Goal: Task Accomplishment & Management: Complete application form

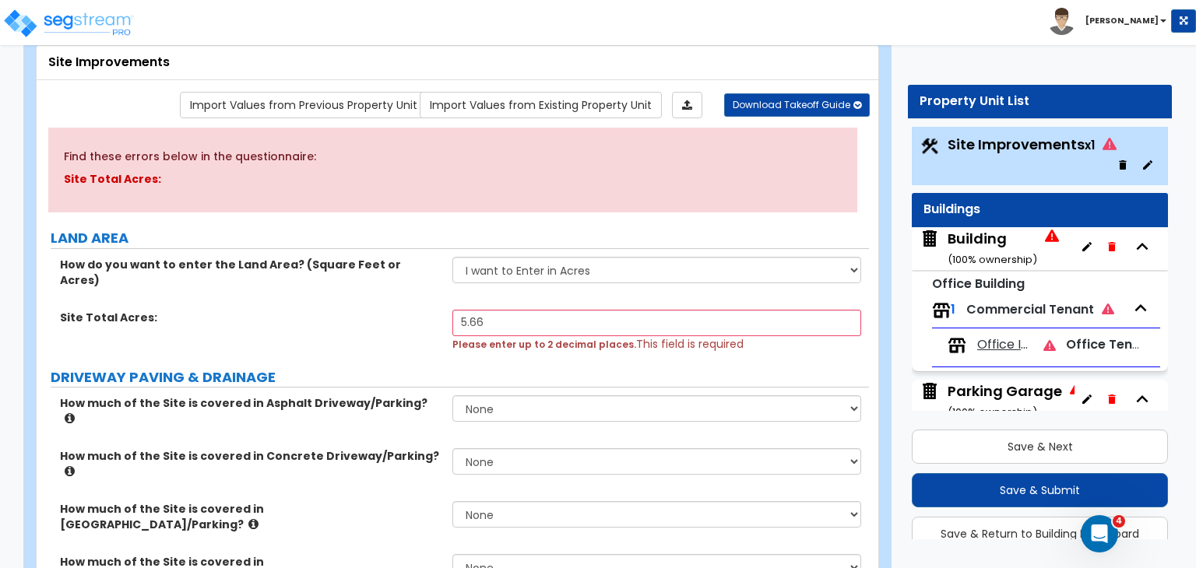
scroll to position [41, 0]
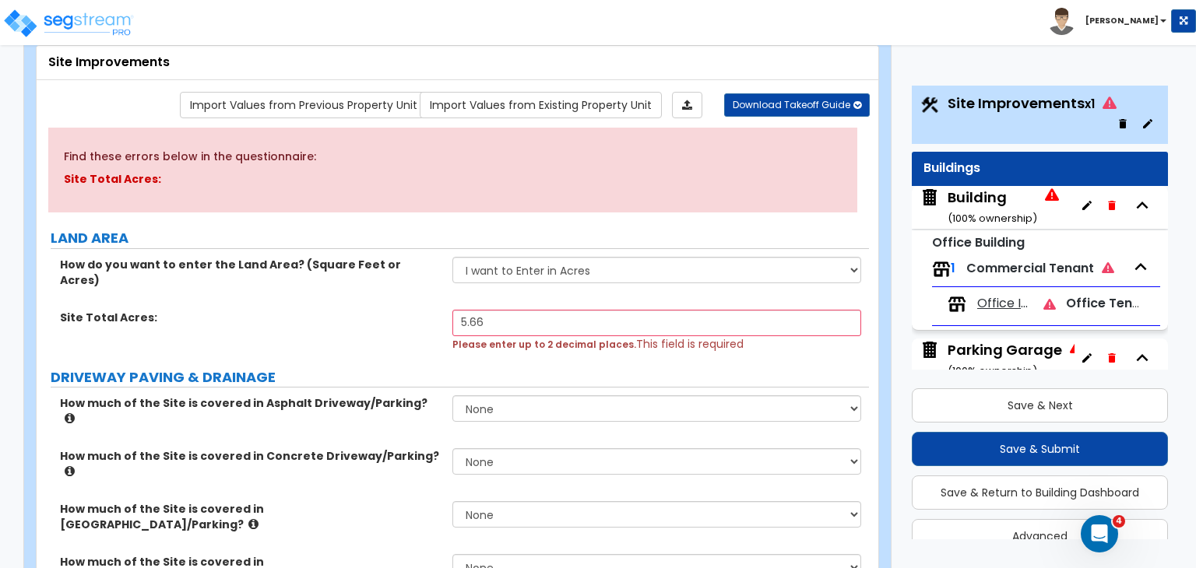
click at [968, 198] on div "Building ( 100 % ownership)" at bounding box center [992, 208] width 90 height 40
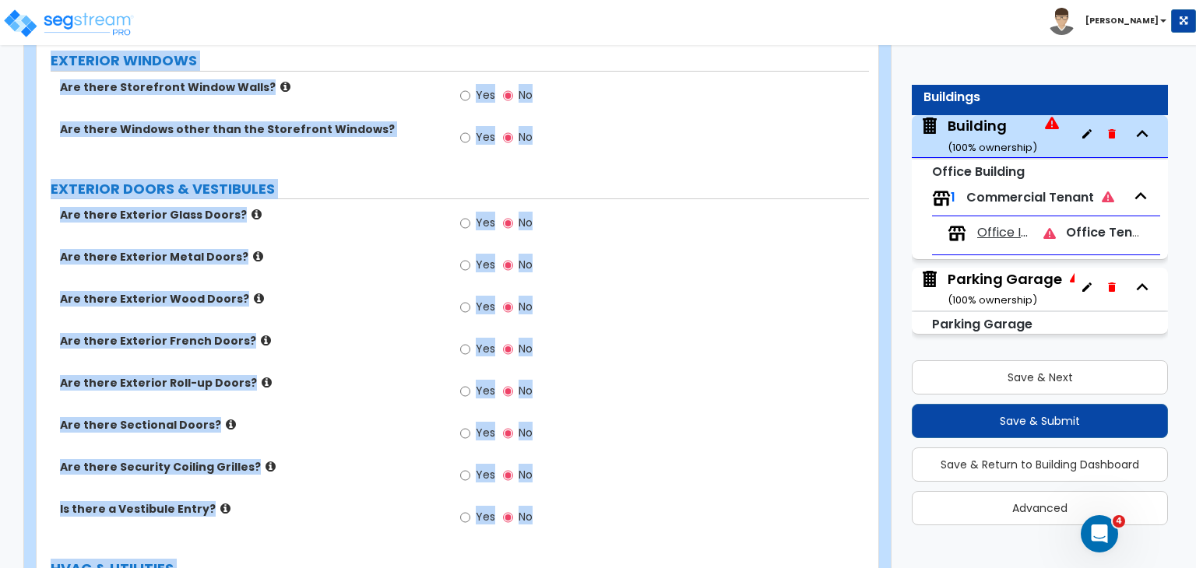
scroll to position [1498, 0]
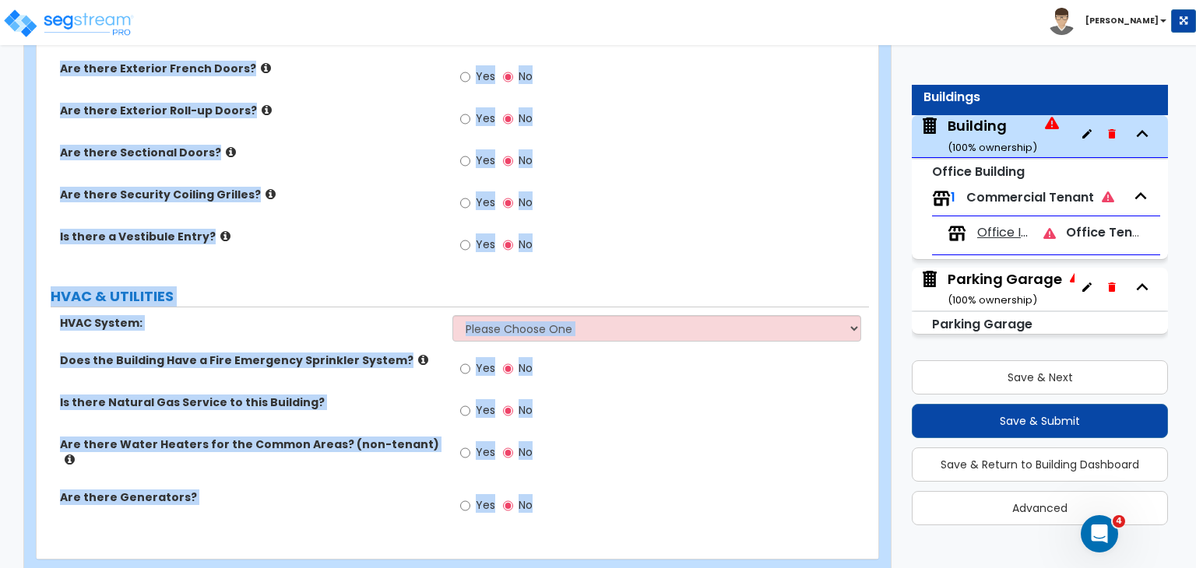
drag, startPoint x: 47, startPoint y: 312, endPoint x: 775, endPoint y: 604, distance: 784.9
copy div "PORTE COCHERE Is there a Porte Cochere? Yes No GENERAL BUILDING DETAILS Buildin…"
click at [388, 198] on div "Are there Security Coiling Grilles? Yes No" at bounding box center [453, 208] width 832 height 42
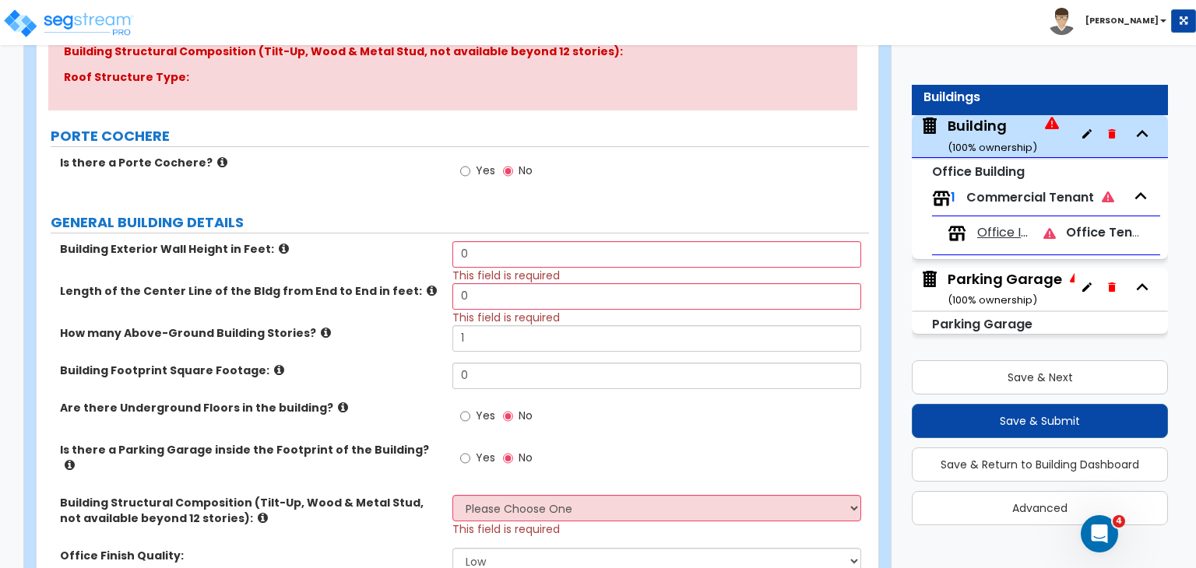
scroll to position [327, 0]
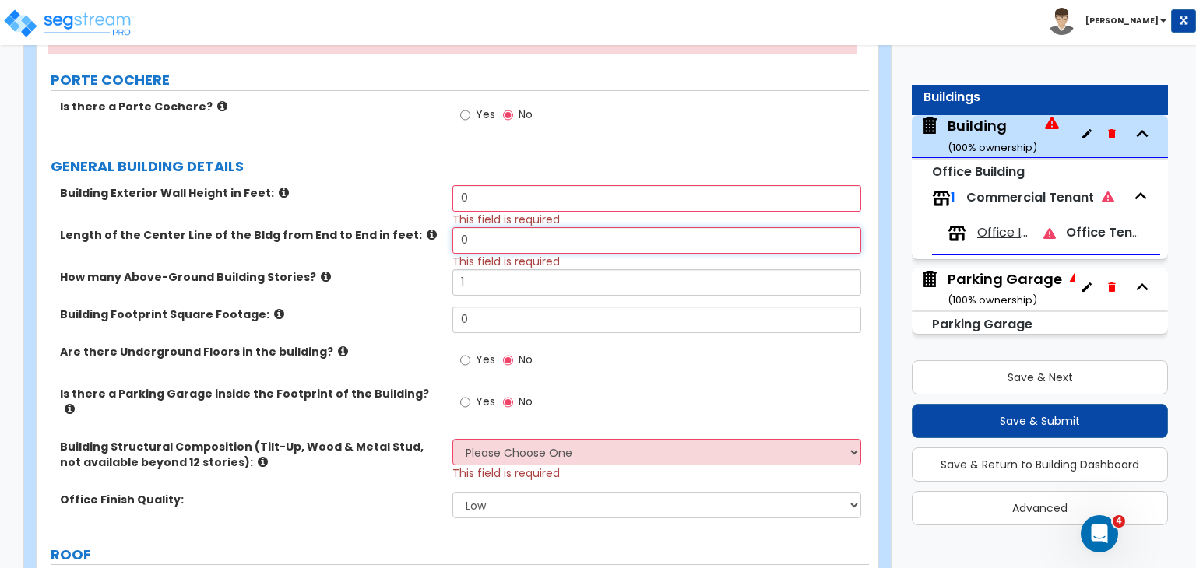
drag, startPoint x: 492, startPoint y: 238, endPoint x: 353, endPoint y: 236, distance: 139.4
click at [353, 236] on div "Length of the Center Line of the Bldg from End to End in feet: 0 This field is …" at bounding box center [453, 248] width 832 height 42
type input "500"
click at [418, 200] on div "Building Exterior Wall Height in Feet: 0 This field is required" at bounding box center [453, 206] width 832 height 42
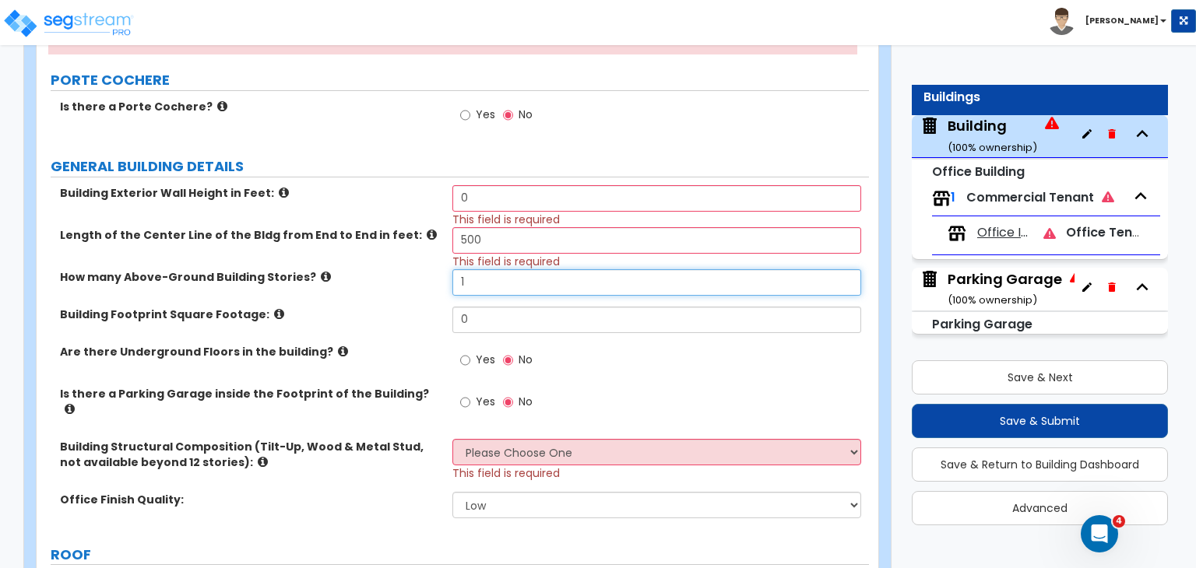
click at [482, 286] on input "1" at bounding box center [656, 282] width 408 height 26
click at [493, 278] on input "1" at bounding box center [656, 282] width 408 height 26
drag, startPoint x: 493, startPoint y: 278, endPoint x: 378, endPoint y: 271, distance: 115.4
click at [378, 271] on div "How many Above-Ground Building Stories? 1" at bounding box center [453, 287] width 832 height 37
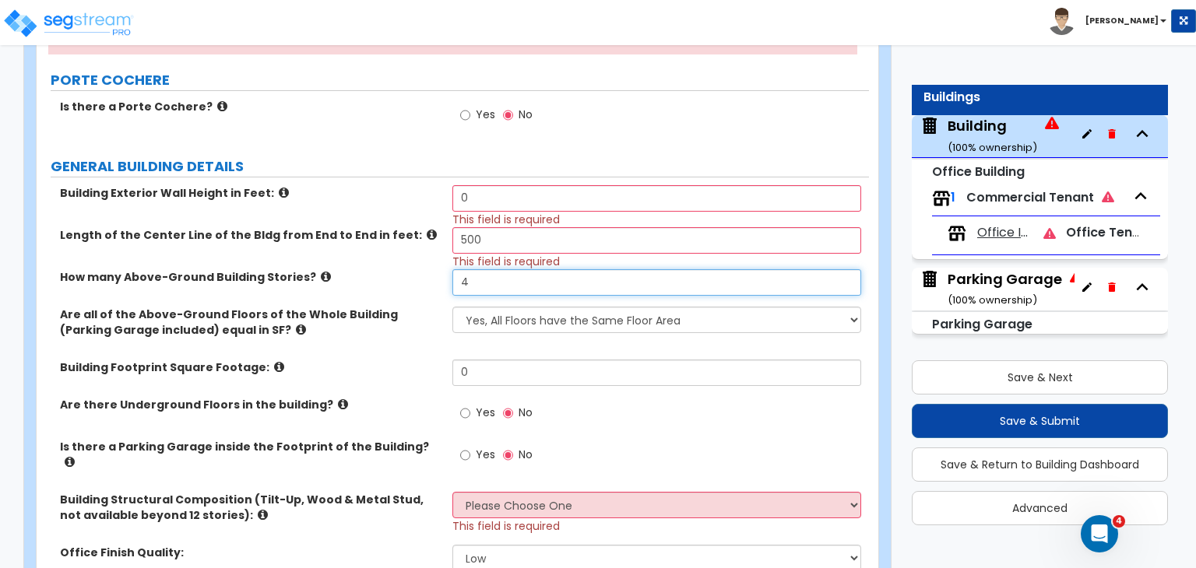
type input "4"
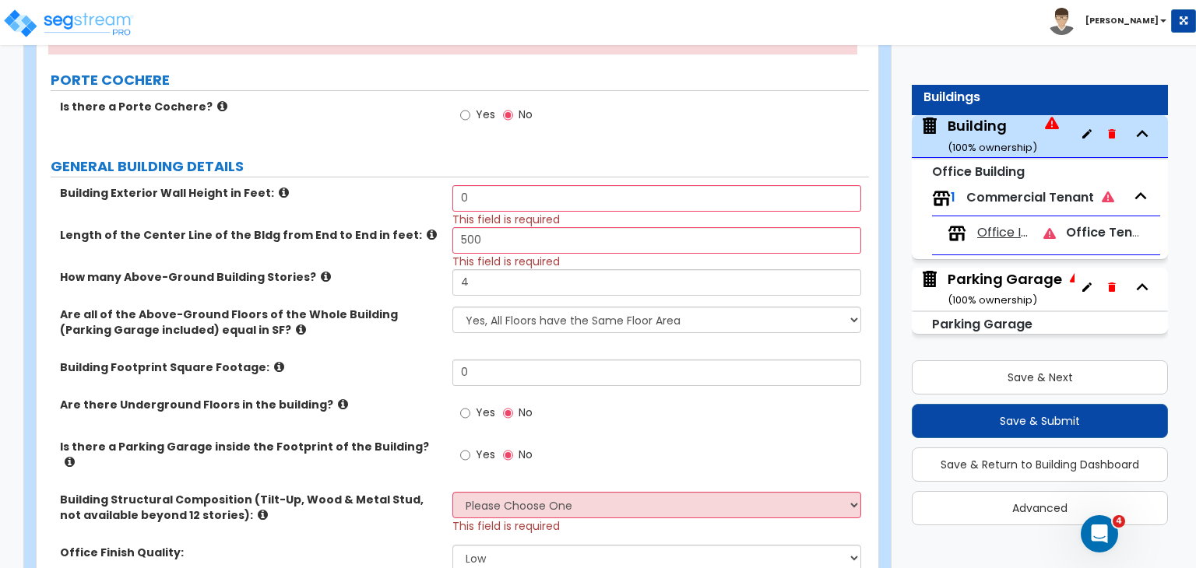
click at [385, 278] on label "How many Above-Ground Building Stories?" at bounding box center [250, 277] width 381 height 16
click at [383, 360] on label "Building Footprint Square Footage:" at bounding box center [250, 368] width 381 height 16
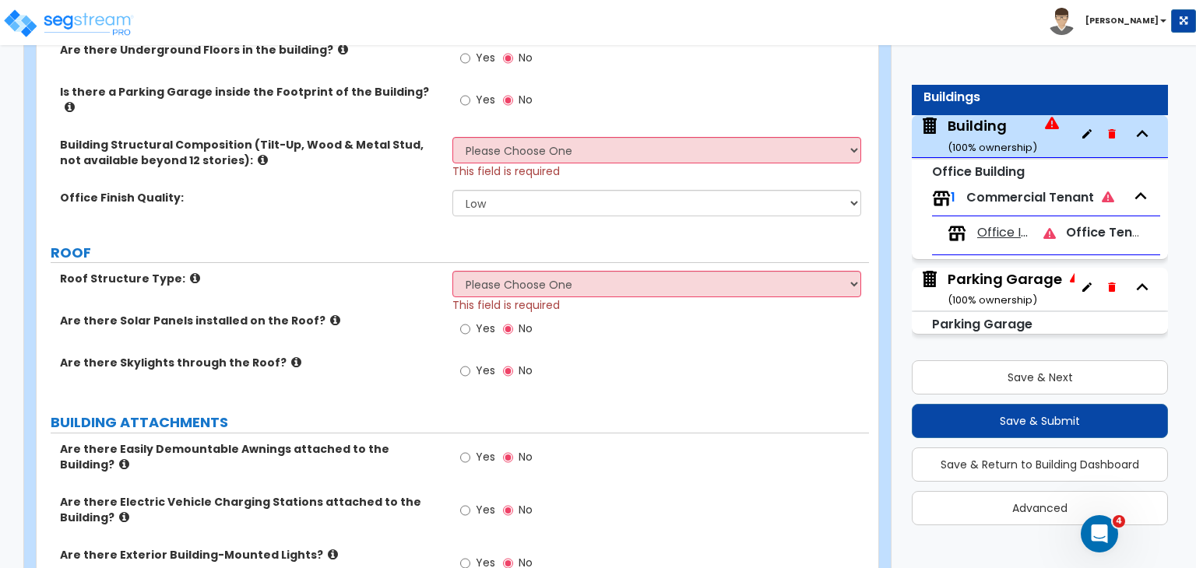
scroll to position [715, 0]
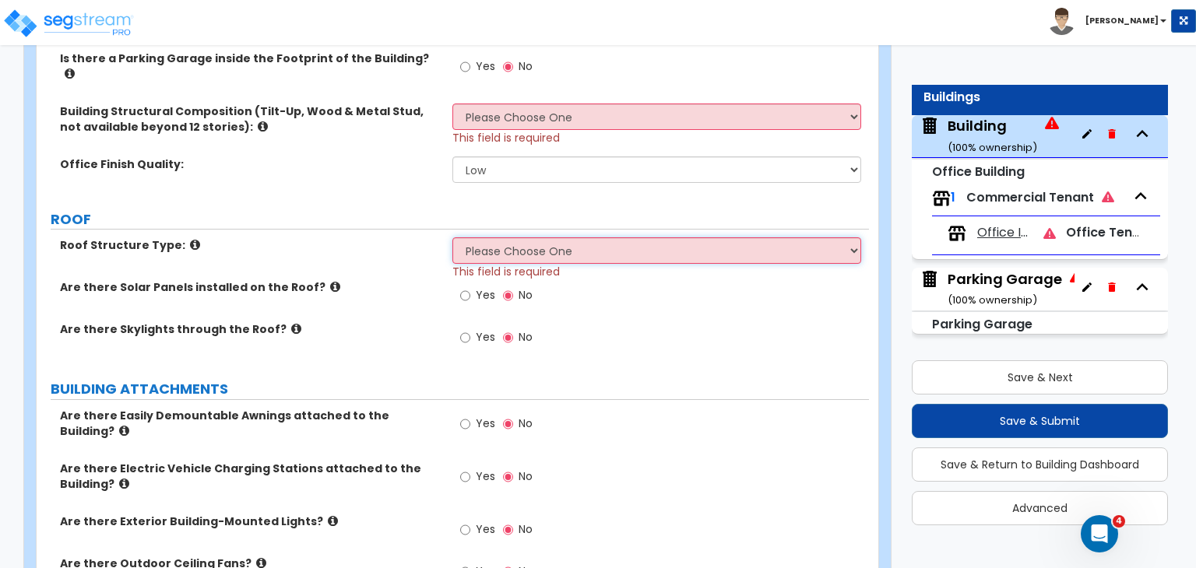
click at [514, 238] on select "Please Choose One Gable Roof Flat Roof Hybrid Gable & Flat Roof" at bounding box center [656, 250] width 408 height 26
select select "2"
click at [452, 237] on select "Please Choose One Gable Roof Flat Roof Hybrid Gable & Flat Roof" at bounding box center [656, 250] width 408 height 26
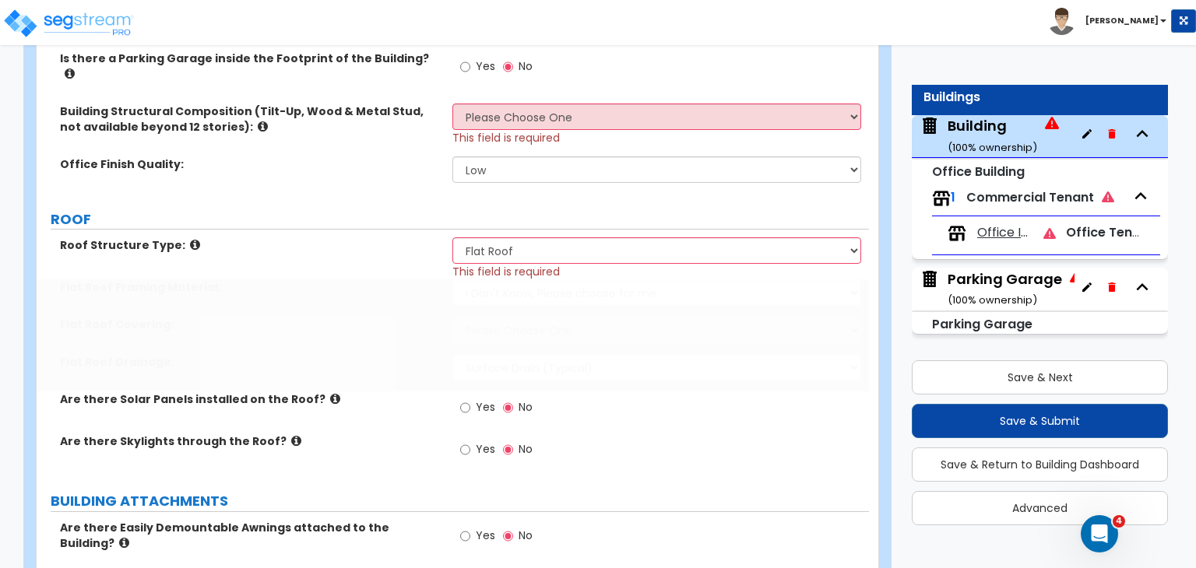
click at [514, 308] on div "Roof Structure Type: Please Choose One Gable Roof Flat Roof Hybrid Gable & Flat…" at bounding box center [452, 356] width 809 height 238
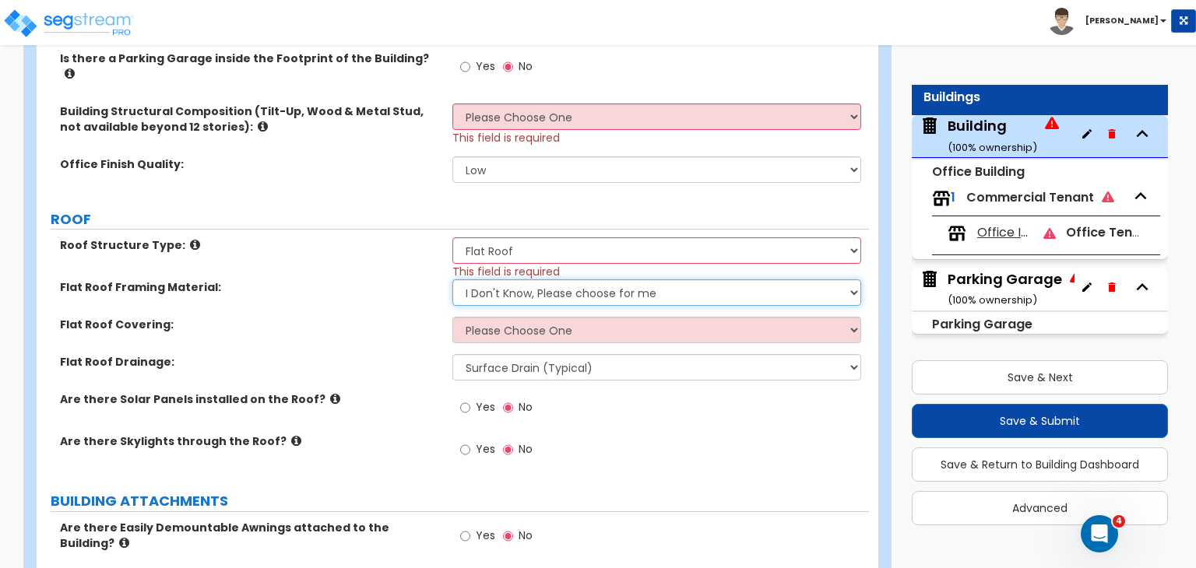
click at [522, 287] on select "I Don't Know, Please choose for me Metal Wood" at bounding box center [656, 292] width 408 height 26
select select "1"
click at [452, 279] on select "I Don't Know, Please choose for me Metal Wood" at bounding box center [656, 292] width 408 height 26
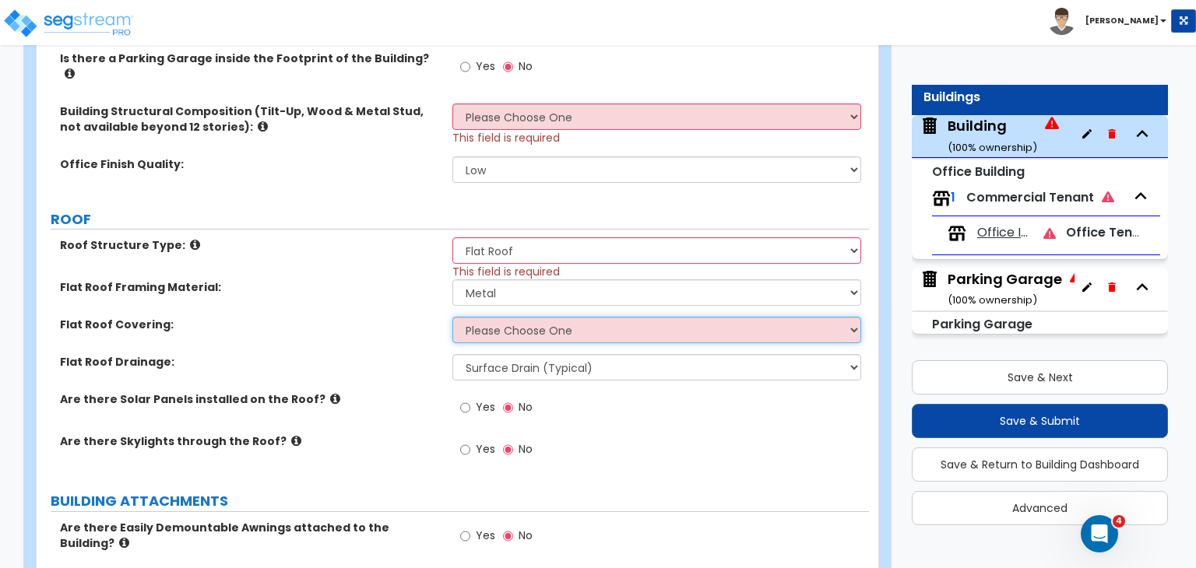
click at [506, 320] on select "Please Choose One Rolled Asphalt PVC Membrane Plastic (EPDM) Membrane Asphalt F…" at bounding box center [656, 330] width 408 height 26
select select "2"
click at [452, 317] on select "Please Choose One Rolled Asphalt PVC Membrane Plastic (EPDM) Membrane Asphalt F…" at bounding box center [656, 330] width 408 height 26
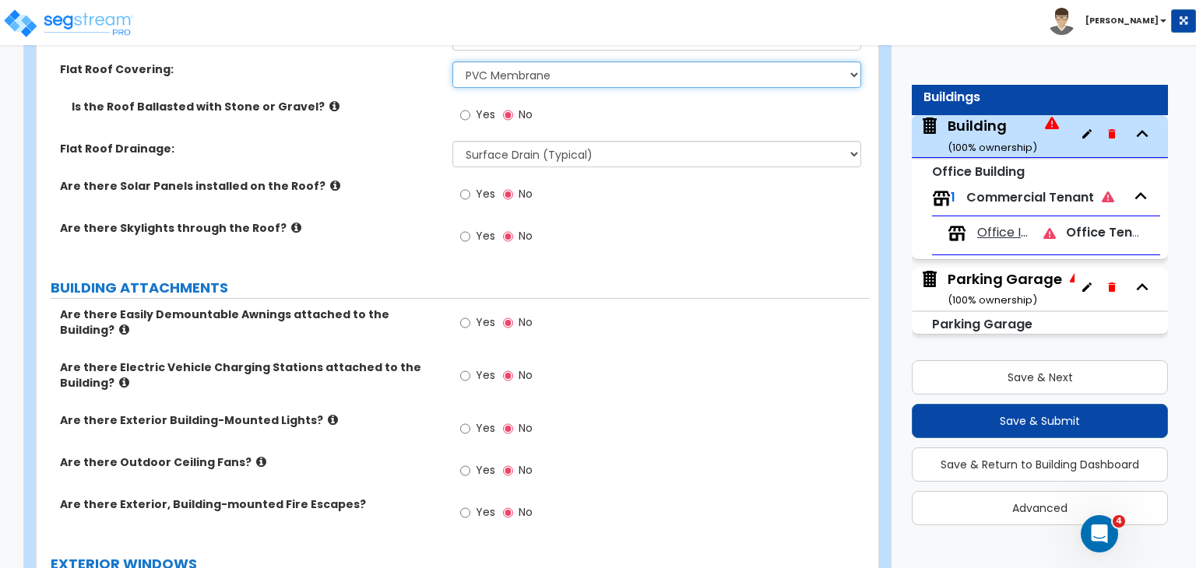
scroll to position [971, 0]
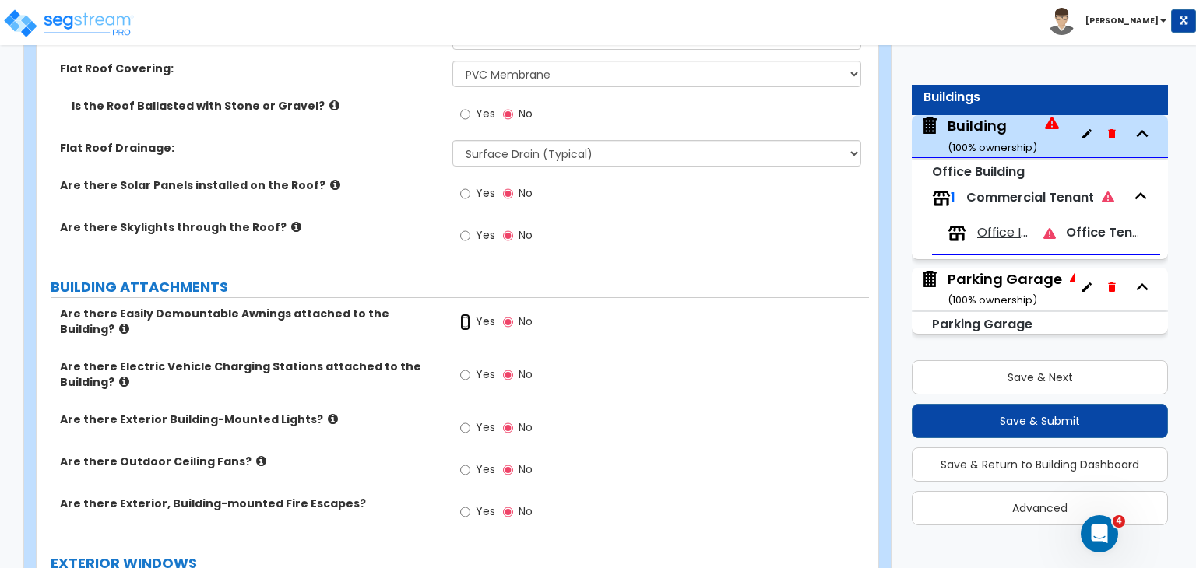
click at [465, 314] on input "Yes" at bounding box center [465, 322] width 10 height 17
radio input "true"
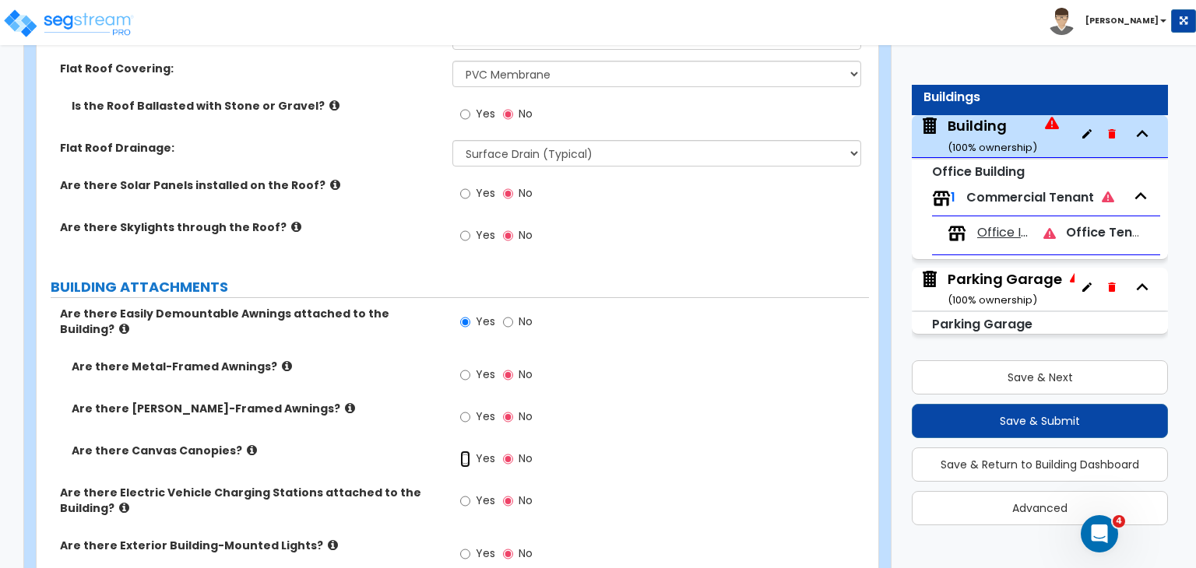
click at [461, 451] on input "Yes" at bounding box center [465, 459] width 10 height 17
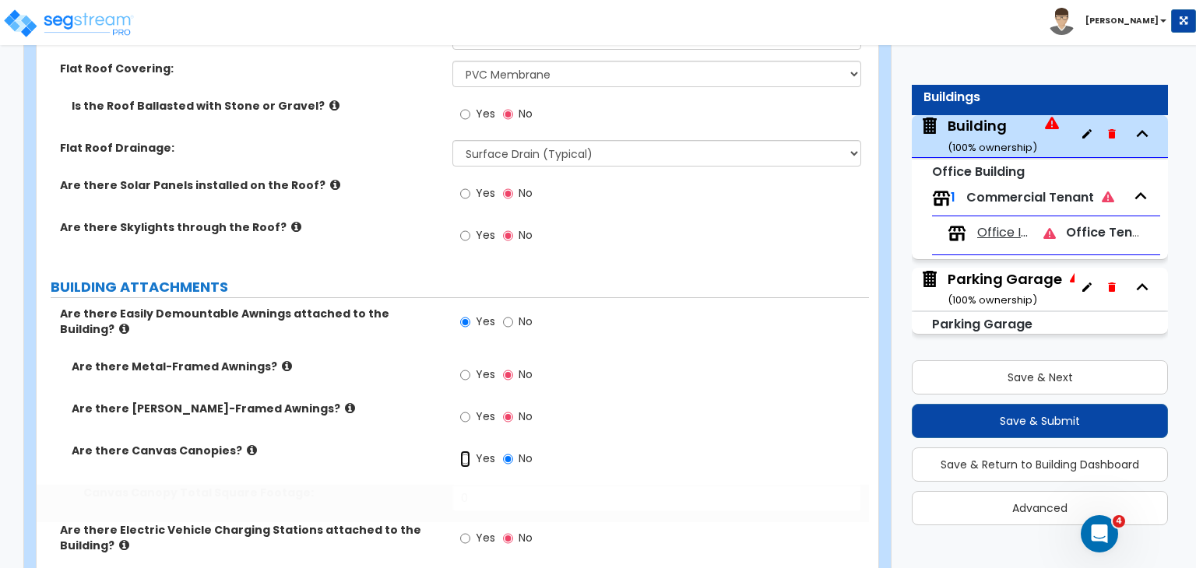
radio input "true"
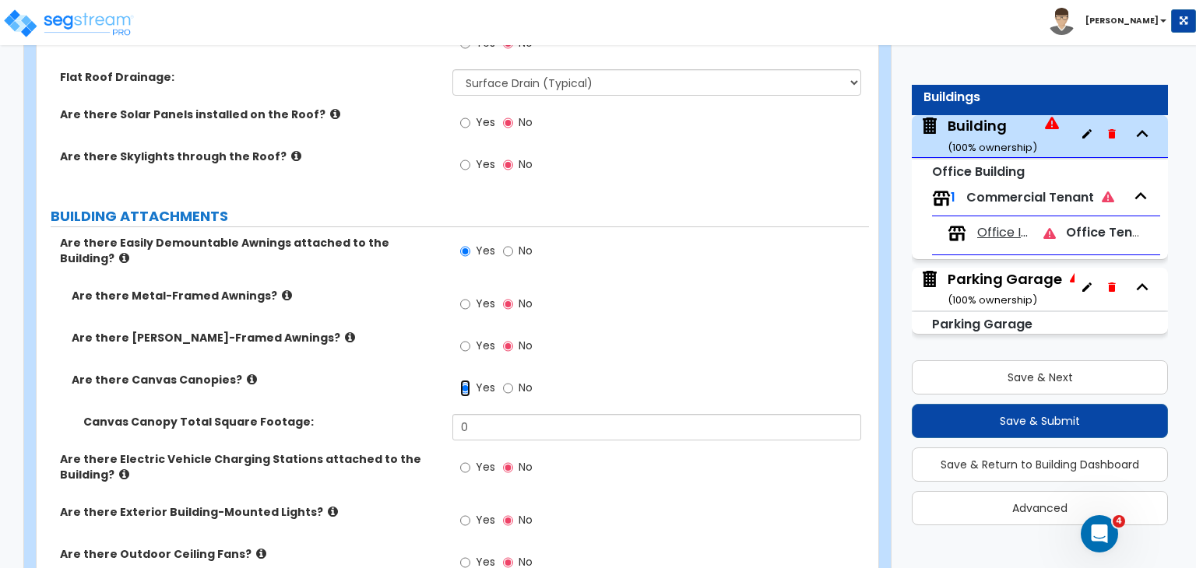
scroll to position [1043, 0]
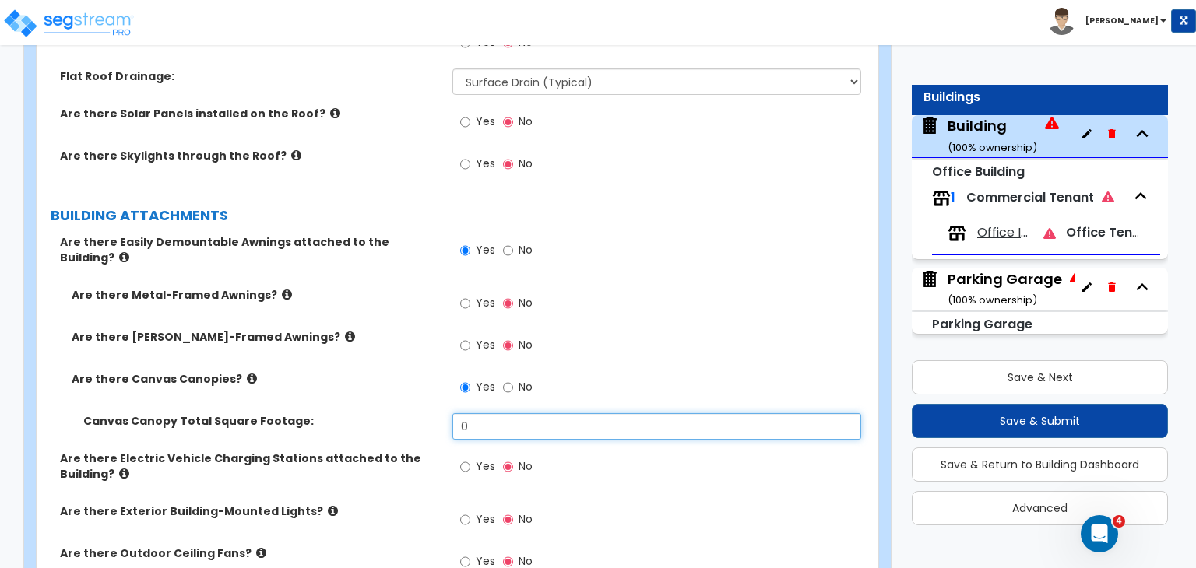
drag, startPoint x: 479, startPoint y: 407, endPoint x: 415, endPoint y: 390, distance: 66.8
click at [415, 413] on div "Canvas Canopy Total Square Footage: 0" at bounding box center [453, 431] width 832 height 37
type input "180"
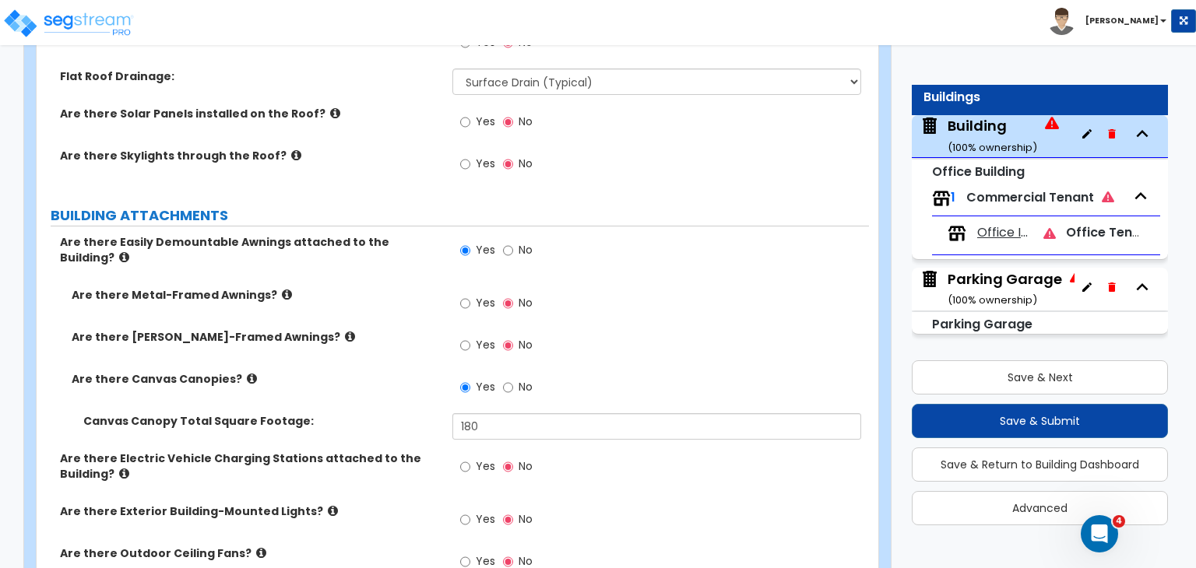
click at [381, 504] on label "Are there Exterior Building-Mounted Lights?" at bounding box center [250, 512] width 381 height 16
click at [461, 511] on input "Yes" at bounding box center [465, 519] width 10 height 17
radio input "true"
click at [371, 413] on div "Canvas Canopy Total Square Footage: 180" at bounding box center [453, 431] width 832 height 37
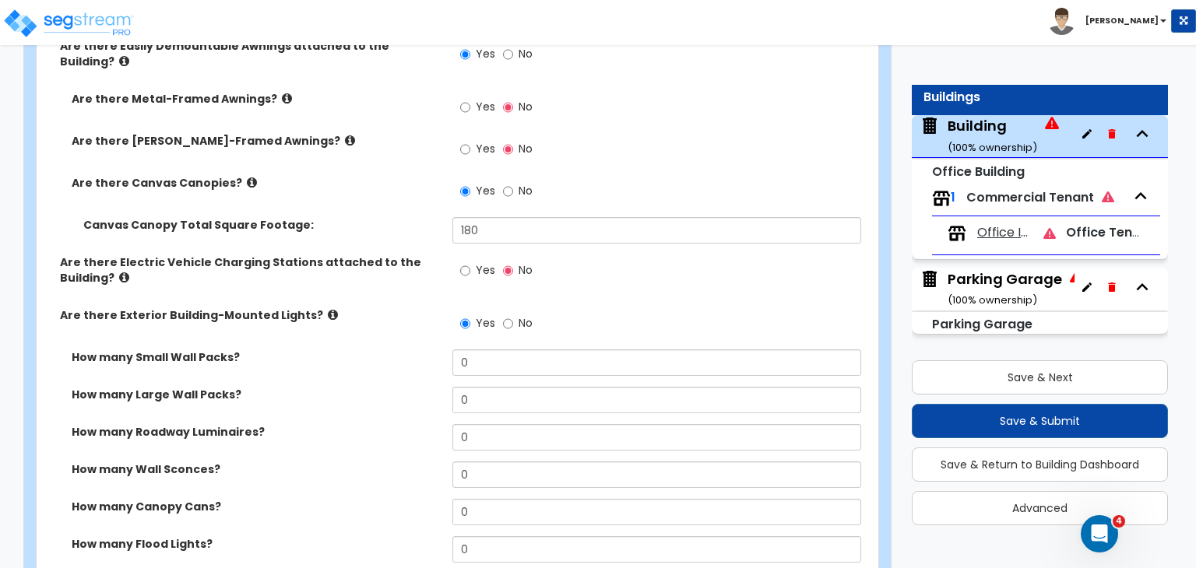
scroll to position [1253, 0]
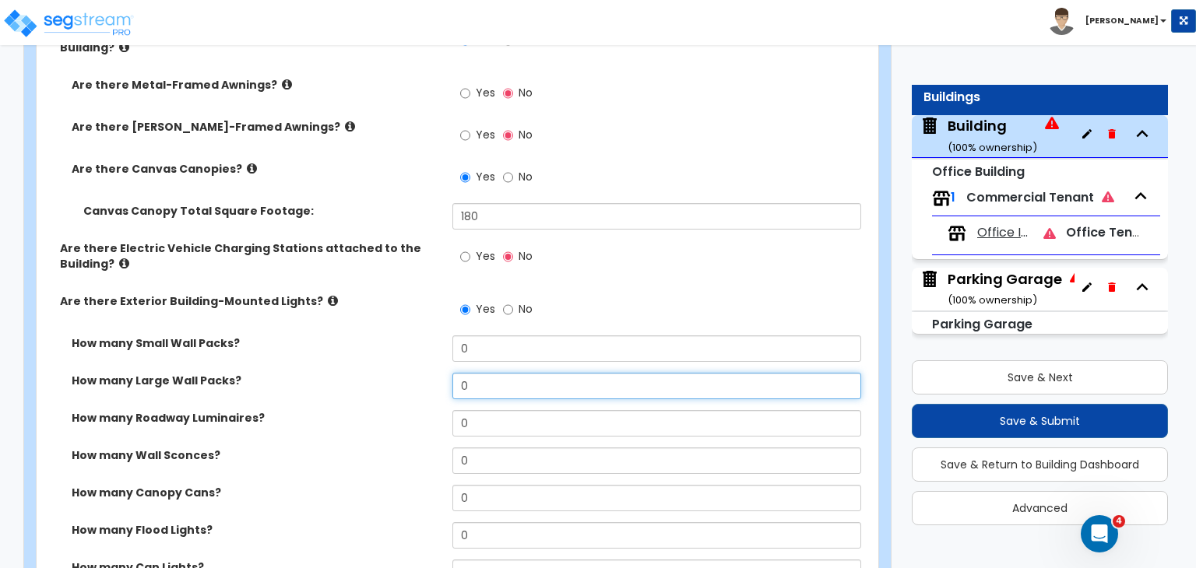
drag, startPoint x: 496, startPoint y: 362, endPoint x: 332, endPoint y: 348, distance: 164.1
click at [332, 348] on div "How many Small Wall Packs? 0 How many Large Wall Packs? 0 How many Roadway Lumi…" at bounding box center [452, 503] width 809 height 336
type input "4"
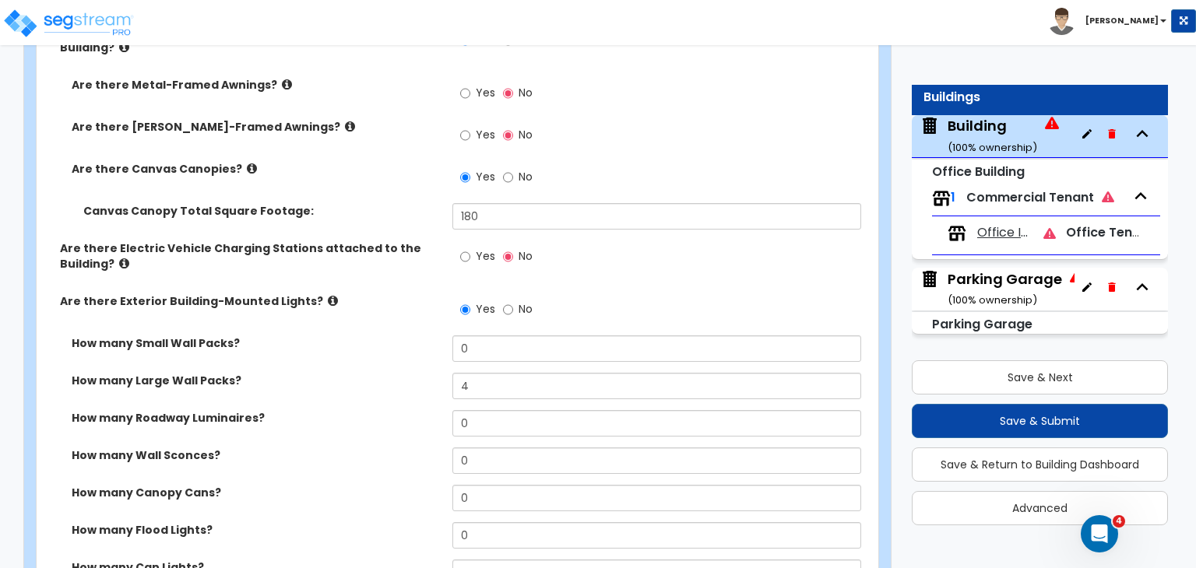
click at [352, 382] on div "How many Large Wall Packs? 4" at bounding box center [453, 391] width 832 height 37
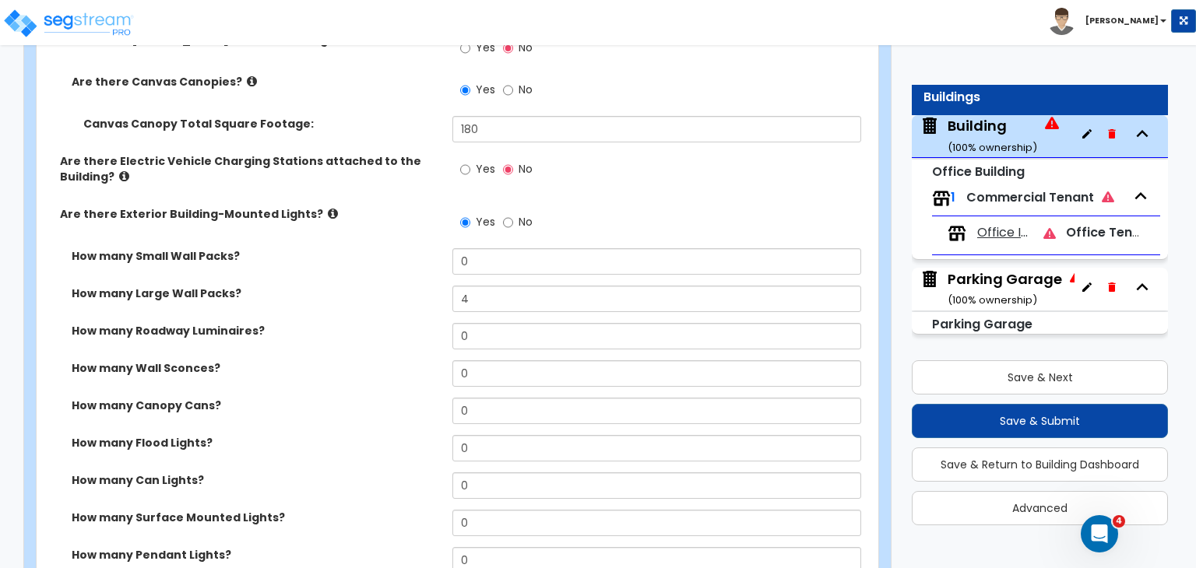
scroll to position [1384, 0]
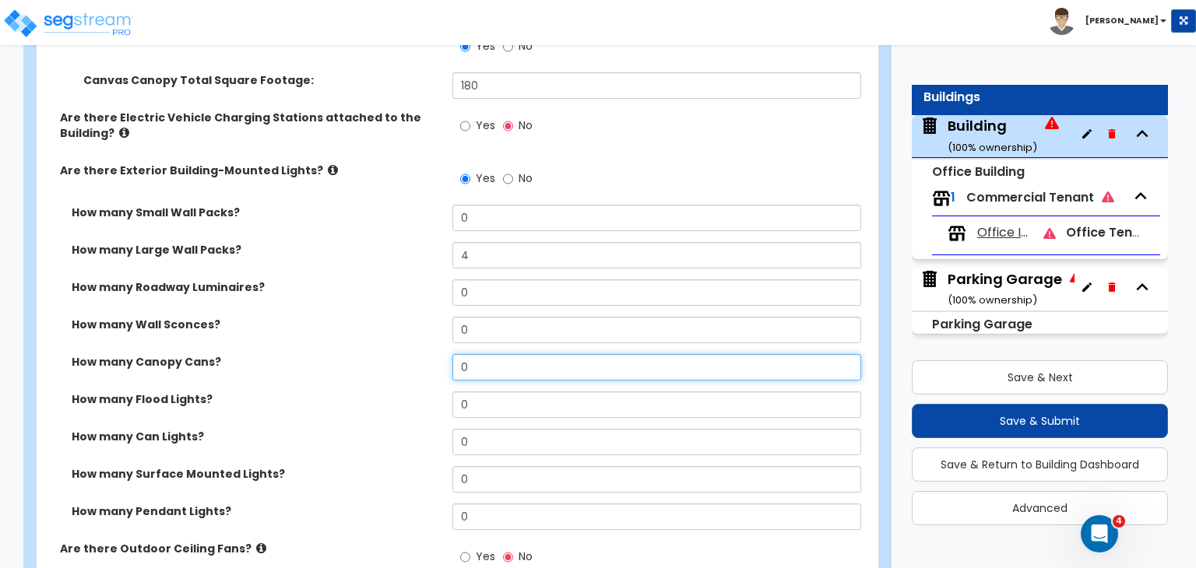
drag, startPoint x: 475, startPoint y: 343, endPoint x: 447, endPoint y: 338, distance: 28.5
click at [447, 354] on div "How many Canopy Cans? 0" at bounding box center [453, 372] width 832 height 37
type input "16"
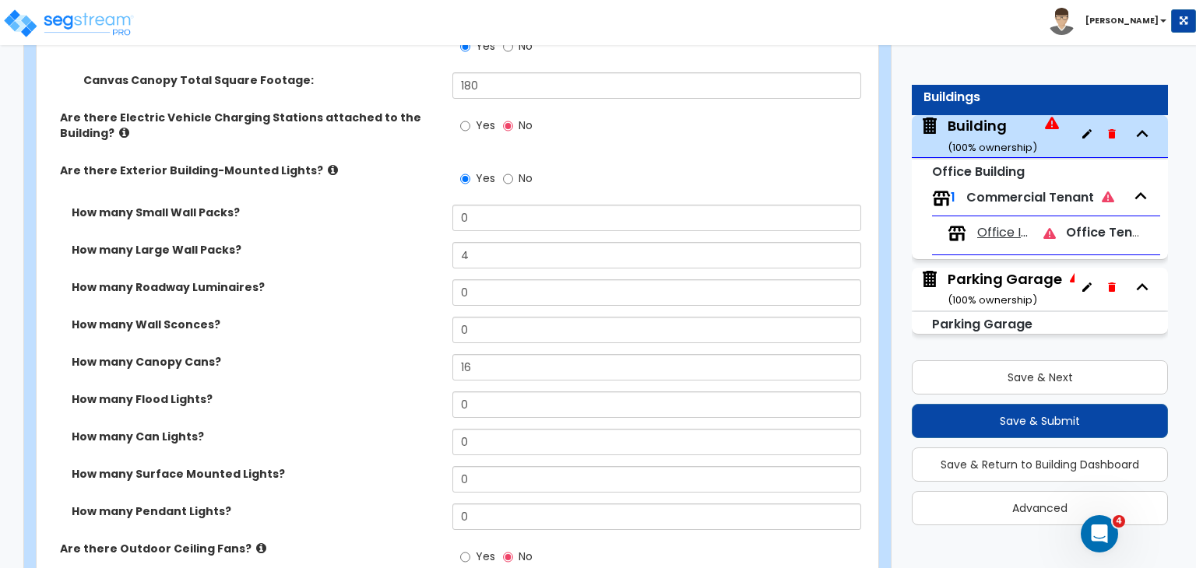
click at [447, 354] on div "How many Canopy Cans?" at bounding box center [245, 362] width 416 height 16
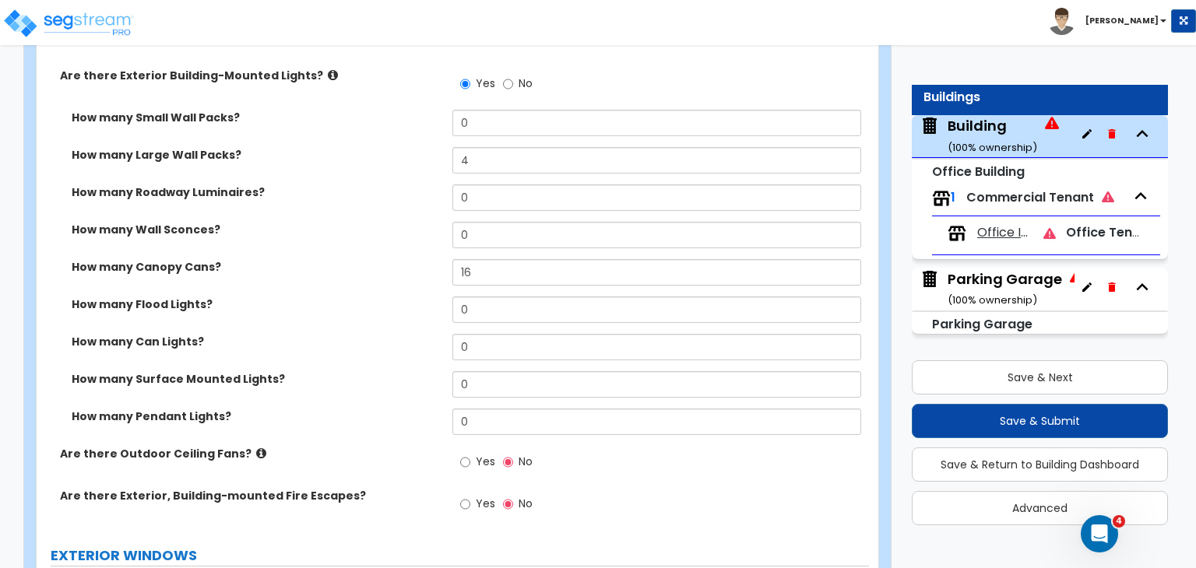
scroll to position [1481, 0]
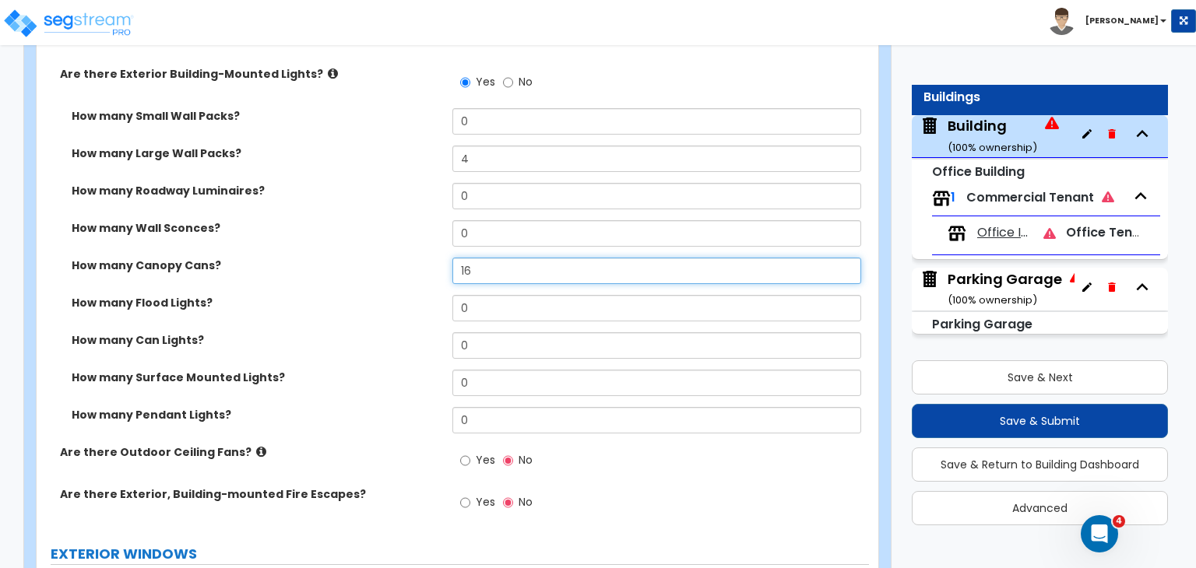
click at [482, 258] on input "16" at bounding box center [656, 271] width 408 height 26
drag, startPoint x: 482, startPoint y: 246, endPoint x: 402, endPoint y: 228, distance: 82.1
click at [402, 228] on div "How many Small Wall Packs? 0 How many Large Wall Packs? 4 How many Roadway Lumi…" at bounding box center [452, 276] width 809 height 336
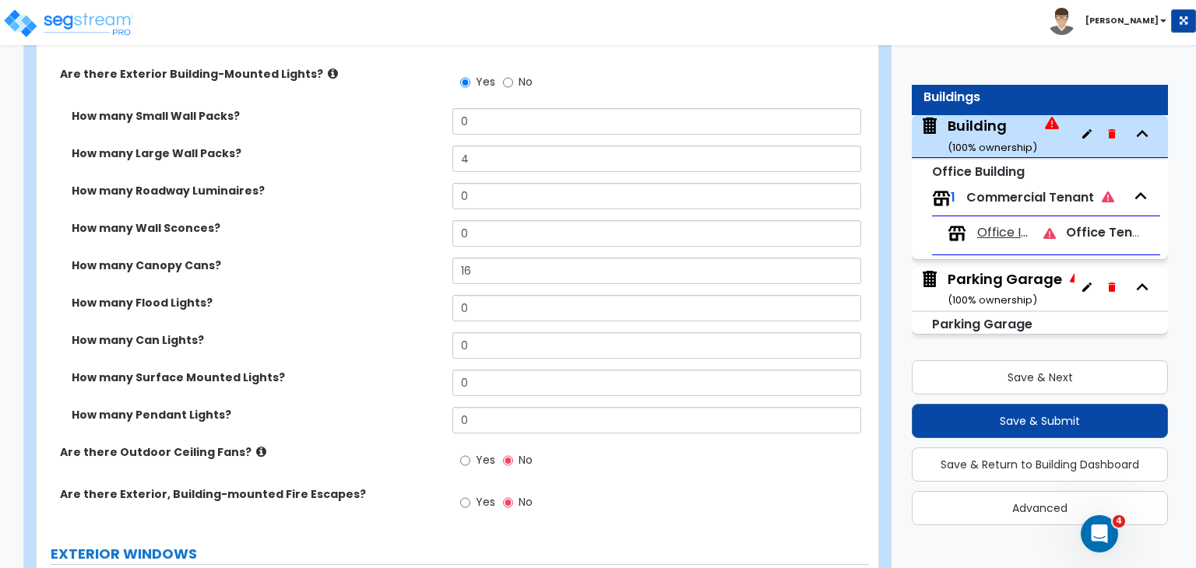
click at [402, 228] on div "How many Wall Sconces? 0" at bounding box center [453, 238] width 832 height 37
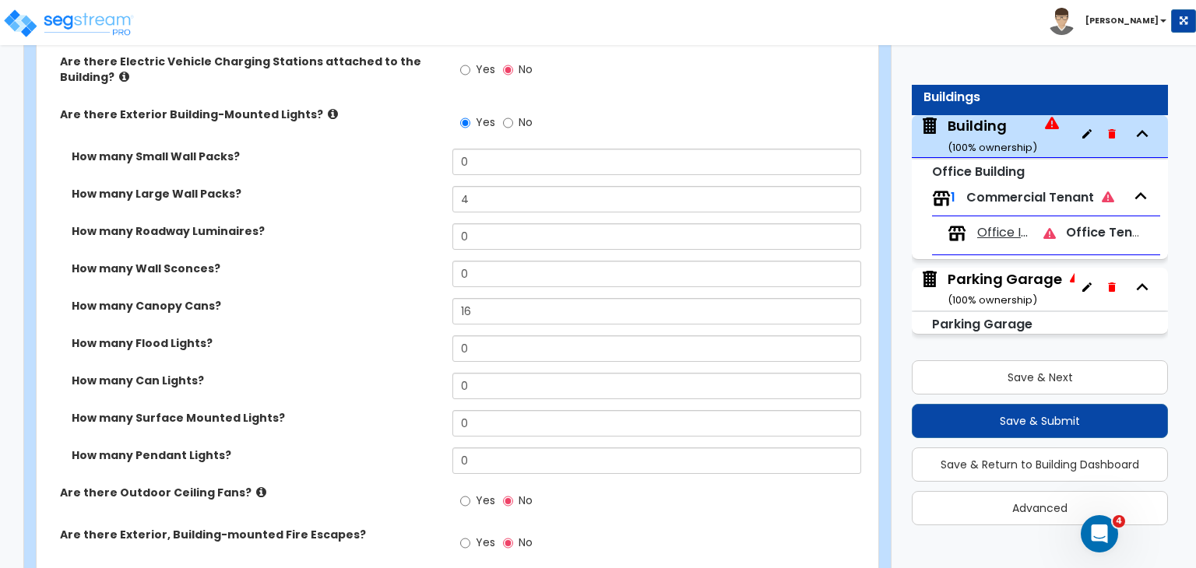
scroll to position [1438, 0]
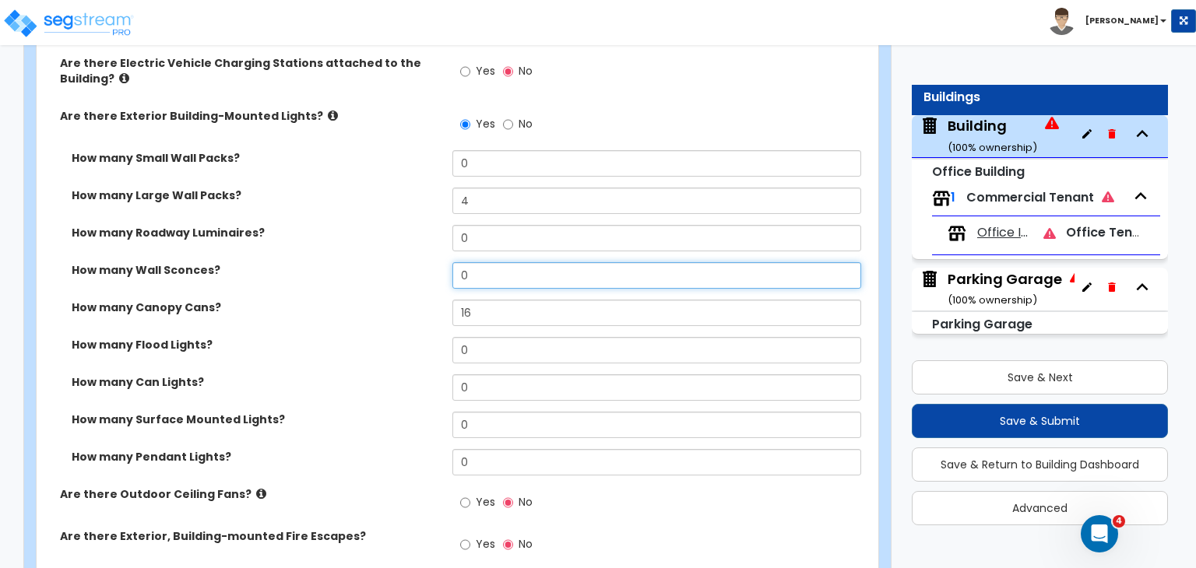
drag, startPoint x: 484, startPoint y: 257, endPoint x: 450, endPoint y: 253, distance: 34.5
click at [450, 262] on div "How many Wall Sconces? 0" at bounding box center [453, 280] width 832 height 37
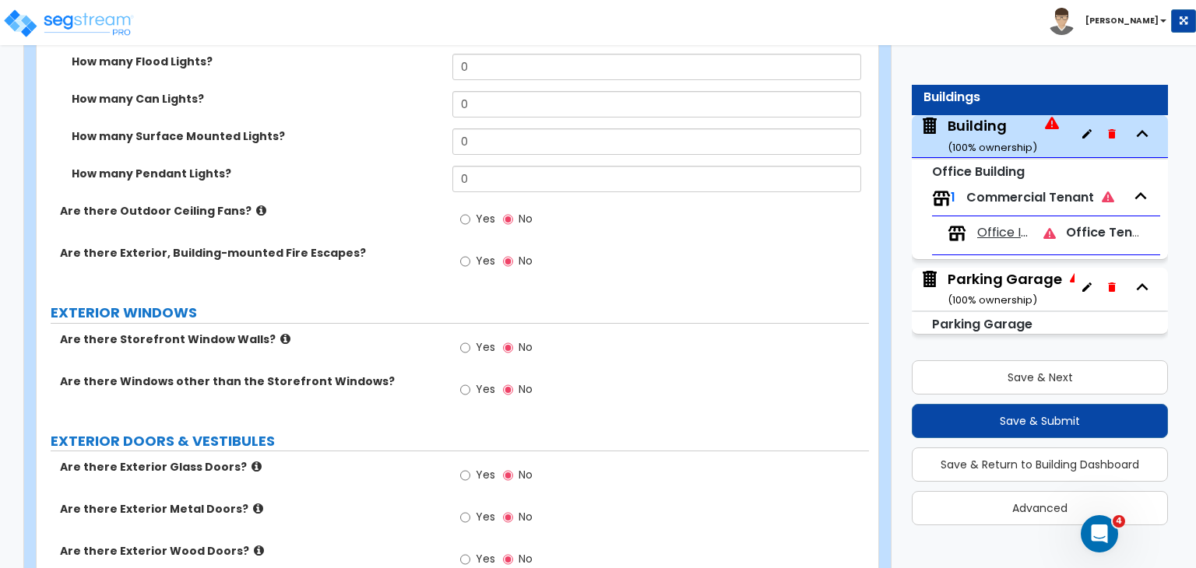
scroll to position [1728, 0]
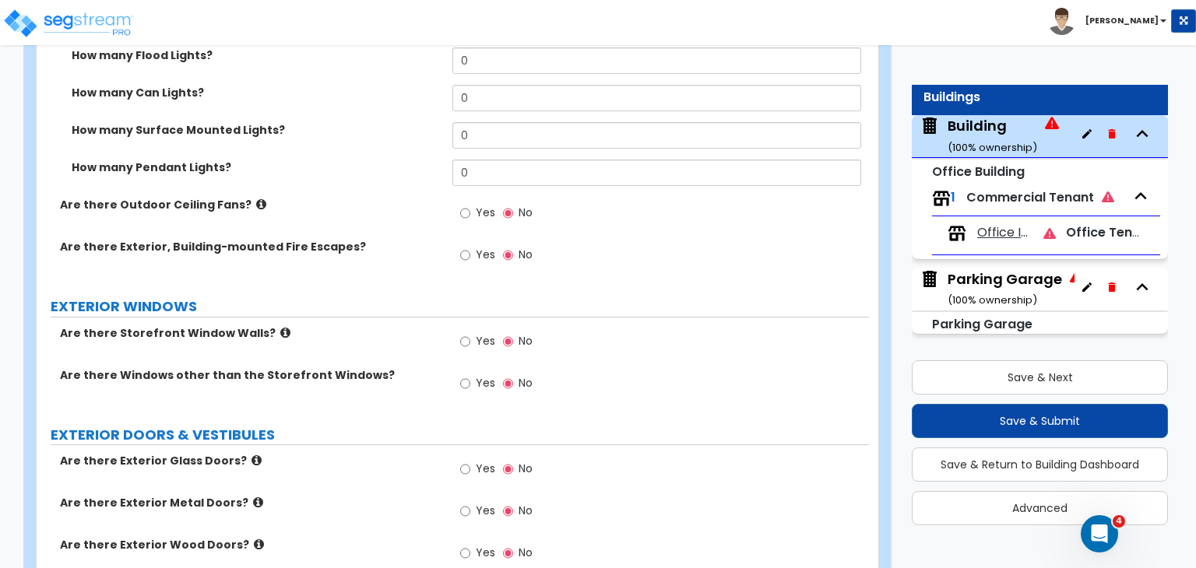
type input "10"
click at [464, 333] on input "Yes" at bounding box center [465, 341] width 10 height 17
radio input "true"
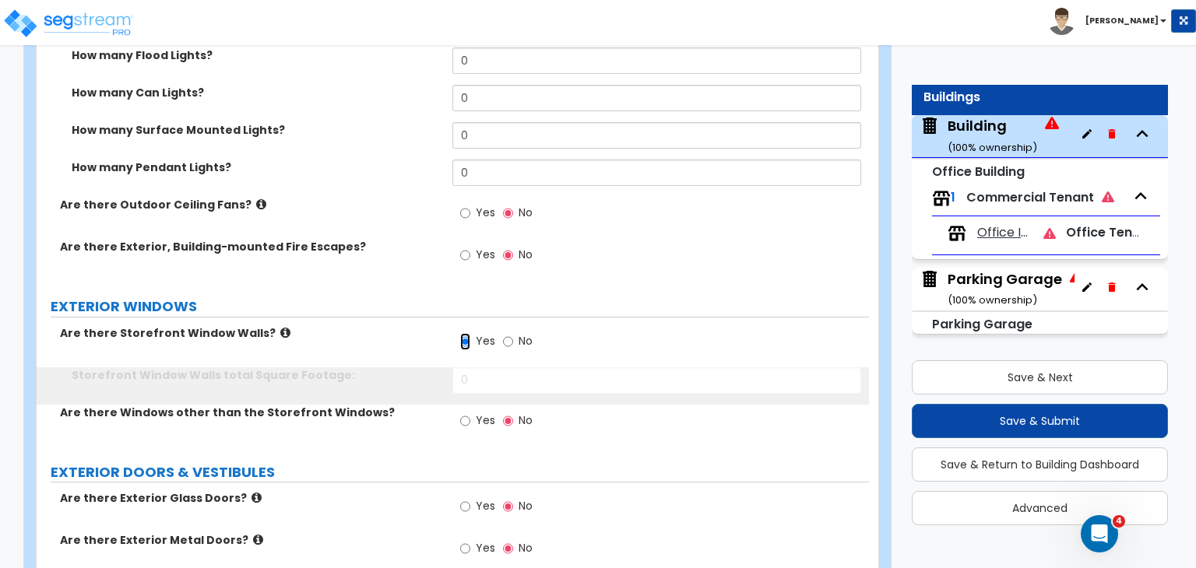
click at [464, 333] on input "Yes" at bounding box center [465, 341] width 10 height 17
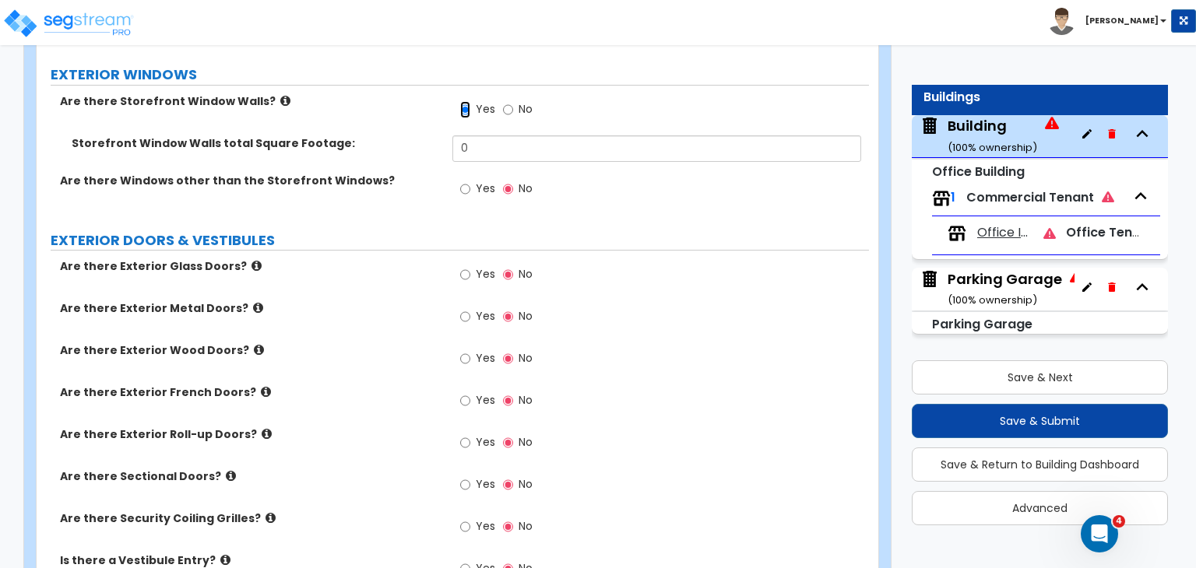
scroll to position [1961, 0]
click at [465, 265] on input "Yes" at bounding box center [465, 273] width 10 height 17
radio input "true"
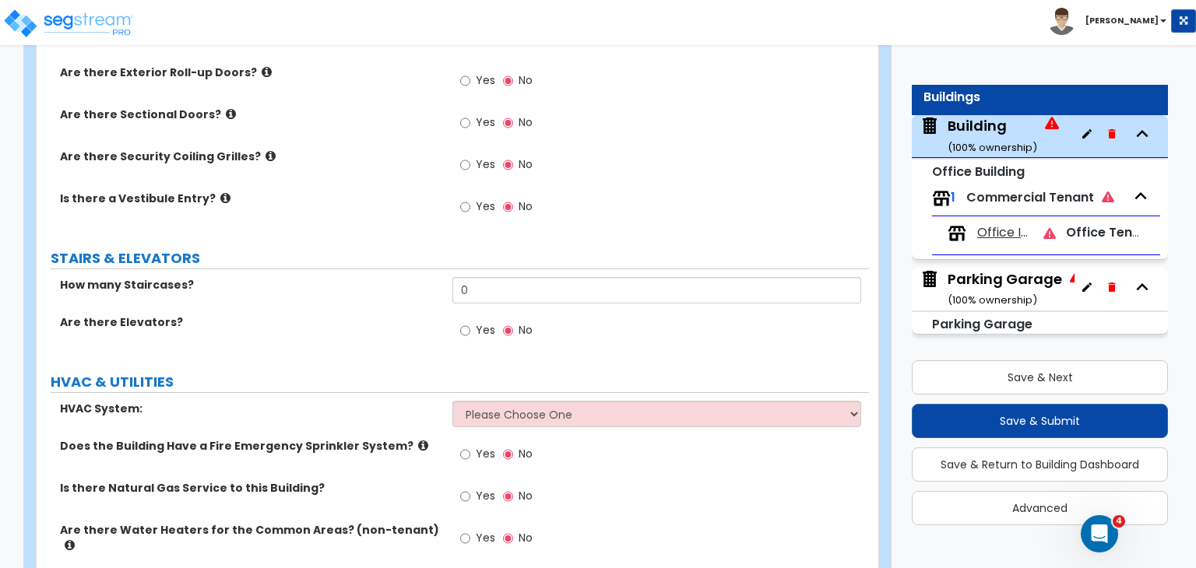
scroll to position [2435, 0]
click at [462, 321] on input "Yes" at bounding box center [465, 329] width 10 height 17
radio input "true"
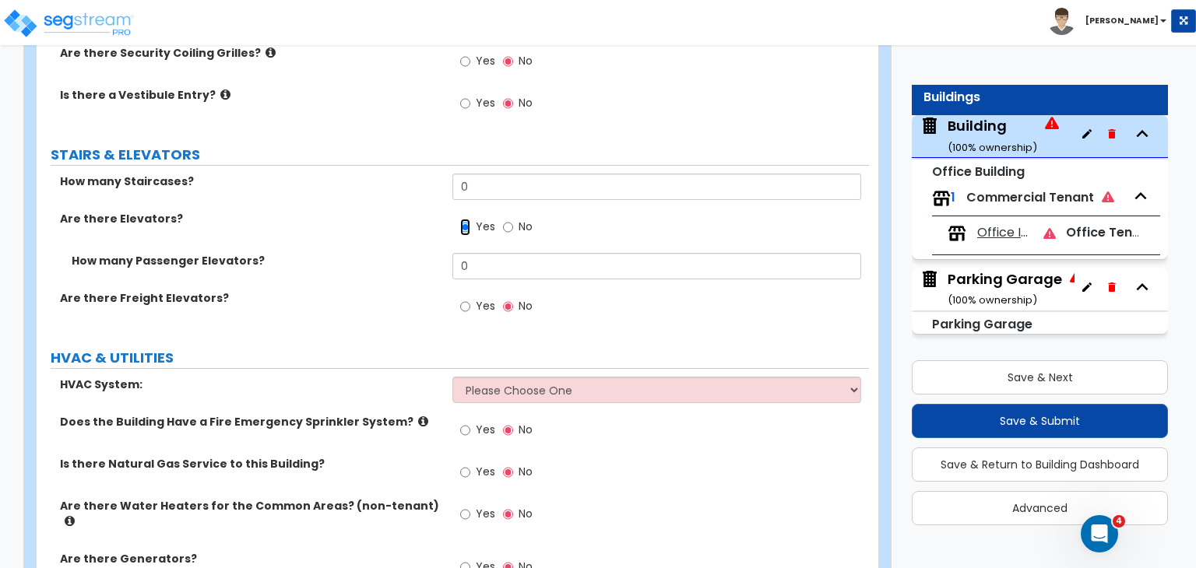
scroll to position [2599, 0]
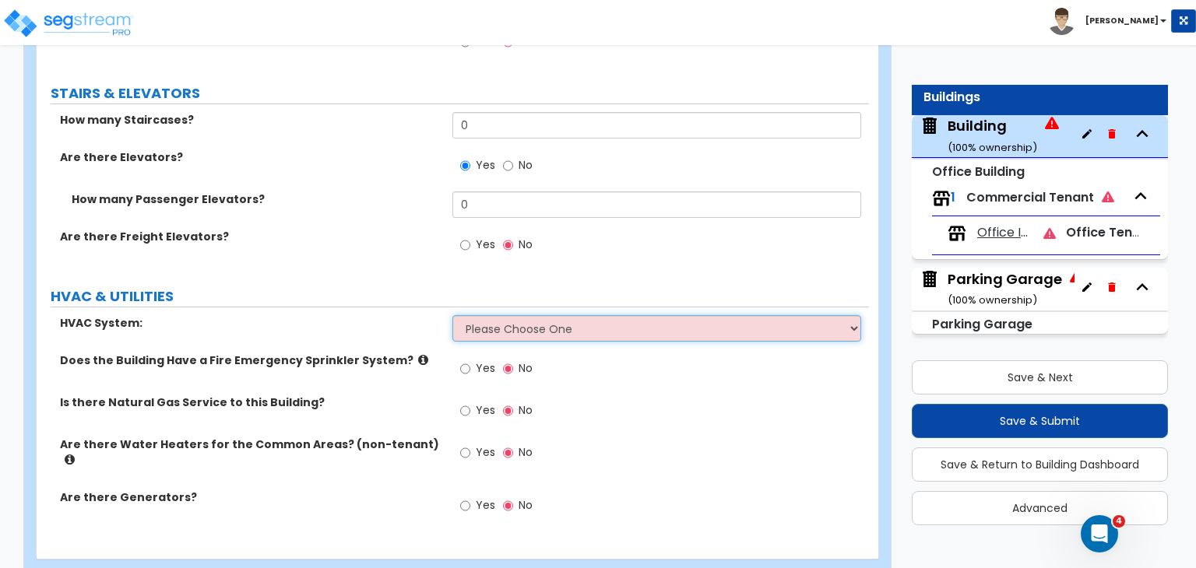
click at [538, 315] on select "Please Choose One Rooftop Unit Furnace-Condenser Forced Air Split Heating/Cooli…" at bounding box center [656, 328] width 408 height 26
select select "1"
click at [452, 315] on select "Please Choose One Rooftop Unit Furnace-Condenser Forced Air Split Heating/Cooli…" at bounding box center [656, 328] width 408 height 26
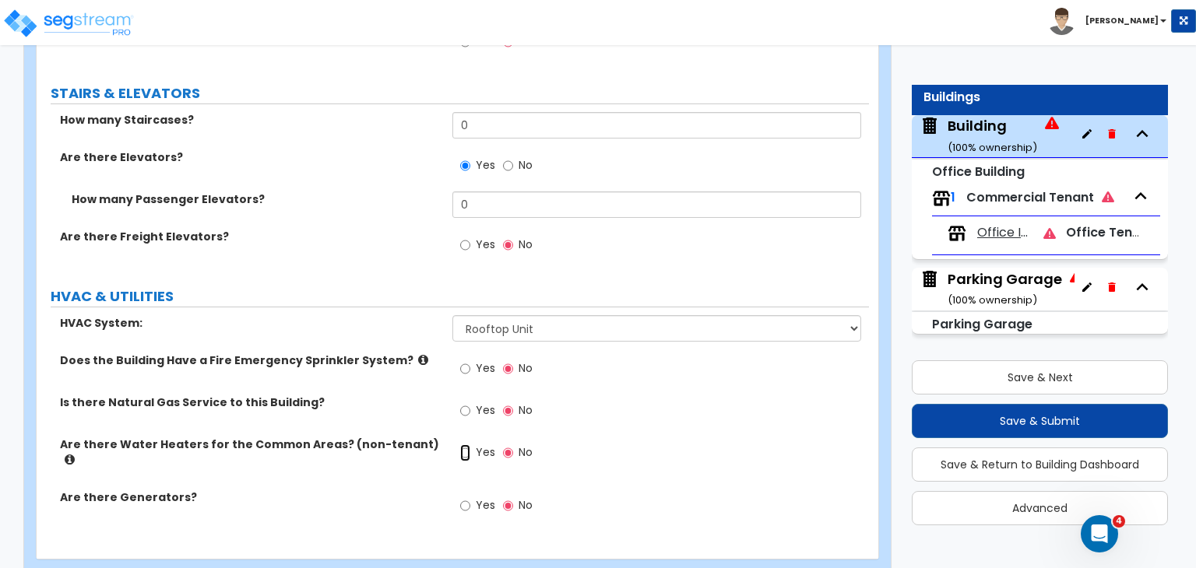
click at [464, 444] on input "Yes" at bounding box center [465, 452] width 10 height 17
radio input "true"
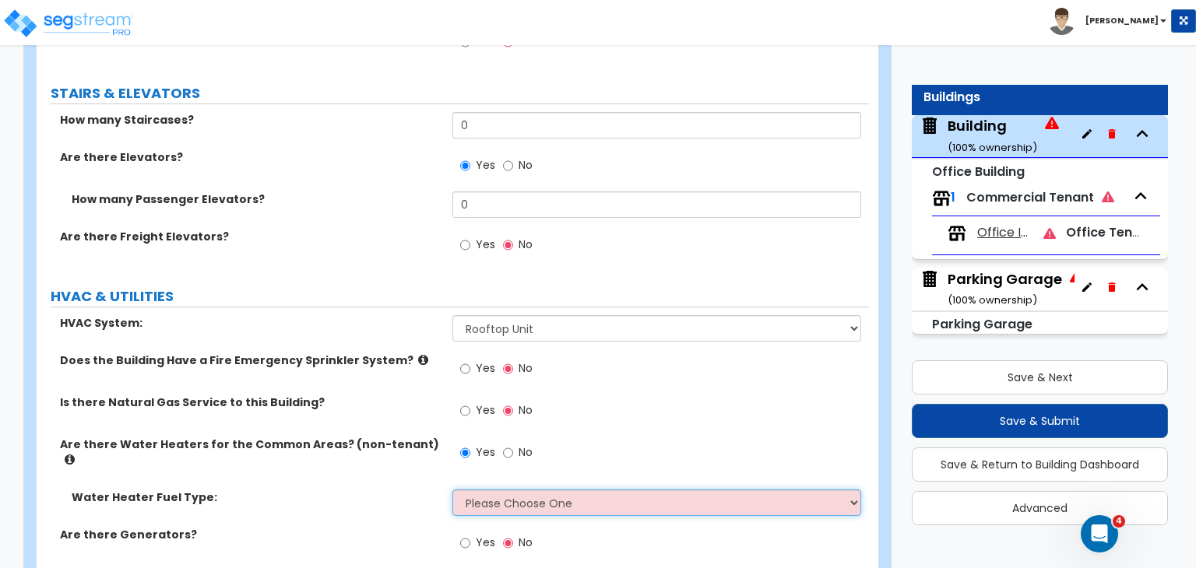
click at [490, 490] on select "Please Choose One Gas Electric" at bounding box center [656, 503] width 408 height 26
select select "2"
click at [452, 490] on select "Please Choose One Gas Electric" at bounding box center [656, 503] width 408 height 26
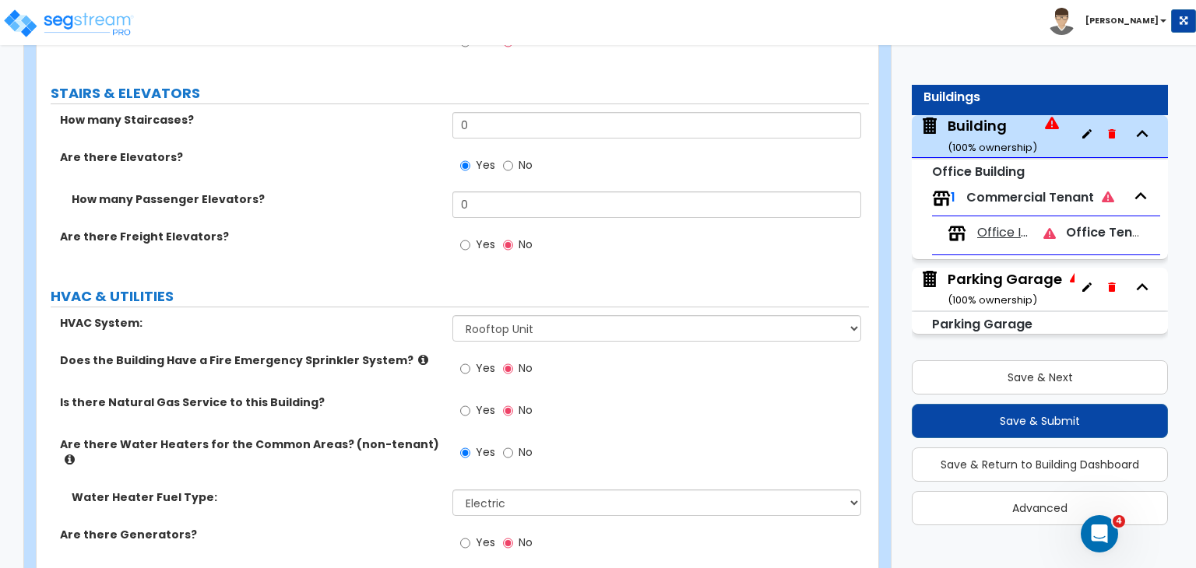
click at [377, 449] on div "Are there Water Heaters for the Common Areas? (non-tenant) Yes No" at bounding box center [453, 463] width 832 height 53
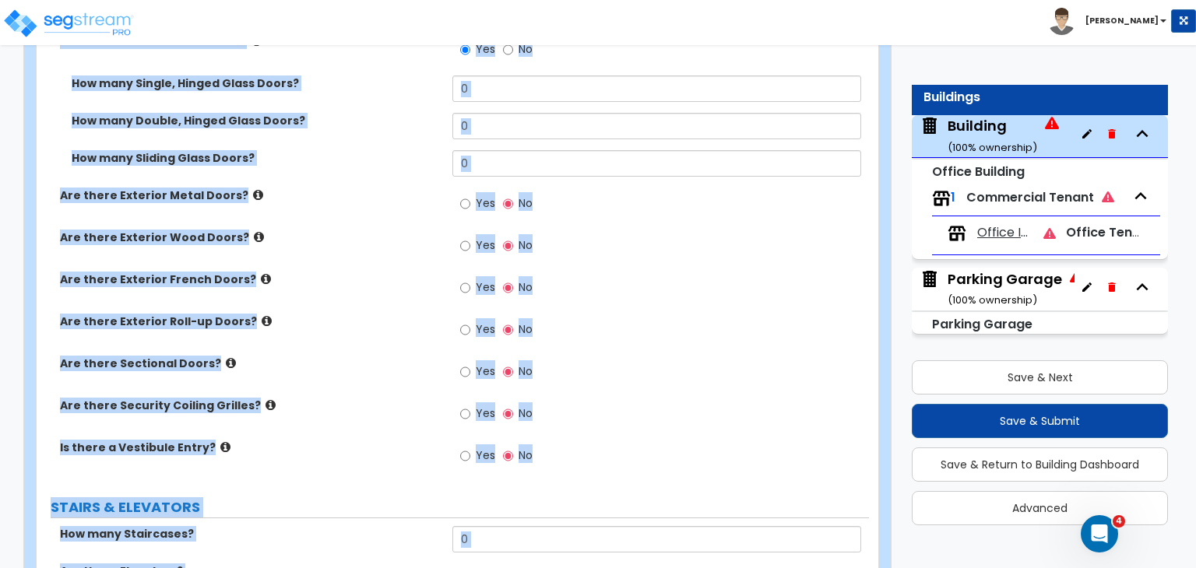
scroll to position [2636, 0]
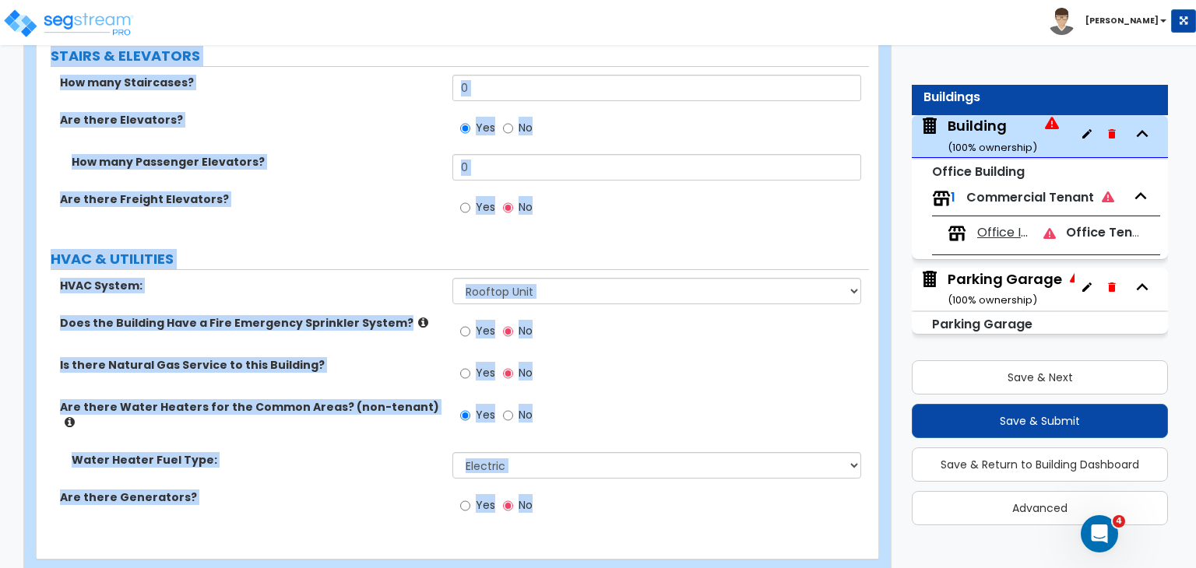
drag, startPoint x: 44, startPoint y: 146, endPoint x: 873, endPoint y: 604, distance: 947.3
copy div "Building Import Values from Previous Property Unit Import Values from Existing …"
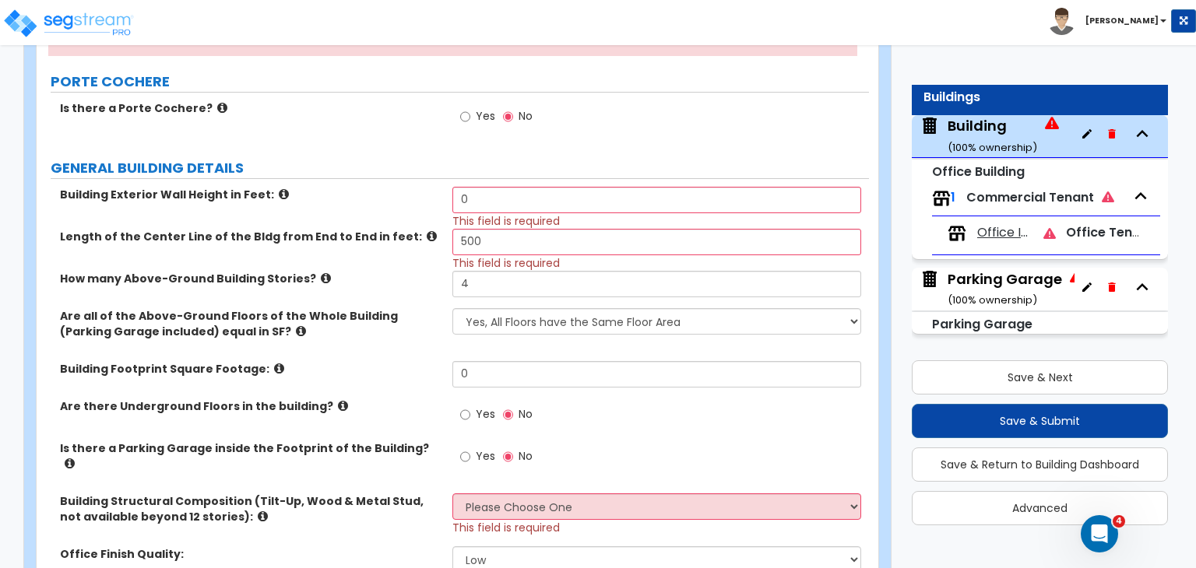
scroll to position [342, 0]
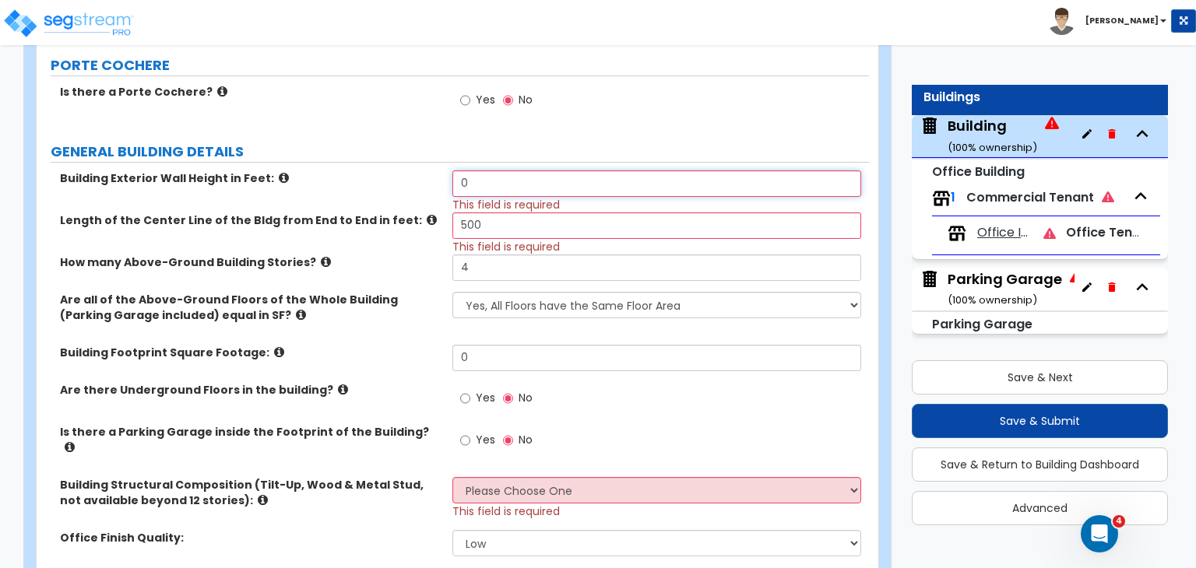
drag, startPoint x: 503, startPoint y: 181, endPoint x: 402, endPoint y: 173, distance: 101.5
click at [402, 173] on div "Building Exterior Wall Height in Feet: 0 This field is required" at bounding box center [453, 191] width 832 height 42
click at [495, 171] on input "0" at bounding box center [656, 183] width 408 height 26
drag, startPoint x: 483, startPoint y: 178, endPoint x: 411, endPoint y: 177, distance: 71.6
click at [411, 177] on div "Building Exterior Wall Height in Feet: 0 This field is required" at bounding box center [453, 191] width 832 height 42
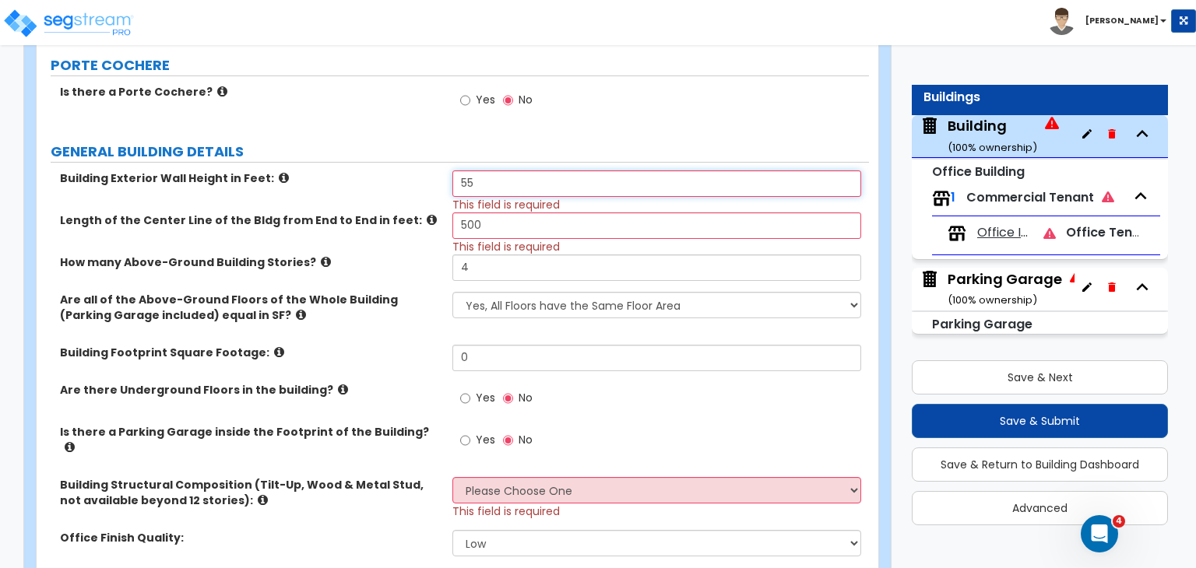
type input "55"
click at [416, 178] on label "Building Exterior Wall Height in Feet:" at bounding box center [250, 178] width 381 height 16
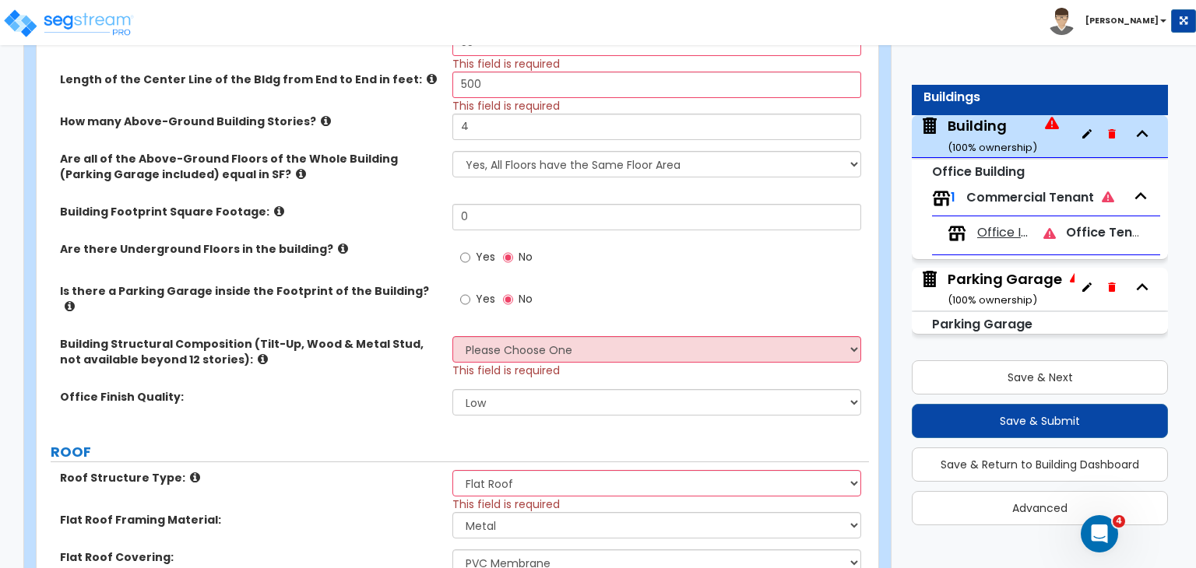
scroll to position [529, 0]
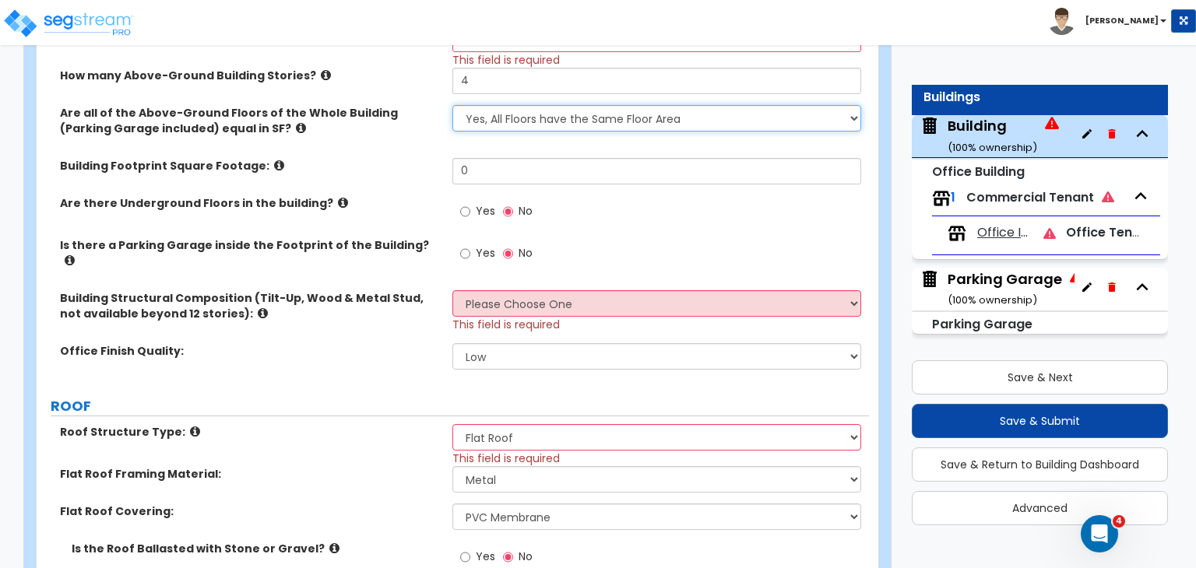
click at [514, 116] on select "Yes, All Floors have the Same Floor Area No, Not All Floor Areas are the Same" at bounding box center [656, 118] width 408 height 26
select select "1"
click at [452, 105] on select "Yes, All Floors have the Same Floor Area No, Not All Floor Areas are the Same" at bounding box center [656, 118] width 408 height 26
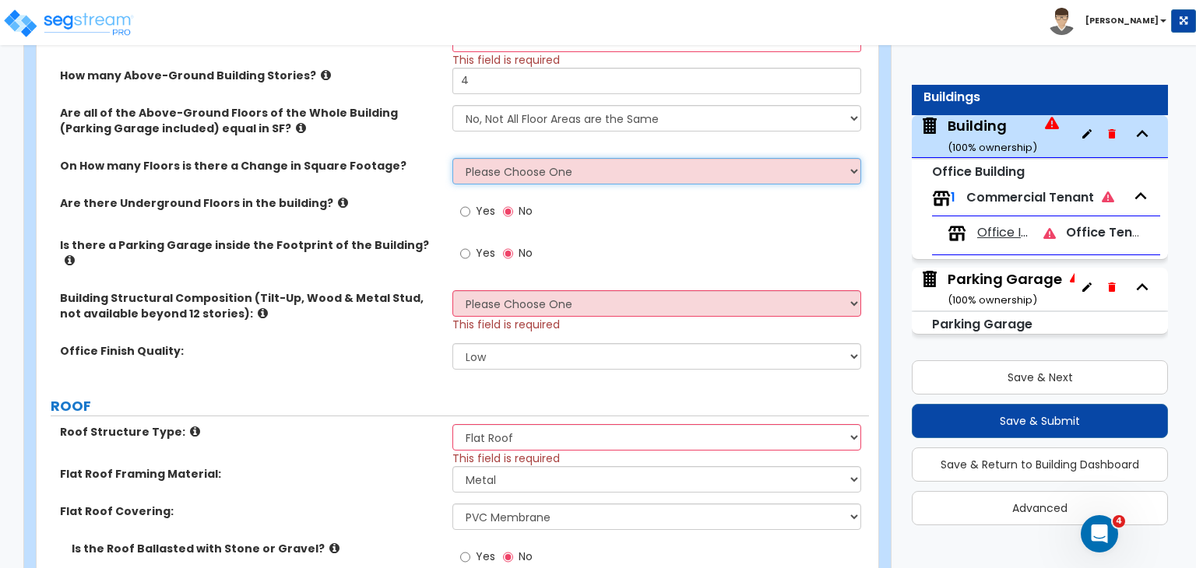
click at [484, 171] on select "Please Choose One 1 2 3 4 5" at bounding box center [656, 171] width 408 height 26
select select "4"
click at [452, 158] on select "Please Choose One 1 2 3 4 5" at bounding box center [656, 171] width 408 height 26
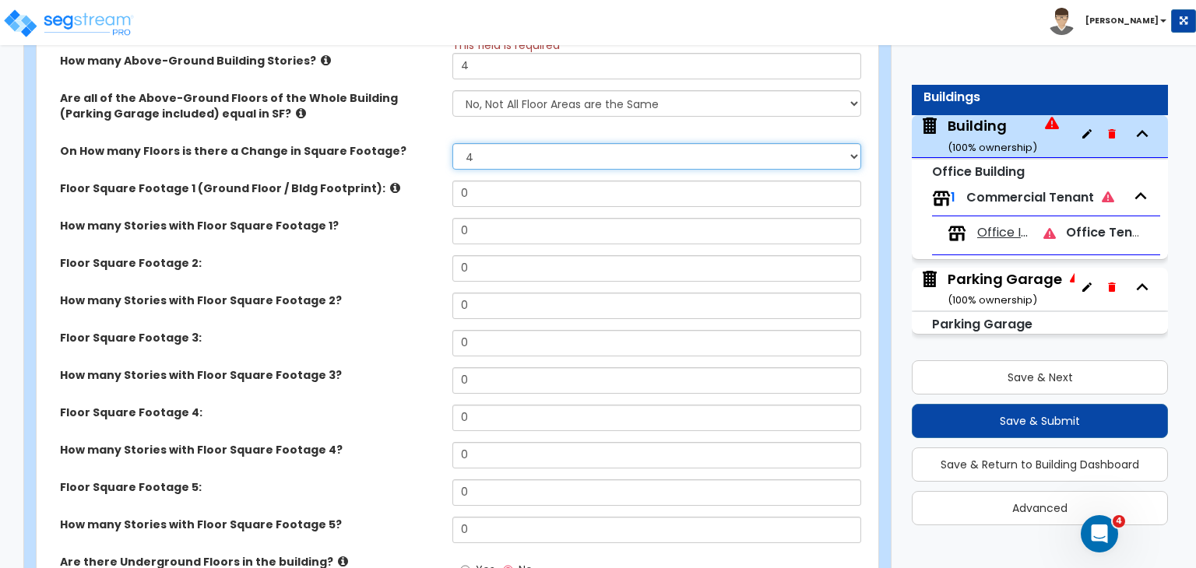
scroll to position [529, 0]
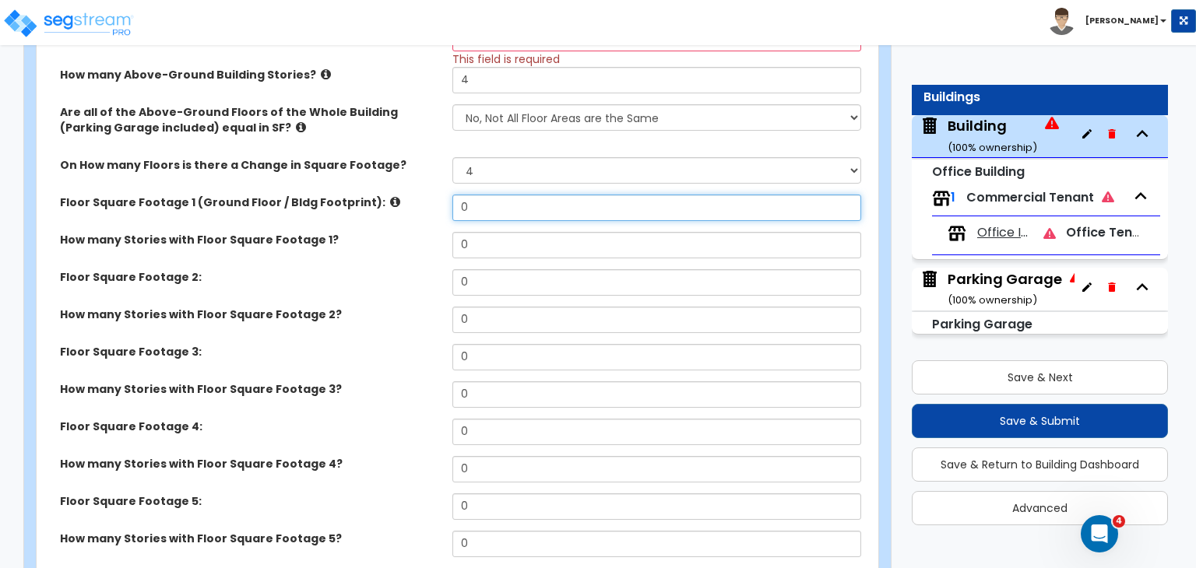
click at [494, 209] on input "0" at bounding box center [656, 208] width 408 height 26
drag, startPoint x: 494, startPoint y: 209, endPoint x: 454, endPoint y: 202, distance: 40.3
click at [454, 202] on input "0" at bounding box center [656, 208] width 408 height 26
type input "42,798"
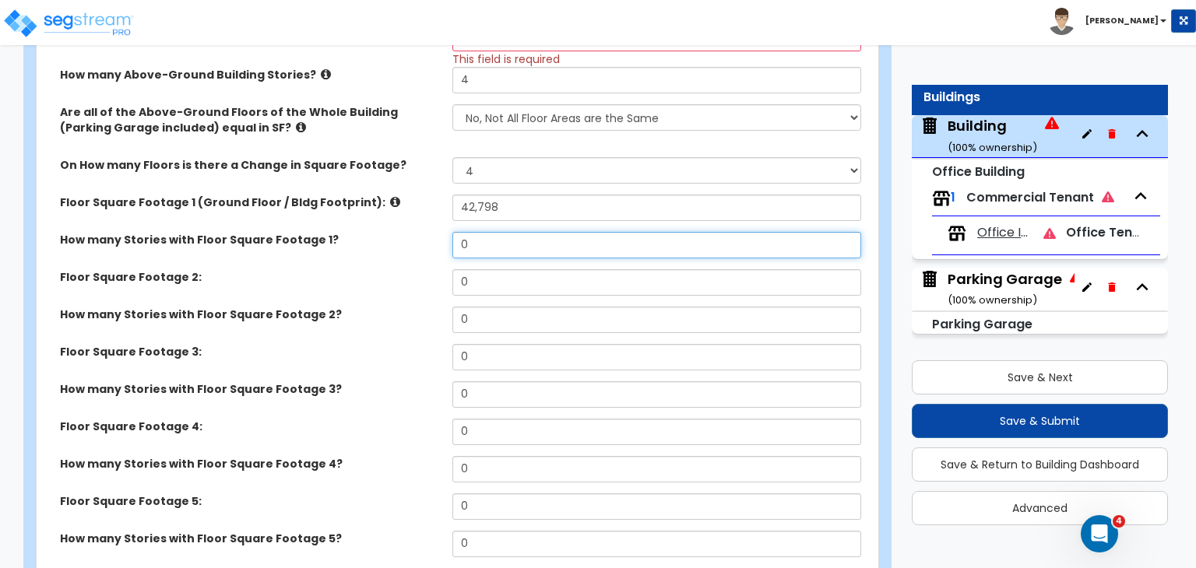
drag, startPoint x: 486, startPoint y: 243, endPoint x: 417, endPoint y: 237, distance: 68.8
click at [417, 237] on div "How many Stories with Floor Square Footage 1? 0" at bounding box center [453, 250] width 832 height 37
type input "1"
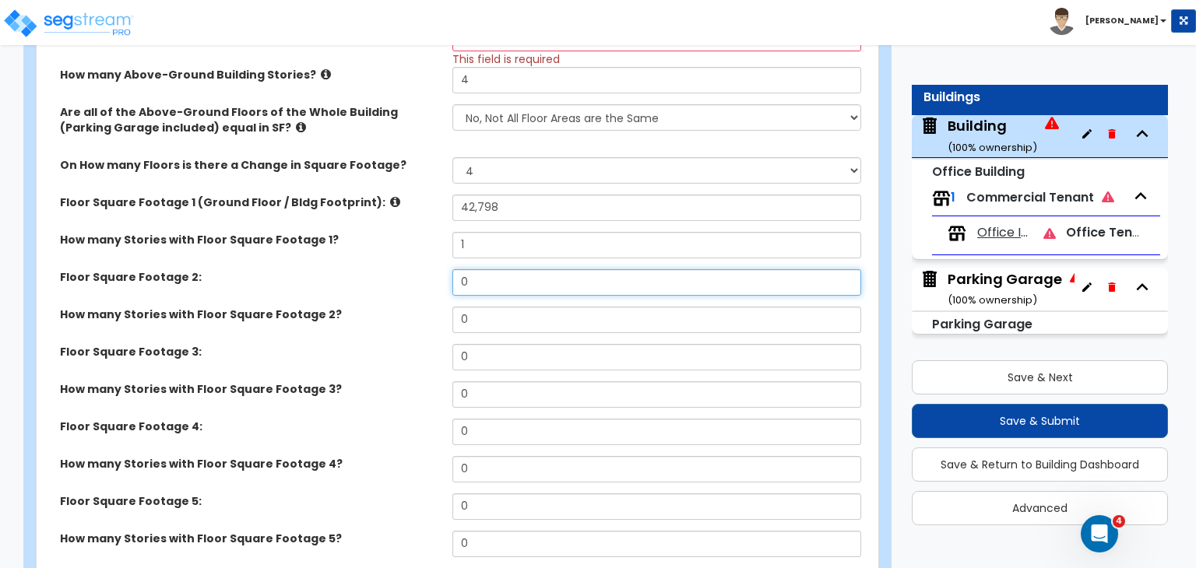
drag, startPoint x: 487, startPoint y: 281, endPoint x: 423, endPoint y: 266, distance: 65.5
click at [423, 269] on div "Floor Square Footage 2: 0" at bounding box center [453, 287] width 832 height 37
type input "42,992"
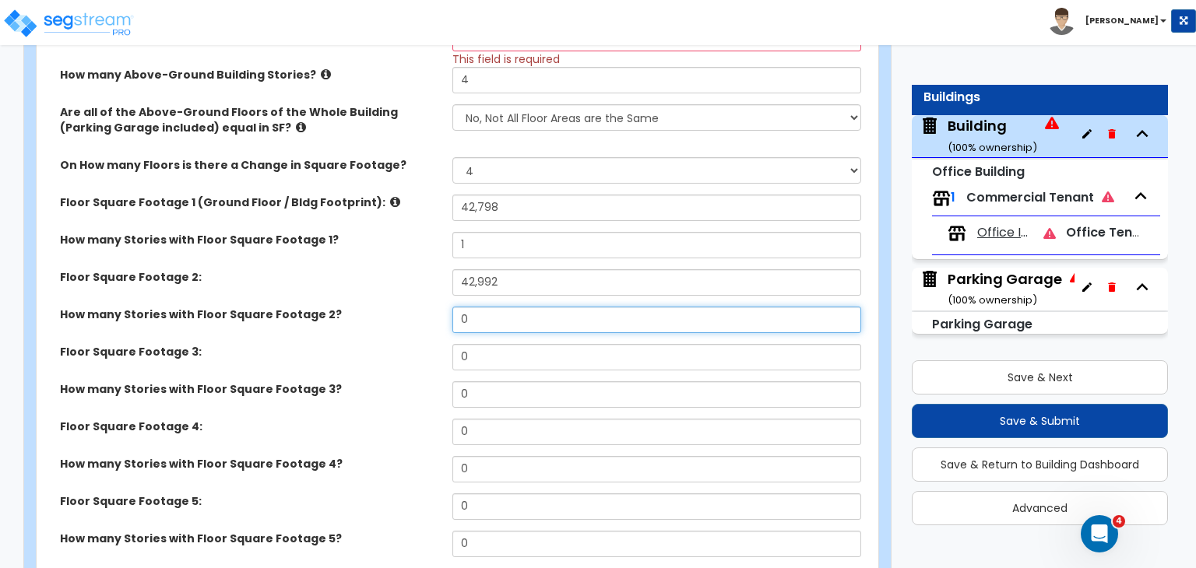
drag, startPoint x: 498, startPoint y: 317, endPoint x: 378, endPoint y: 299, distance: 122.0
click at [378, 299] on div "Building Exterior Wall Height in Feet: 55 This field is required Length of the …" at bounding box center [452, 368] width 809 height 771
type input "1"
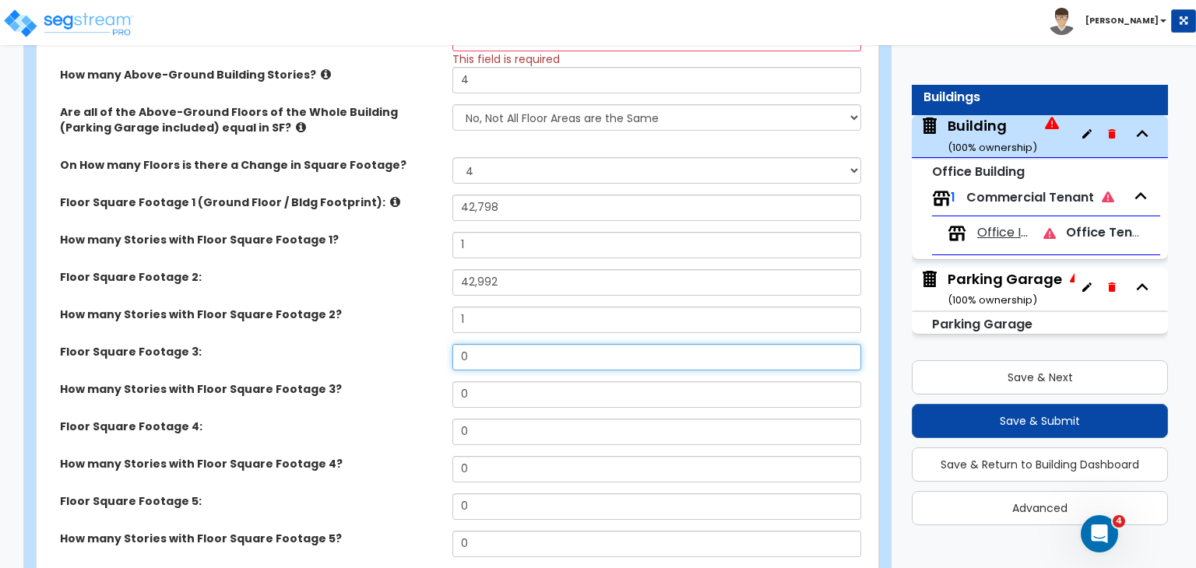
drag, startPoint x: 482, startPoint y: 358, endPoint x: 420, endPoint y: 341, distance: 64.6
click at [420, 344] on div "Floor Square Footage 3: 0" at bounding box center [453, 362] width 832 height 37
type input "48,919"
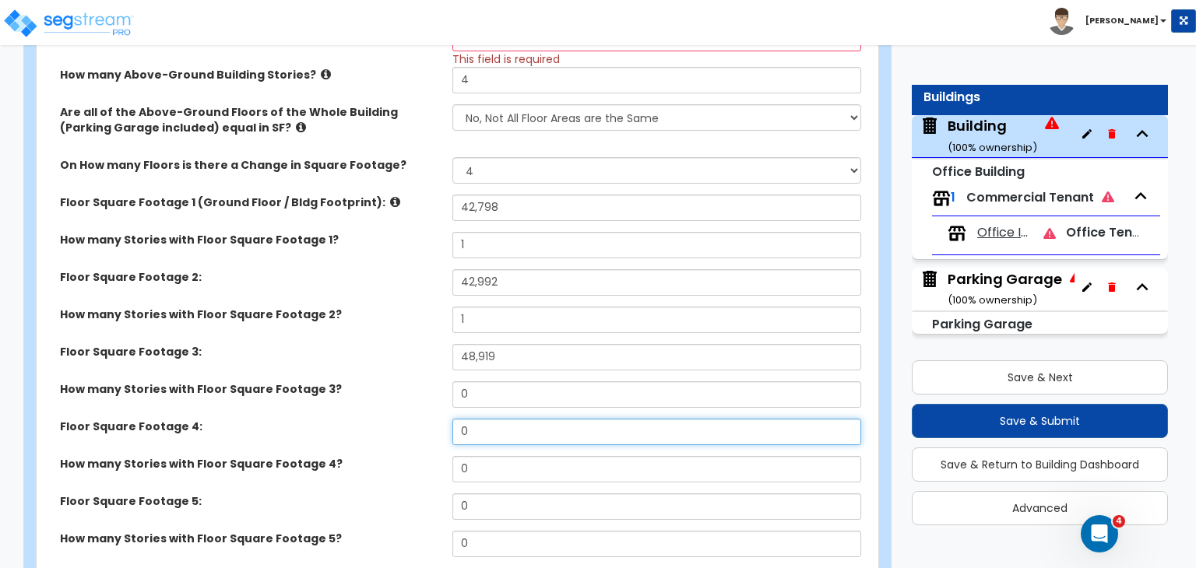
click at [495, 430] on input "0" at bounding box center [656, 432] width 408 height 26
type input "52,255"
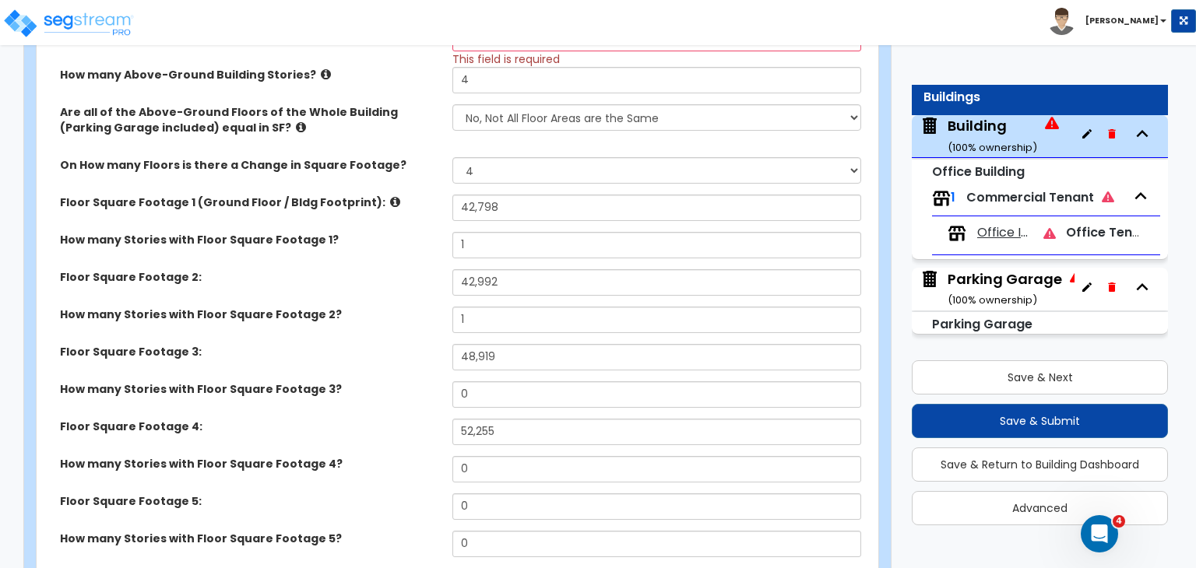
click at [414, 427] on label "Floor Square Footage 4:" at bounding box center [250, 427] width 381 height 16
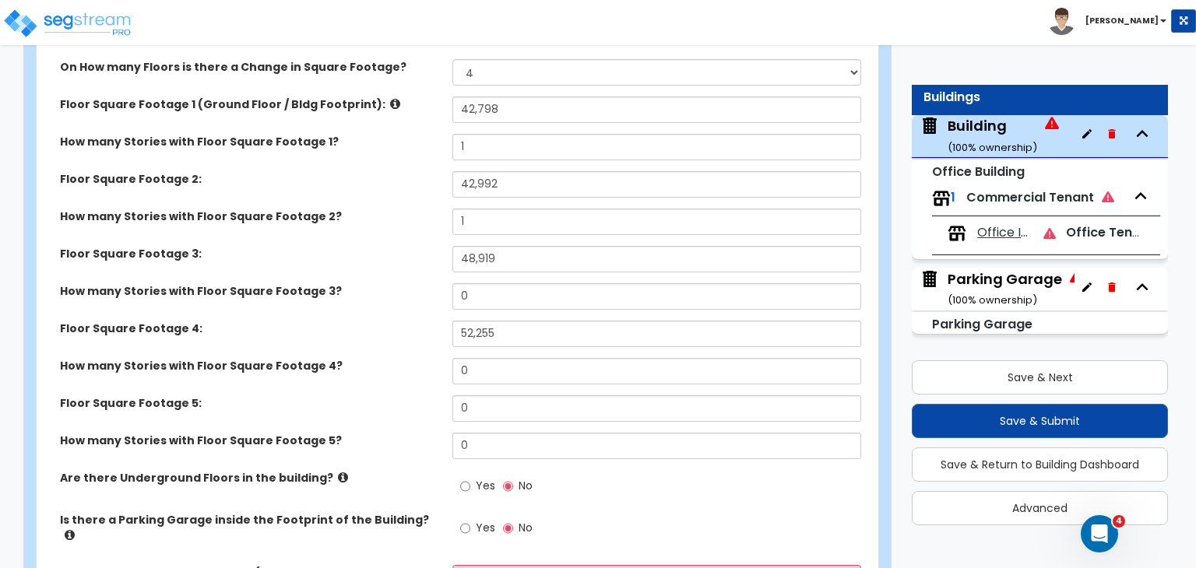
scroll to position [629, 0]
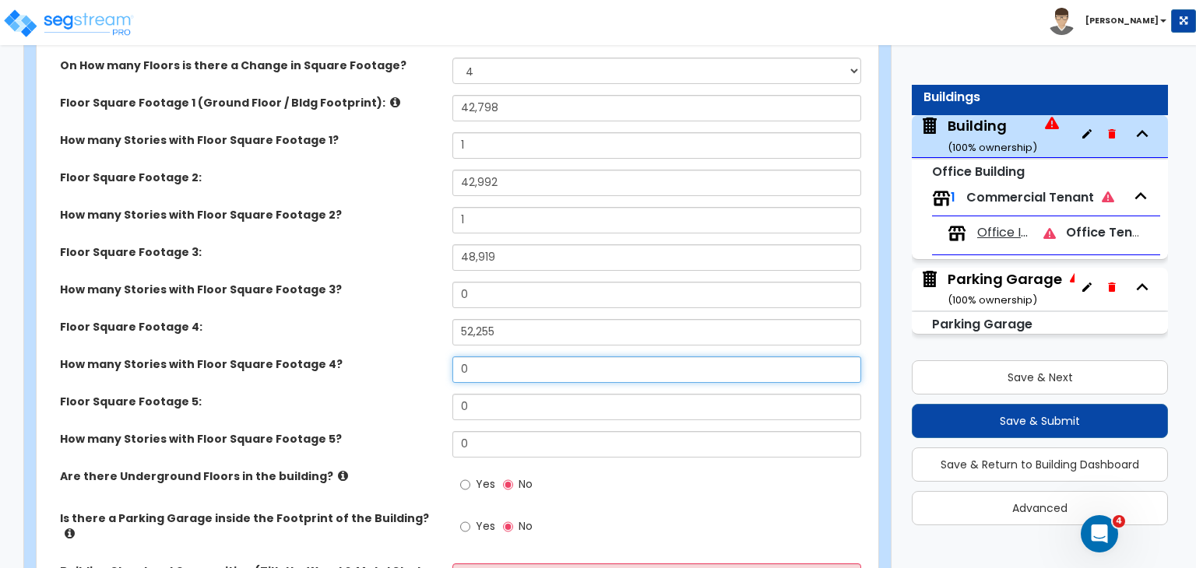
drag, startPoint x: 492, startPoint y: 364, endPoint x: 399, endPoint y: 365, distance: 93.4
click at [399, 365] on div "How many Stories with Floor Square Footage 4? 0" at bounding box center [453, 375] width 832 height 37
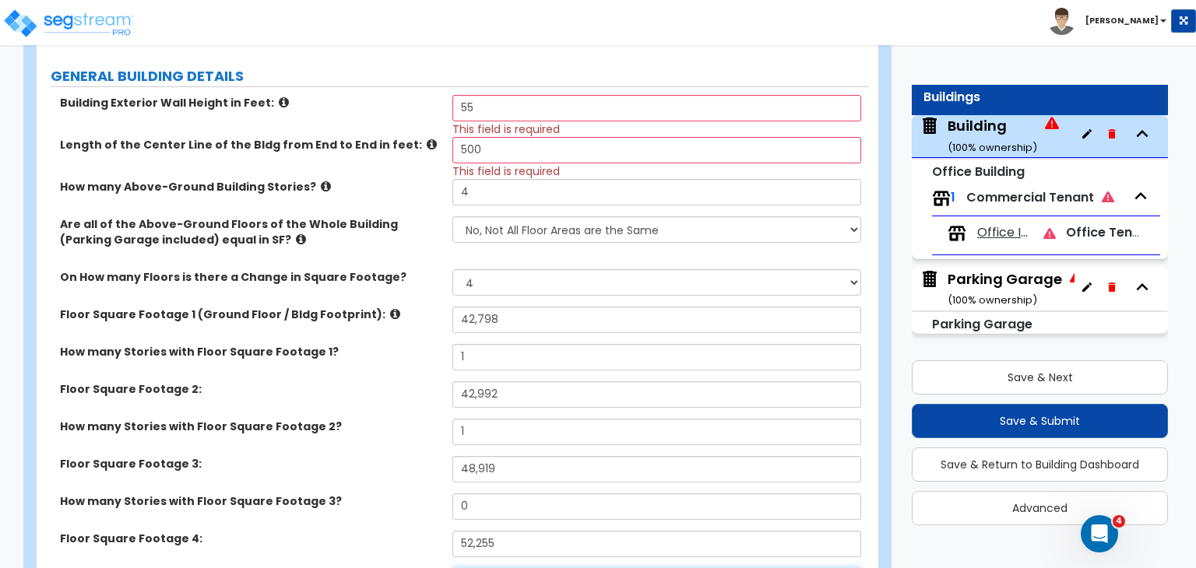
scroll to position [417, 0]
type input "1"
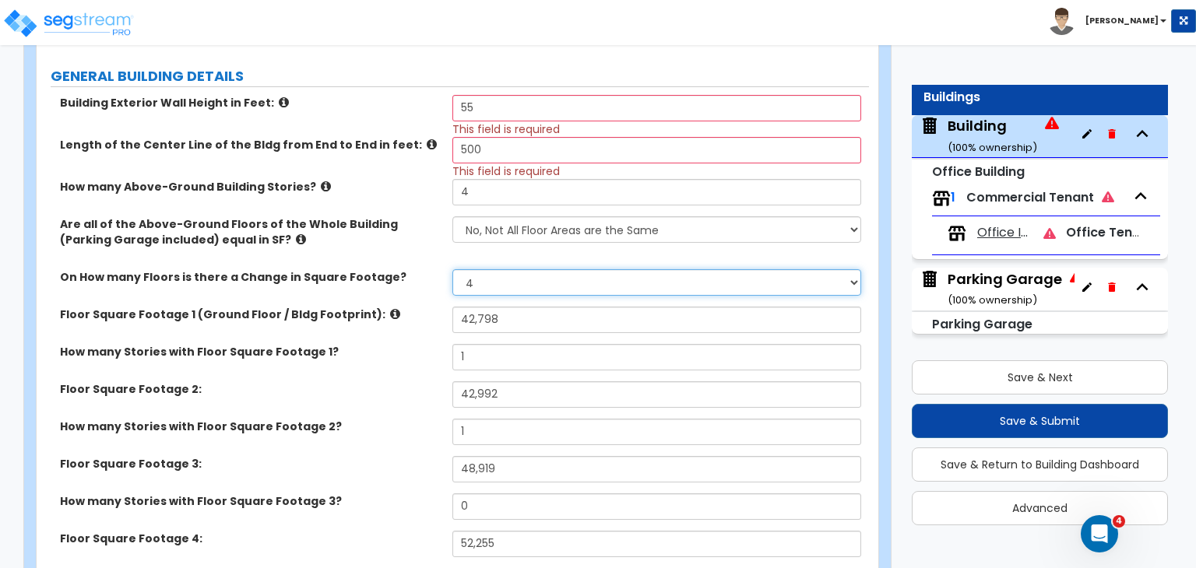
click at [495, 277] on select "Please Choose One 1 2 3 4 5" at bounding box center [656, 282] width 408 height 26
select select "3"
click at [452, 269] on select "Please Choose One 1 2 3 4 5" at bounding box center [656, 282] width 408 height 26
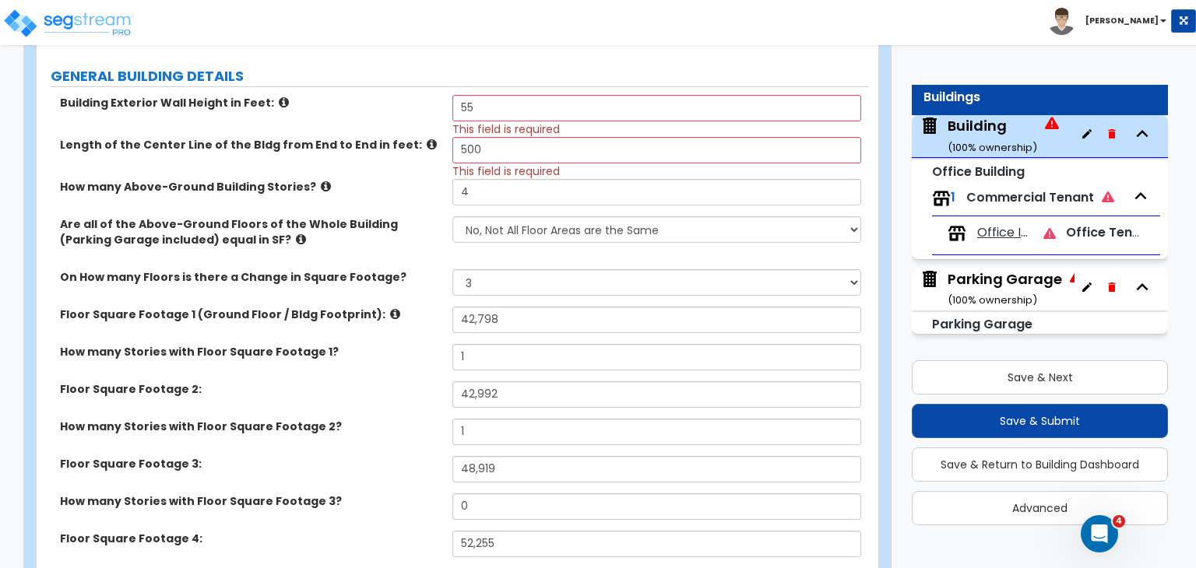
click at [377, 364] on div "How many Stories with Floor Square Footage 1? 1" at bounding box center [453, 362] width 832 height 37
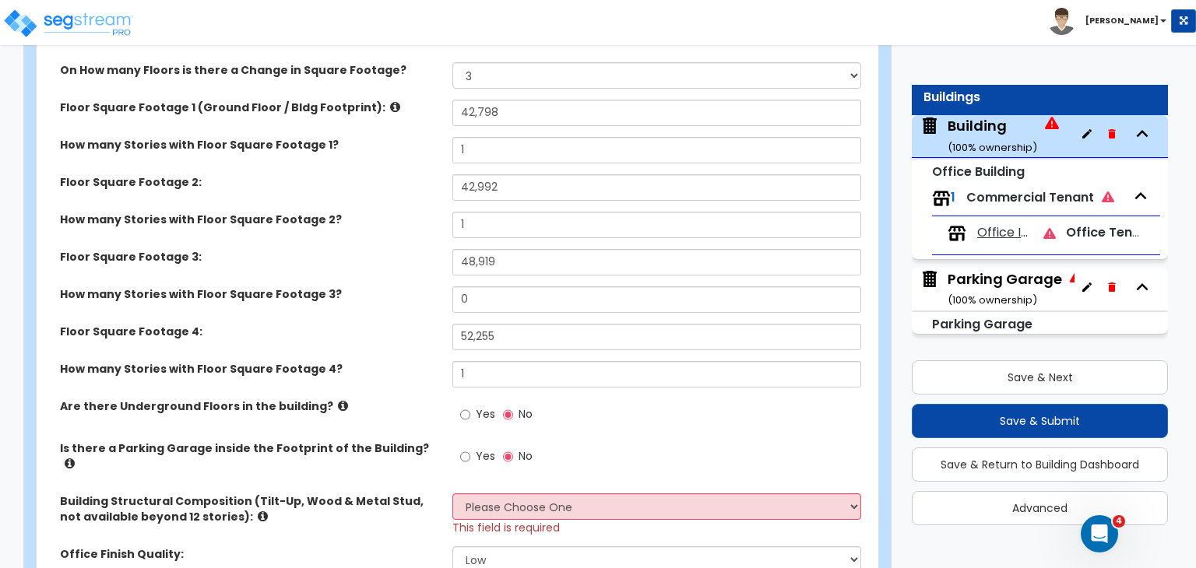
scroll to position [623, 0]
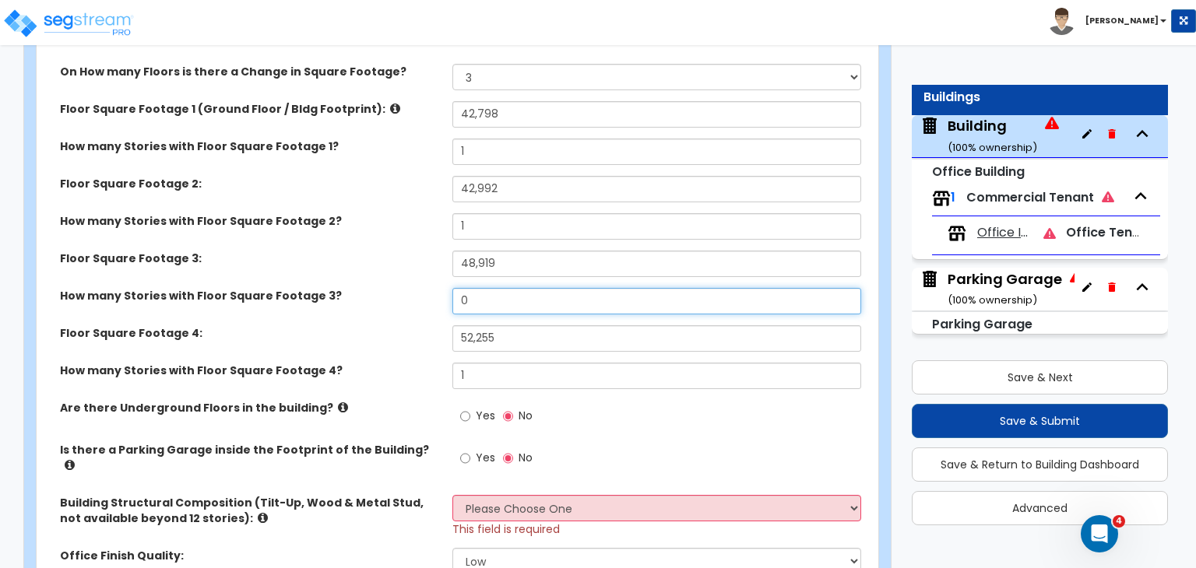
drag, startPoint x: 476, startPoint y: 301, endPoint x: 427, endPoint y: 299, distance: 49.9
click at [427, 299] on div "How many Stories with Floor Square Footage 3? 0" at bounding box center [453, 306] width 832 height 37
type input "1"
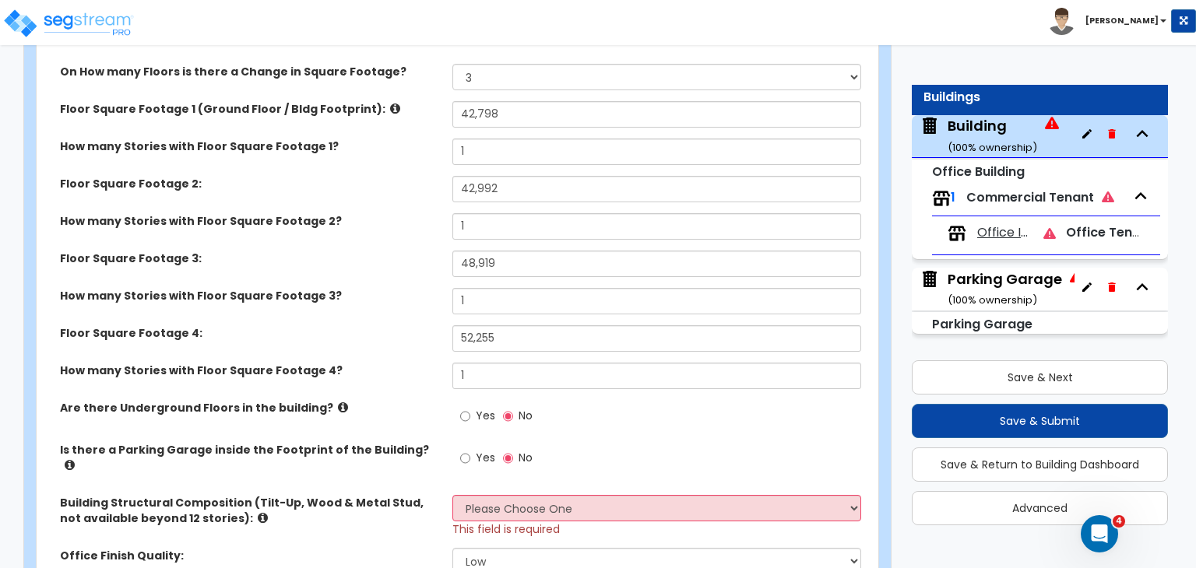
click at [420, 262] on label "Floor Square Footage 3:" at bounding box center [250, 259] width 381 height 16
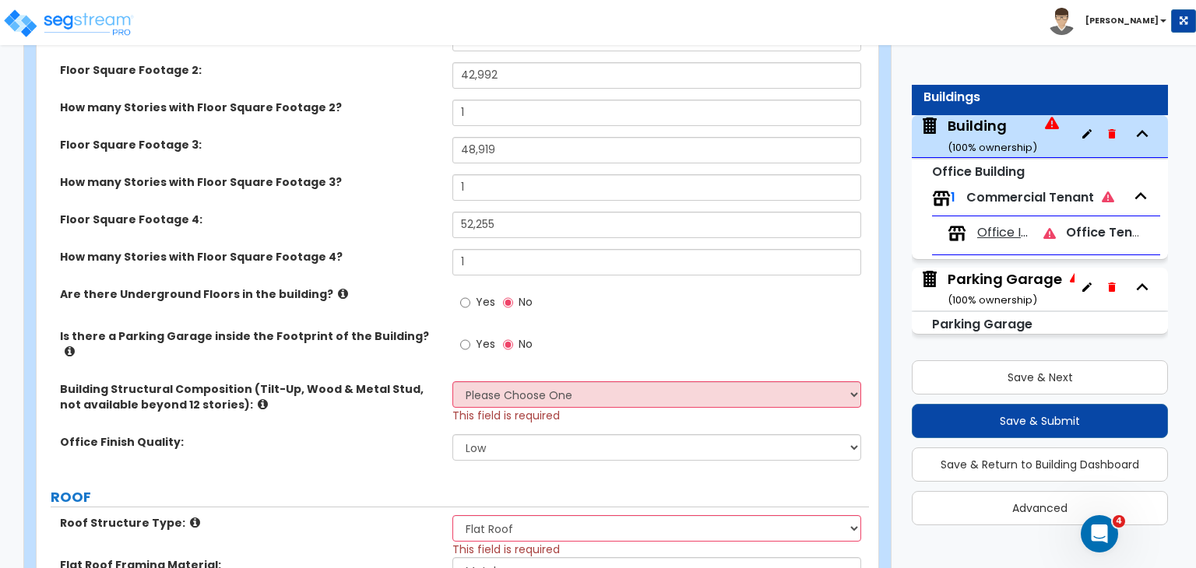
scroll to position [739, 0]
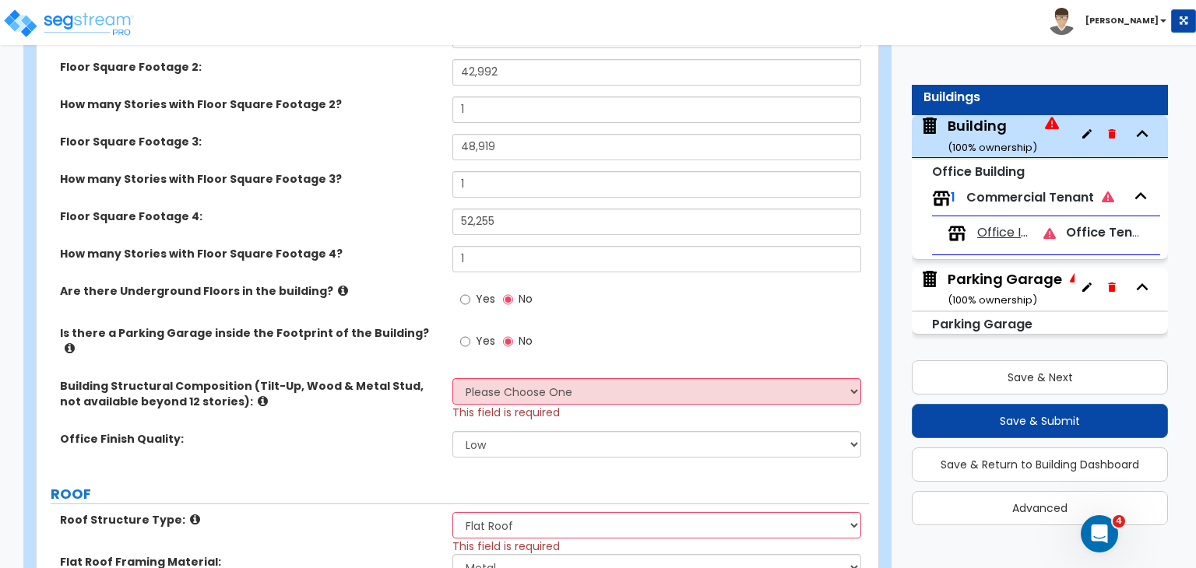
click at [384, 269] on div "How many Stories with Floor Square Footage 4? 1" at bounding box center [453, 264] width 832 height 37
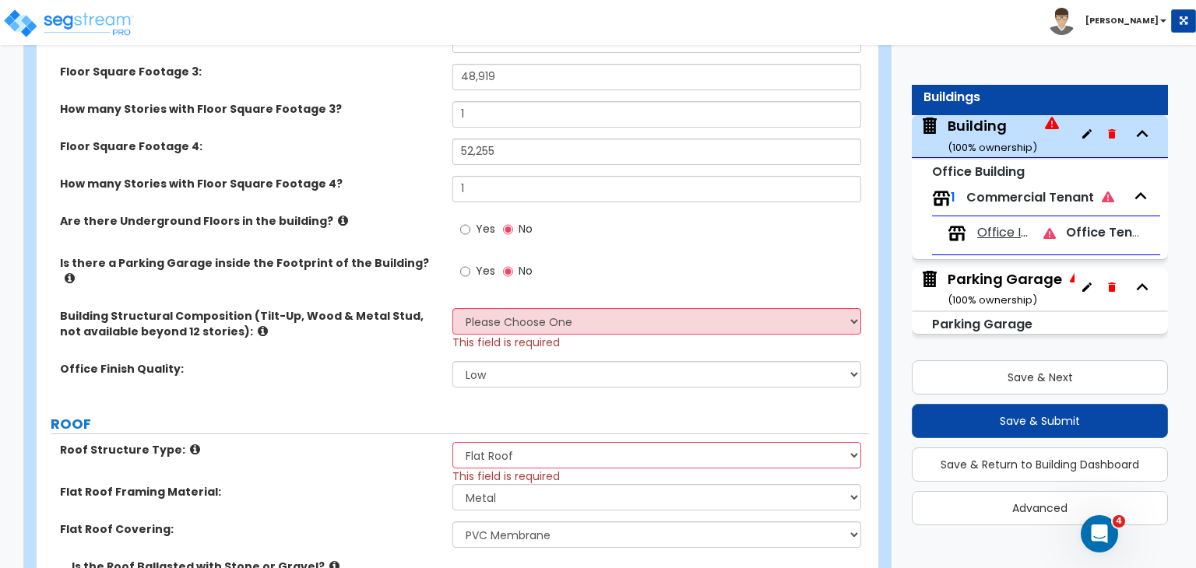
scroll to position [828, 0]
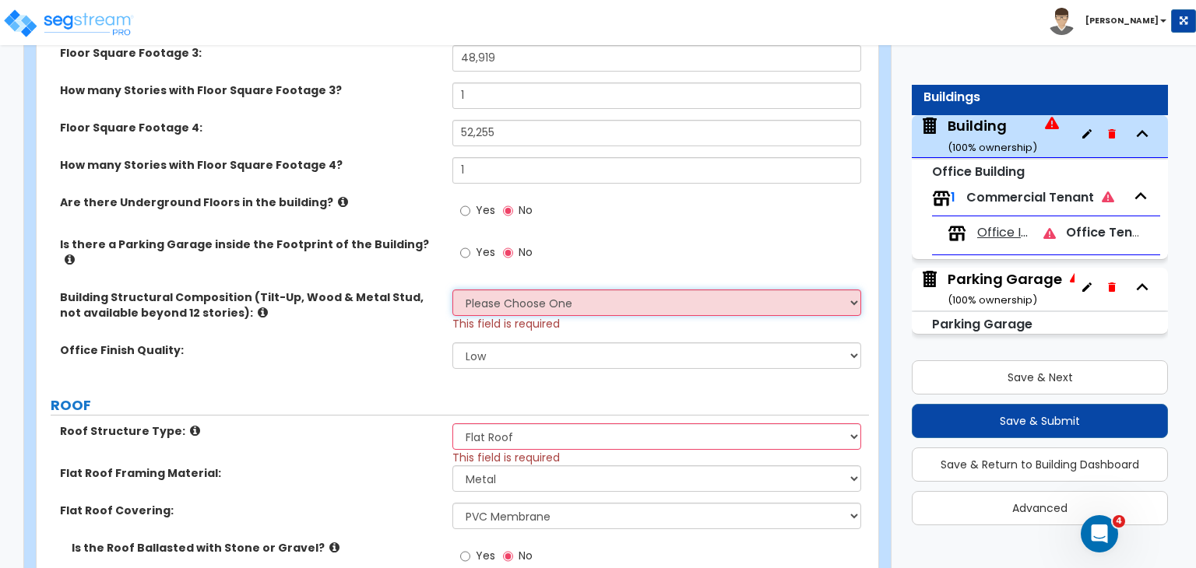
click at [461, 300] on select "Please Choose One Tilt-up Wall Construction Reinforced Concrete Structural Stee…" at bounding box center [656, 303] width 408 height 26
select select "4"
click at [452, 290] on select "Please Choose One Tilt-up Wall Construction Reinforced Concrete Structural Stee…" at bounding box center [656, 303] width 408 height 26
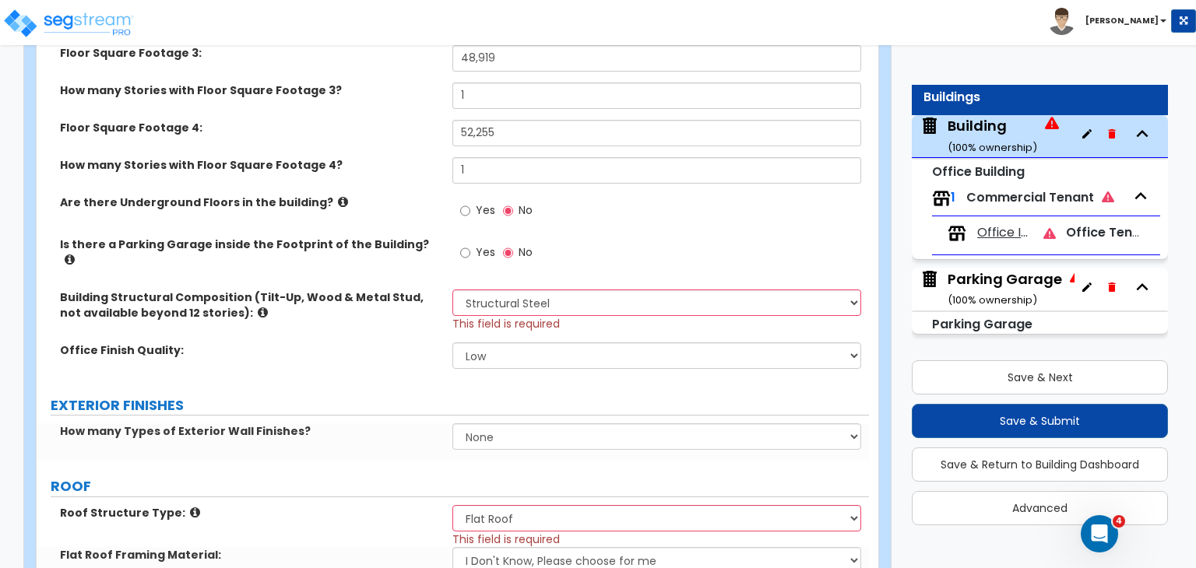
click at [368, 306] on label "Building Structural Composition (Tilt-Up, Wood & Metal Stud, not available beyo…" at bounding box center [250, 305] width 381 height 31
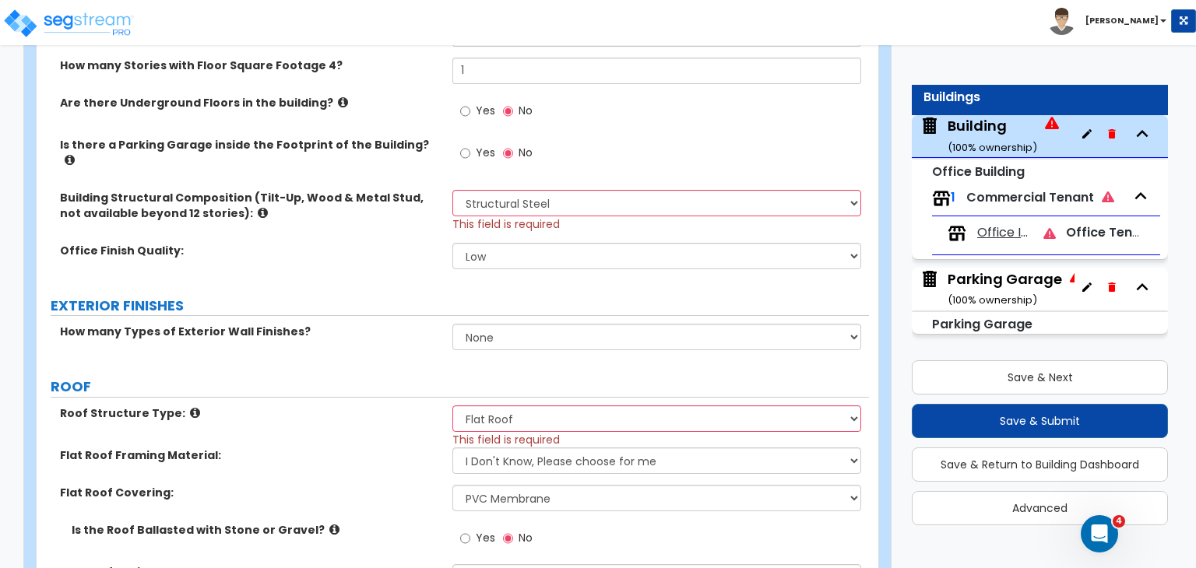
scroll to position [931, 0]
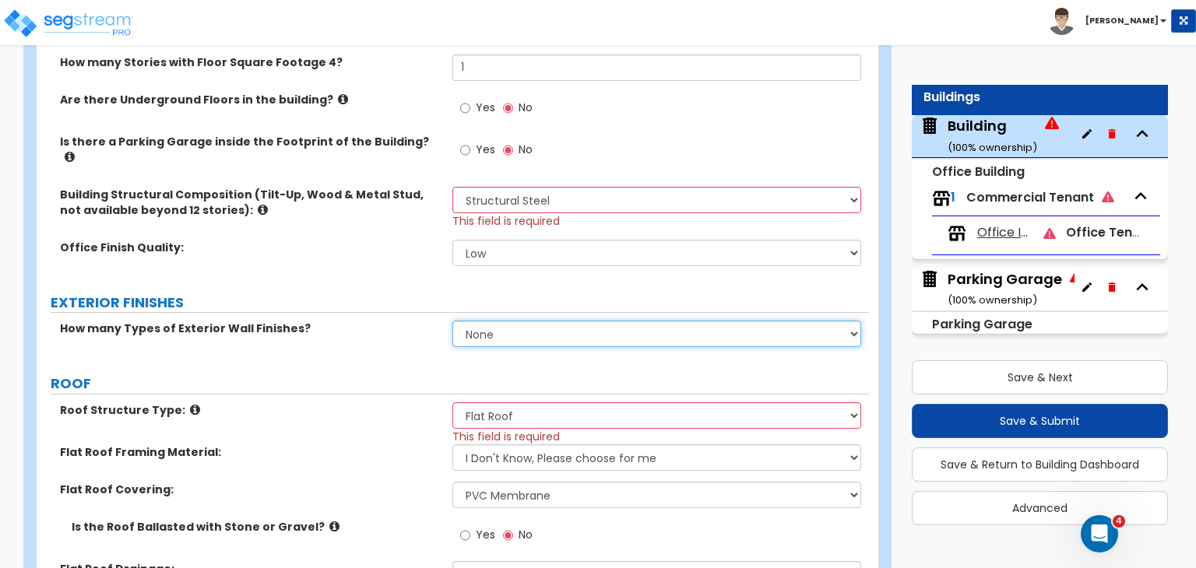
click at [476, 323] on select "None 1 2 3" at bounding box center [656, 334] width 408 height 26
select select "2"
click at [452, 321] on select "None 1 2 3" at bounding box center [656, 334] width 408 height 26
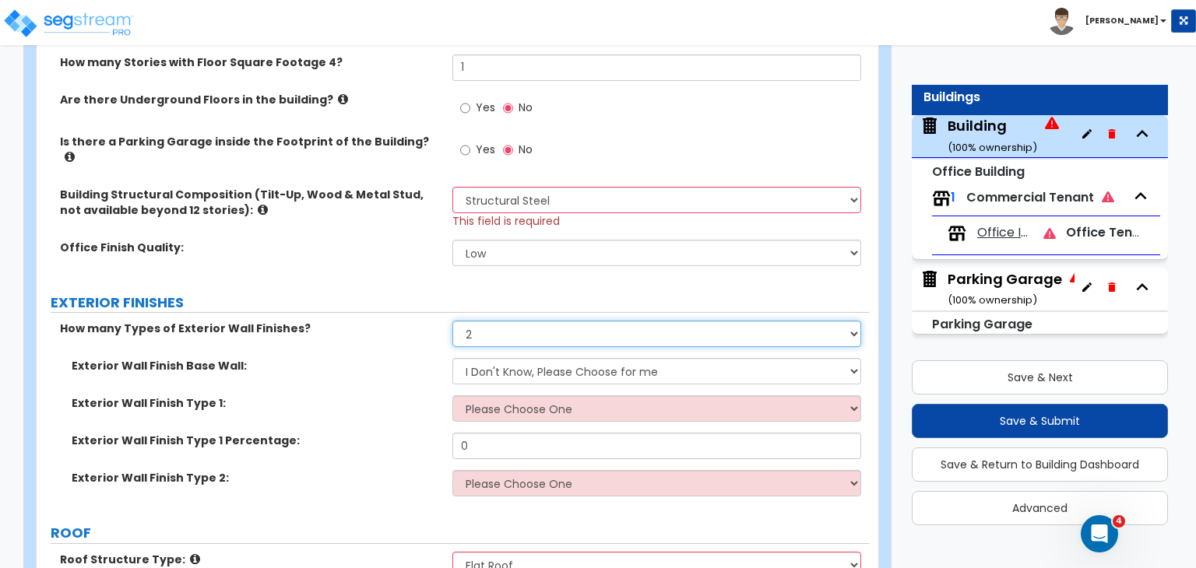
scroll to position [993, 0]
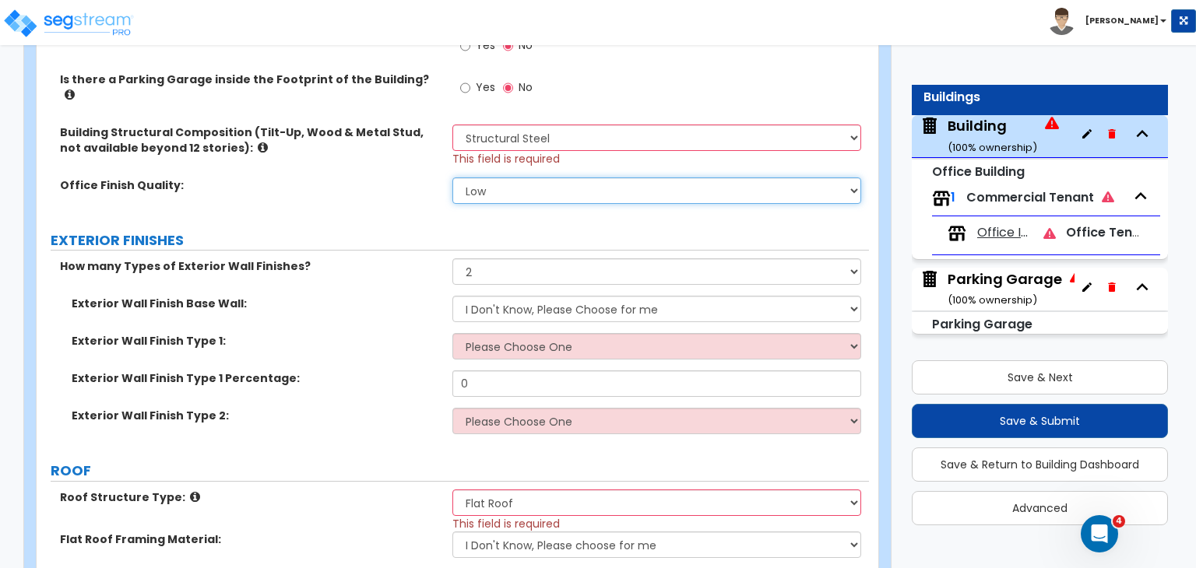
click at [495, 181] on select "Low Average High" at bounding box center [656, 190] width 408 height 26
select select "1"
click at [452, 177] on select "Low Average High" at bounding box center [656, 190] width 408 height 26
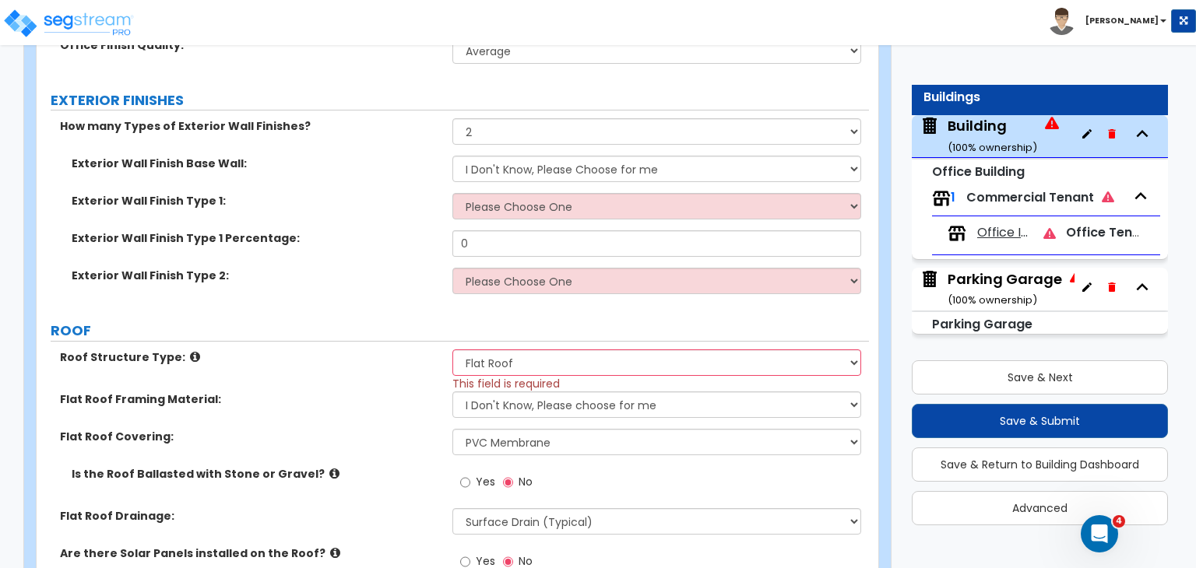
scroll to position [1214, 0]
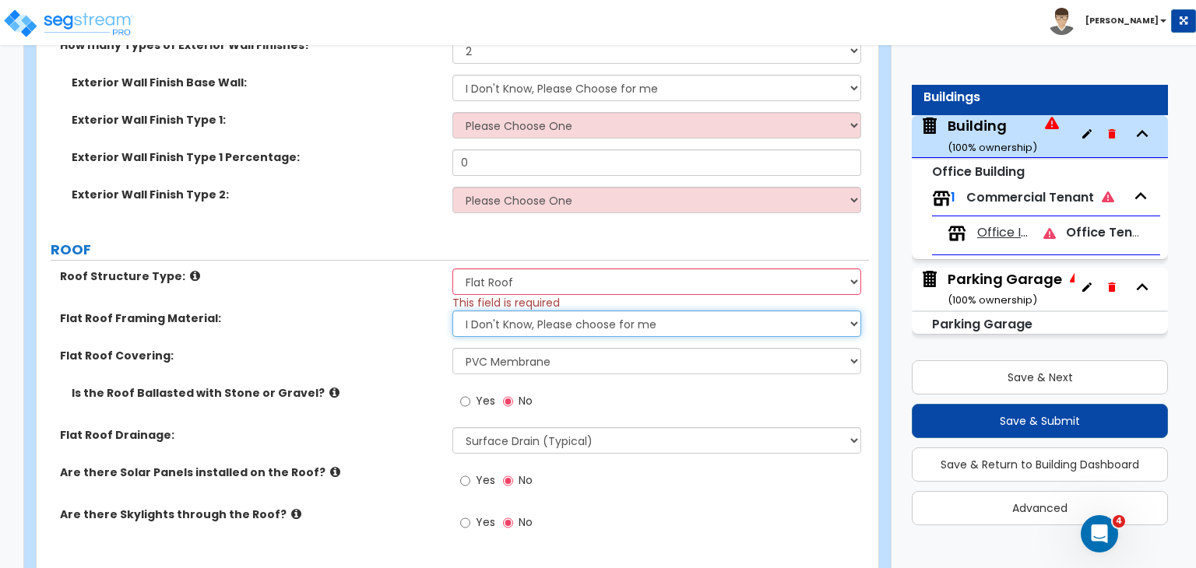
click at [611, 312] on select "I Don't Know, Please choose for me Metal Wood Concrete" at bounding box center [656, 324] width 408 height 26
select select "1"
click at [452, 311] on select "I Don't Know, Please choose for me Metal Wood Concrete" at bounding box center [656, 324] width 408 height 26
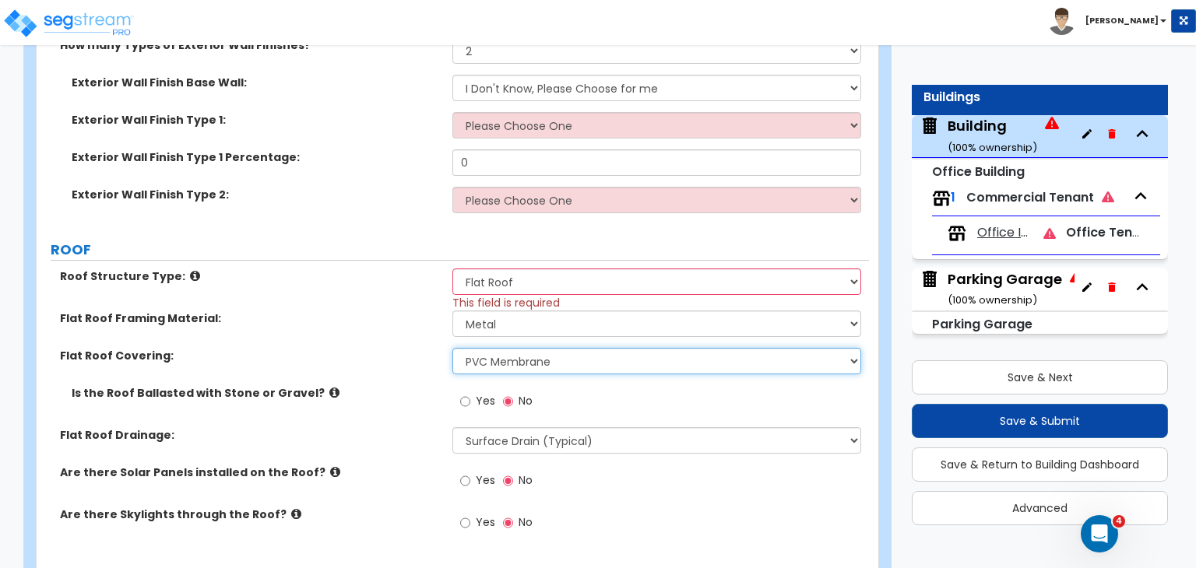
click at [534, 349] on select "Please Choose One Rolled Asphalt PVC Membrane Plastic (EPDM) Membrane Asphalt F…" at bounding box center [656, 361] width 408 height 26
click at [452, 348] on select "Please Choose One Rolled Asphalt PVC Membrane Plastic (EPDM) Membrane Asphalt F…" at bounding box center [656, 361] width 408 height 26
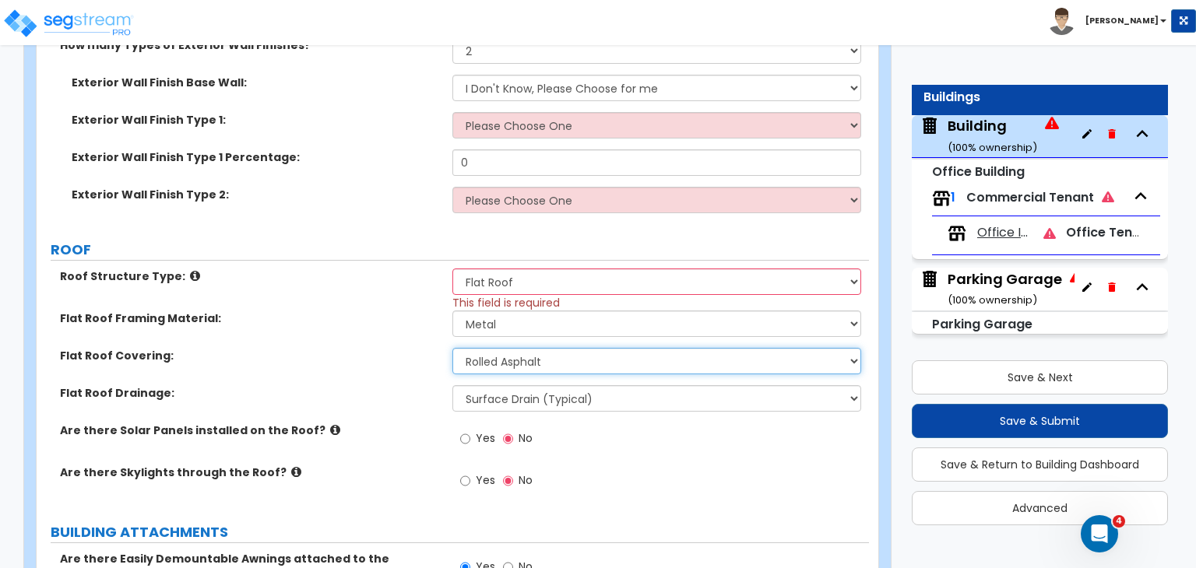
click at [564, 349] on select "Please Choose One Rolled Asphalt PVC Membrane Plastic (EPDM) Membrane Asphalt F…" at bounding box center [656, 361] width 408 height 26
select select "3"
click at [452, 348] on select "Please Choose One Rolled Asphalt PVC Membrane Plastic (EPDM) Membrane Asphalt F…" at bounding box center [656, 361] width 408 height 26
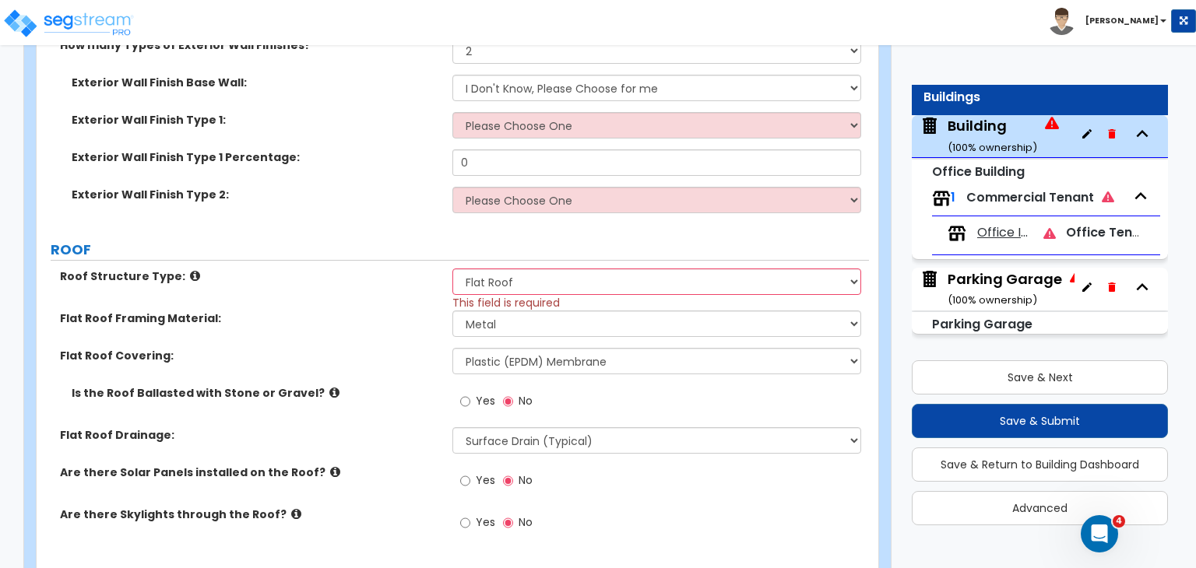
click at [406, 329] on div "Flat Roof Framing Material: I Don't Know, Please choose for me Metal Wood Concr…" at bounding box center [453, 329] width 832 height 37
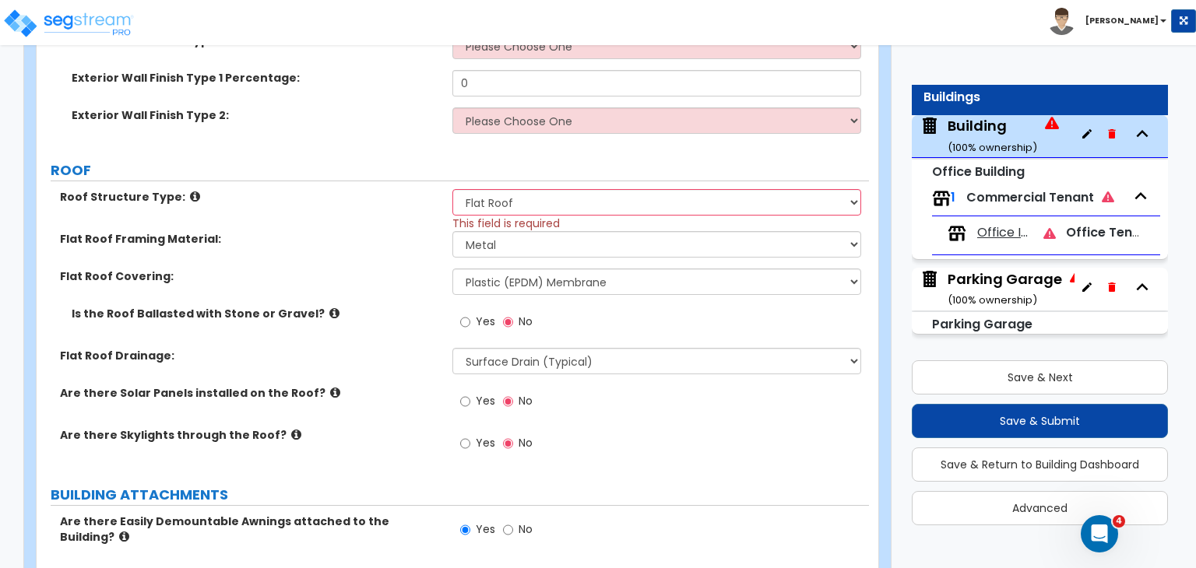
scroll to position [1305, 0]
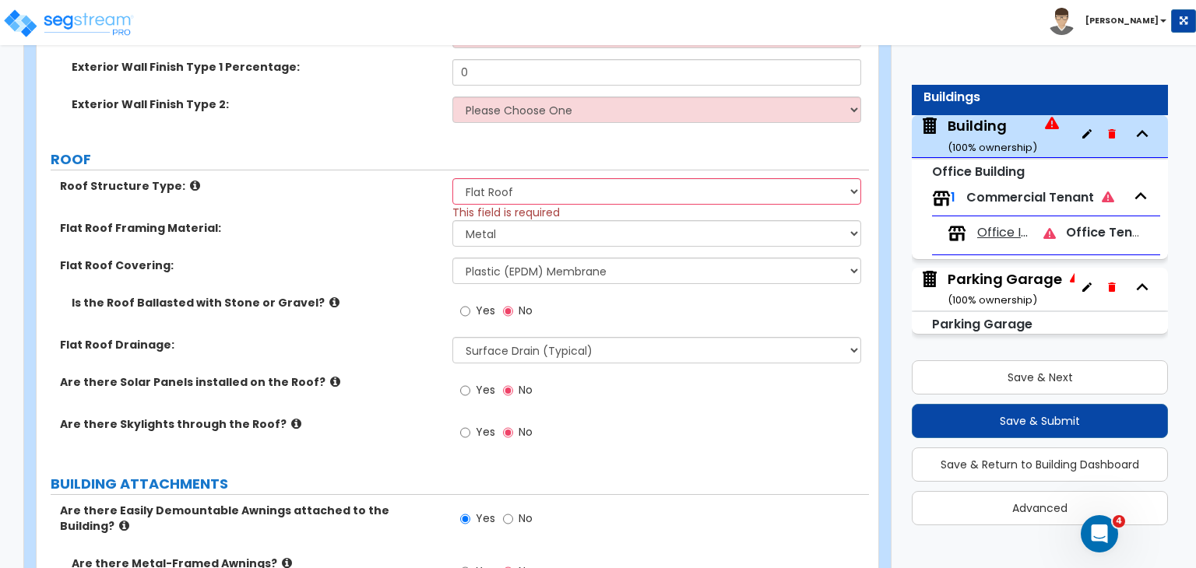
click at [364, 387] on div "Are there Solar Panels installed on the Roof? Yes No" at bounding box center [453, 395] width 832 height 42
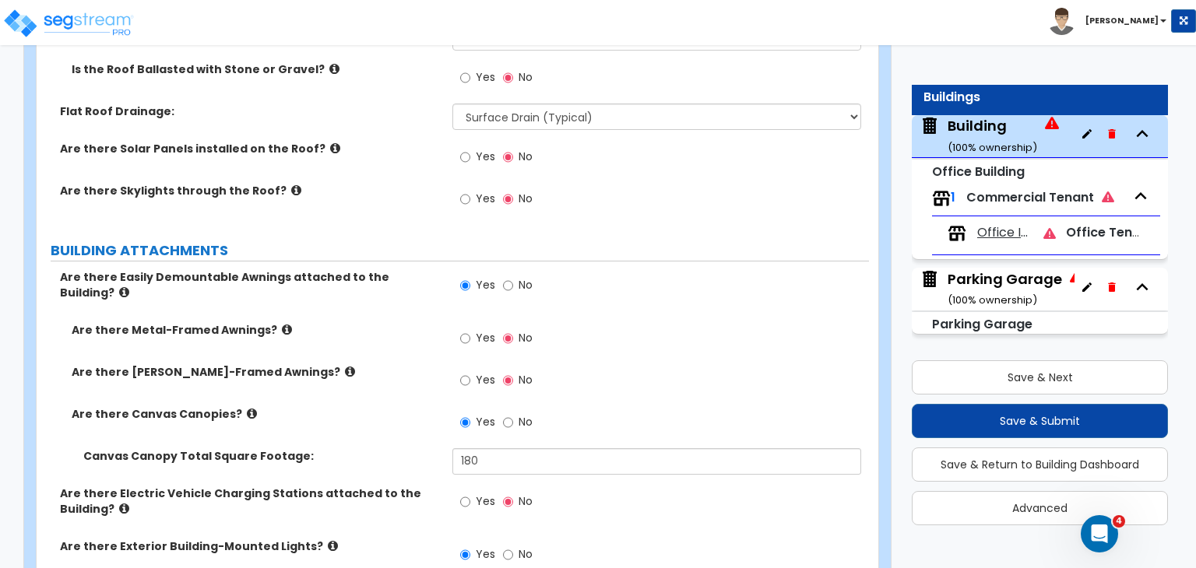
scroll to position [1541, 0]
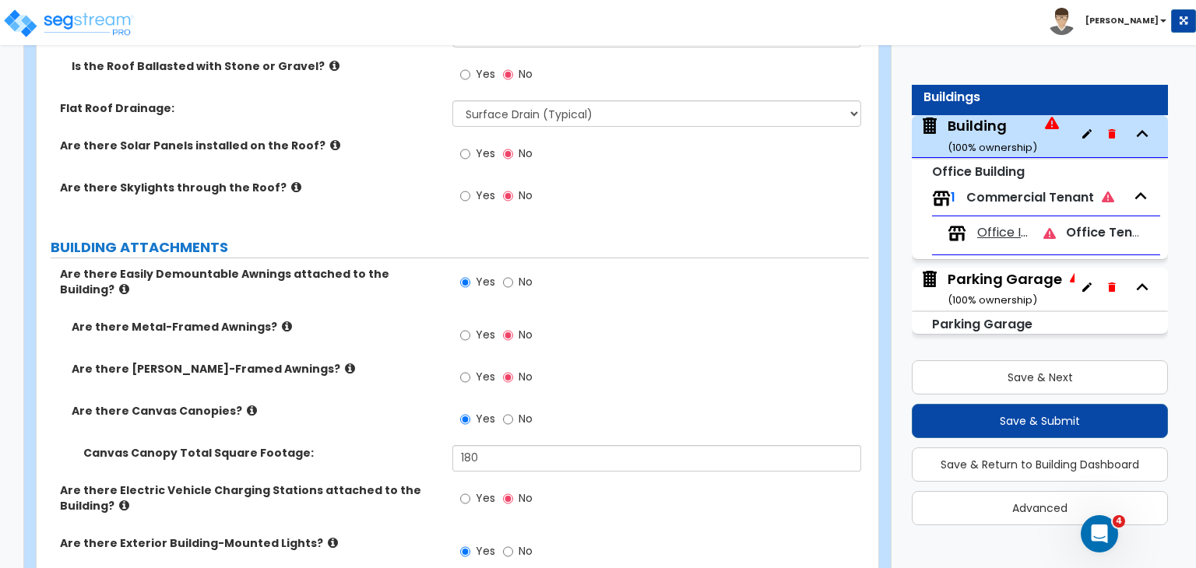
click at [383, 361] on div "Are there Wood-Framed Awnings? Yes No" at bounding box center [453, 382] width 832 height 42
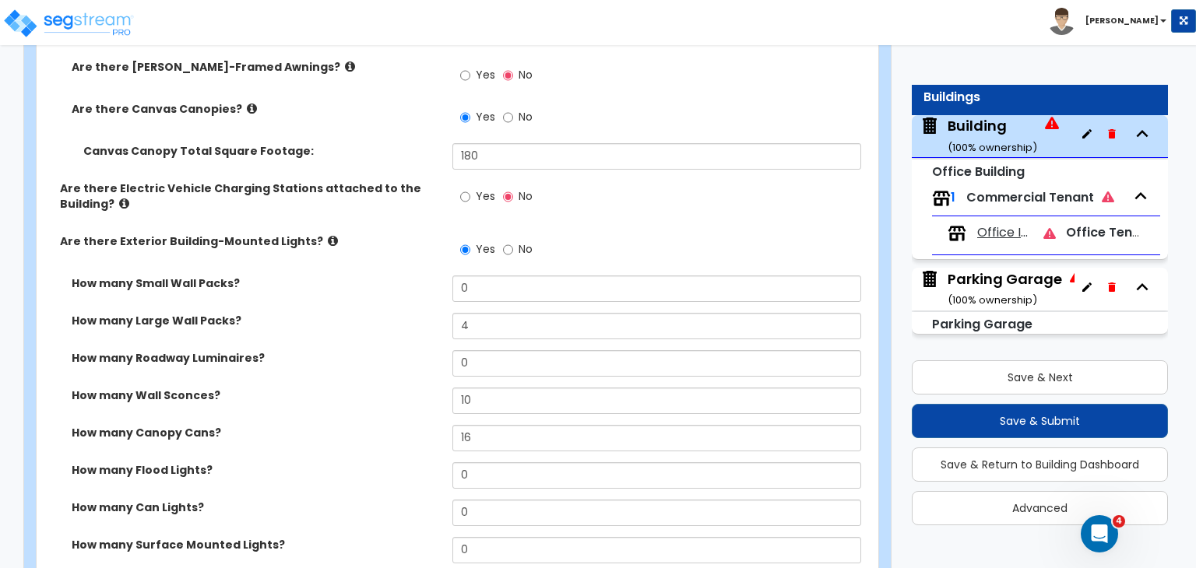
scroll to position [1848, 0]
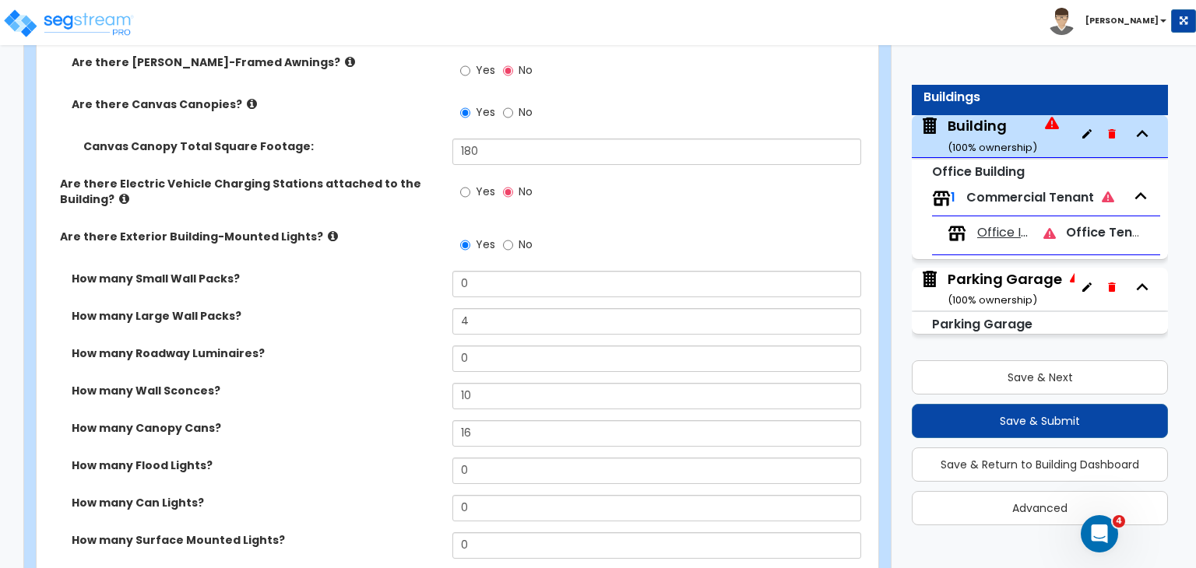
click at [389, 308] on label "How many Large Wall Packs?" at bounding box center [256, 316] width 369 height 16
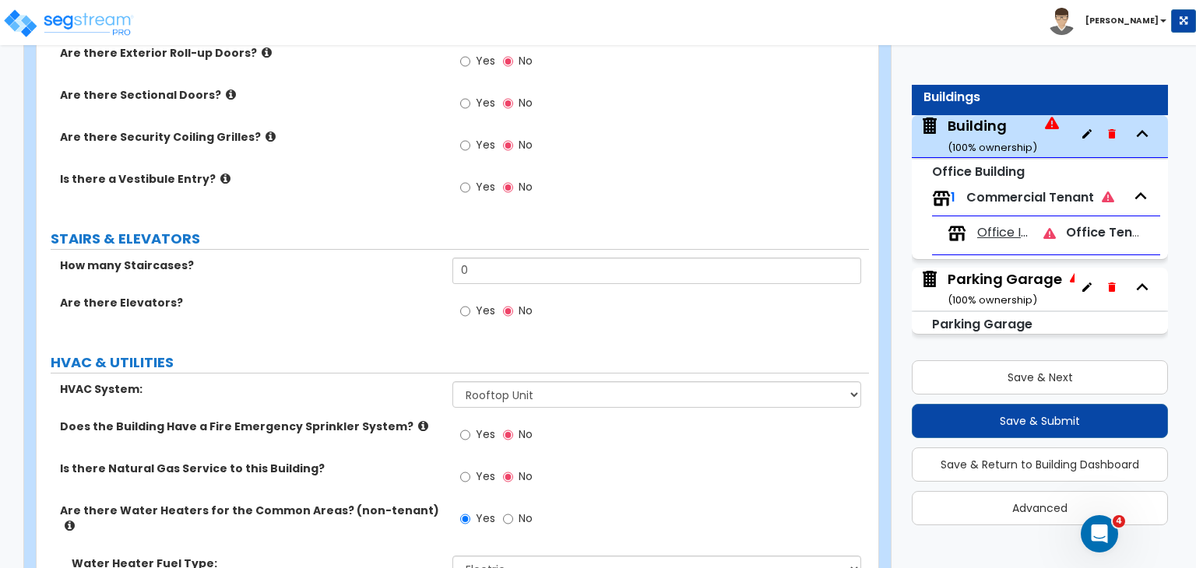
scroll to position [3037, 0]
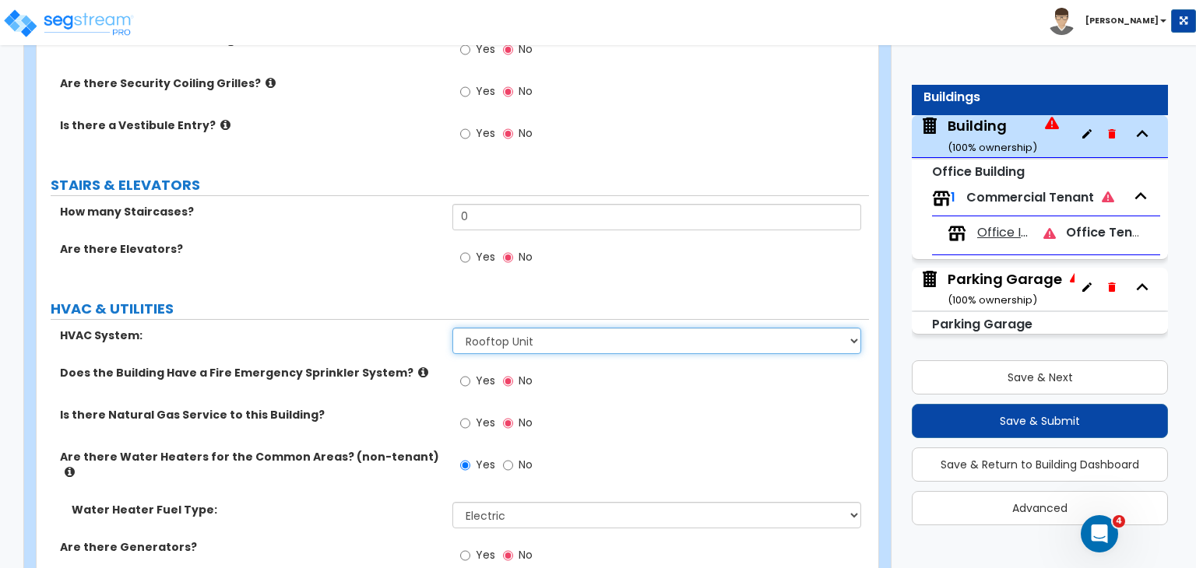
click at [488, 328] on select "Please Choose One Rooftop Unit Furnace-Condenser Forced Air Split Heating/Cooli…" at bounding box center [656, 341] width 408 height 26
select select "4"
click at [452, 328] on select "Please Choose One Rooftop Unit Furnace-Condenser Forced Air Split Heating/Cooli…" at bounding box center [656, 341] width 408 height 26
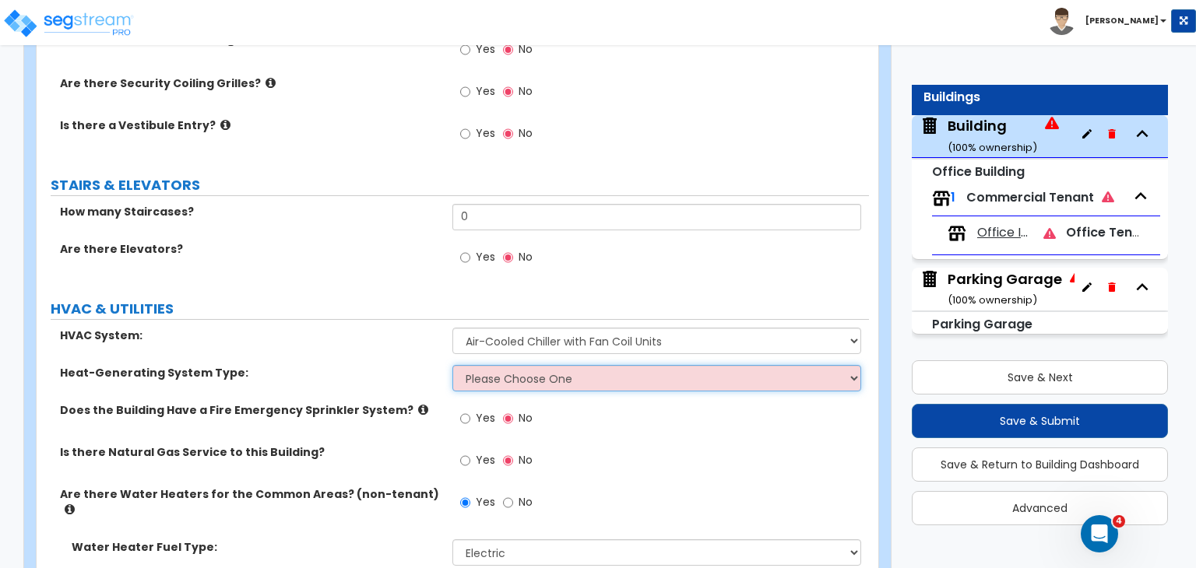
click at [482, 365] on select "Please Choose One Electric Boiler Heating System Gas Terminal Unit Heating Syst…" at bounding box center [656, 378] width 408 height 26
select select "1"
click at [452, 365] on select "Please Choose One Electric Boiler Heating System Gas Terminal Unit Heating Syst…" at bounding box center [656, 378] width 408 height 26
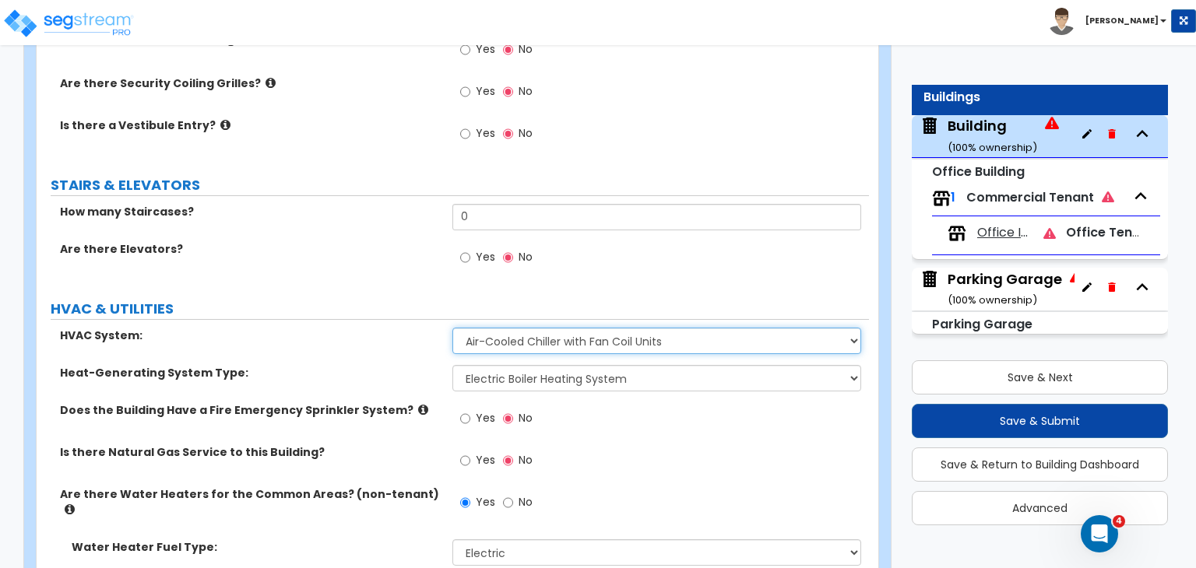
click at [518, 328] on select "Please Choose One Rooftop Unit Furnace-Condenser Forced Air Split Heating/Cooli…" at bounding box center [656, 341] width 408 height 26
select select "1"
click at [452, 328] on select "Please Choose One Rooftop Unit Furnace-Condenser Forced Air Split Heating/Cooli…" at bounding box center [656, 341] width 408 height 26
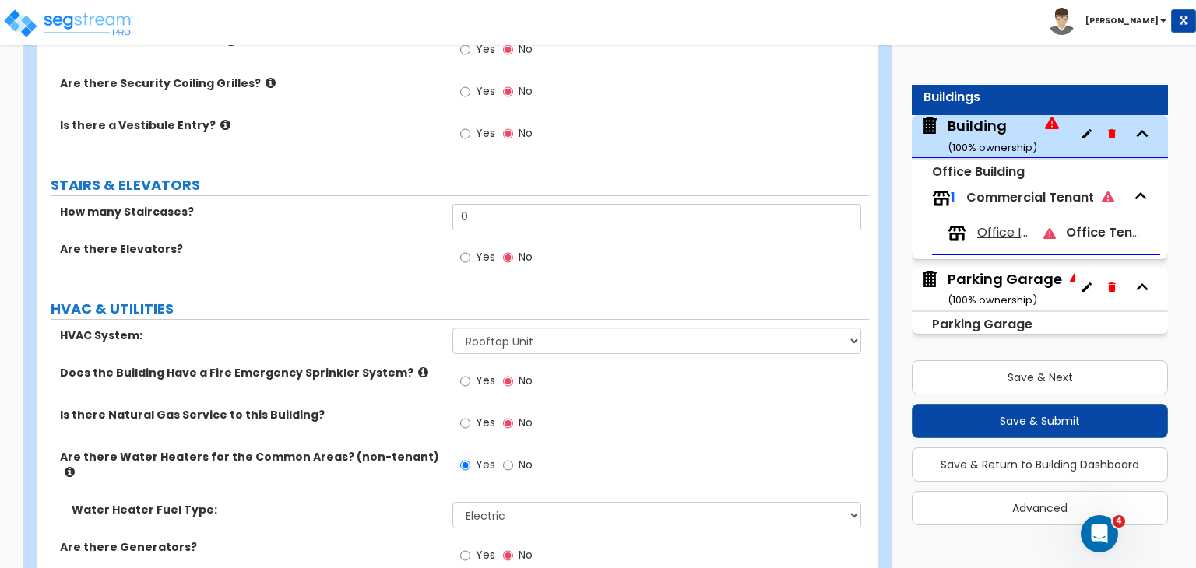
click at [389, 299] on label "HVAC & UTILITIES" at bounding box center [460, 309] width 818 height 20
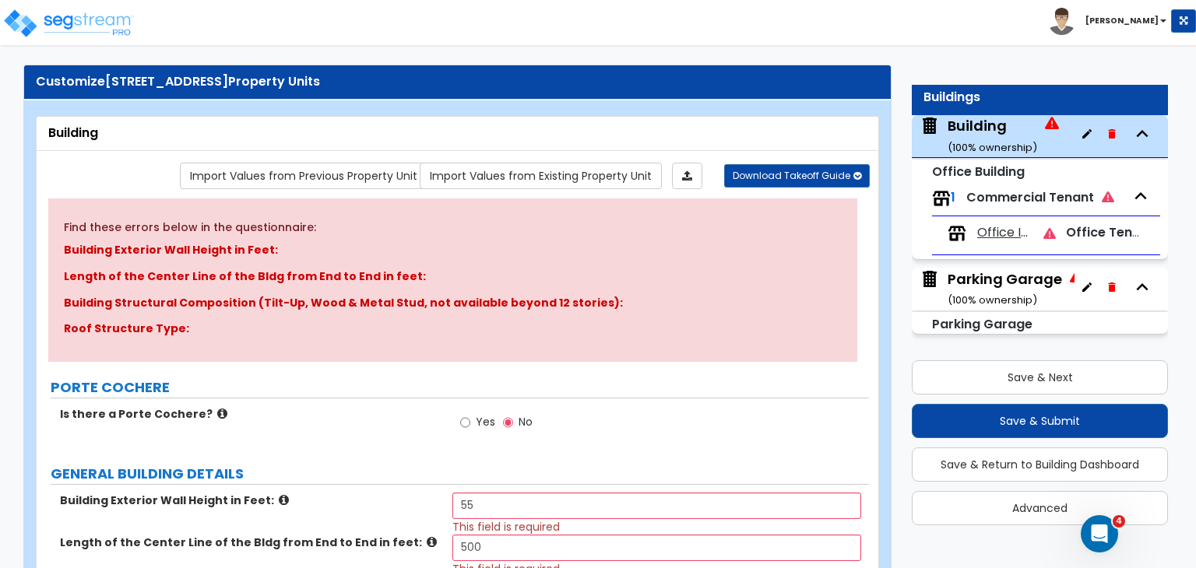
scroll to position [0, 0]
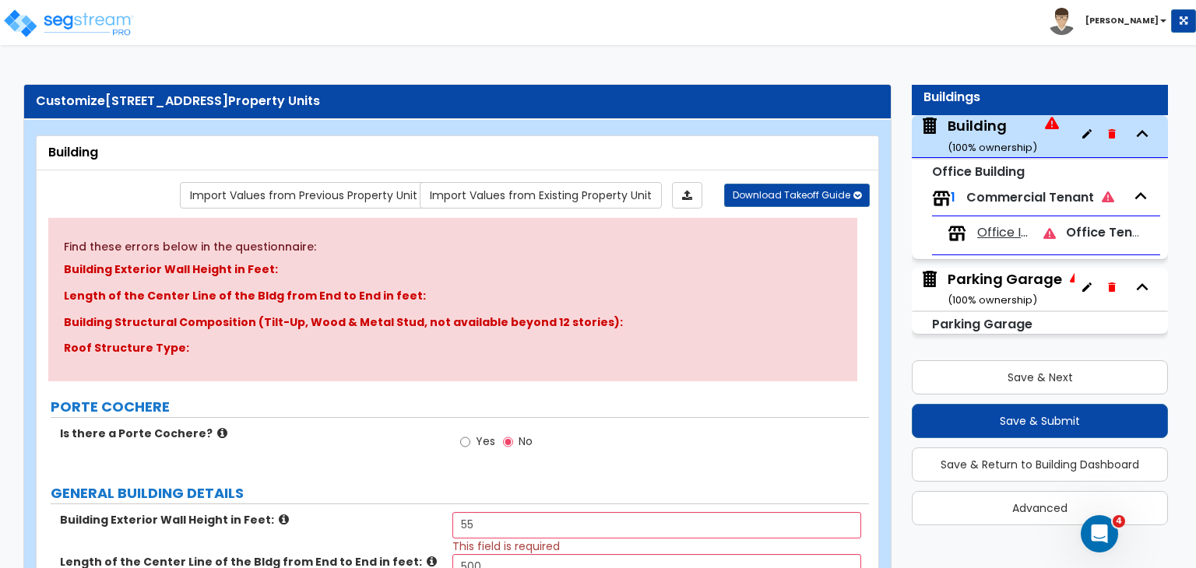
click at [51, 400] on label "PORTE COCHERE" at bounding box center [460, 407] width 818 height 20
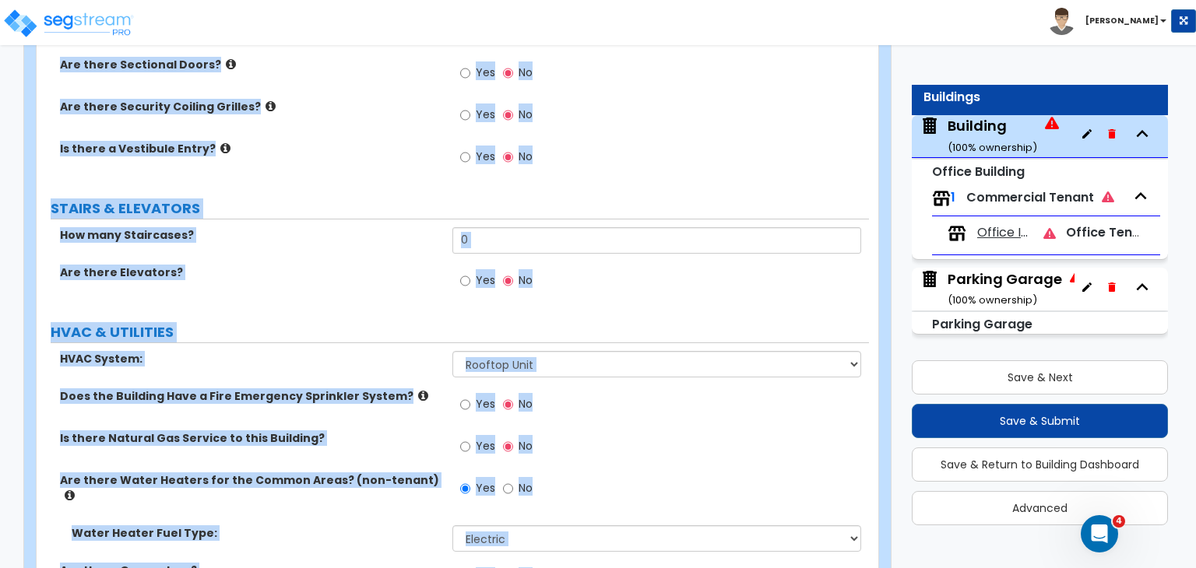
scroll to position [3086, 0]
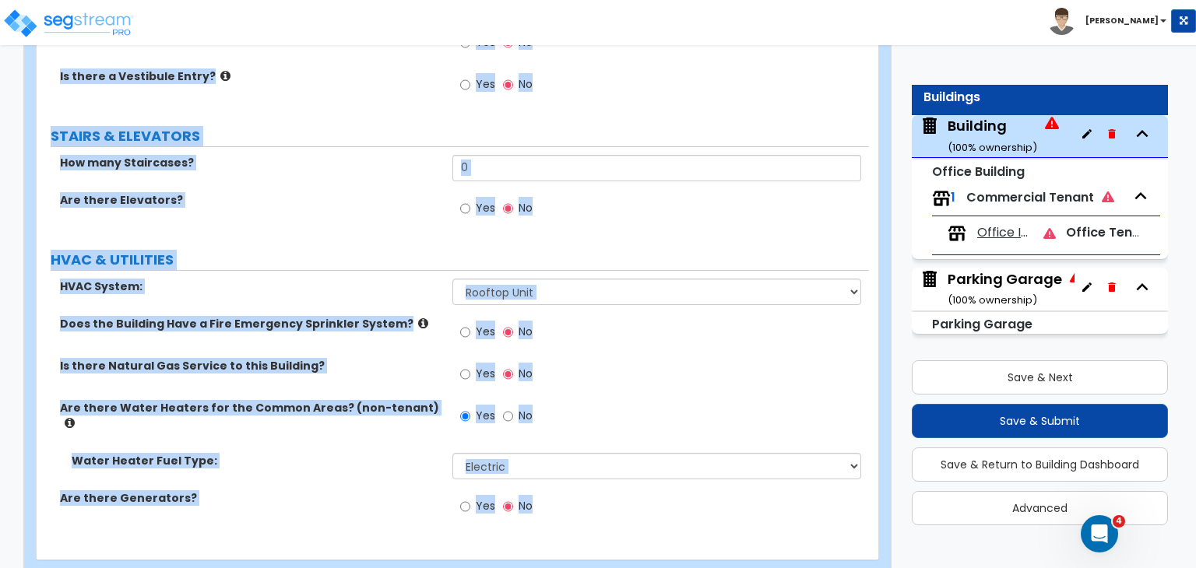
drag, startPoint x: 48, startPoint y: 403, endPoint x: 982, endPoint y: 604, distance: 955.4
click at [463, 498] on input "Yes" at bounding box center [465, 506] width 10 height 17
radio input "true"
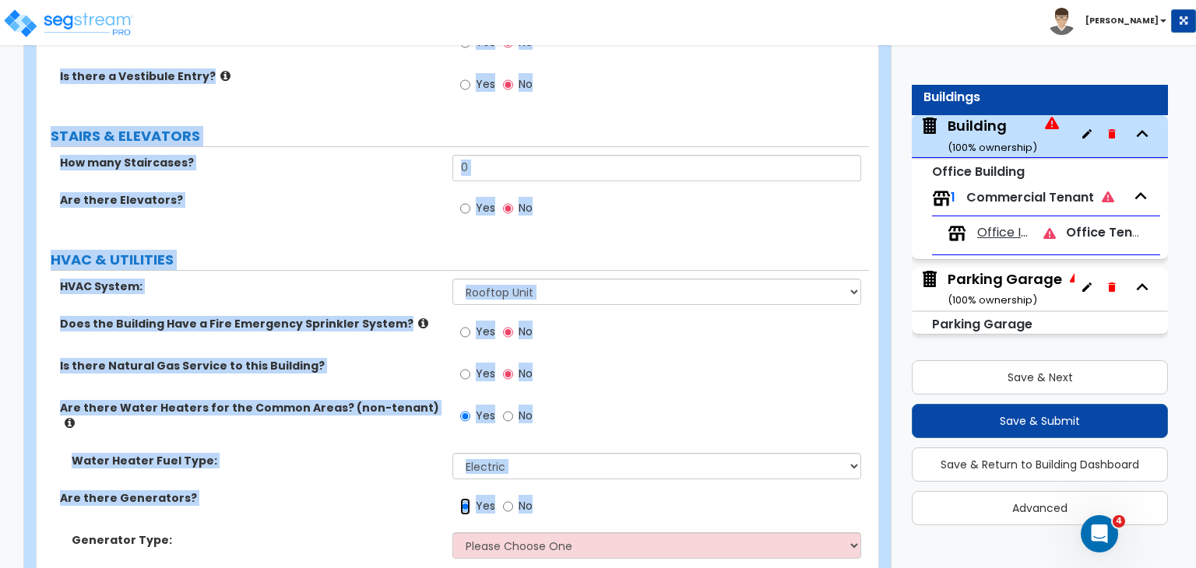
scroll to position [3157, 0]
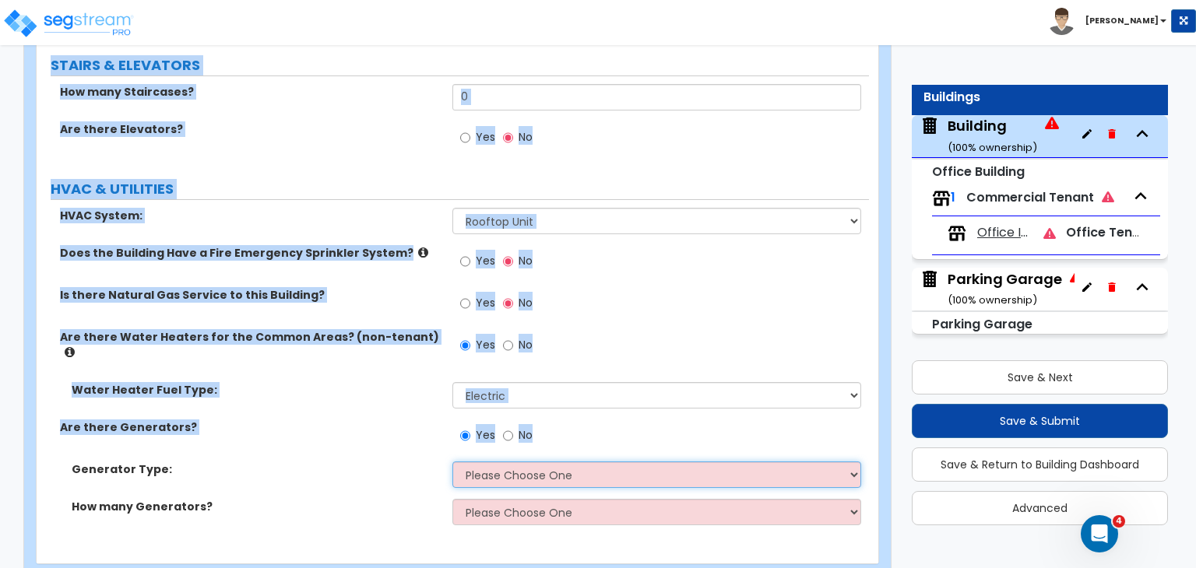
click at [548, 462] on select "Please Choose One Gas Diesel" at bounding box center [656, 475] width 408 height 26
select select "1"
click at [452, 462] on select "Please Choose One Gas Diesel" at bounding box center [656, 475] width 408 height 26
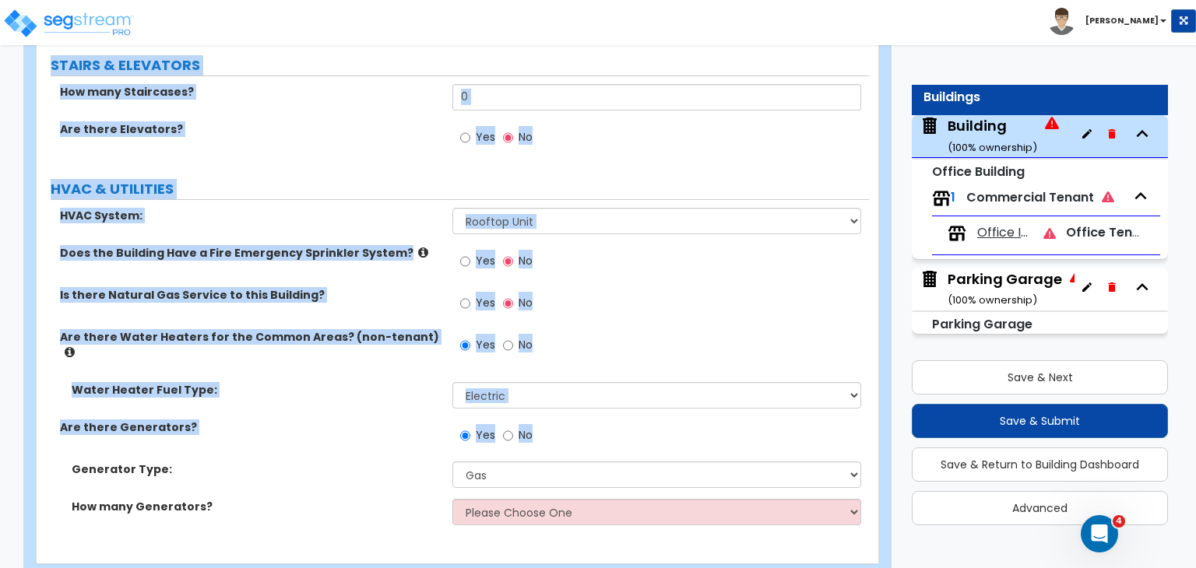
click at [402, 420] on div "Are there Generators? Yes No" at bounding box center [453, 441] width 832 height 42
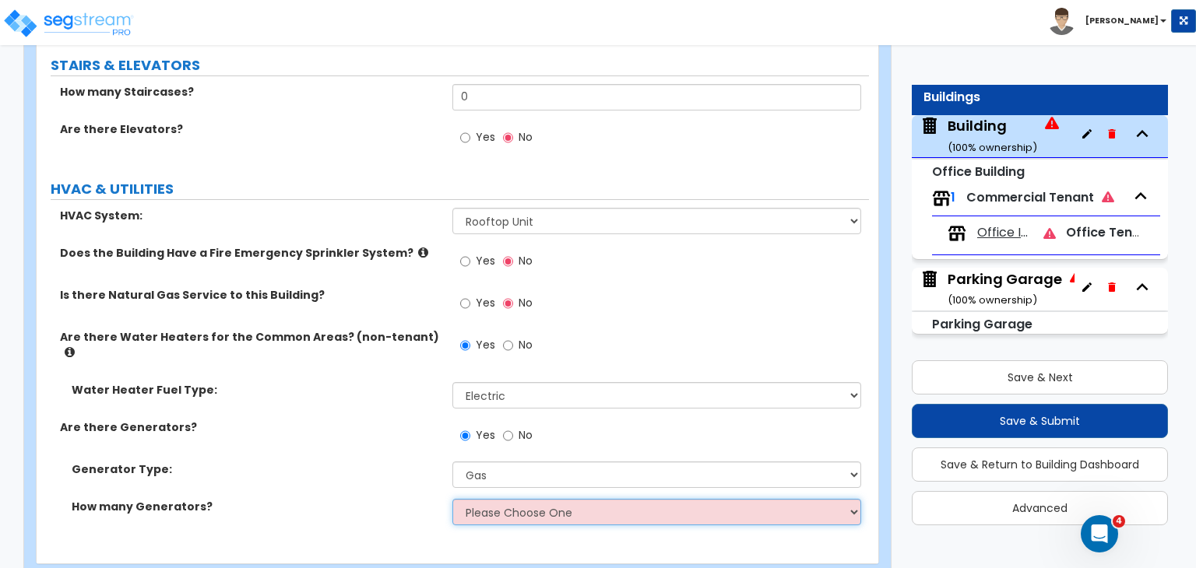
click at [514, 499] on select "Please Choose One 1 2 3" at bounding box center [656, 512] width 408 height 26
select select "1"
click at [452, 499] on select "Please Choose One 1 2 3" at bounding box center [656, 512] width 408 height 26
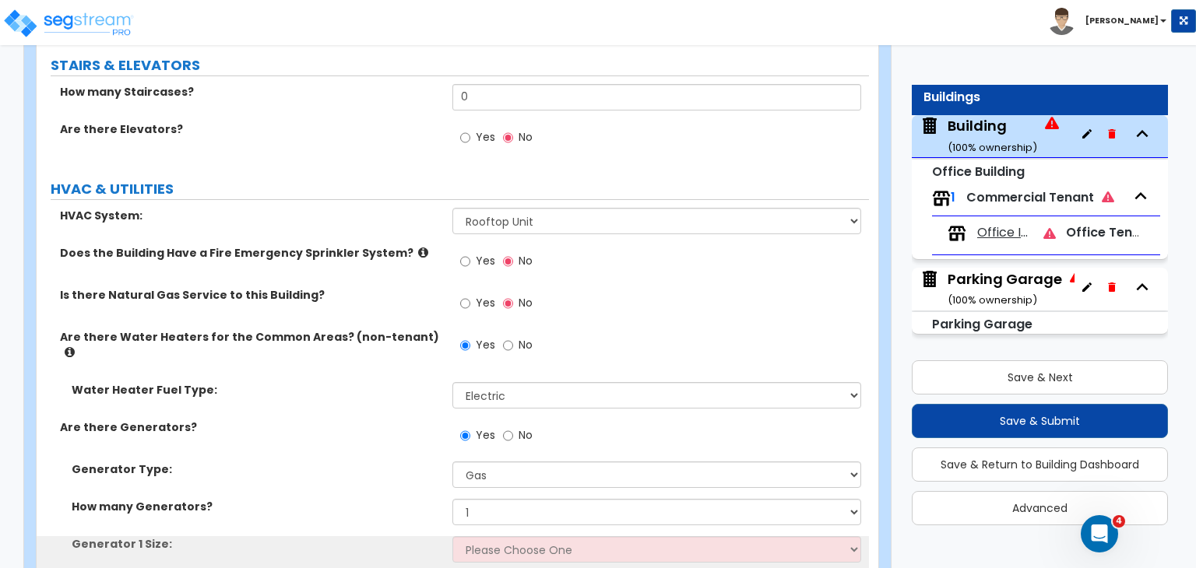
click at [360, 420] on div "Are there Generators? Yes No" at bounding box center [453, 441] width 832 height 42
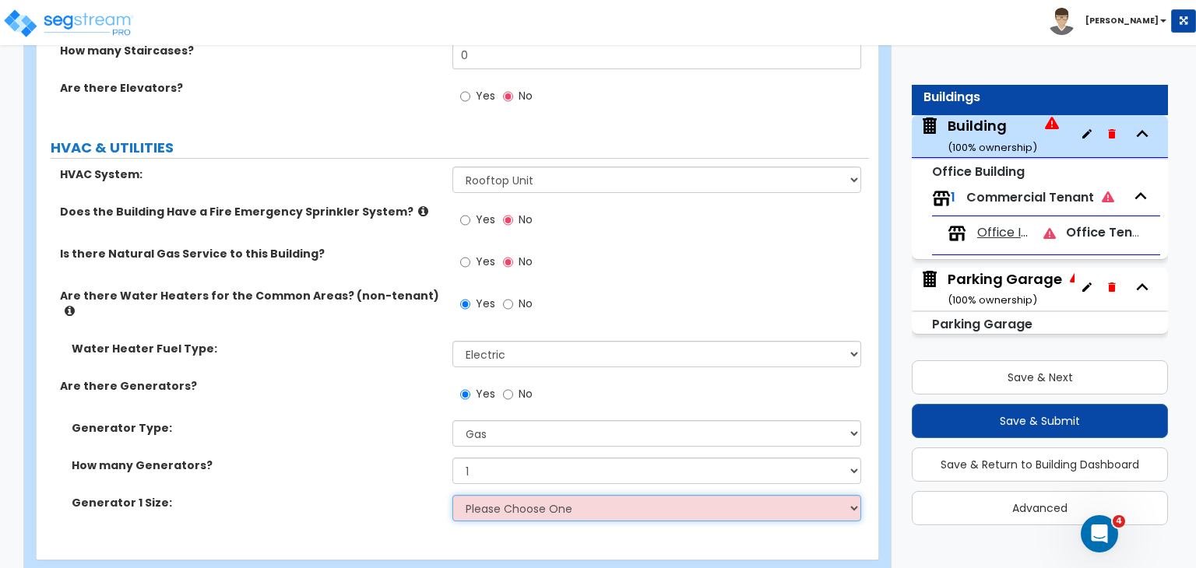
click at [481, 495] on select "Please Choose One 20kW 35kW 80kW 100kW 125kW 185kW" at bounding box center [656, 508] width 408 height 26
select select "6"
click at [452, 495] on select "Please Choose One 20kW 35kW 80kW 100kW 125kW 185kW" at bounding box center [656, 508] width 408 height 26
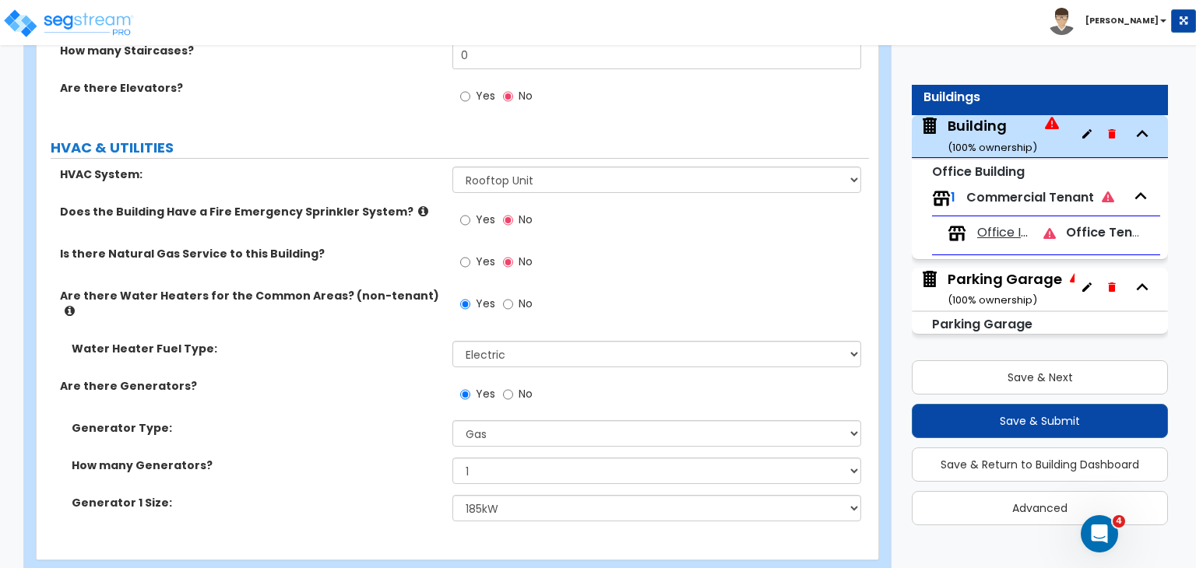
click at [358, 420] on div "Generator Type: Please Choose One Gas Diesel" at bounding box center [453, 438] width 832 height 37
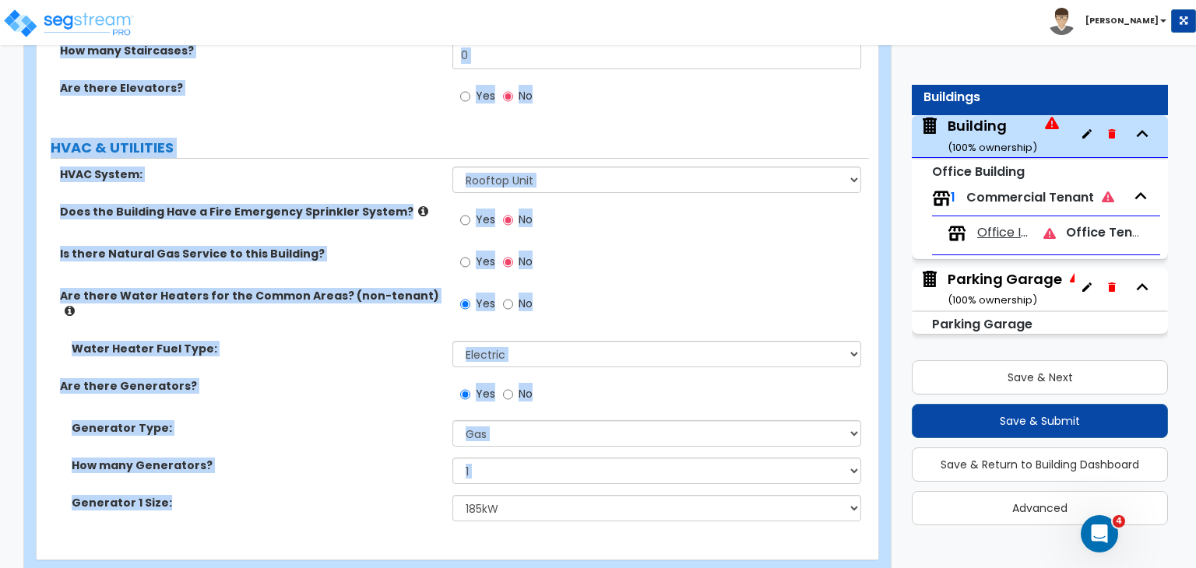
drag, startPoint x: 49, startPoint y: 403, endPoint x: 716, endPoint y: 497, distance: 673.6
copy div "PORTE COCHERE Is there a Porte Cochere? Yes No GENERAL BUILDING DETAILS Buildin…"
click at [423, 204] on div "Does the Building Have a Fire Emergency Sprinkler System? Yes No" at bounding box center [453, 225] width 832 height 42
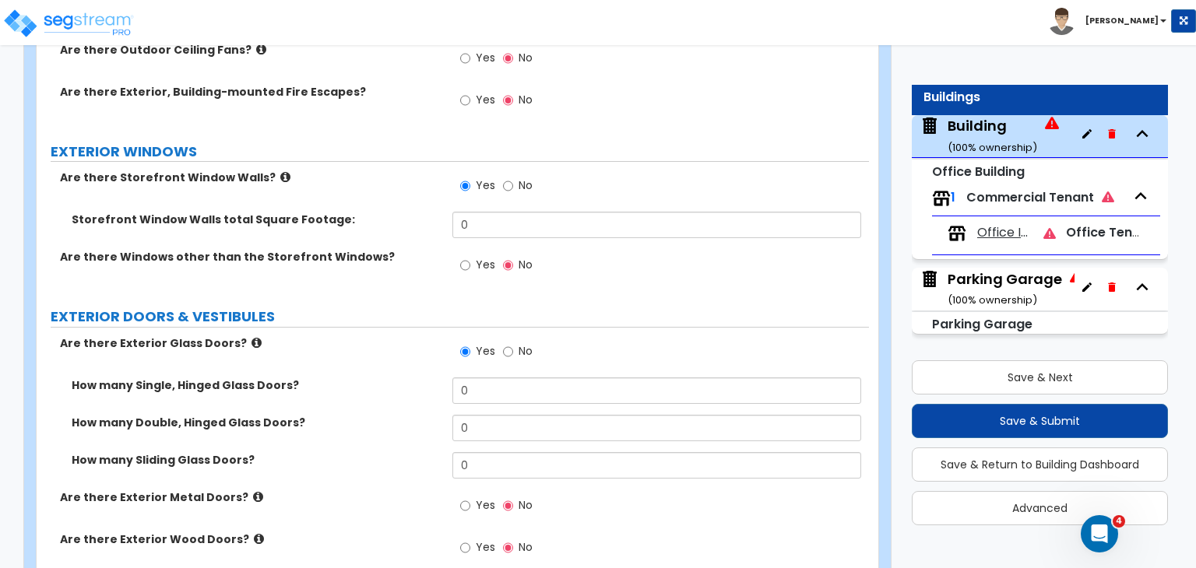
scroll to position [2416, 0]
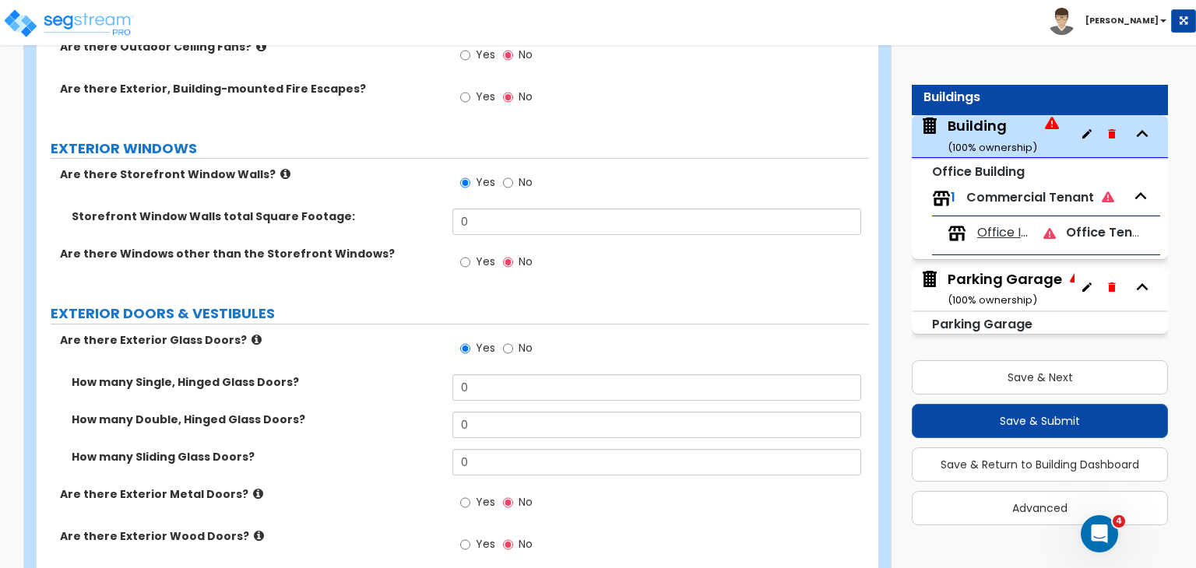
click at [411, 248] on div "Are there Windows other than the Storefront Windows? Yes No" at bounding box center [453, 267] width 832 height 42
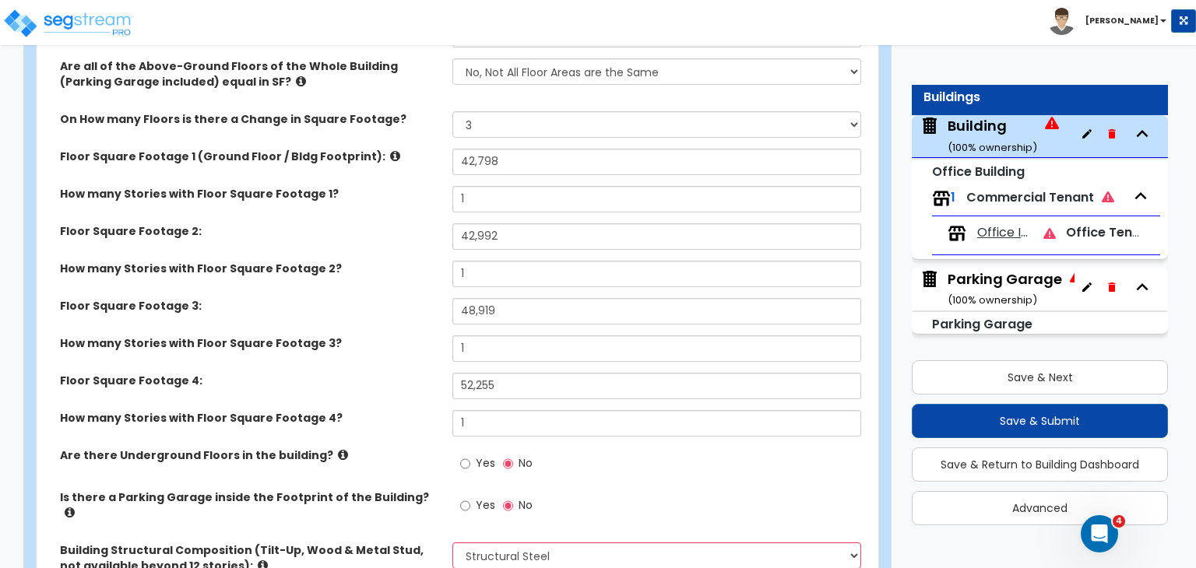
scroll to position [576, 0]
click at [383, 232] on label "Floor Square Footage 2:" at bounding box center [250, 231] width 381 height 16
click at [406, 185] on label "How many Stories with Floor Square Footage 1?" at bounding box center [250, 193] width 381 height 16
click at [864, 253] on div "Floor Square Footage 2: 42,992" at bounding box center [453, 241] width 832 height 37
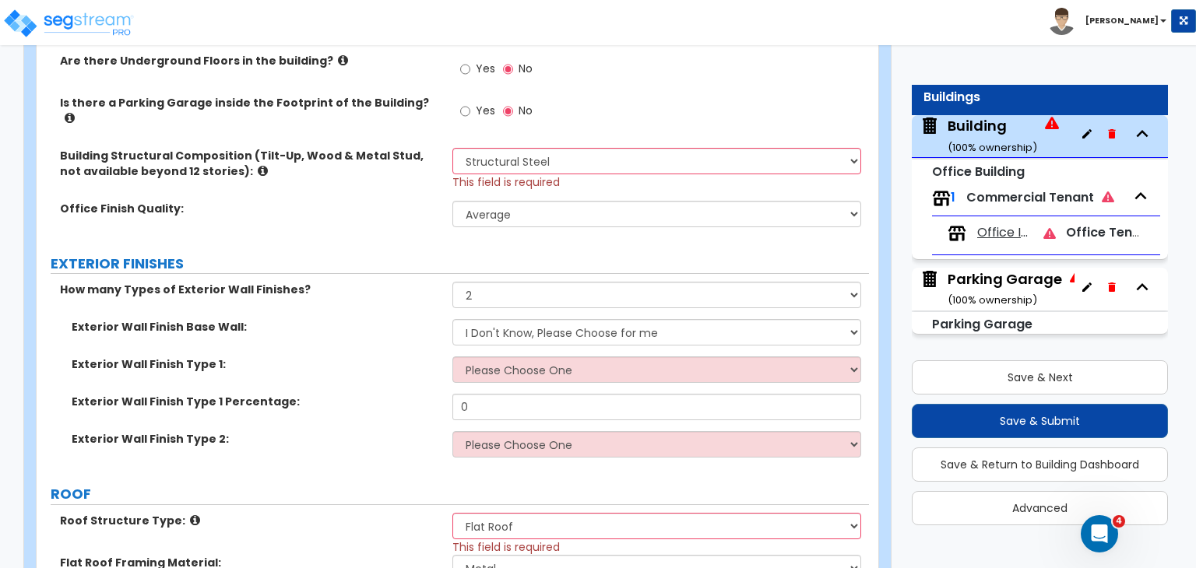
scroll to position [971, 0]
click at [409, 200] on label "Office Finish Quality:" at bounding box center [250, 208] width 381 height 16
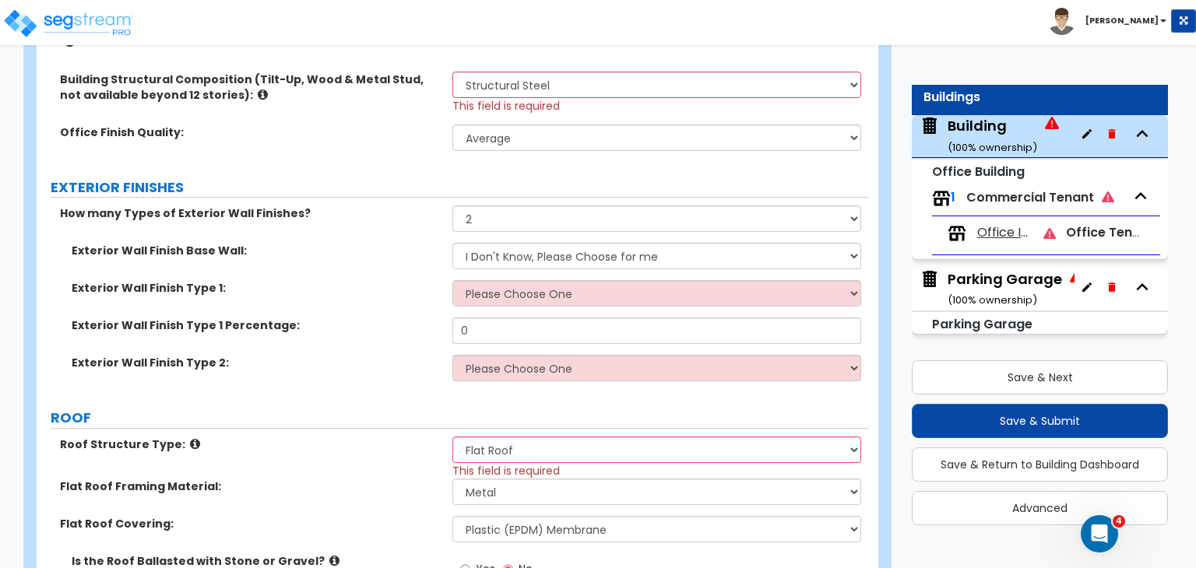
scroll to position [1048, 0]
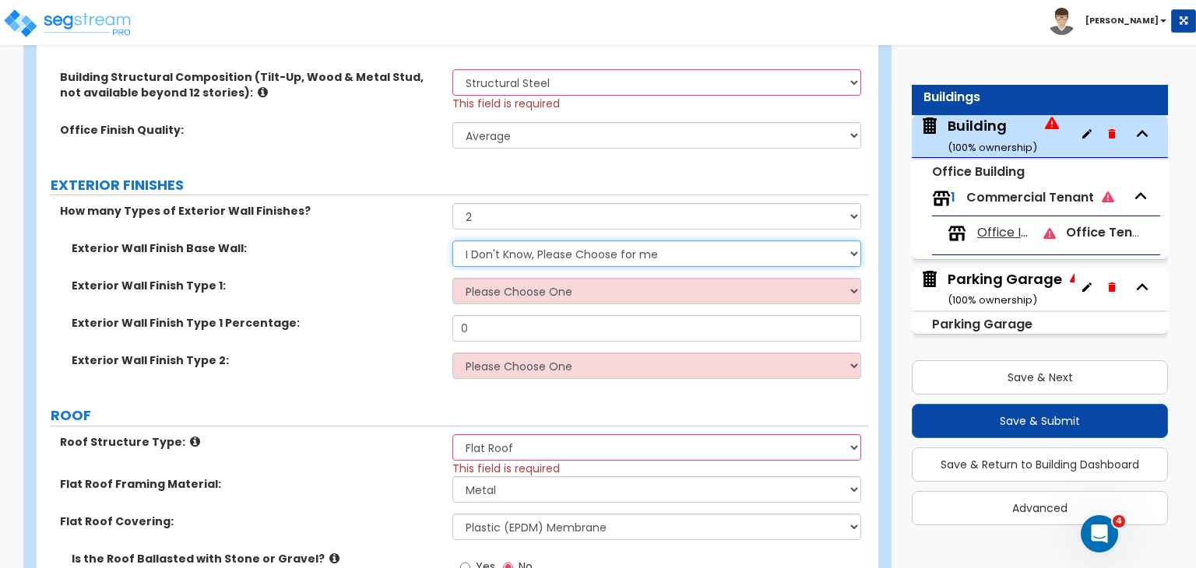
click at [494, 247] on select "I Don't Know, Please Choose for me Concrete Masonry Units (CMU) Cast-in-Place C…" at bounding box center [656, 254] width 408 height 26
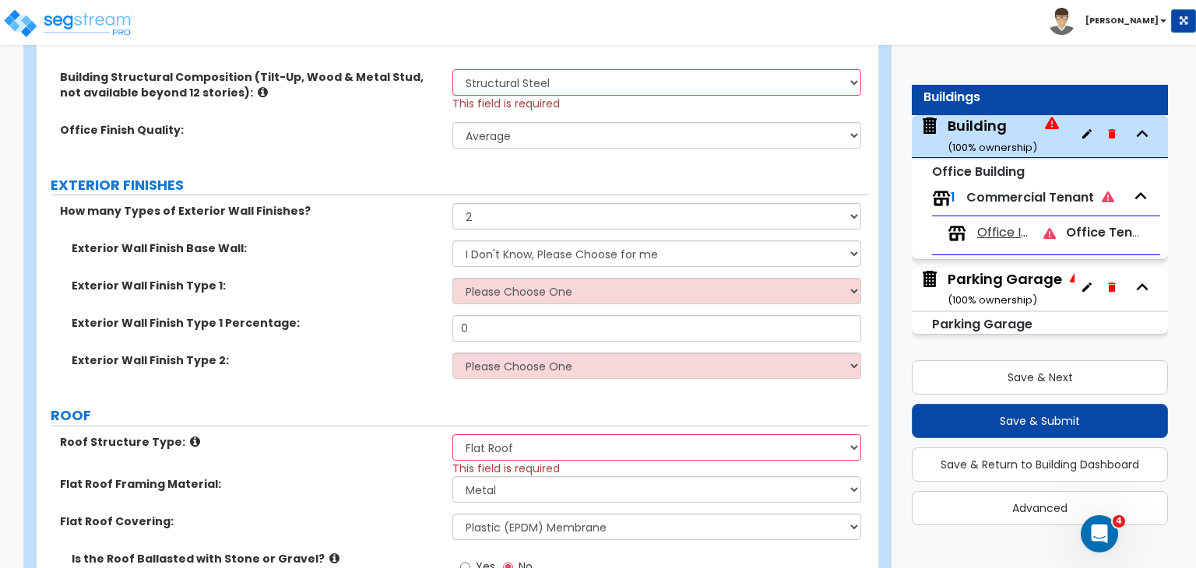
click at [390, 241] on label "Exterior Wall Finish Base Wall:" at bounding box center [256, 249] width 369 height 16
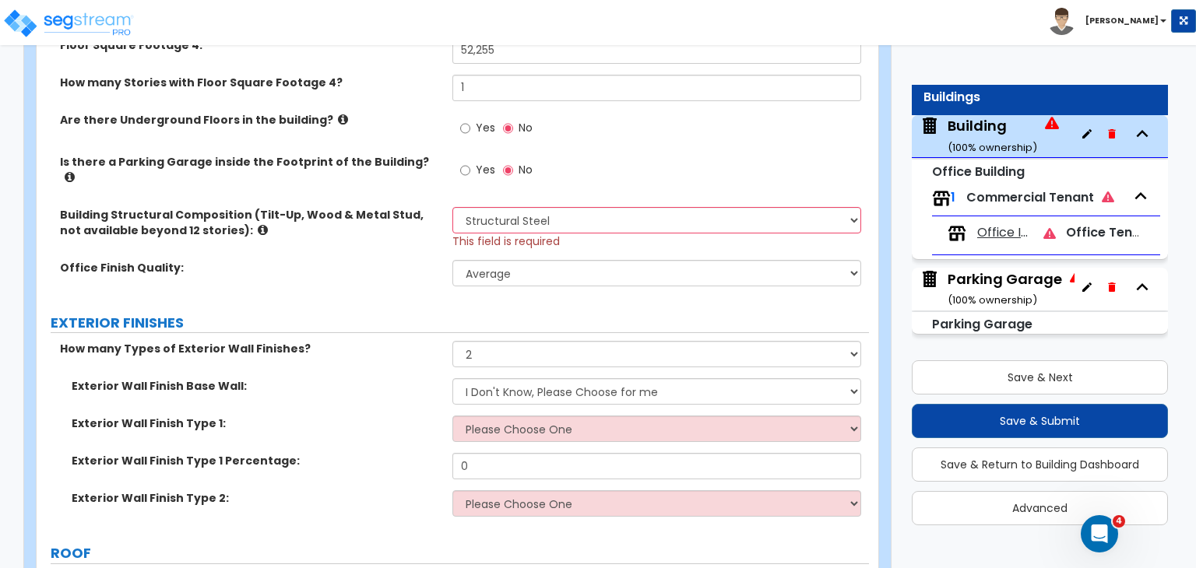
scroll to position [911, 0]
click at [515, 209] on select "Please Choose One Tilt-up Wall Construction Reinforced Concrete Structural Stee…" at bounding box center [656, 219] width 408 height 26
click at [517, 209] on select "Please Choose One Tilt-up Wall Construction Reinforced Concrete Structural Stee…" at bounding box center [656, 219] width 408 height 26
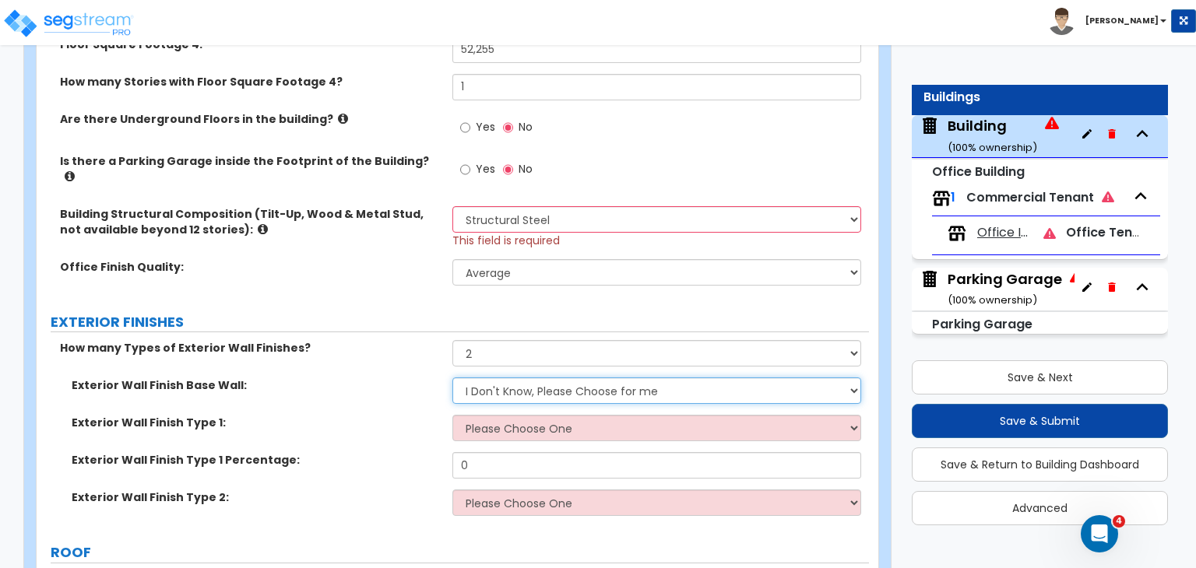
click at [503, 378] on select "I Don't Know, Please Choose for me Concrete Masonry Units (CMU) Cast-in-Place C…" at bounding box center [656, 391] width 408 height 26
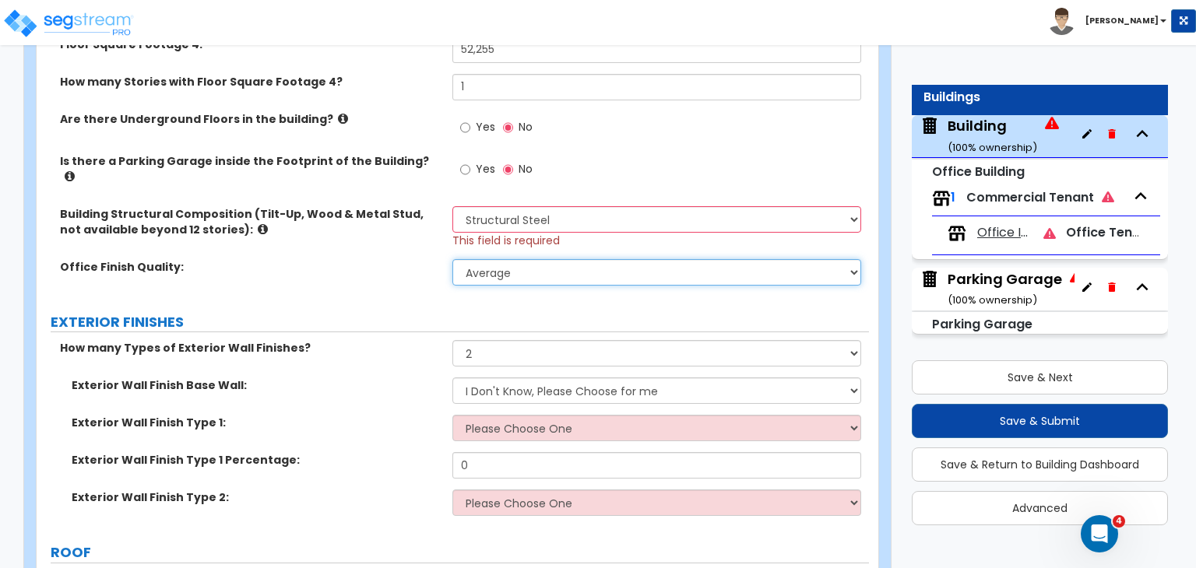
click at [483, 259] on select "Low Average High" at bounding box center [656, 272] width 408 height 26
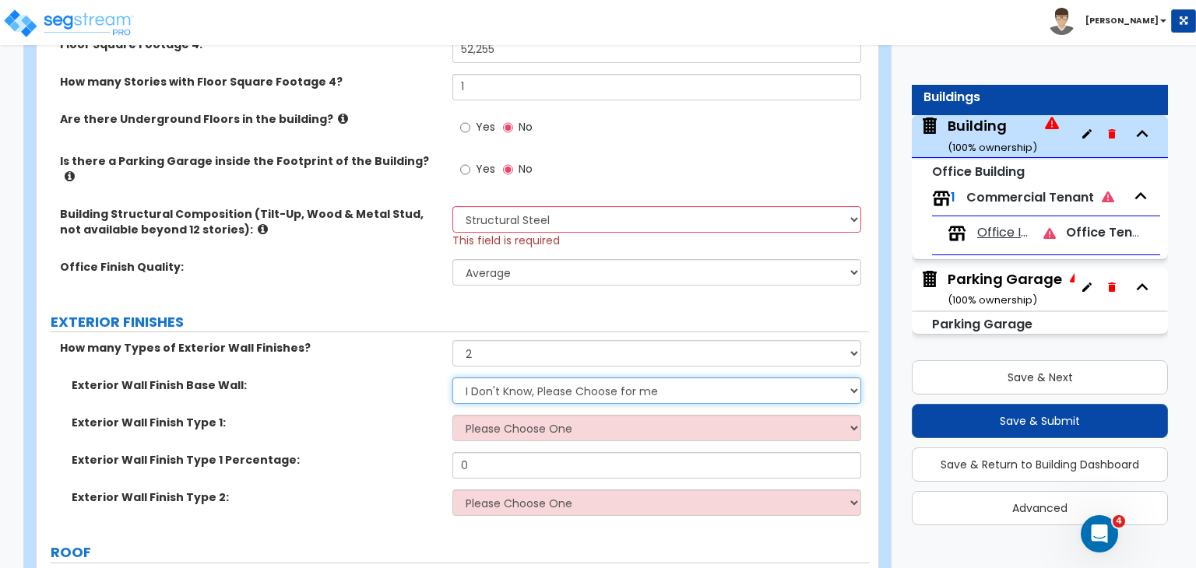
click at [504, 378] on select "I Don't Know, Please Choose for me Concrete Masonry Units (CMU) Cast-in-Place C…" at bounding box center [656, 391] width 408 height 26
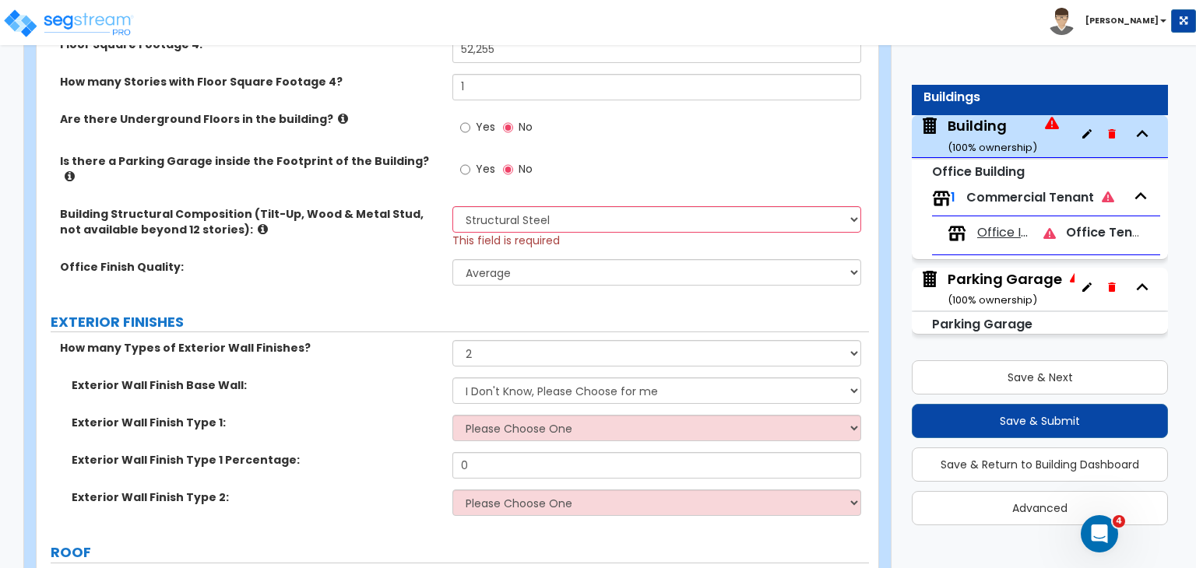
click at [392, 415] on label "Exterior Wall Finish Type 1:" at bounding box center [256, 423] width 369 height 16
click at [492, 206] on select "Please Choose One Tilt-up Wall Construction Reinforced Concrete Structural Stee…" at bounding box center [656, 219] width 408 height 26
select select "5"
click at [452, 206] on select "Please Choose One Tilt-up Wall Construction Reinforced Concrete Structural Stee…" at bounding box center [656, 219] width 408 height 26
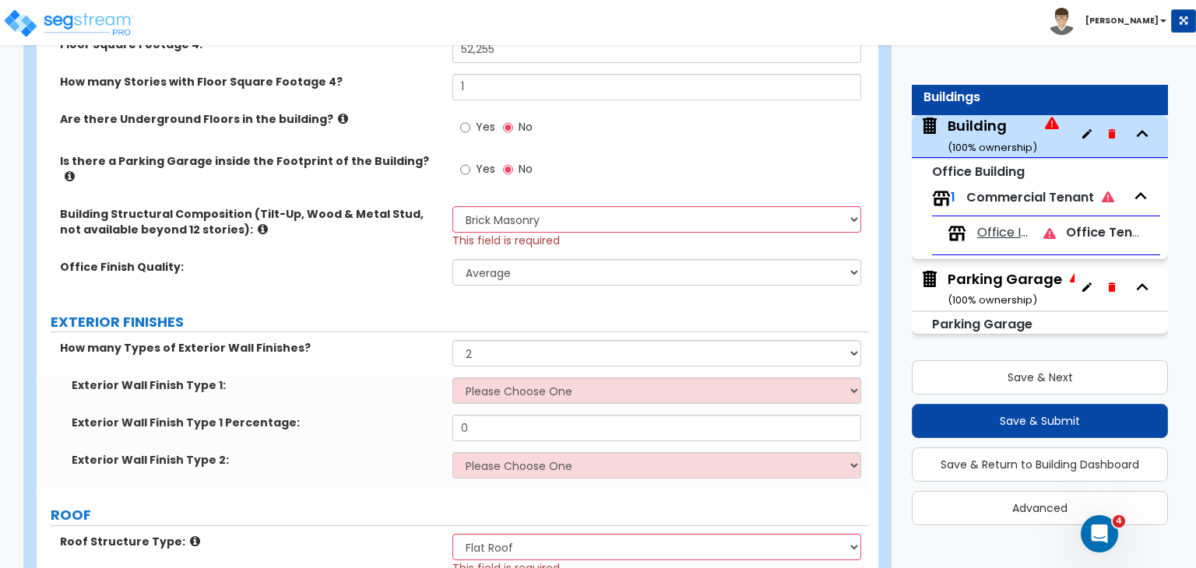
click at [388, 265] on div "Office Finish Quality: Low Average High" at bounding box center [453, 277] width 832 height 37
click at [498, 378] on select "Please Choose One No Finish/Shared Wall No Wall Stone Veneer Wood Siding Vinyl …" at bounding box center [656, 391] width 408 height 26
select select "13"
click at [452, 378] on select "Please Choose One No Finish/Shared Wall No Wall Stone Veneer Wood Siding Vinyl …" at bounding box center [656, 391] width 408 height 26
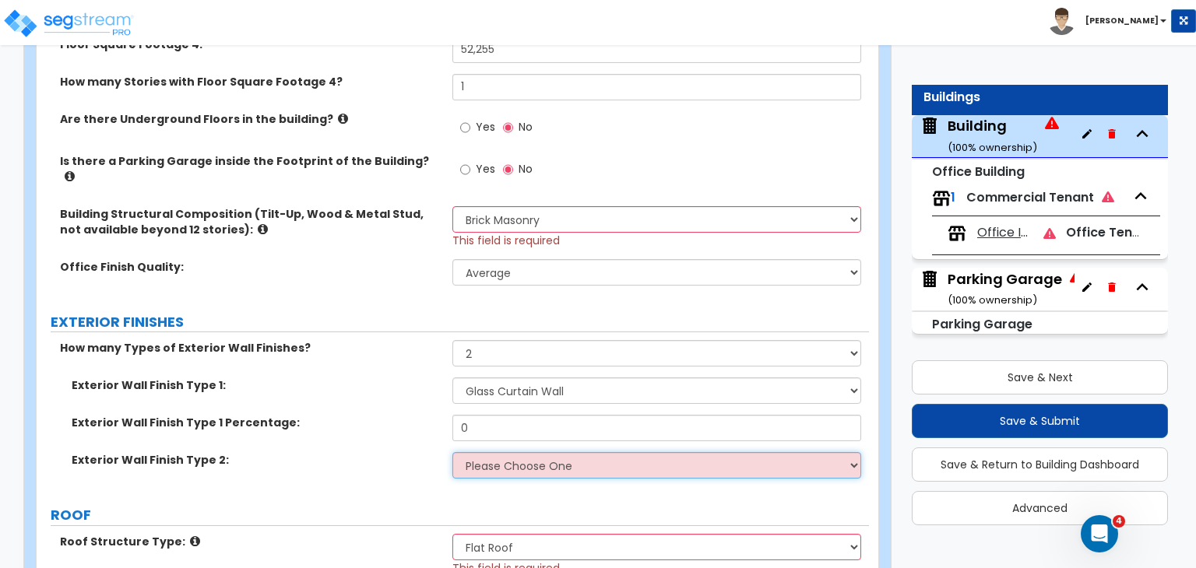
click at [526, 453] on select "Please Choose One No Finish/Shared Wall No Wall Stone Veneer Wood Siding Vinyl …" at bounding box center [656, 465] width 408 height 26
click at [452, 452] on select "Please Choose One No Finish/Shared Wall No Wall Stone Veneer Wood Siding Vinyl …" at bounding box center [656, 465] width 408 height 26
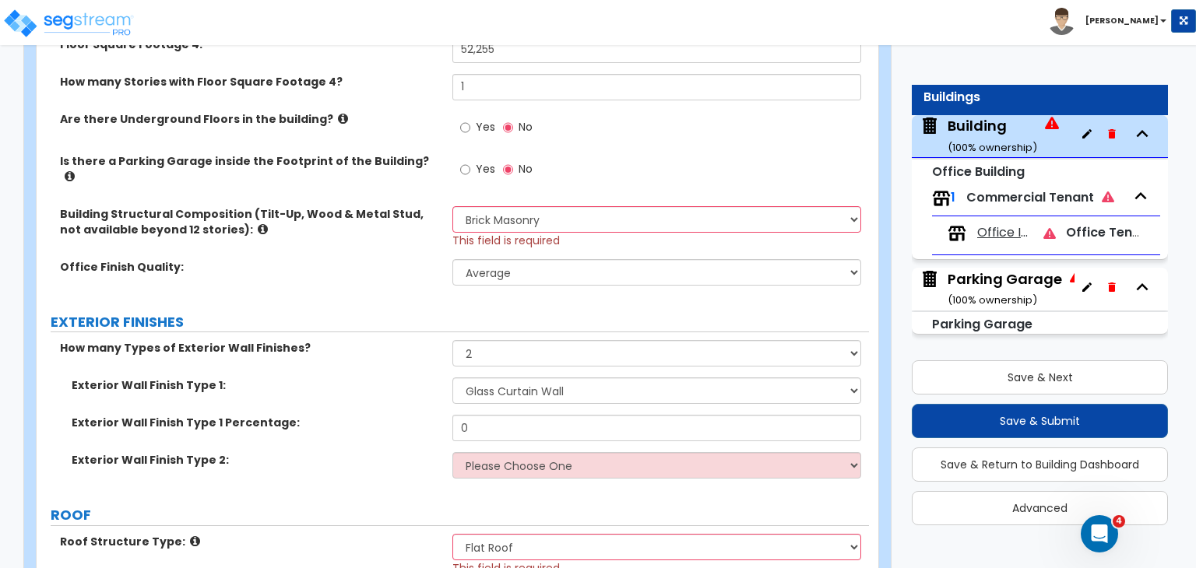
click at [509, 153] on div "Yes No" at bounding box center [496, 171] width 88 height 36
click at [430, 140] on div "Are there Underground Floors in the building? Yes No" at bounding box center [453, 132] width 832 height 42
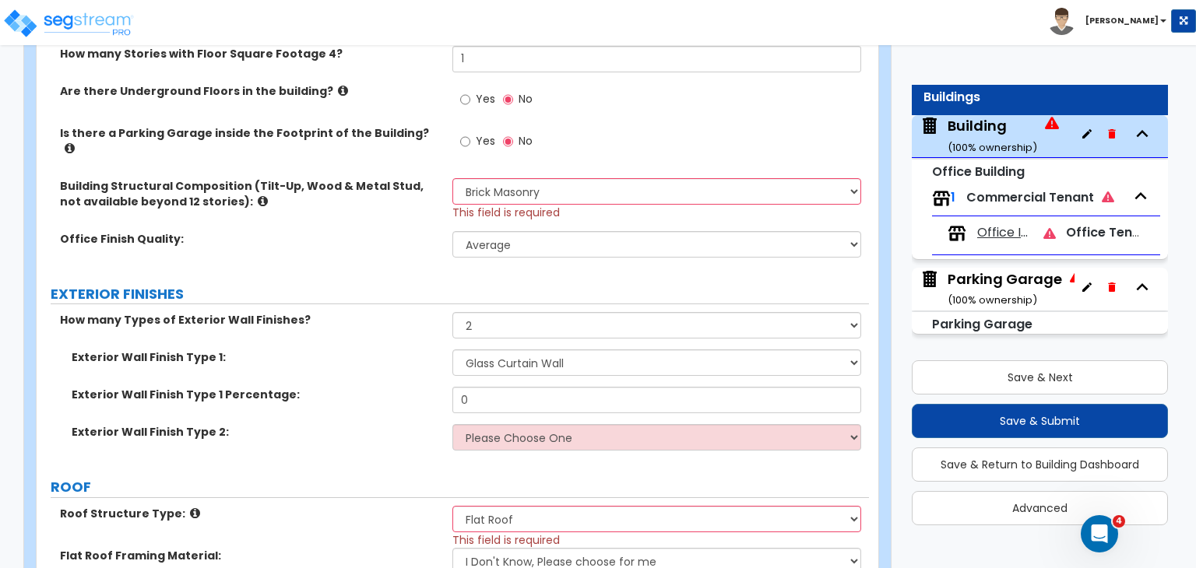
scroll to position [940, 0]
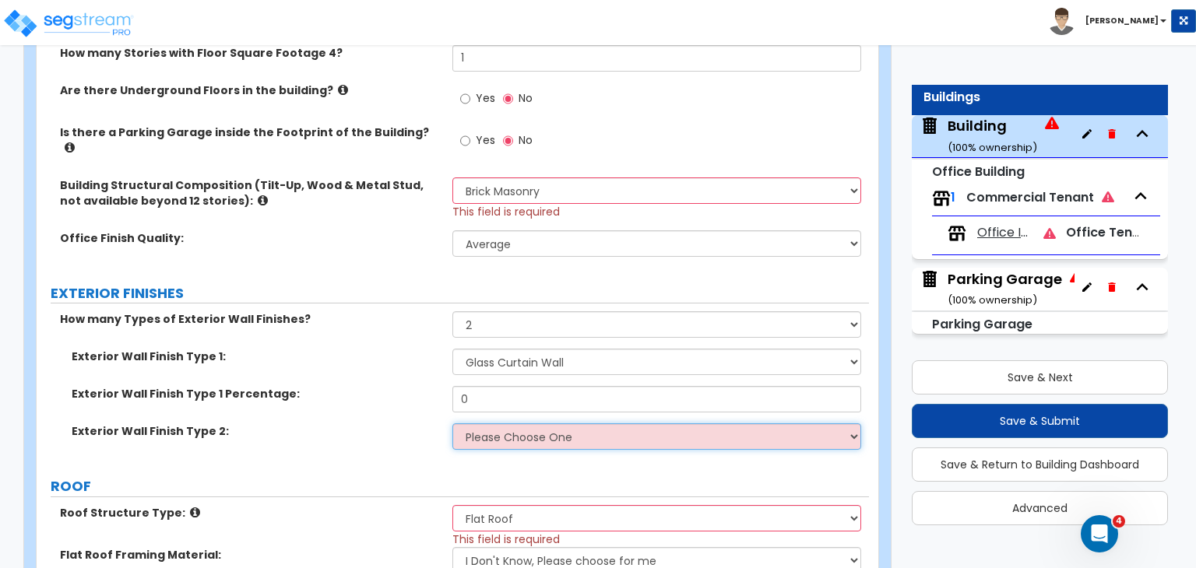
click at [501, 424] on select "Please Choose One No Finish/Shared Wall No Wall Stone Veneer Wood Siding Vinyl …" at bounding box center [656, 436] width 408 height 26
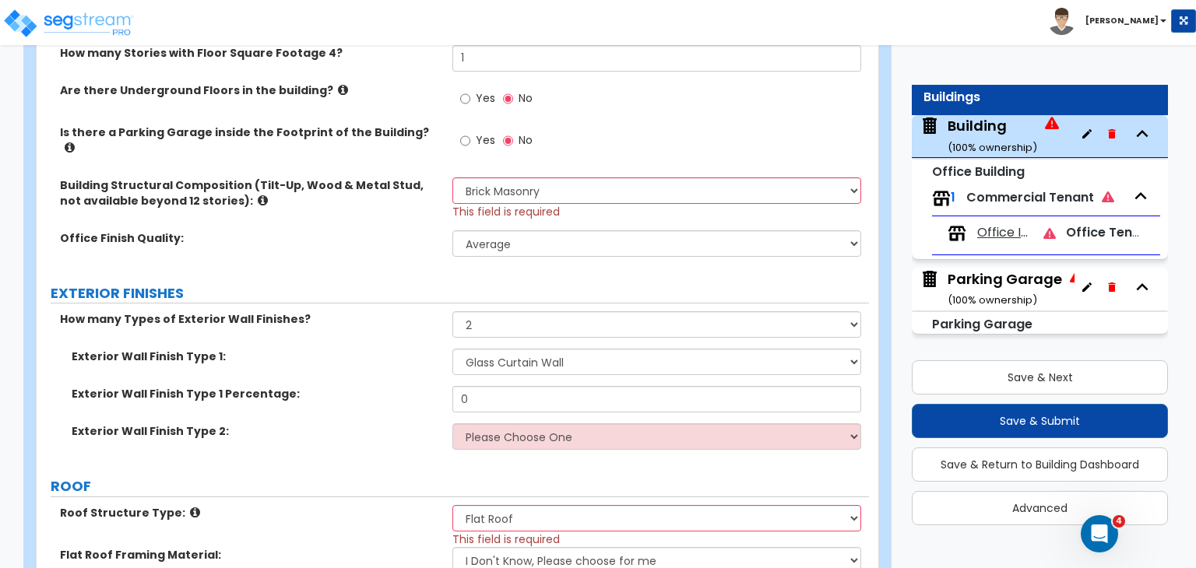
click at [422, 353] on div "Exterior Wall Finish Type 1: Please Choose One No Finish/Shared Wall No Wall St…" at bounding box center [453, 367] width 832 height 37
click at [501, 177] on select "Please Choose One Tilt-up Wall Construction Reinforced Concrete Structural Stee…" at bounding box center [656, 190] width 408 height 26
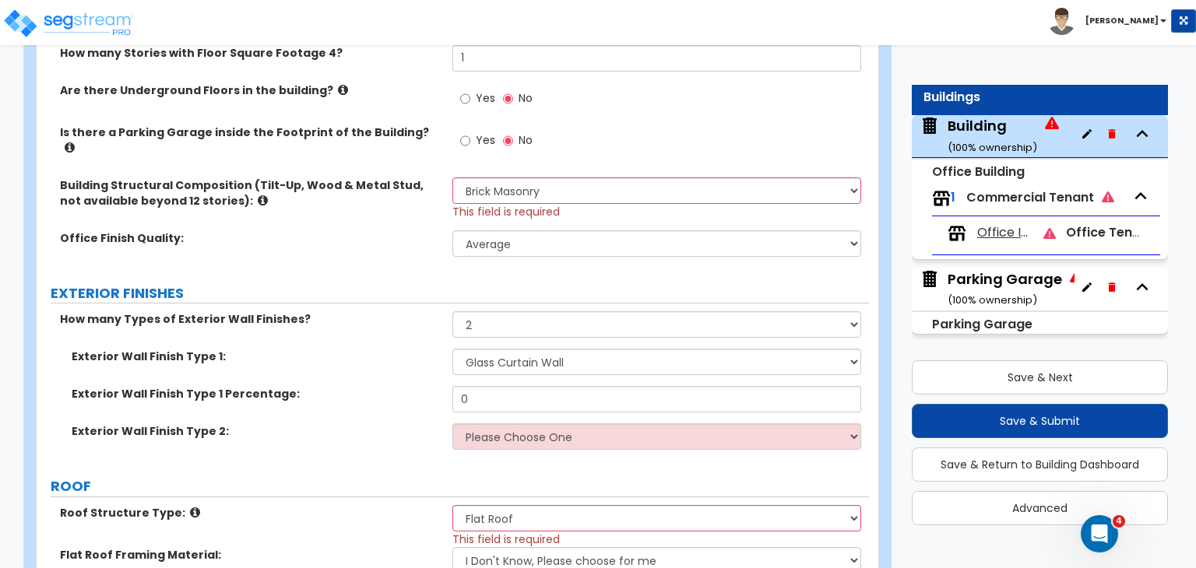
click at [385, 233] on label "Office Finish Quality:" at bounding box center [250, 238] width 381 height 16
click at [516, 178] on select "Please Choose One Tilt-up Wall Construction Reinforced Concrete Structural Stee…" at bounding box center [656, 190] width 408 height 26
click at [630, 177] on select "Please Choose One Tilt-up Wall Construction Reinforced Concrete Structural Stee…" at bounding box center [656, 190] width 408 height 26
select select "4"
click at [452, 177] on select "Please Choose One Tilt-up Wall Construction Reinforced Concrete Structural Stee…" at bounding box center [656, 190] width 408 height 26
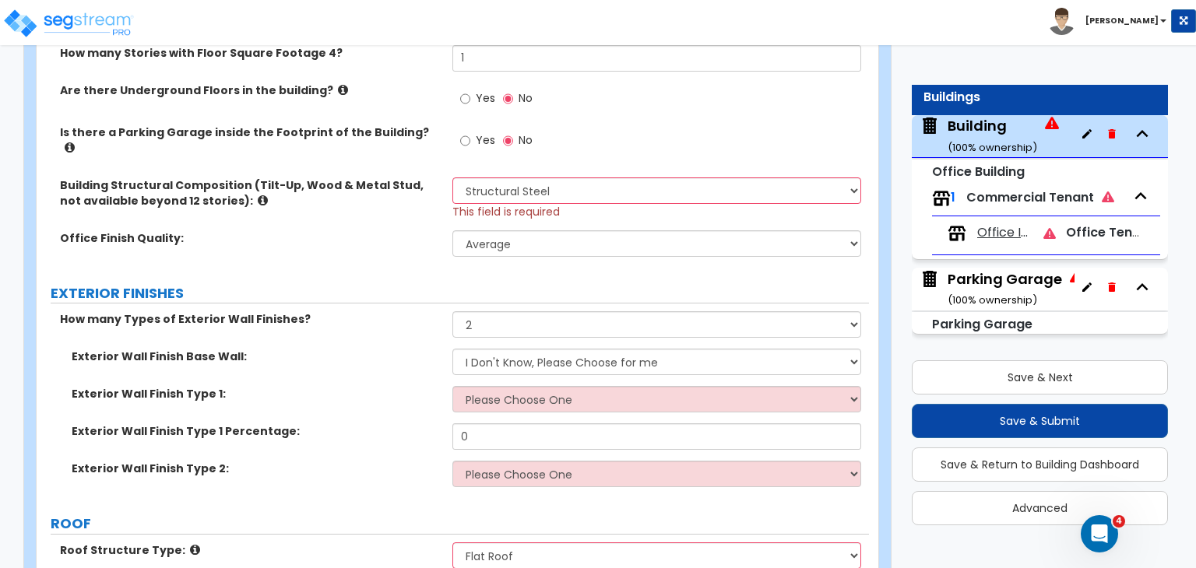
click at [393, 234] on div "Office Finish Quality: Low Average High" at bounding box center [453, 248] width 832 height 37
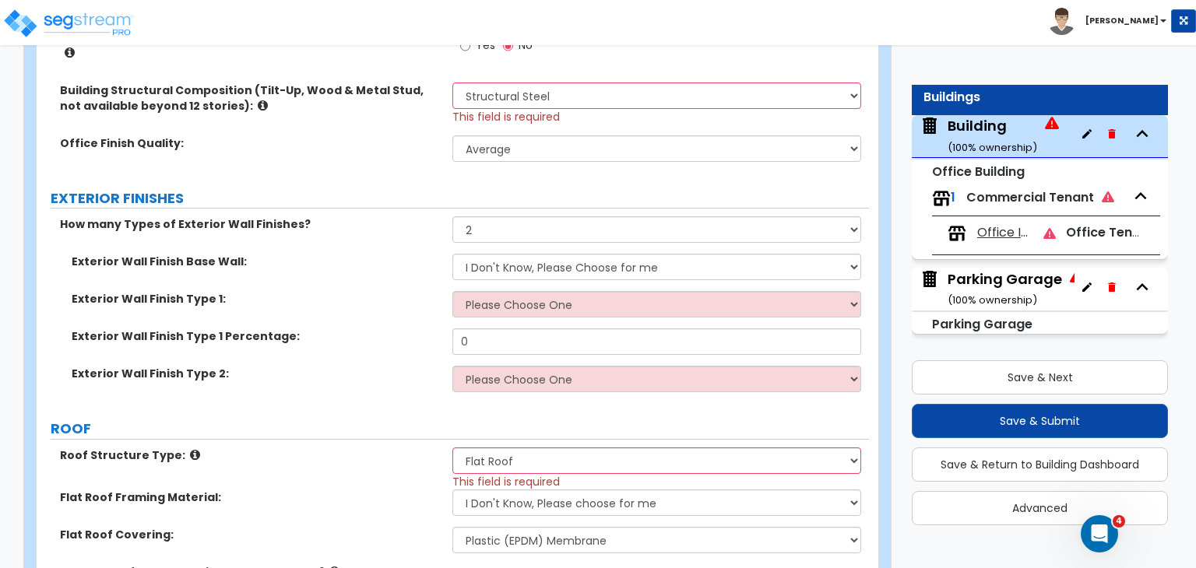
scroll to position [1036, 0]
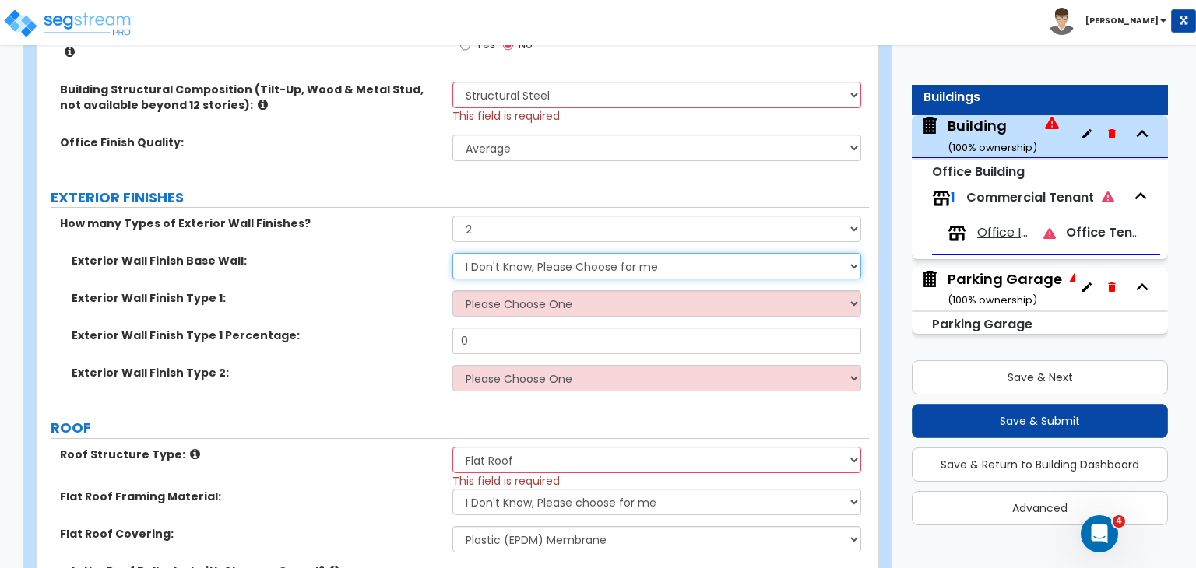
click at [513, 256] on select "I Don't Know, Please Choose for me Concrete Masonry Units (CMU) Cast-in-Place C…" at bounding box center [656, 266] width 408 height 26
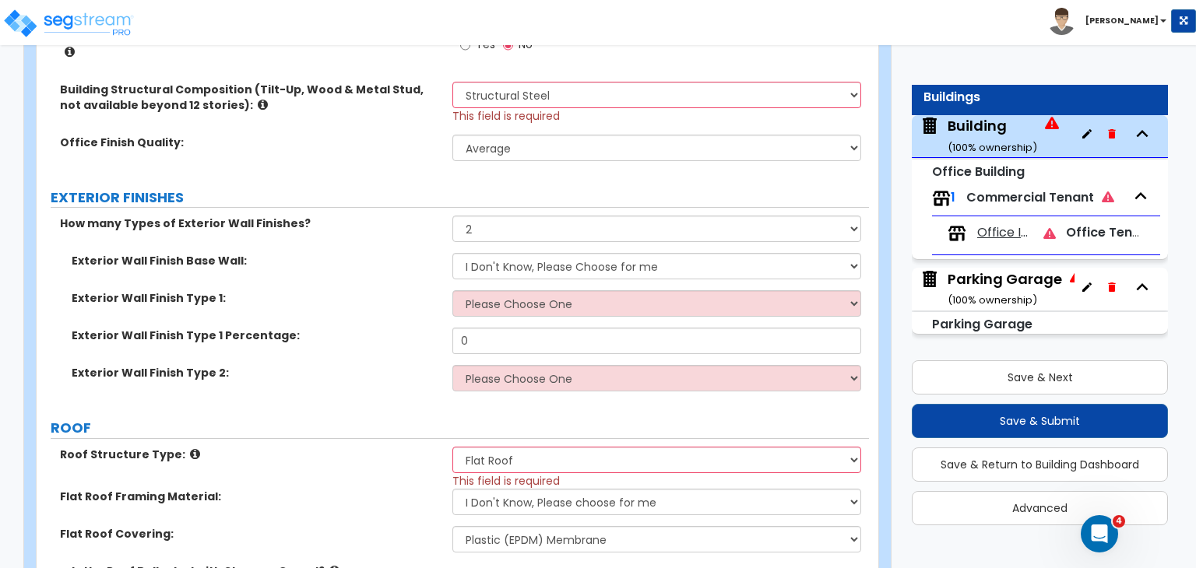
click at [399, 275] on div "Exterior Wall Finish Base Wall: I Don't Know, Please Choose for me Concrete Mas…" at bounding box center [453, 271] width 832 height 37
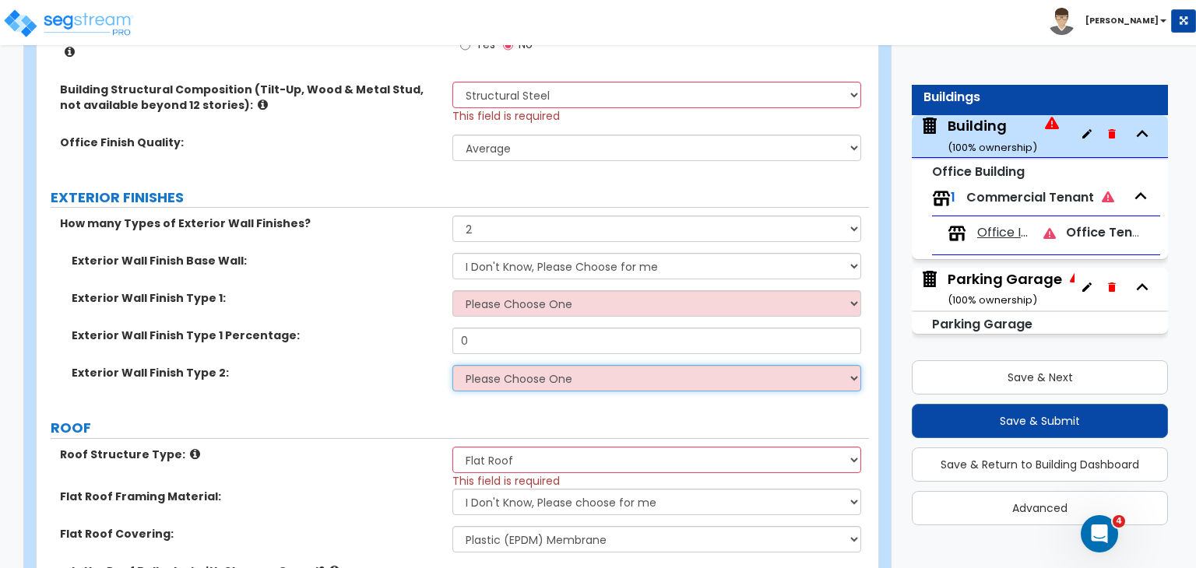
click at [506, 371] on select "Please Choose One No Finish/Shared Wall No Wall Brick Veneer Stone Veneer Wood …" at bounding box center [656, 378] width 408 height 26
select select "13"
click at [452, 365] on select "Please Choose One No Finish/Shared Wall No Wall Brick Veneer Stone Veneer Wood …" at bounding box center [656, 378] width 408 height 26
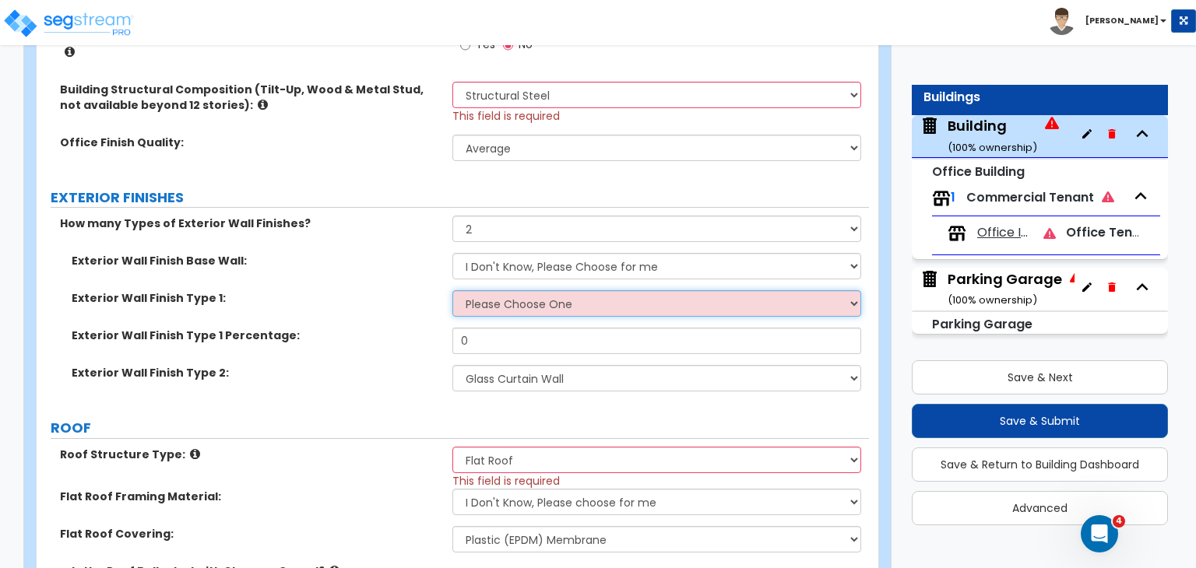
click at [519, 290] on select "Please Choose One No Finish/Shared Wall No Wall Brick Veneer Stone Veneer Wood …" at bounding box center [656, 303] width 408 height 26
click at [711, 290] on select "Please Choose One No Finish/Shared Wall No Wall Brick Veneer Stone Veneer Wood …" at bounding box center [656, 303] width 408 height 26
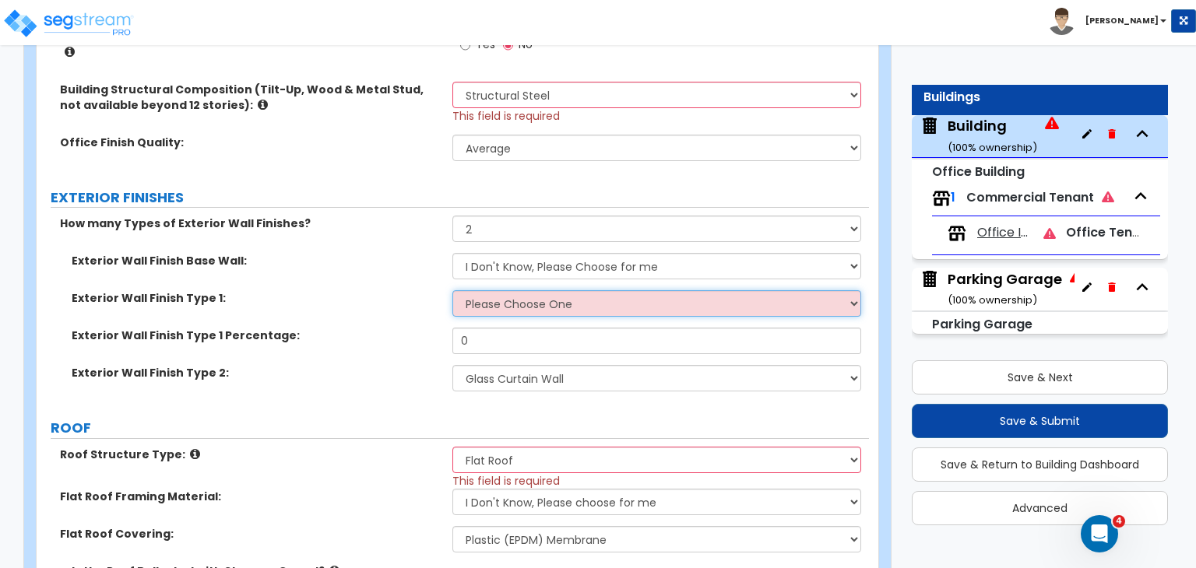
click at [711, 290] on select "Please Choose One No Finish/Shared Wall No Wall Brick Veneer Stone Veneer Wood …" at bounding box center [656, 303] width 408 height 26
click at [692, 290] on select "Please Choose One No Finish/Shared Wall No Wall Brick Veneer Stone Veneer Wood …" at bounding box center [656, 303] width 408 height 26
click at [595, 292] on select "Please Choose One No Finish/Shared Wall No Wall Brick Veneer Stone Veneer Wood …" at bounding box center [656, 303] width 408 height 26
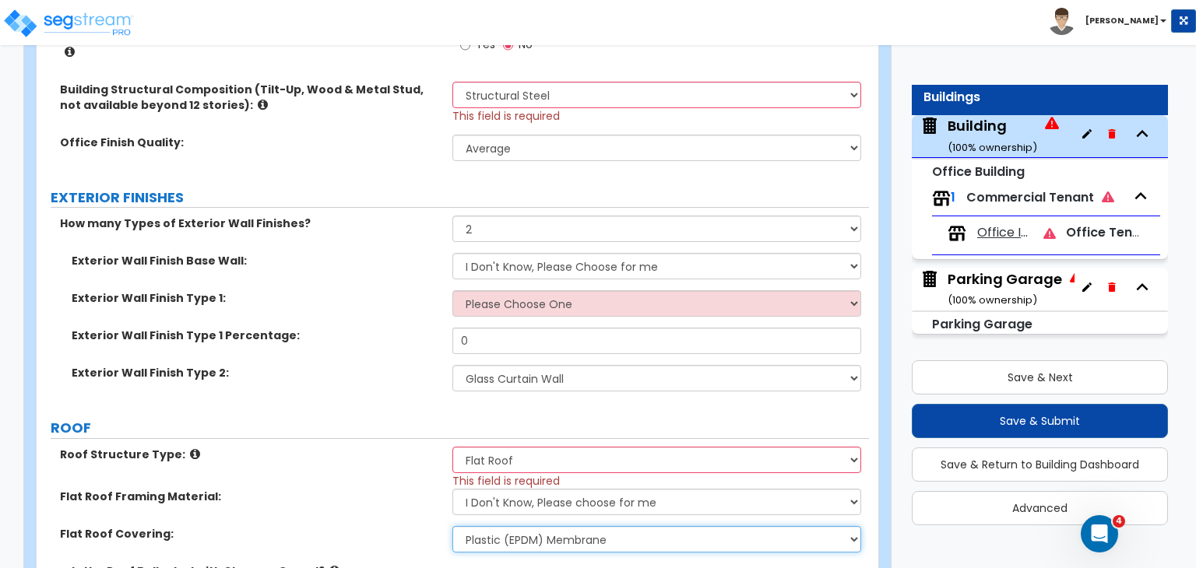
drag, startPoint x: 491, startPoint y: 520, endPoint x: 296, endPoint y: 231, distance: 348.7
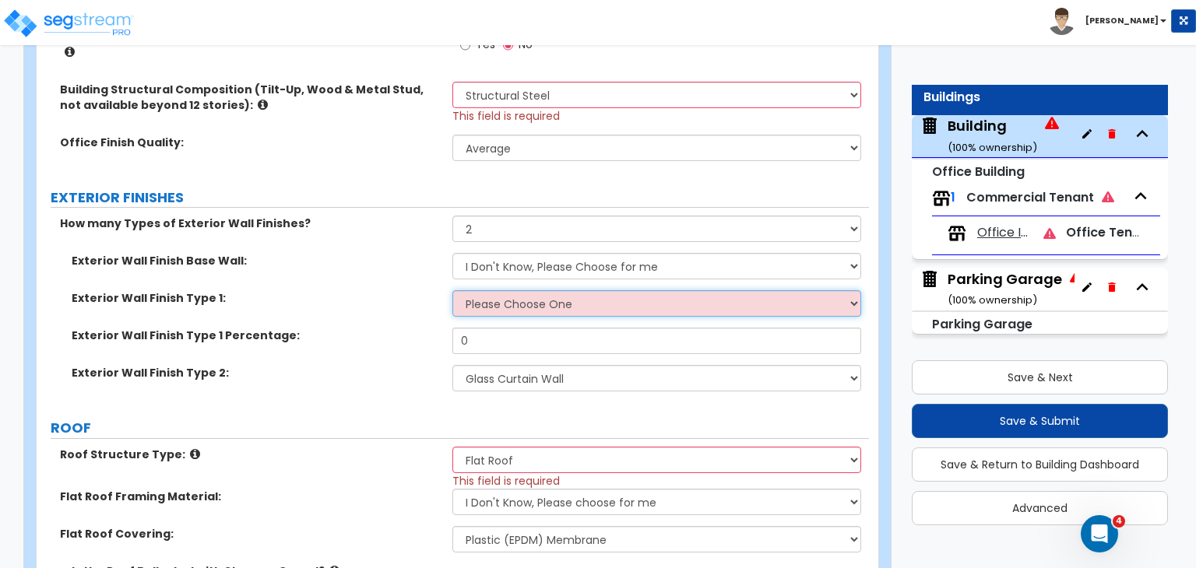
click at [529, 290] on select "Please Choose One No Finish/Shared Wall No Wall Brick Veneer Stone Veneer Wood …" at bounding box center [656, 303] width 408 height 26
select select "2"
click at [452, 290] on select "Please Choose One No Finish/Shared Wall No Wall Brick Veneer Stone Veneer Wood …" at bounding box center [656, 303] width 408 height 26
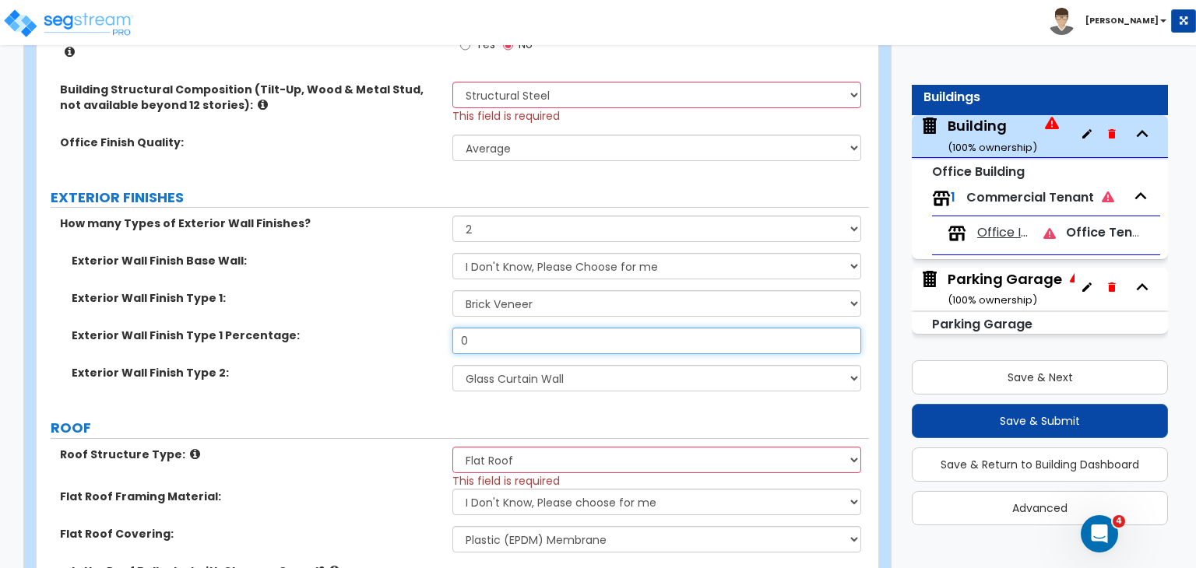
click at [497, 328] on input "0" at bounding box center [656, 341] width 408 height 26
drag, startPoint x: 497, startPoint y: 325, endPoint x: 388, endPoint y: 331, distance: 109.9
click at [388, 331] on div "Exterior Wall Finish Type 1 Percentage: 0" at bounding box center [453, 346] width 832 height 37
type input "65"
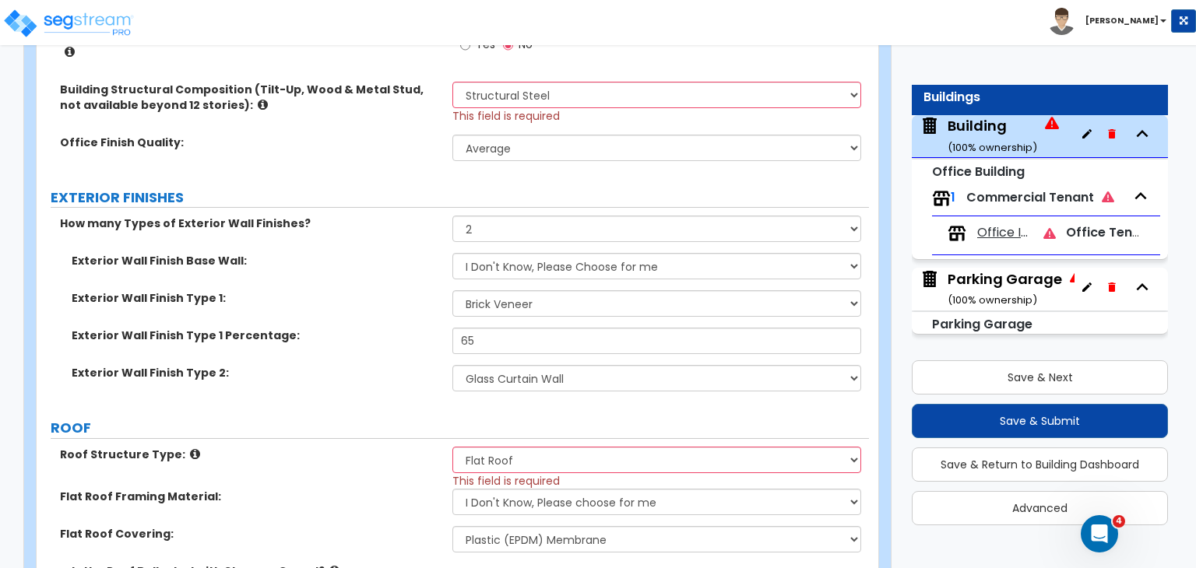
click at [427, 344] on div "Exterior Wall Finish Type 1 Percentage: 65" at bounding box center [453, 346] width 832 height 37
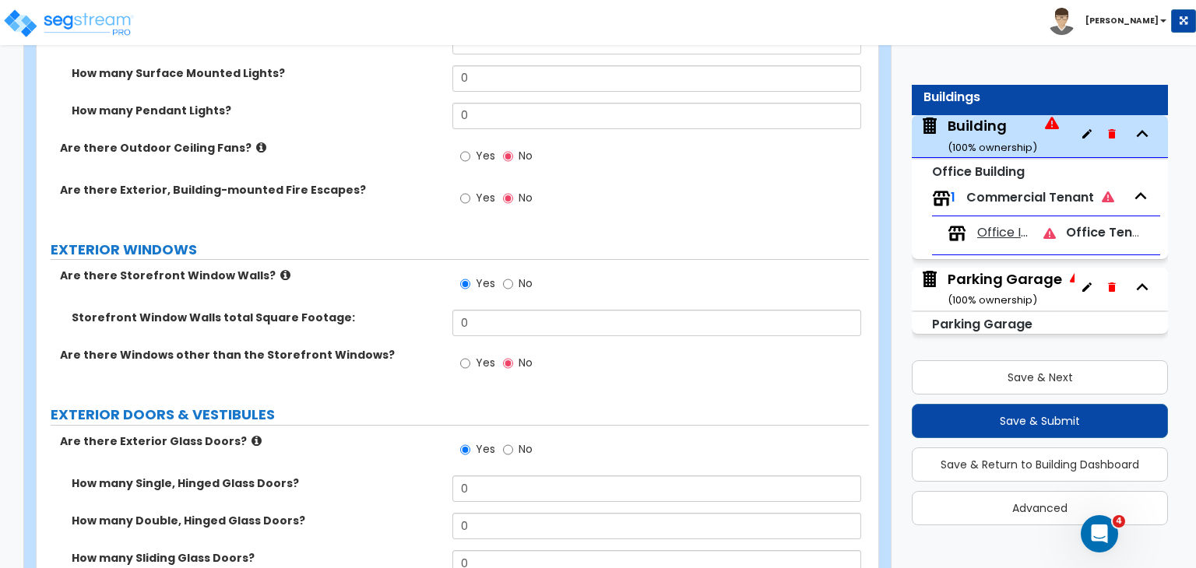
scroll to position [2316, 0]
click at [384, 267] on label "Are there Storefront Window Walls?" at bounding box center [250, 275] width 381 height 16
click at [508, 275] on input "No" at bounding box center [508, 283] width 10 height 17
radio input "false"
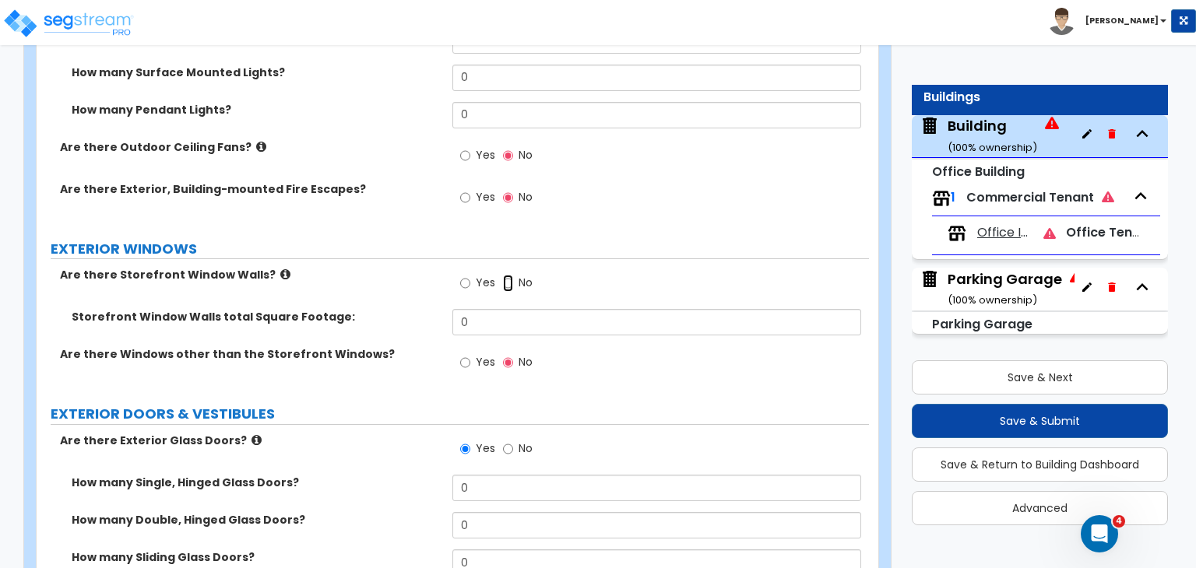
radio input "true"
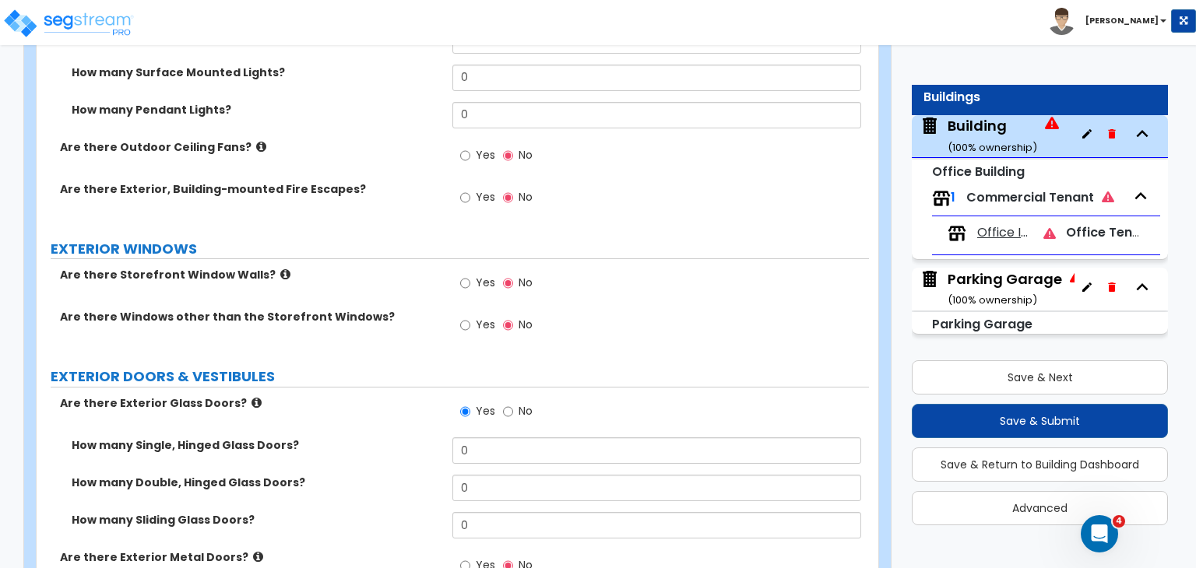
click at [385, 267] on div "Are there Storefront Window Walls? Yes No" at bounding box center [453, 288] width 832 height 42
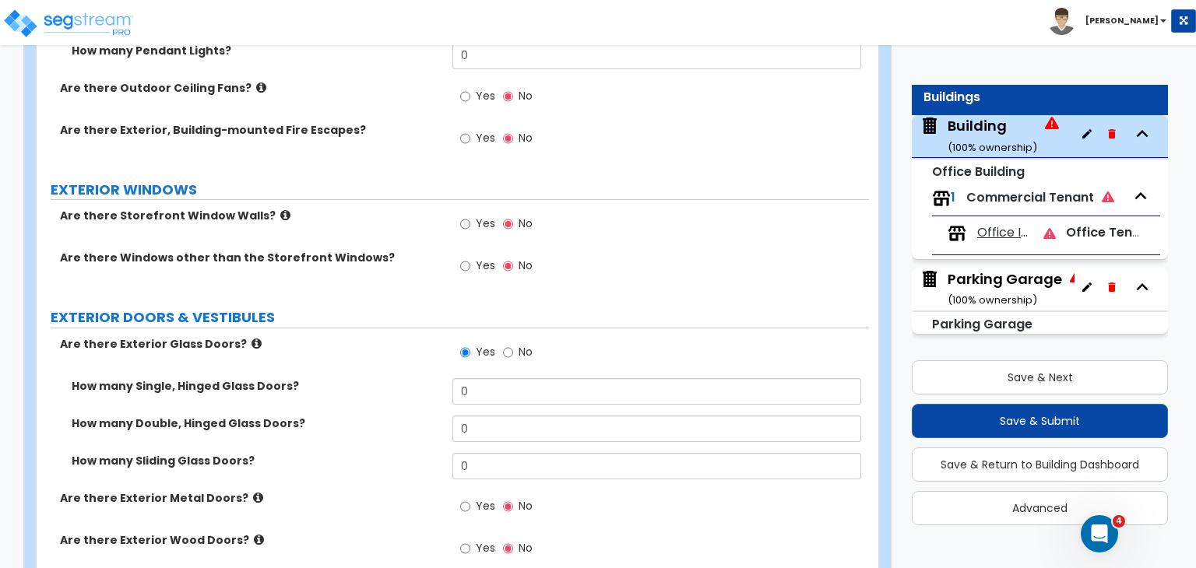
scroll to position [2377, 0]
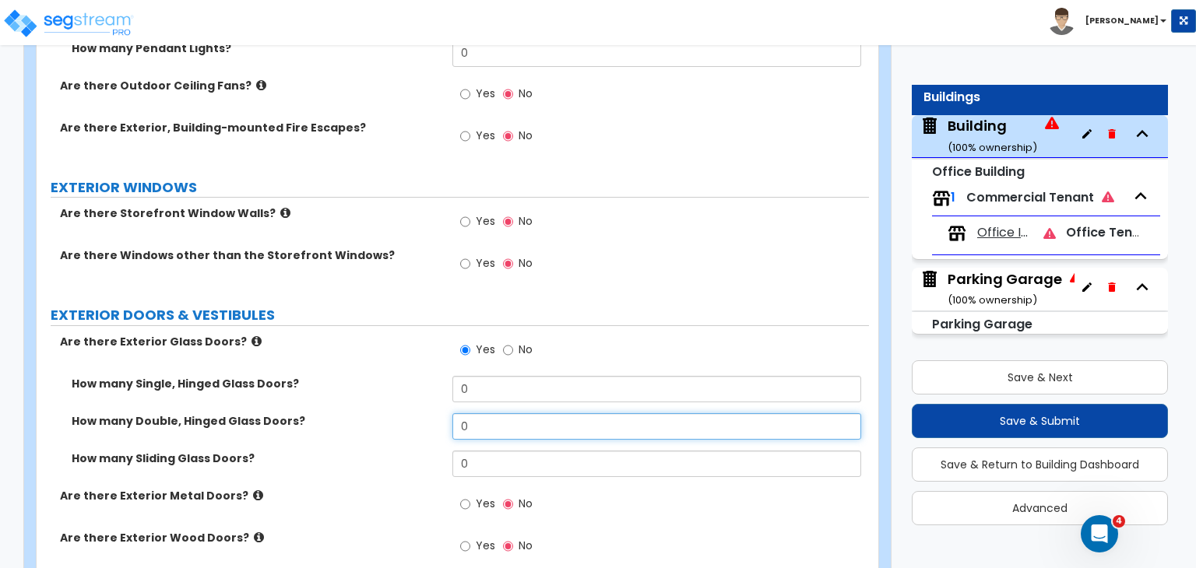
click at [492, 413] on input "0" at bounding box center [656, 426] width 408 height 26
drag, startPoint x: 492, startPoint y: 411, endPoint x: 404, endPoint y: 408, distance: 88.0
click at [404, 413] on div "How many Double, Hinged Glass Doors? 0" at bounding box center [453, 431] width 832 height 37
click at [470, 413] on input "1" at bounding box center [656, 426] width 408 height 26
drag, startPoint x: 470, startPoint y: 405, endPoint x: 433, endPoint y: 401, distance: 37.6
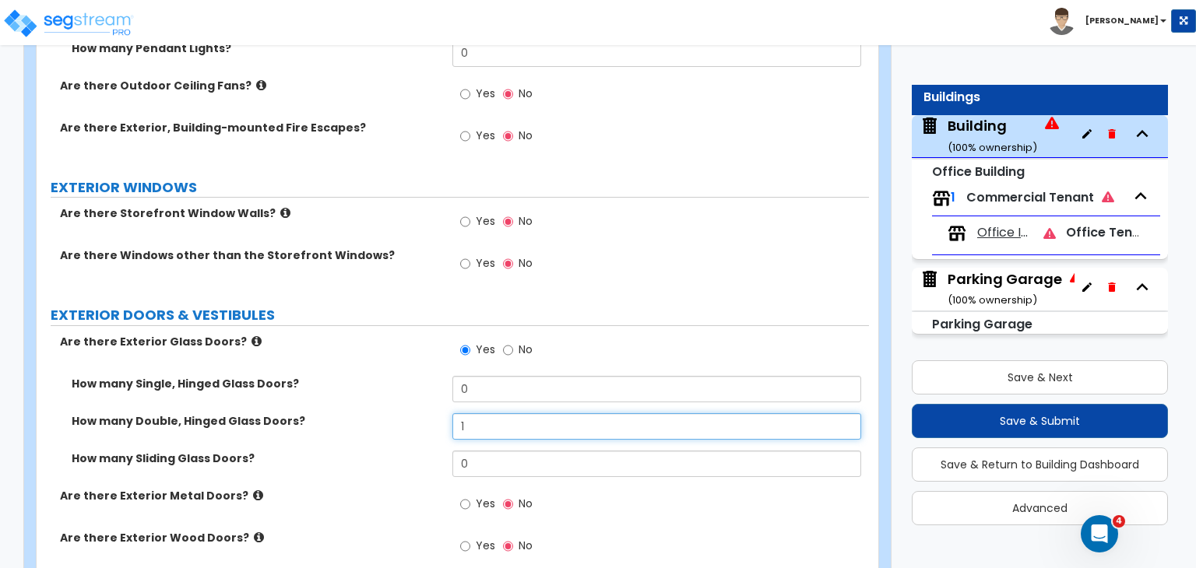
click at [433, 413] on div "How many Double, Hinged Glass Doors? 1" at bounding box center [453, 431] width 832 height 37
type input "2"
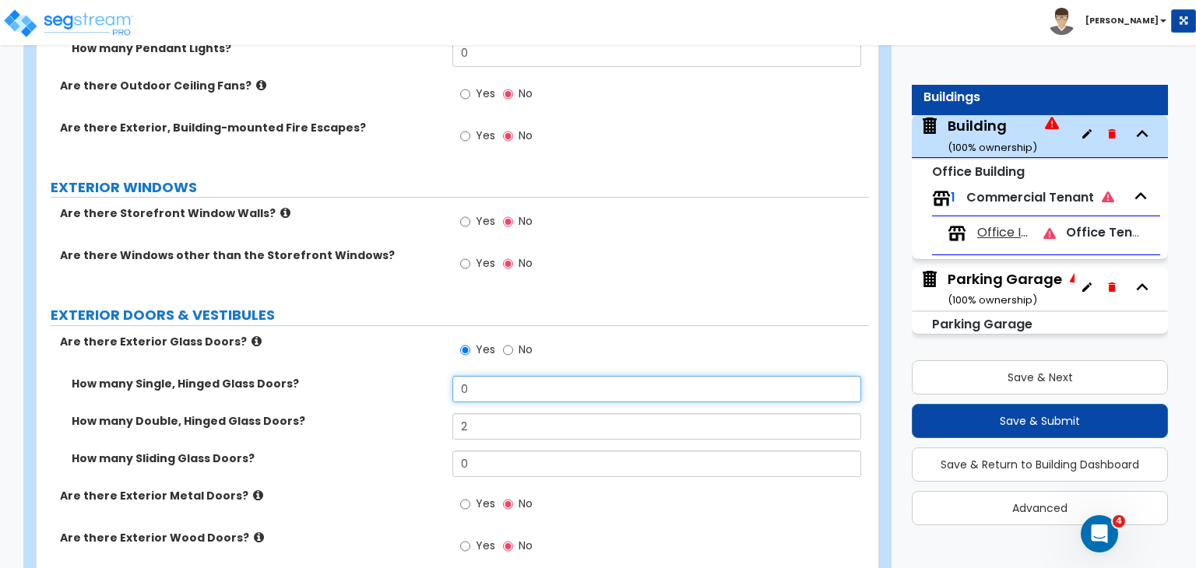
drag, startPoint x: 480, startPoint y: 364, endPoint x: 416, endPoint y: 348, distance: 66.5
click at [416, 348] on div "Are there Exterior Glass Doors? Yes No How many Single, Hinged Glass Doors? 0 H…" at bounding box center [452, 558] width 809 height 448
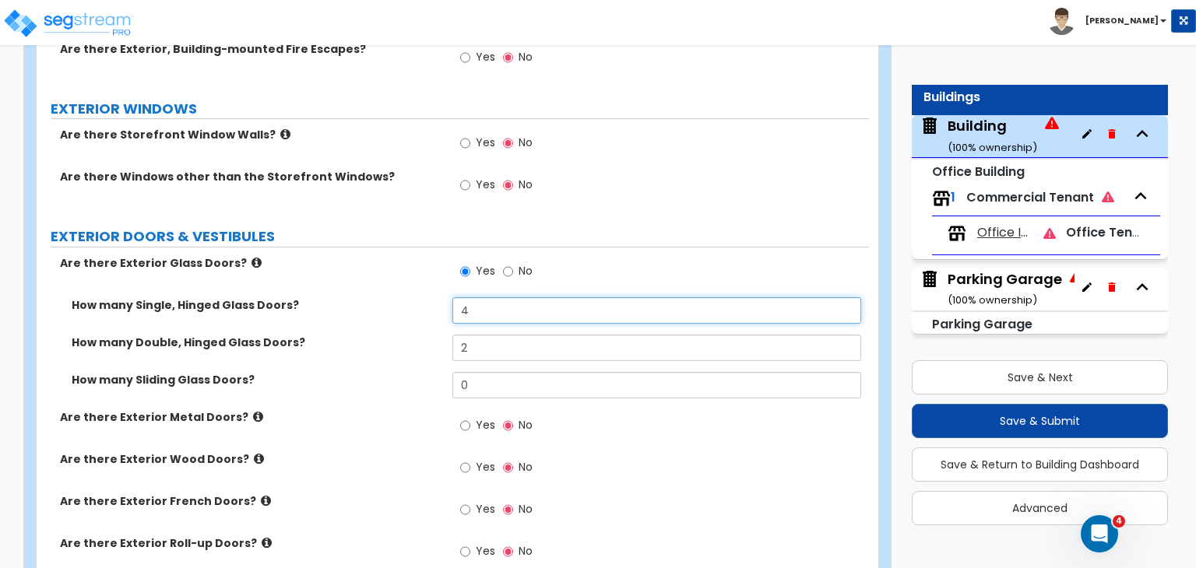
scroll to position [2477, 0]
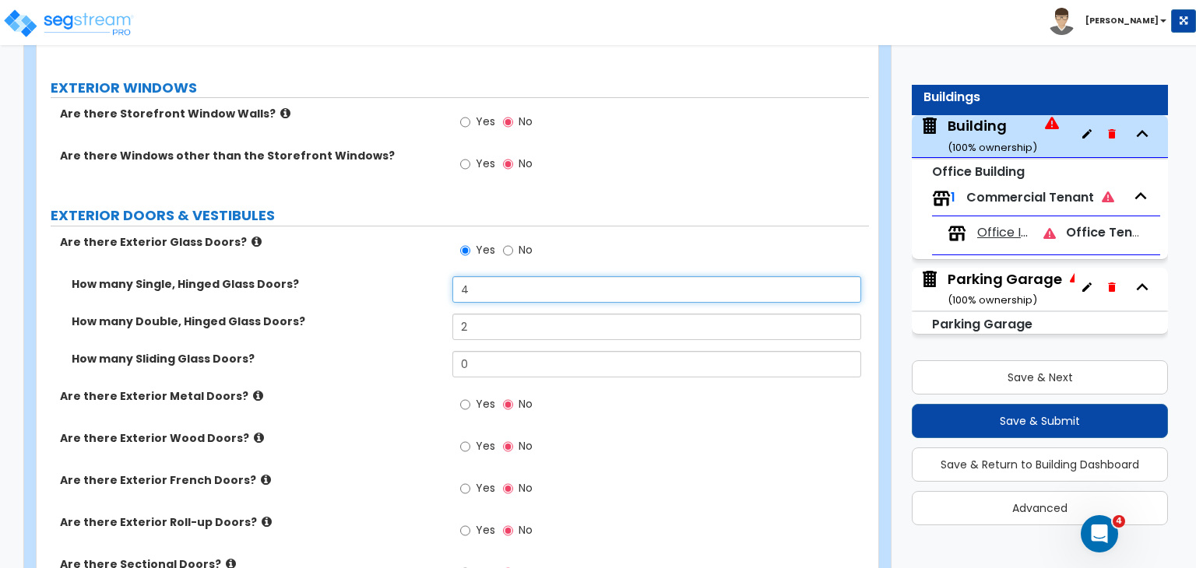
type input "4"
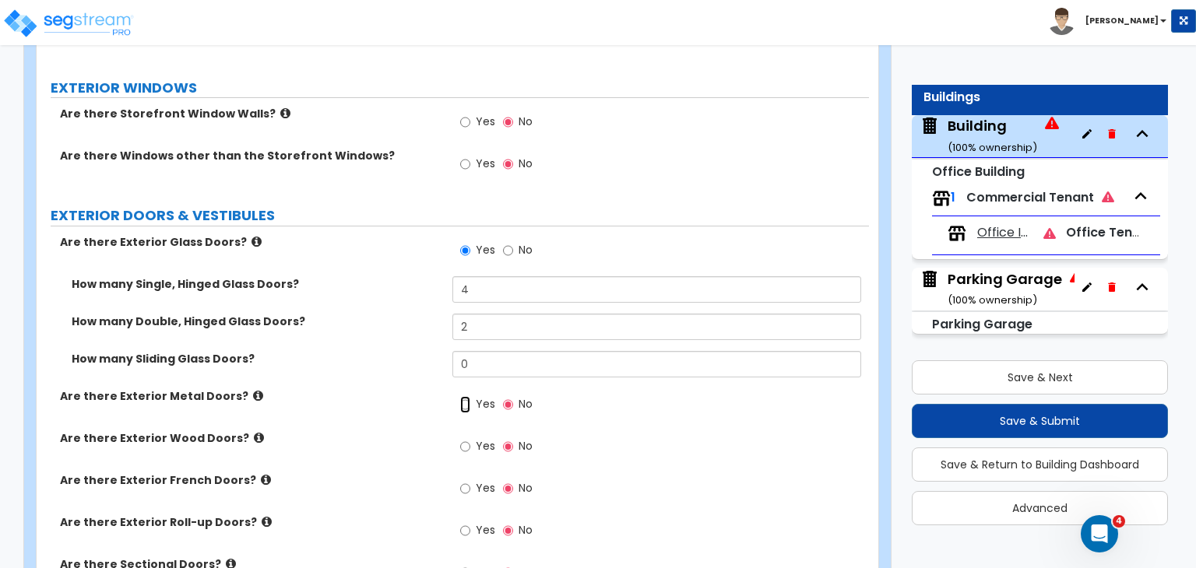
click at [467, 396] on input "Yes" at bounding box center [465, 404] width 10 height 17
radio input "true"
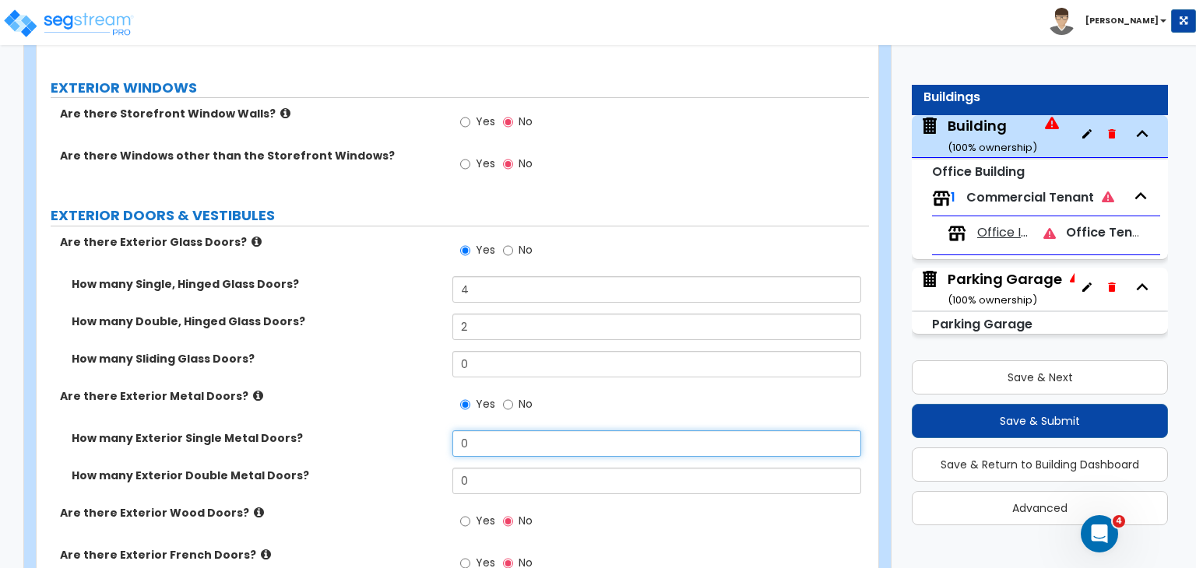
drag, startPoint x: 489, startPoint y: 418, endPoint x: 430, endPoint y: 424, distance: 59.5
click at [430, 430] on div "How many Exterior Single Metal Doors? 0" at bounding box center [453, 448] width 832 height 37
type input "4"
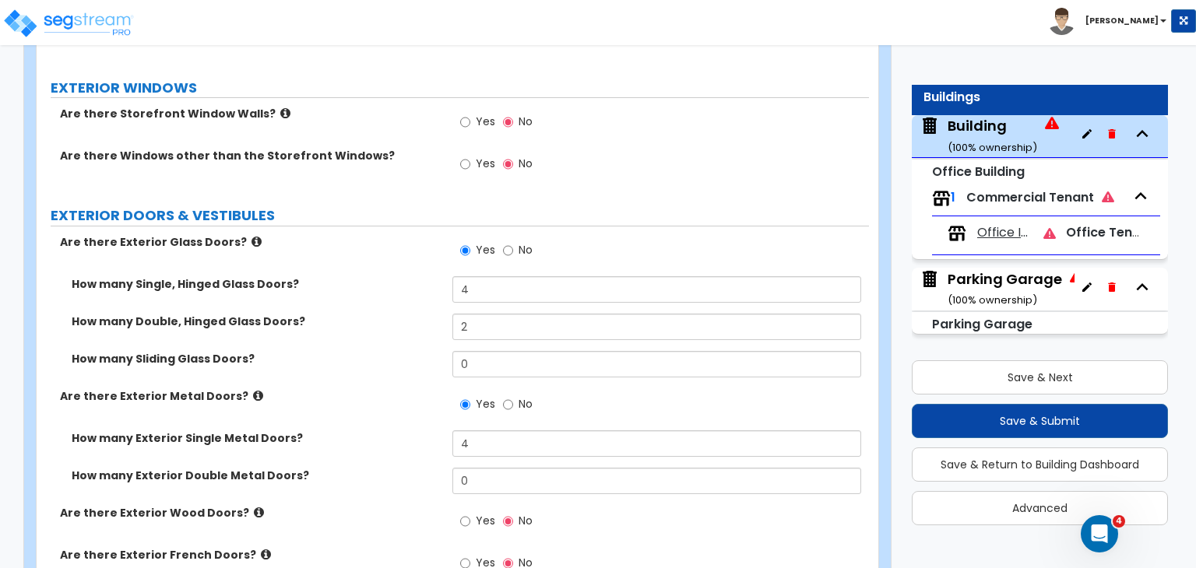
click at [430, 430] on div "How many Exterior Single Metal Doors? 4" at bounding box center [453, 448] width 832 height 37
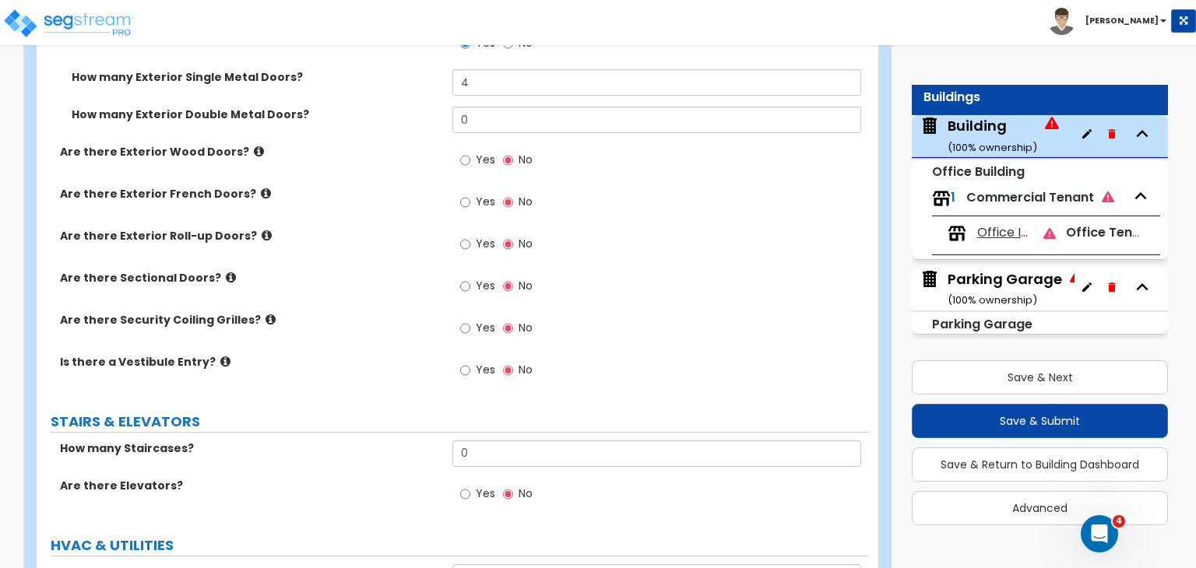
scroll to position [2894, 0]
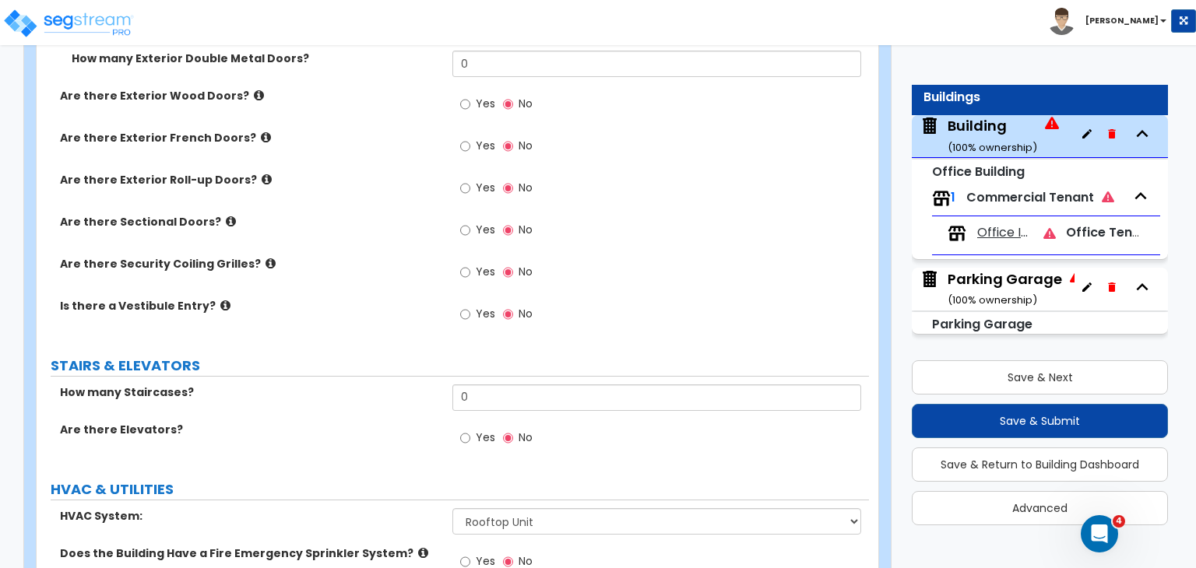
click at [381, 226] on div "Are there Sectional Doors? Yes No" at bounding box center [453, 235] width 832 height 42
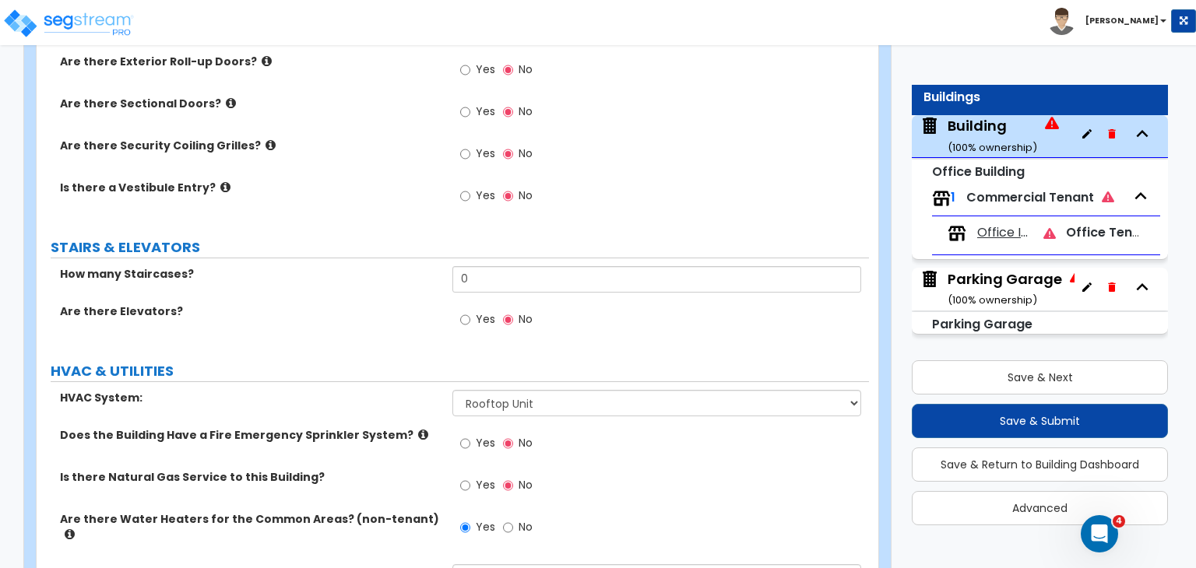
scroll to position [3013, 0]
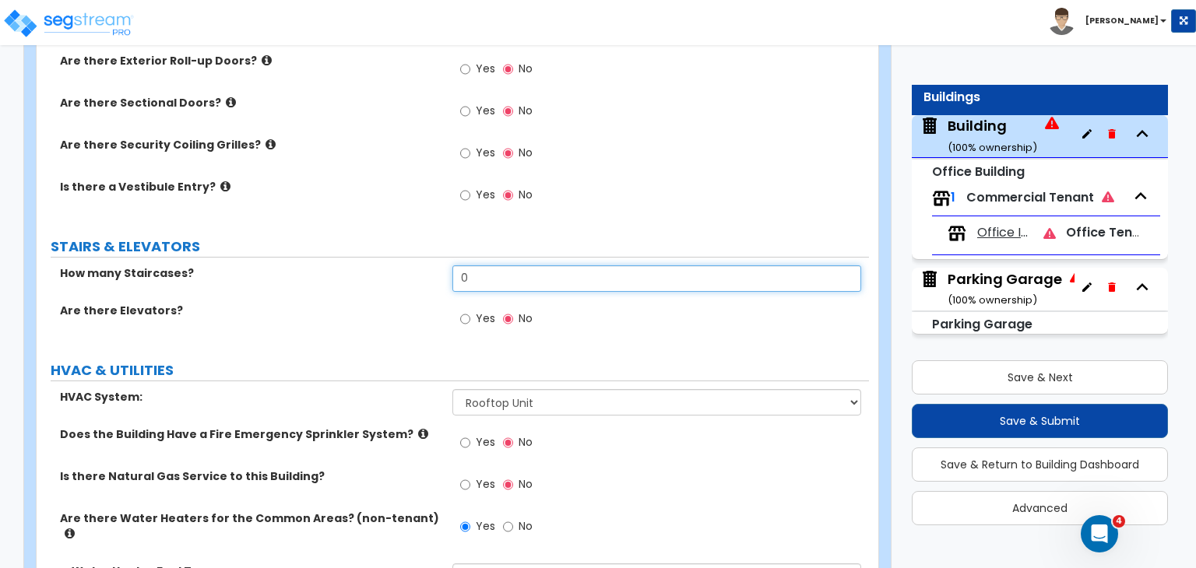
drag, startPoint x: 497, startPoint y: 256, endPoint x: 310, endPoint y: 249, distance: 186.9
click at [310, 265] on div "How many Staircases? 0" at bounding box center [453, 283] width 832 height 37
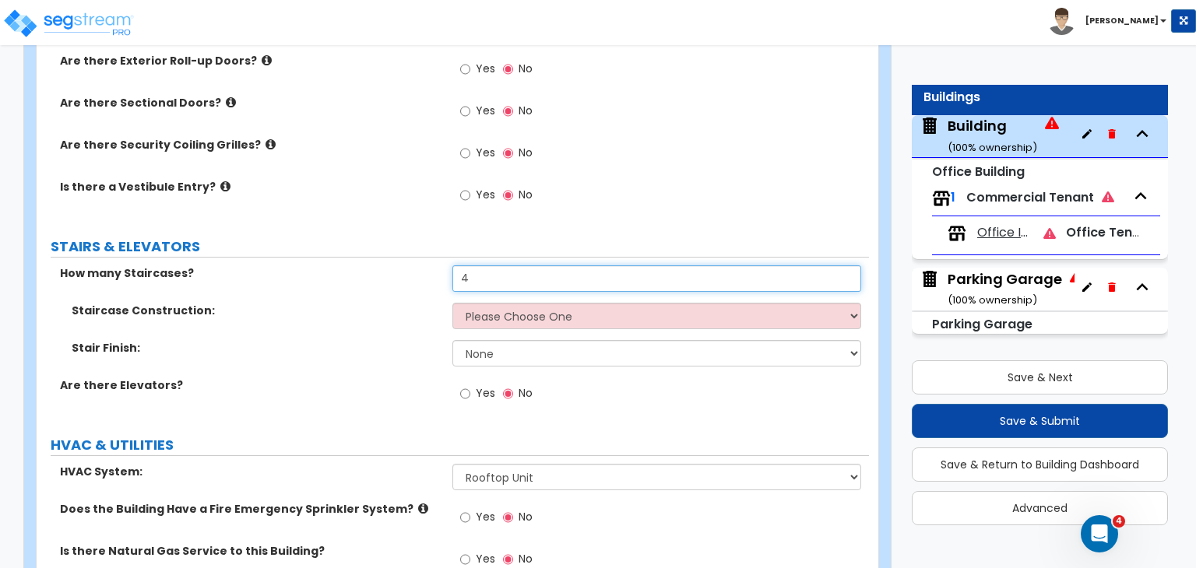
type input "4"
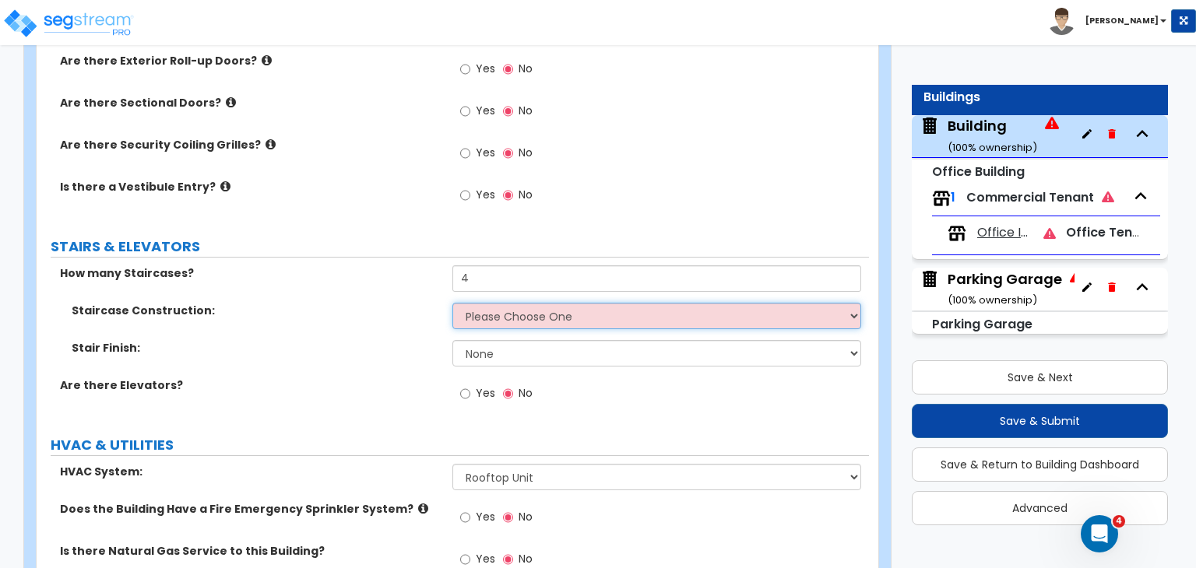
click at [505, 303] on select "Please Choose One Concrete Steel Wood Please Choose For Me" at bounding box center [656, 316] width 408 height 26
select select "2"
click at [452, 303] on select "Please Choose One Concrete Steel Wood Please Choose For Me" at bounding box center [656, 316] width 408 height 26
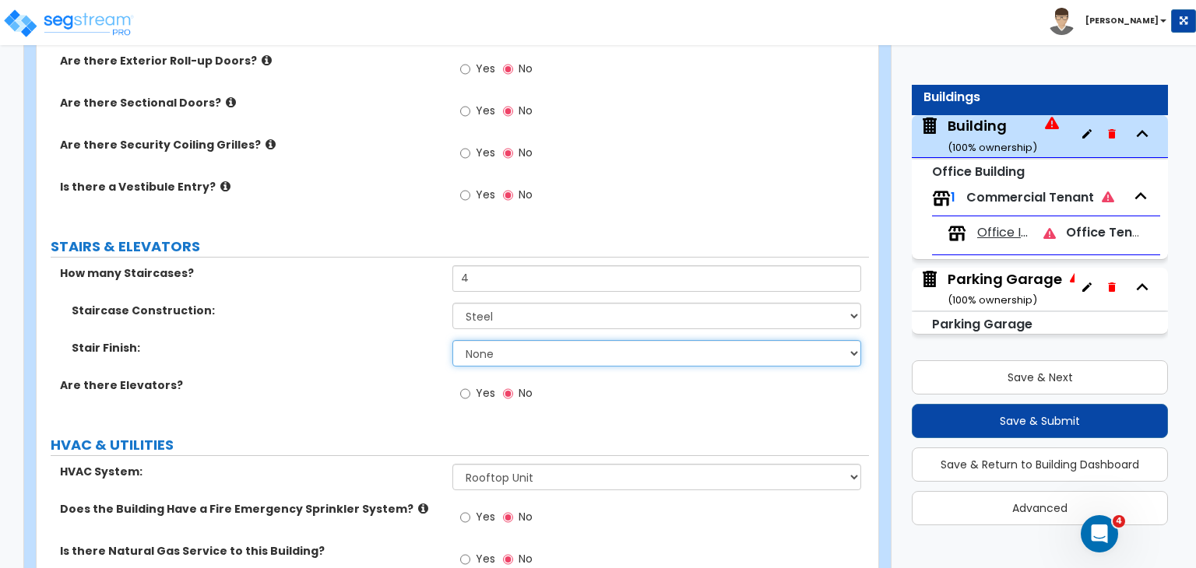
click at [481, 340] on select "None Tile Wood Laminate VCT Sheet Carpet Sheet Vinyl Carpet Tile" at bounding box center [656, 353] width 408 height 26
select select "5"
click at [452, 340] on select "None Tile Wood Laminate VCT Sheet Carpet Sheet Vinyl Carpet Tile" at bounding box center [656, 353] width 408 height 26
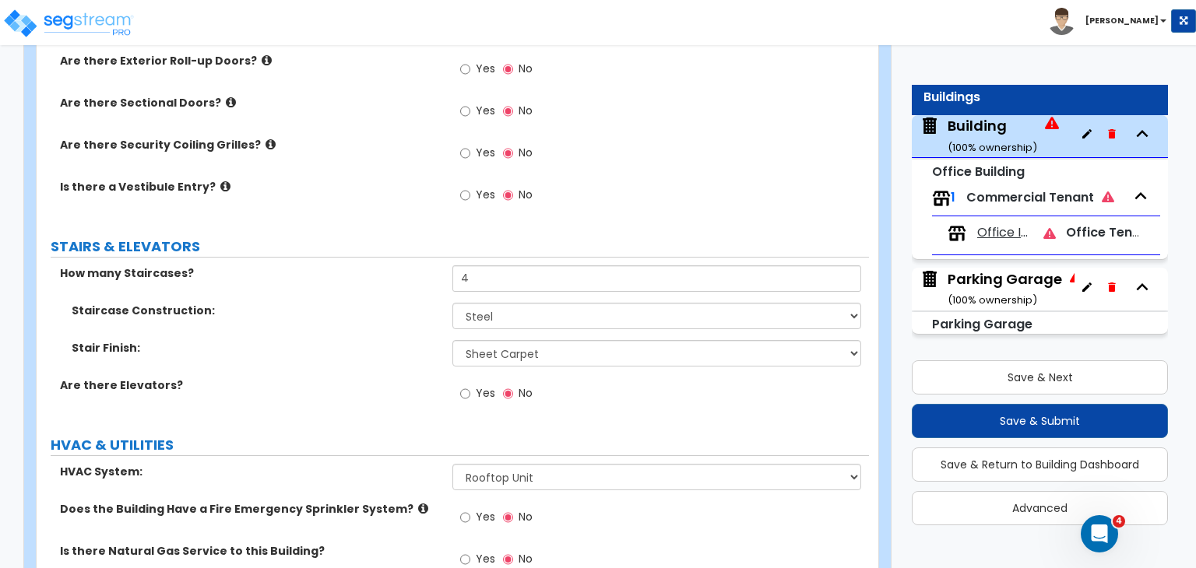
click at [385, 342] on div "Stair Finish: None Tile Wood Laminate VCT Sheet Carpet Sheet Vinyl Carpet Tile" at bounding box center [453, 358] width 832 height 37
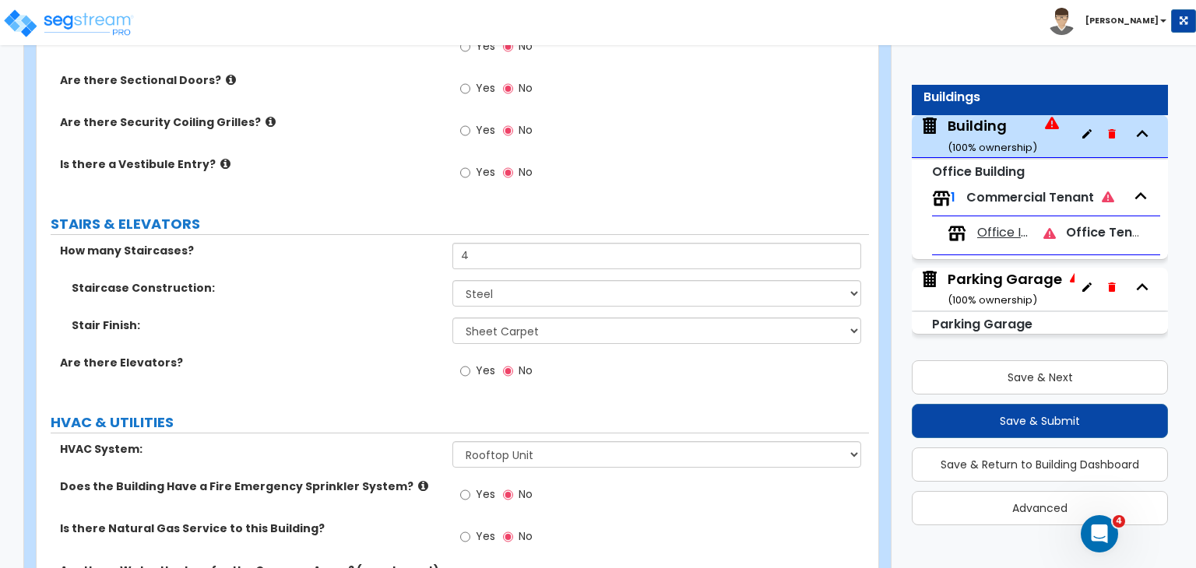
scroll to position [3039, 0]
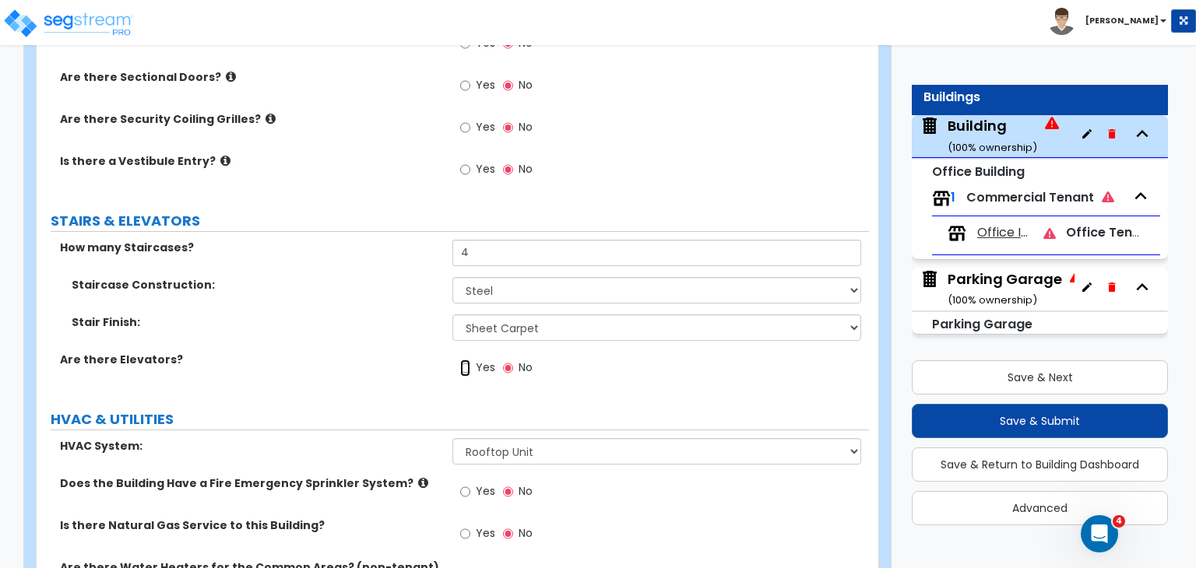
click at [463, 360] on input "Yes" at bounding box center [465, 368] width 10 height 17
radio input "true"
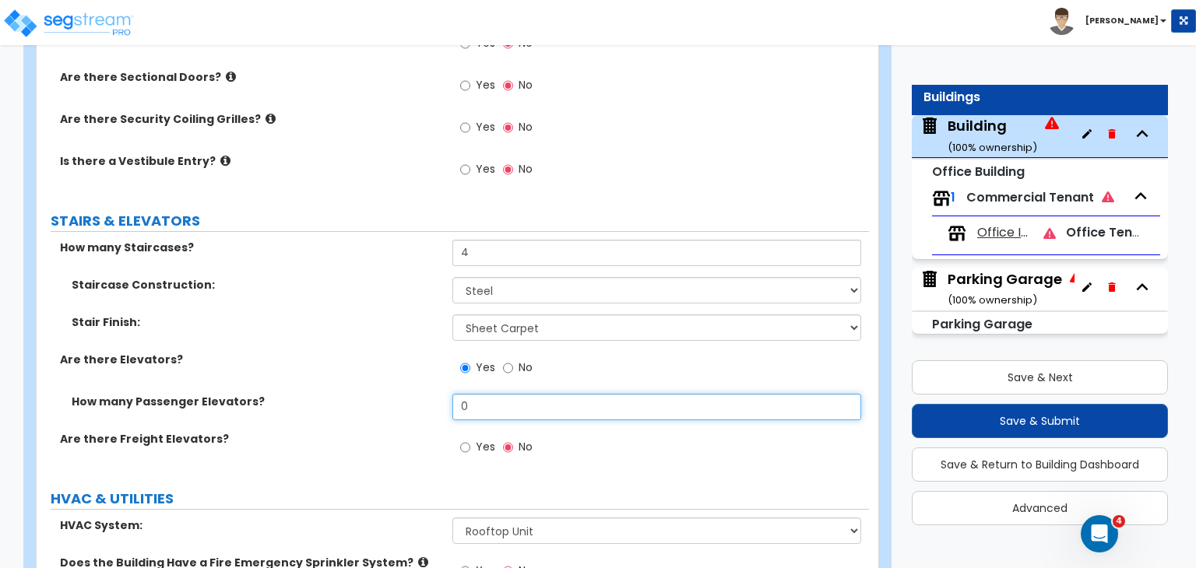
drag, startPoint x: 486, startPoint y: 382, endPoint x: 383, endPoint y: 393, distance: 104.1
click at [383, 394] on div "How many Passenger Elevators? 0" at bounding box center [453, 412] width 832 height 37
drag, startPoint x: 493, startPoint y: 386, endPoint x: 414, endPoint y: 378, distance: 79.1
click at [414, 394] on div "How many Passenger Elevators? 2" at bounding box center [453, 412] width 832 height 37
type input "4"
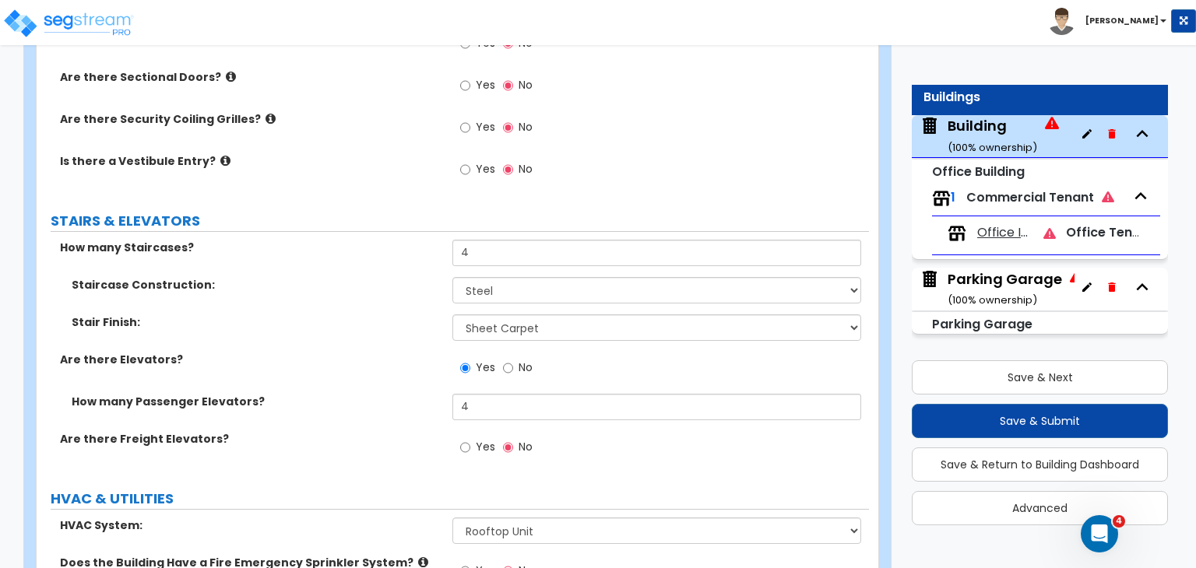
click at [414, 394] on label "How many Passenger Elevators?" at bounding box center [256, 402] width 369 height 16
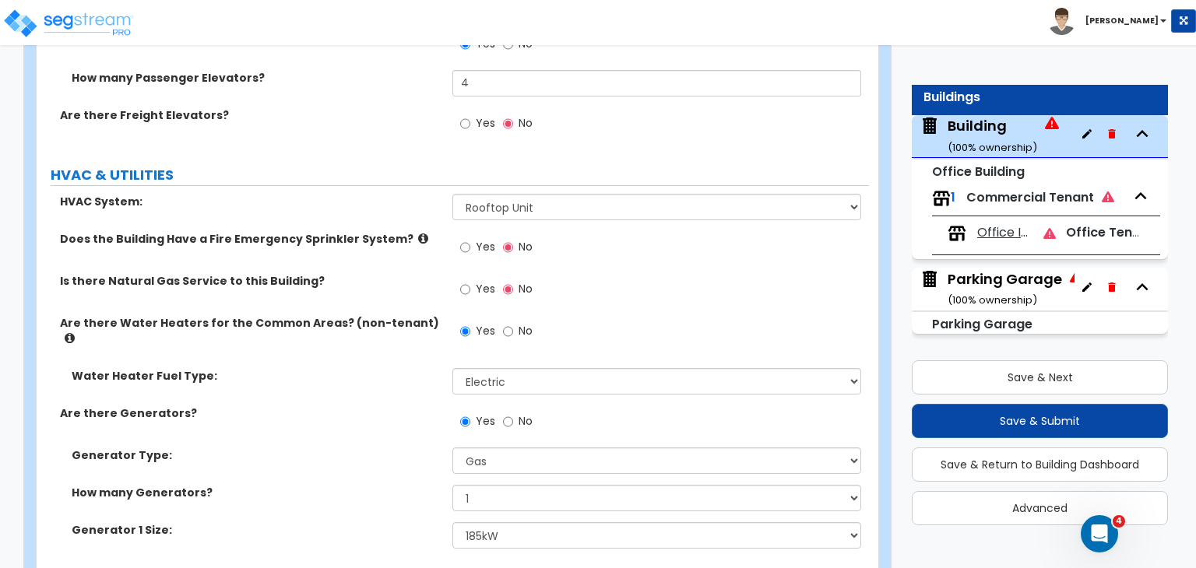
scroll to position [3374, 0]
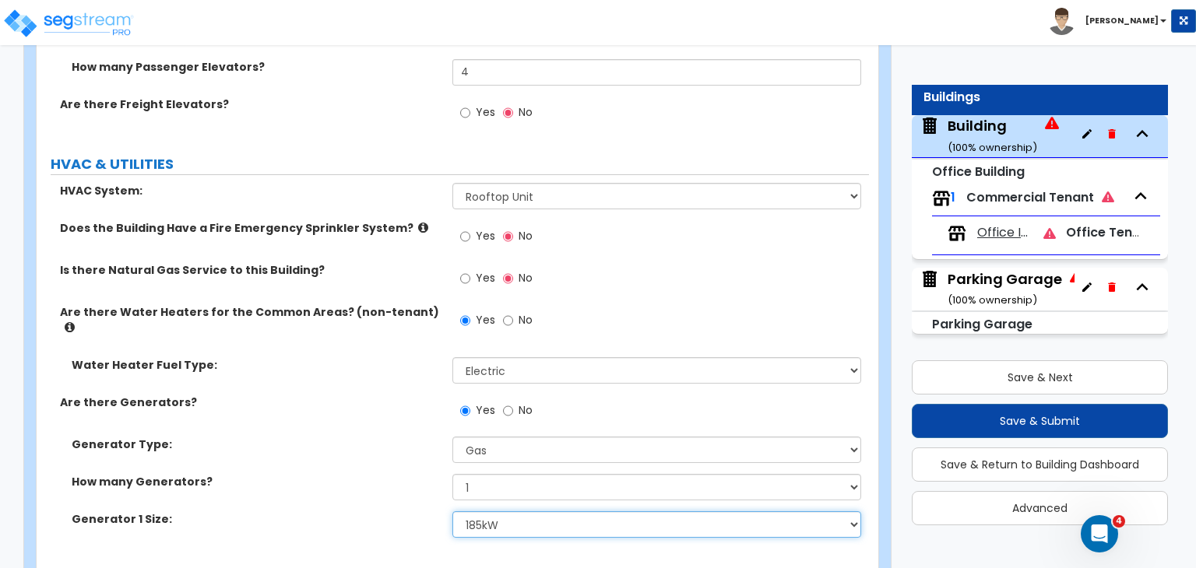
click at [483, 511] on select "Please Choose One 20kW 35kW 80kW 100kW 125kW 185kW" at bounding box center [656, 524] width 408 height 26
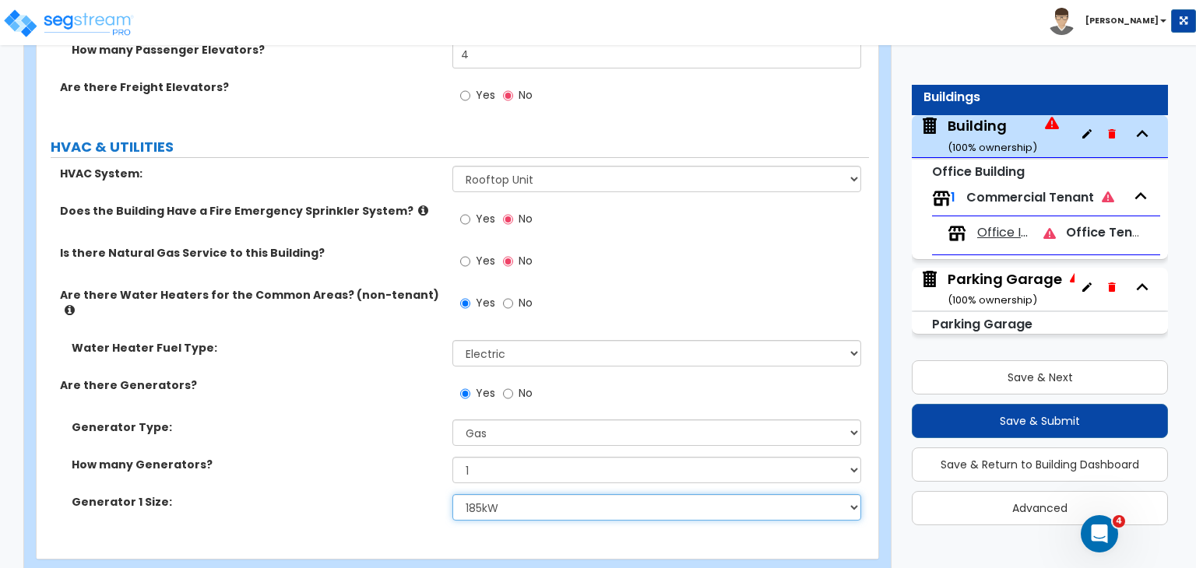
click at [490, 494] on select "Please Choose One 20kW 35kW 80kW 100kW 125kW 185kW" at bounding box center [656, 507] width 408 height 26
click at [452, 494] on select "Please Choose One 20kW 35kW 80kW 100kW 125kW 185kW" at bounding box center [656, 507] width 408 height 26
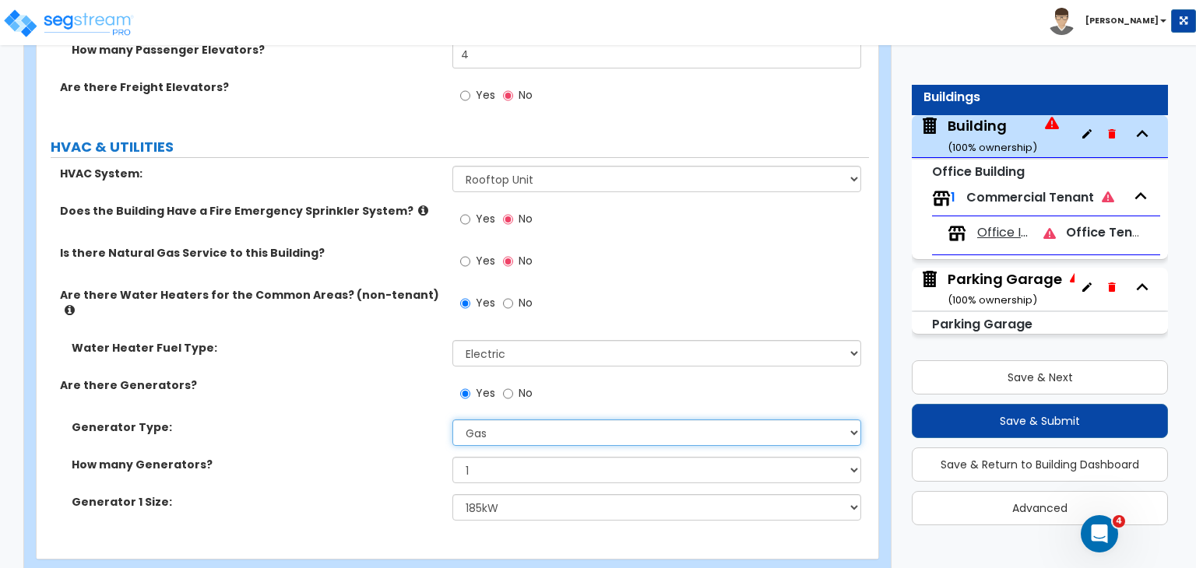
click at [490, 420] on select "Please Choose One Gas Diesel" at bounding box center [656, 433] width 408 height 26
select select "2"
click at [452, 420] on select "Please Choose One Gas Diesel" at bounding box center [656, 433] width 408 height 26
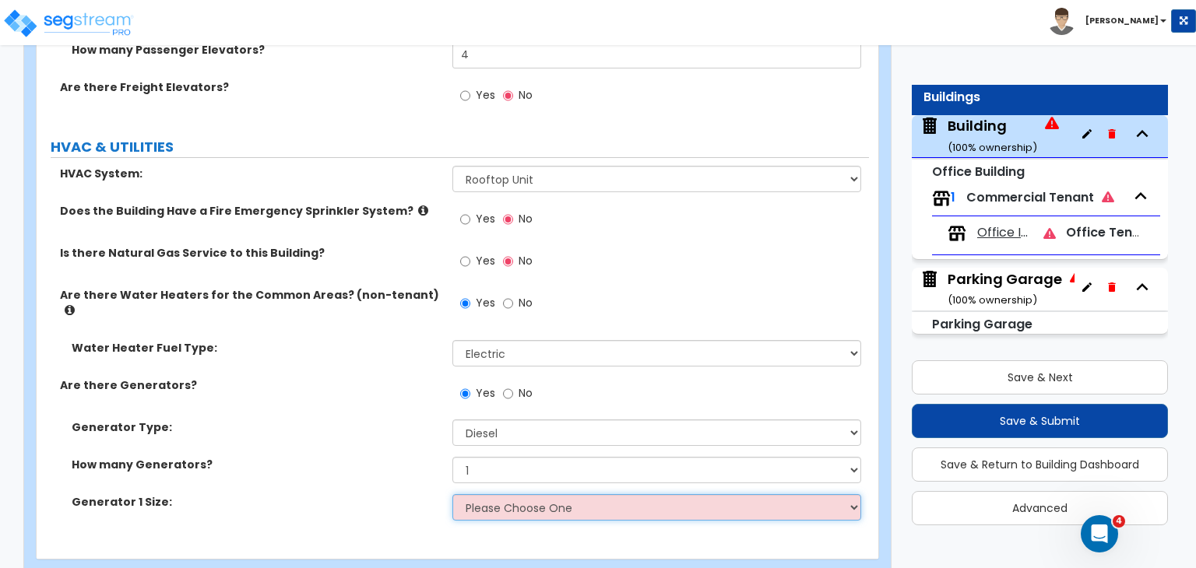
click at [490, 494] on select "Please Choose One 30kW 50kW 75kW 100kW 125kW 150kW 175kW 200kW 250kW 300kW 350k…" at bounding box center [656, 507] width 408 height 26
select select "12"
click at [452, 494] on select "Please Choose One 30kW 50kW 75kW 100kW 125kW 150kW 175kW 200kW 250kW 300kW 350k…" at bounding box center [656, 507] width 408 height 26
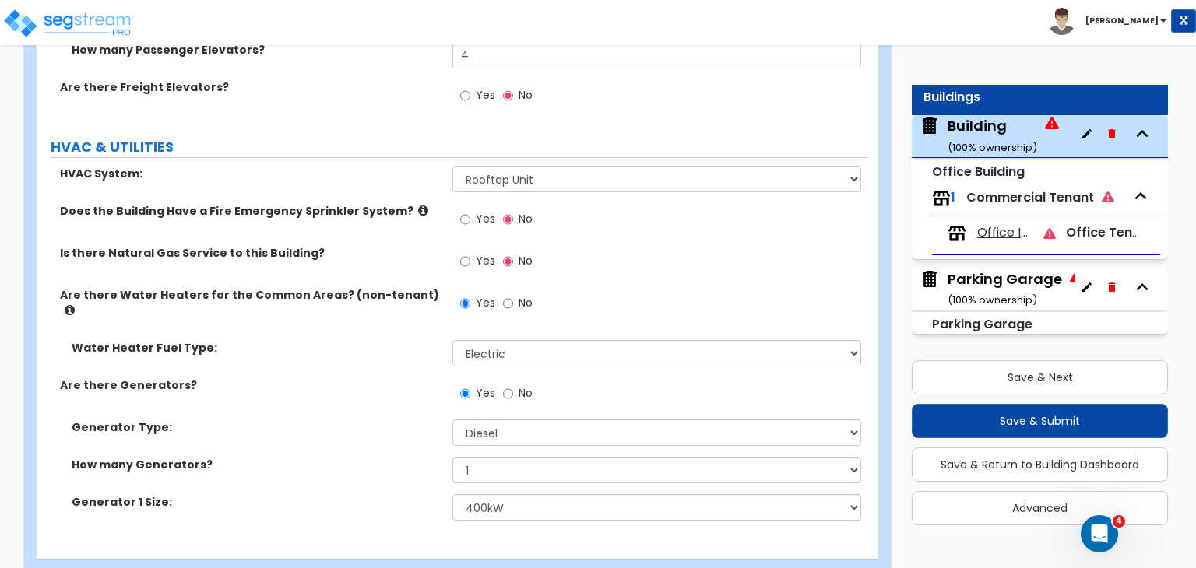
click at [368, 381] on div "Are there Generators? Yes No" at bounding box center [453, 399] width 832 height 42
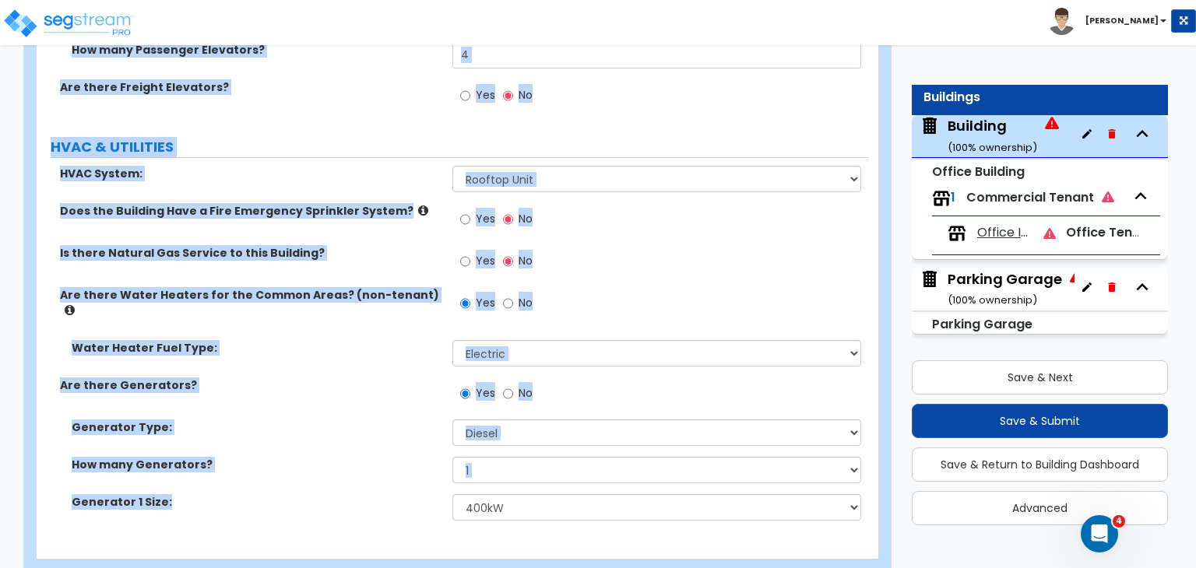
drag, startPoint x: 47, startPoint y: 147, endPoint x: 1195, endPoint y: 604, distance: 1235.7
copy div "Building Import Values from Previous Property Unit Import Values from Existing …"
click at [413, 340] on label "Water Heater Fuel Type:" at bounding box center [256, 348] width 369 height 16
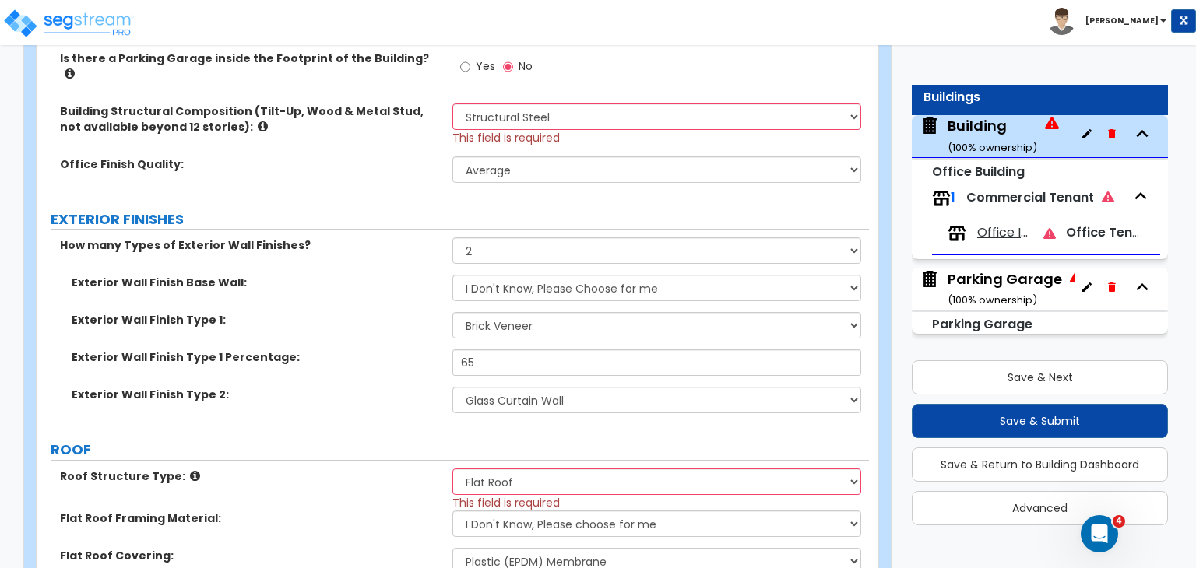
scroll to position [1015, 0]
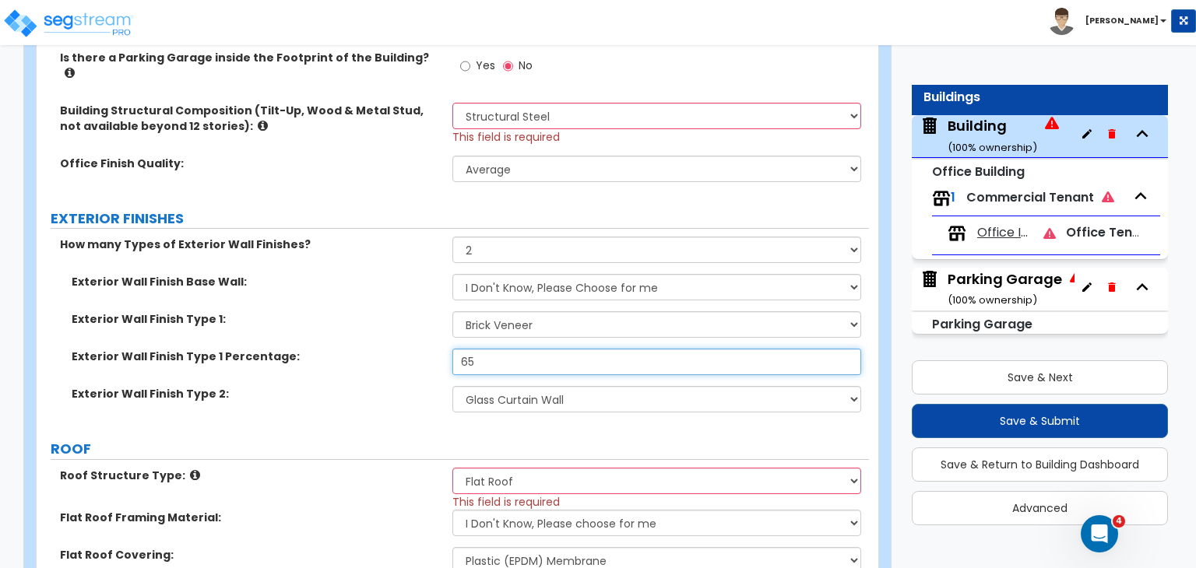
drag, startPoint x: 497, startPoint y: 349, endPoint x: 405, endPoint y: 349, distance: 92.6
click at [405, 349] on div "Exterior Wall Finish Type 1 Percentage: 65" at bounding box center [453, 367] width 832 height 37
type input "60"
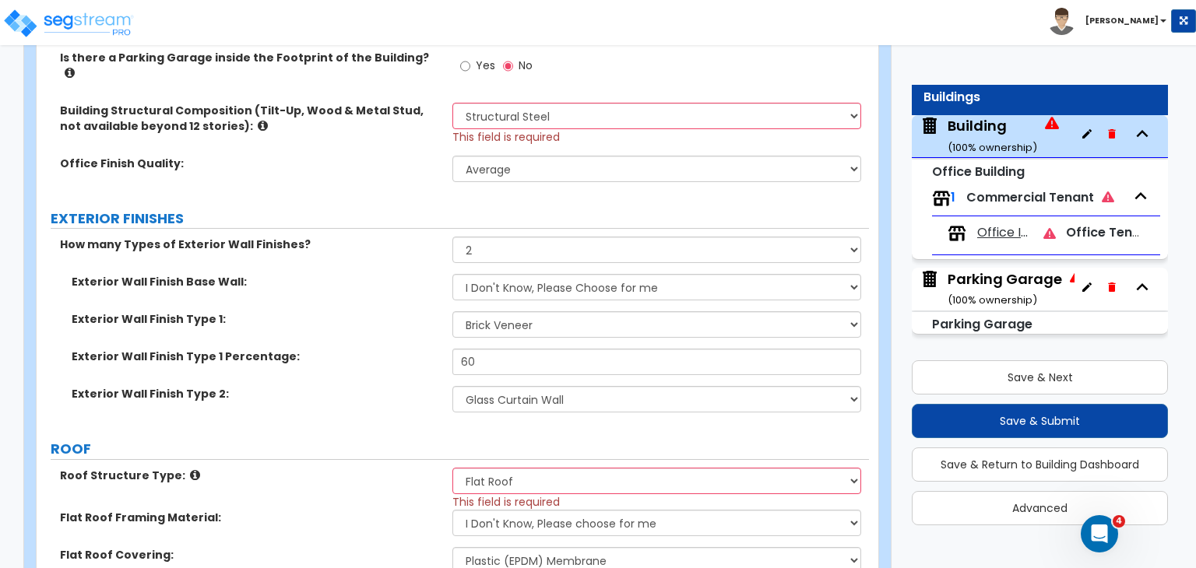
click at [405, 349] on label "Exterior Wall Finish Type 1 Percentage:" at bounding box center [256, 357] width 369 height 16
click at [395, 274] on label "Exterior Wall Finish Base Wall:" at bounding box center [256, 282] width 369 height 16
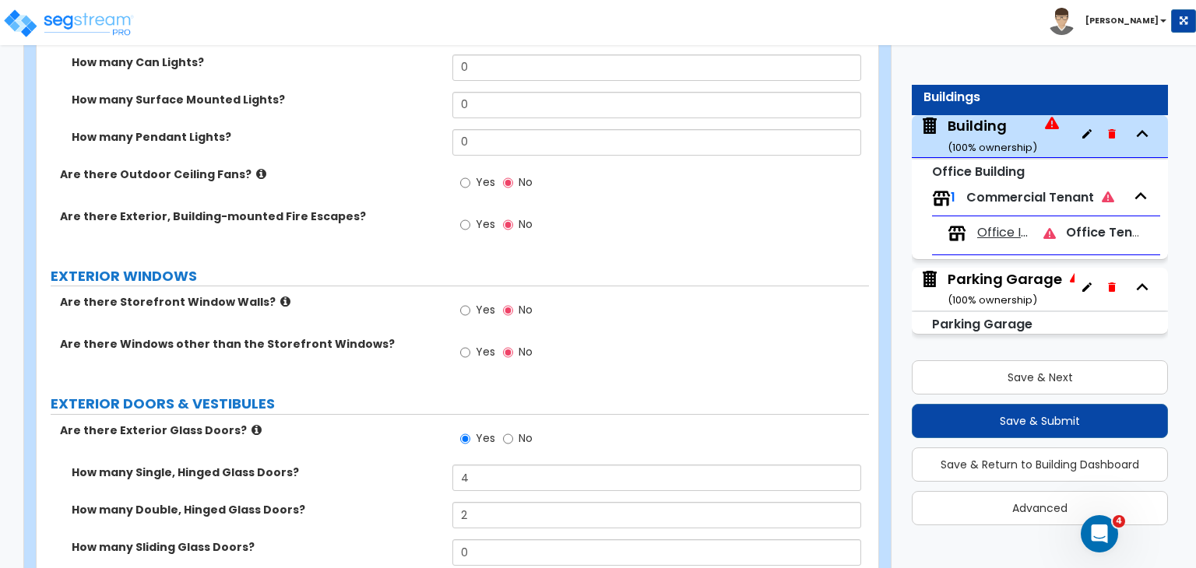
scroll to position [2292, 0]
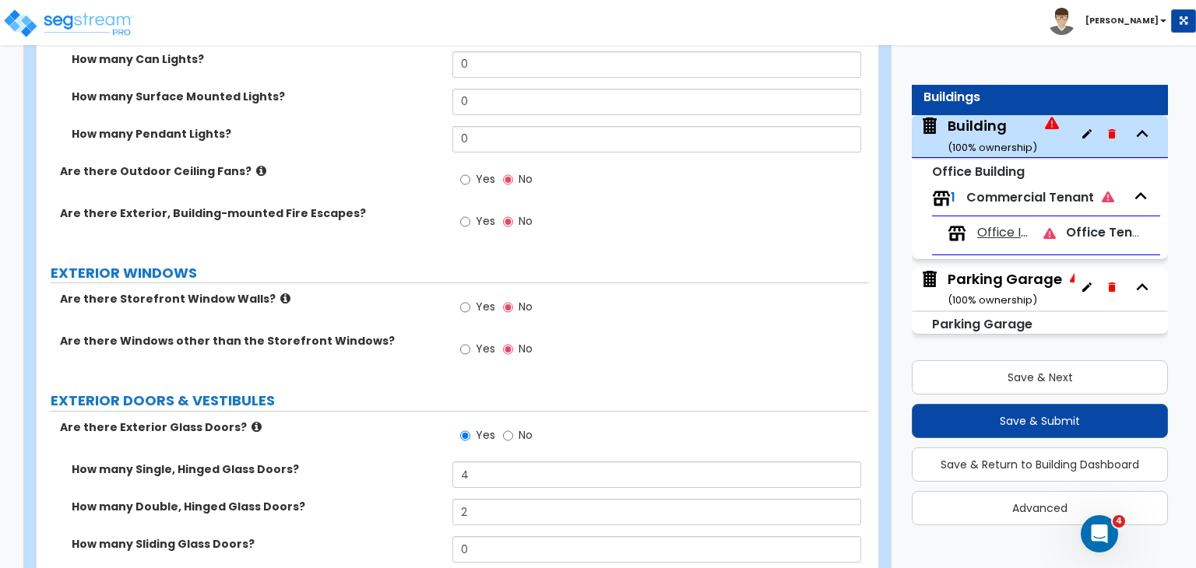
click at [399, 291] on label "Are there Storefront Window Walls?" at bounding box center [250, 299] width 381 height 16
click at [433, 420] on div "Are there Exterior Glass Doors? Yes No" at bounding box center [453, 441] width 832 height 42
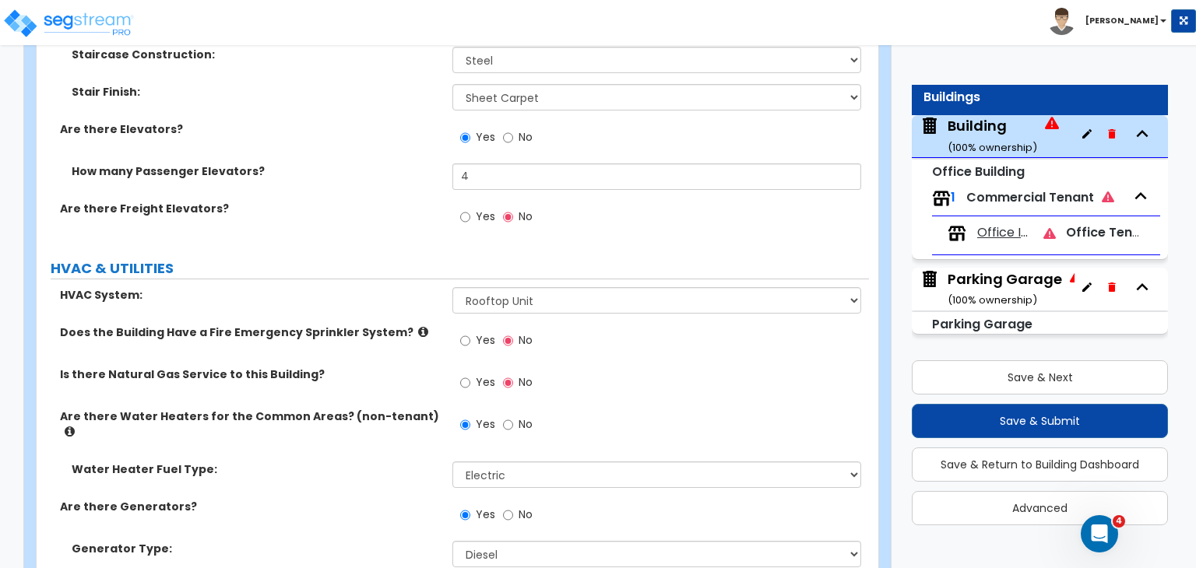
scroll to position [3391, 0]
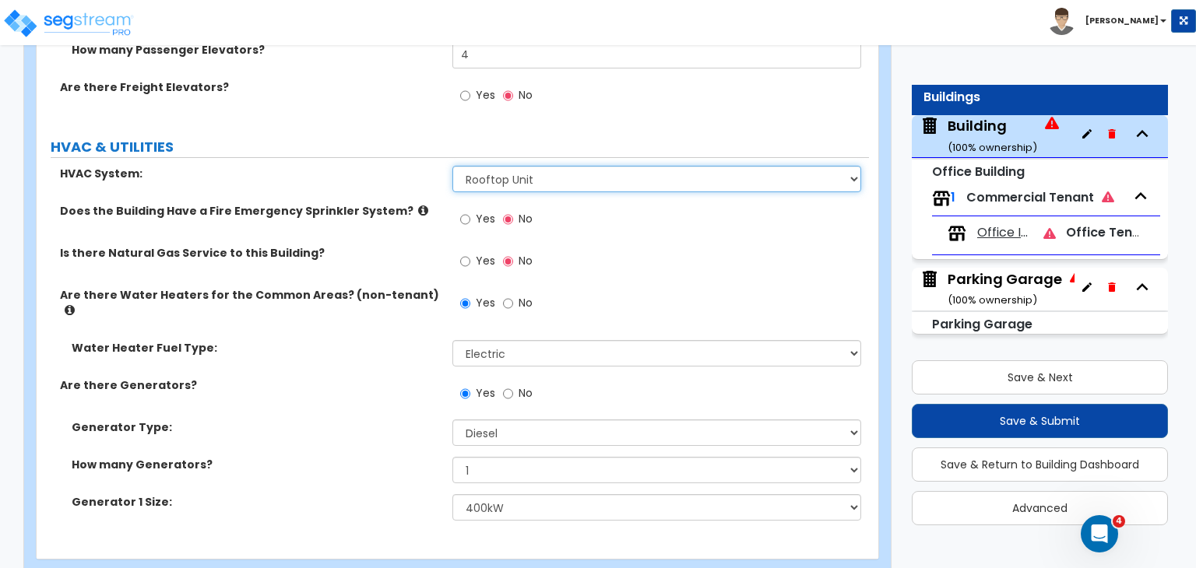
click at [545, 166] on select "Please Choose One Rooftop Unit Furnace-Condenser Forced Air Split Heating/Cooli…" at bounding box center [656, 179] width 408 height 26
click at [511, 166] on select "Please Choose One Rooftop Unit Furnace-Condenser Forced Air Split Heating/Cooli…" at bounding box center [656, 179] width 408 height 26
select select "5"
click at [452, 166] on select "Please Choose One Rooftop Unit Furnace-Condenser Forced Air Split Heating/Cooli…" at bounding box center [656, 179] width 408 height 26
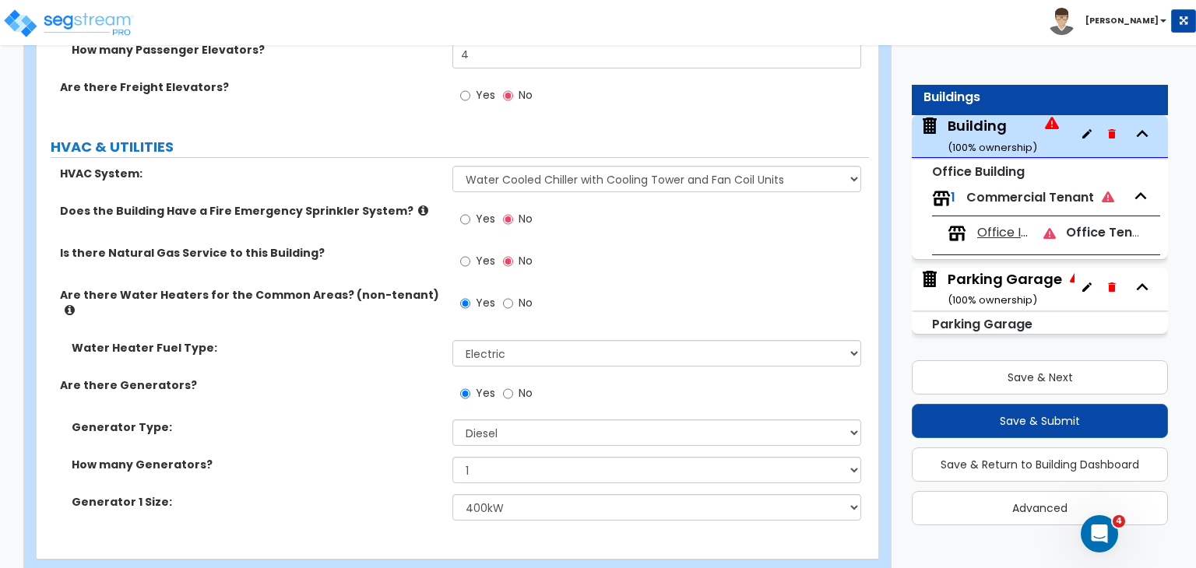
click at [527, 293] on div "HVAC System: Please Choose One Rooftop Unit Furnace-Condenser Forced Air Split …" at bounding box center [452, 349] width 809 height 366
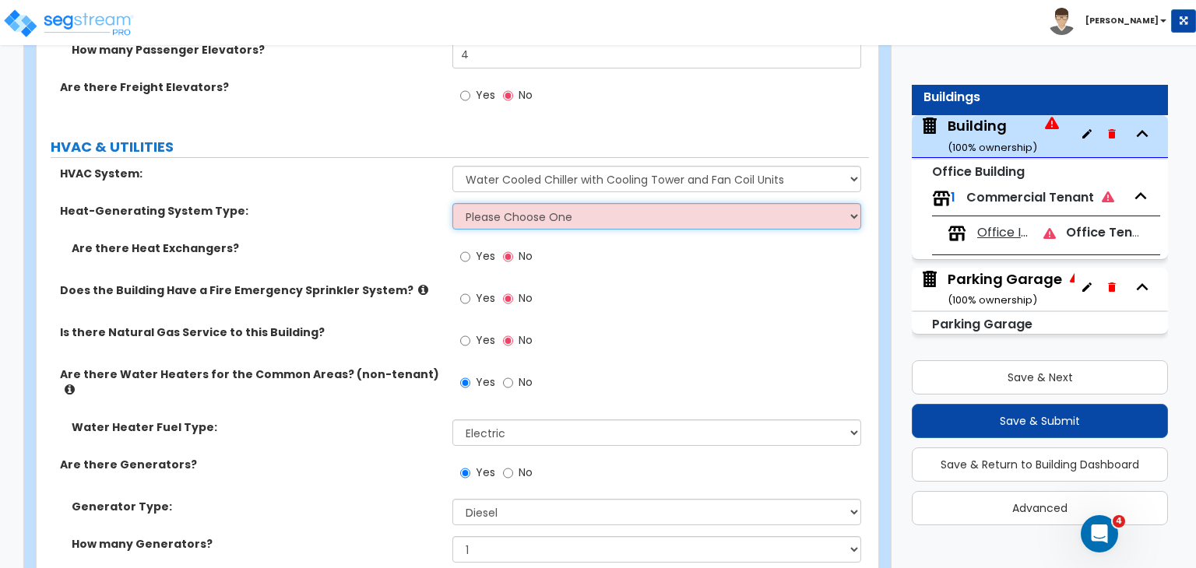
click at [492, 203] on select "Please Choose One Electric Boiler Heating System Gas Terminal Unit Heating Syst…" at bounding box center [656, 216] width 408 height 26
click at [602, 203] on select "Please Choose One Electric Boiler Heating System Gas Terminal Unit Heating Syst…" at bounding box center [656, 216] width 408 height 26
select select "1"
click at [452, 203] on select "Please Choose One Electric Boiler Heating System Gas Terminal Unit Heating Syst…" at bounding box center [656, 216] width 408 height 26
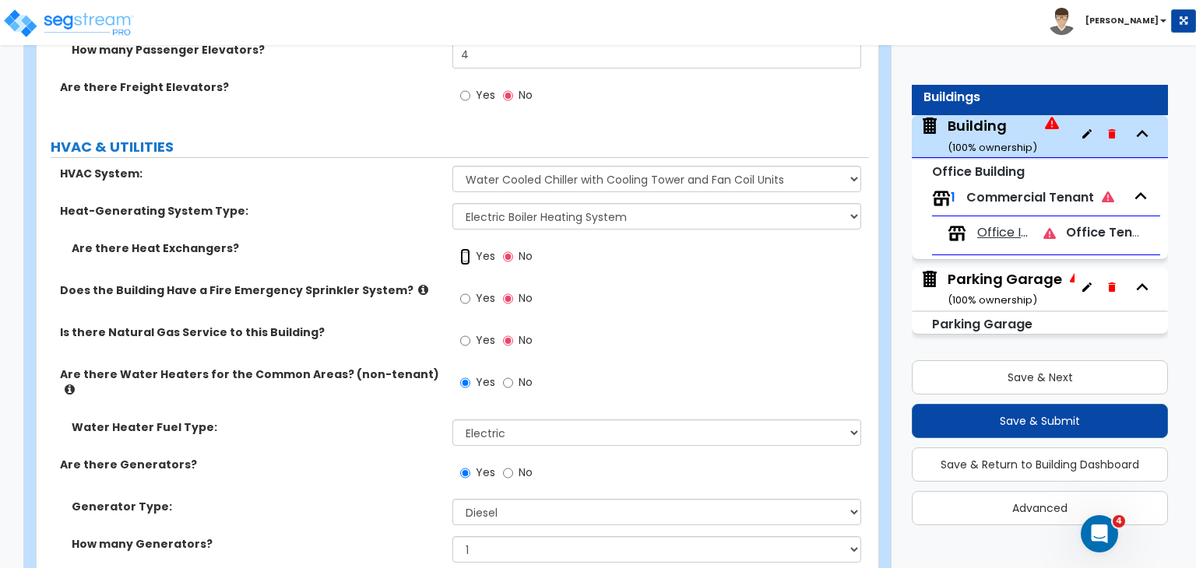
click at [465, 248] on input "Yes" at bounding box center [465, 256] width 10 height 17
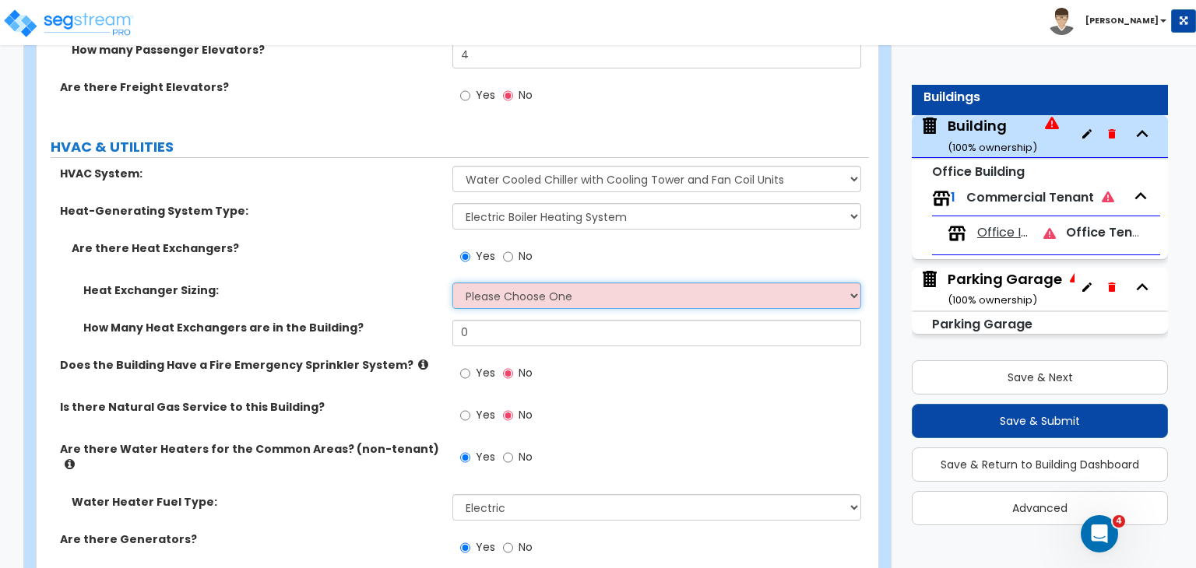
click at [490, 283] on select "Please Choose One 8 GPM 10 GPM 40 GPM 64 GPM 96 GPM 120 GPM" at bounding box center [656, 296] width 408 height 26
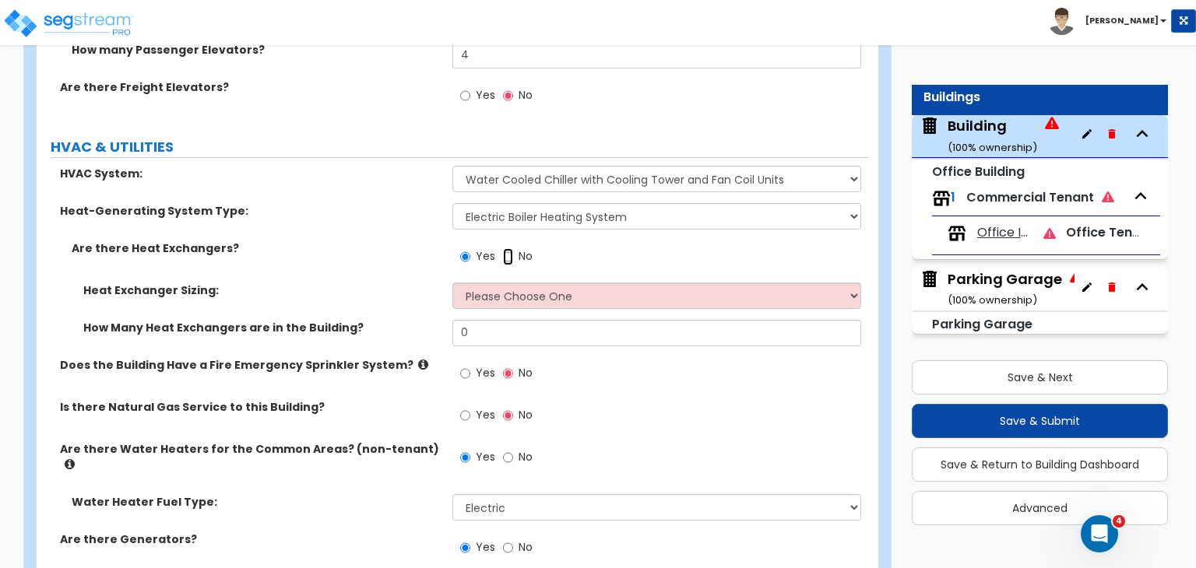
click at [508, 248] on input "No" at bounding box center [508, 256] width 10 height 17
radio input "false"
radio input "true"
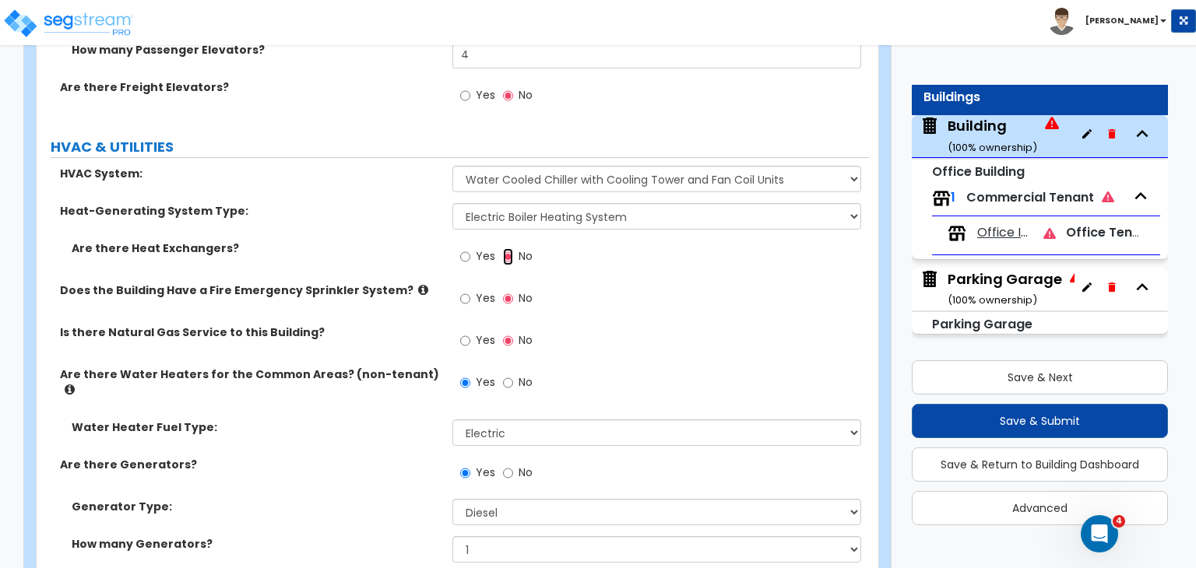
click at [508, 248] on input "No" at bounding box center [508, 256] width 10 height 17
click at [403, 241] on label "Are there Heat Exchangers?" at bounding box center [256, 249] width 369 height 16
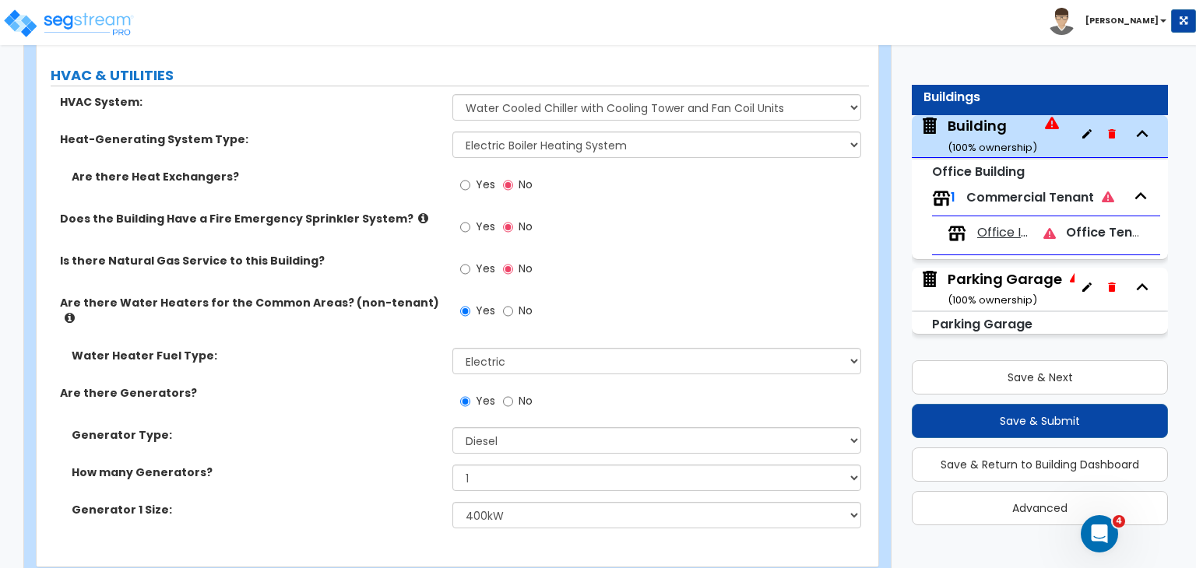
scroll to position [3469, 0]
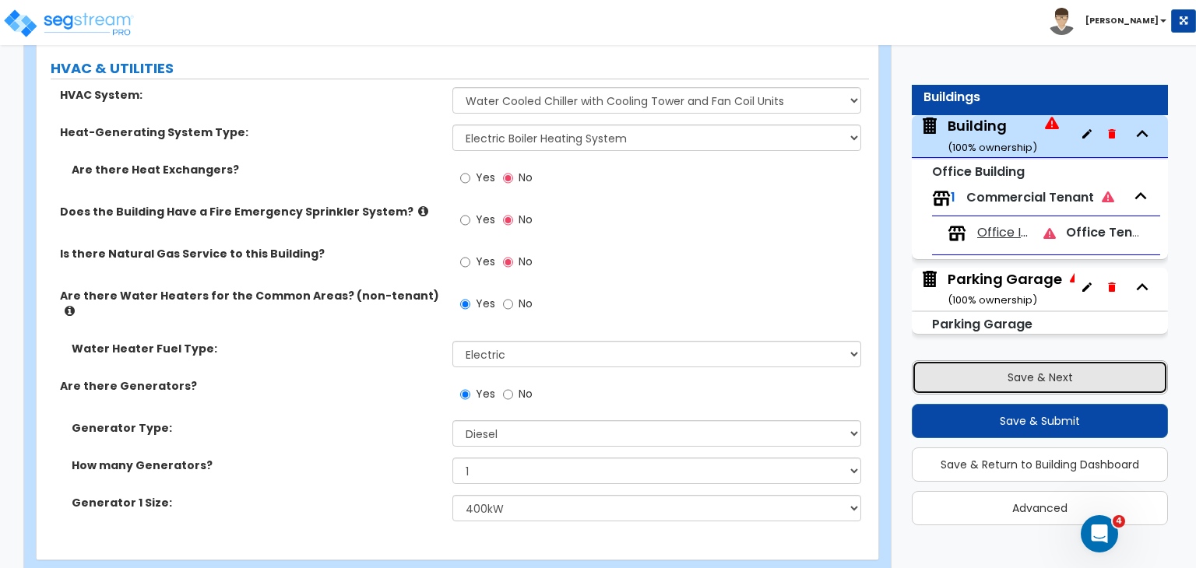
click at [956, 381] on button "Save & Next" at bounding box center [1039, 377] width 256 height 34
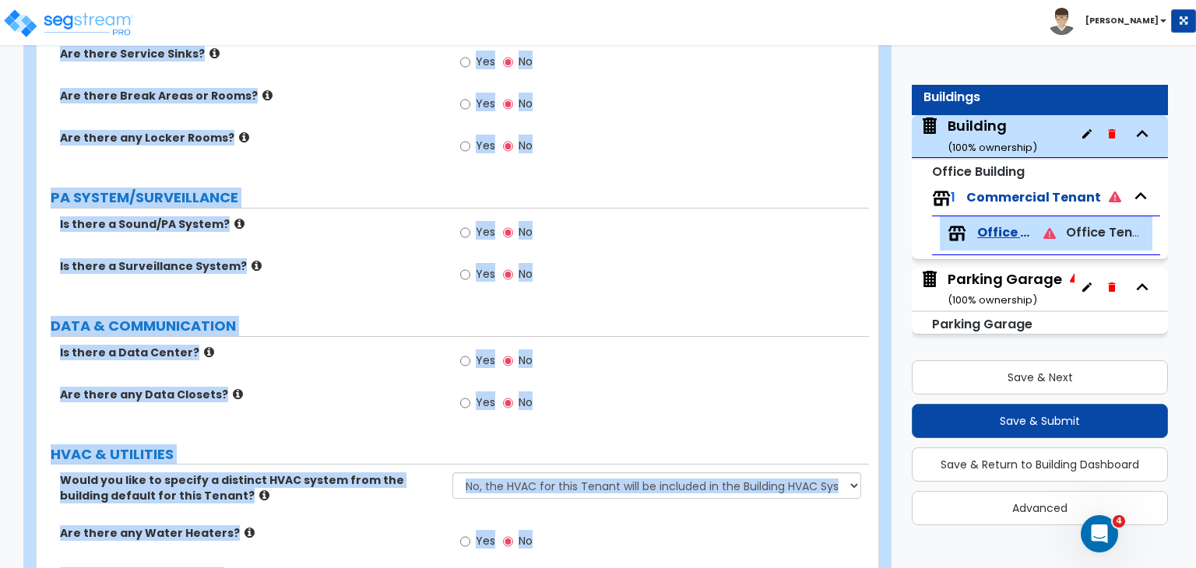
scroll to position [1795, 0]
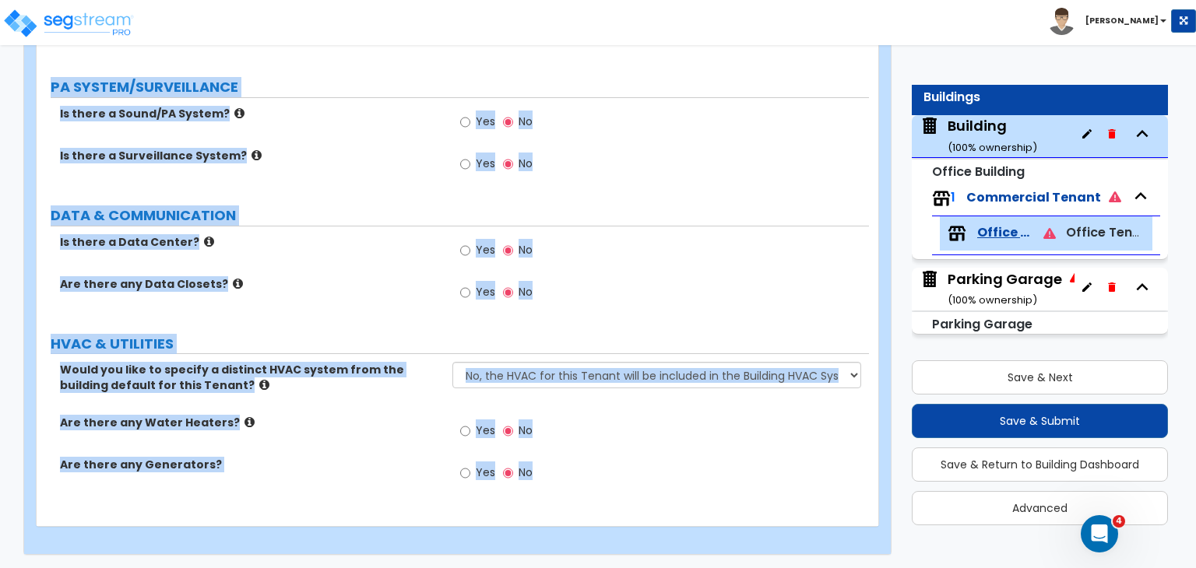
drag, startPoint x: 44, startPoint y: 152, endPoint x: 1089, endPoint y: 604, distance: 1138.3
copy div "Office Interior Import Values from Previous Property Unit Import Values from Ex…"
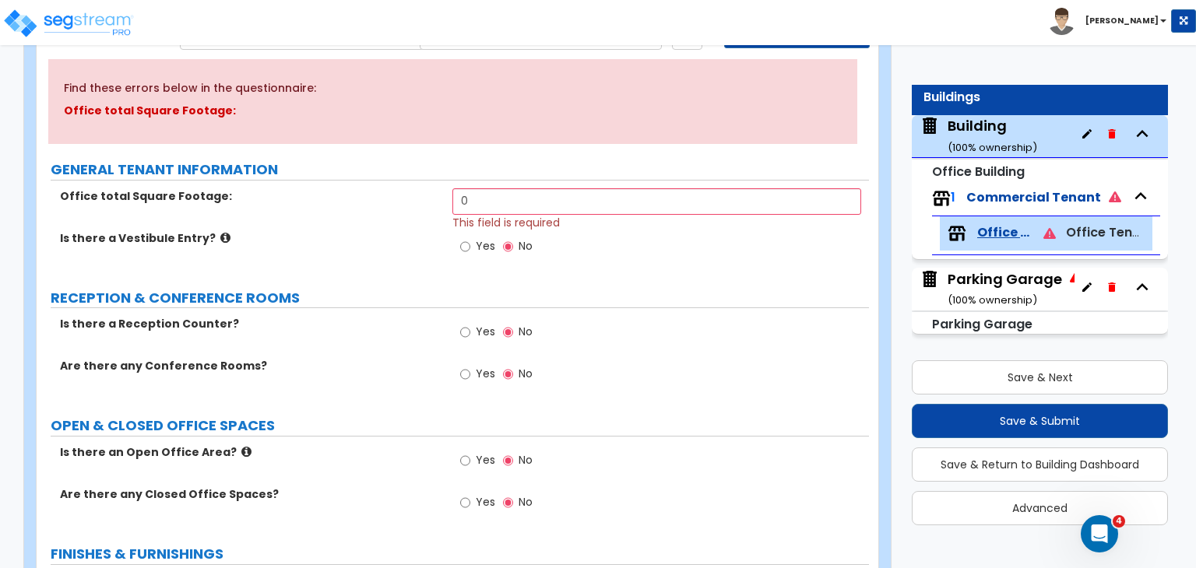
scroll to position [159, 0]
drag, startPoint x: 485, startPoint y: 198, endPoint x: 431, endPoint y: 195, distance: 53.8
click at [431, 195] on div "Office total Square Footage: 0 This field is required" at bounding box center [453, 209] width 832 height 42
type input "186,964"
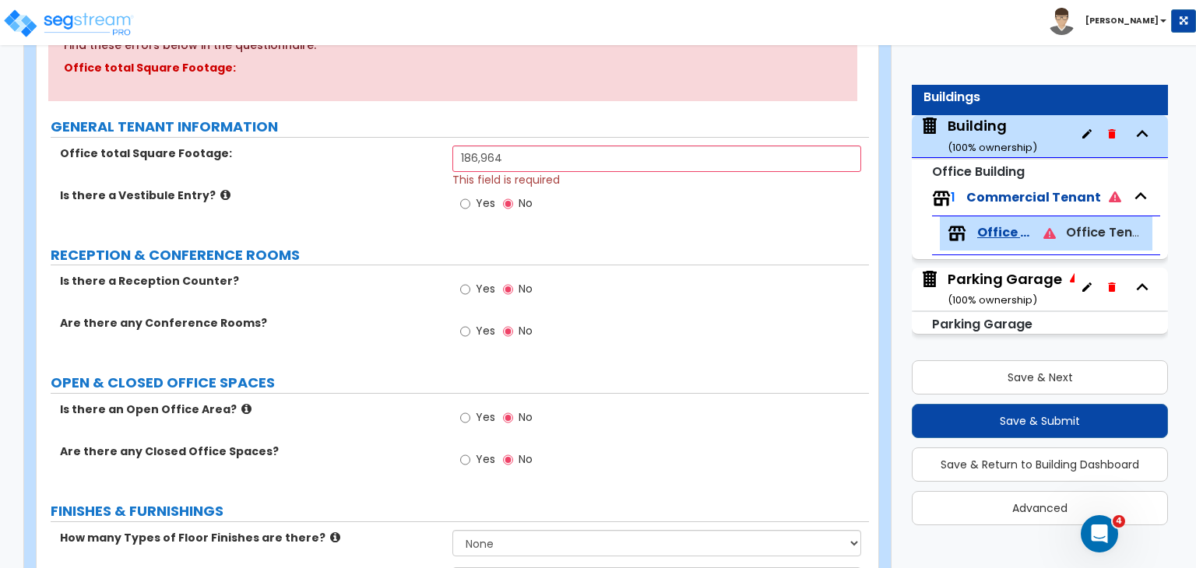
scroll to position [212, 0]
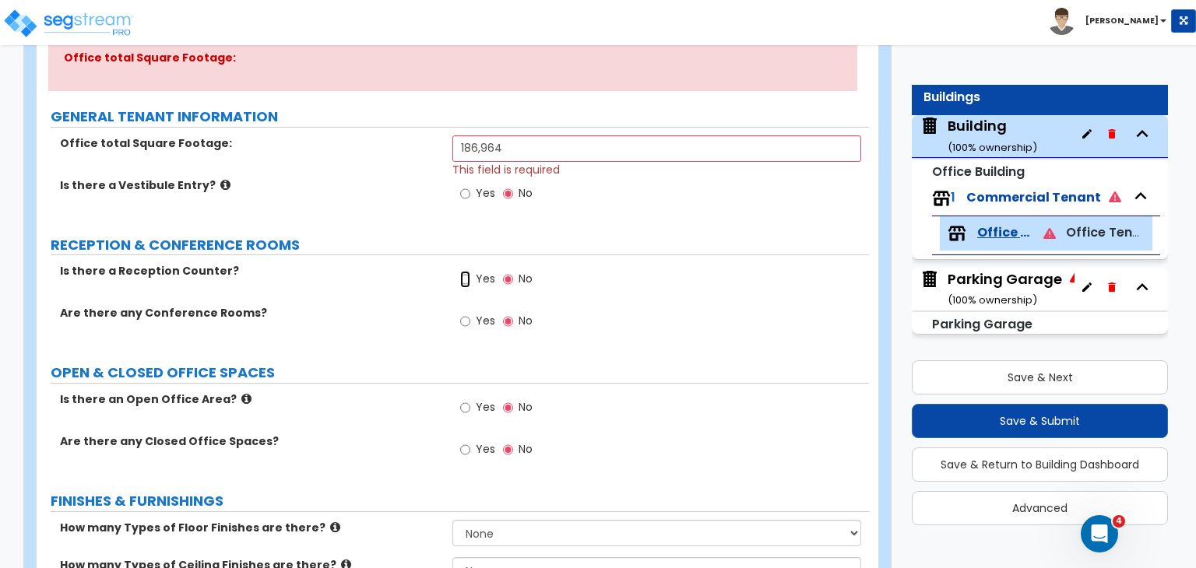
click at [465, 277] on input "Yes" at bounding box center [465, 279] width 10 height 17
radio input "true"
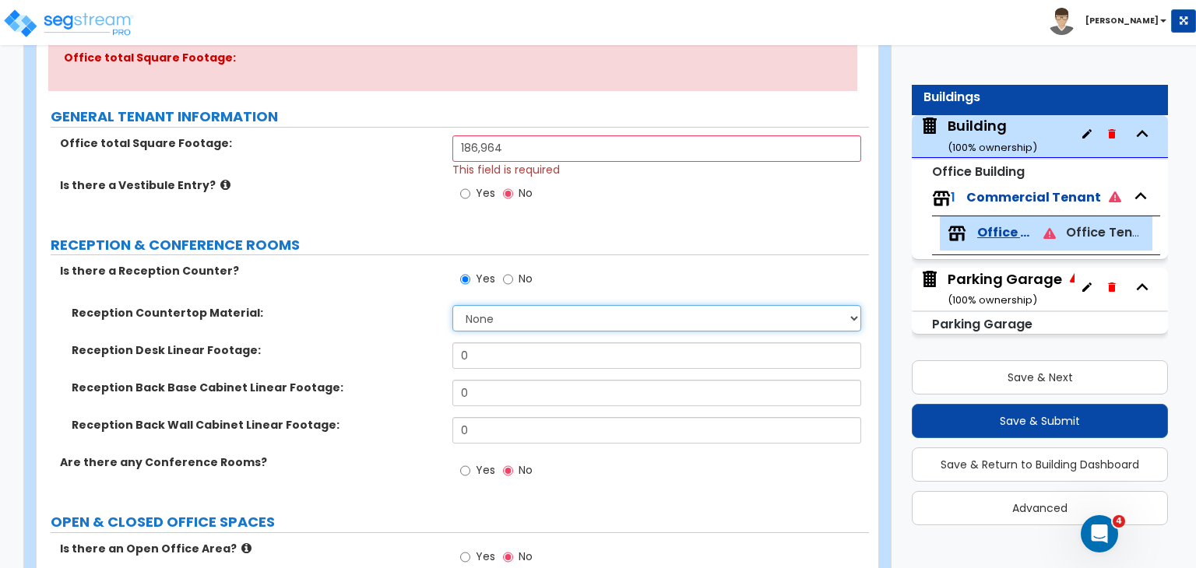
click at [495, 310] on select "None Plastic Laminate Solid Surface Stone Quartz Marble Tile Wood Stainless Ste…" at bounding box center [656, 318] width 408 height 26
click at [496, 317] on select "None Plastic Laminate Solid Surface Stone Quartz Marble Tile Wood Stainless Ste…" at bounding box center [656, 318] width 408 height 26
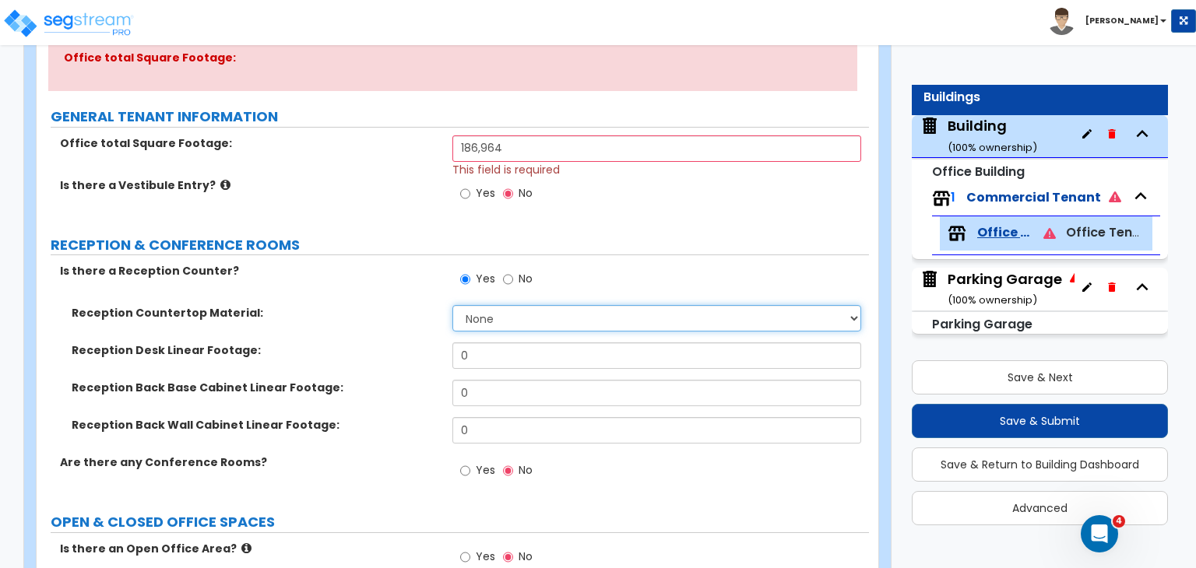
select select "4"
click at [452, 305] on select "None Plastic Laminate Solid Surface Stone Quartz Marble Tile Wood Stainless Ste…" at bounding box center [656, 318] width 408 height 26
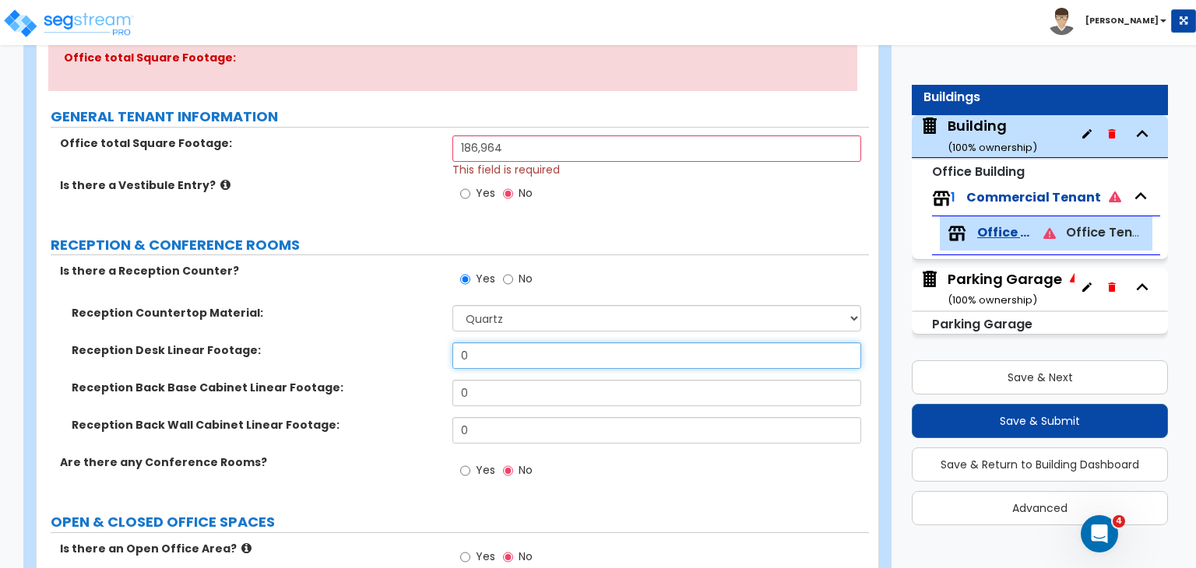
click at [499, 356] on input "0" at bounding box center [656, 355] width 408 height 26
drag, startPoint x: 499, startPoint y: 356, endPoint x: 457, endPoint y: 353, distance: 42.1
click at [457, 353] on input "0" at bounding box center [656, 355] width 408 height 26
type input "34"
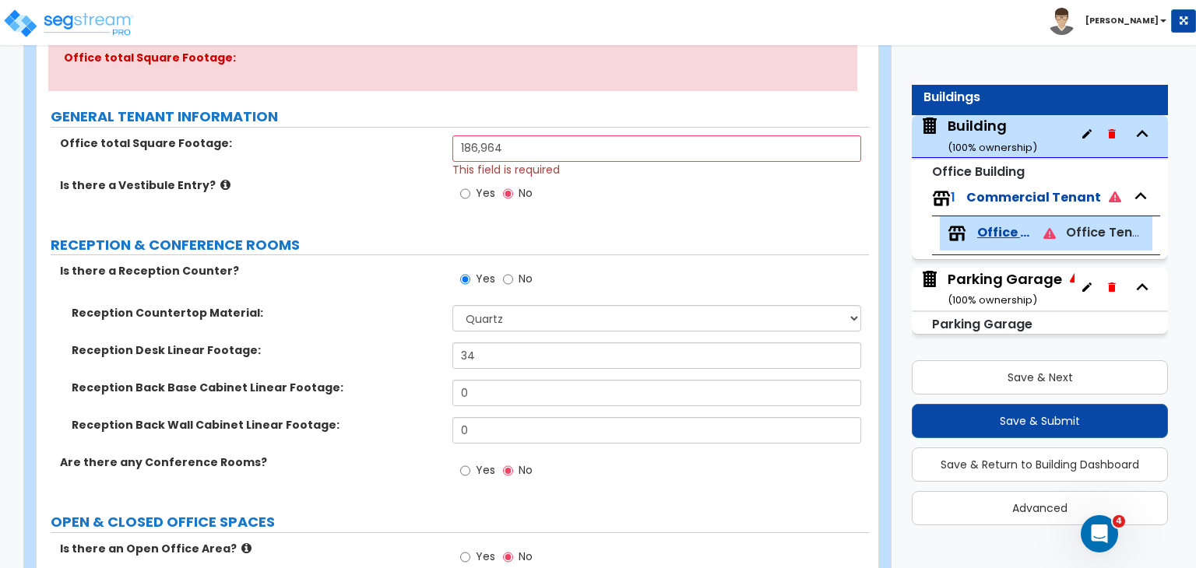
click at [409, 388] on label "Reception Back Base Cabinet Linear Footage:" at bounding box center [256, 388] width 369 height 16
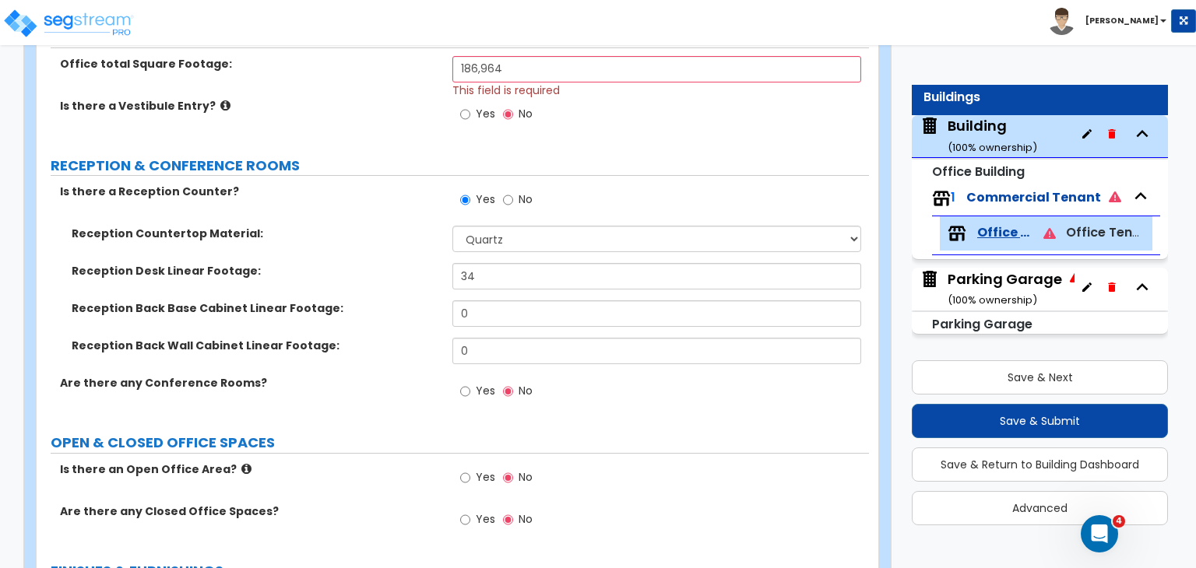
scroll to position [302, 0]
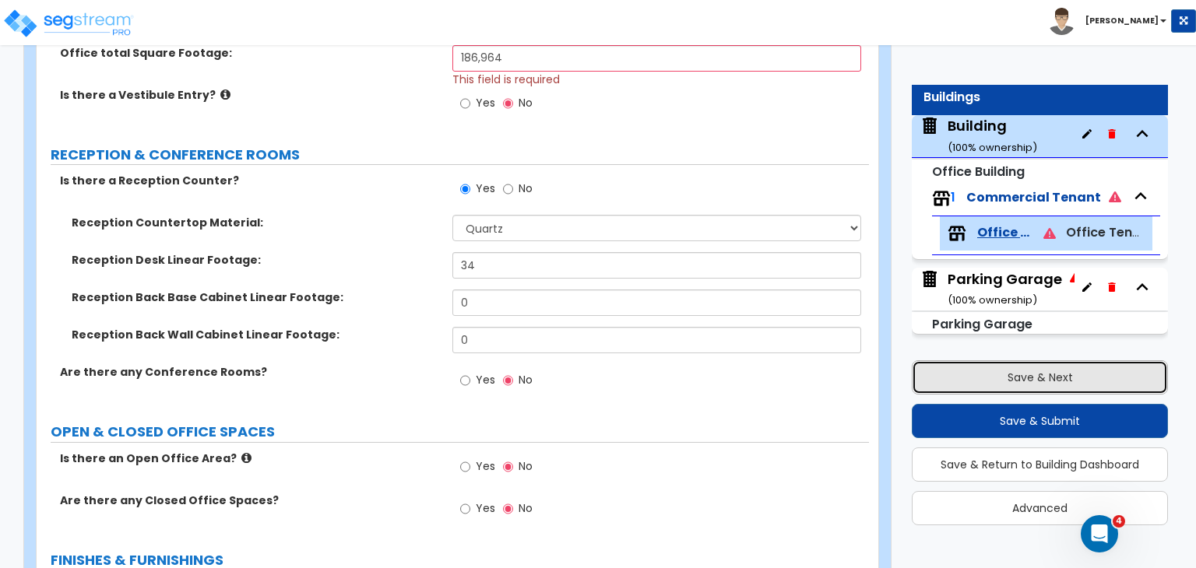
click at [983, 371] on button "Save & Next" at bounding box center [1039, 377] width 256 height 34
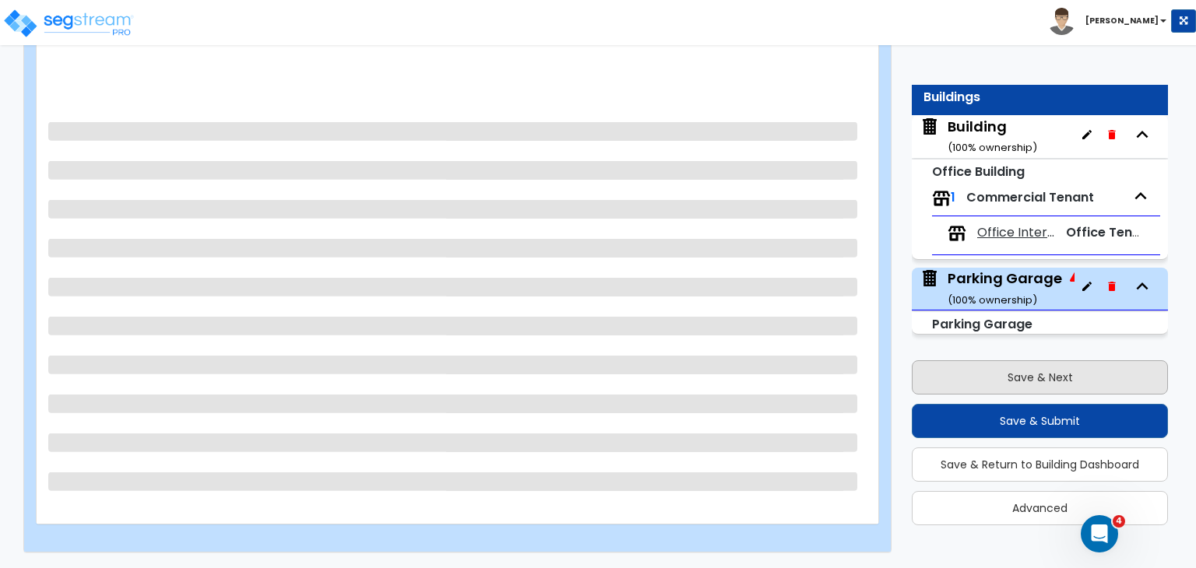
scroll to position [280, 0]
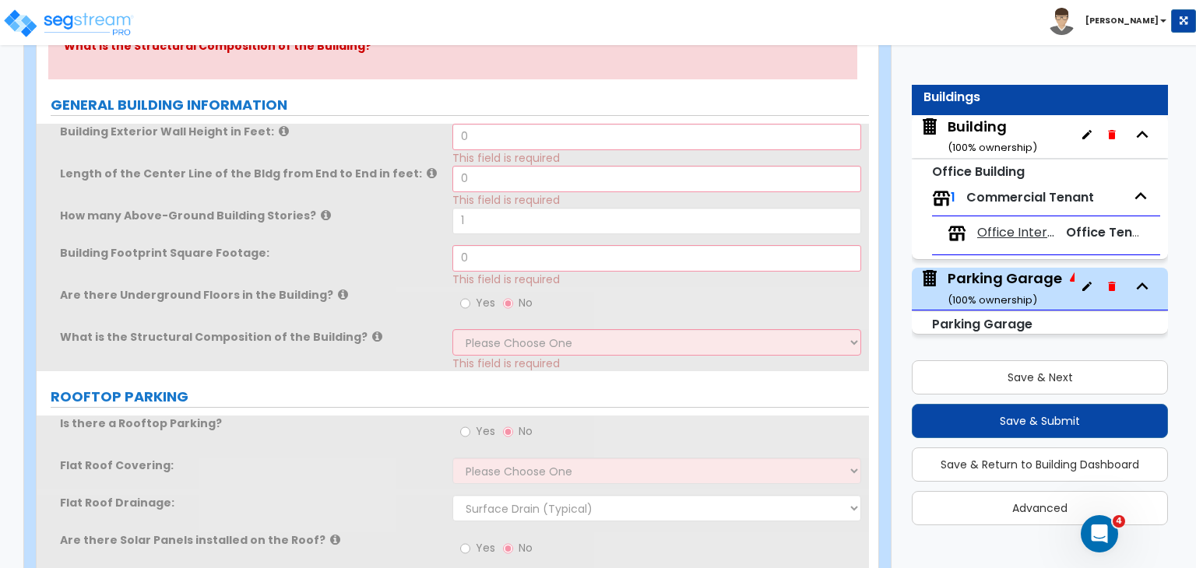
click at [986, 127] on div "Building ( 100 % ownership)" at bounding box center [992, 137] width 90 height 40
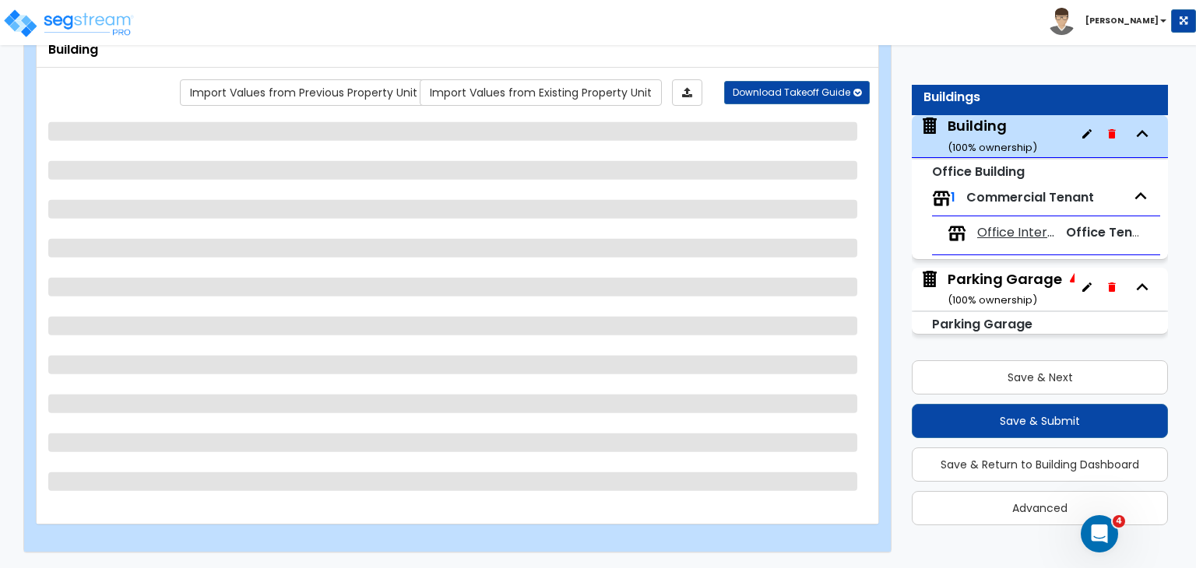
scroll to position [101, 0]
select select "4"
select select "1"
select select "2"
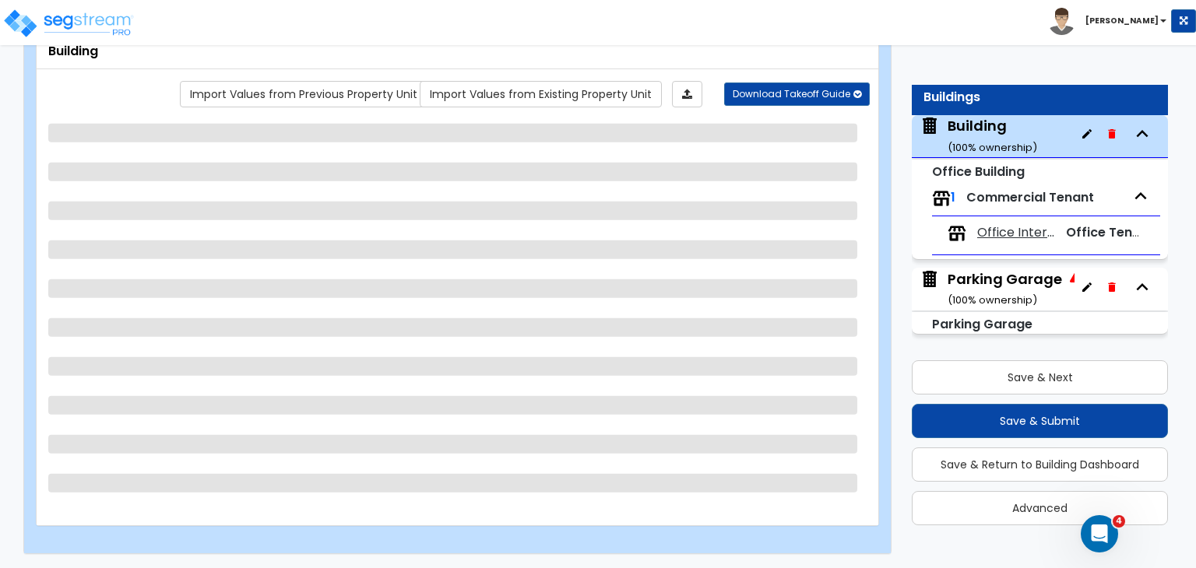
select select "13"
select select "2"
select select "3"
select select "2"
select select "5"
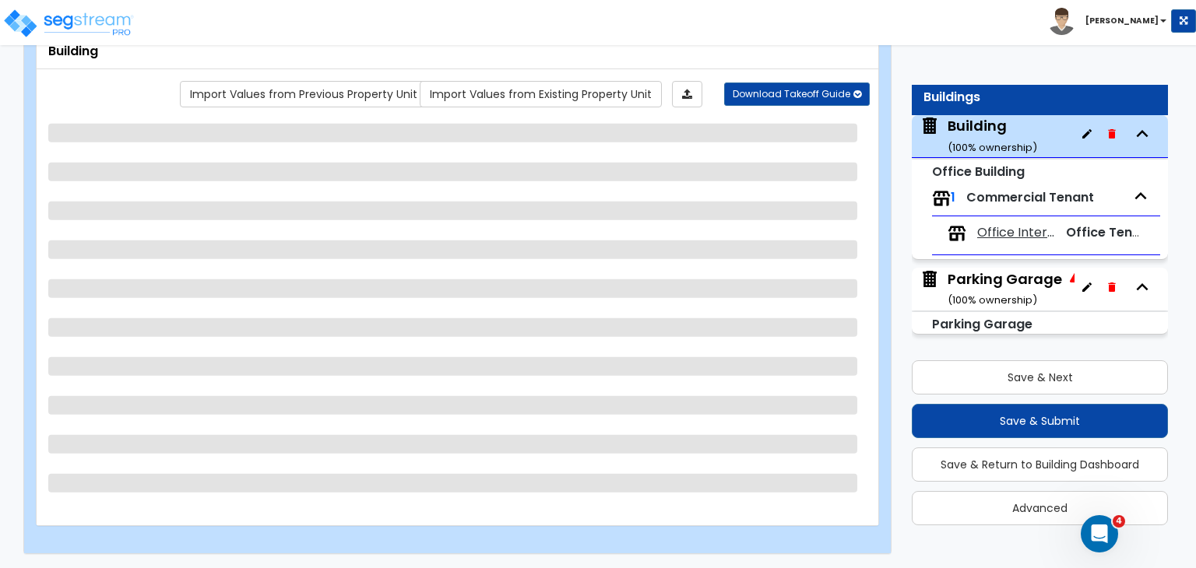
select select "5"
select select "1"
select select "2"
select select "1"
select select "12"
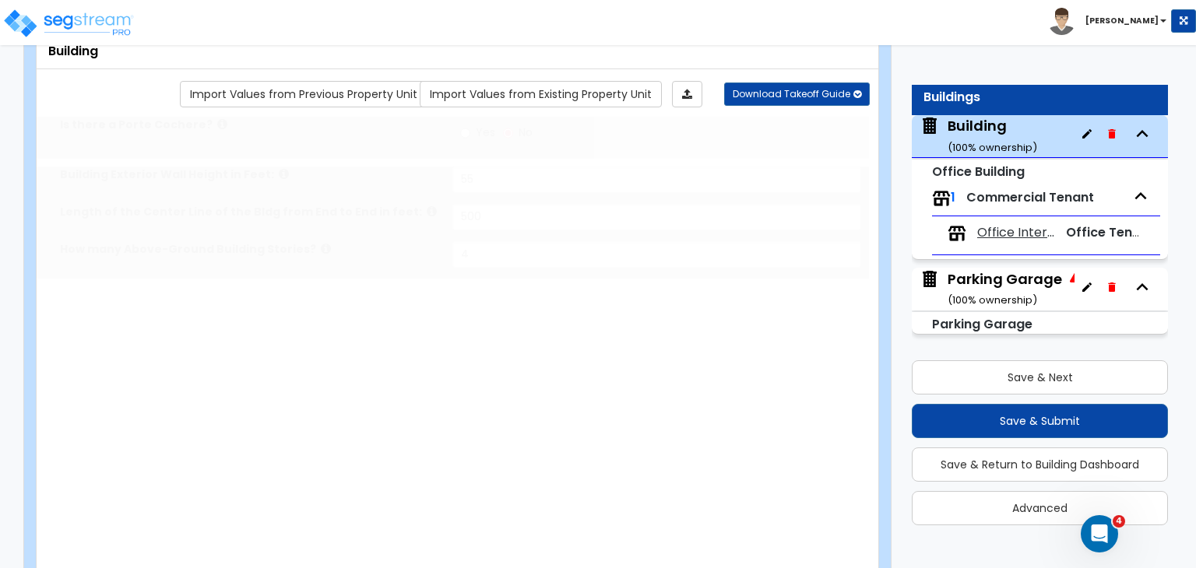
select select "1"
select select "3"
type input "42798"
type input "1"
type input "42992"
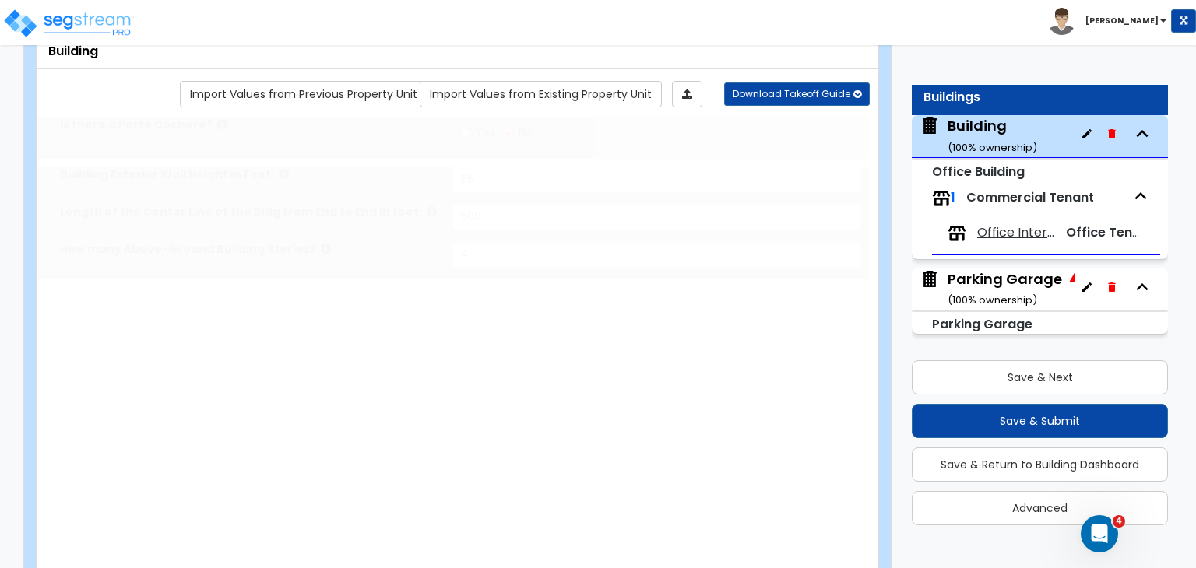
type input "1"
type input "48919"
type input "1"
type input "52255"
type input "1"
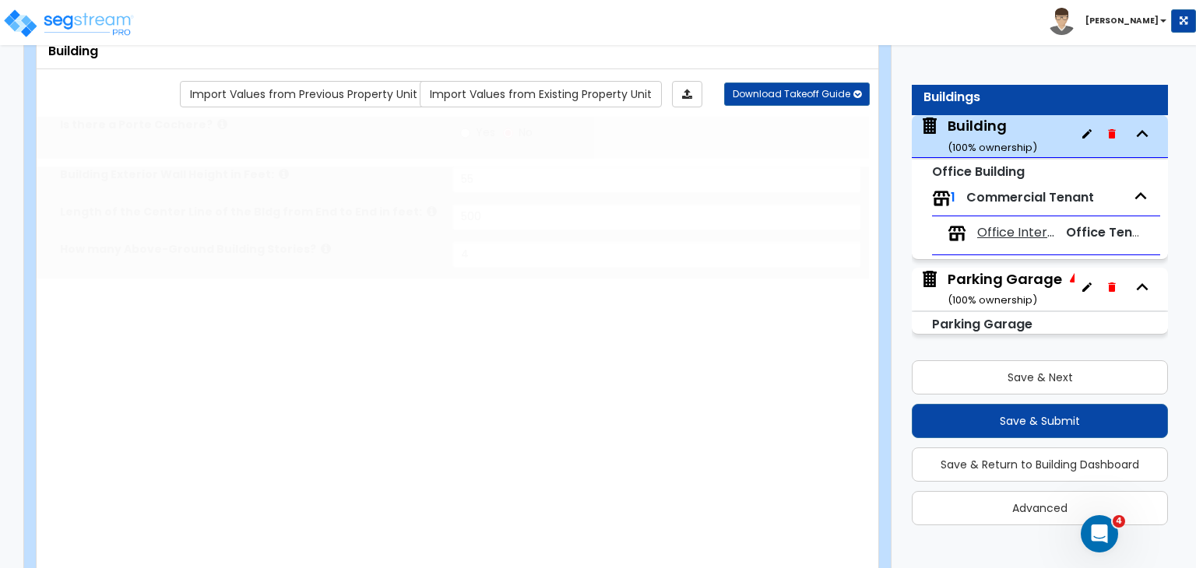
radio input "true"
type input "180"
type input "4"
type input "10"
type input "16"
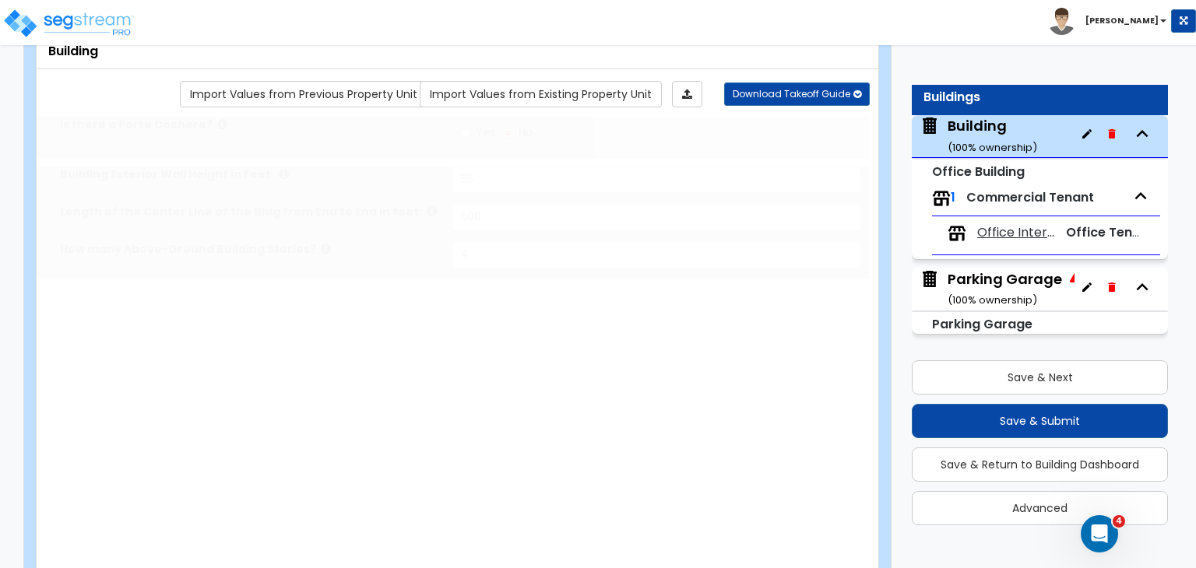
type input "4"
type input "2"
type input "4"
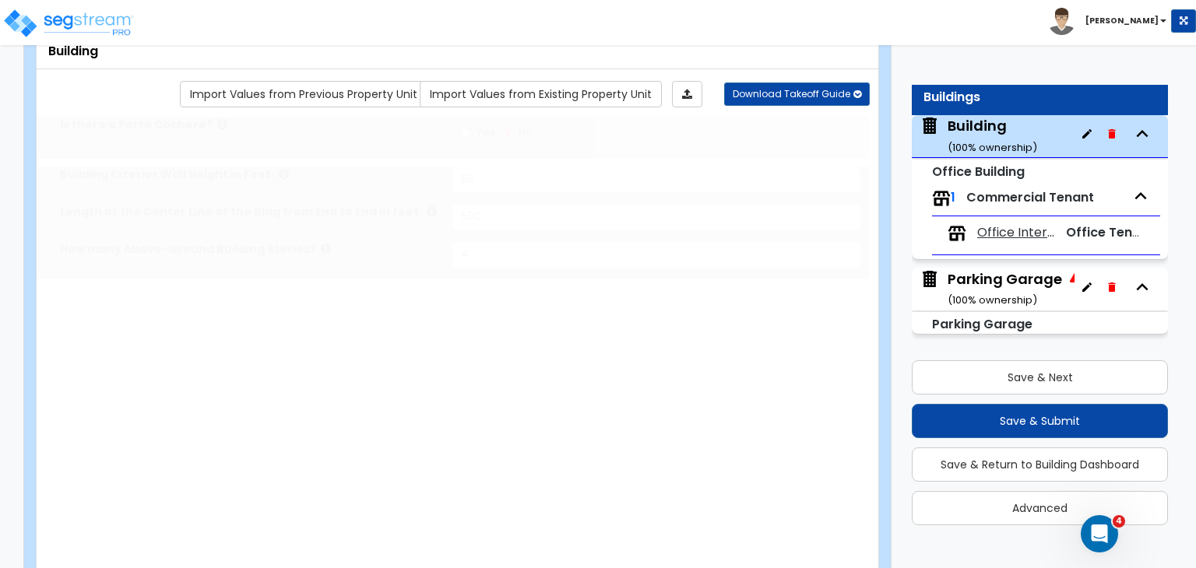
radio input "true"
select select "2"
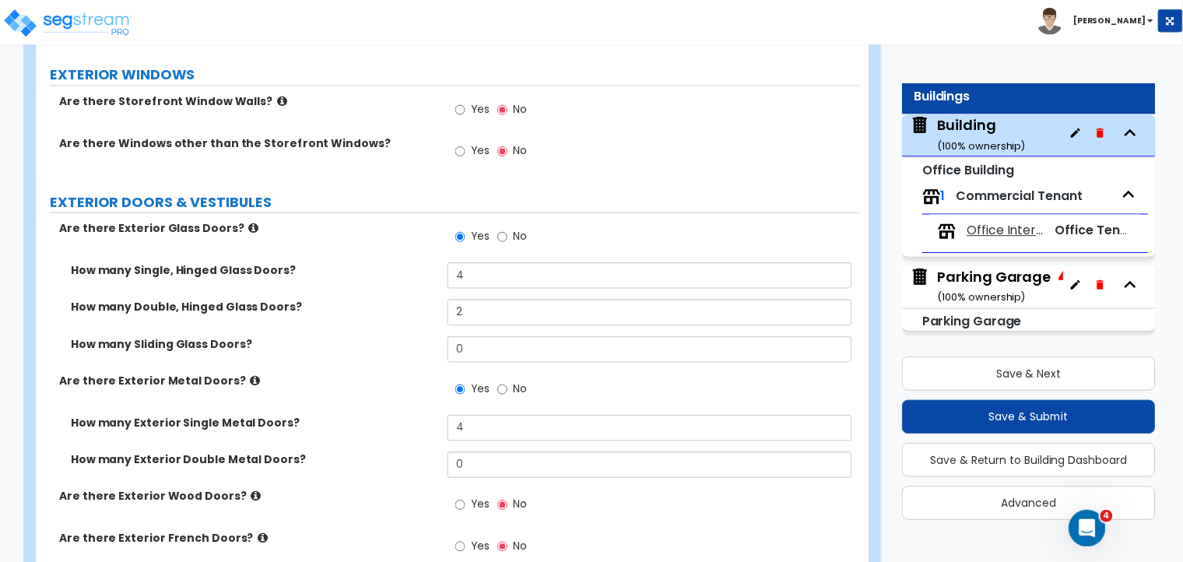
scroll to position [2302, 0]
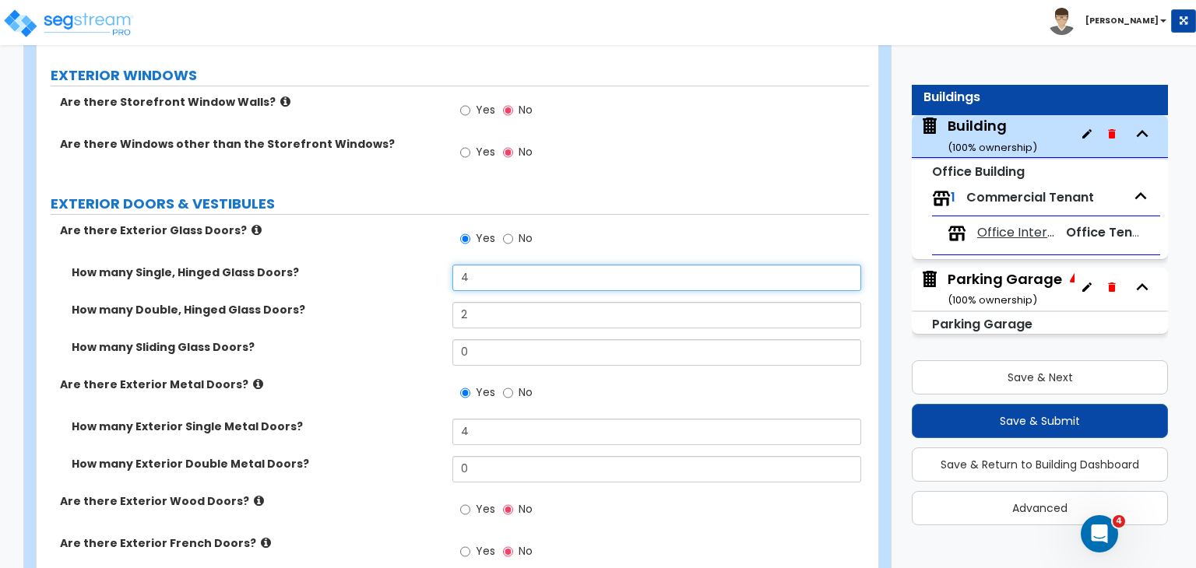
drag, startPoint x: 486, startPoint y: 254, endPoint x: 381, endPoint y: 244, distance: 105.6
click at [381, 265] on div "How many Single, Hinged Glass Doors? 4" at bounding box center [453, 283] width 832 height 37
type input "3"
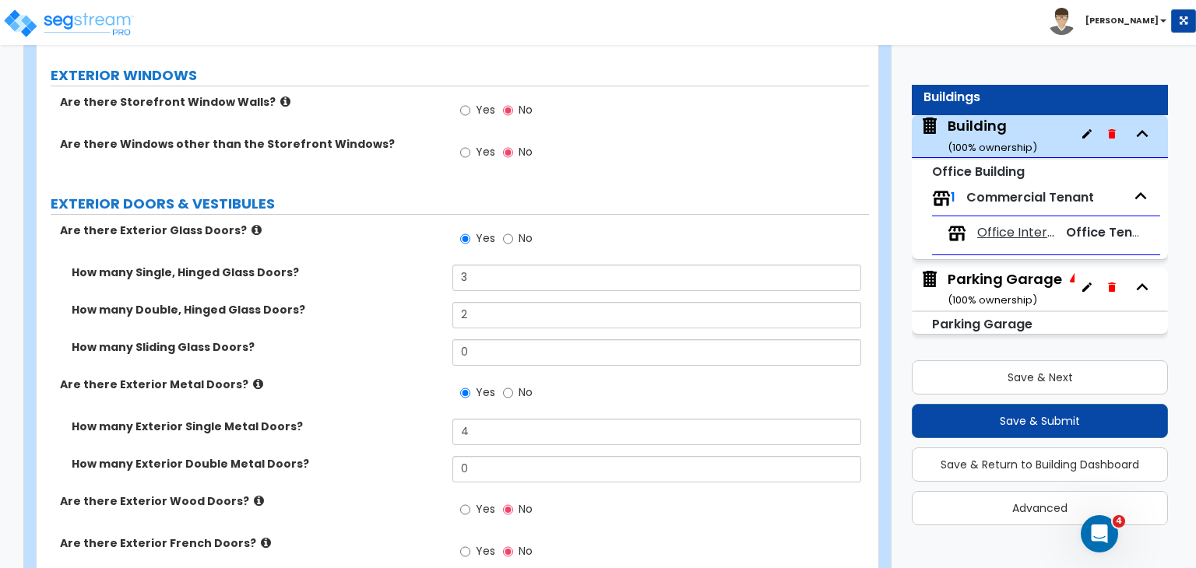
click at [381, 265] on label "How many Single, Hinged Glass Doors?" at bounding box center [256, 273] width 369 height 16
click at [448, 508] on div "Are there Exterior Wood Doors? Yes No" at bounding box center [453, 515] width 832 height 42
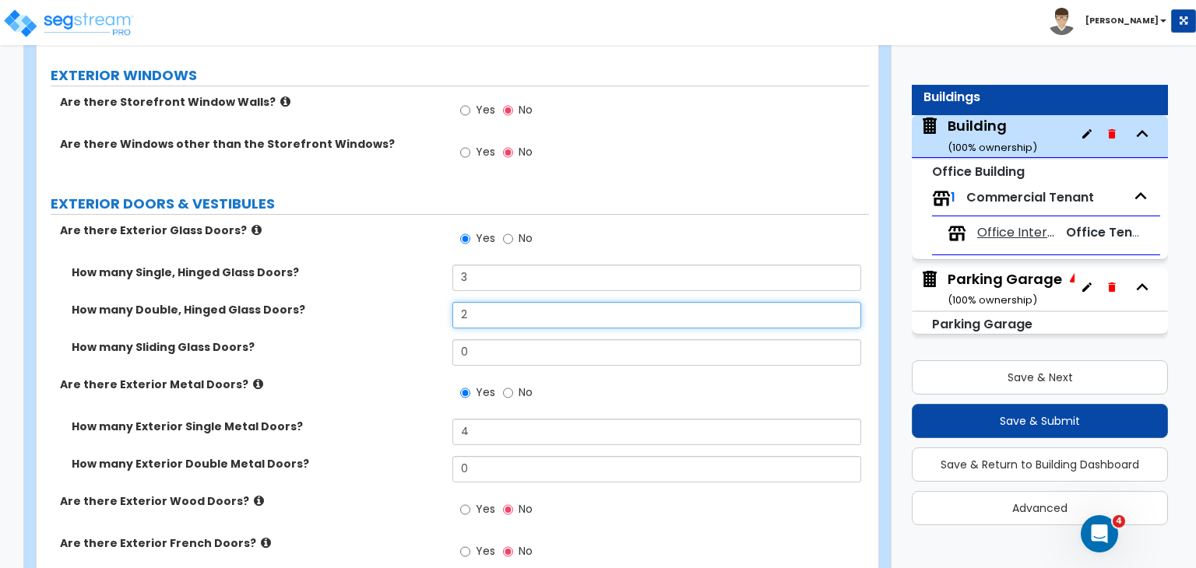
click at [494, 302] on input "2" at bounding box center [656, 315] width 408 height 26
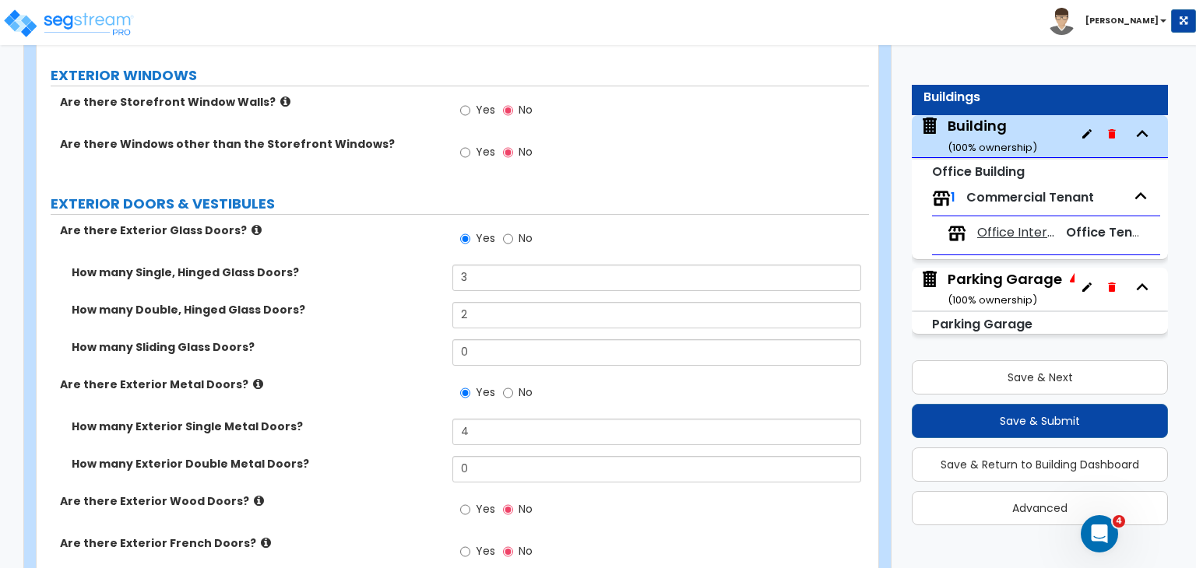
click at [421, 302] on div "How many Double, Hinged Glass Doors? 2" at bounding box center [453, 320] width 832 height 37
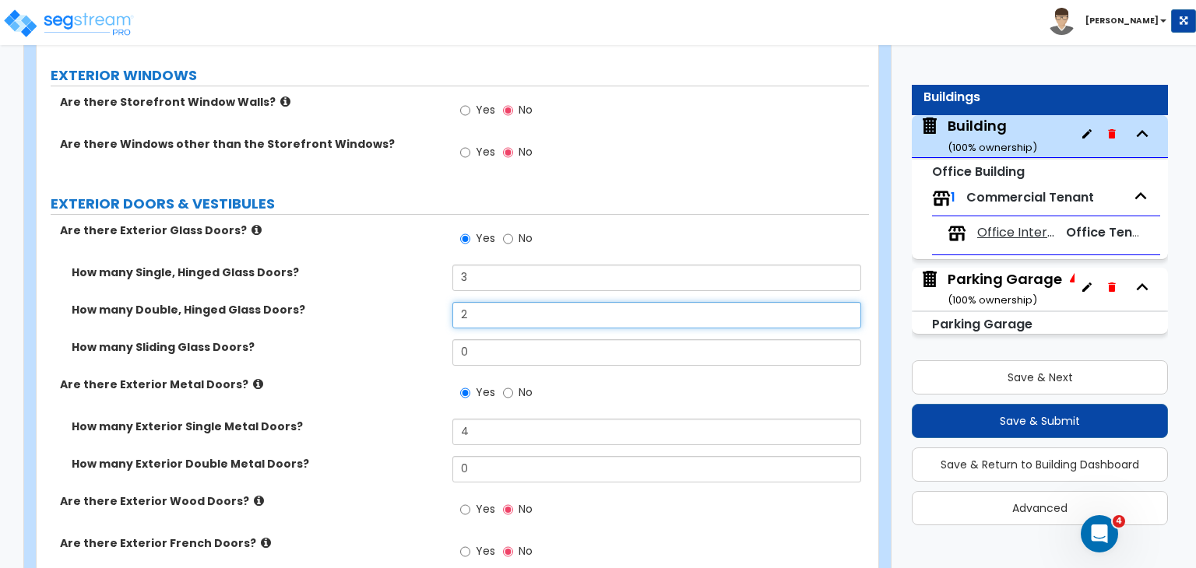
click at [481, 302] on input "2" at bounding box center [656, 315] width 408 height 26
drag, startPoint x: 481, startPoint y: 291, endPoint x: 391, endPoint y: 284, distance: 90.6
click at [391, 302] on div "How many Double, Hinged Glass Doors? 2" at bounding box center [453, 320] width 832 height 37
type input "6"
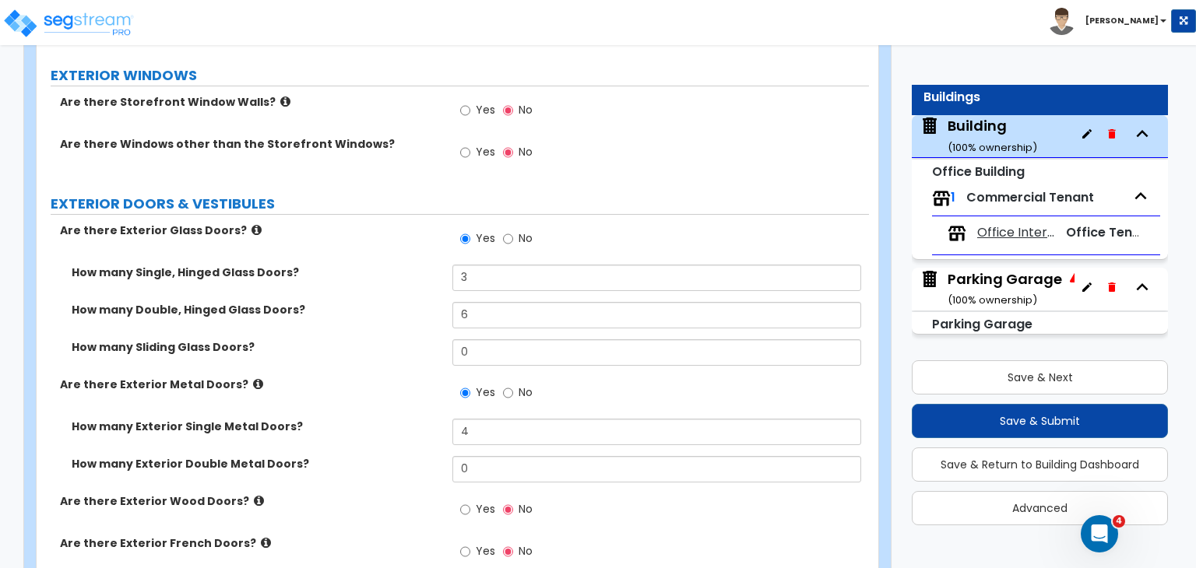
click at [391, 302] on label "How many Double, Hinged Glass Doors?" at bounding box center [256, 310] width 369 height 16
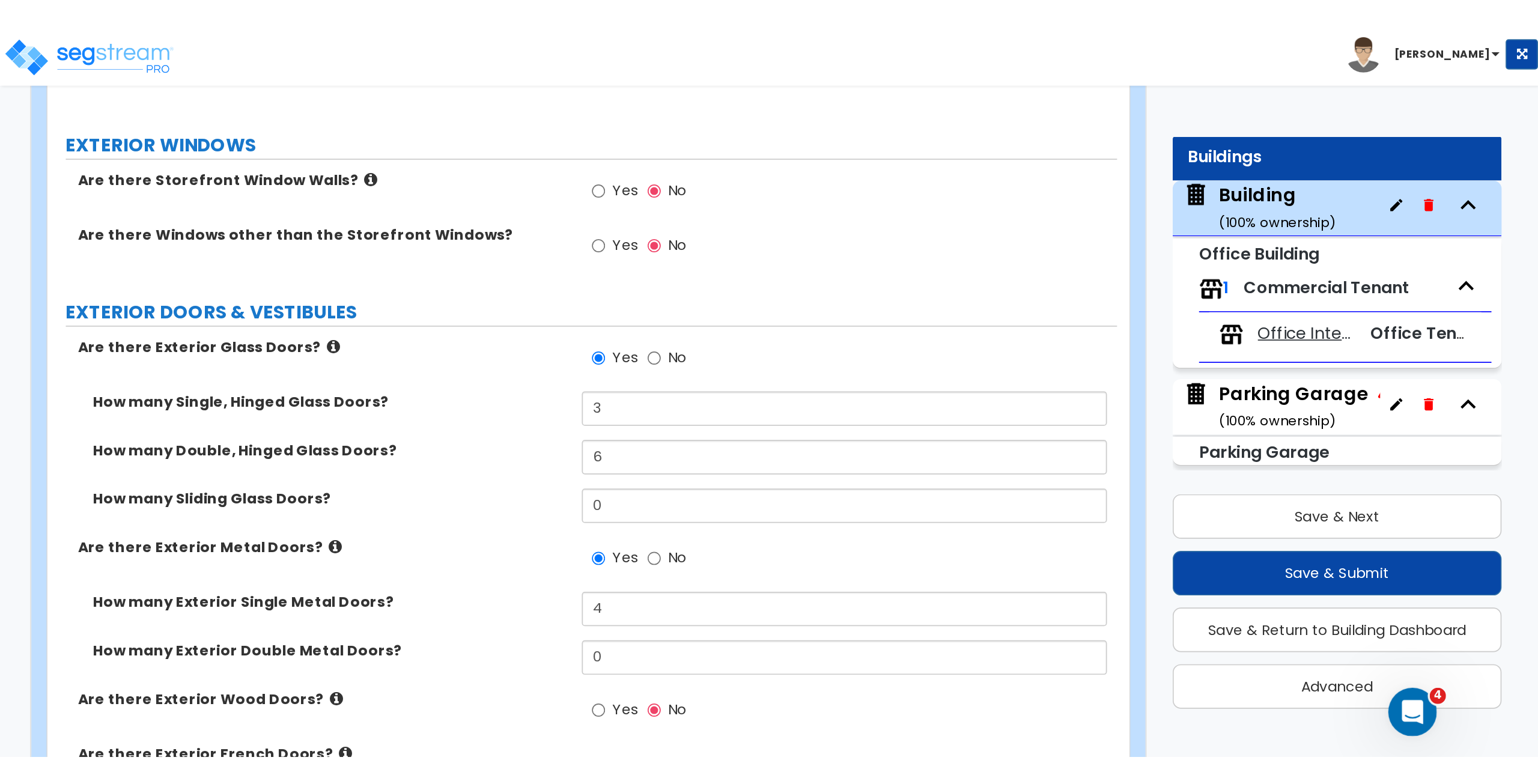
scroll to position [0, 0]
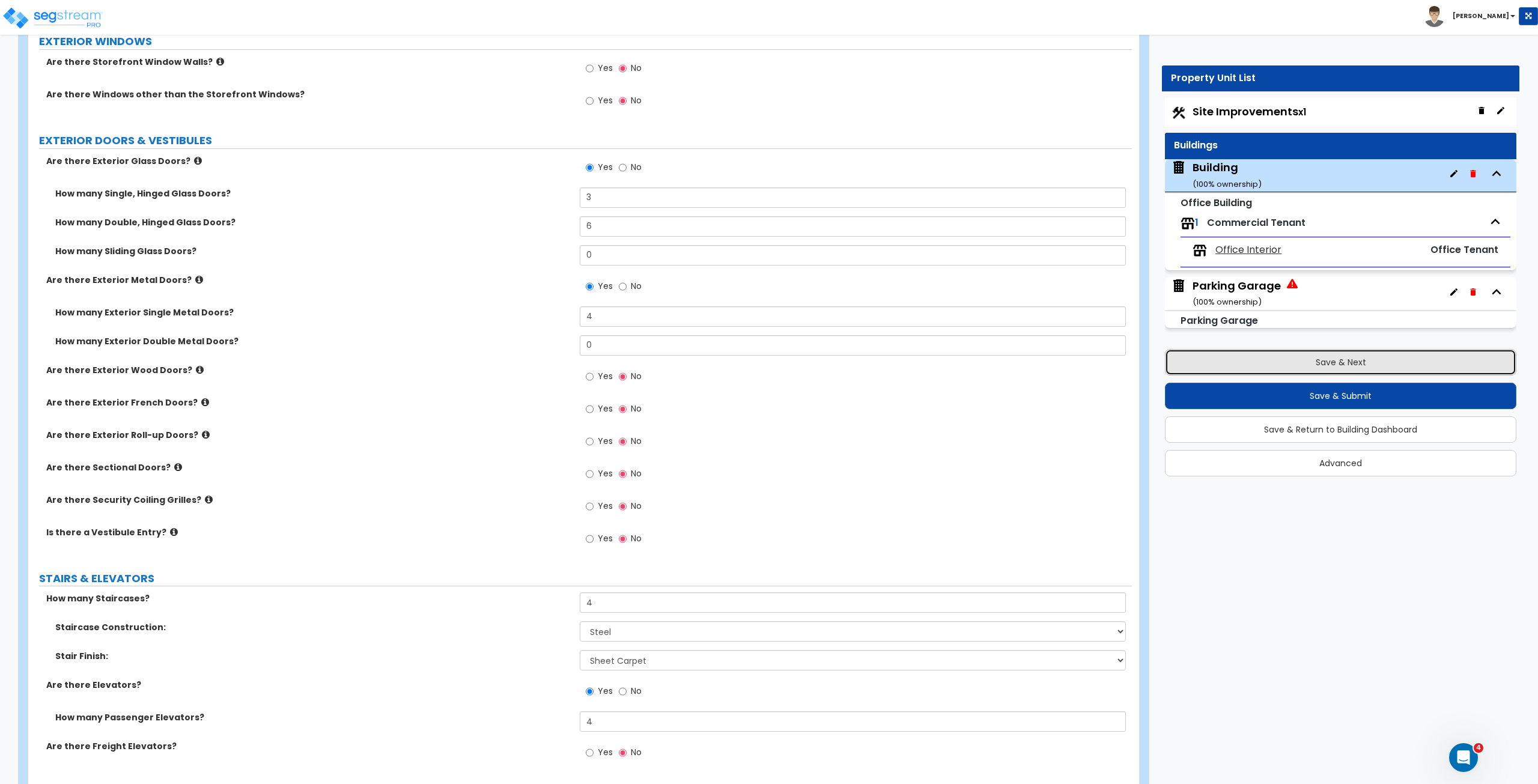
click at [922, 364] on button "Save & Next" at bounding box center [1340, 362] width 351 height 26
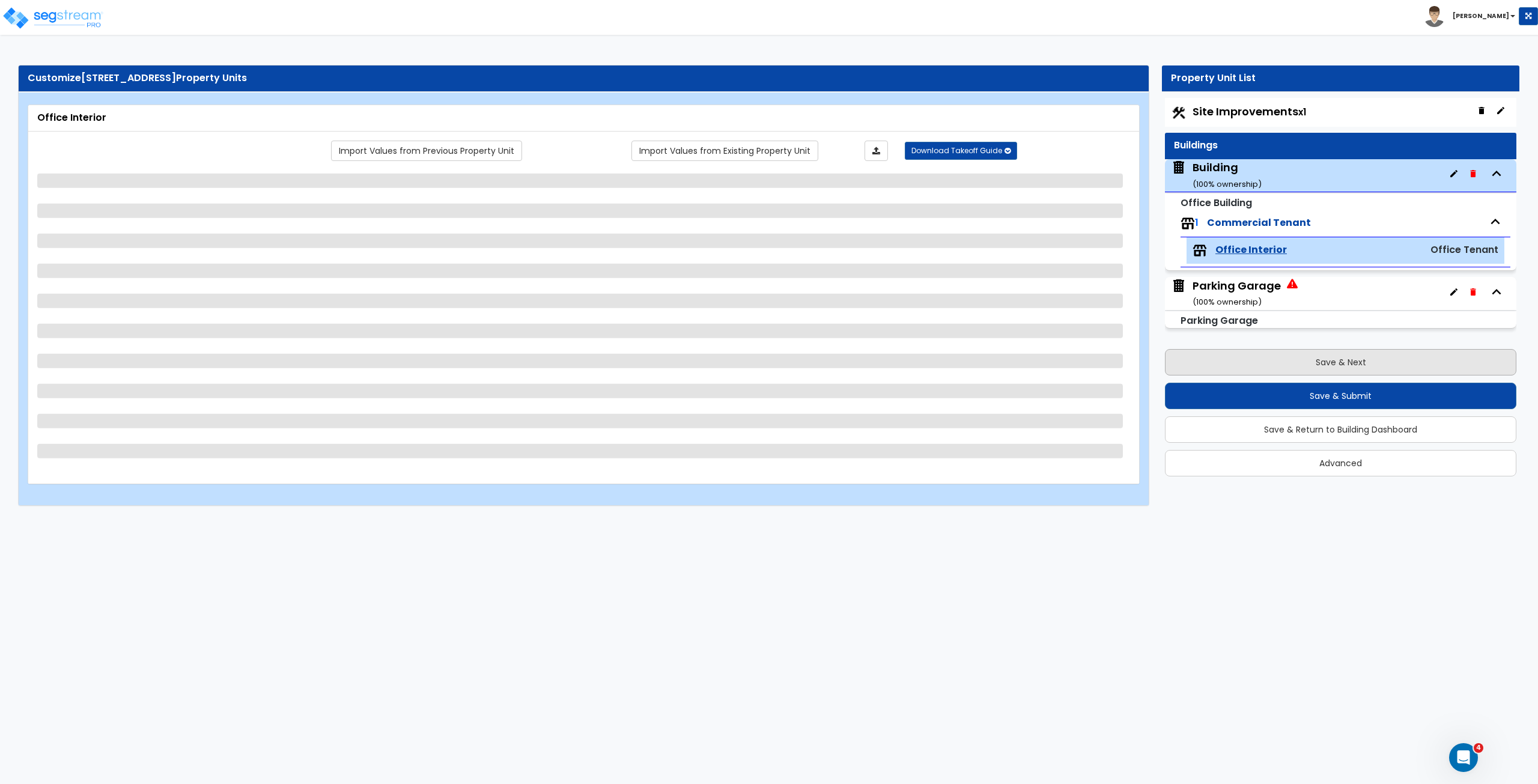
select select "4"
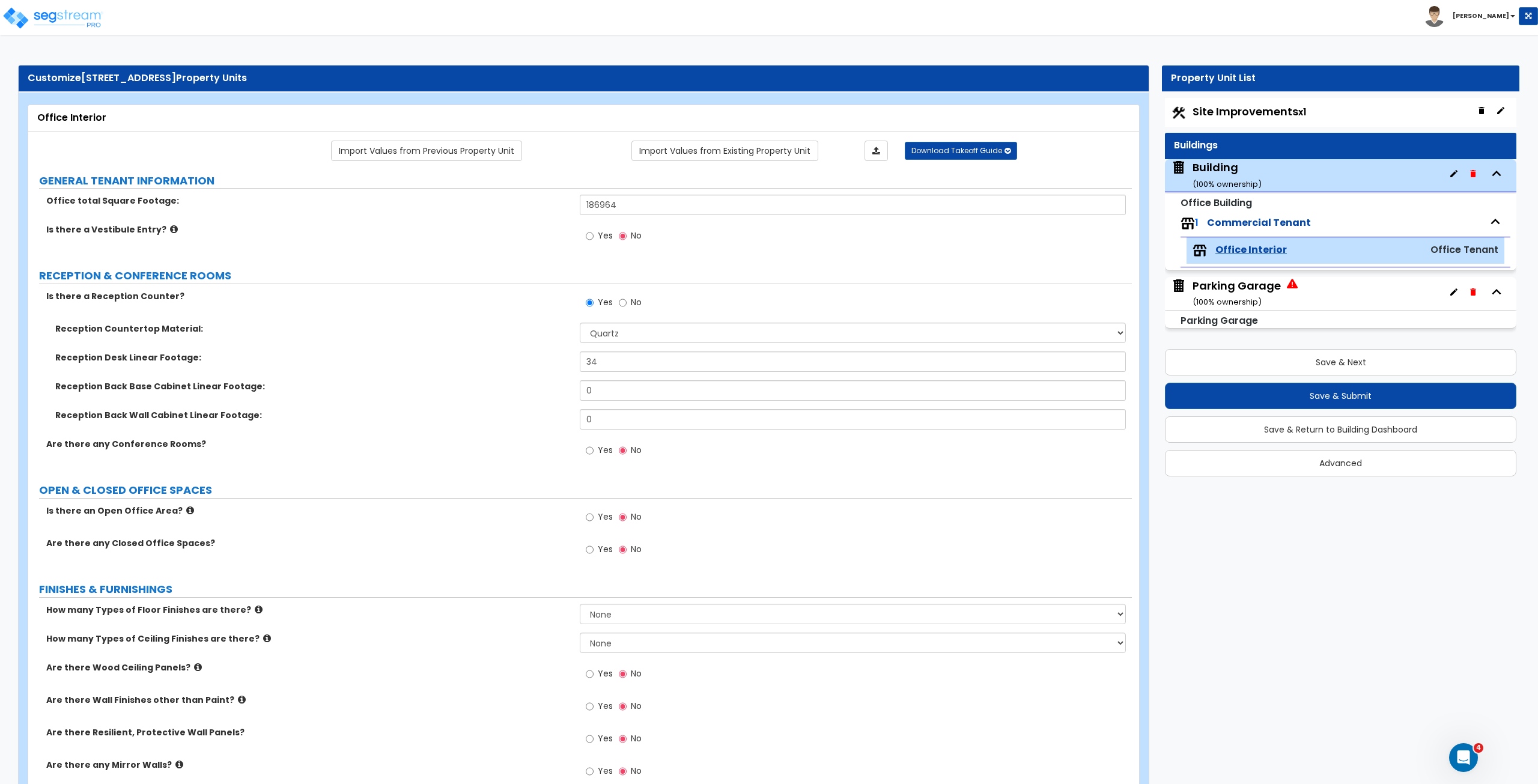
click at [492, 380] on label "Reception Back Base Cabinet Linear Footage:" at bounding box center [313, 387] width 515 height 12
click at [409, 413] on label "Reception Back Wall Cabinet Linear Footage:" at bounding box center [313, 415] width 515 height 12
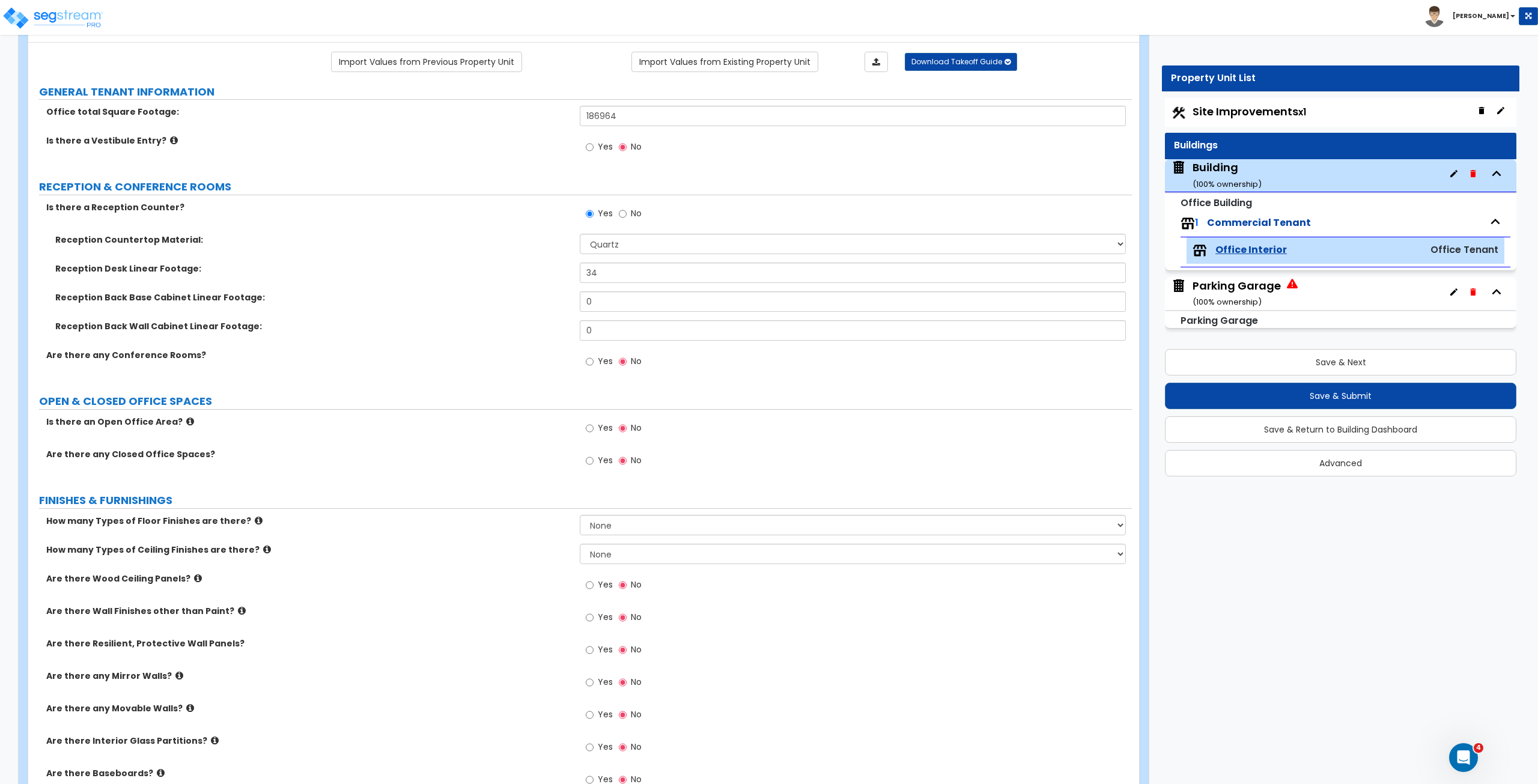
scroll to position [108, 0]
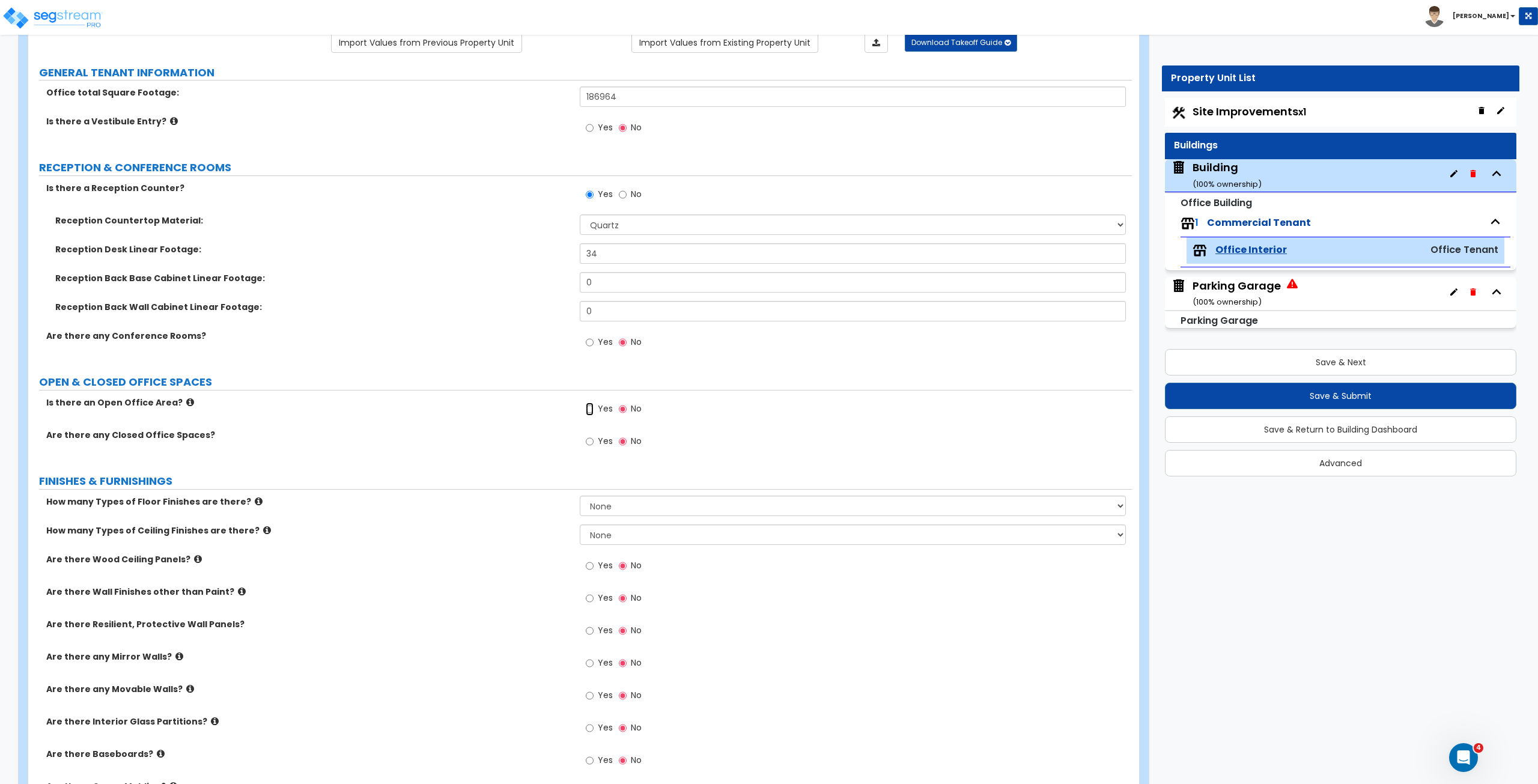
click at [591, 407] on input "Yes" at bounding box center [590, 409] width 8 height 13
radio input "true"
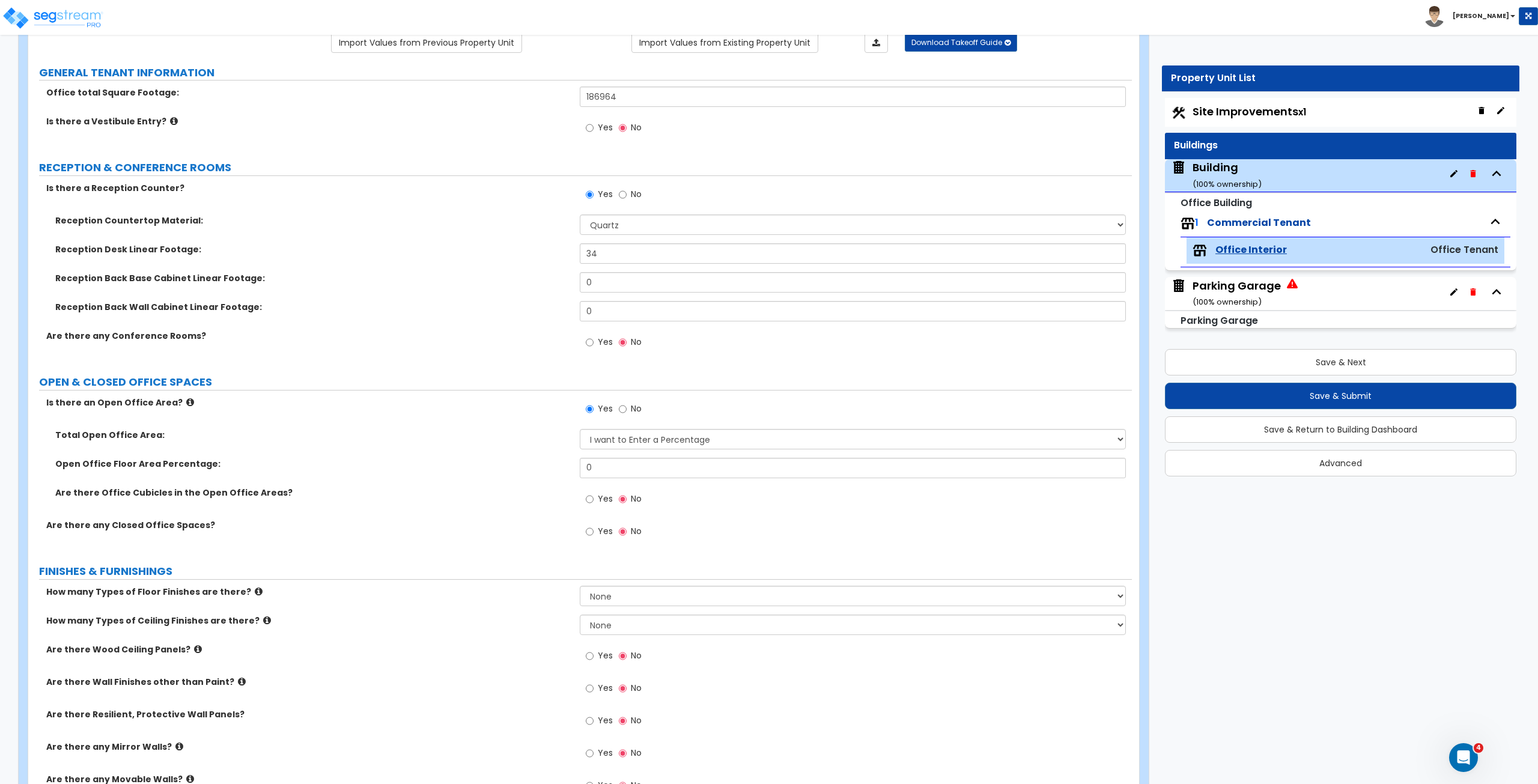
click at [286, 215] on label "Reception Countertop Material:" at bounding box center [313, 221] width 515 height 12
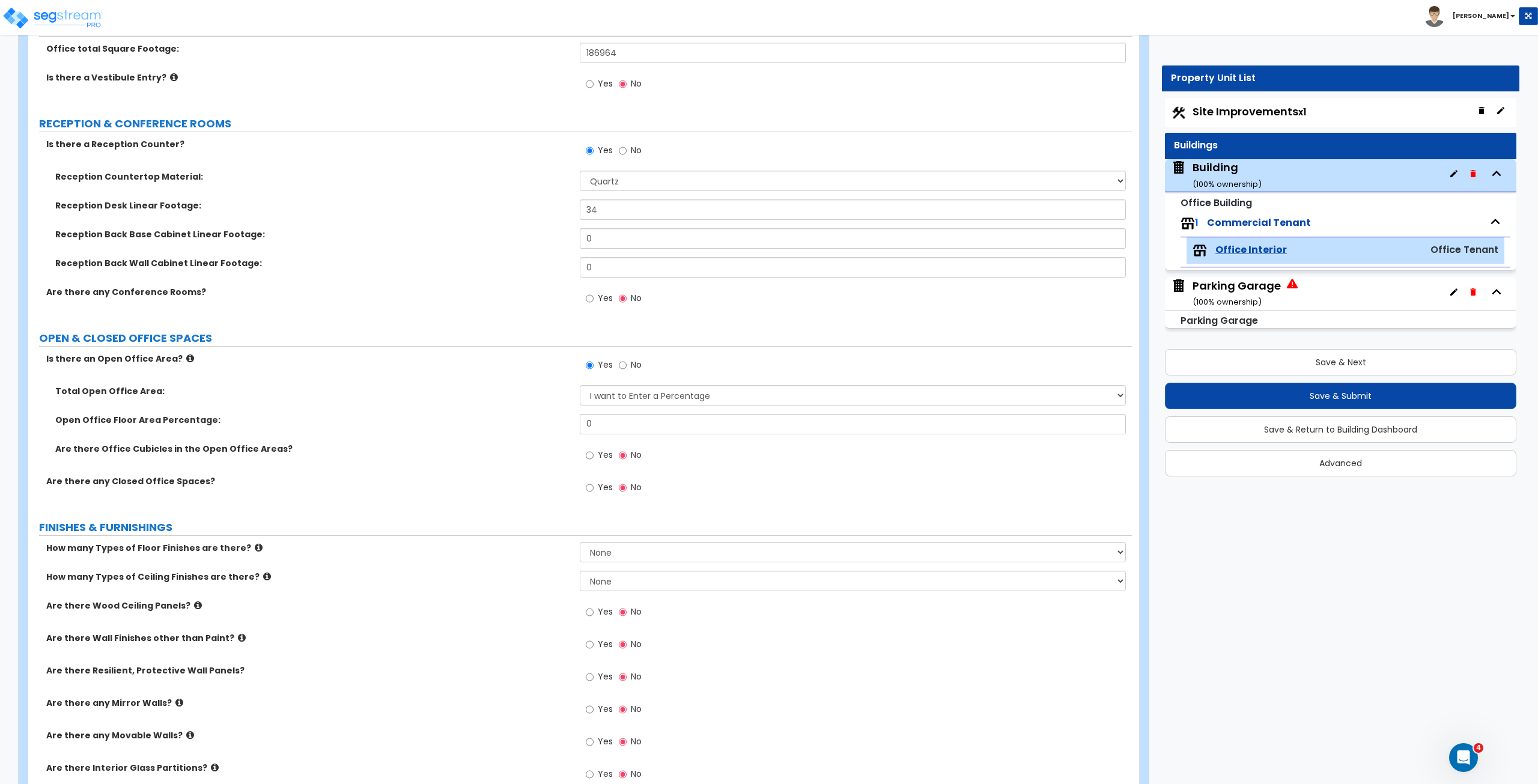
scroll to position [181, 0]
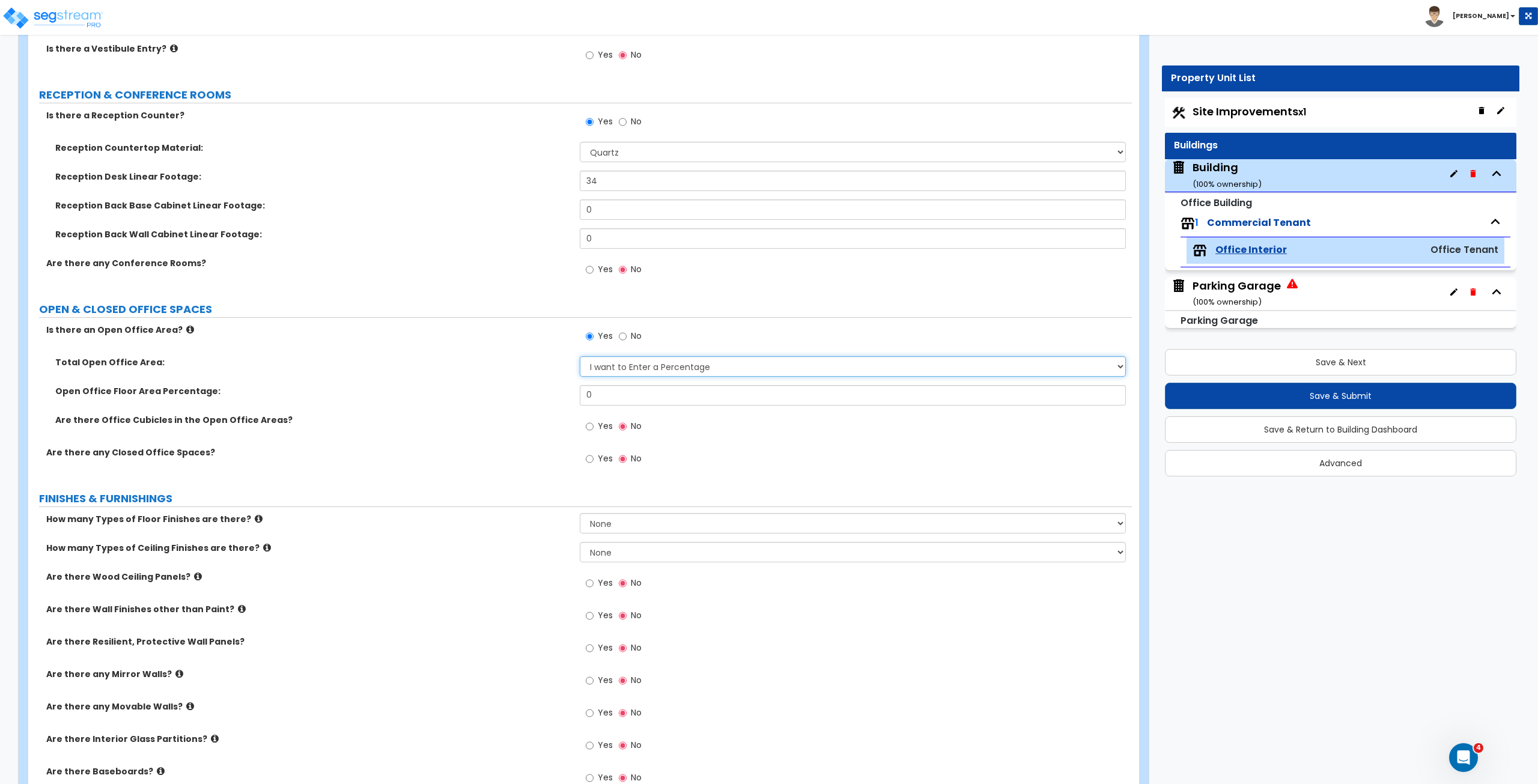
click at [630, 362] on select "I want to Enter a Percentage I want to Enter the Square Footage" at bounding box center [852, 367] width 546 height 20
click at [580, 357] on select "I want to Enter a Percentage I want to Enter the Square Footage" at bounding box center [852, 367] width 546 height 20
drag, startPoint x: 620, startPoint y: 390, endPoint x: 509, endPoint y: 387, distance: 111.0
click at [509, 387] on div "Open Office Floor Area Percentage: 0" at bounding box center [580, 399] width 1104 height 29
type input "40"
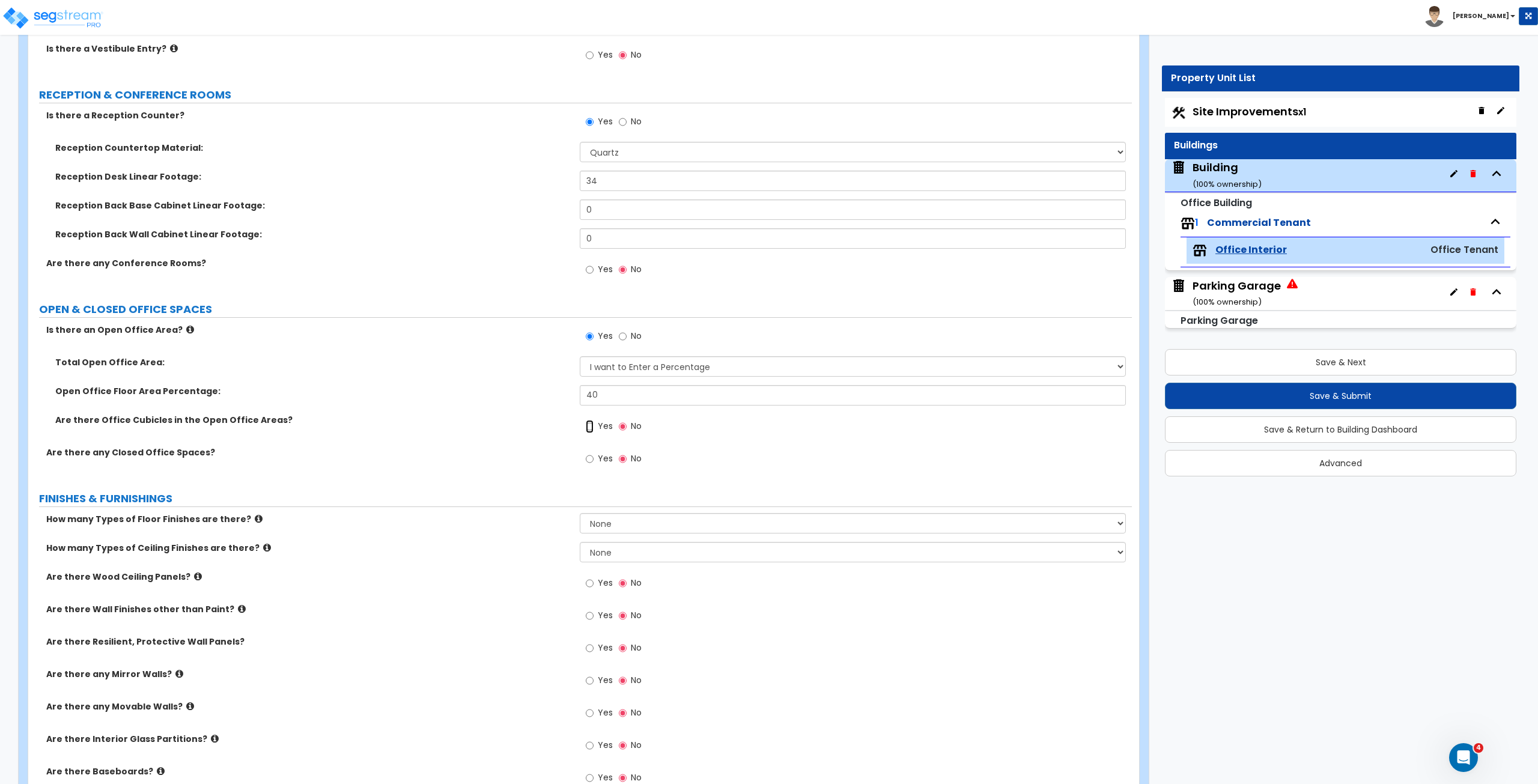
click at [588, 421] on input "Yes" at bounding box center [590, 426] width 8 height 13
radio input "true"
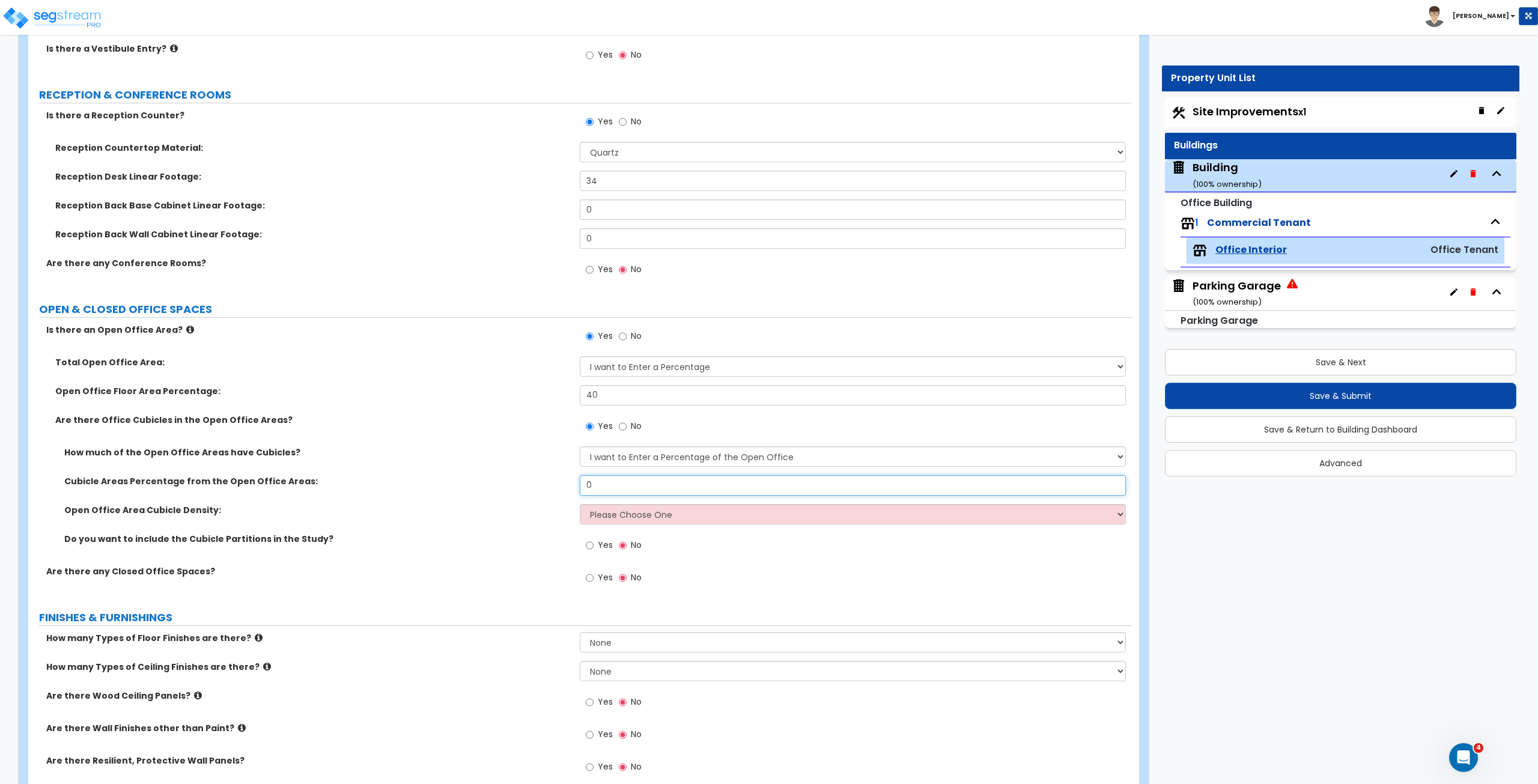
drag, startPoint x: 612, startPoint y: 480, endPoint x: 543, endPoint y: 475, distance: 69.2
click at [543, 438] on div "Cubicle Areas Percentage from the Open Office Areas: 0" at bounding box center [580, 489] width 1104 height 29
type input "30"
click at [614, 438] on select "Please Choose One Low High I want to Enter the number of Cubicles" at bounding box center [852, 514] width 546 height 20
select select "2"
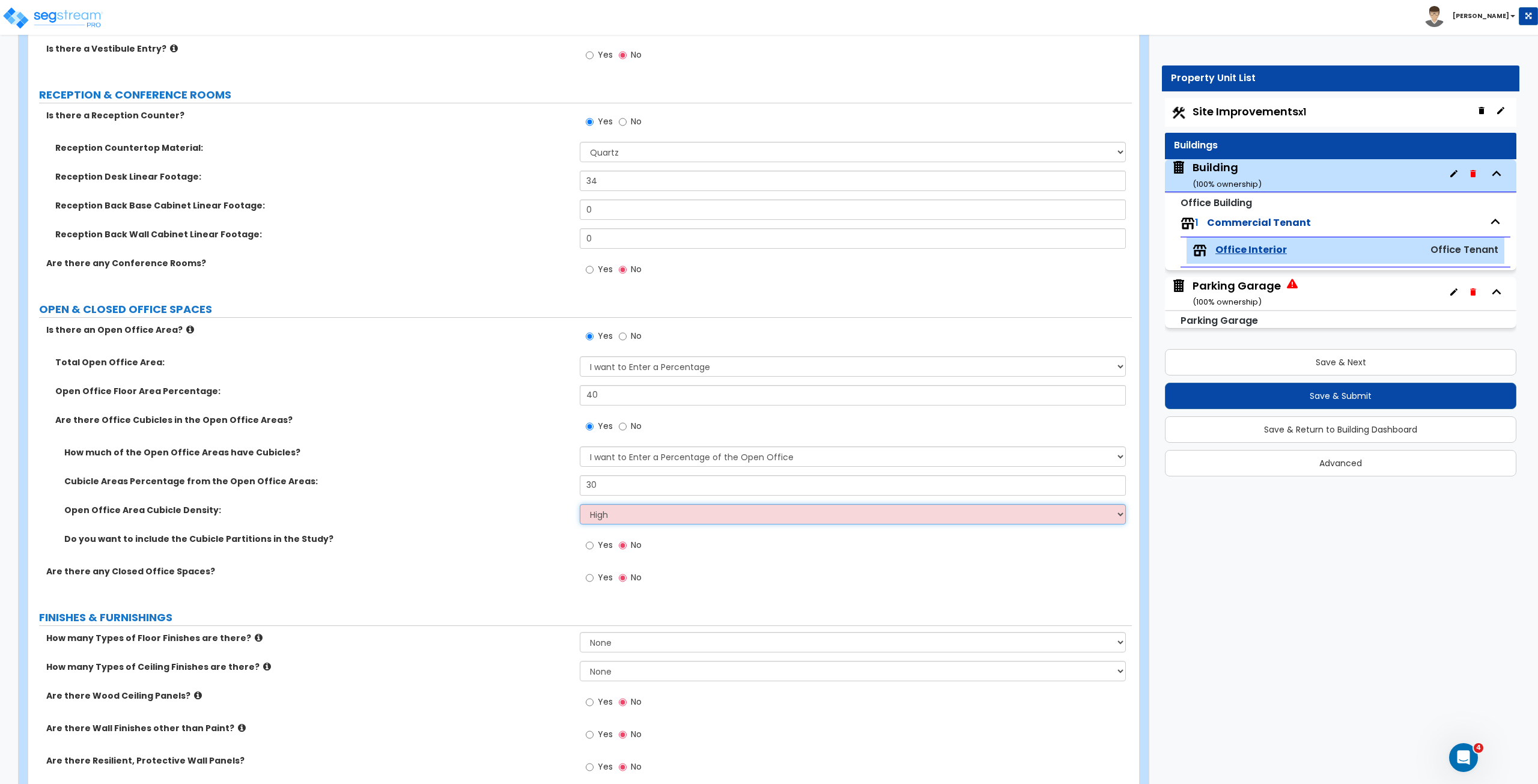
click at [580, 438] on select "Please Choose One Low High I want to Enter the number of Cubicles" at bounding box center [852, 514] width 546 height 20
click at [525, 438] on label "Open Office Area Cubicle Density:" at bounding box center [317, 510] width 506 height 12
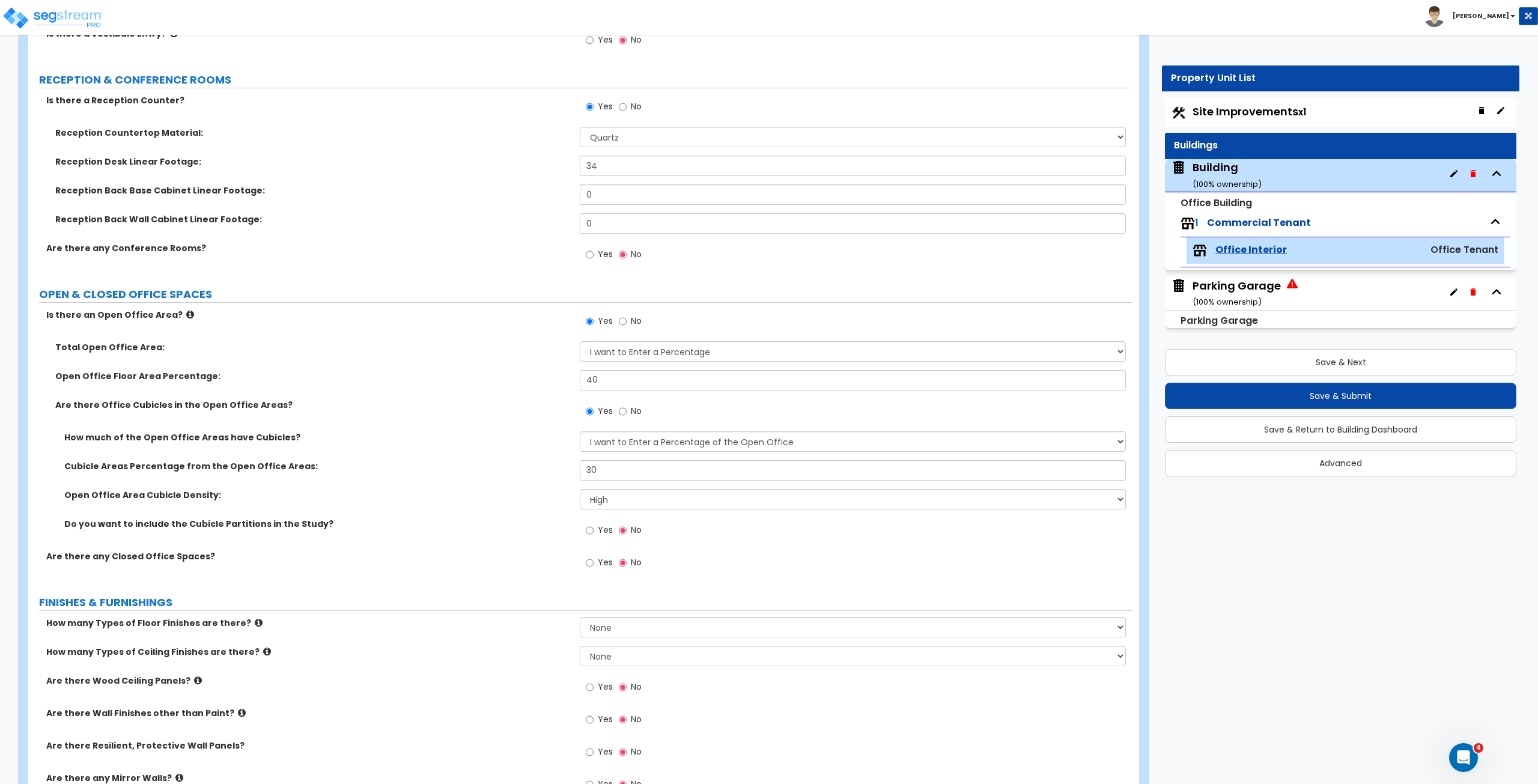
scroll to position [199, 0]
click at [590, 438] on input "Yes" at bounding box center [590, 527] width 8 height 13
radio input "true"
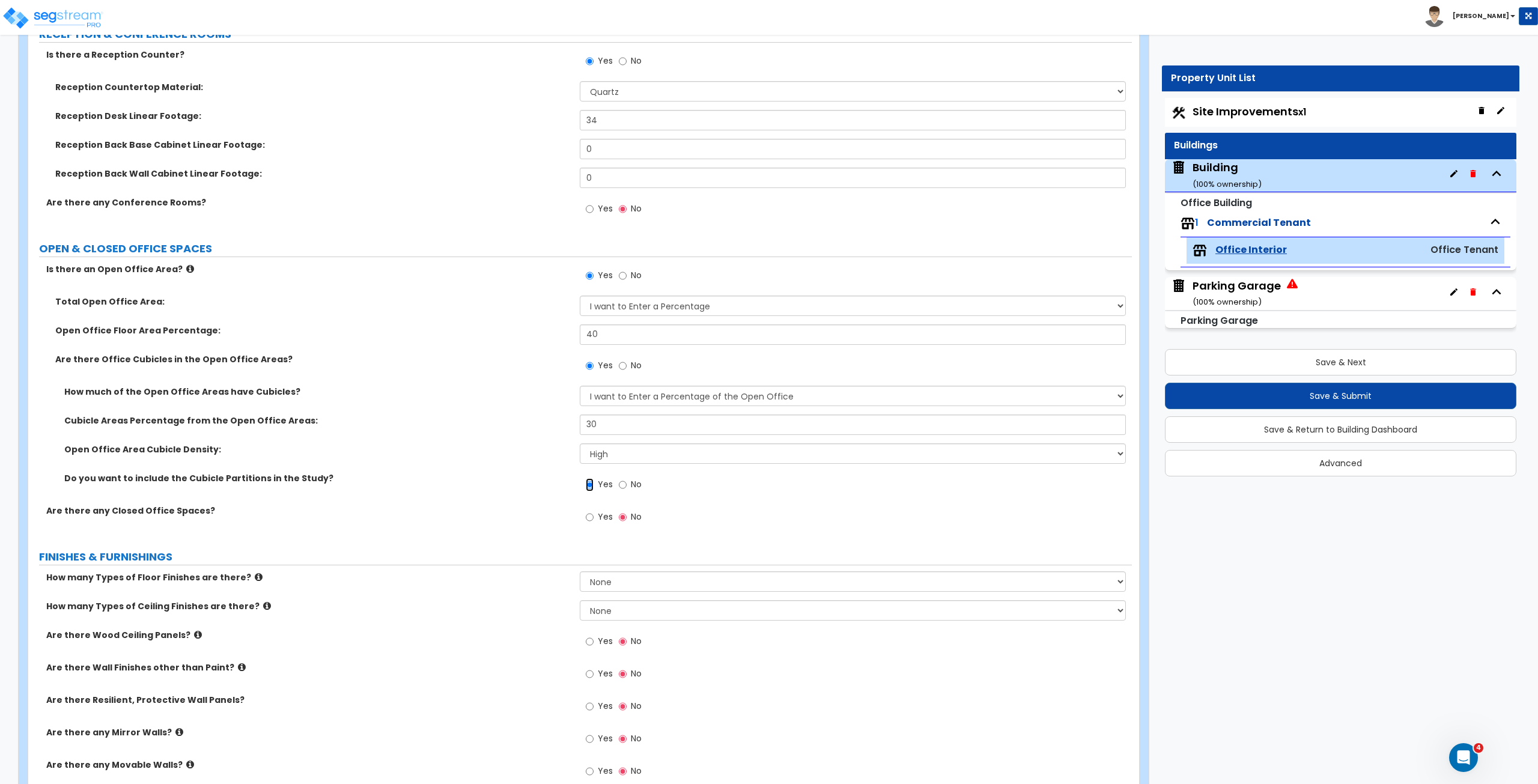
scroll to position [242, 0]
click at [590, 438] on input "Yes" at bounding box center [590, 516] width 8 height 13
radio input "true"
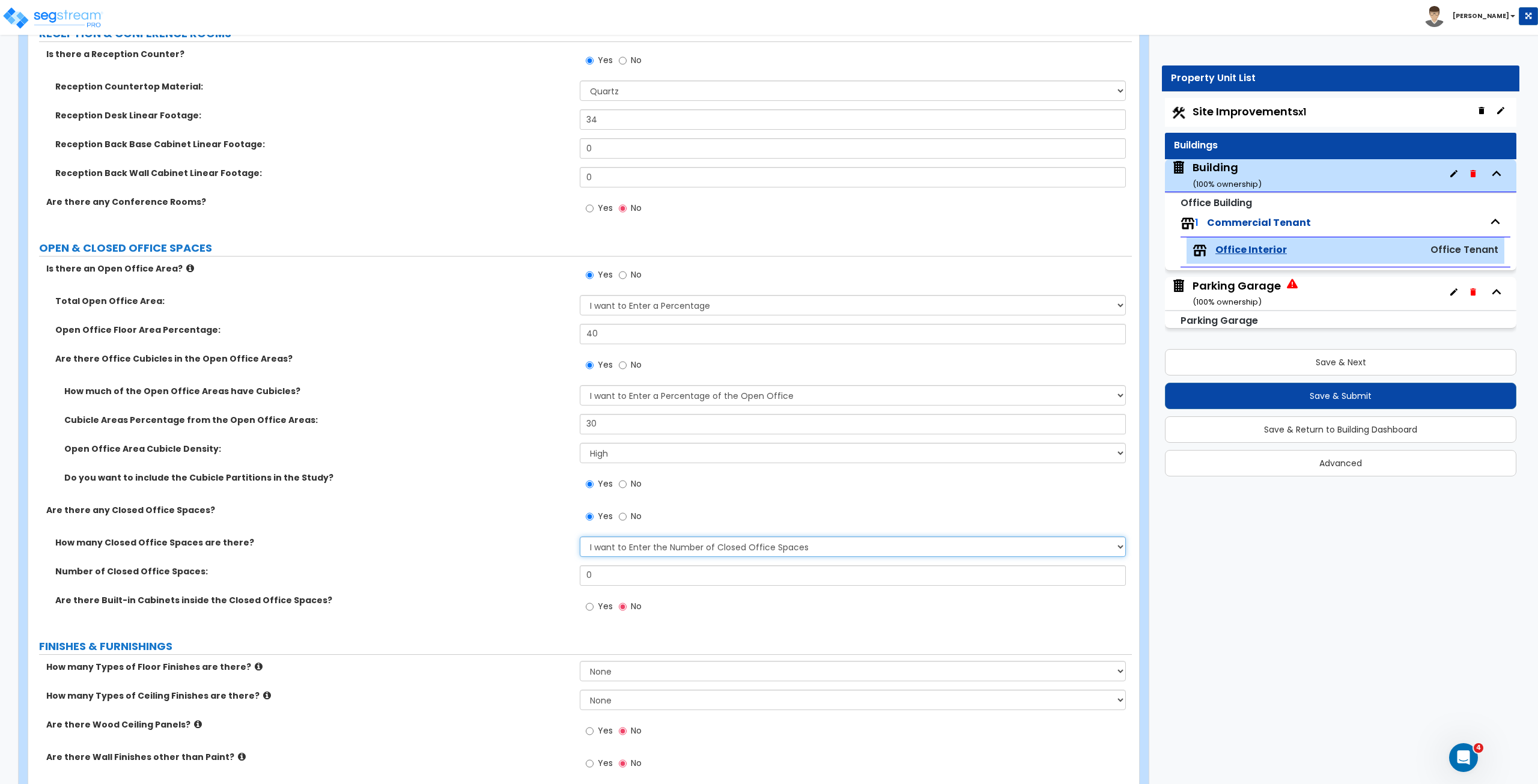
click at [620, 438] on select "I Don’t Know - Please Estimate for me I want to Enter the Number of Closed Offi…" at bounding box center [852, 546] width 546 height 20
select select "0"
click at [580, 438] on select "I Don’t Know - Please Estimate for me I want to Enter the Number of Closed Offi…" at bounding box center [852, 546] width 546 height 20
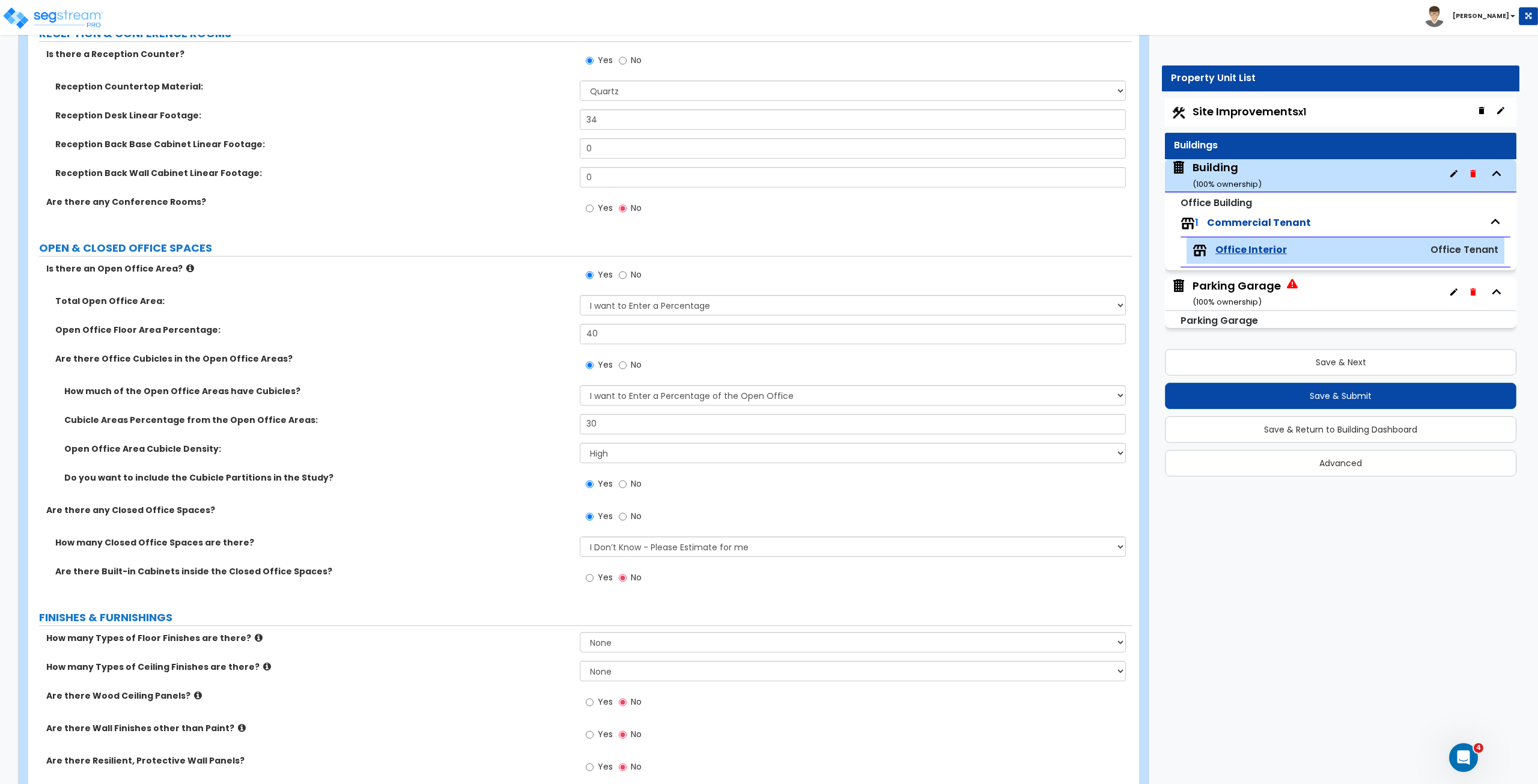
click at [526, 438] on label "How many Closed Office Spaces are there?" at bounding box center [313, 542] width 515 height 12
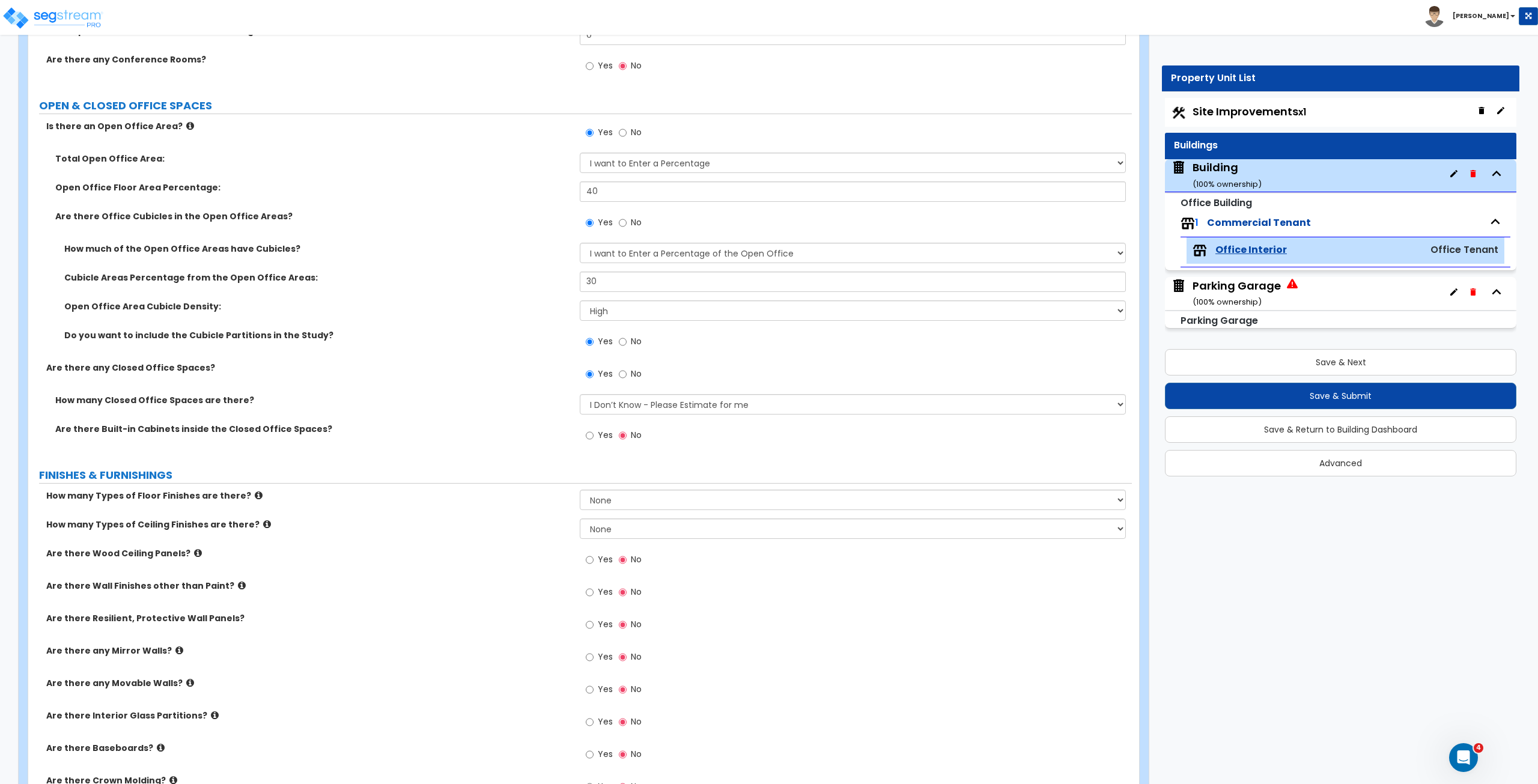
scroll to position [390, 0]
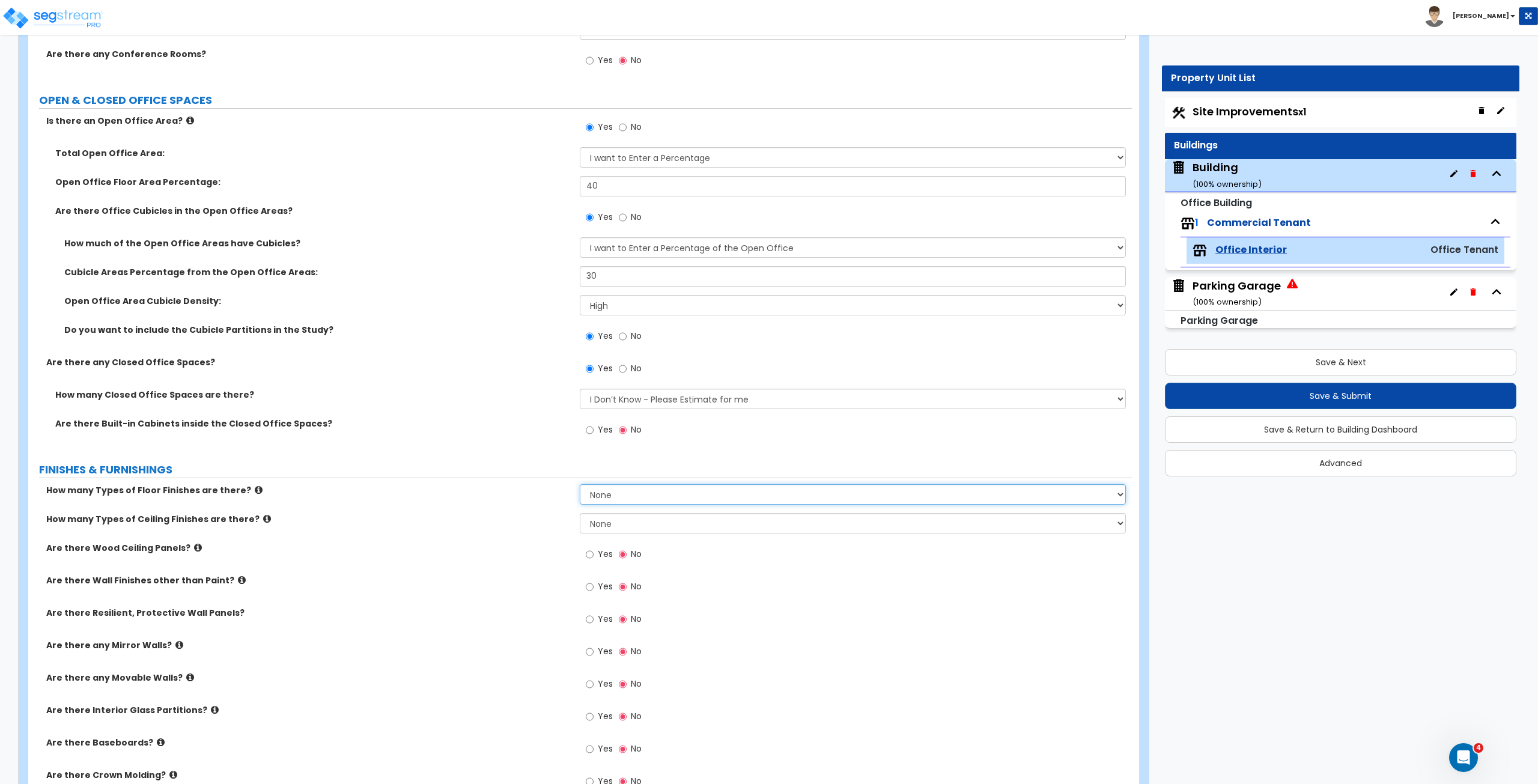
click at [600, 438] on select "None 1 2 3 4" at bounding box center [852, 494] width 546 height 20
select select "3"
click at [580, 438] on select "None 1 2 3 4" at bounding box center [852, 494] width 546 height 20
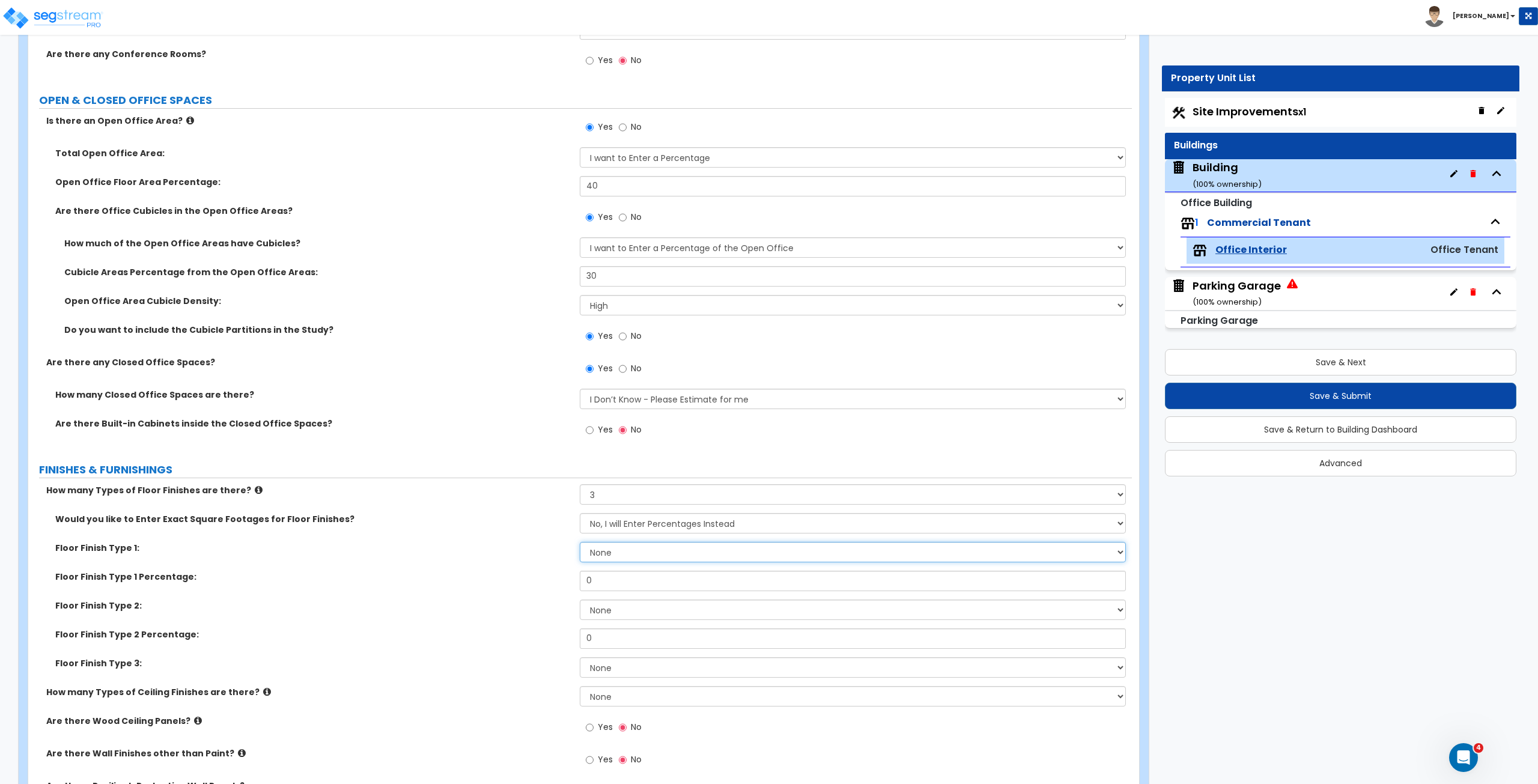
click at [626, 438] on select "None Tile Flooring Marble Flooring Hardwood Flooring Resilient Laminate Floorin…" at bounding box center [852, 552] width 546 height 20
select select "5"
click at [580, 438] on select "None Tile Flooring Marble Flooring Hardwood Flooring Resilient Laminate Floorin…" at bounding box center [852, 552] width 546 height 20
click at [634, 438] on select "None Tile Flooring Marble Flooring Hardwood Flooring Resilient Laminate Floorin…" at bounding box center [852, 610] width 546 height 20
select select "4"
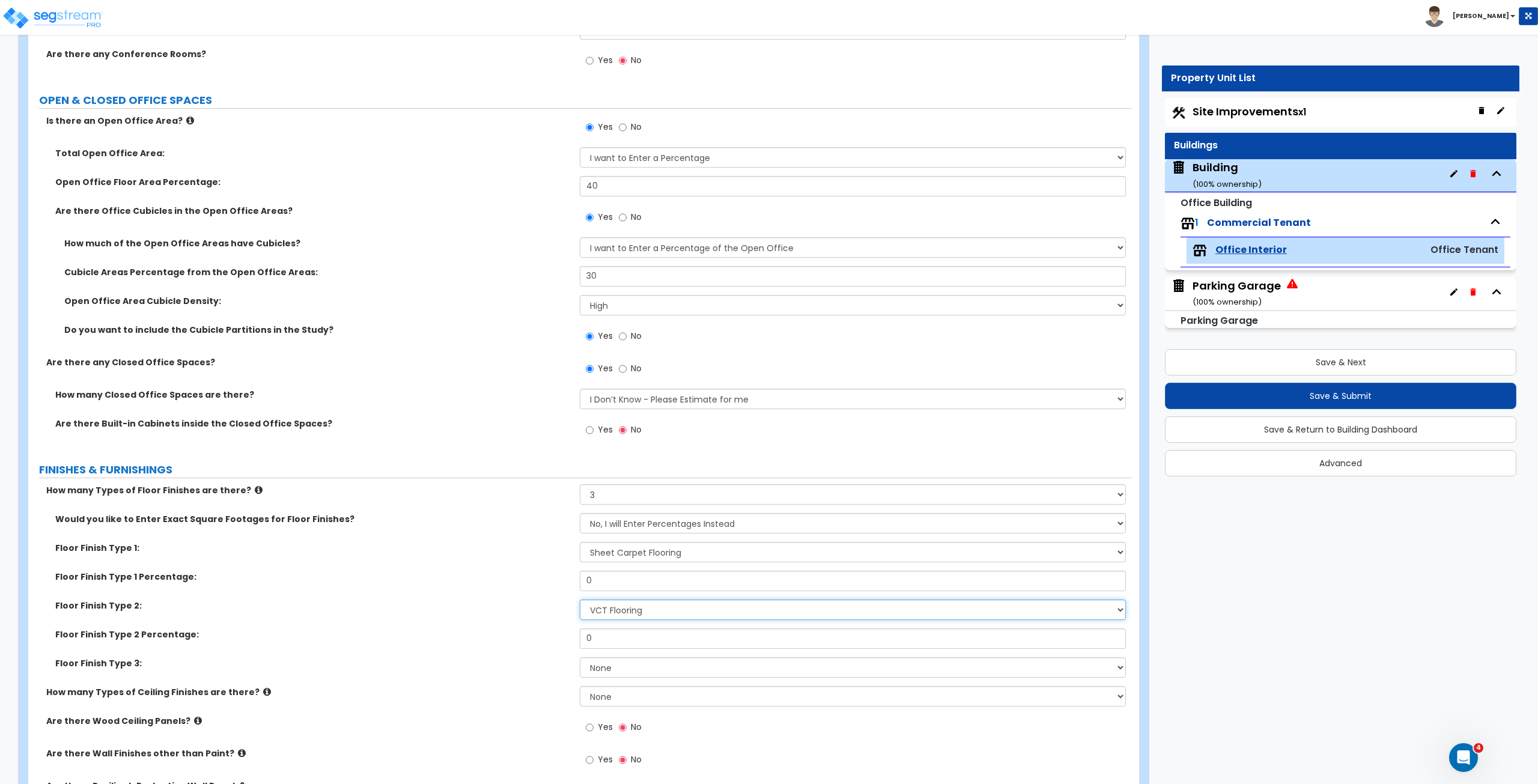
click at [580, 438] on select "None Tile Flooring Marble Flooring Hardwood Flooring Resilient Laminate Floorin…" at bounding box center [852, 610] width 546 height 20
click at [604, 438] on select "None Tile Flooring Marble Flooring Hardwood Flooring Resilient Laminate Floorin…" at bounding box center [852, 667] width 546 height 20
select select "1"
click at [580, 438] on select "None Tile Flooring Marble Flooring Hardwood Flooring Resilient Laminate Floorin…" at bounding box center [852, 667] width 546 height 20
drag, startPoint x: 617, startPoint y: 577, endPoint x: 506, endPoint y: 579, distance: 111.0
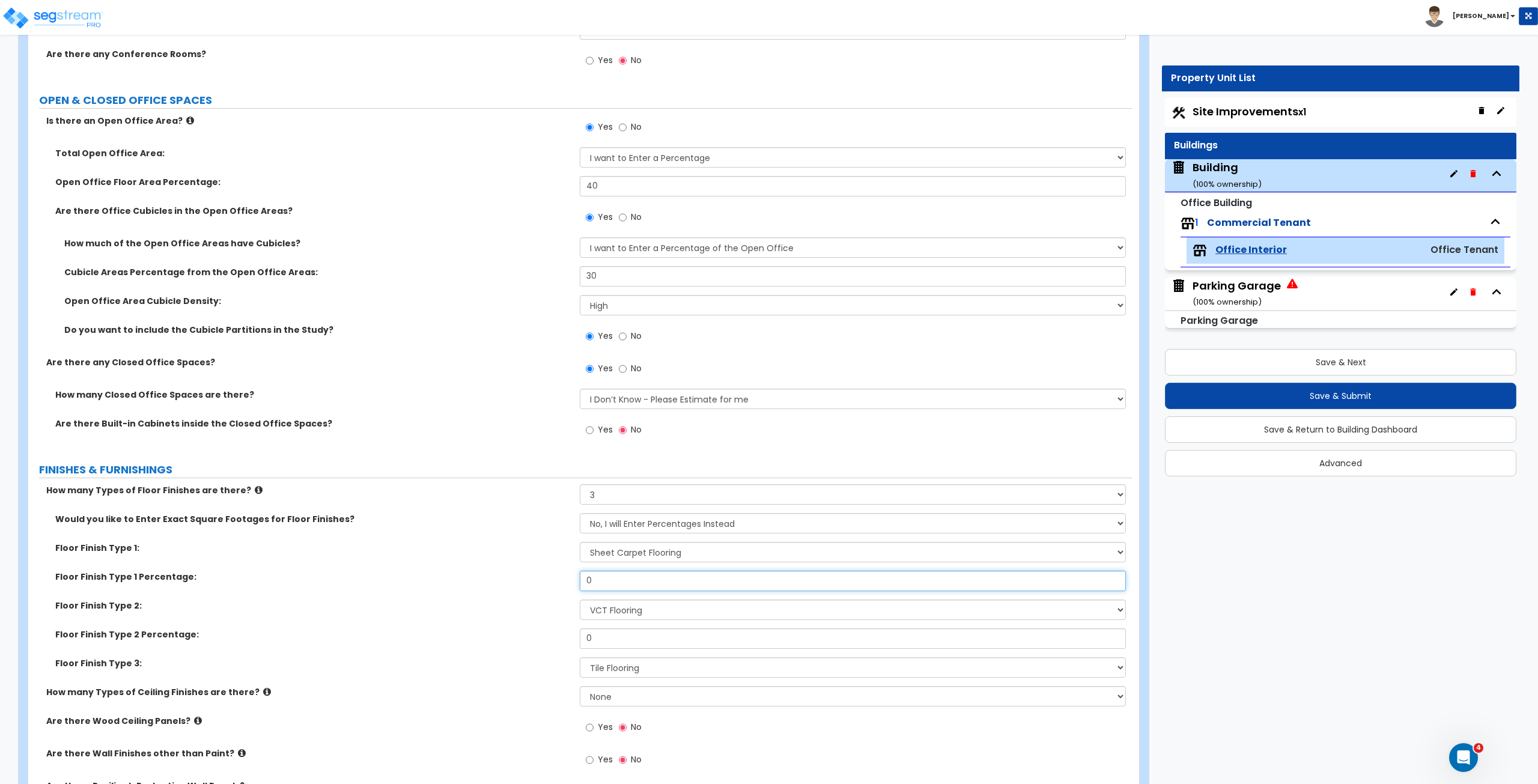
click at [506, 438] on div "Floor Finish Type 1 Percentage: 0" at bounding box center [580, 584] width 1104 height 29
type input "70"
drag, startPoint x: 601, startPoint y: 636, endPoint x: 549, endPoint y: 635, distance: 52.0
click at [549, 438] on div "Floor Finish Type 2 Percentage: 0" at bounding box center [580, 642] width 1104 height 29
type input "20"
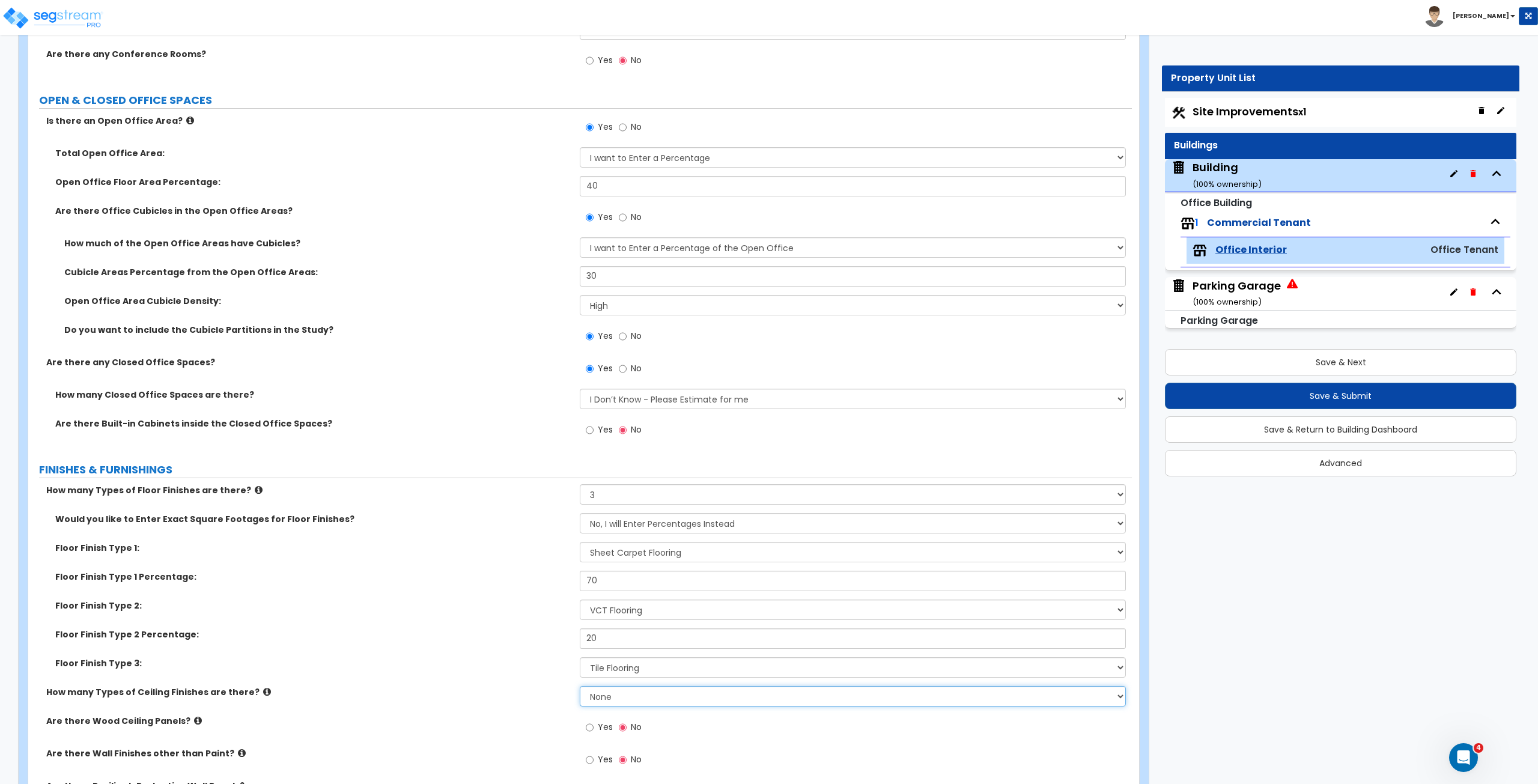
click at [614, 438] on select "None 1 2 3" at bounding box center [852, 696] width 546 height 20
select select "1"
click at [580, 438] on select "None 1 2 3" at bounding box center [852, 696] width 546 height 20
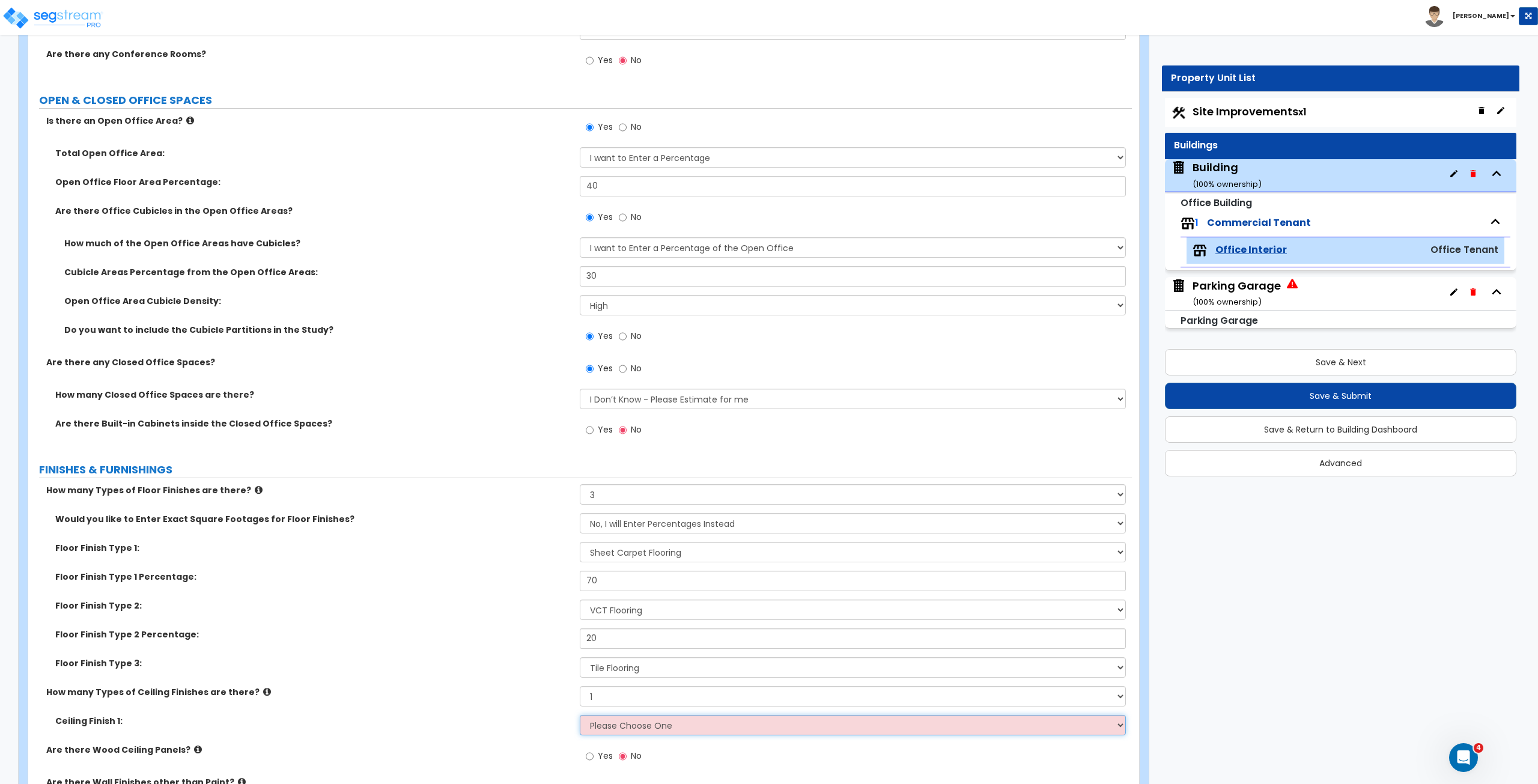
click at [611, 438] on select "Please Choose One Drop Ceiling Open Ceiling Drywall Ceiling" at bounding box center [852, 725] width 546 height 20
select select "1"
click at [580, 438] on select "Please Choose One Drop Ceiling Open Ceiling Drywall Ceiling" at bounding box center [852, 725] width 546 height 20
click at [476, 438] on label "Floor Finish Type 3:" at bounding box center [313, 664] width 515 height 12
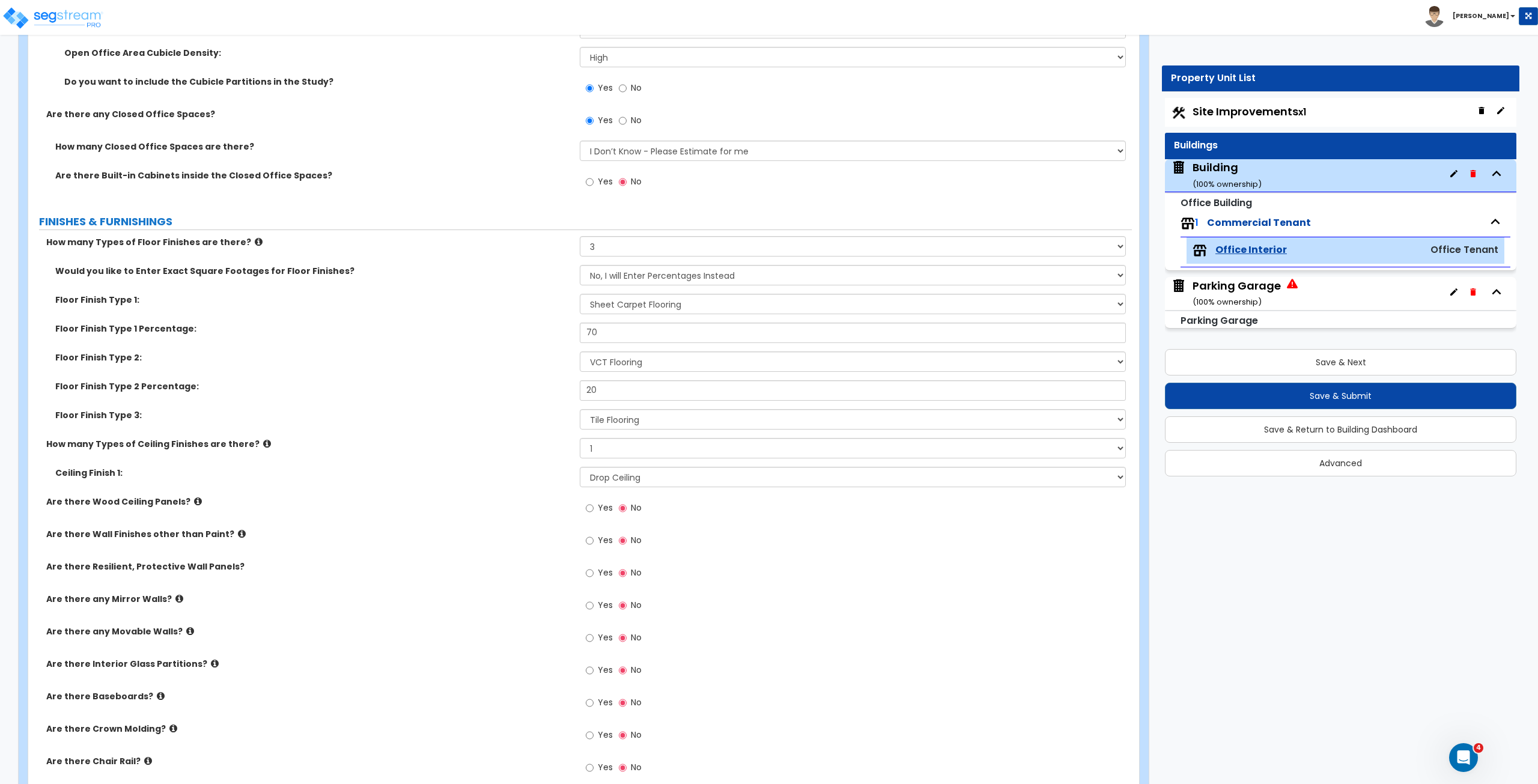
scroll to position [640, 0]
click at [502, 438] on label "How many Types of Ceiling Finishes are there?" at bounding box center [309, 441] width 525 height 12
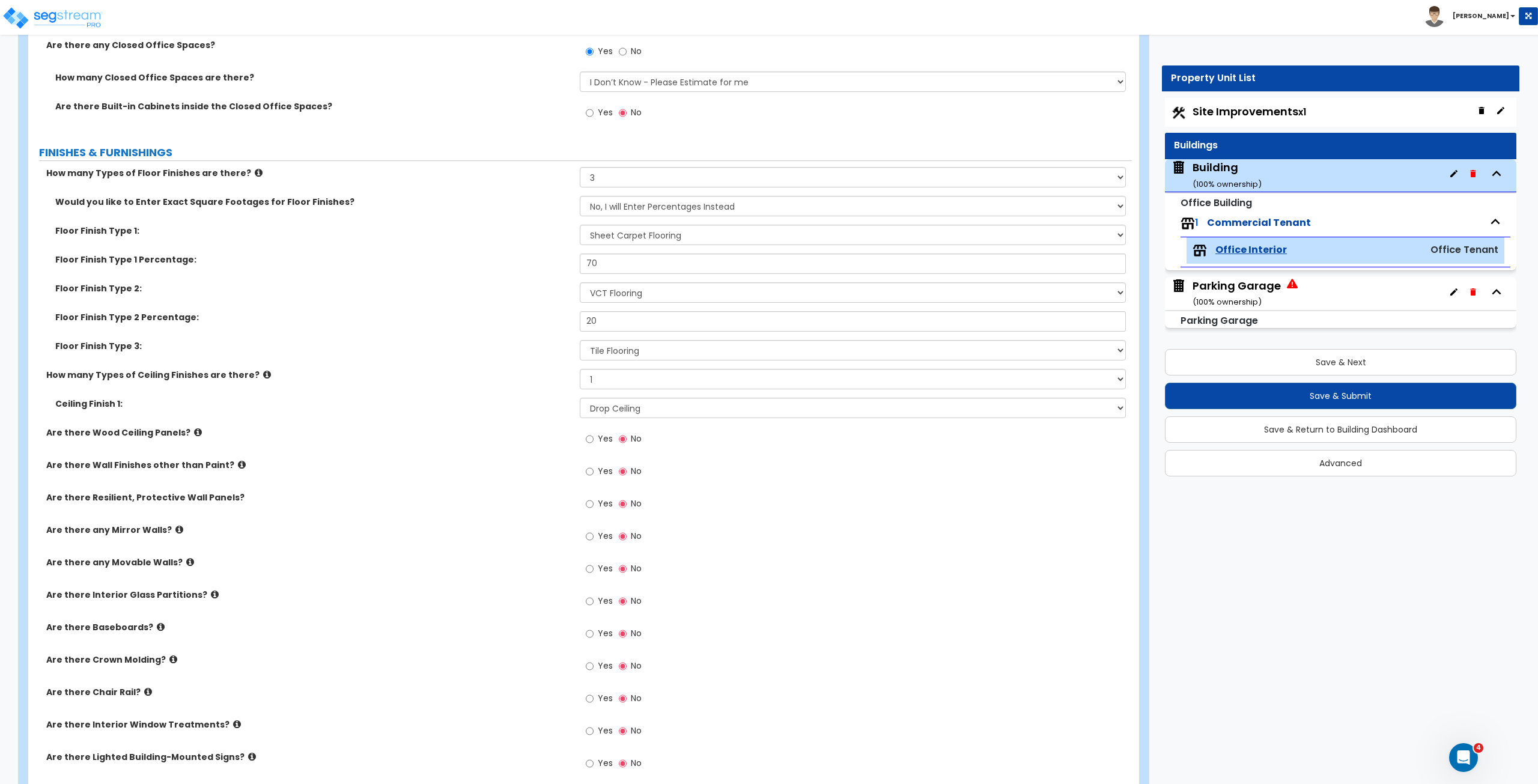
scroll to position [708, 0]
click at [589, 438] on input "Yes" at bounding box center [590, 471] width 8 height 13
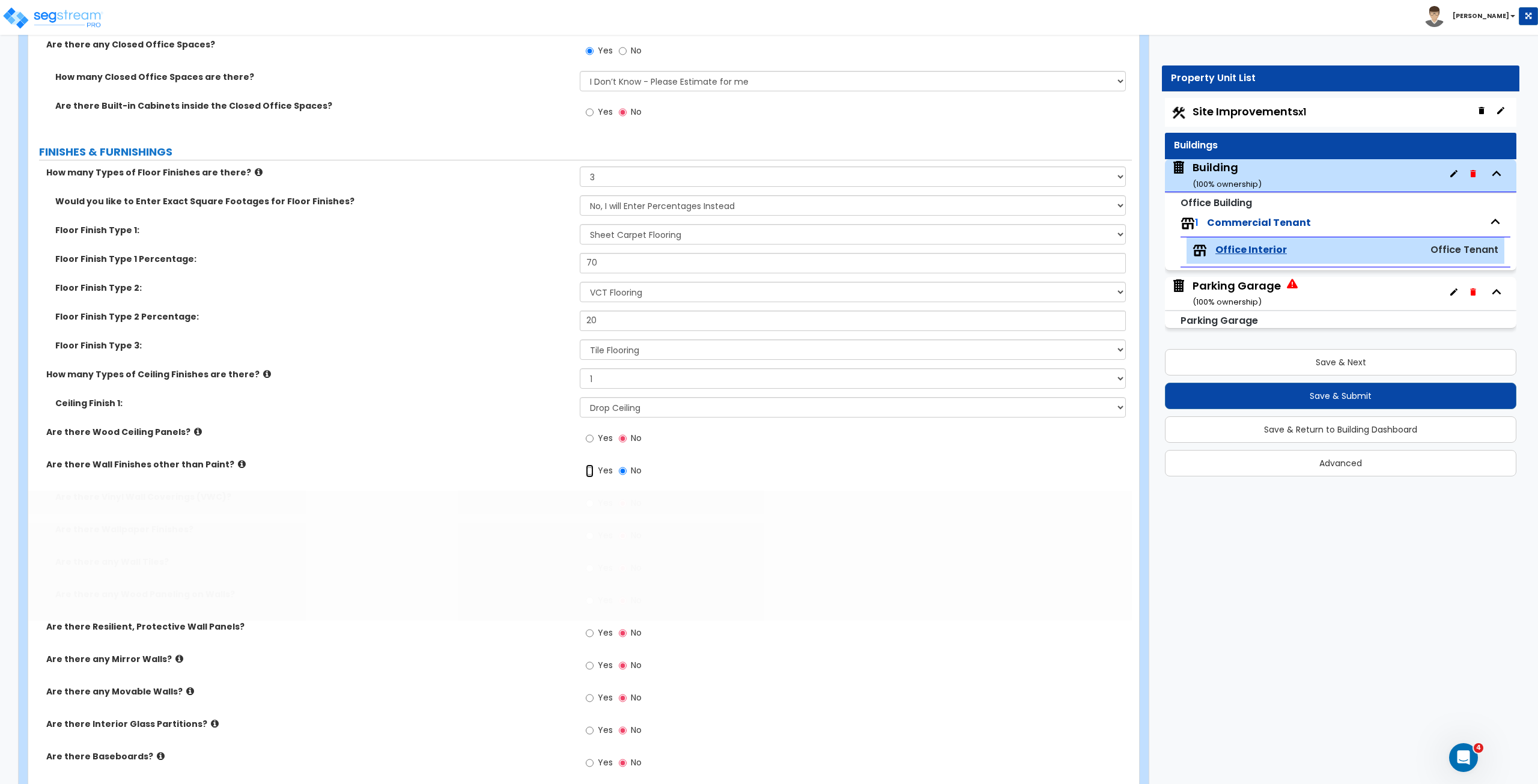
radio input "true"
click at [589, 438] on input "Yes" at bounding box center [590, 471] width 8 height 13
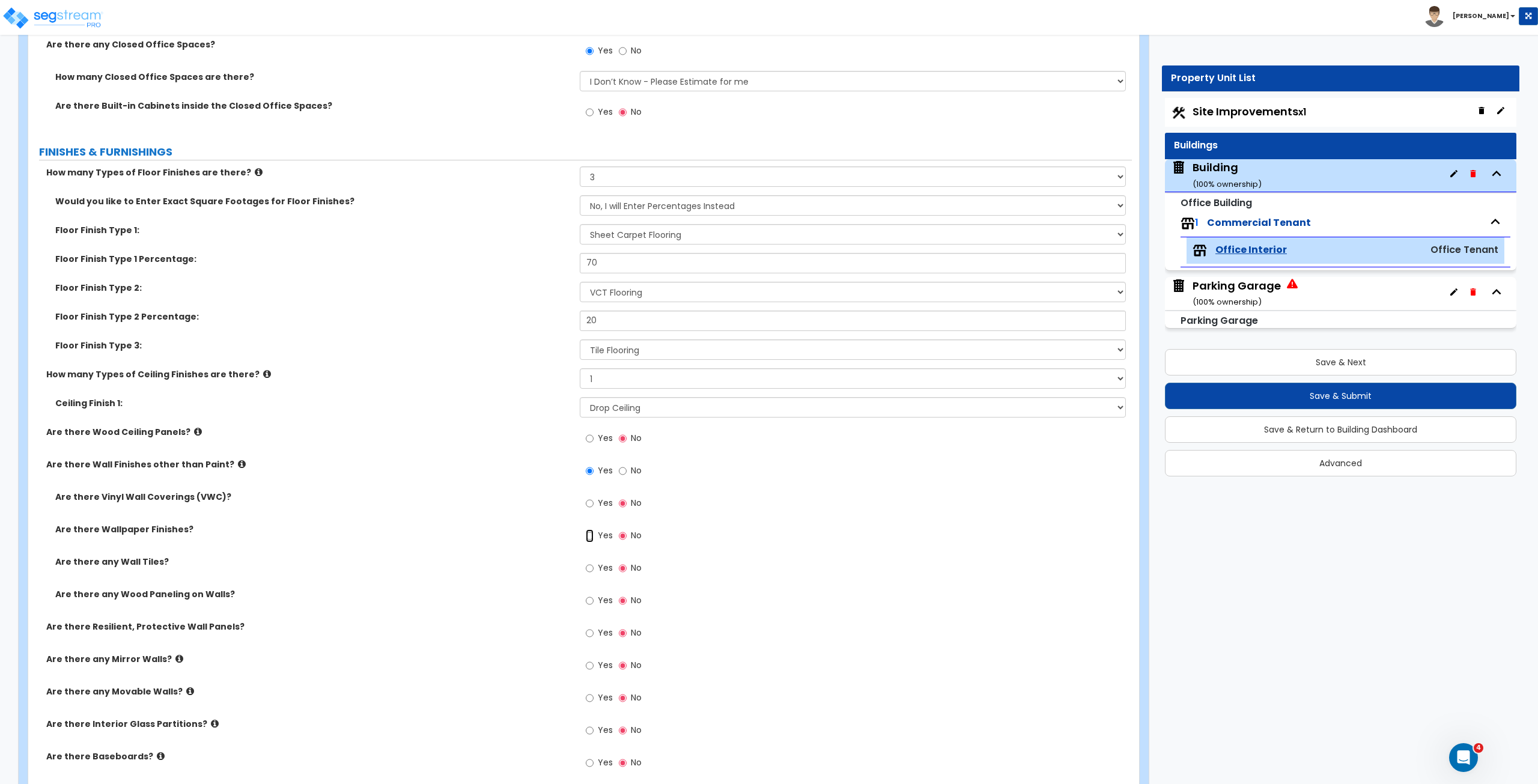
click at [590, 438] on input "Yes" at bounding box center [590, 536] width 8 height 13
radio input "true"
click at [590, 438] on input "Yes" at bounding box center [590, 536] width 8 height 13
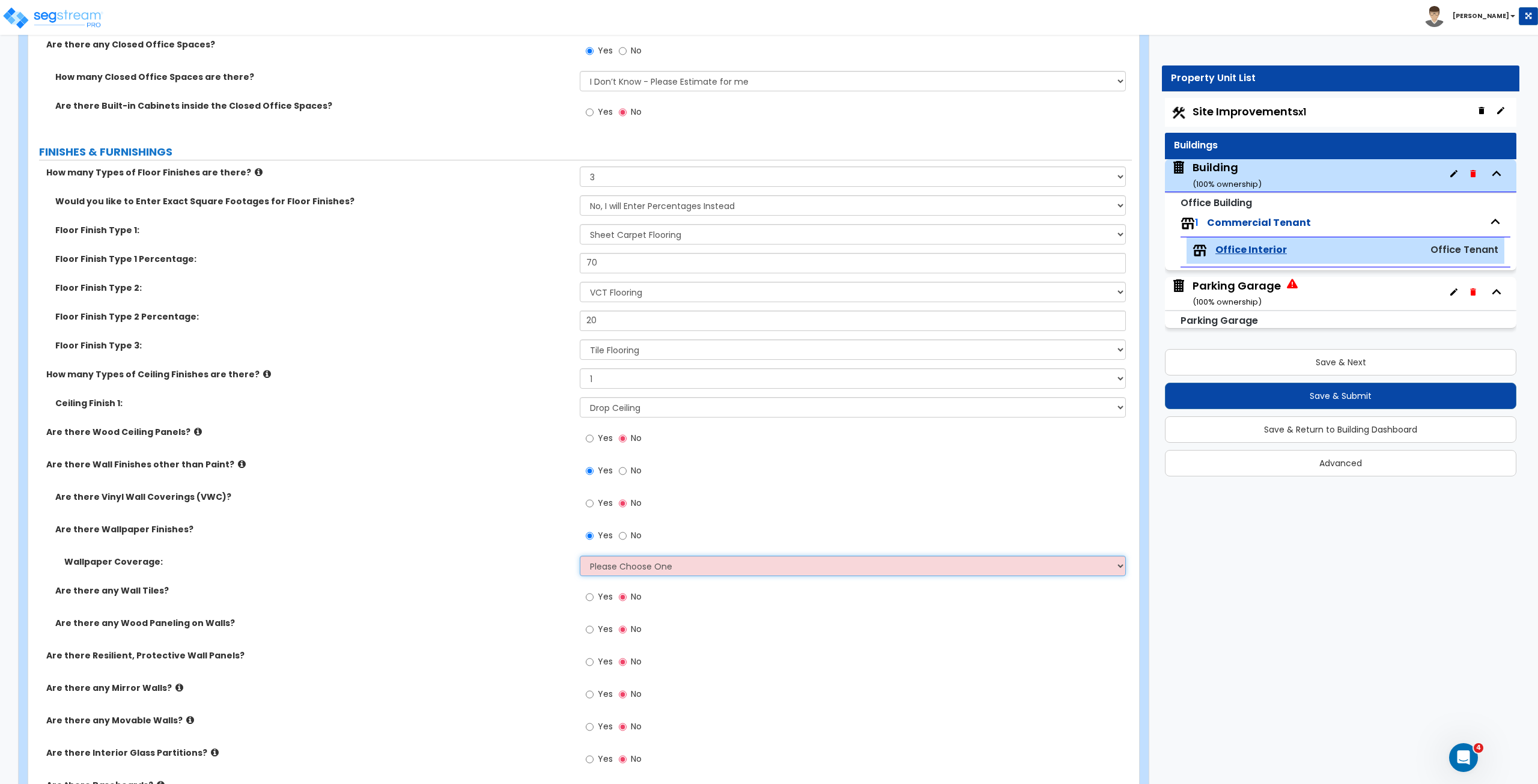
click at [701, 438] on select "Please Choose One Only a Small Portion of Walls are Covered Several Walls are C…" at bounding box center [852, 566] width 546 height 20
select select "2"
click at [580, 438] on select "Please Choose One Only a Small Portion of Walls are Covered Several Walls are C…" at bounding box center [852, 566] width 546 height 20
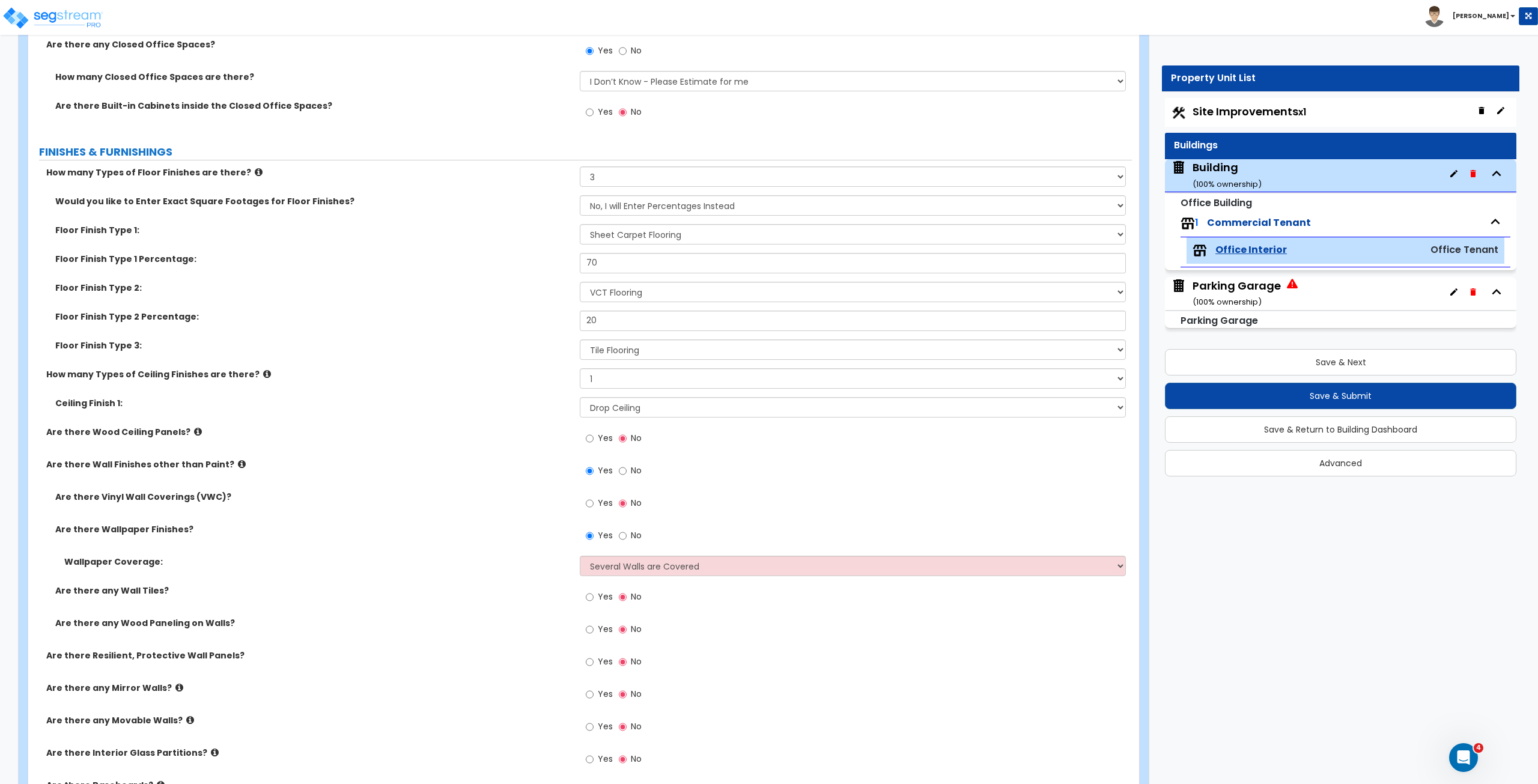
click at [671, 438] on div "Yes No" at bounding box center [855, 633] width 552 height 32
click at [537, 438] on div "Are there any Wall Tiles? Yes No" at bounding box center [580, 600] width 1104 height 32
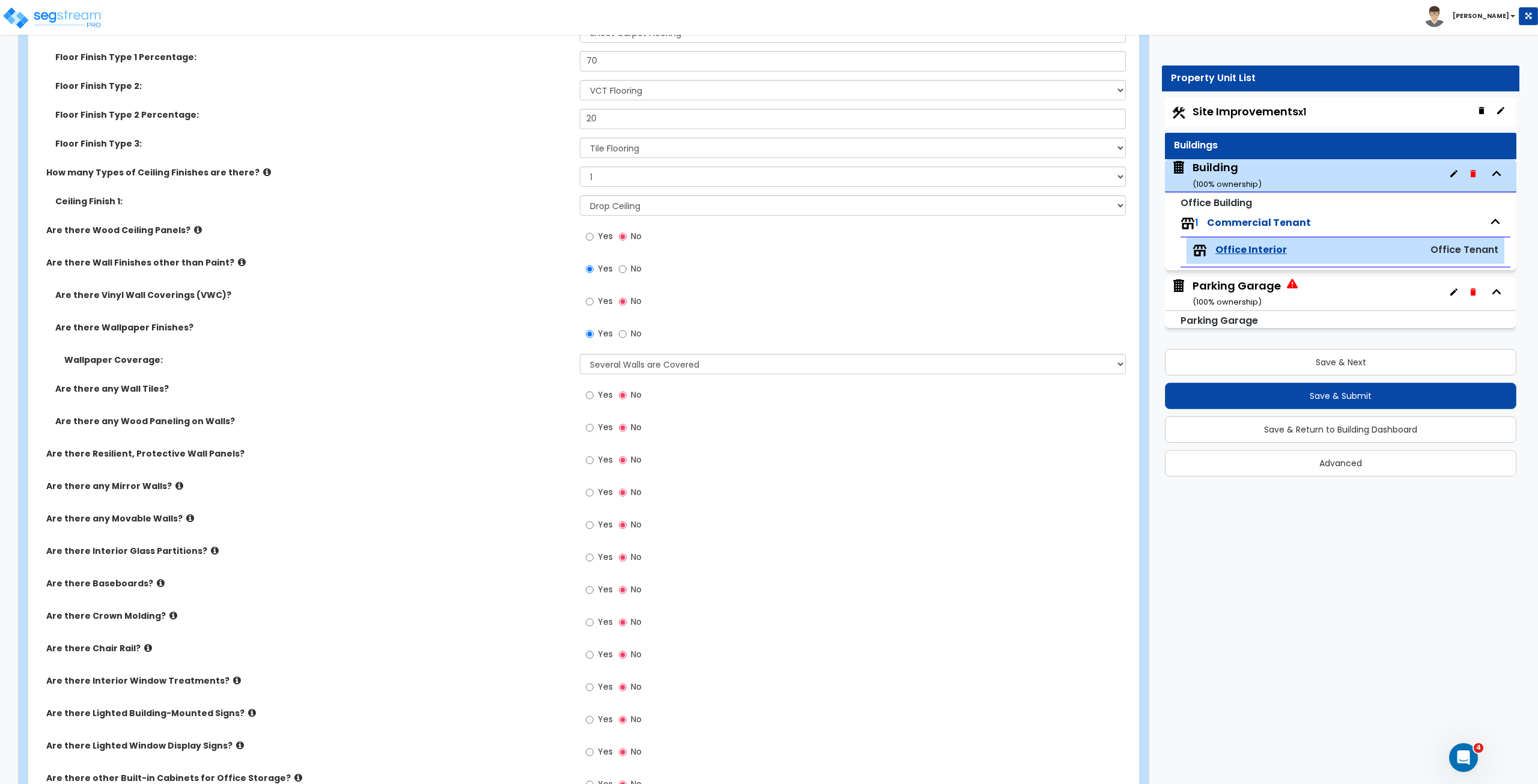
scroll to position [914, 0]
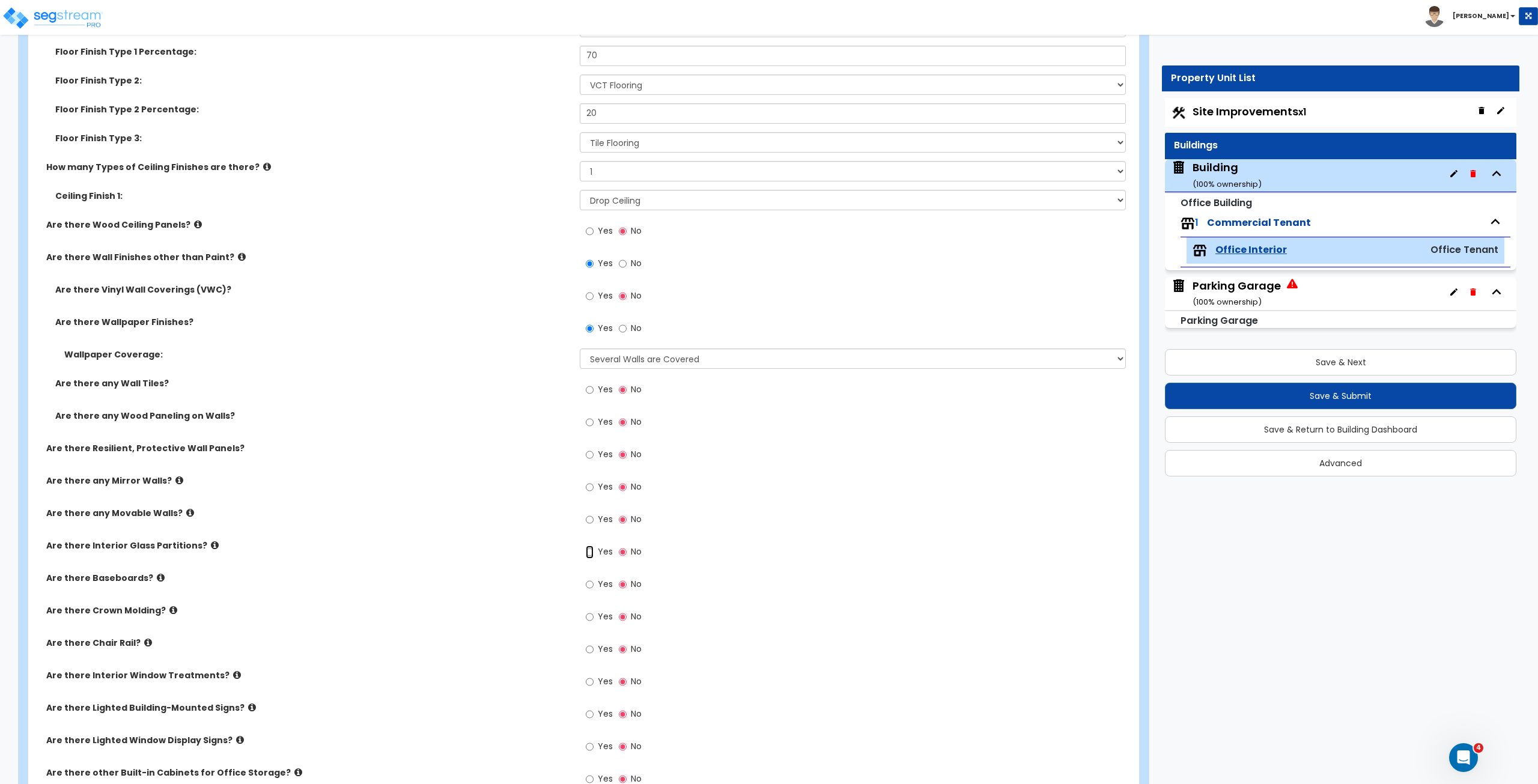
click at [588, 438] on input "Yes" at bounding box center [590, 552] width 8 height 13
radio input "true"
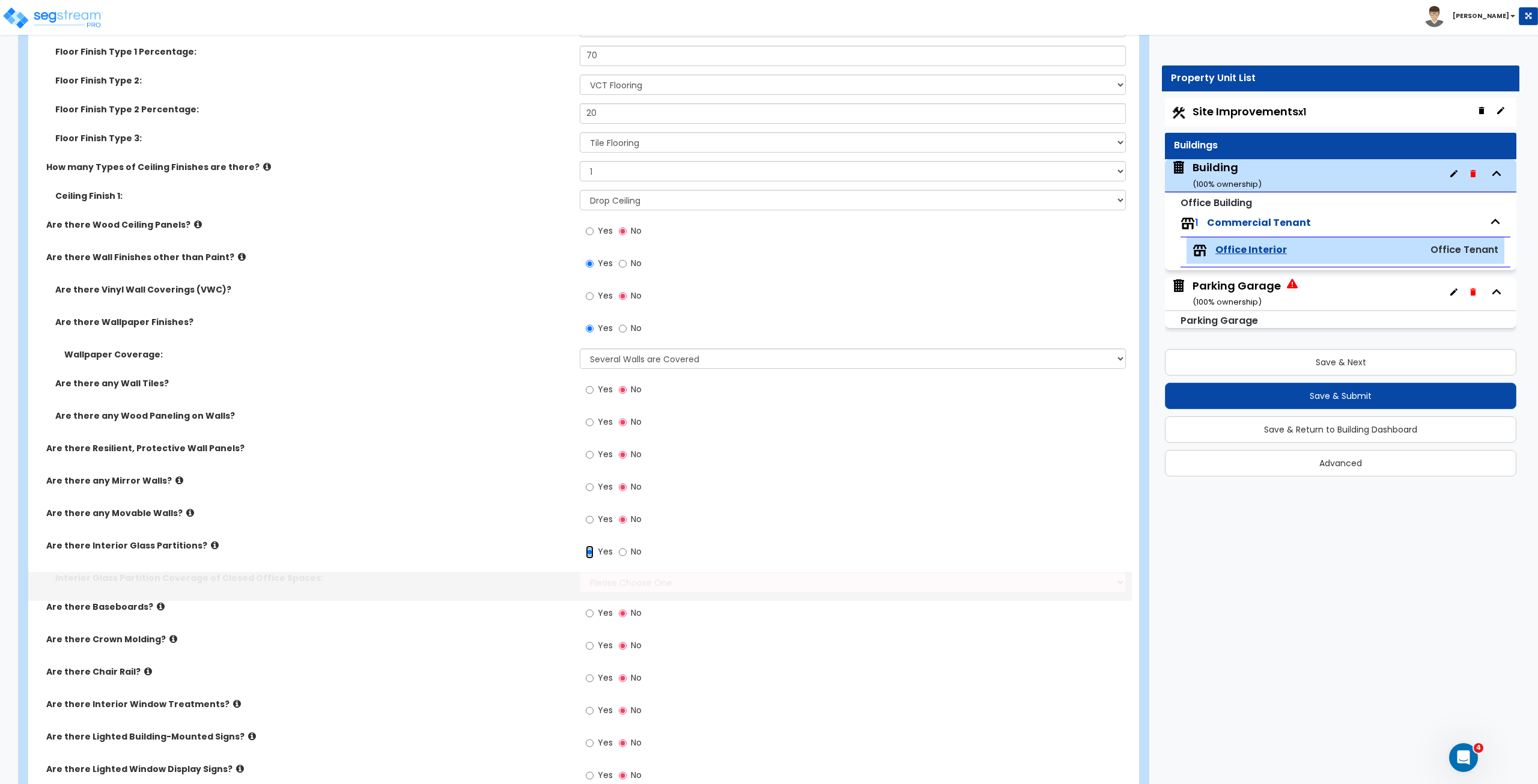
click at [588, 438] on input "Yes" at bounding box center [590, 552] width 8 height 13
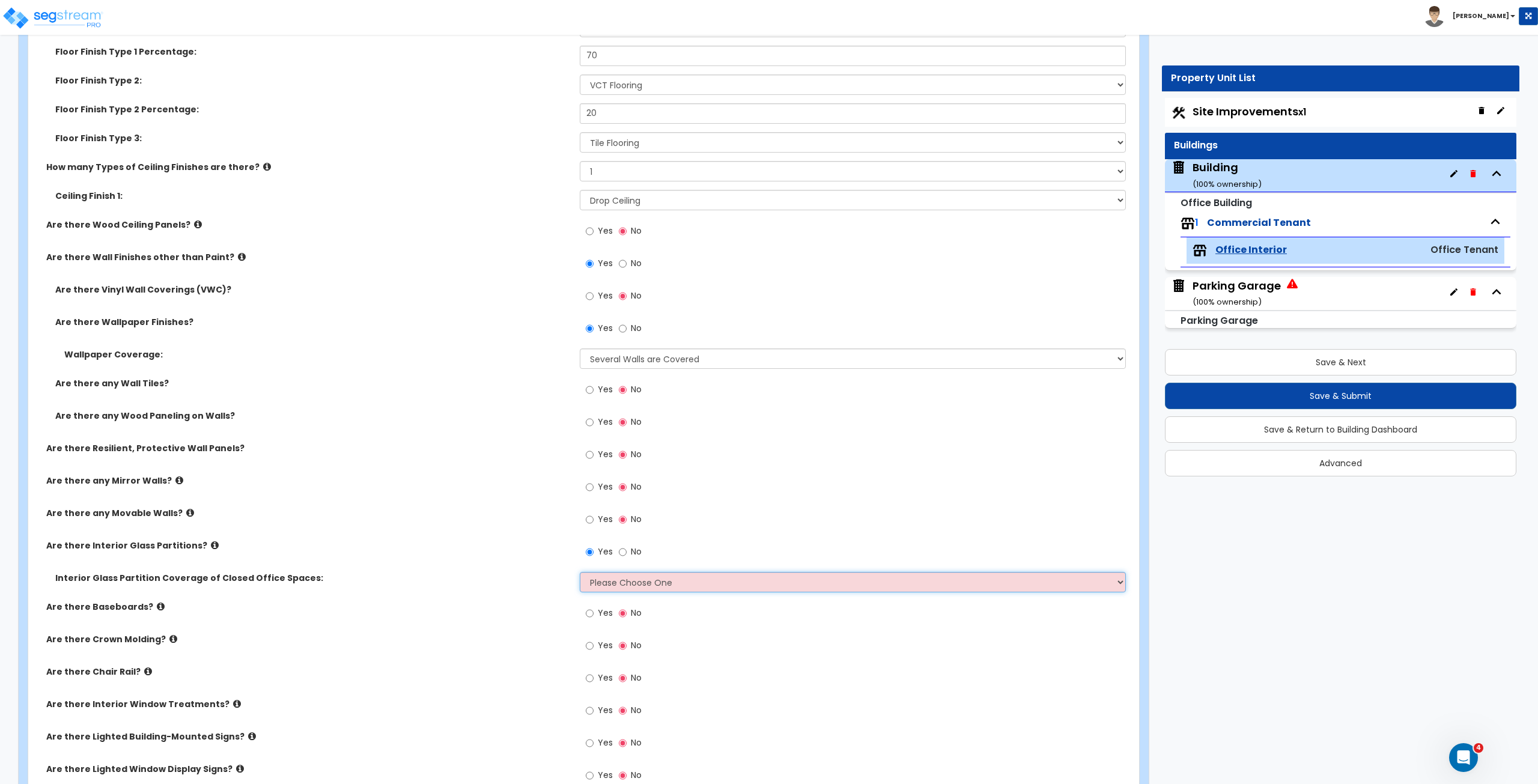
click at [605, 438] on select "Please Choose One Some of the Closed Office Space Walls are Interior Glass Part…" at bounding box center [852, 582] width 546 height 20
select select "1"
click at [580, 438] on select "Please Choose One Some of the Closed Office Space Walls are Interior Glass Part…" at bounding box center [852, 582] width 546 height 20
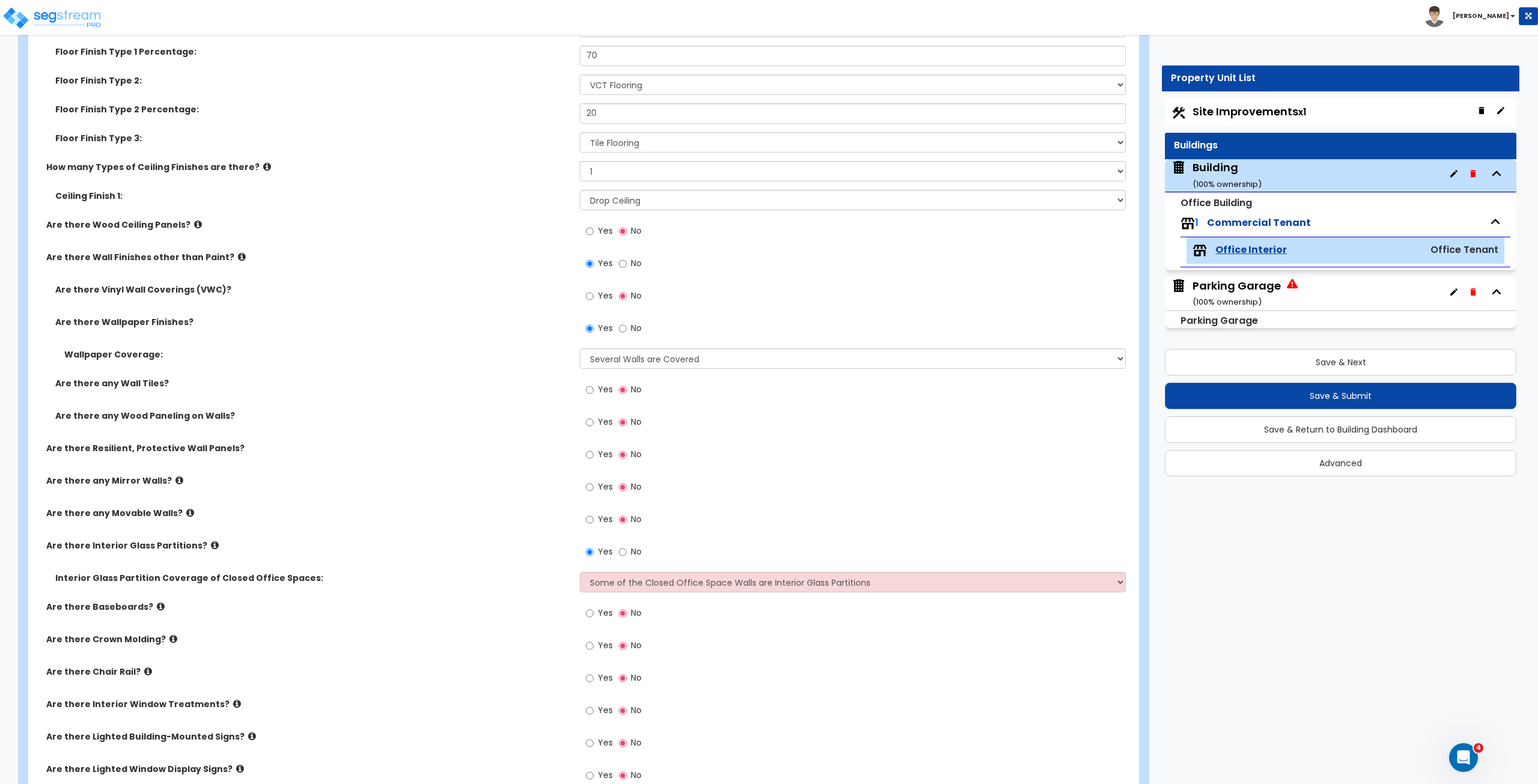
click at [629, 438] on label "No" at bounding box center [630, 614] width 23 height 20
click at [627, 438] on input "No" at bounding box center [623, 613] width 8 height 13
click at [496, 438] on label "Are there Baseboards?" at bounding box center [309, 607] width 525 height 12
click at [595, 438] on label "Yes" at bounding box center [599, 614] width 27 height 20
click at [593, 438] on input "Yes" at bounding box center [590, 613] width 8 height 13
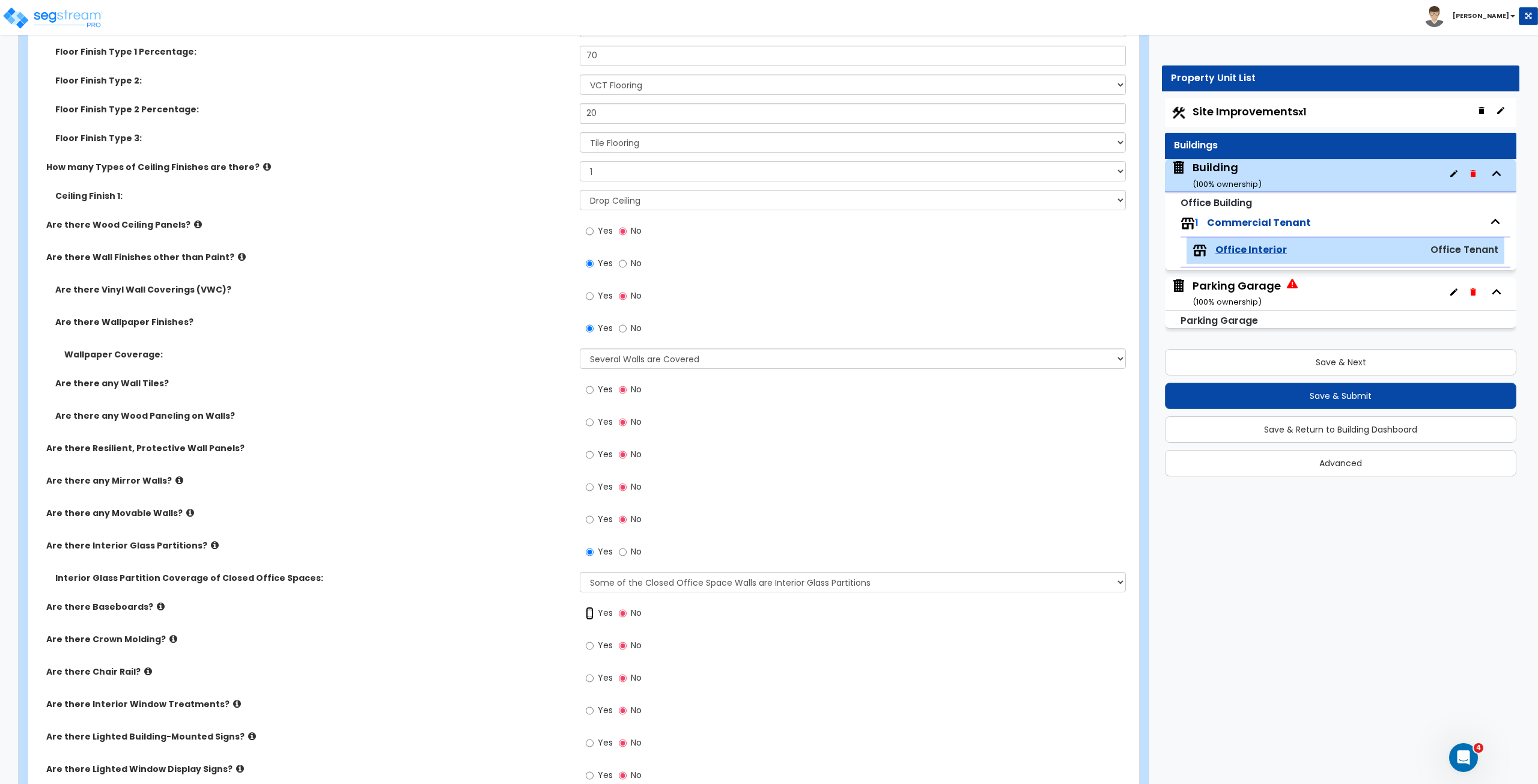
radio input "true"
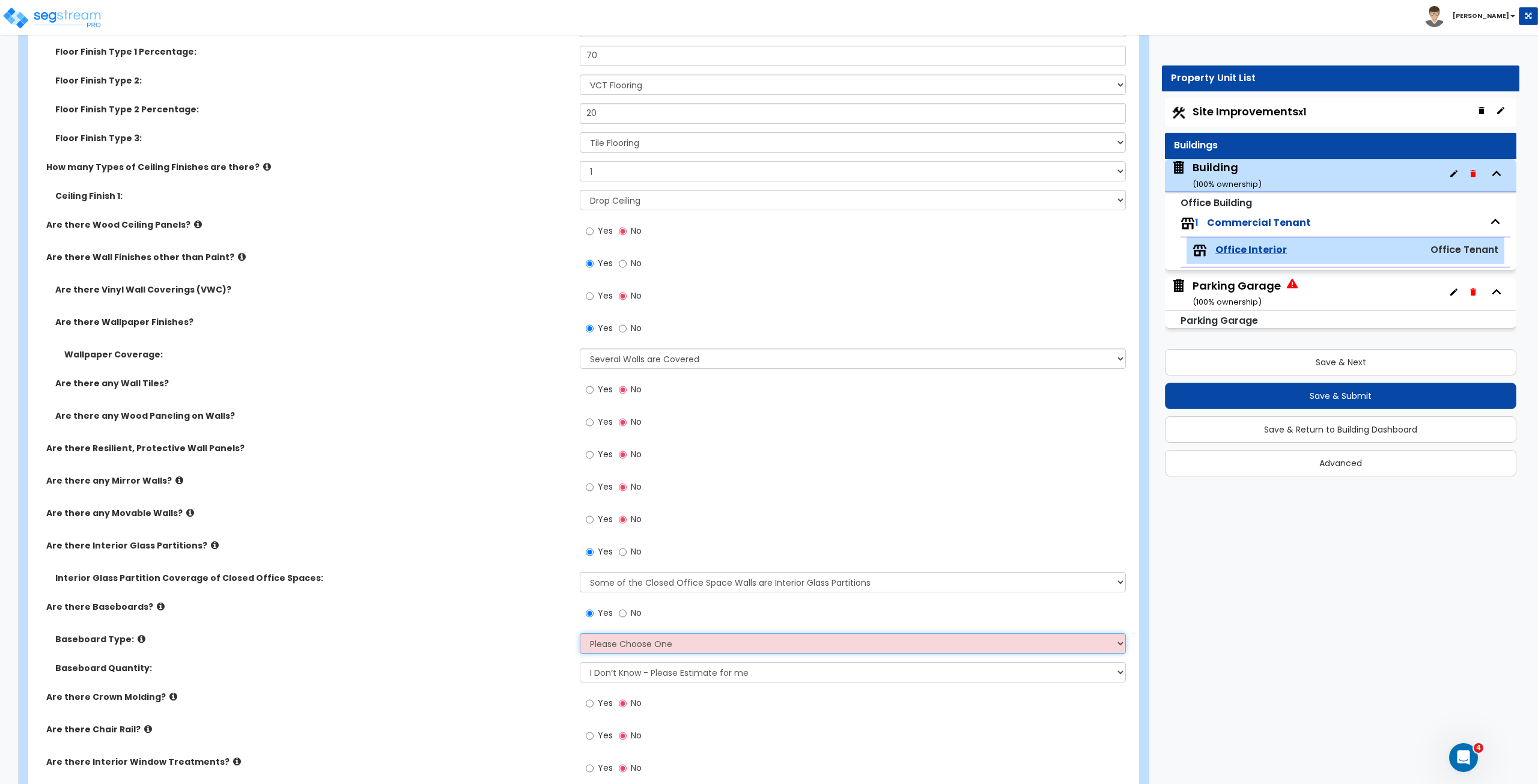
click at [602, 438] on select "Please Choose One Wood Vinyl Carpet Tile" at bounding box center [852, 643] width 546 height 20
select select "2"
click at [580, 438] on select "Please Choose One Wood Vinyl Carpet Tile" at bounding box center [852, 643] width 546 height 20
click at [519, 438] on label "Baseboard Quantity:" at bounding box center [313, 668] width 515 height 12
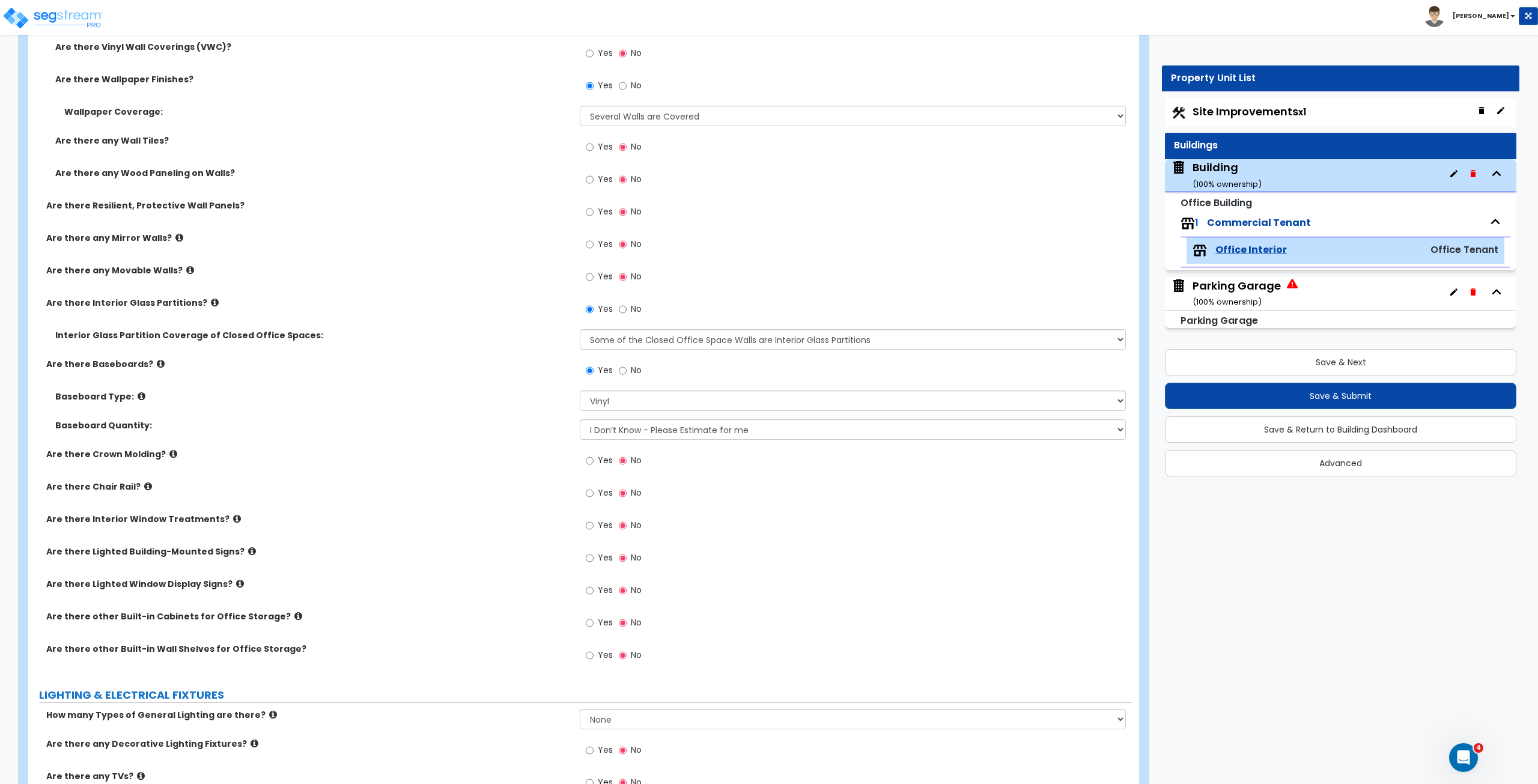
scroll to position [1168, 0]
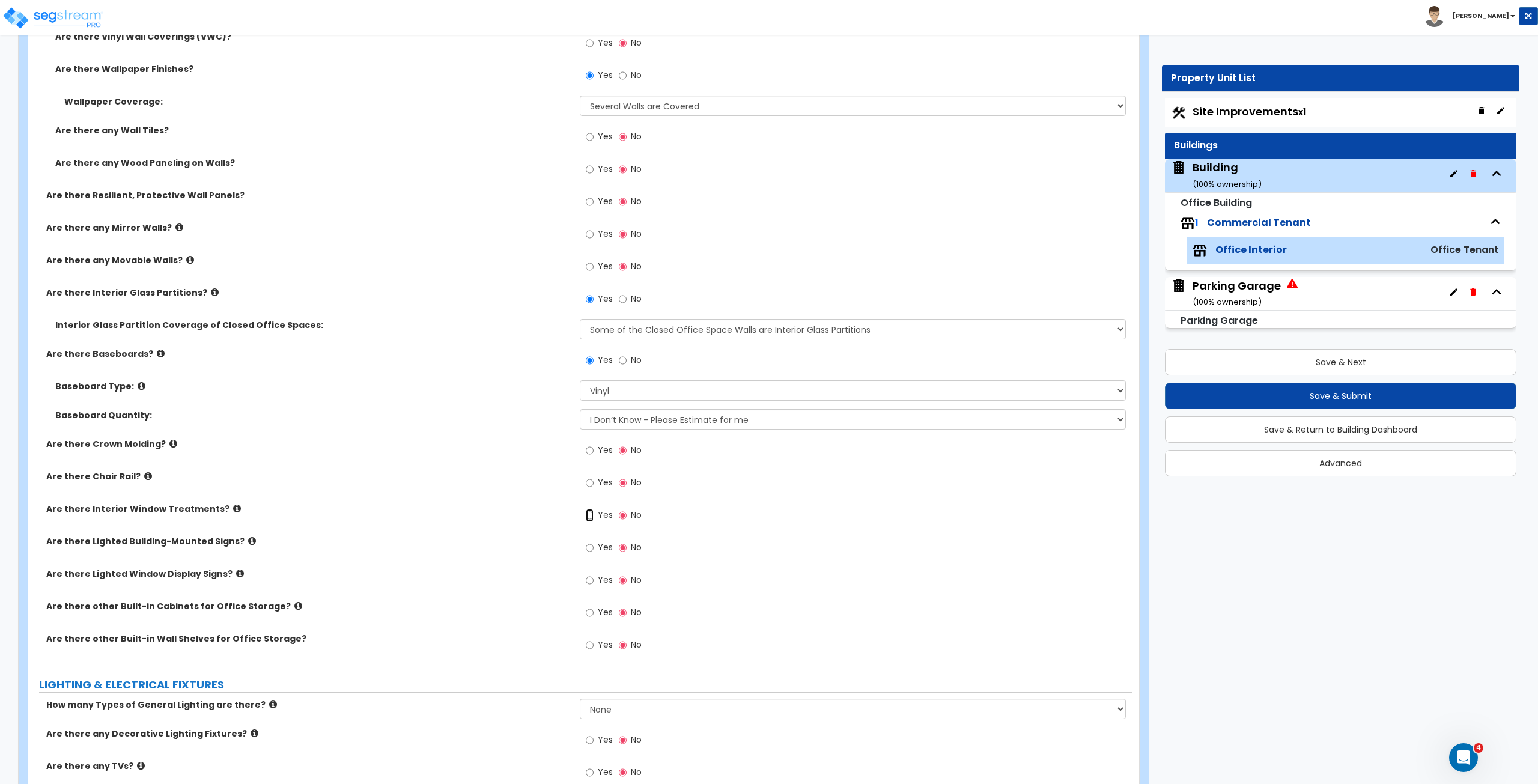
click at [589, 438] on input "Yes" at bounding box center [590, 515] width 8 height 13
radio input "true"
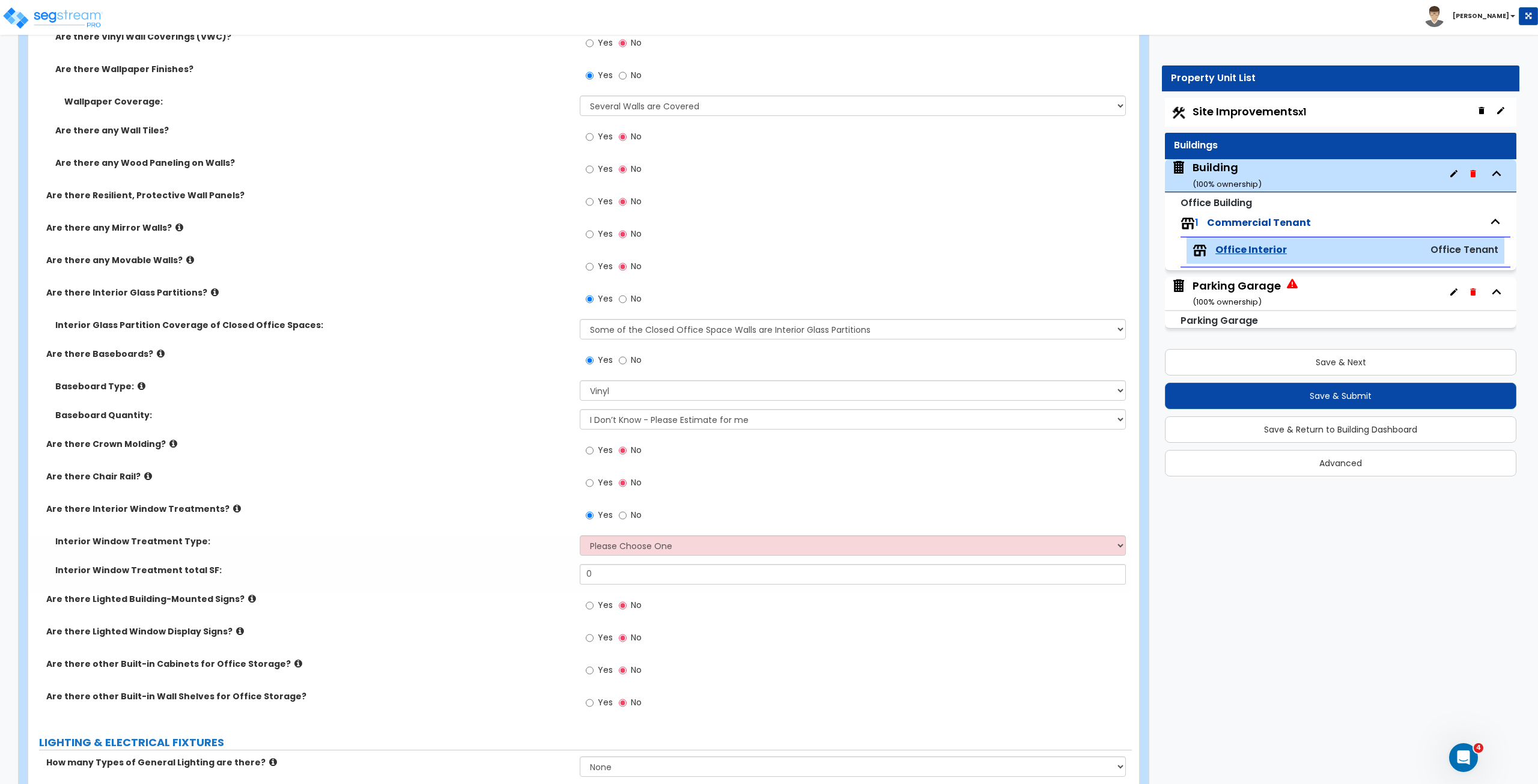
click at [509, 438] on div "Are there Chair Rail? Yes No" at bounding box center [580, 486] width 1104 height 32
drag, startPoint x: 613, startPoint y: 569, endPoint x: 551, endPoint y: 571, distance: 62.0
click at [551, 438] on div "Interior Window Treatment total SF: 0" at bounding box center [580, 578] width 1104 height 29
type input "1,000"
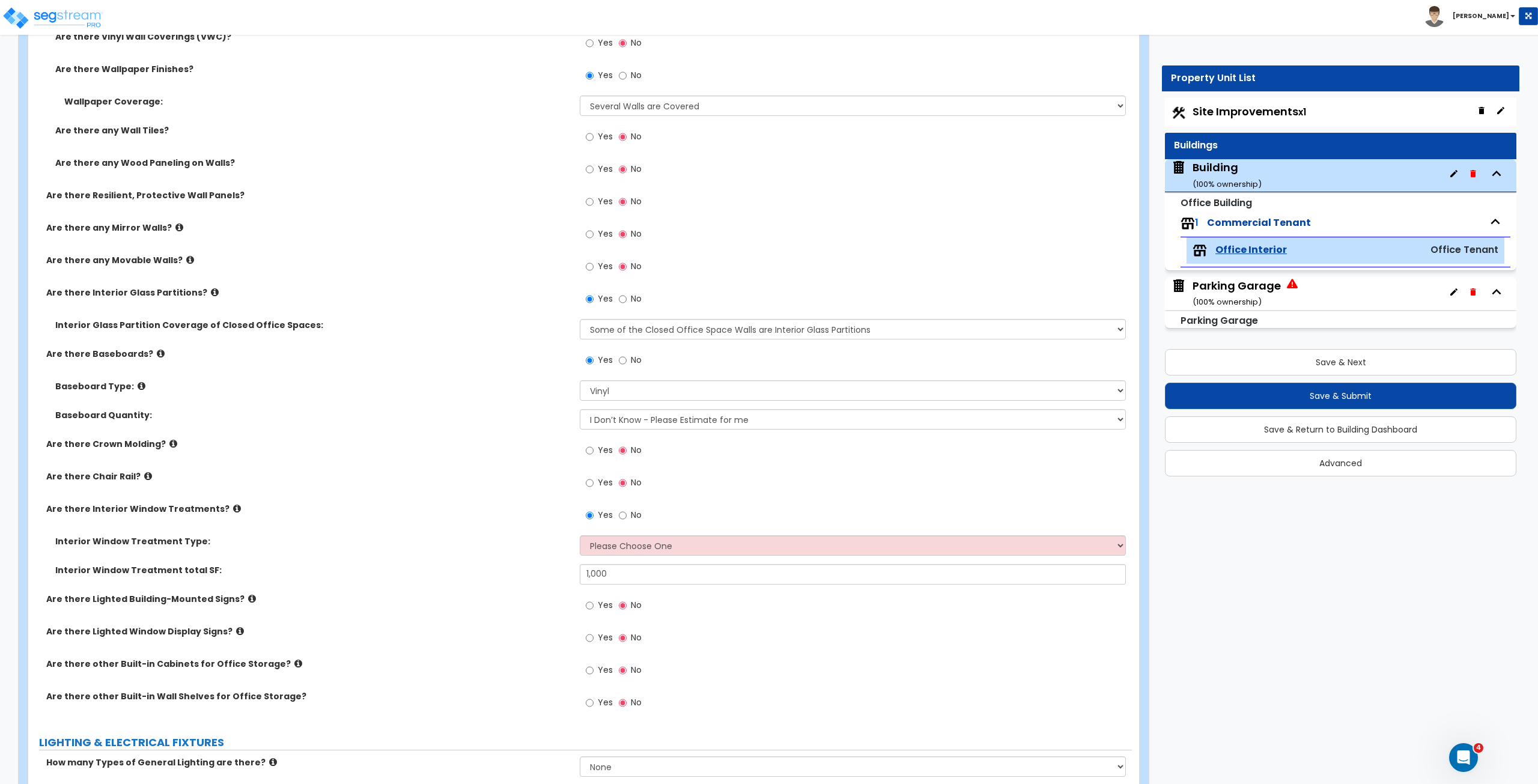
click at [551, 438] on label "Interior Window Treatment total SF:" at bounding box center [313, 570] width 515 height 12
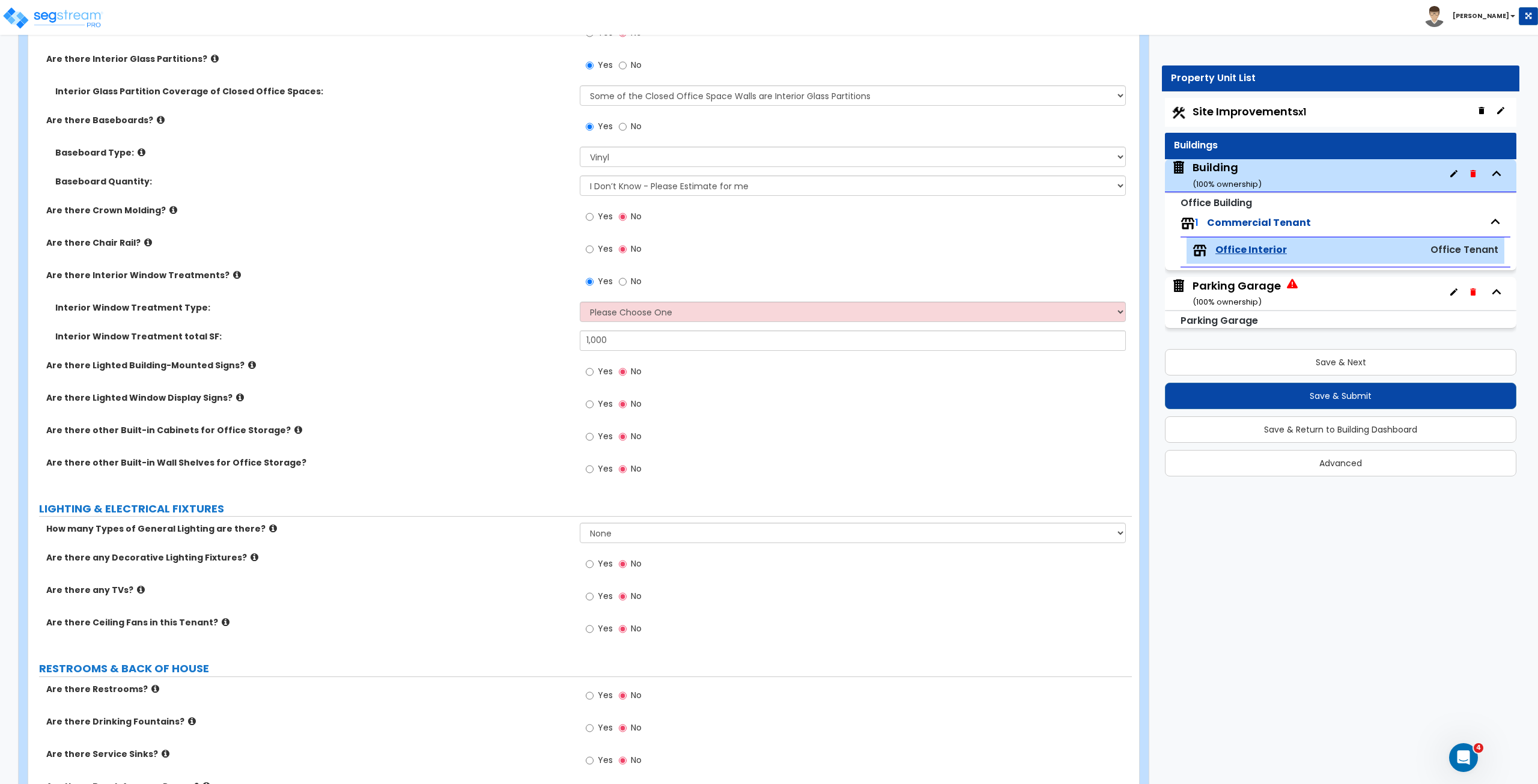
scroll to position [1403, 0]
click at [597, 438] on select "None 1 2 3" at bounding box center [852, 531] width 546 height 20
select select "3"
click at [580, 438] on select "None 1 2 3" at bounding box center [852, 531] width 546 height 20
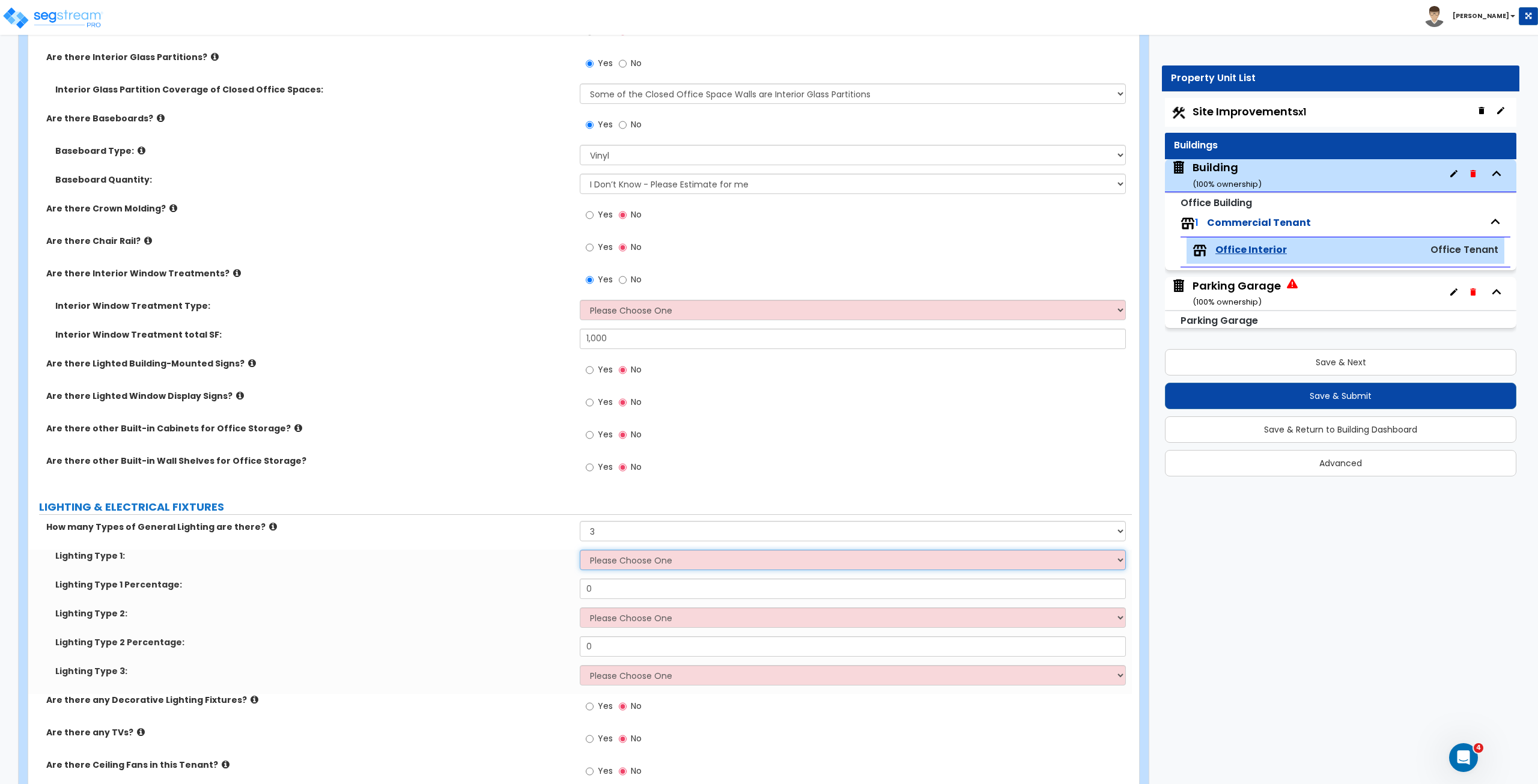
click at [617, 438] on select "Please Choose One LED Surface-Mounted LED Recessed Fluorescent Surface-Mounted …" at bounding box center [852, 559] width 546 height 20
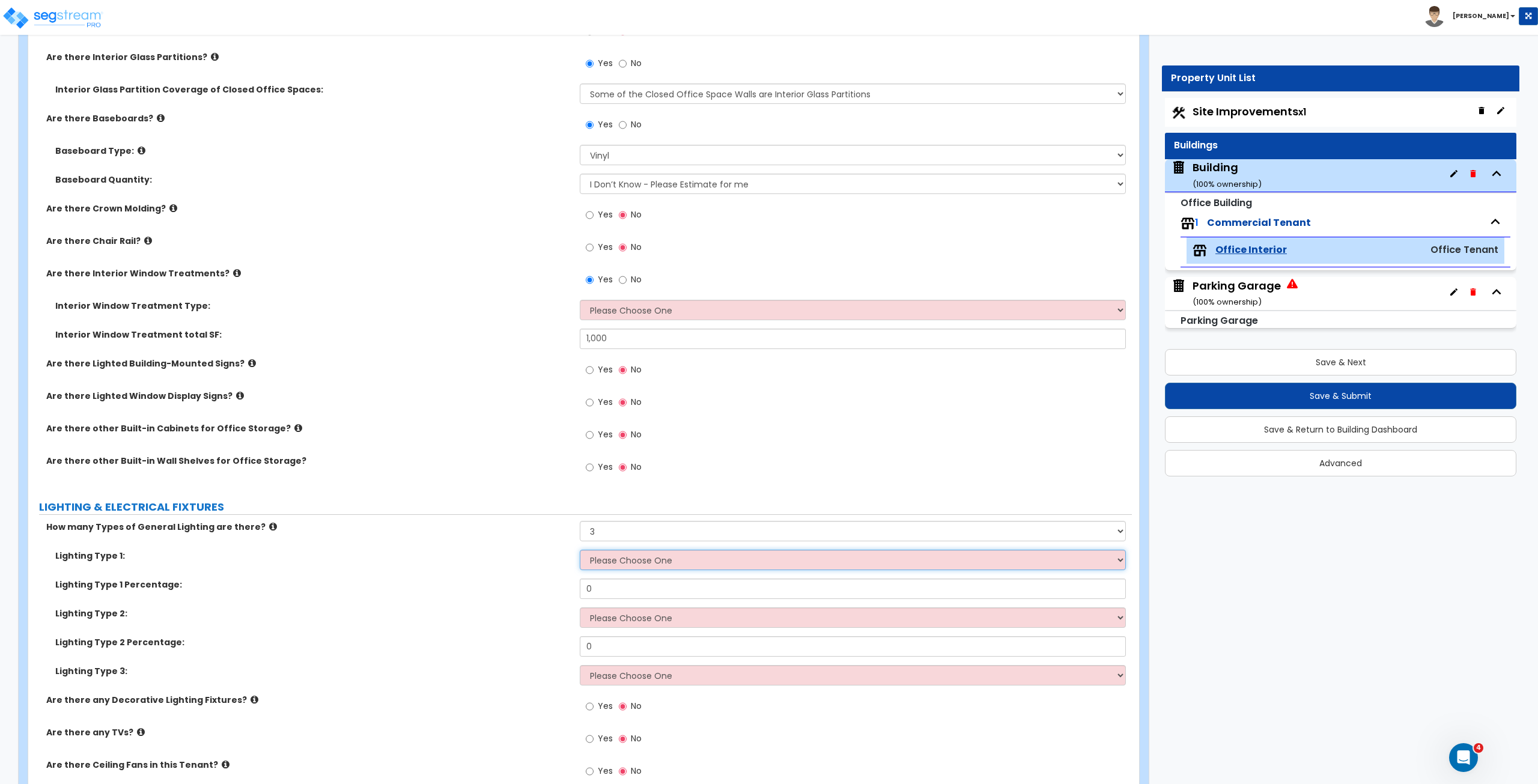
select select "4"
click at [580, 438] on select "Please Choose One LED Surface-Mounted LED Recessed Fluorescent Surface-Mounted …" at bounding box center [852, 559] width 546 height 20
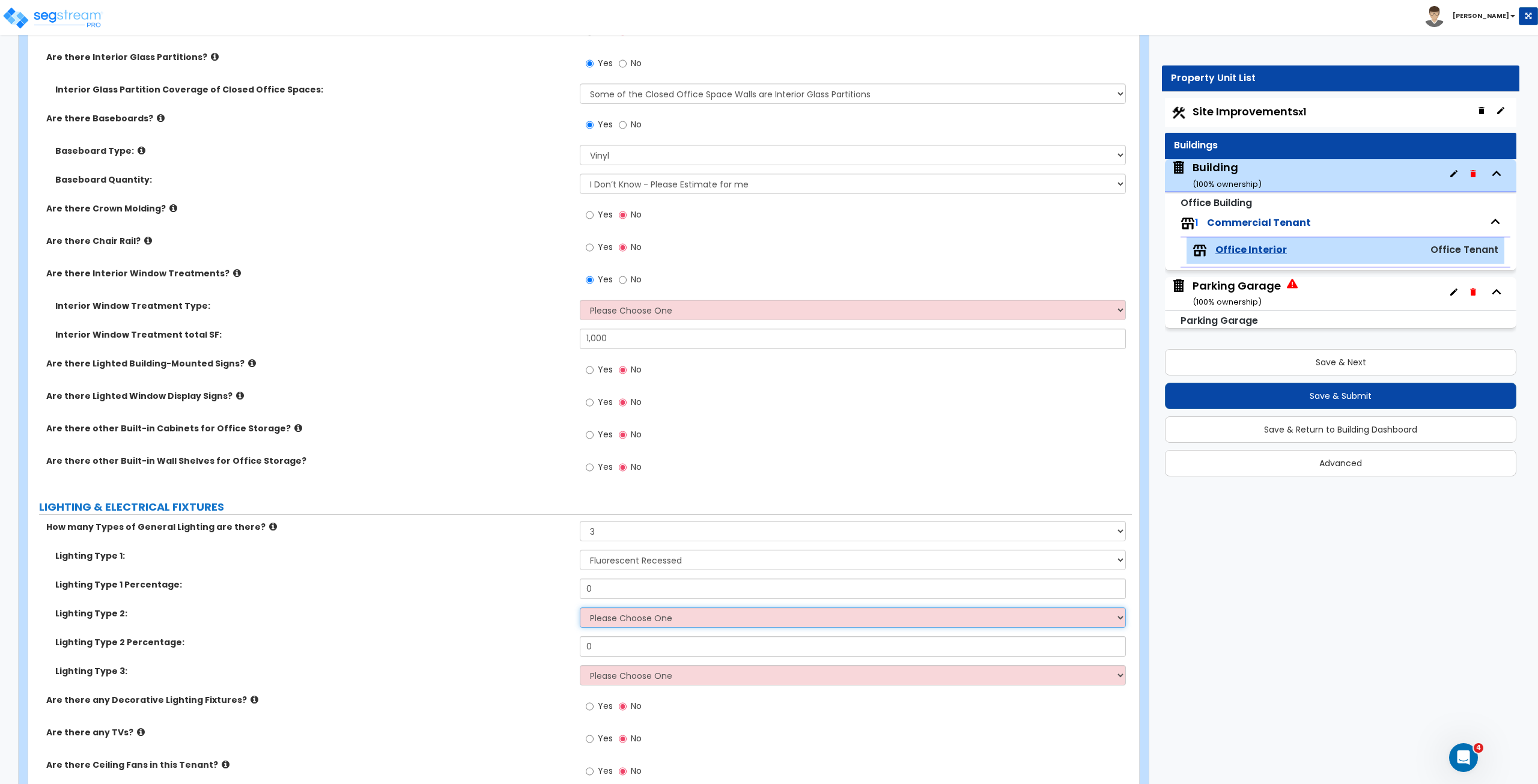
click at [627, 438] on select "Please Choose One LED Surface-Mounted LED Recessed Fluorescent Surface-Mounted …" at bounding box center [852, 617] width 546 height 20
select select "3"
click at [580, 438] on select "Please Choose One LED Surface-Mounted LED Recessed Fluorescent Surface-Mounted …" at bounding box center [852, 617] width 546 height 20
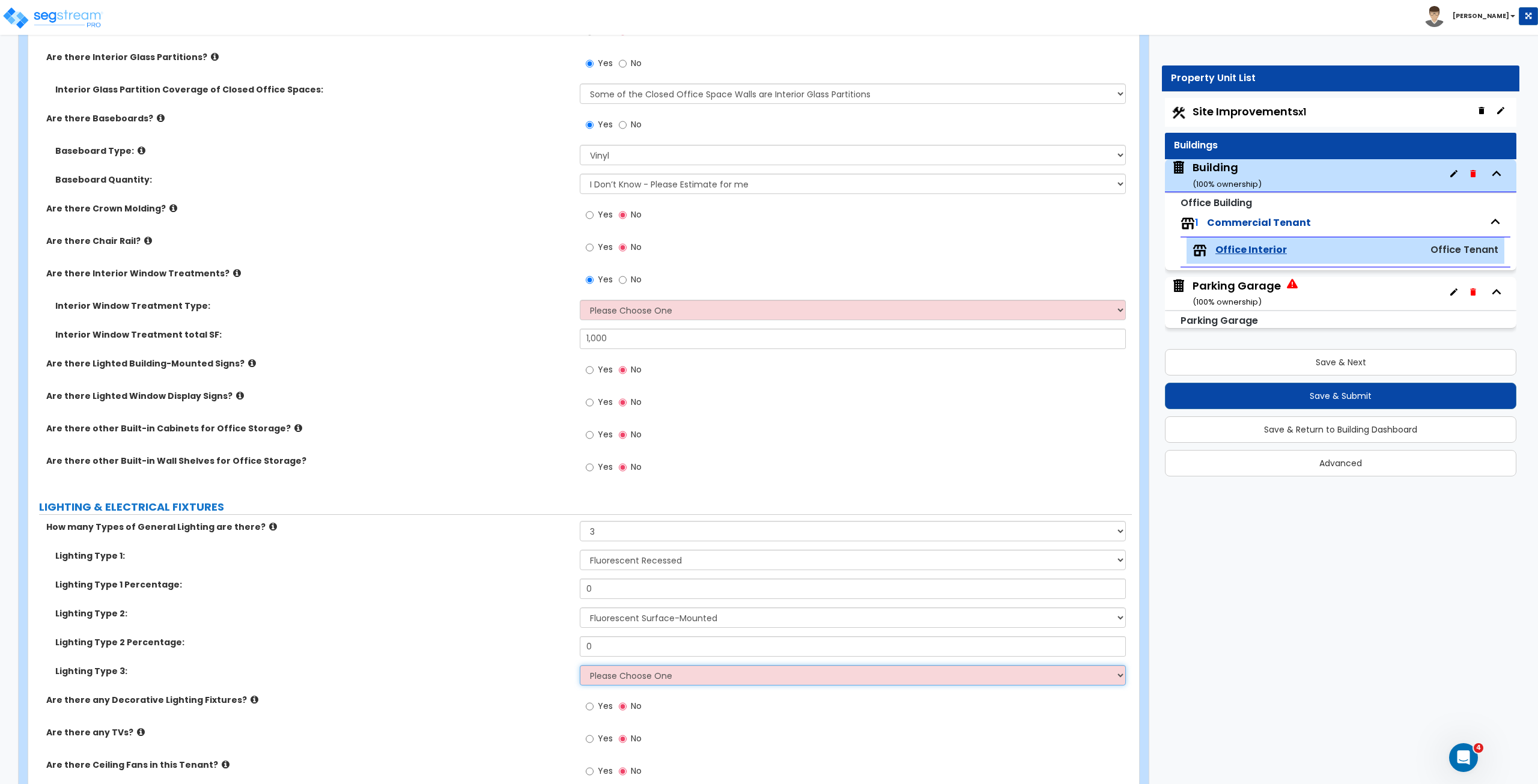
click at [634, 438] on select "Please Choose One LED Surface-Mounted LED Recessed Fluorescent Surface-Mounted …" at bounding box center [852, 675] width 546 height 20
select select "5"
click at [580, 438] on select "Please Choose One LED Surface-Mounted LED Recessed Fluorescent Surface-Mounted …" at bounding box center [852, 675] width 546 height 20
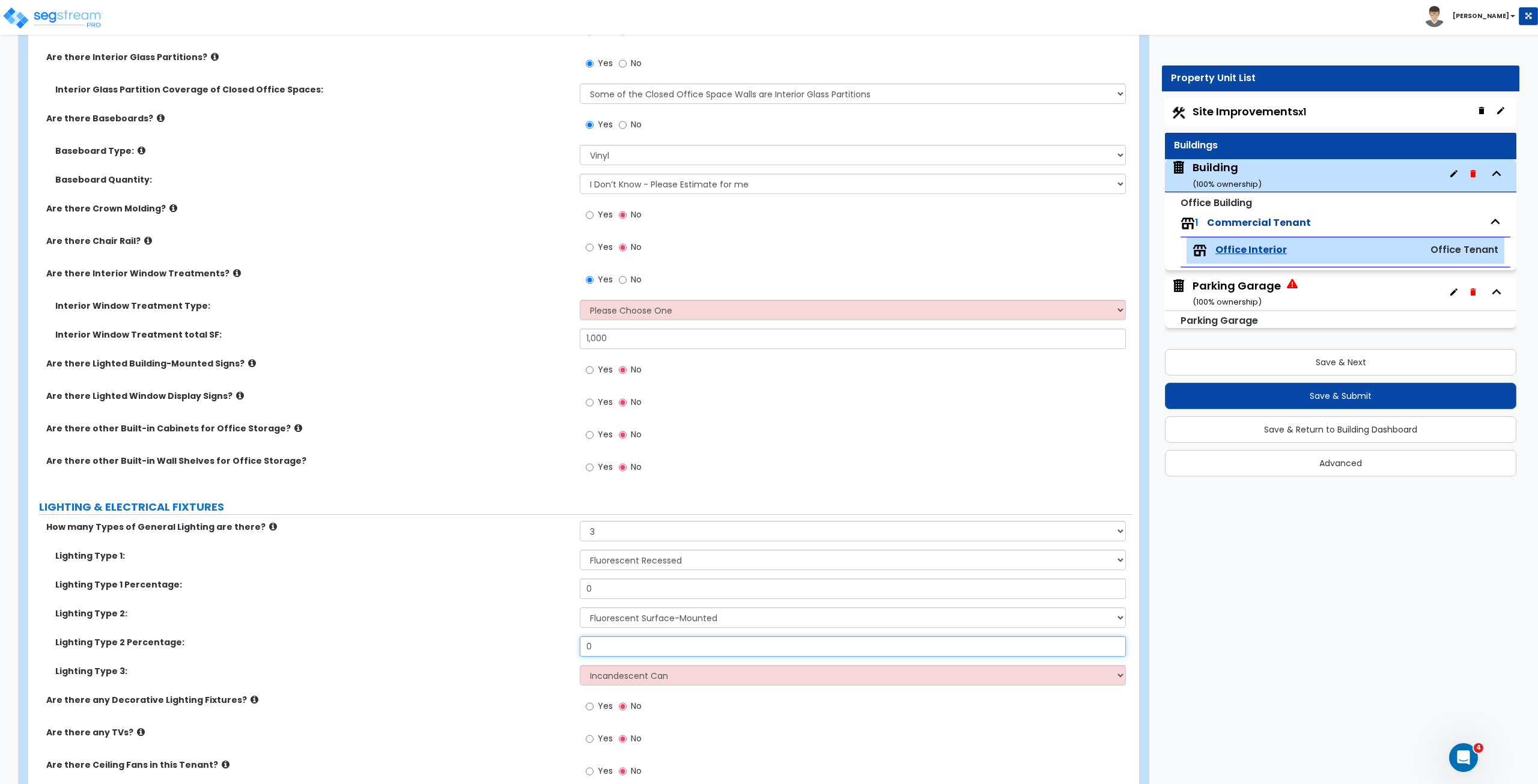
click at [660, 438] on input "0" at bounding box center [852, 646] width 546 height 20
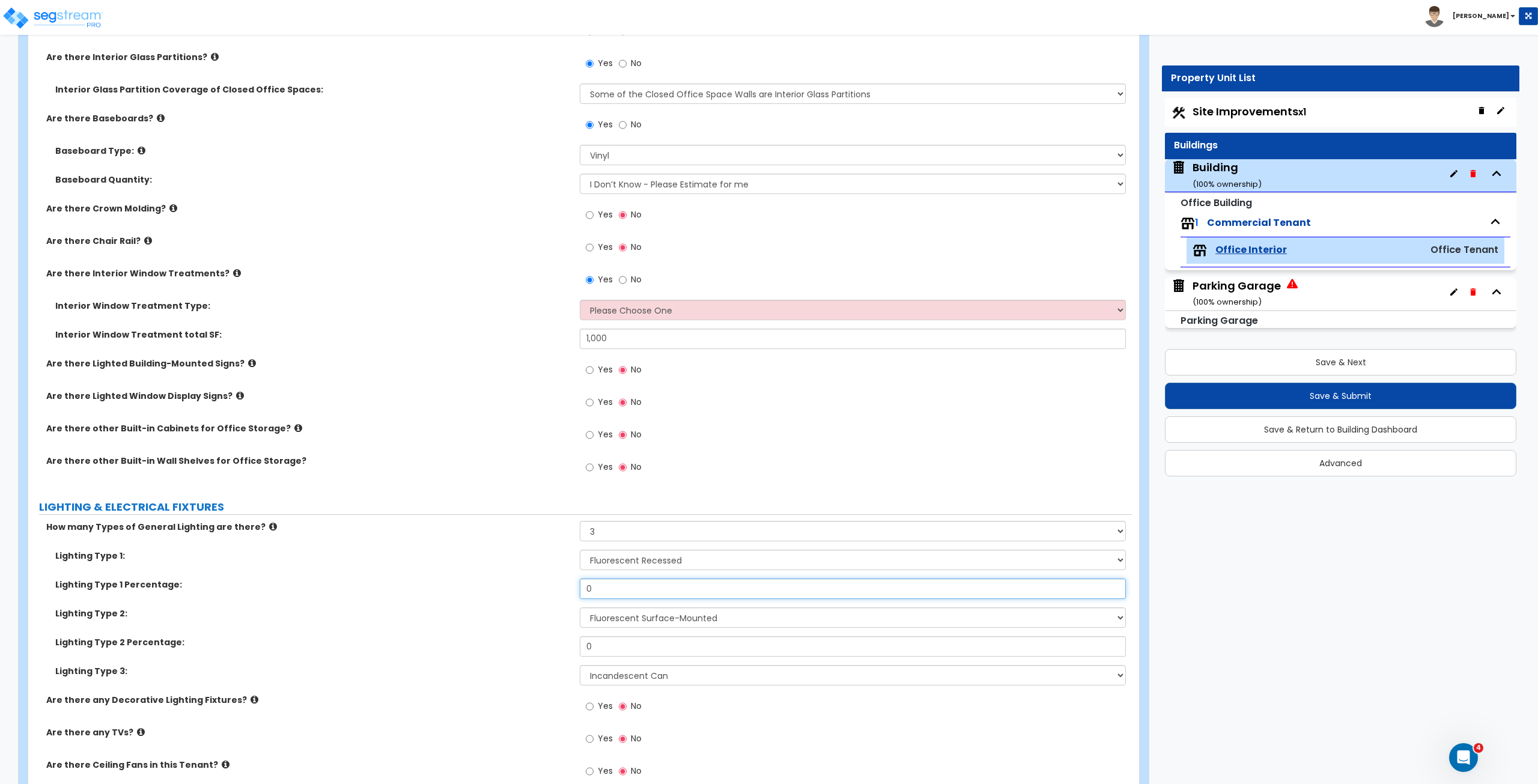
drag, startPoint x: 617, startPoint y: 586, endPoint x: 502, endPoint y: 546, distance: 121.8
click at [502, 438] on div "How many Types of General Lighting are there? None 1 2 3 Lighting Type 1: Pleas…" at bounding box center [580, 656] width 1086 height 270
type input "45"
drag, startPoint x: 608, startPoint y: 642, endPoint x: 559, endPoint y: 644, distance: 49.0
click at [559, 438] on div "Lighting Type 2 Percentage: 0" at bounding box center [580, 650] width 1104 height 29
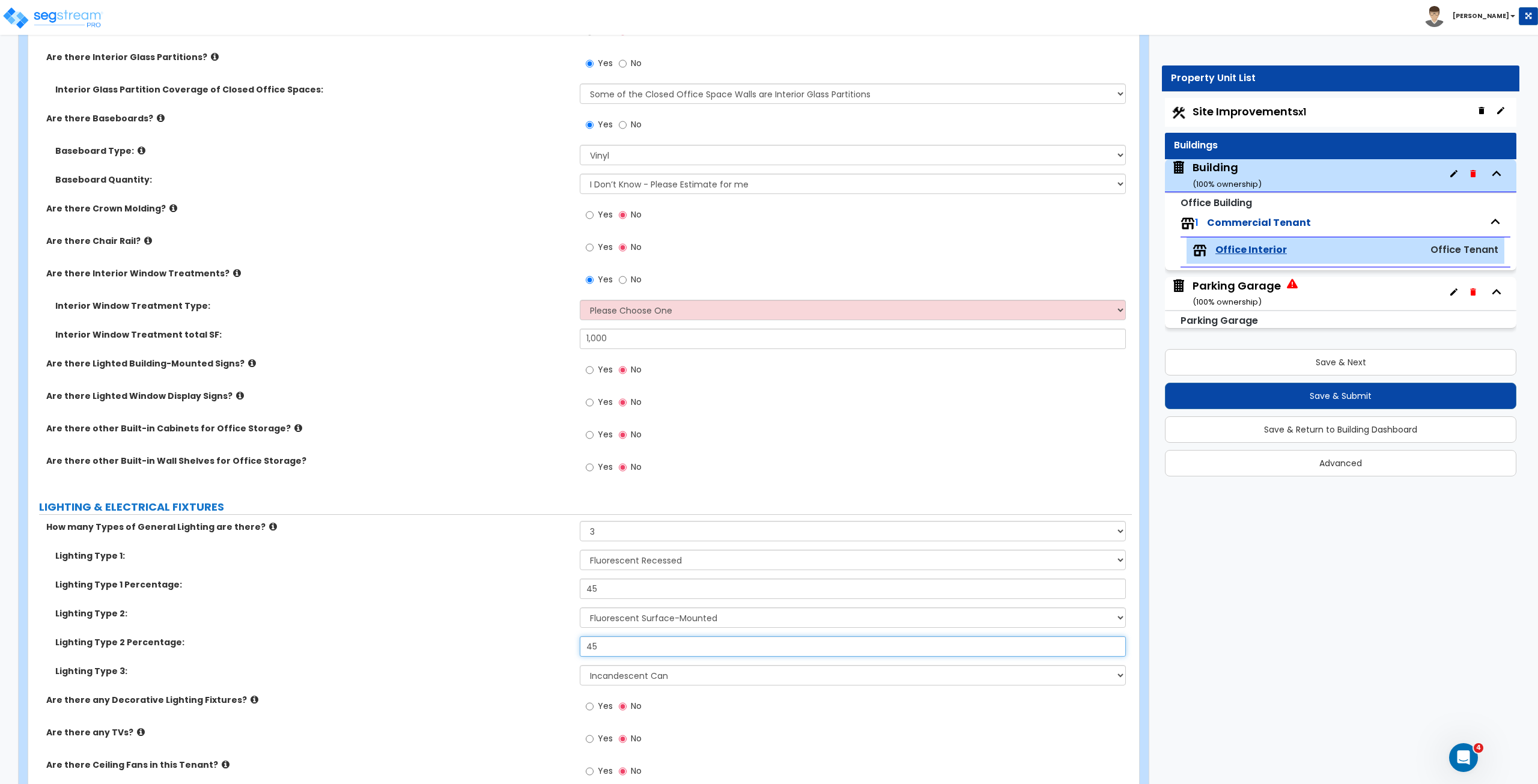
type input "45"
click at [559, 438] on label "Lighting Type 2 Percentage:" at bounding box center [313, 642] width 515 height 12
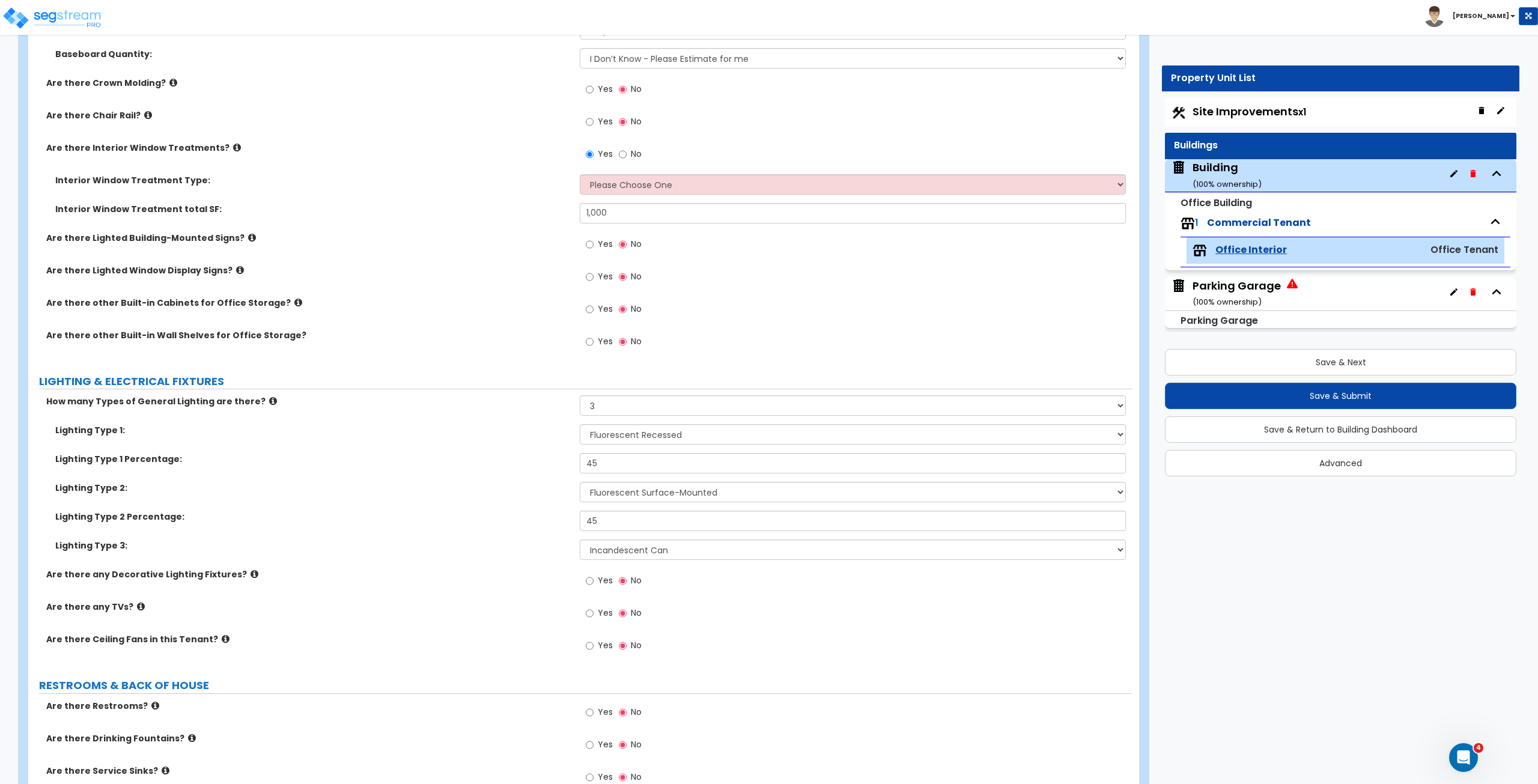
scroll to position [1529, 0]
click at [590, 438] on input "Yes" at bounding box center [590, 580] width 8 height 13
radio input "true"
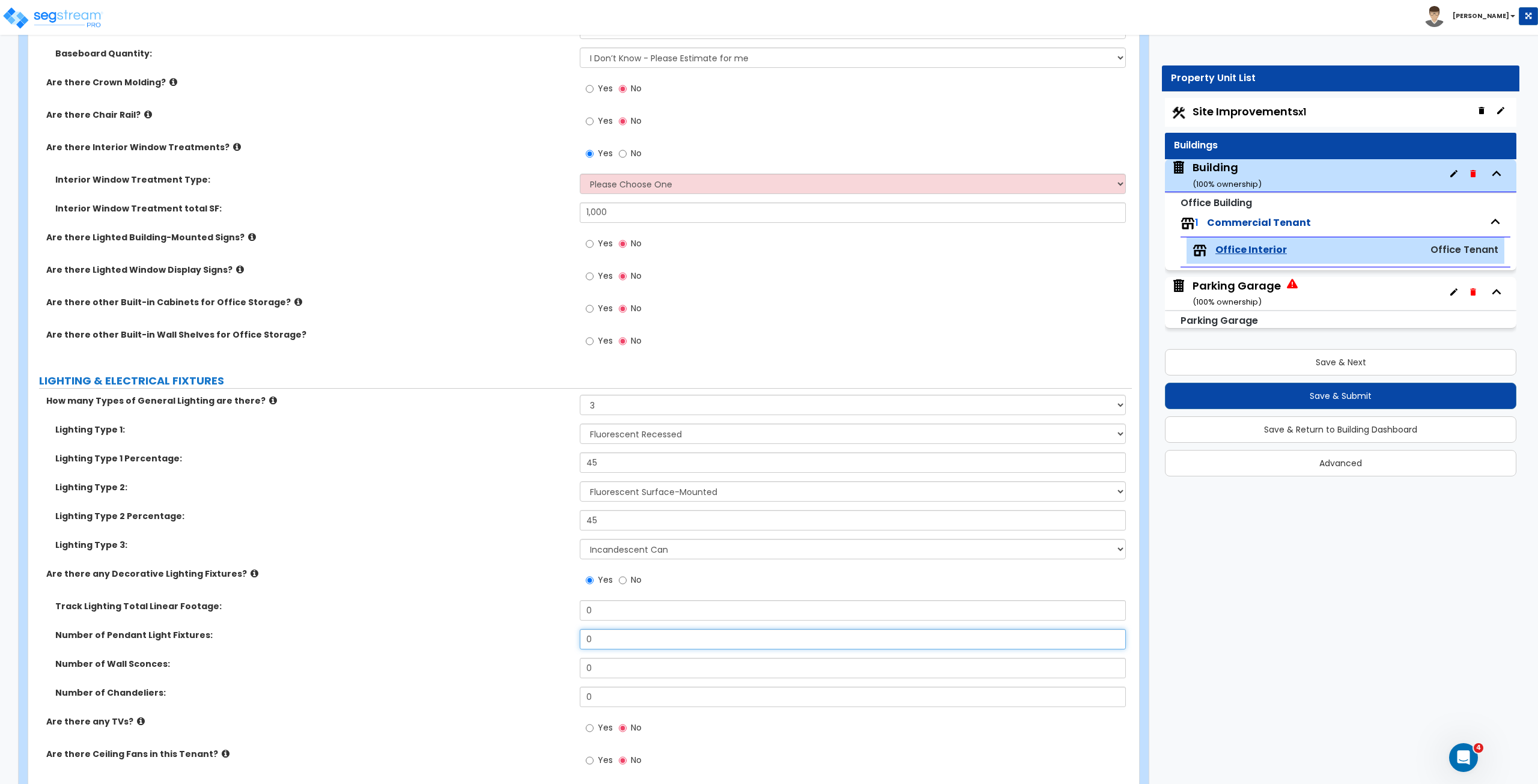
drag, startPoint x: 609, startPoint y: 636, endPoint x: 551, endPoint y: 637, distance: 58.0
click at [551, 438] on div "Number of Pendant Light Fixtures: 0" at bounding box center [580, 643] width 1104 height 29
type input "3"
click at [513, 438] on div "Lighting Type 3: Please Choose One LED Surface-Mounted LED Recessed Fluorescent…" at bounding box center [580, 553] width 1104 height 29
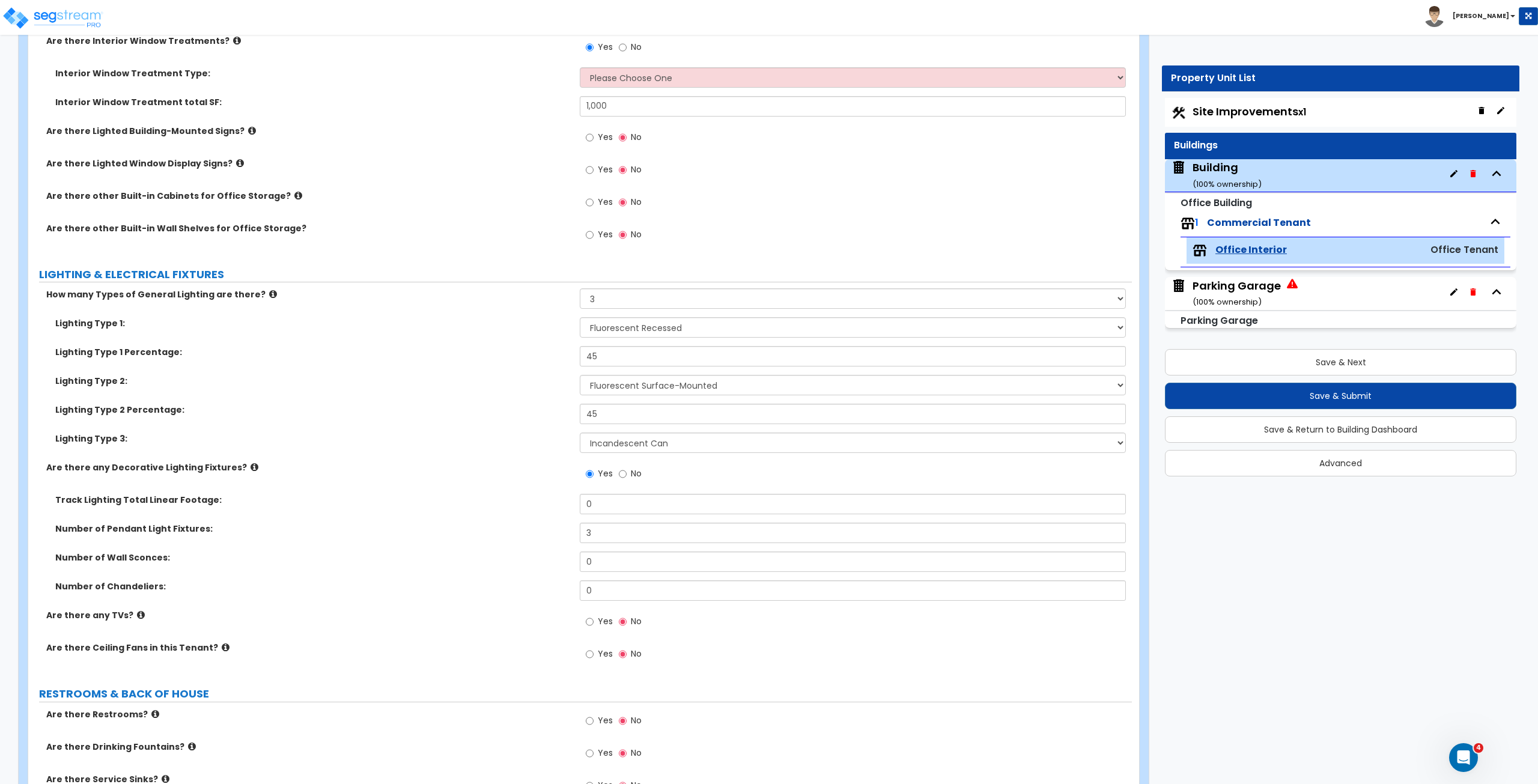
scroll to position [1638, 0]
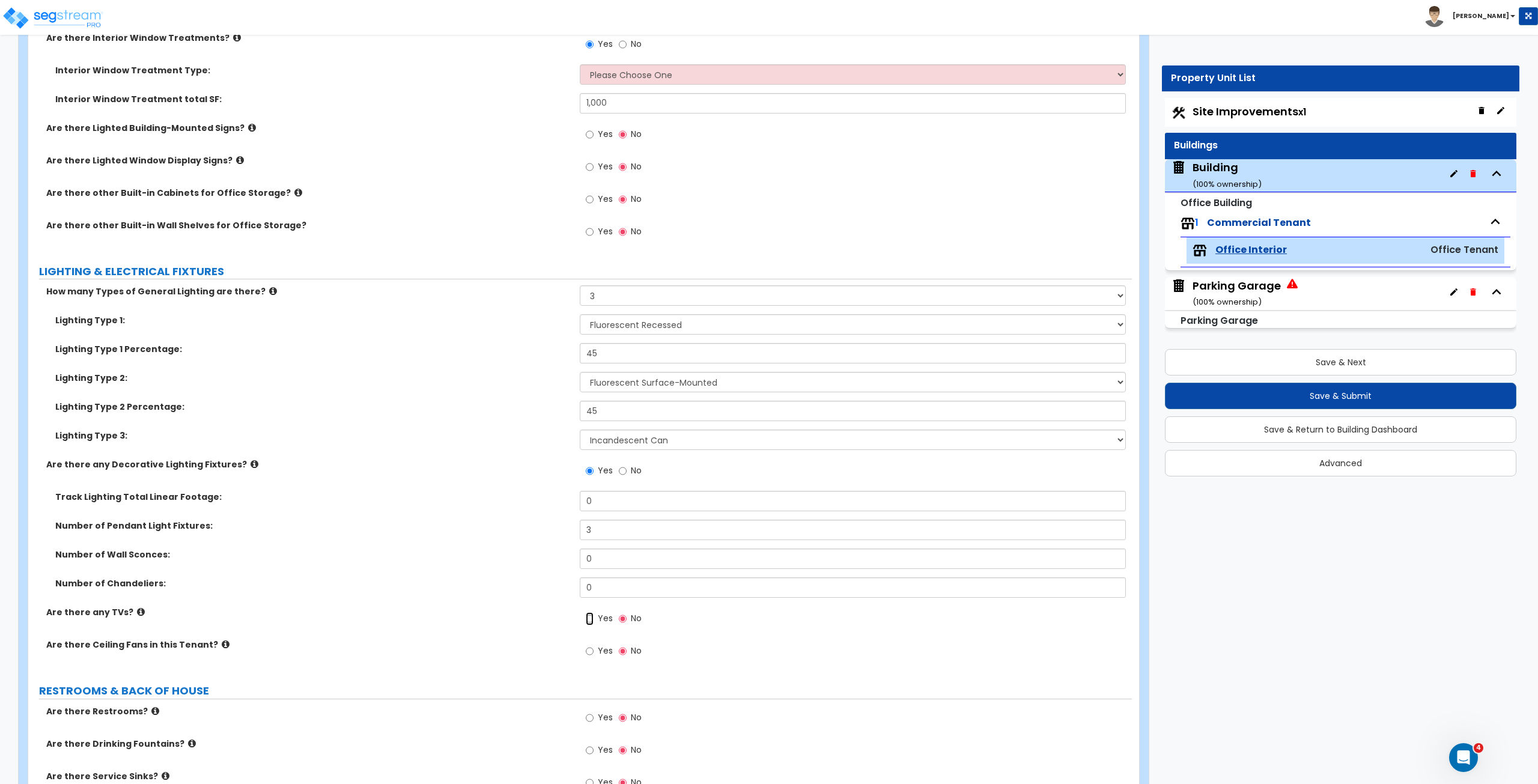
click at [590, 438] on input "Yes" at bounding box center [590, 618] width 8 height 13
radio input "true"
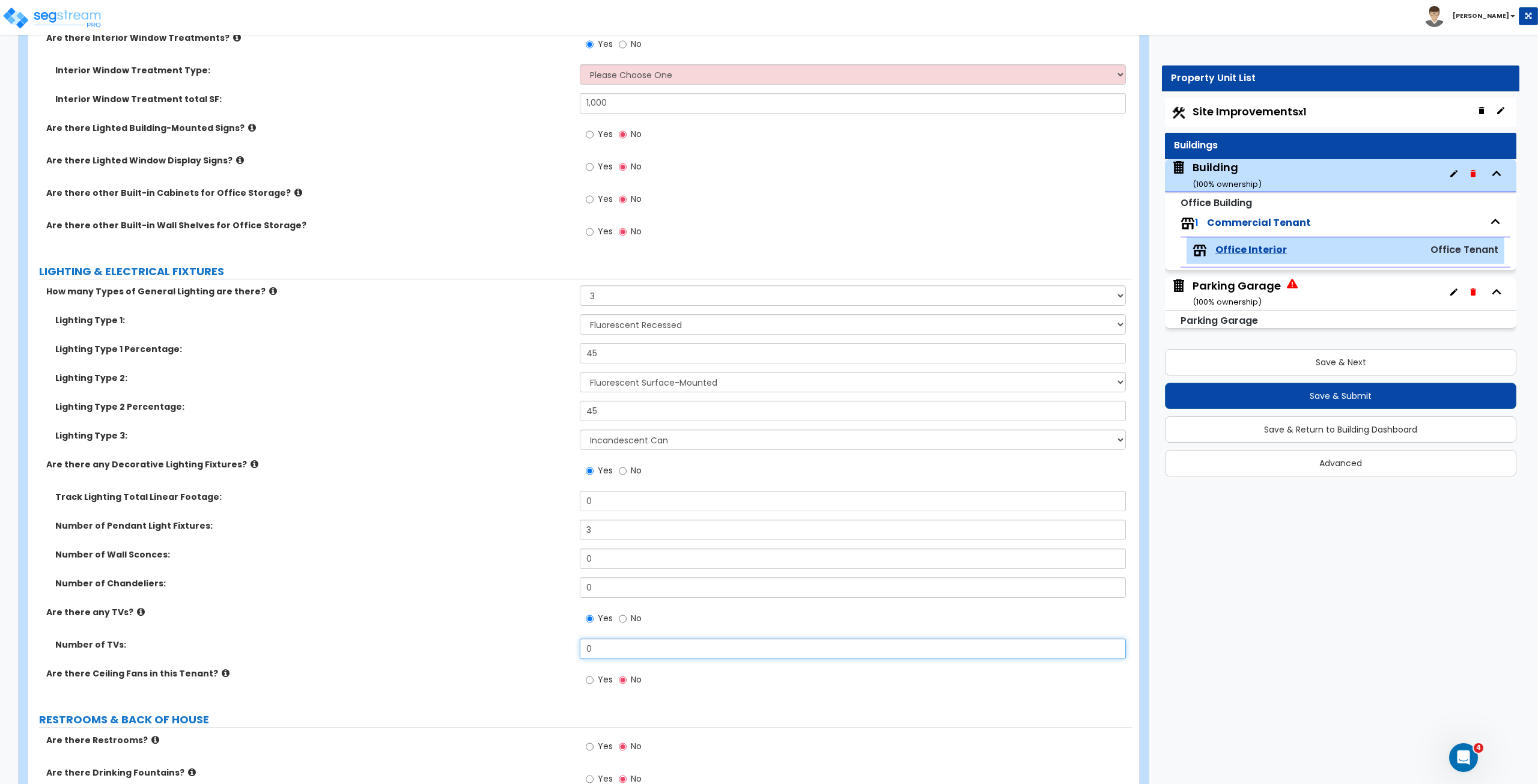
drag, startPoint x: 598, startPoint y: 647, endPoint x: 505, endPoint y: 653, distance: 93.2
click at [505, 438] on div "Number of TVs: 0" at bounding box center [580, 652] width 1104 height 29
type input "6"
click at [505, 438] on div "Number of TVs: 6" at bounding box center [580, 652] width 1104 height 29
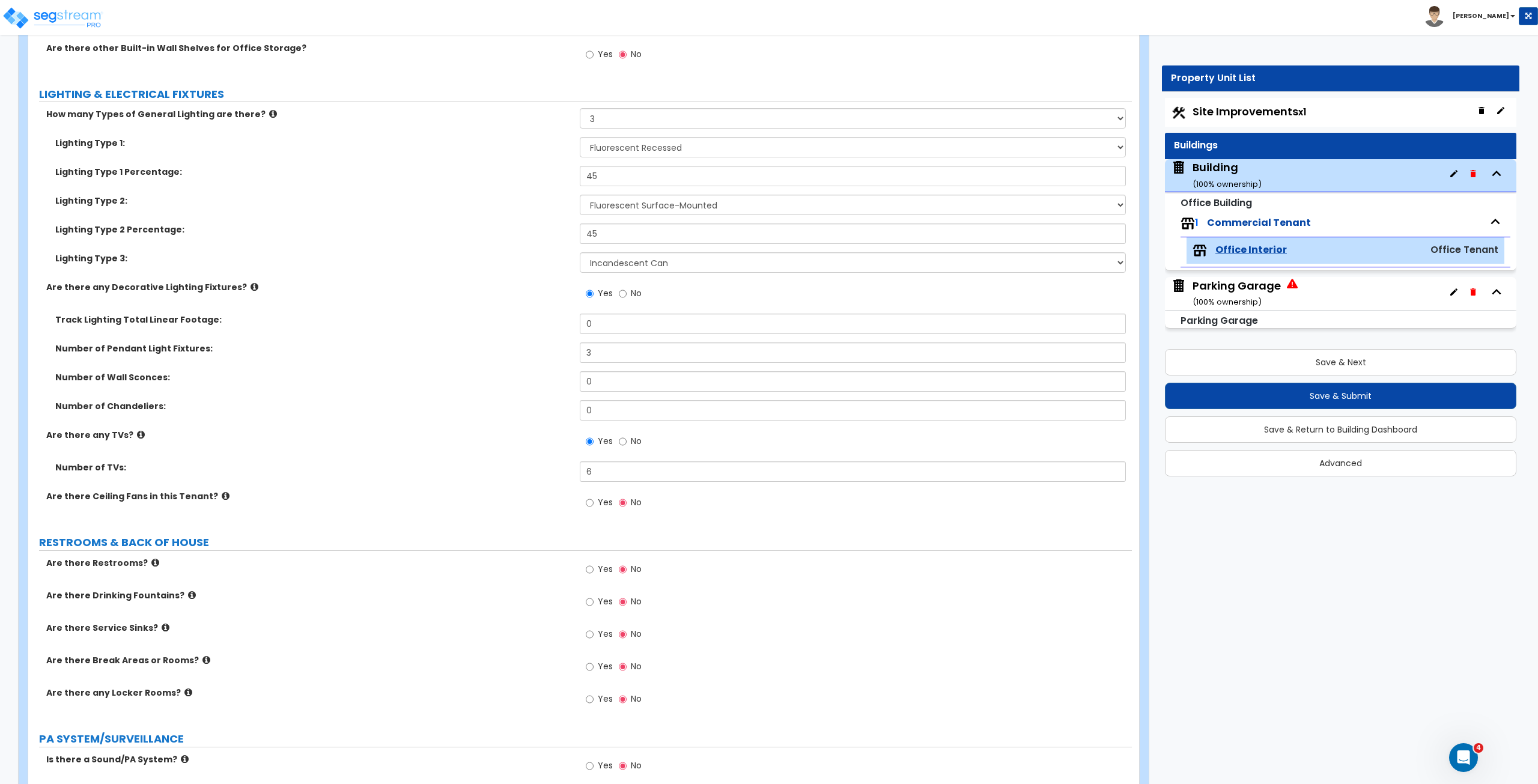
scroll to position [1853, 0]
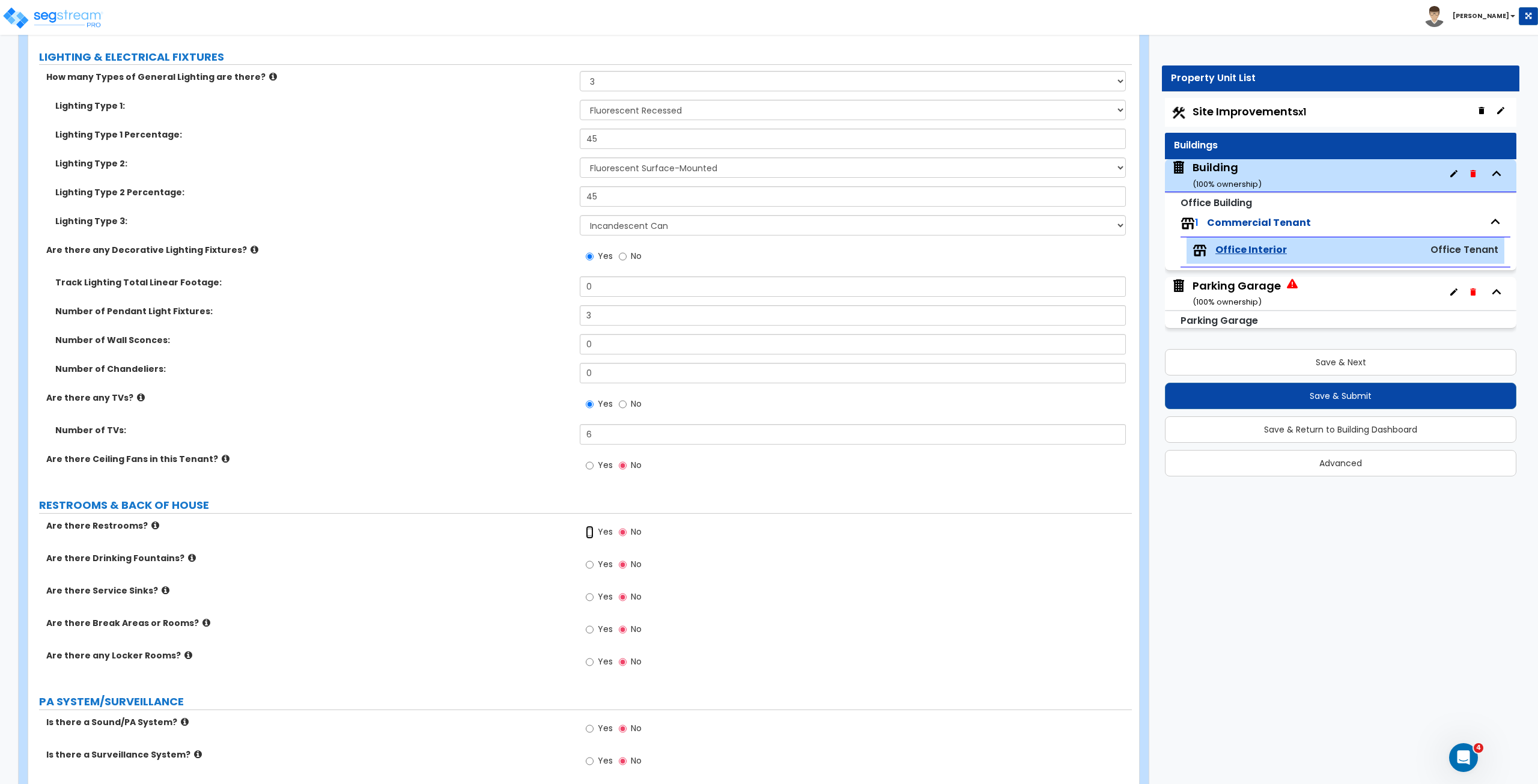
click at [590, 438] on input "Yes" at bounding box center [590, 532] width 8 height 13
radio input "true"
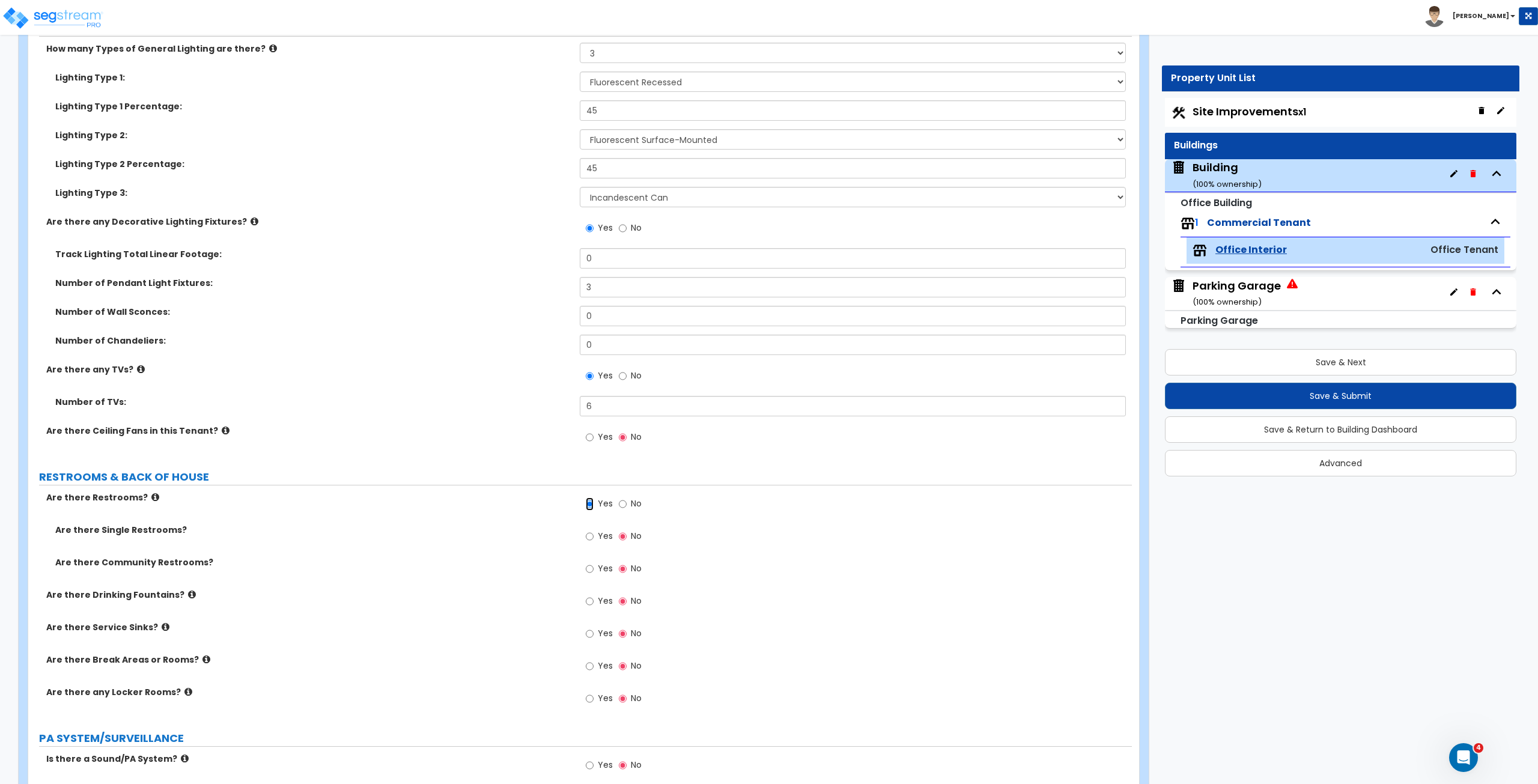
scroll to position [1882, 0]
click at [590, 438] on input "Yes" at bounding box center [590, 536] width 8 height 13
radio input "true"
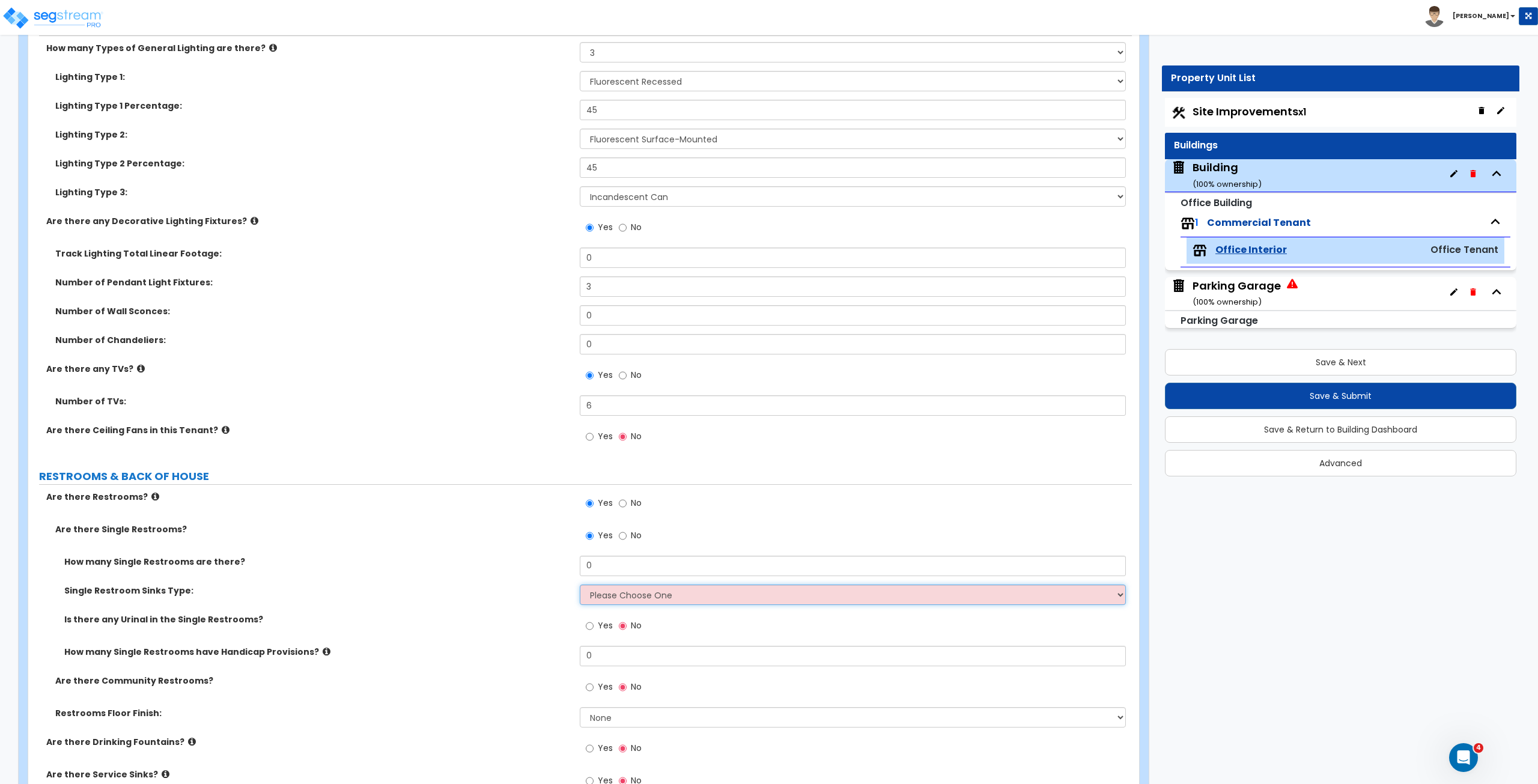
click at [593, 438] on select "Please Choose One Wall-mounted Vanity-mounted" at bounding box center [852, 594] width 546 height 20
select select "1"
click at [580, 438] on select "Please Choose One Wall-mounted Vanity-mounted" at bounding box center [852, 594] width 546 height 20
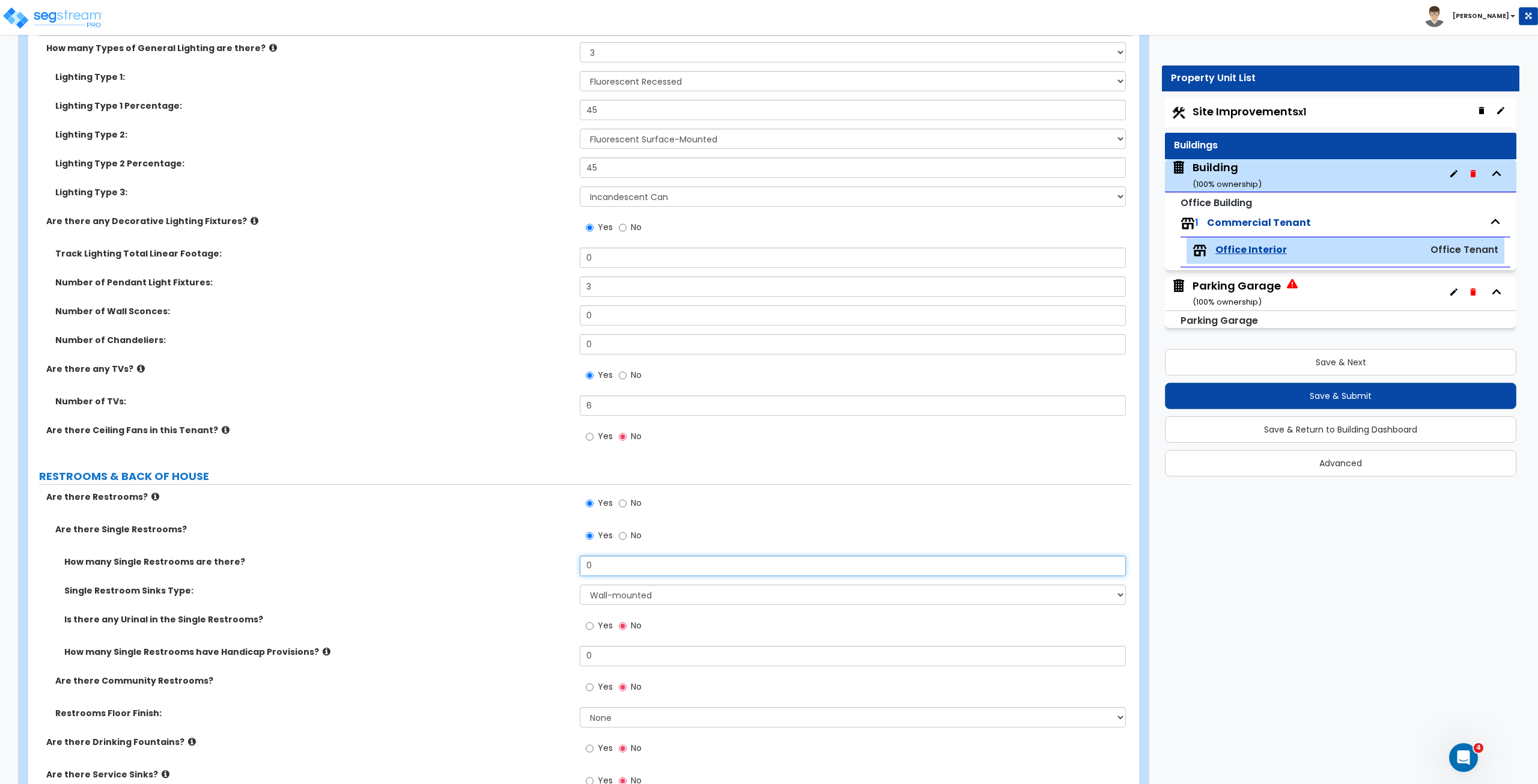
drag, startPoint x: 609, startPoint y: 567, endPoint x: 525, endPoint y: 528, distance: 92.6
click at [525, 438] on div "Are there Single Restrooms? Yes No How many Single Restrooms are there? 0 Singl…" at bounding box center [580, 630] width 1086 height 213
type input "1"
click at [525, 438] on label "Are there Single Restrooms?" at bounding box center [313, 529] width 515 height 12
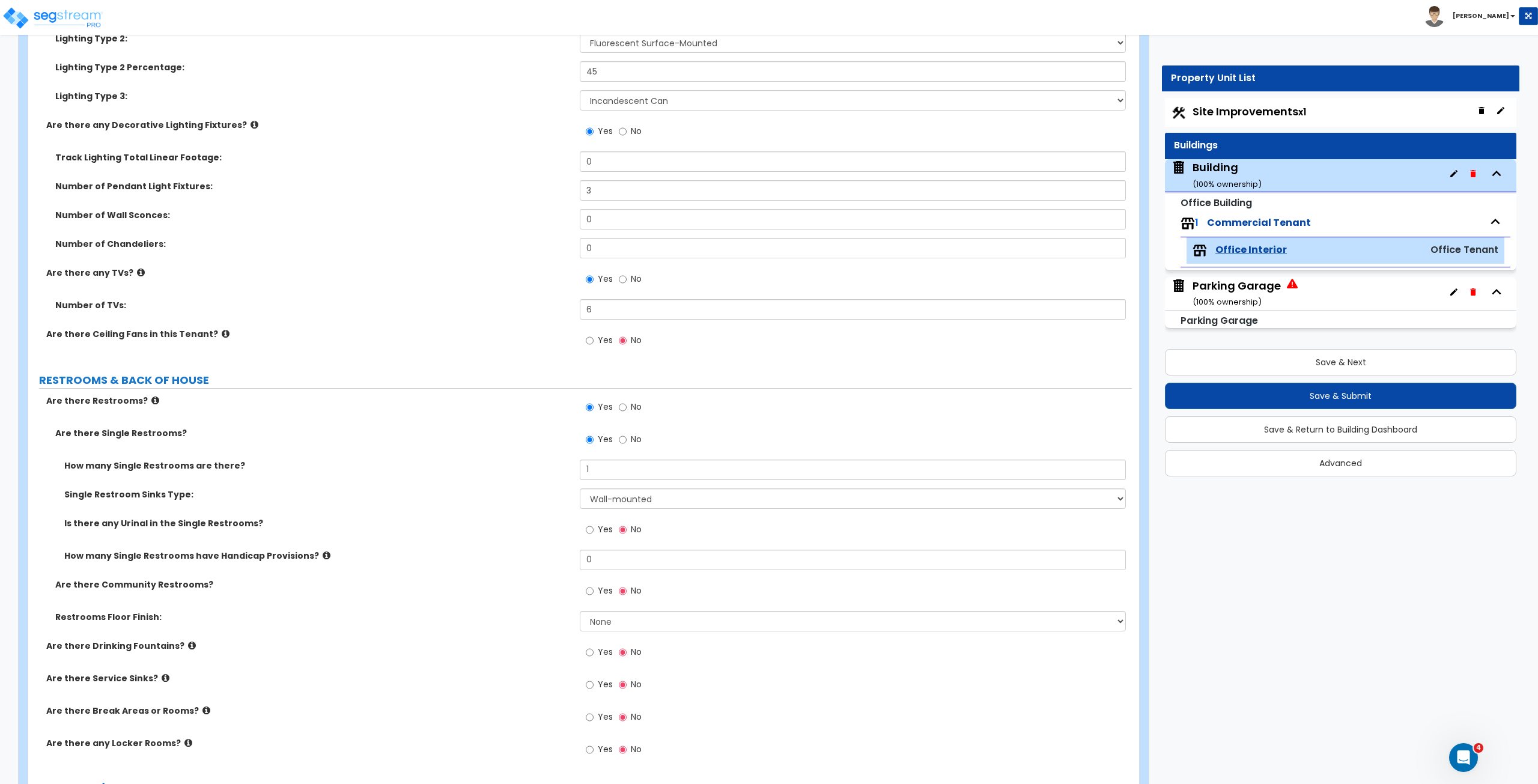
scroll to position [1985, 0]
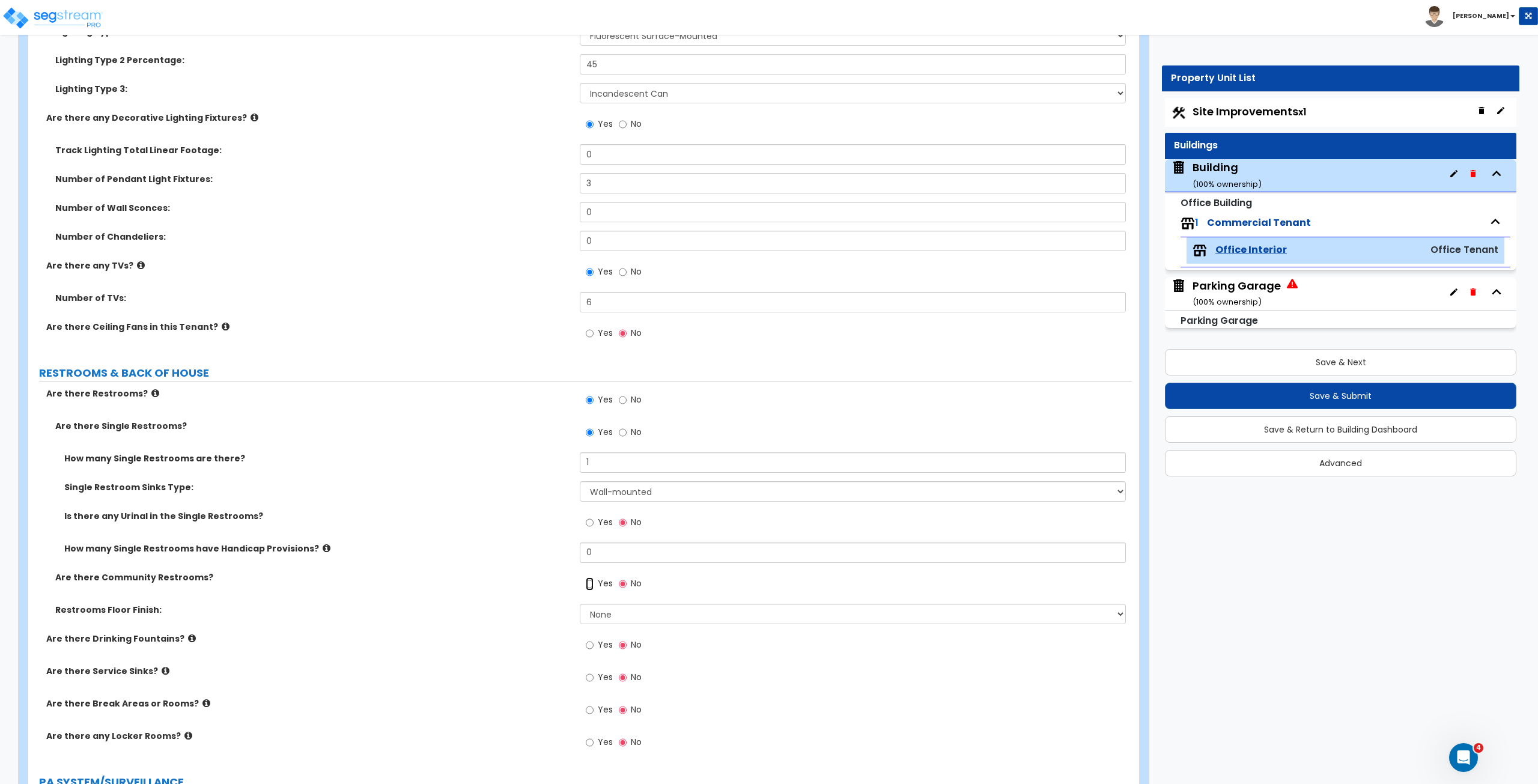
click at [592, 438] on input "Yes" at bounding box center [590, 583] width 8 height 13
radio input "true"
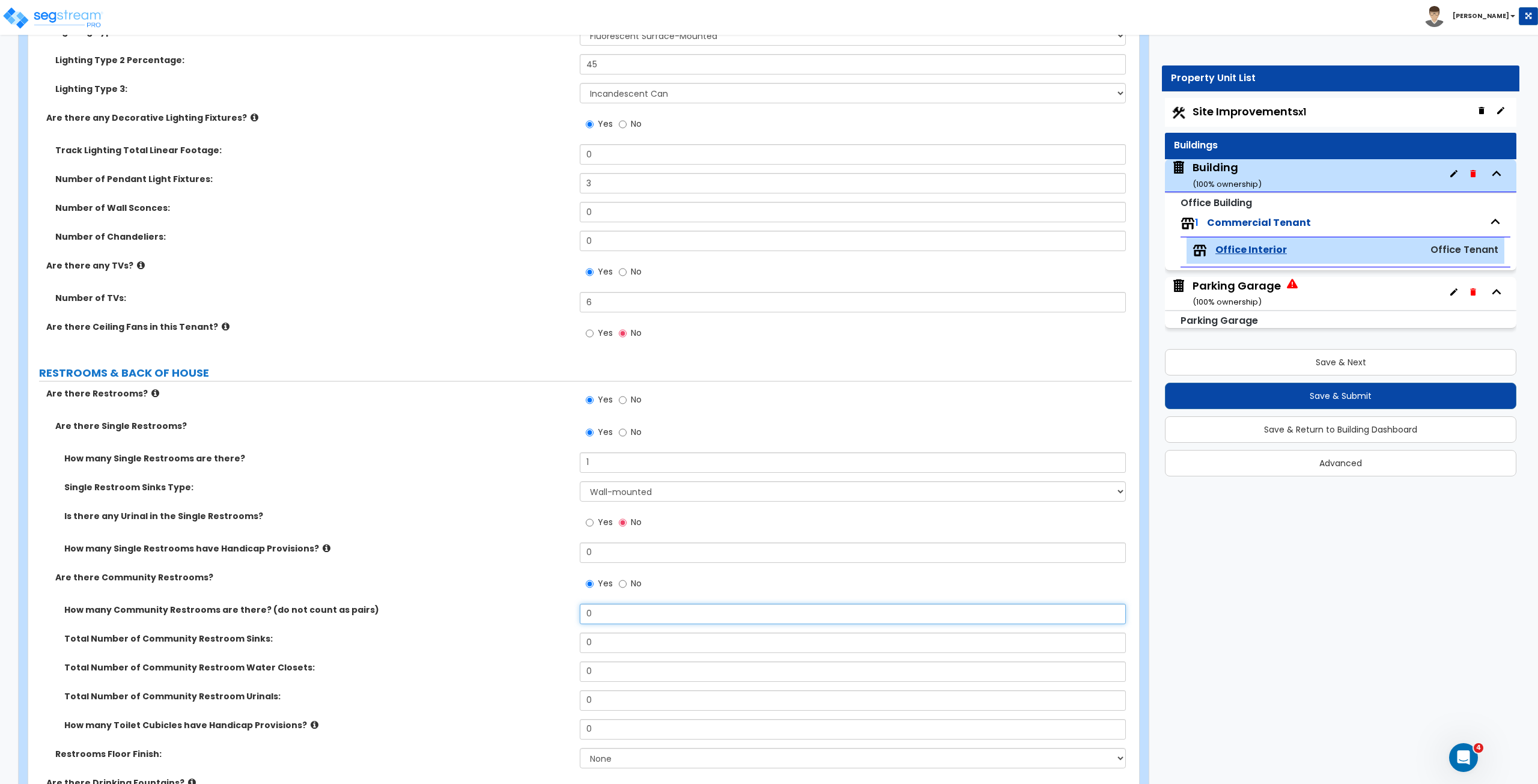
drag, startPoint x: 617, startPoint y: 609, endPoint x: 505, endPoint y: 608, distance: 112.0
click at [505, 438] on div "How many Community Restrooms are there? (do not count as pairs) 0" at bounding box center [580, 617] width 1104 height 29
type input "8"
drag, startPoint x: 611, startPoint y: 639, endPoint x: 548, endPoint y: 634, distance: 63.2
click at [548, 438] on div "Total Number of Community Restroom Sinks: 0" at bounding box center [580, 647] width 1104 height 29
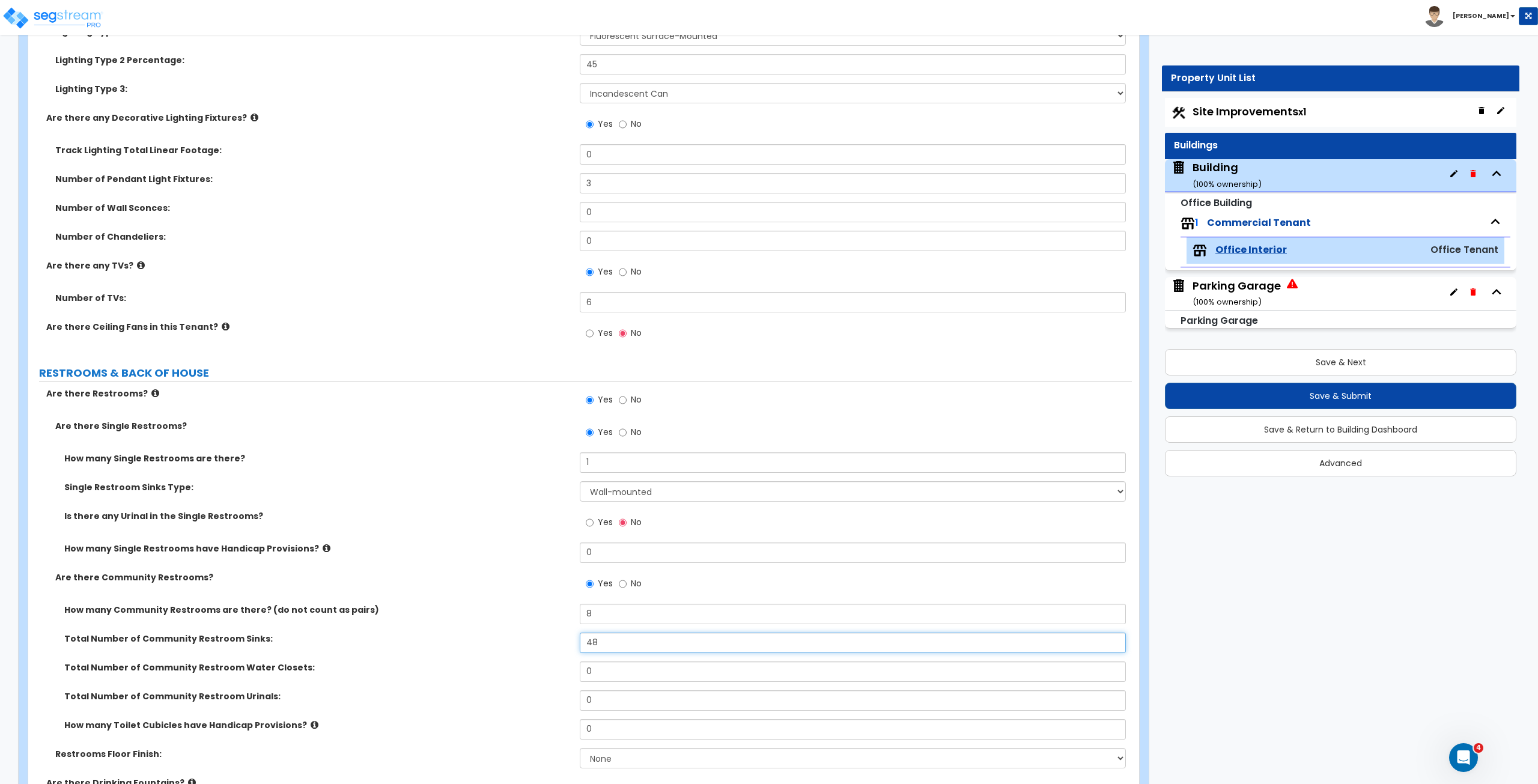
type input "48"
click at [617, 438] on input "0" at bounding box center [852, 671] width 546 height 20
drag, startPoint x: 617, startPoint y: 666, endPoint x: 555, endPoint y: 660, distance: 62.3
click at [555, 438] on div "Total Number of Community Restroom Water Closets: 0" at bounding box center [580, 675] width 1104 height 29
type input "53"
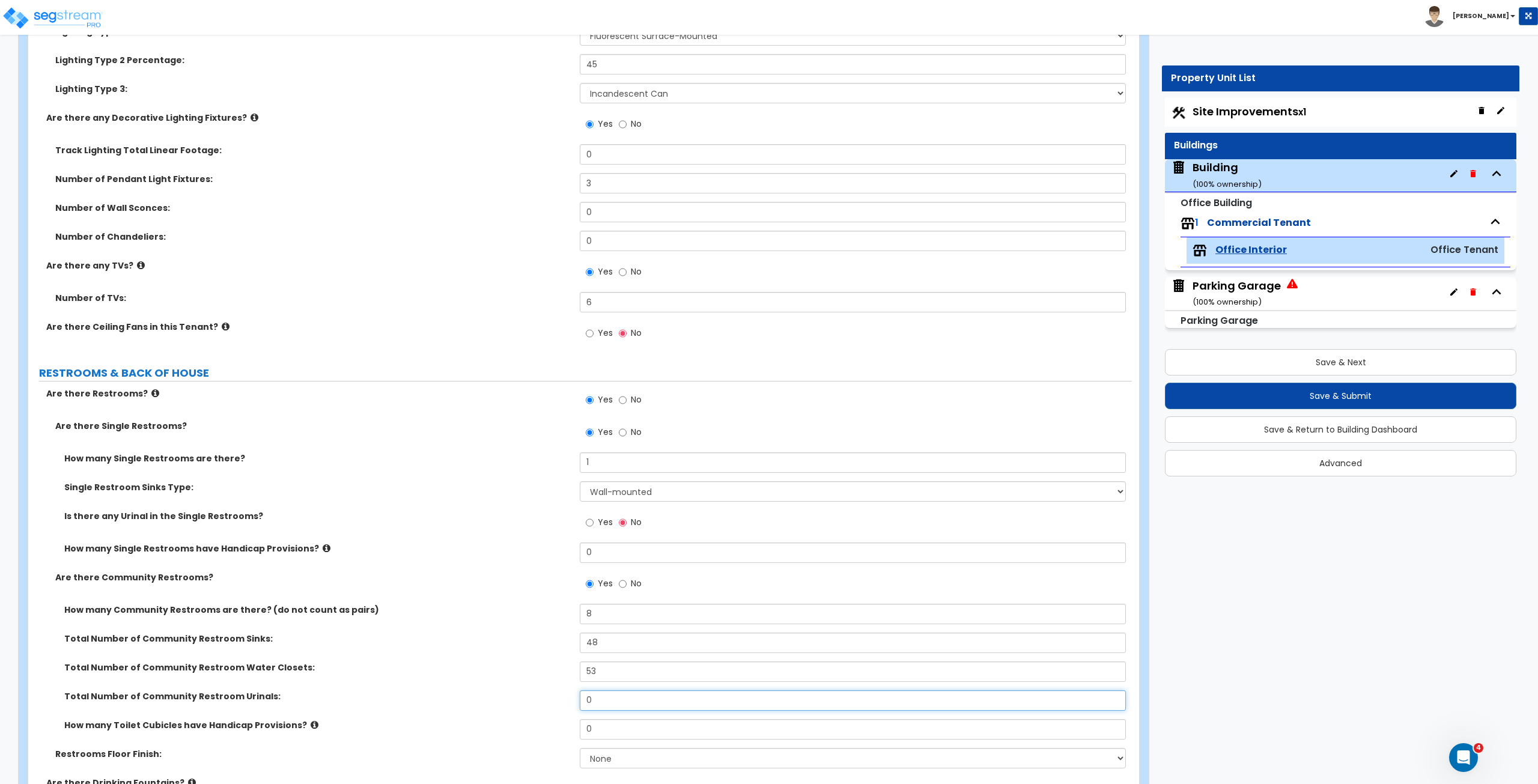
drag, startPoint x: 606, startPoint y: 694, endPoint x: 554, endPoint y: 694, distance: 52.0
click at [554, 438] on div "Total Number of Community Restroom Urinals: 0" at bounding box center [580, 704] width 1104 height 29
type input "22"
click at [554, 438] on label "Total Number of Community Restroom Urinals:" at bounding box center [317, 696] width 506 height 12
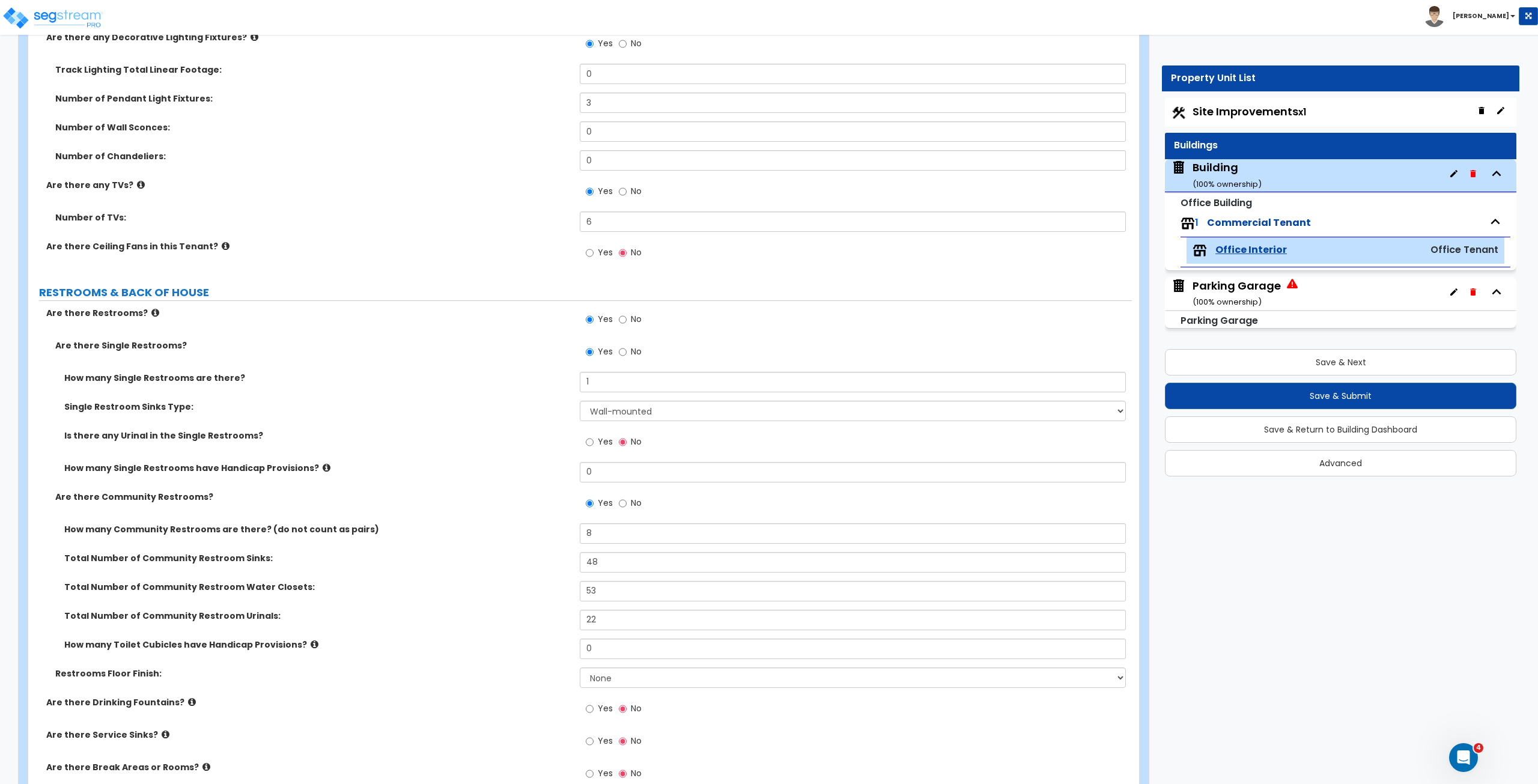
scroll to position [2083, 0]
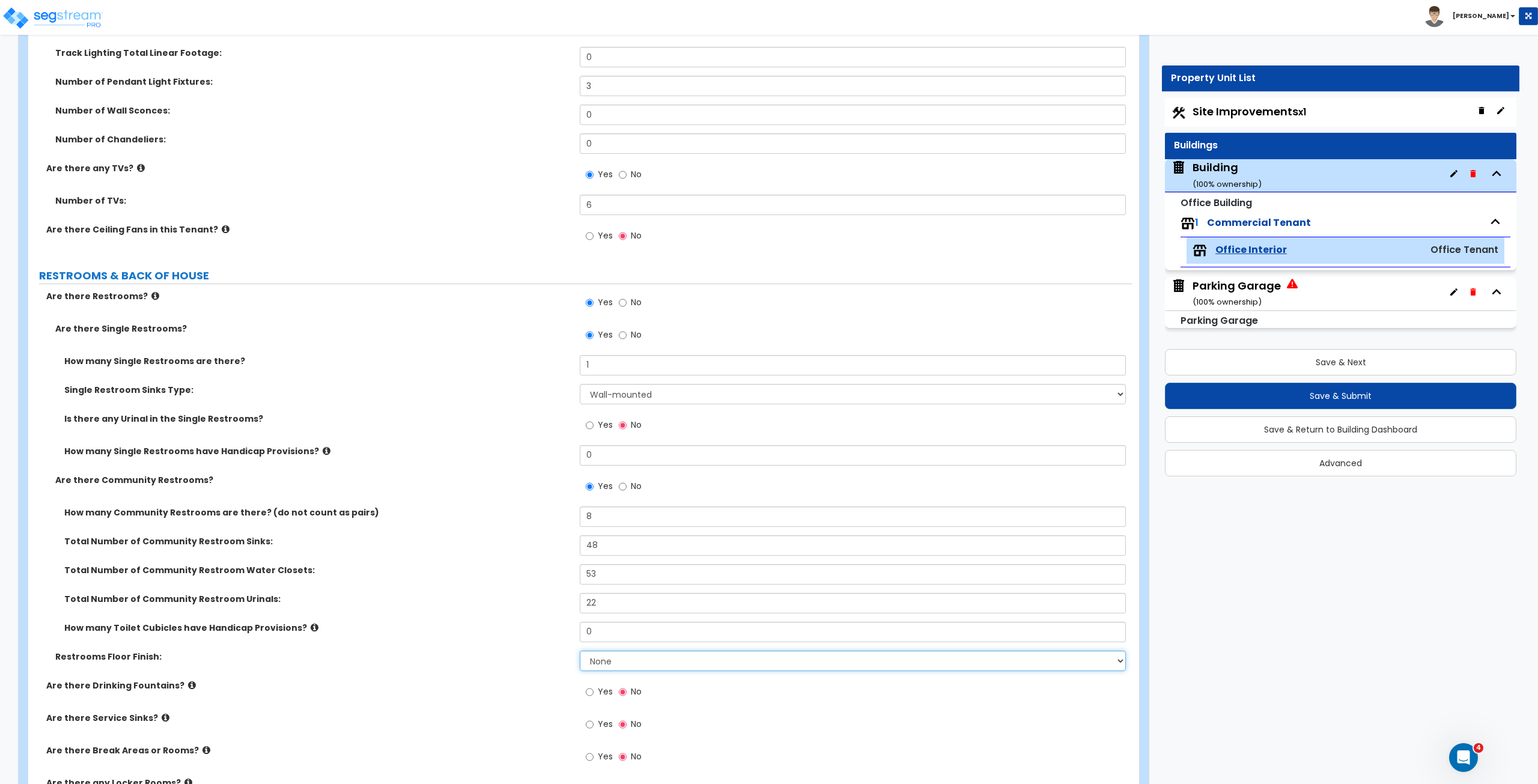
click at [632, 438] on select "None Tile Flooring Resilient Laminate Flooring VCT Flooring Sheet Vinyl Flooring" at bounding box center [852, 661] width 546 height 20
select select "1"
click at [580, 438] on select "None Tile Flooring Resilient Laminate Flooring VCT Flooring Sheet Vinyl Flooring" at bounding box center [852, 661] width 546 height 20
click at [511, 438] on div "Restrooms Floor Finish: None Tile Flooring Resilient Laminate Flooring VCT Floo…" at bounding box center [580, 664] width 1104 height 29
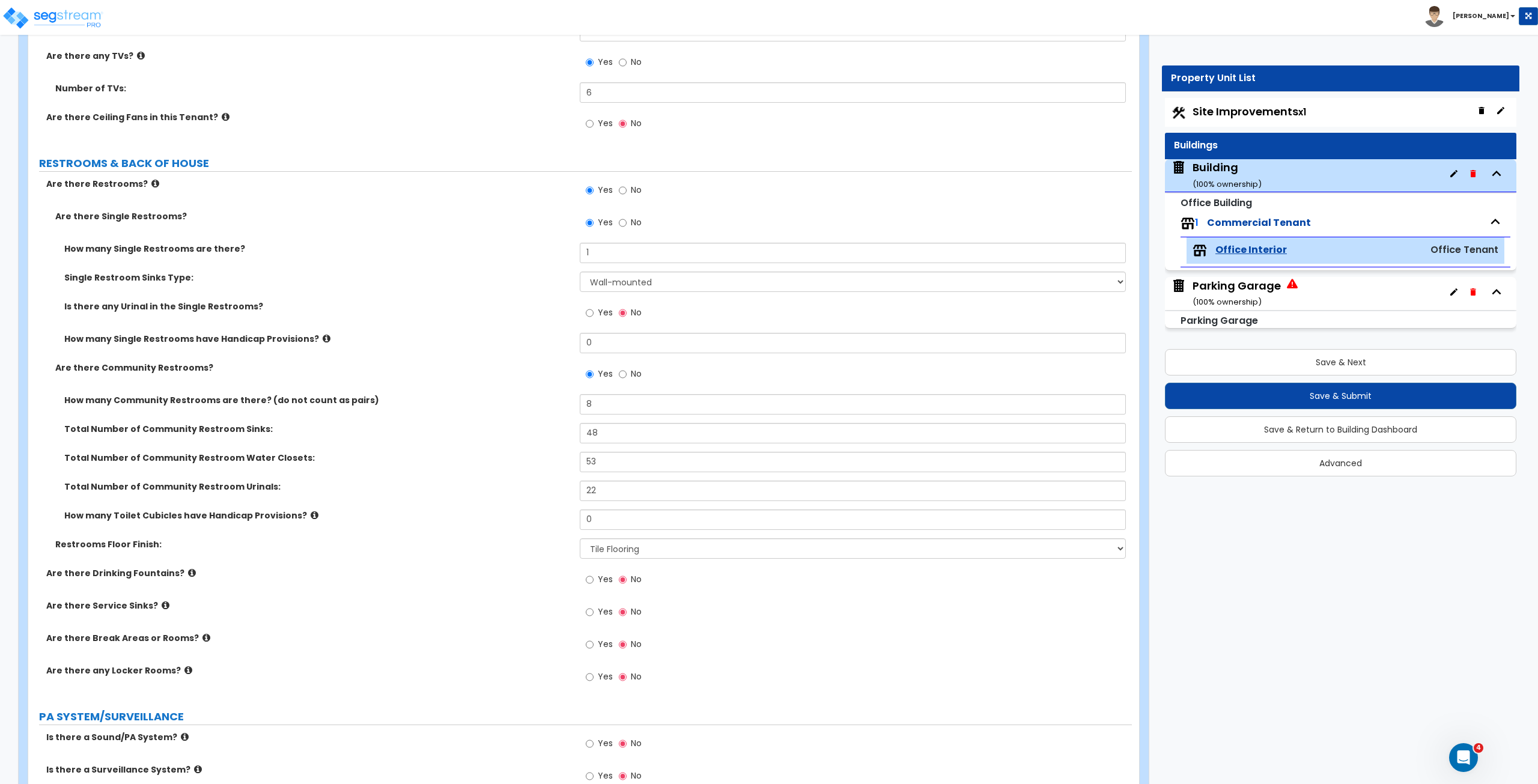
scroll to position [2197, 0]
click at [589, 438] on input "Yes" at bounding box center [590, 577] width 8 height 13
radio input "true"
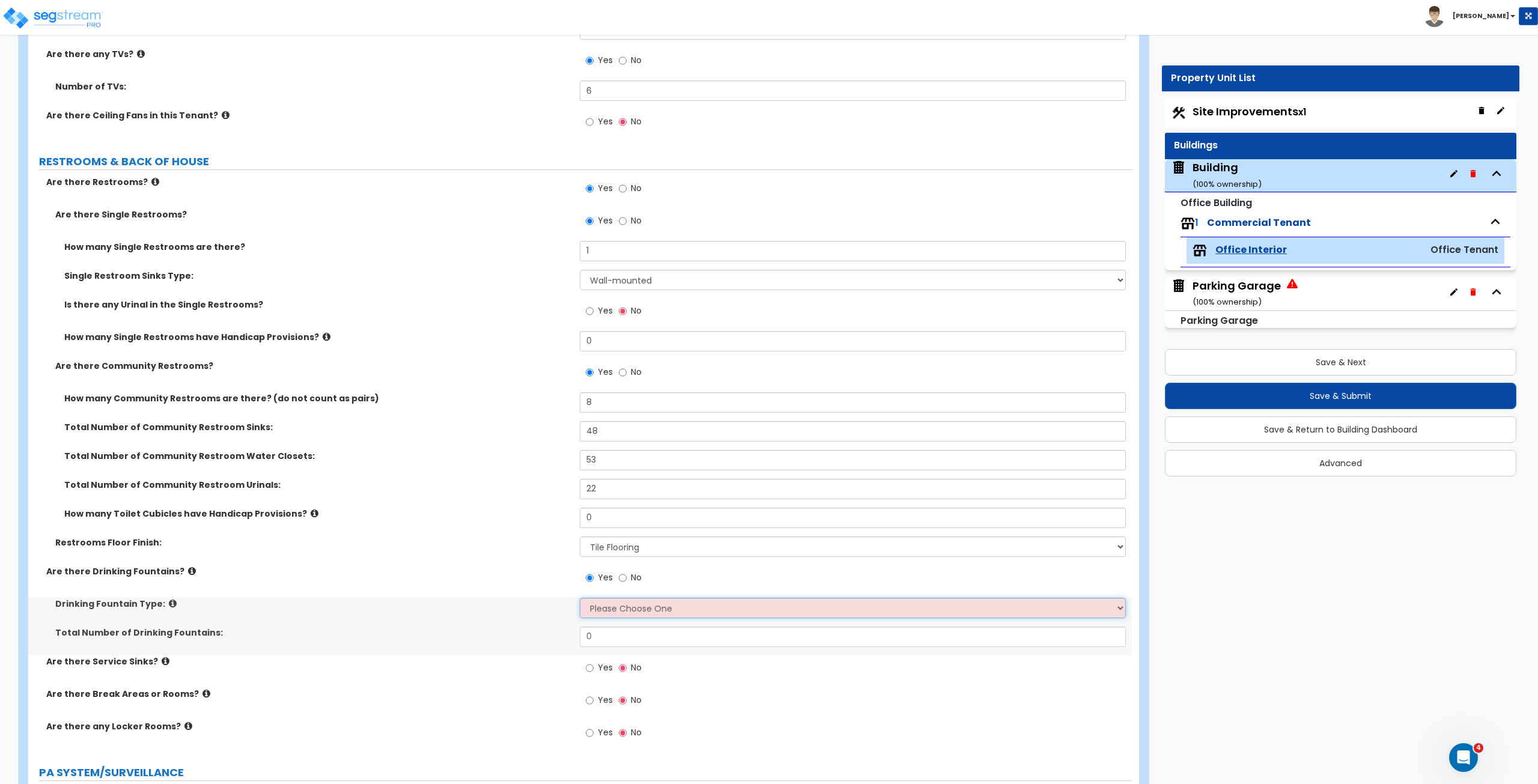
click at [602, 438] on select "Please Choose One Wall-mounted Floor-mounted" at bounding box center [852, 607] width 546 height 20
select select "1"
click at [580, 438] on select "Please Choose One Wall-mounted Floor-mounted" at bounding box center [852, 607] width 546 height 20
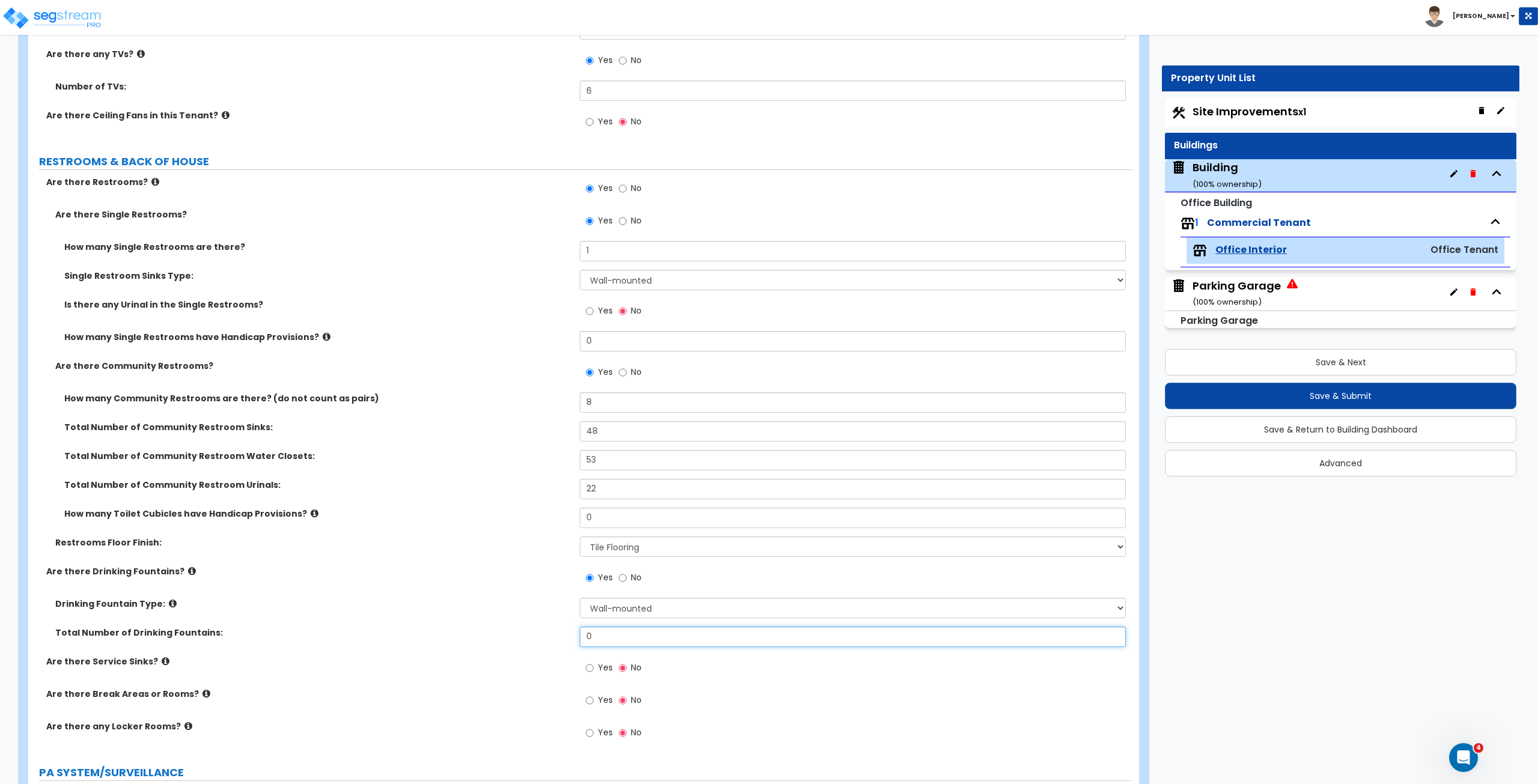
drag, startPoint x: 610, startPoint y: 636, endPoint x: 517, endPoint y: 630, distance: 93.2
click at [517, 438] on div "Total Number of Drinking Fountains: 0" at bounding box center [580, 640] width 1104 height 29
type input "4"
click at [517, 438] on label "Total Number of Drinking Fountains:" at bounding box center [313, 633] width 515 height 12
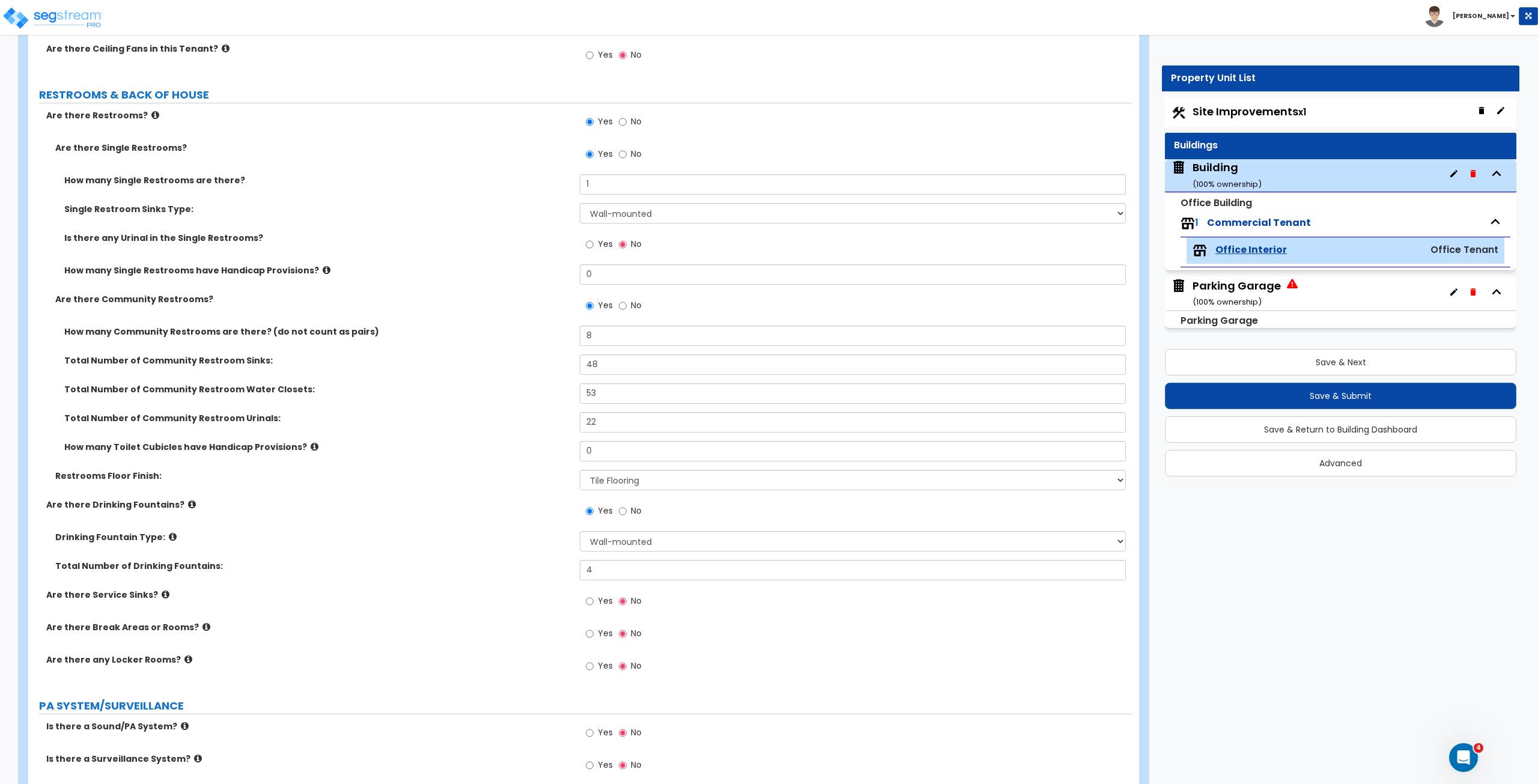
scroll to position [2271, 0]
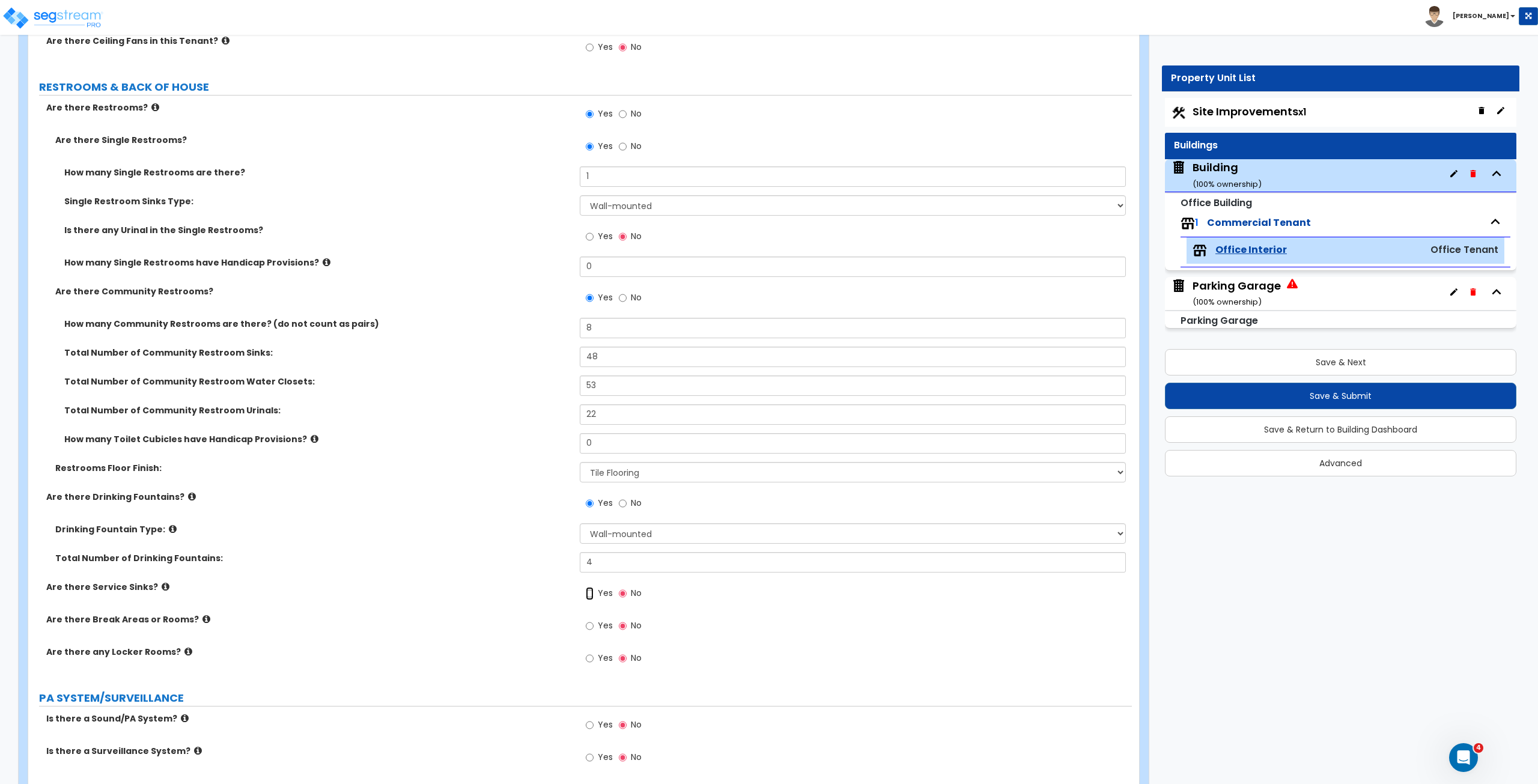
click at [587, 438] on input "Yes" at bounding box center [590, 593] width 8 height 13
radio input "true"
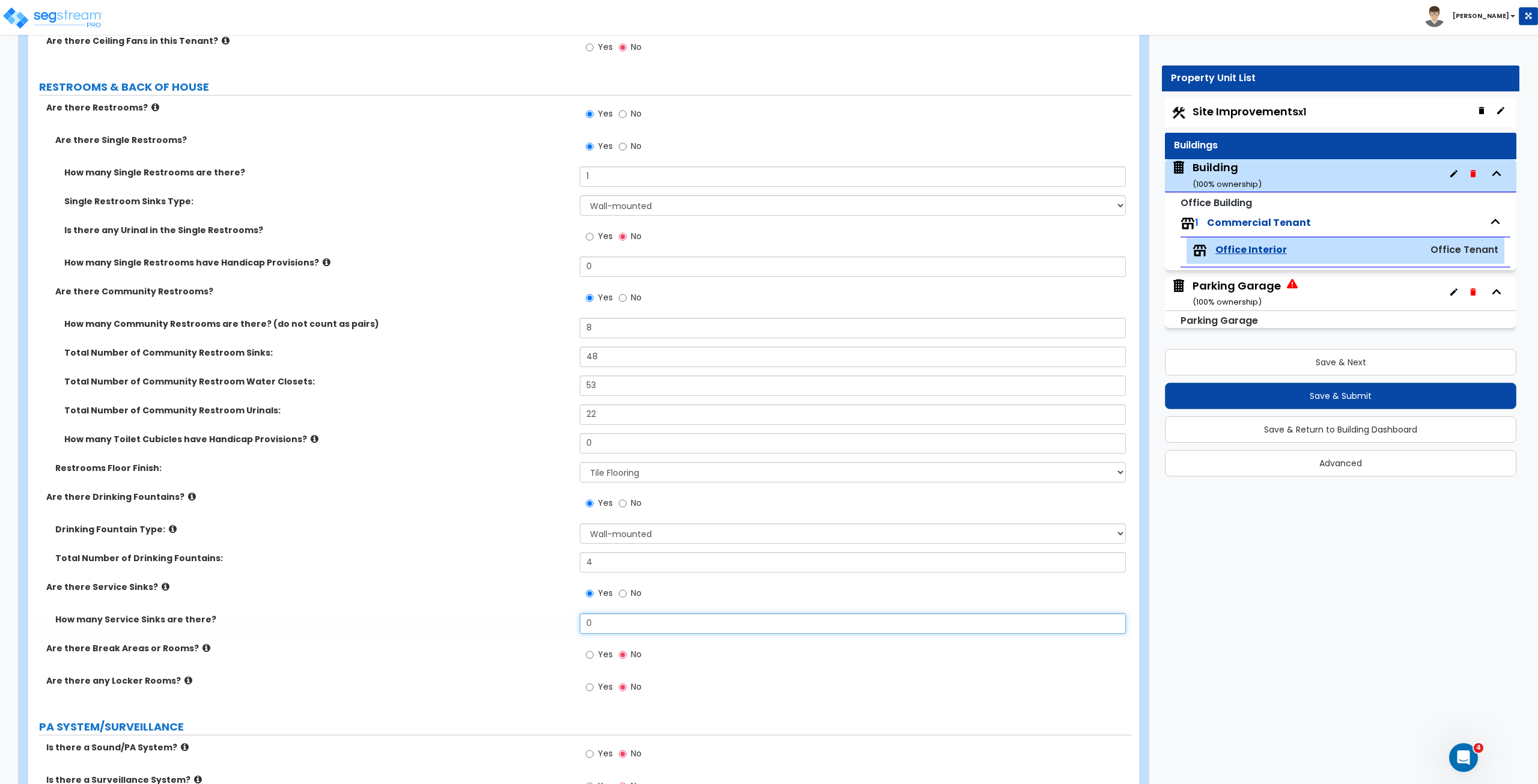
drag, startPoint x: 600, startPoint y: 617, endPoint x: 541, endPoint y: 618, distance: 59.0
click at [541, 438] on div "How many Service Sinks are there? 0" at bounding box center [580, 627] width 1104 height 29
type input "8"
click at [541, 438] on label "How many Service Sinks are there?" at bounding box center [313, 620] width 515 height 12
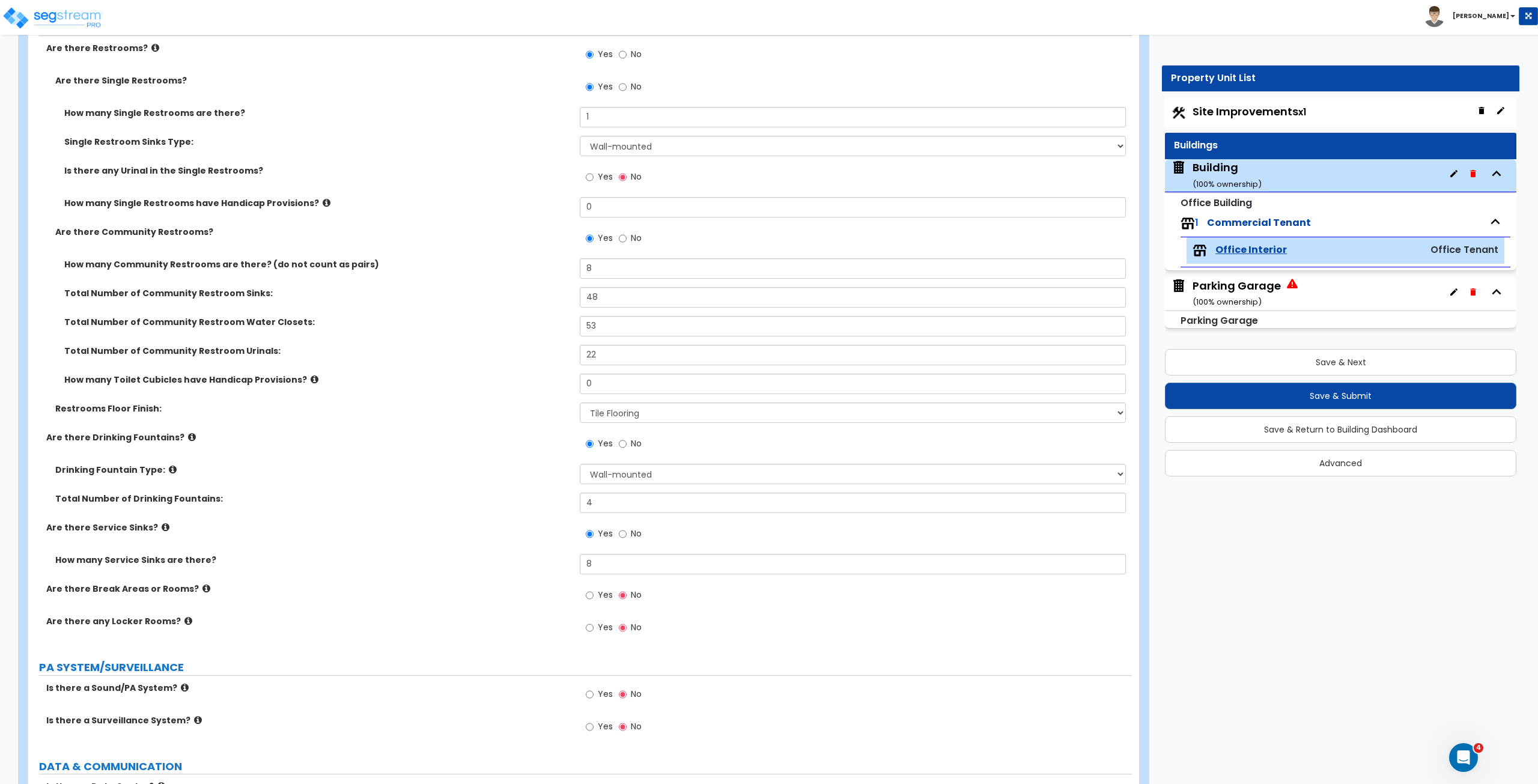
scroll to position [2338, 0]
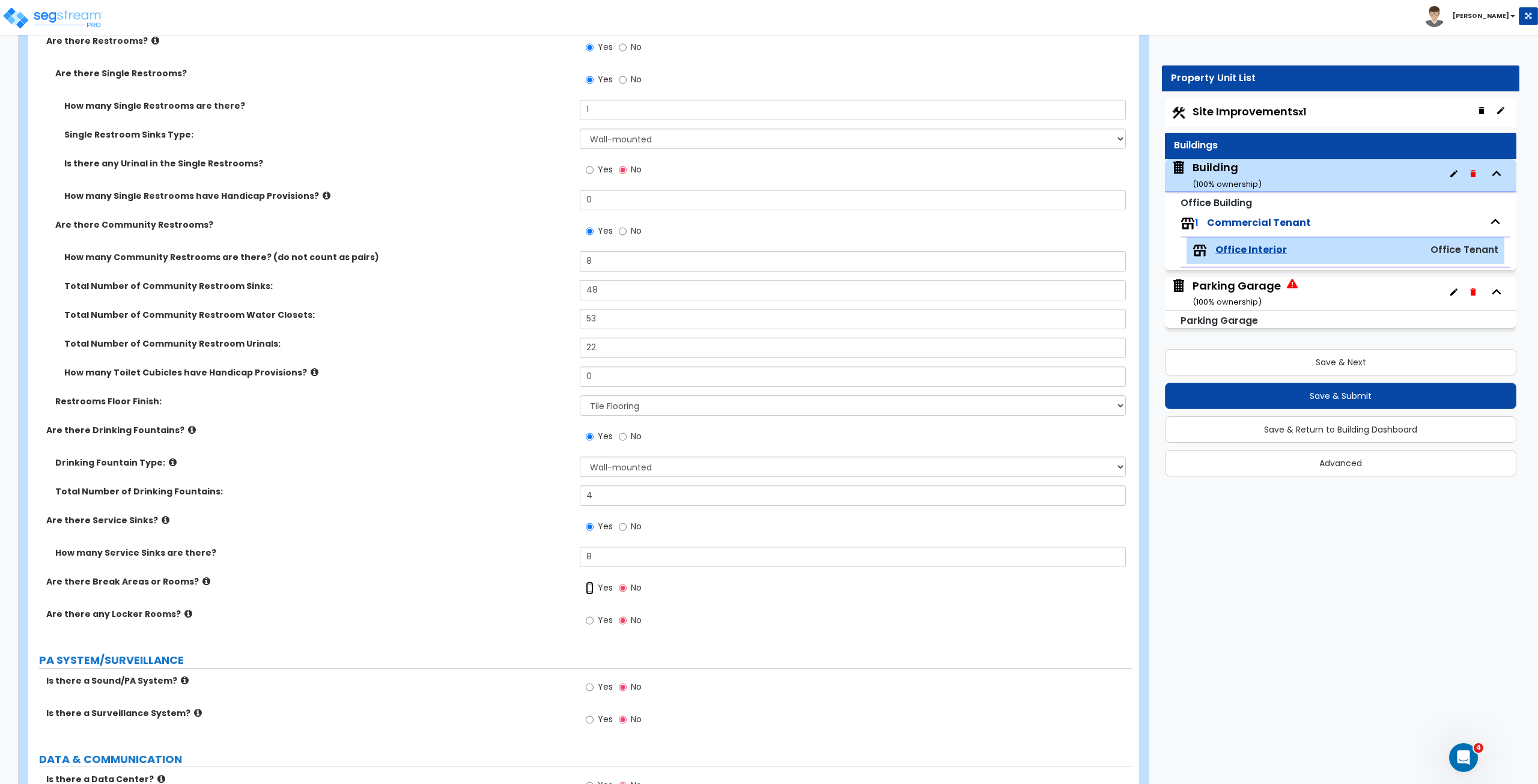
click at [590, 438] on input "Yes" at bounding box center [590, 587] width 8 height 13
radio input "true"
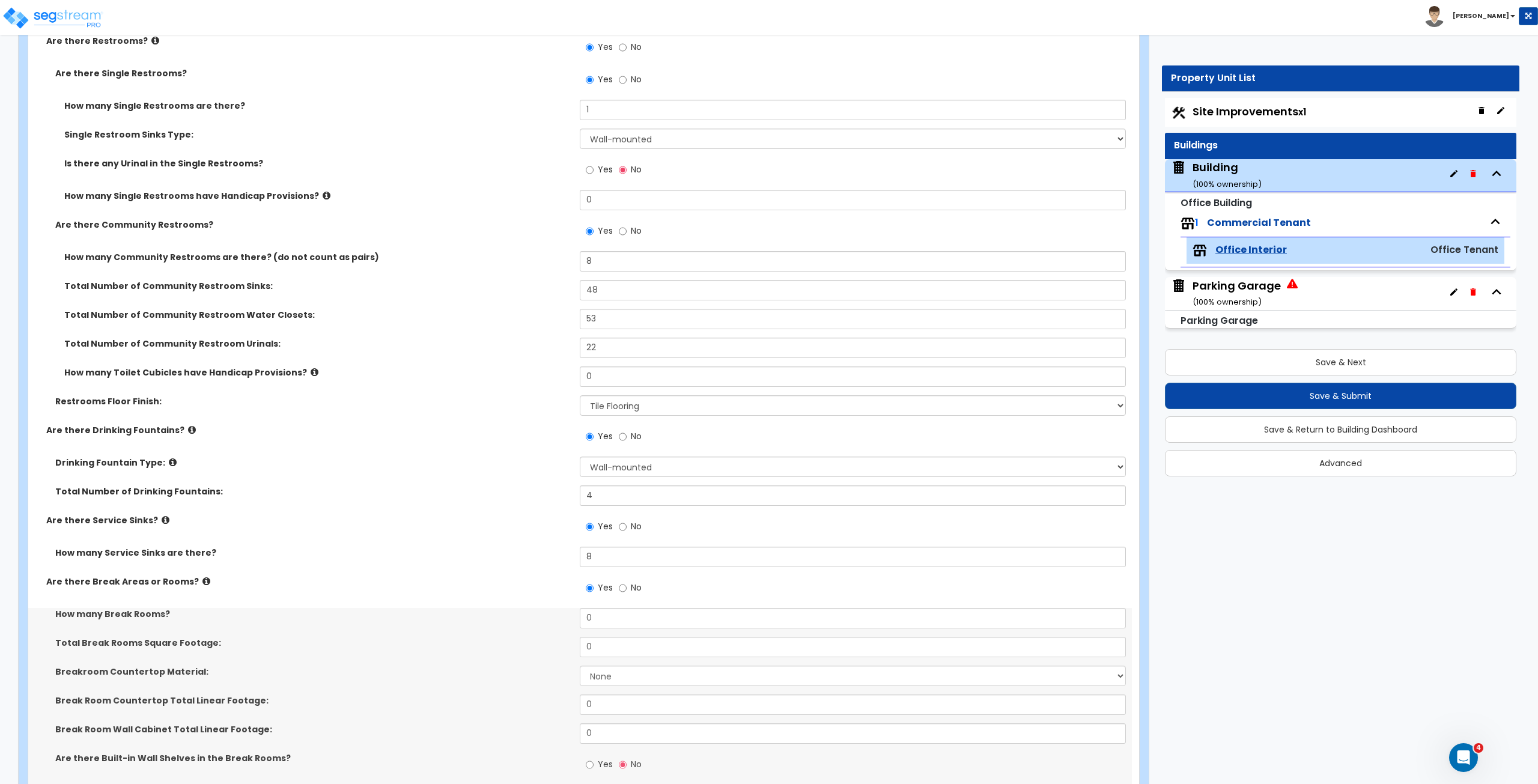
click at [511, 438] on div "How many Service Sinks are there? 8" at bounding box center [580, 560] width 1104 height 29
drag, startPoint x: 602, startPoint y: 618, endPoint x: 541, endPoint y: 609, distance: 61.7
click at [541, 438] on div "How many Break Rooms? 0" at bounding box center [580, 622] width 1104 height 29
type input "10"
click at [511, 438] on div "How many Break Rooms? 10" at bounding box center [580, 622] width 1104 height 29
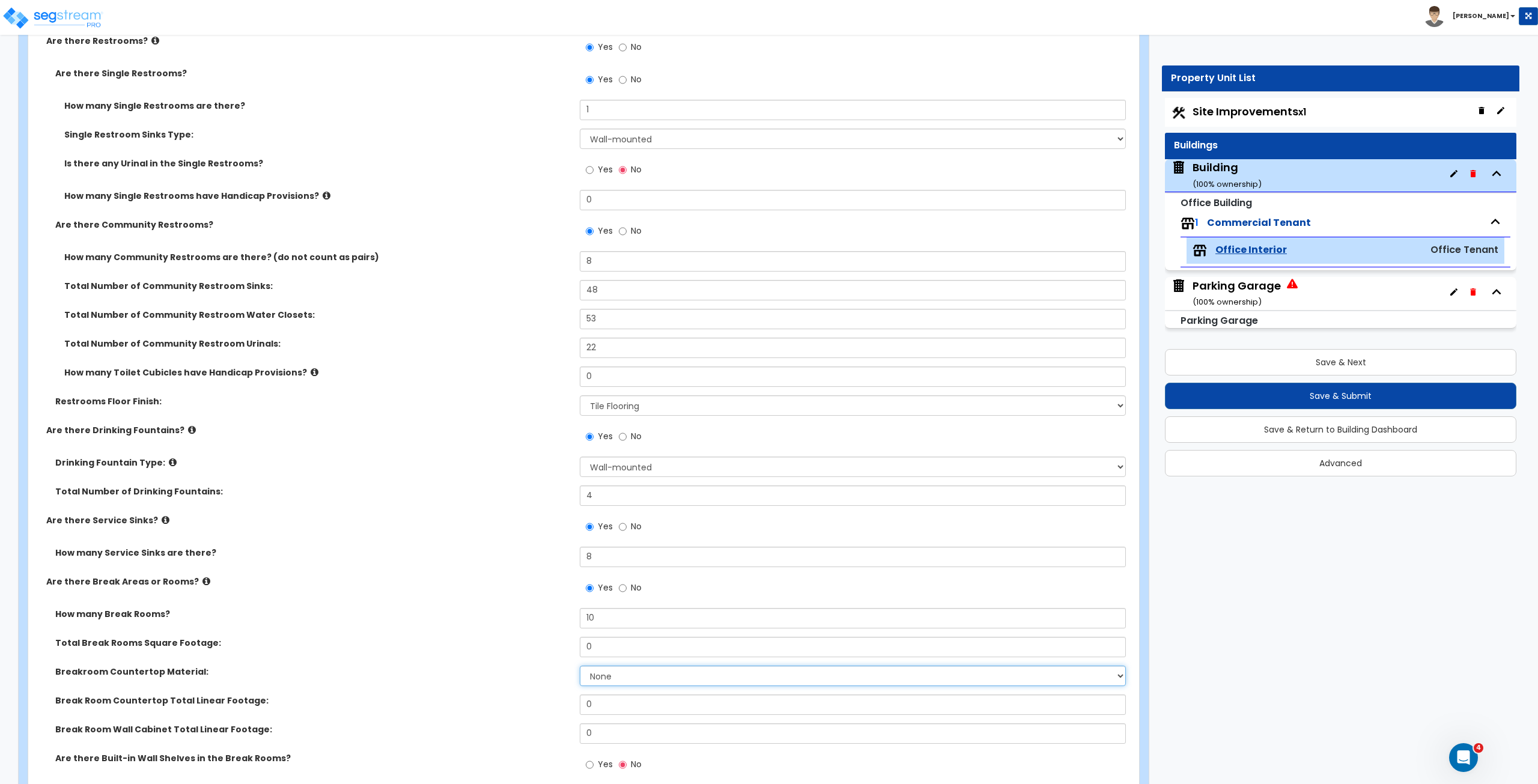
click at [607, 438] on select "None Plastic Laminate Solid Surface Stone Quartz Marble Tile Wood Stainless Ste…" at bounding box center [852, 675] width 546 height 20
select select "4"
click at [580, 438] on select "None Plastic Laminate Solid Surface Stone Quartz Marble Tile Wood Stainless Ste…" at bounding box center [852, 675] width 546 height 20
click at [528, 438] on label "Total Break Rooms Square Footage:" at bounding box center [313, 643] width 515 height 12
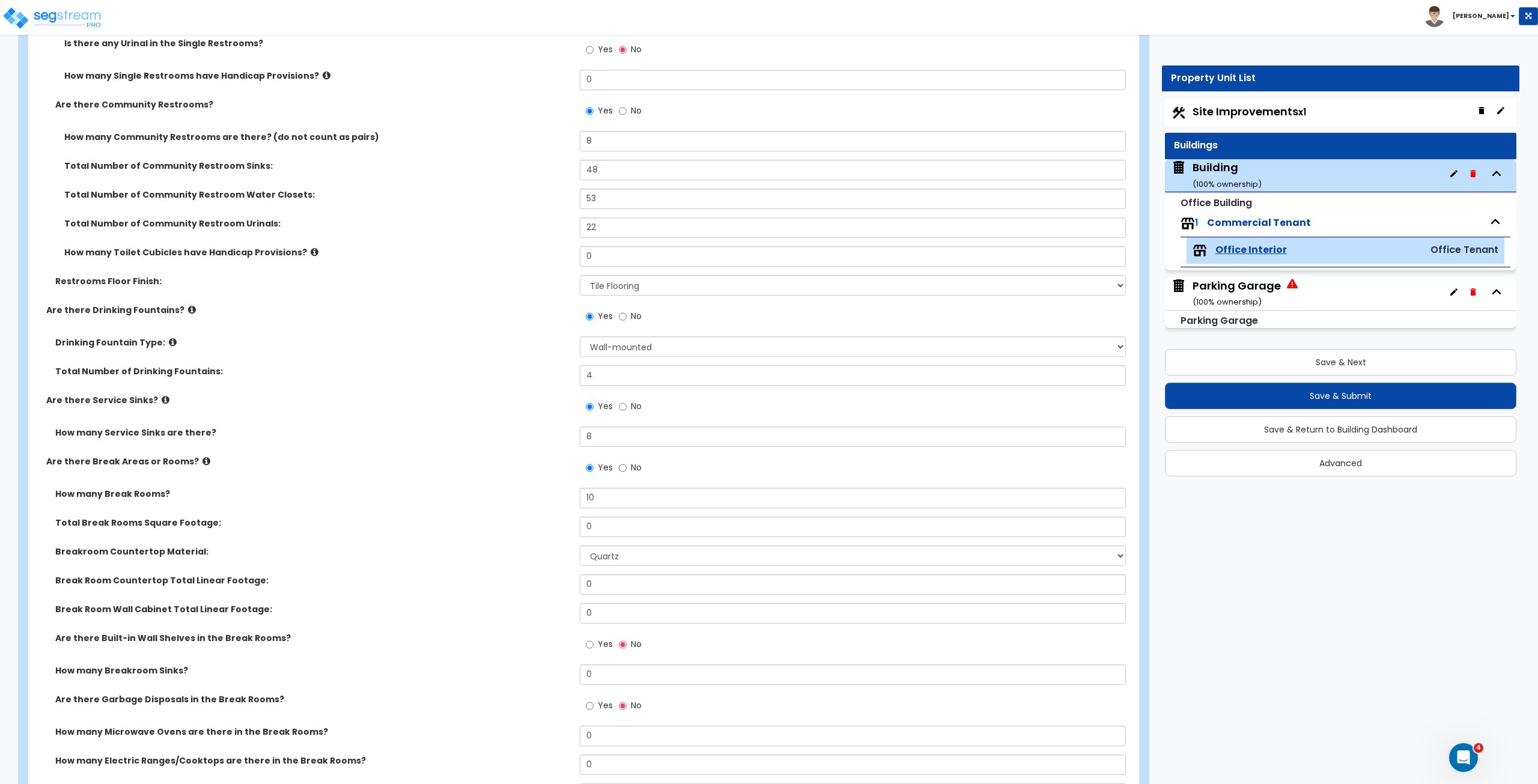
scroll to position [2460, 0]
drag, startPoint x: 609, startPoint y: 580, endPoint x: 544, endPoint y: 577, distance: 65.1
click at [544, 438] on div "Break Room Countertop Total Linear Footage: 0" at bounding box center [580, 586] width 1104 height 29
type input "240"
drag, startPoint x: 600, startPoint y: 610, endPoint x: 563, endPoint y: 606, distance: 37.2
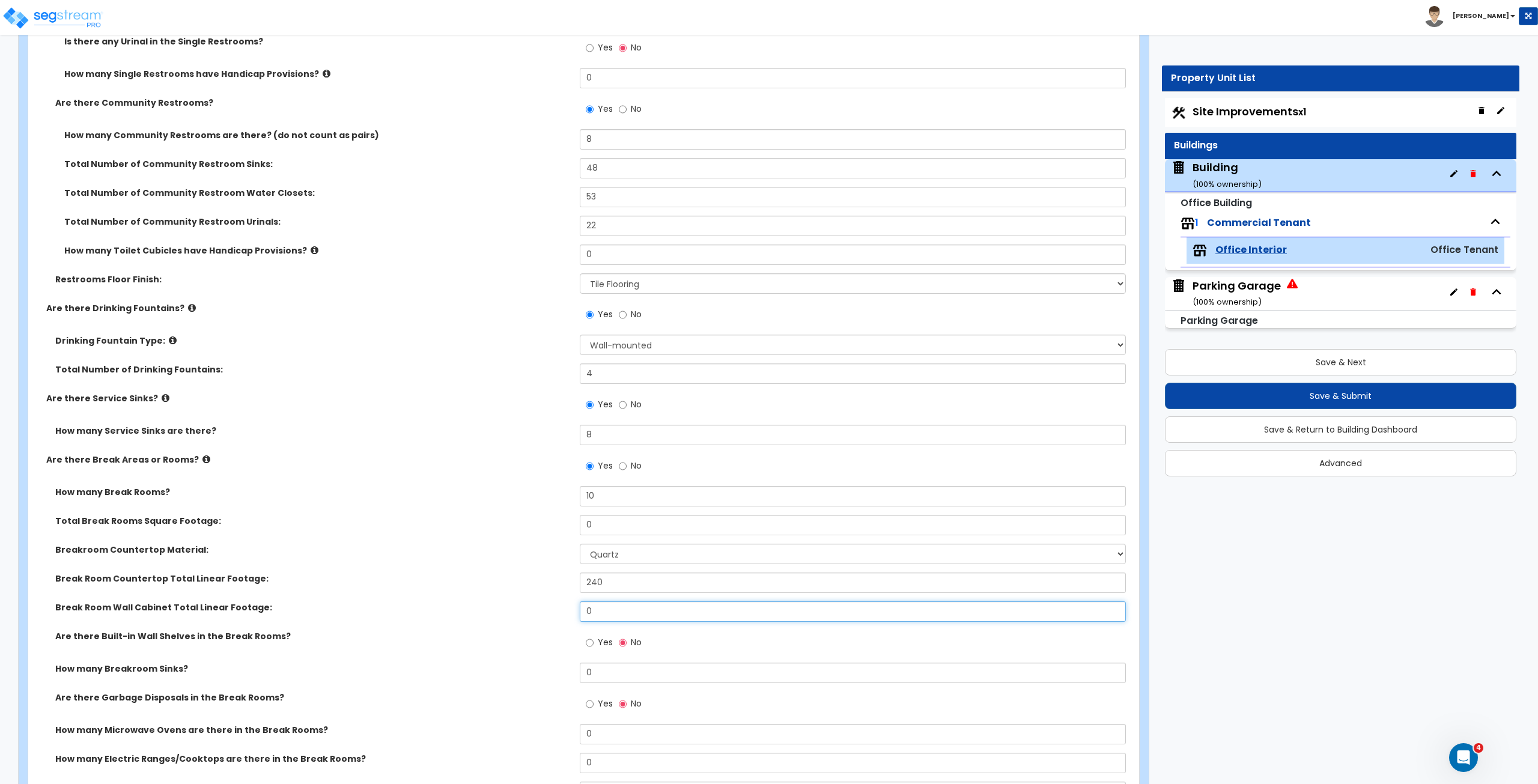
click at [563, 438] on div "Break Room Wall Cabinet Total Linear Footage: 0" at bounding box center [580, 615] width 1104 height 29
type input "240"
drag, startPoint x: 626, startPoint y: 584, endPoint x: 549, endPoint y: 569, distance: 78.4
click at [549, 438] on div "Break Room Countertop Total Linear Footage: 240" at bounding box center [580, 586] width 1104 height 29
click at [609, 438] on input "text" at bounding box center [852, 583] width 546 height 20
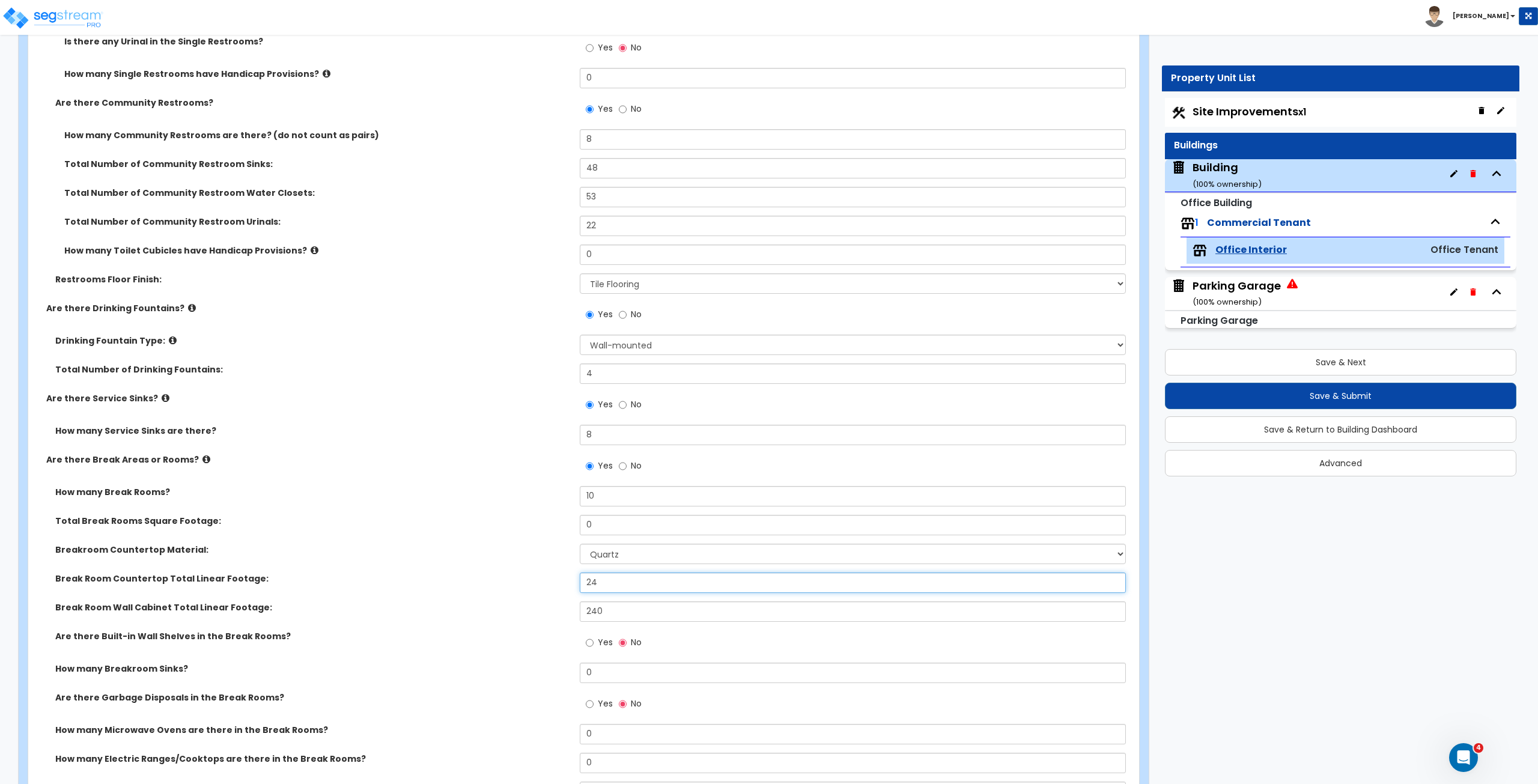
type input "240"
click at [507, 438] on div "Break Room Countertop Total Linear Footage: 240" at bounding box center [580, 586] width 1104 height 29
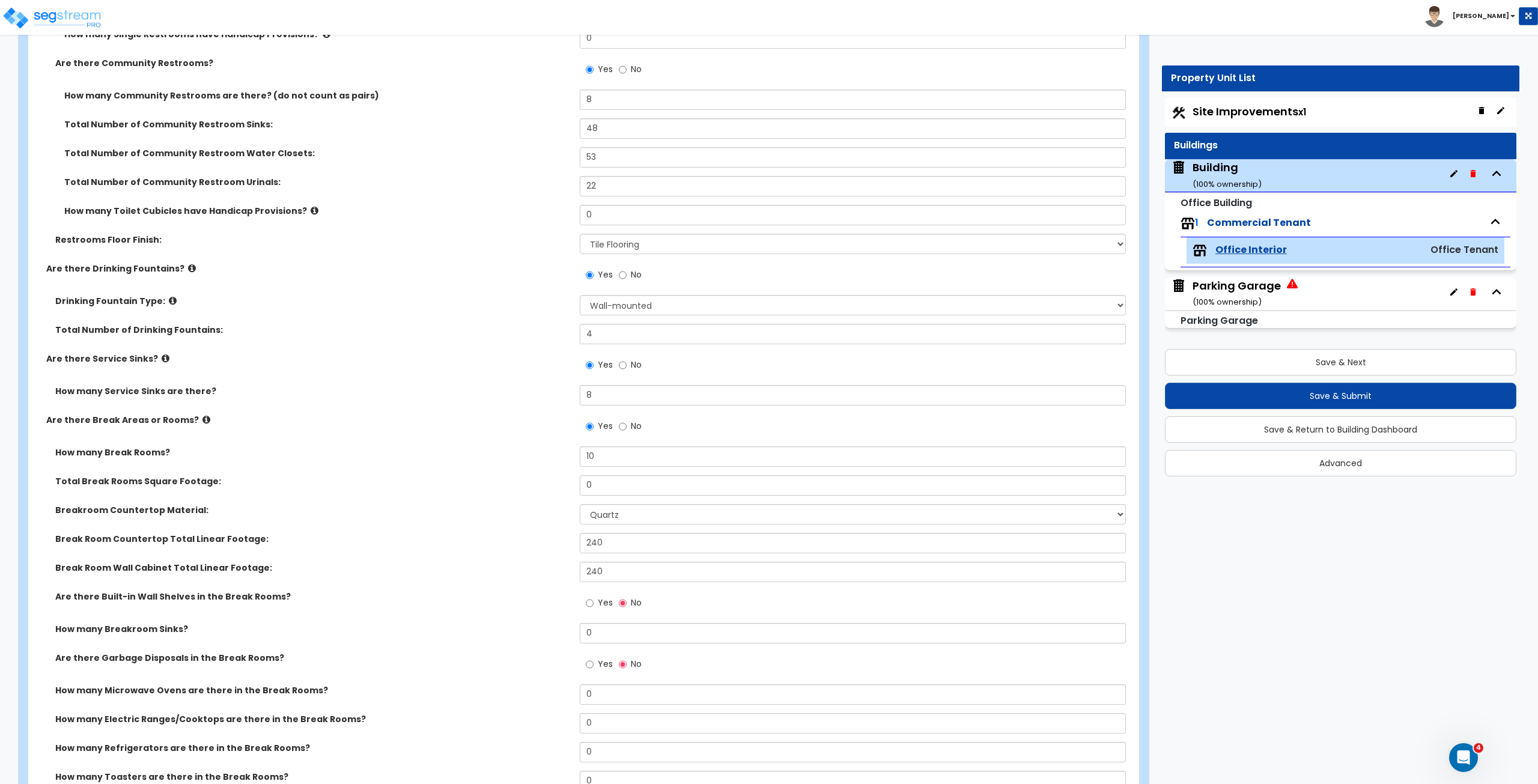
scroll to position [2511, 0]
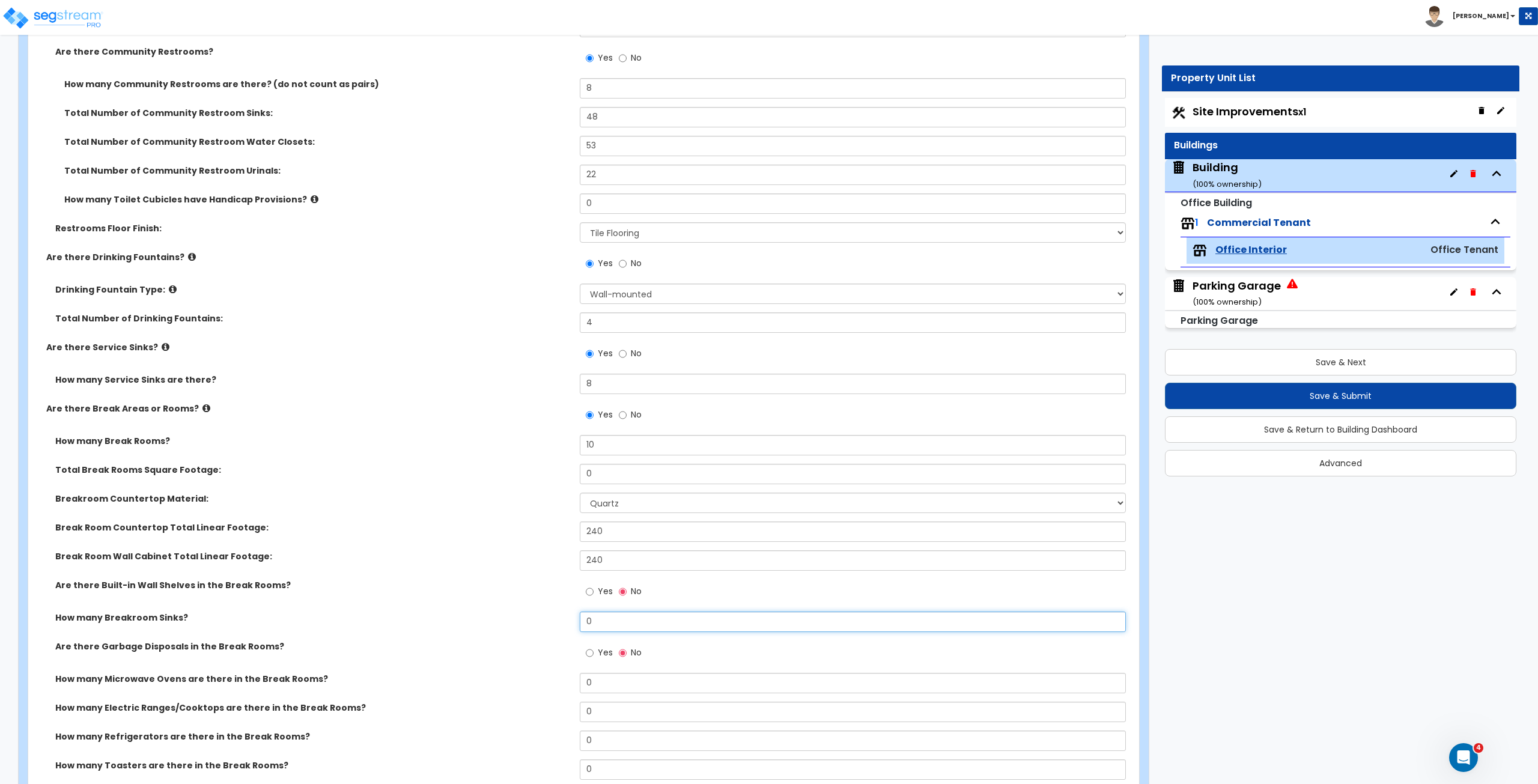
drag, startPoint x: 603, startPoint y: 620, endPoint x: 537, endPoint y: 609, distance: 66.9
click at [537, 438] on div "How many Breakroom Sinks? 0" at bounding box center [580, 625] width 1104 height 29
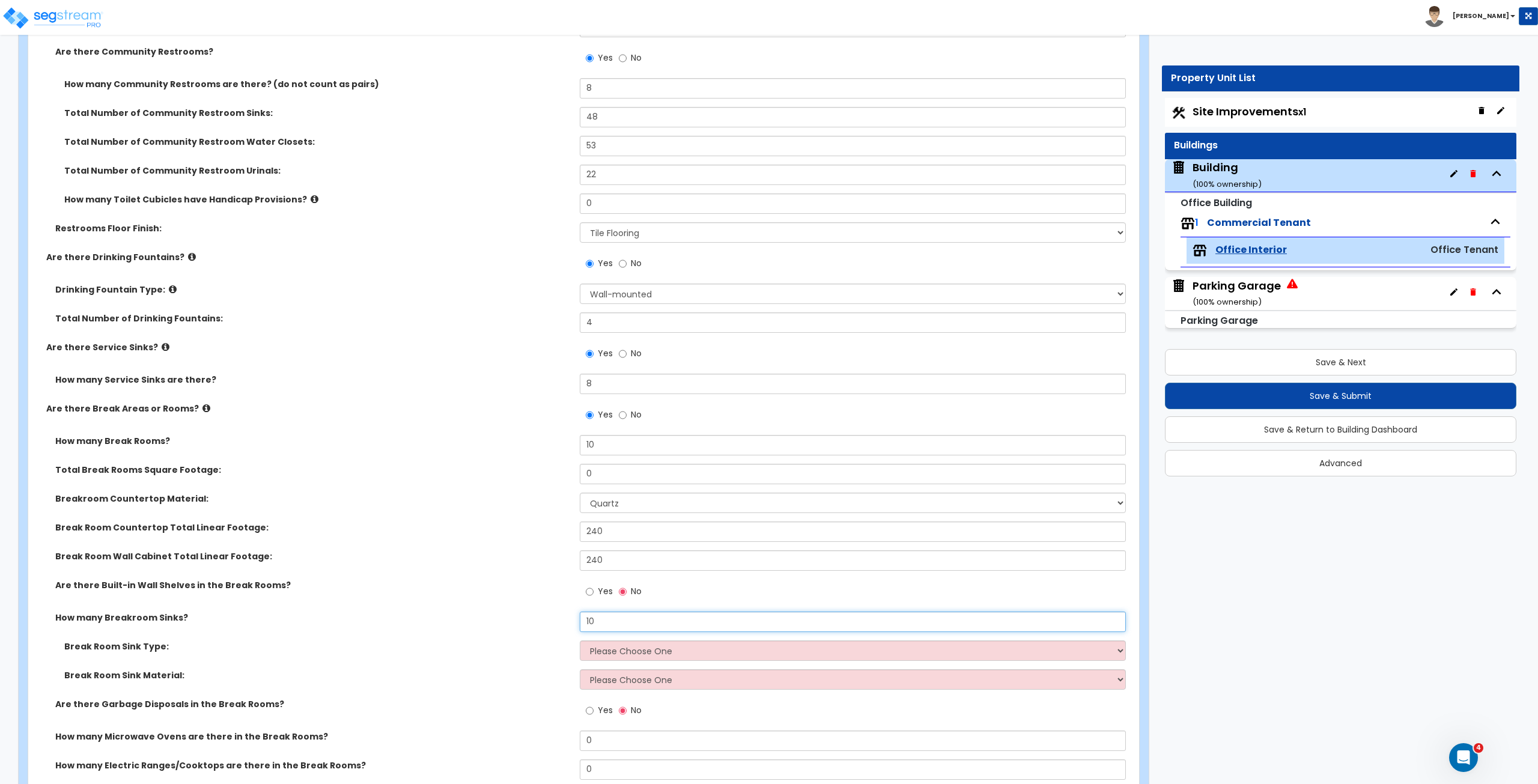
type input "10"
click at [606, 438] on select "Please Choose One Single Sink Double Sink" at bounding box center [852, 651] width 546 height 20
select select "2"
click at [580, 438] on select "Please Choose One Single Sink Double Sink" at bounding box center [852, 651] width 546 height 20
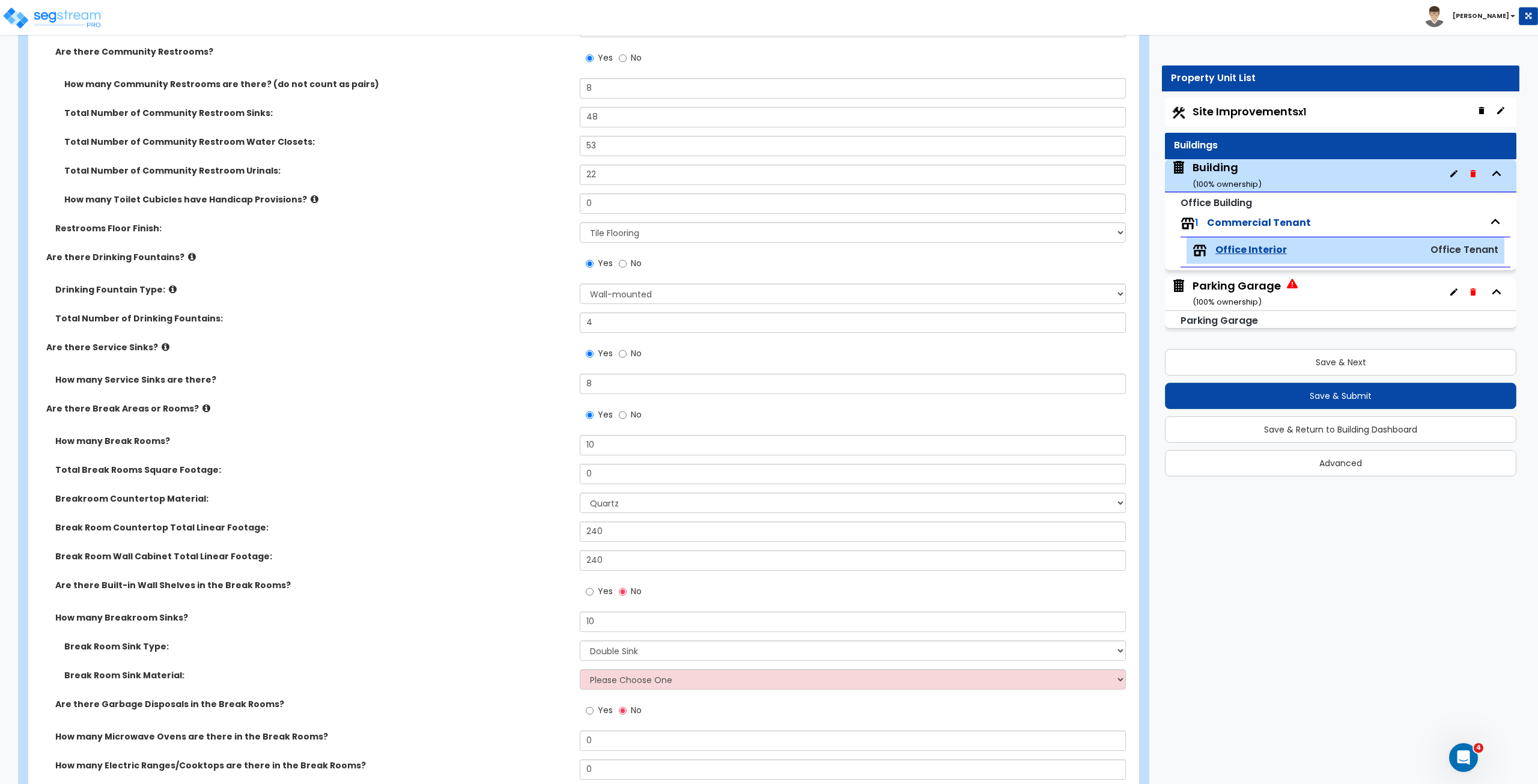
click at [525, 438] on div "Break Room Sink Type: Please Choose One Single Sink Double Sink" at bounding box center [580, 654] width 1104 height 29
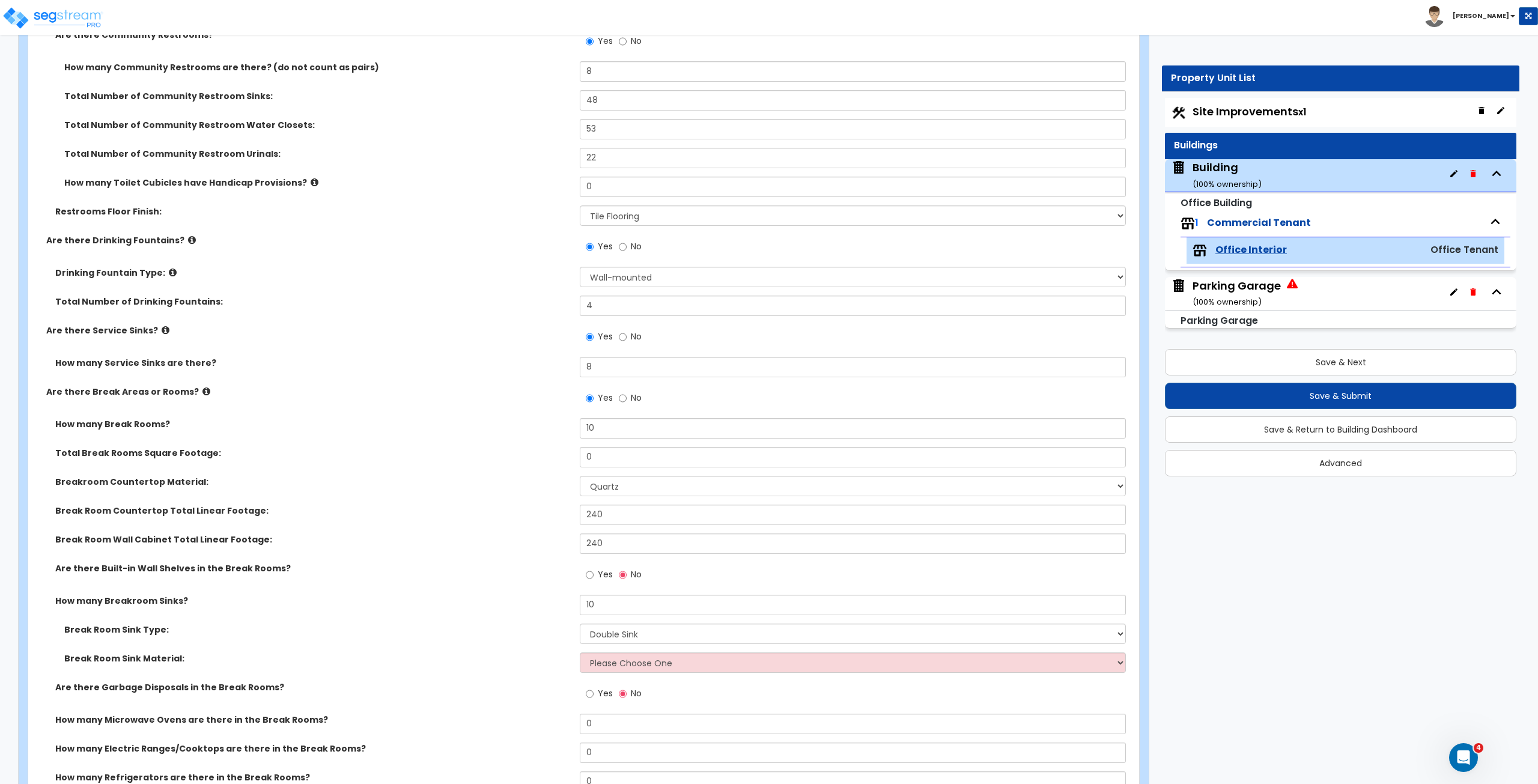
scroll to position [2528, 0]
click at [607, 438] on select "Please Choose One Stainless Steel Porcelain Enamel Cast Iron" at bounding box center [852, 662] width 546 height 20
select select "1"
click at [580, 438] on select "Please Choose One Stainless Steel Porcelain Enamel Cast Iron" at bounding box center [852, 662] width 546 height 20
click at [522, 438] on label "Break Room Sink Material:" at bounding box center [317, 658] width 506 height 12
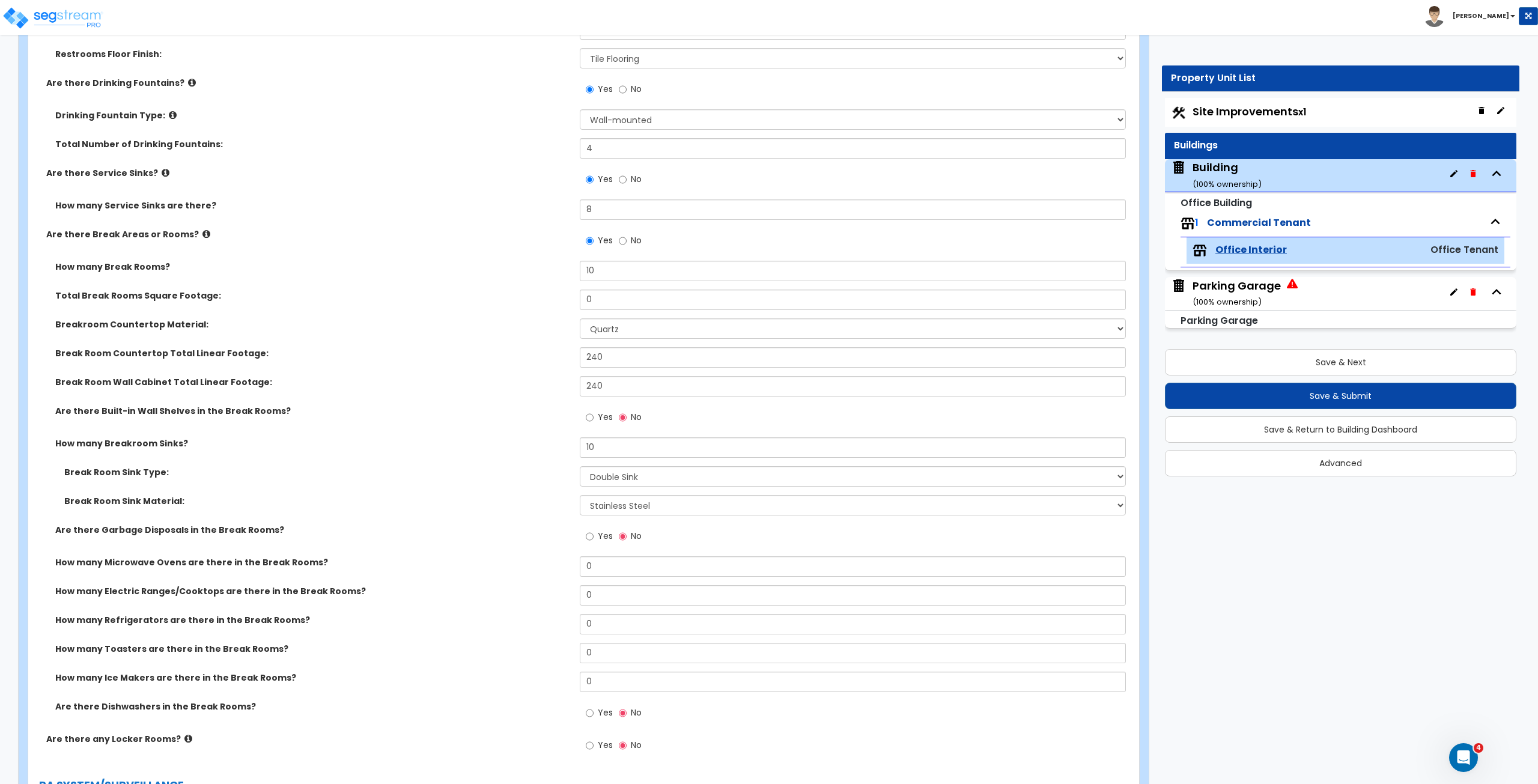
scroll to position [2706, 0]
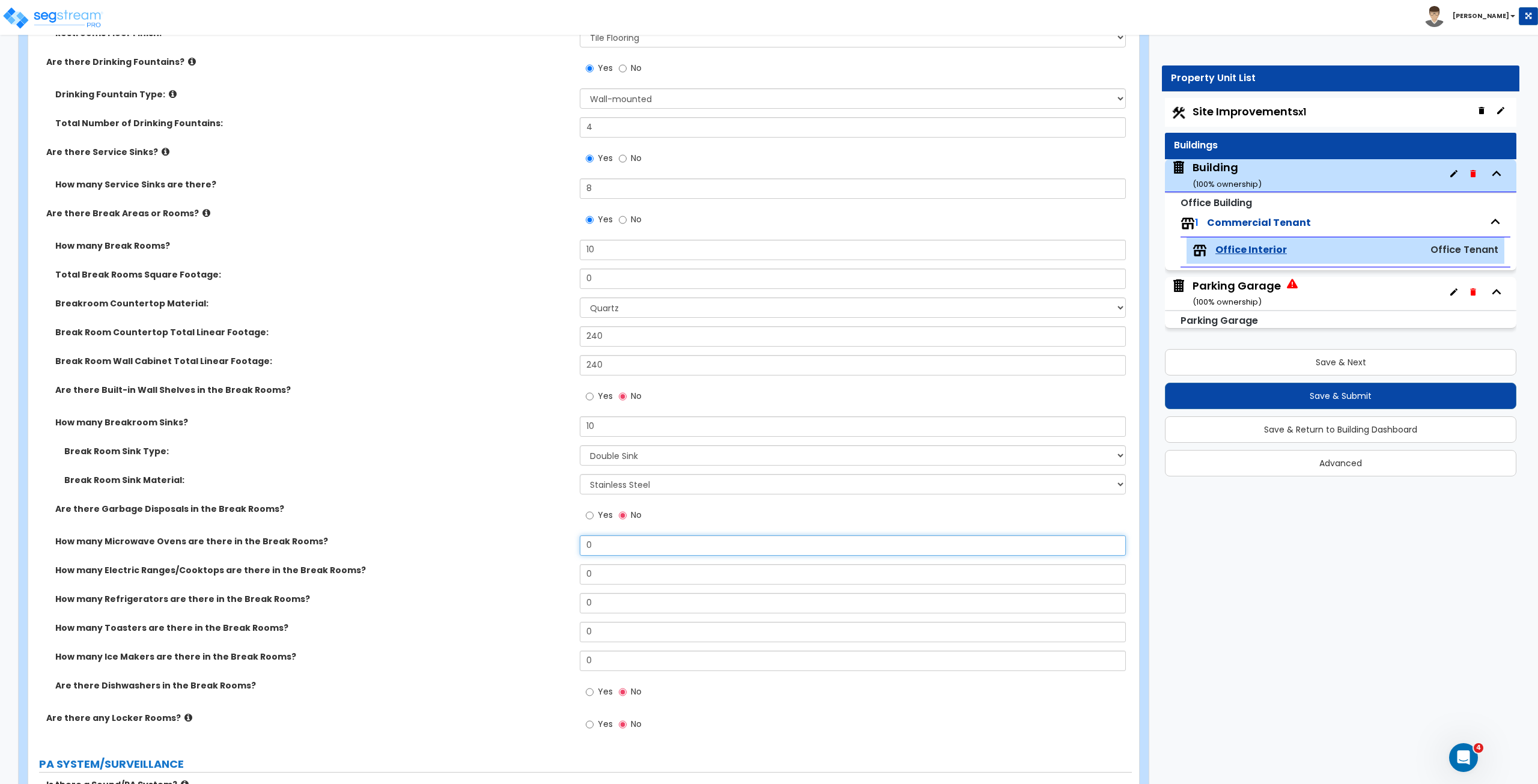
click at [618, 438] on input "0" at bounding box center [852, 546] width 546 height 20
click at [535, 438] on label "How many Microwave Ovens are there in the Break Rooms?" at bounding box center [313, 542] width 515 height 12
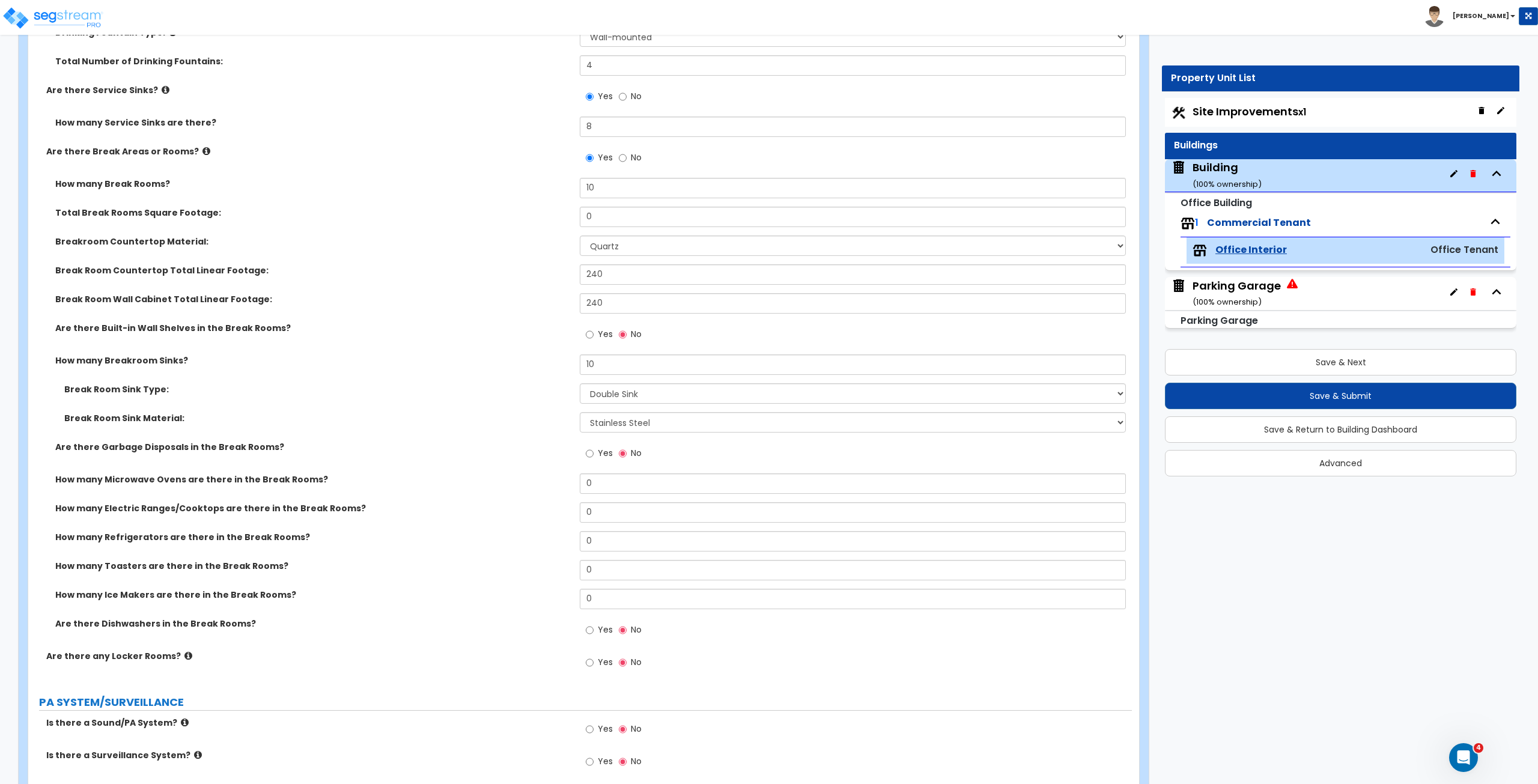
scroll to position [2769, 0]
drag, startPoint x: 603, startPoint y: 478, endPoint x: 563, endPoint y: 475, distance: 40.1
click at [563, 438] on div "How many Microwave Ovens are there in the Break Rooms? 0" at bounding box center [580, 487] width 1104 height 29
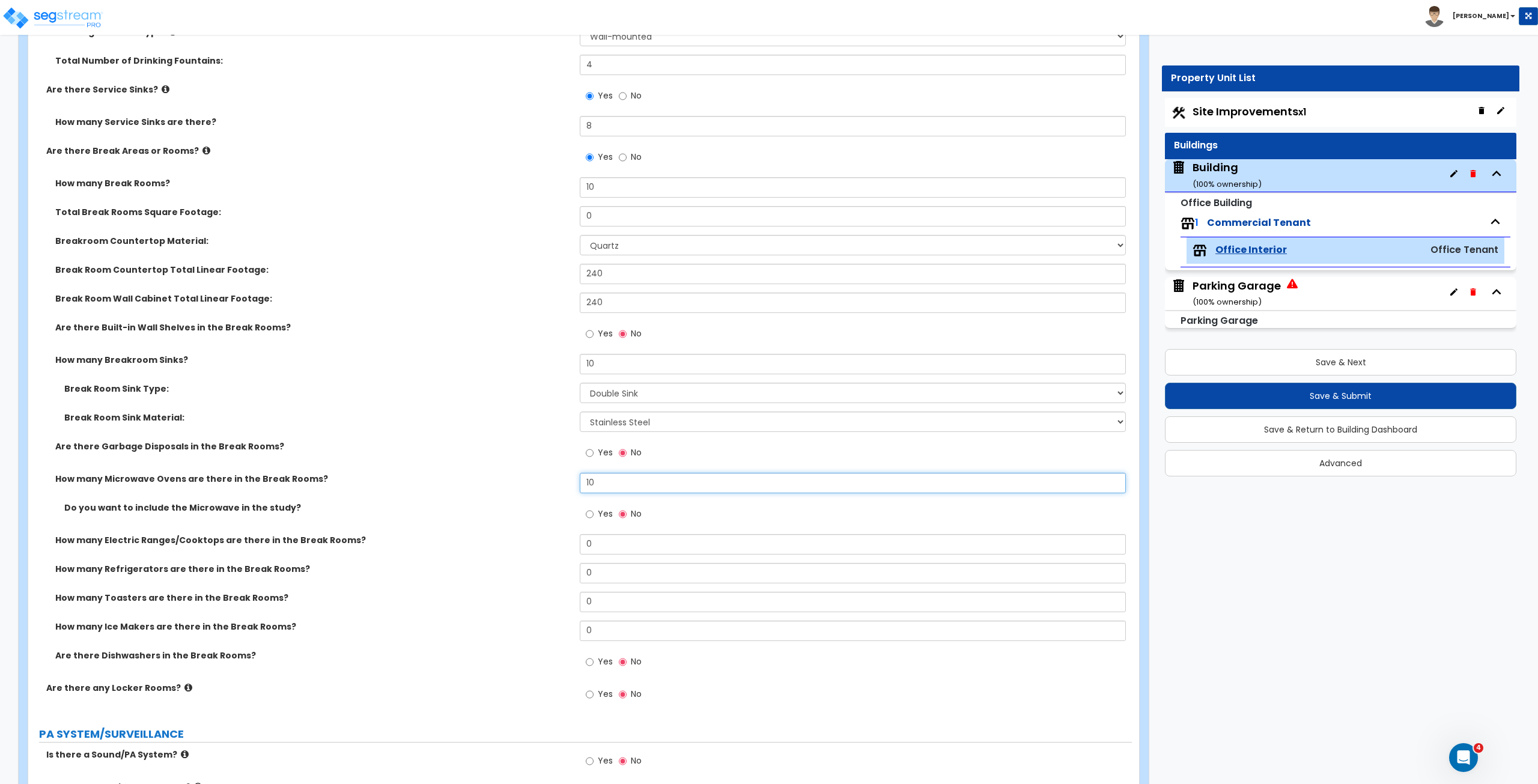
type input "10"
drag, startPoint x: 594, startPoint y: 571, endPoint x: 541, endPoint y: 569, distance: 53.0
click at [541, 438] on div "How many Refrigerators are there in the Break Rooms? 0" at bounding box center [580, 576] width 1104 height 29
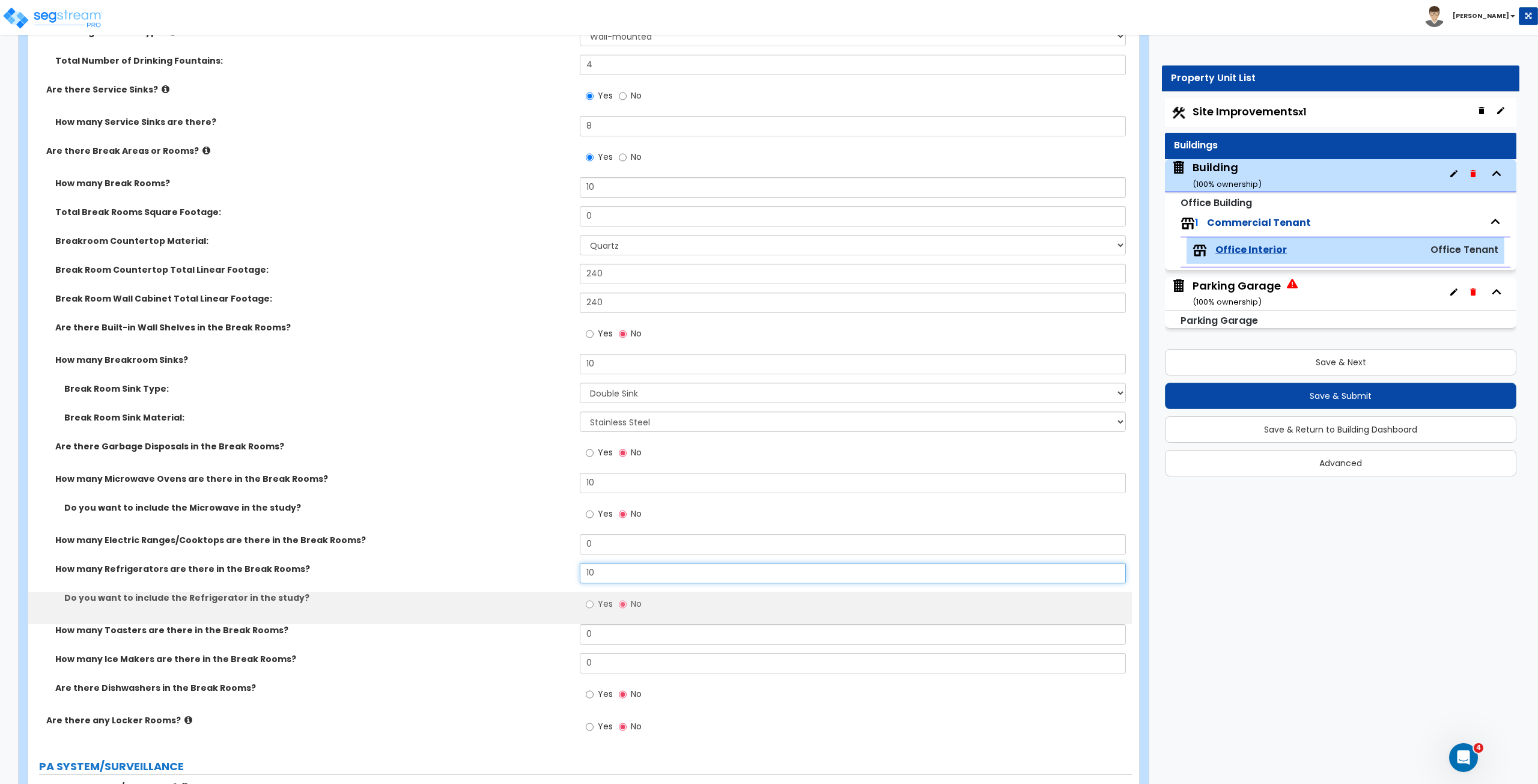
type input "10"
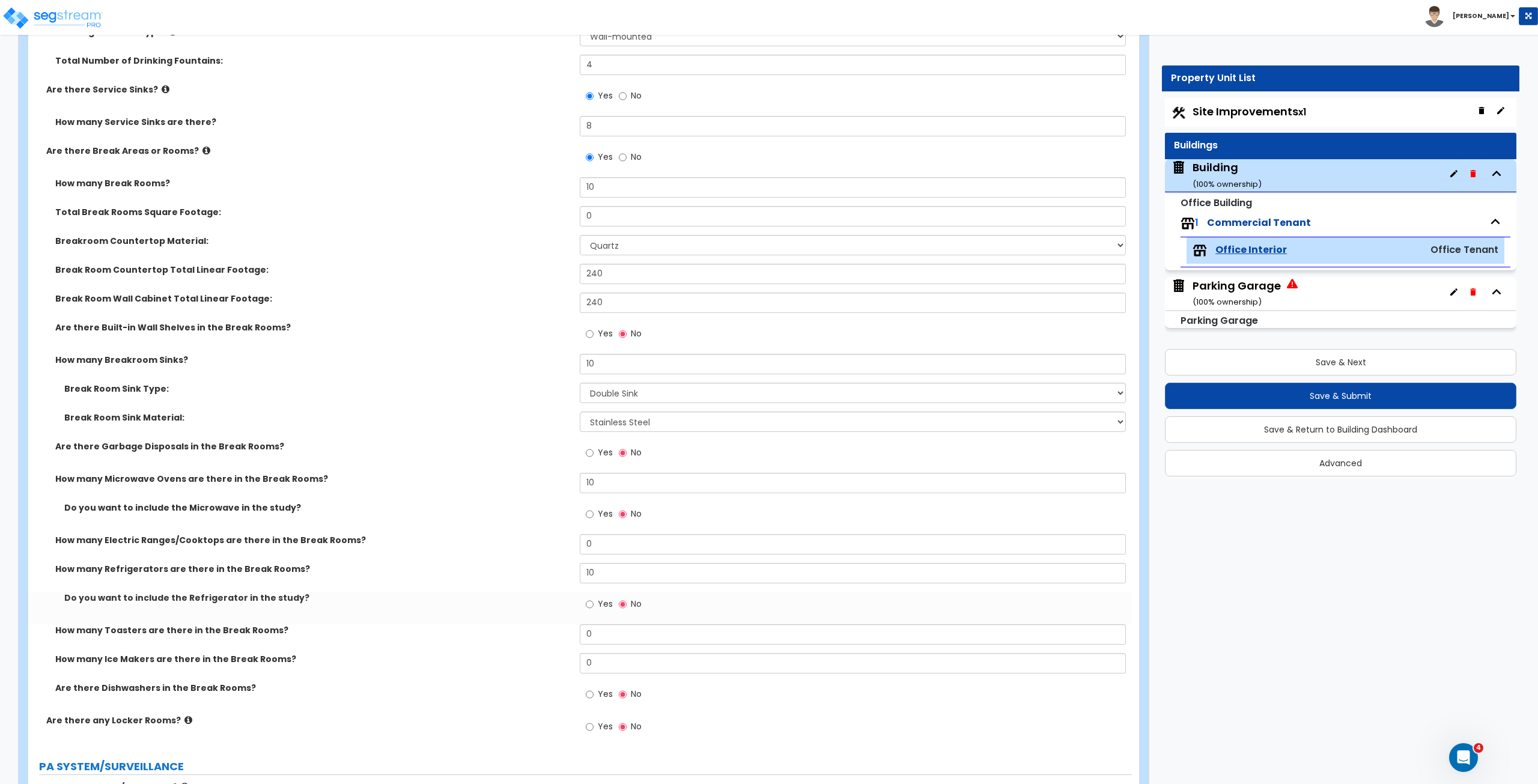
click at [541, 438] on label "How many Refrigerators are there in the Break Rooms?" at bounding box center [313, 569] width 515 height 12
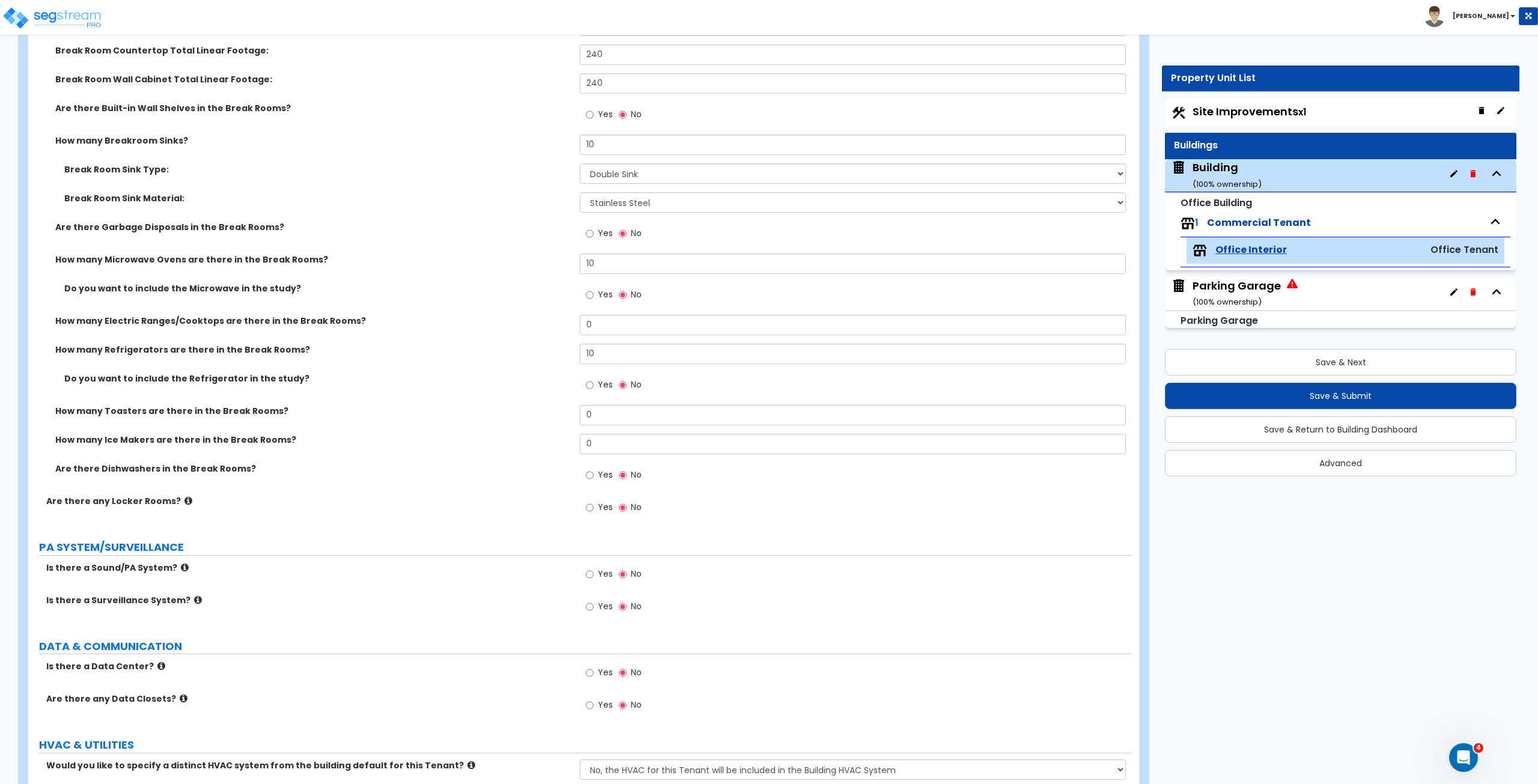
scroll to position [2991, 0]
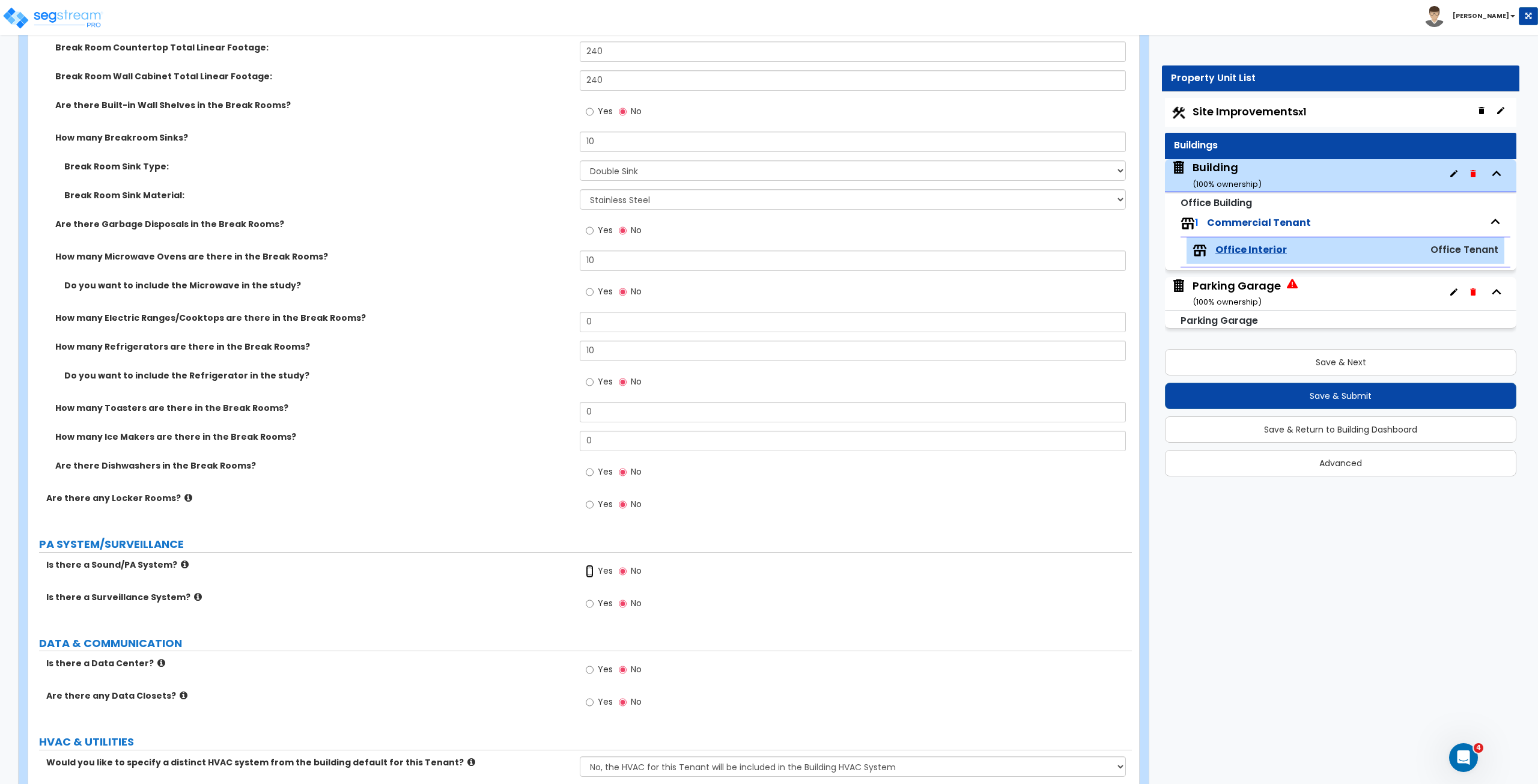
click at [587, 438] on input "Yes" at bounding box center [590, 571] width 8 height 13
radio input "true"
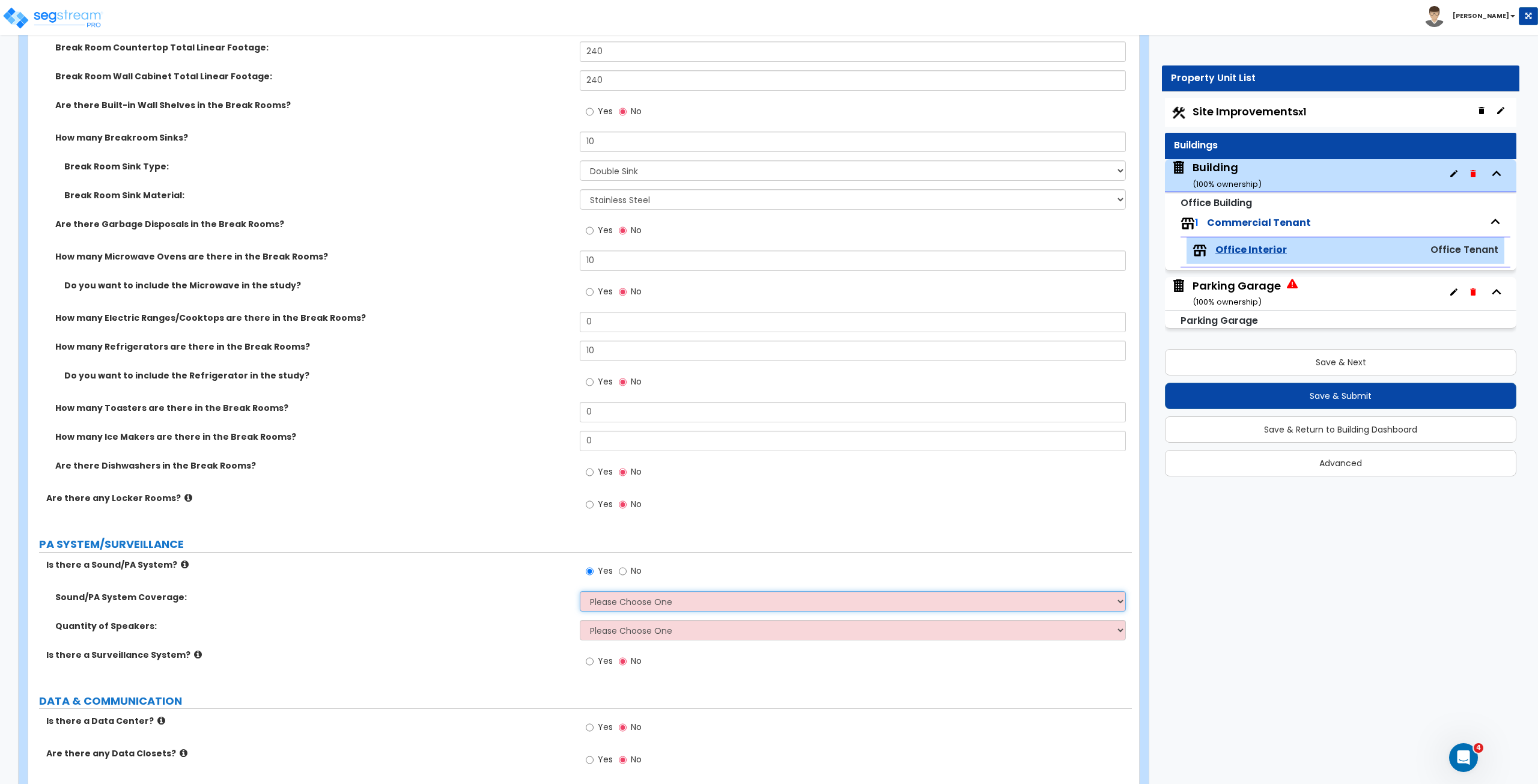
click at [607, 438] on select "Please Choose One All Areas Enter Percent Coverage" at bounding box center [852, 601] width 546 height 20
select select "1"
click at [580, 438] on select "Please Choose One All Areas Enter Percent Coverage" at bounding box center [852, 601] width 546 height 20
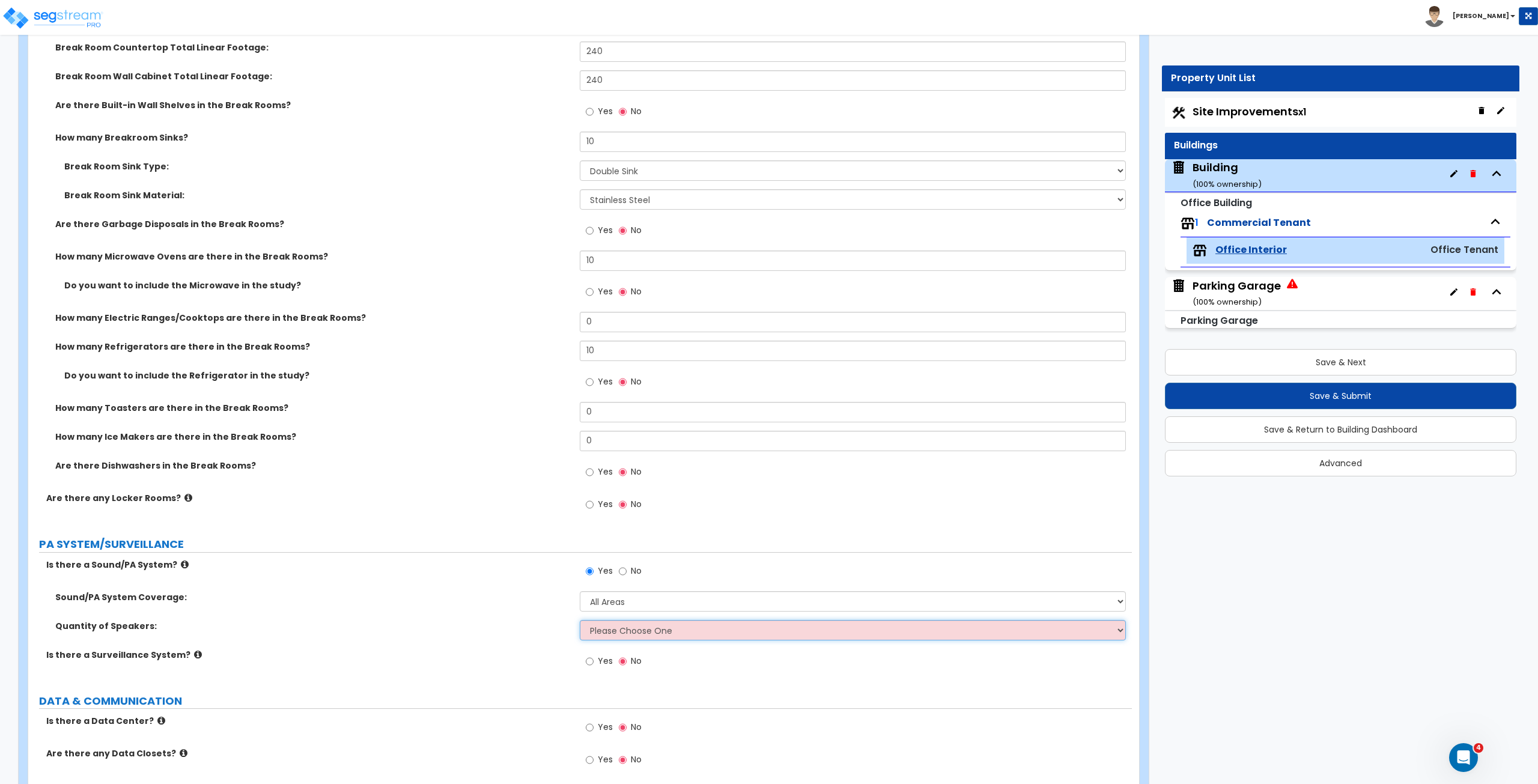
click at [603, 438] on select "Please Choose One Enter Number of Speakers Please Estimate for me" at bounding box center [852, 630] width 546 height 20
select select "2"
click at [580, 438] on select "Please Choose One Enter Number of Speakers Please Estimate for me" at bounding box center [852, 630] width 546 height 20
click at [491, 438] on label "Quantity of Speakers:" at bounding box center [313, 626] width 515 height 12
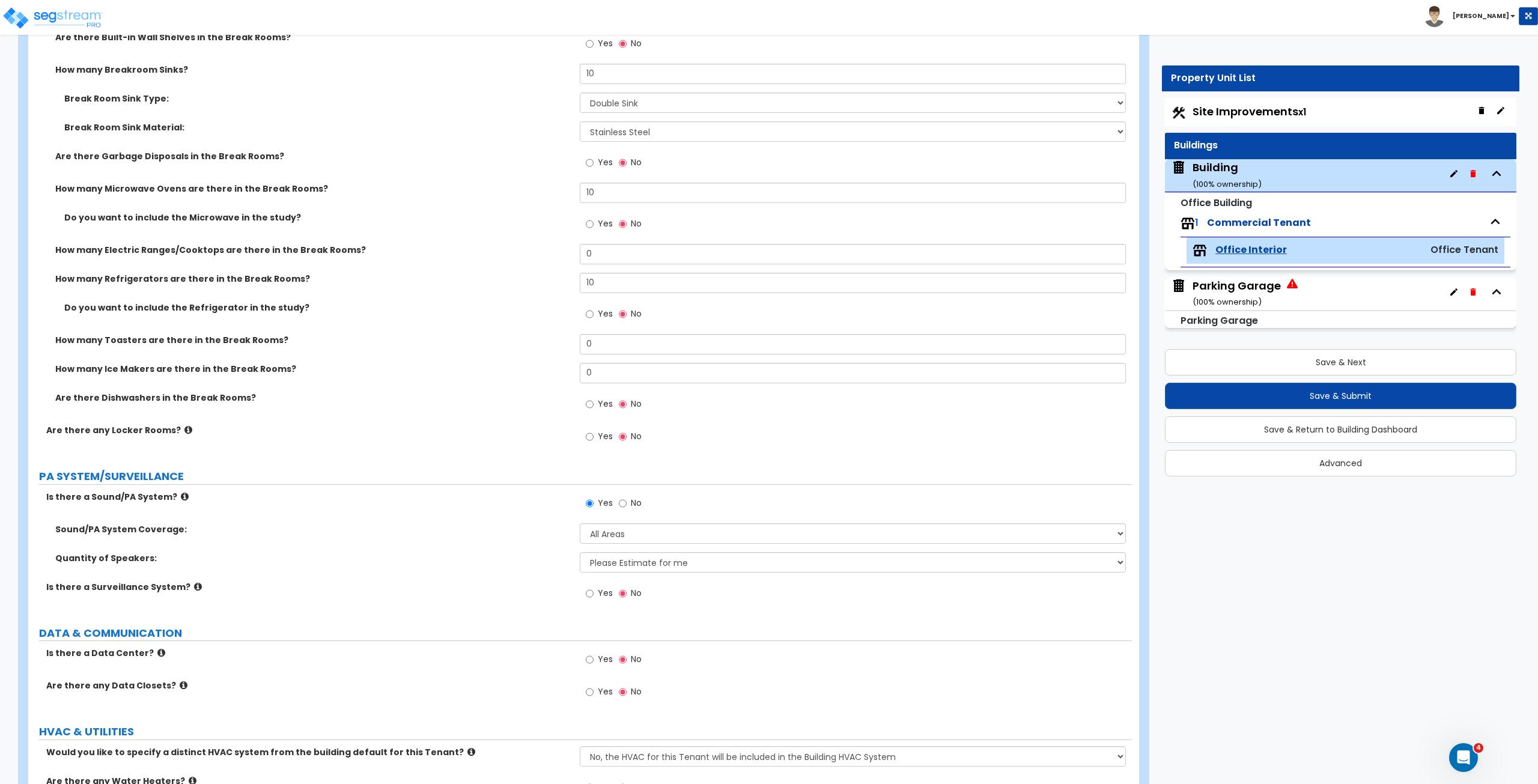
scroll to position [3059, 0]
click at [591, 438] on input "Yes" at bounding box center [590, 593] width 8 height 13
radio input "true"
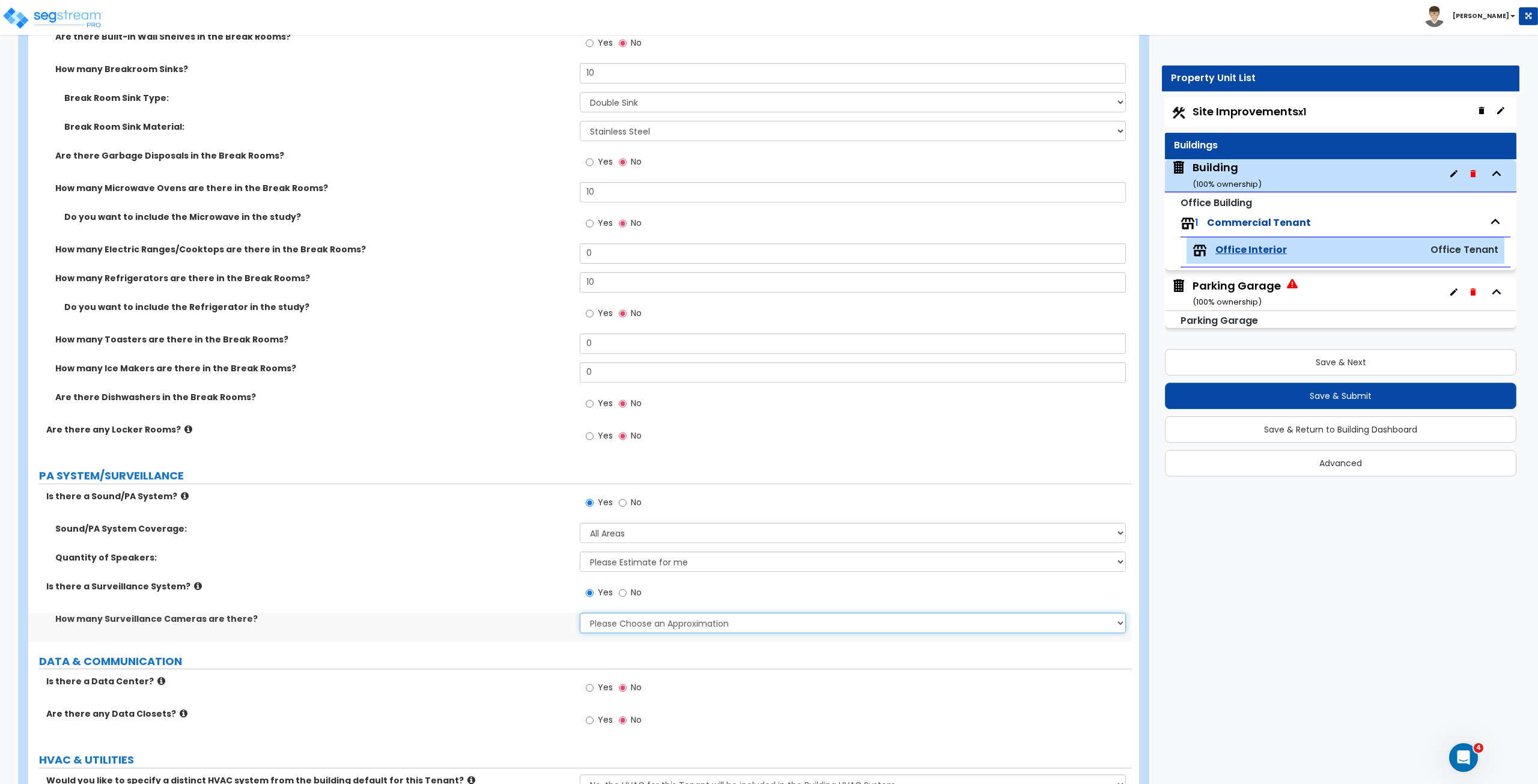
click at [611, 438] on select "Please Choose an Approximation Barely Noticed Any Noticed a Couple Frequently S…" at bounding box center [852, 623] width 546 height 20
select select "3"
click at [580, 438] on select "Please Choose an Approximation Barely Noticed Any Noticed a Couple Frequently S…" at bounding box center [852, 623] width 546 height 20
click at [505, 438] on div "How many Surveillance Cameras are there? Please Choose an Approximation Barely …" at bounding box center [580, 627] width 1104 height 29
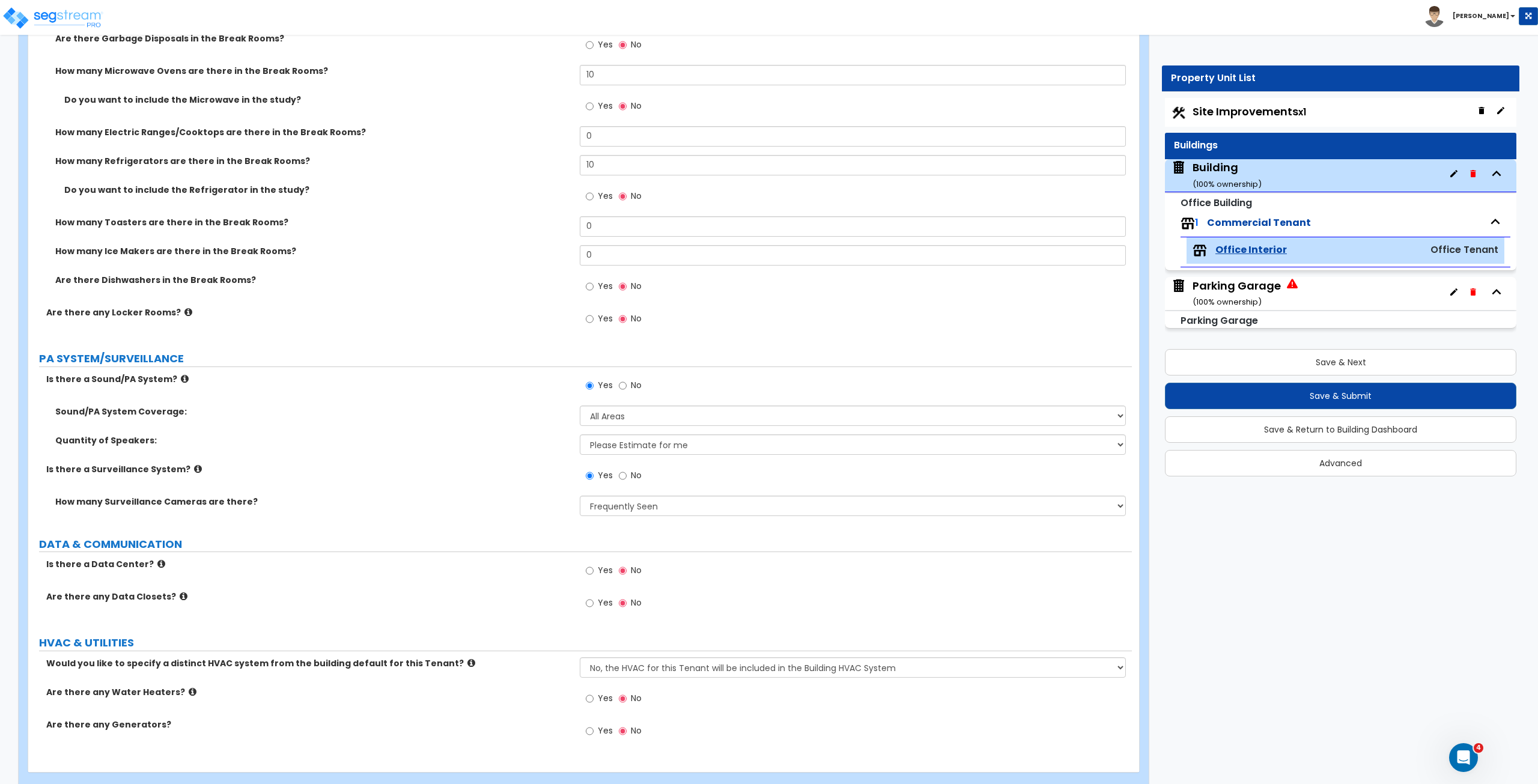
scroll to position [3181, 0]
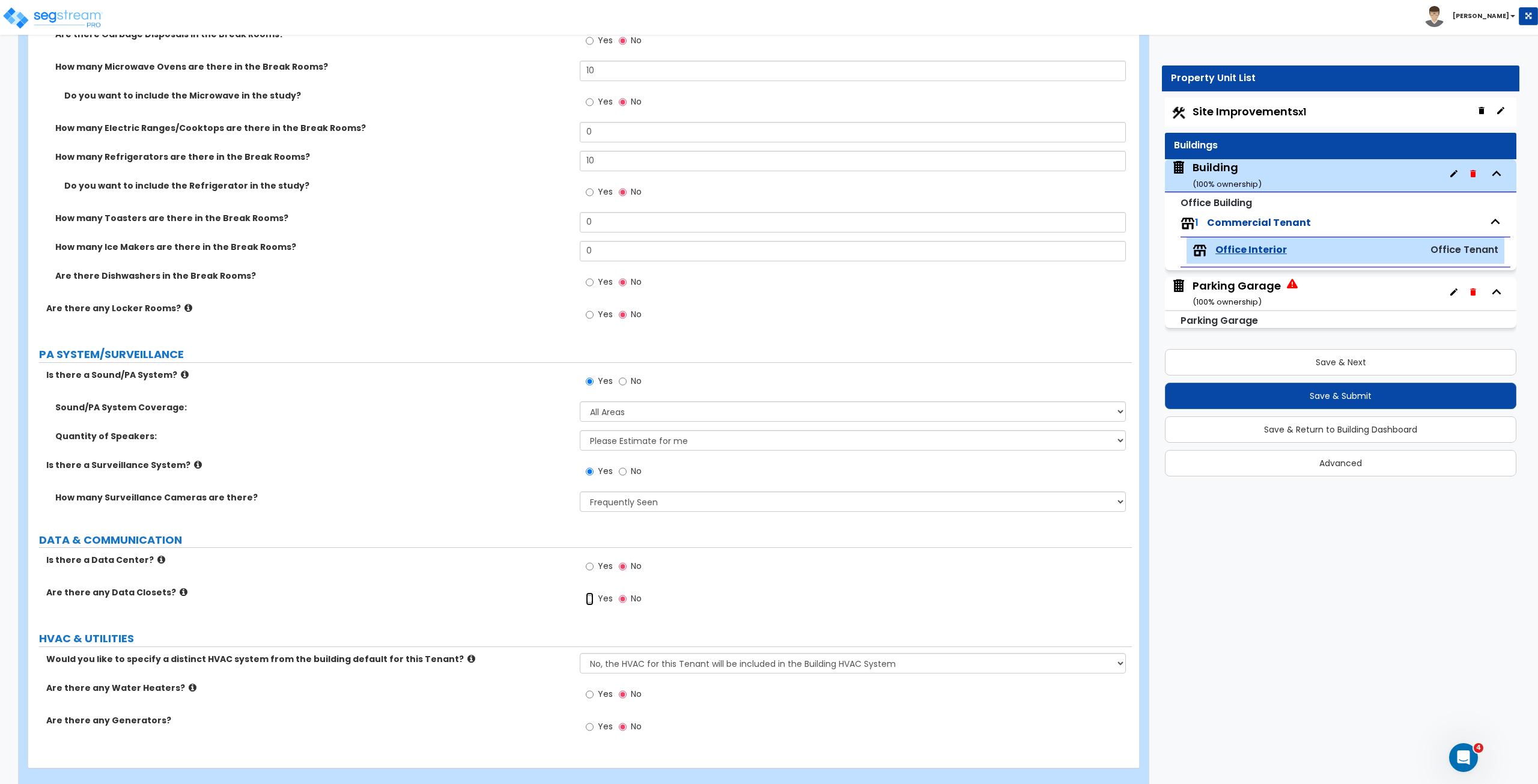
click at [590, 438] on input "Yes" at bounding box center [590, 598] width 8 height 13
radio input "true"
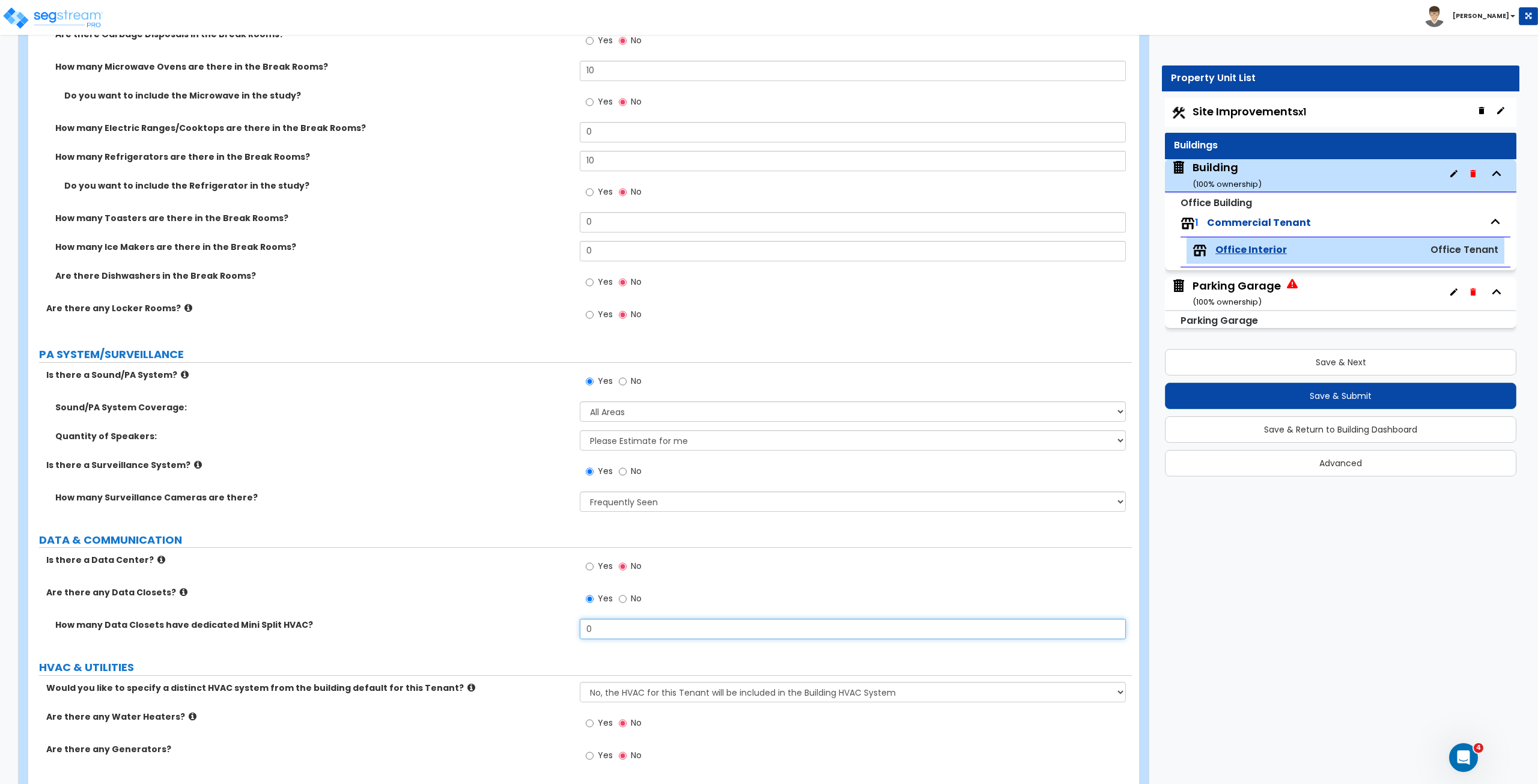
drag, startPoint x: 606, startPoint y: 626, endPoint x: 534, endPoint y: 622, distance: 72.1
click at [534, 438] on div "How many Data Closets have dedicated Mini Split HVAC? 0" at bounding box center [580, 633] width 1104 height 29
type input "3"
click at [534, 438] on label "How many Data Closets have dedicated Mini Split HVAC?" at bounding box center [313, 625] width 515 height 12
click at [515, 438] on label "Would you like to specify a distinct HVAC system from the building default for …" at bounding box center [309, 688] width 525 height 12
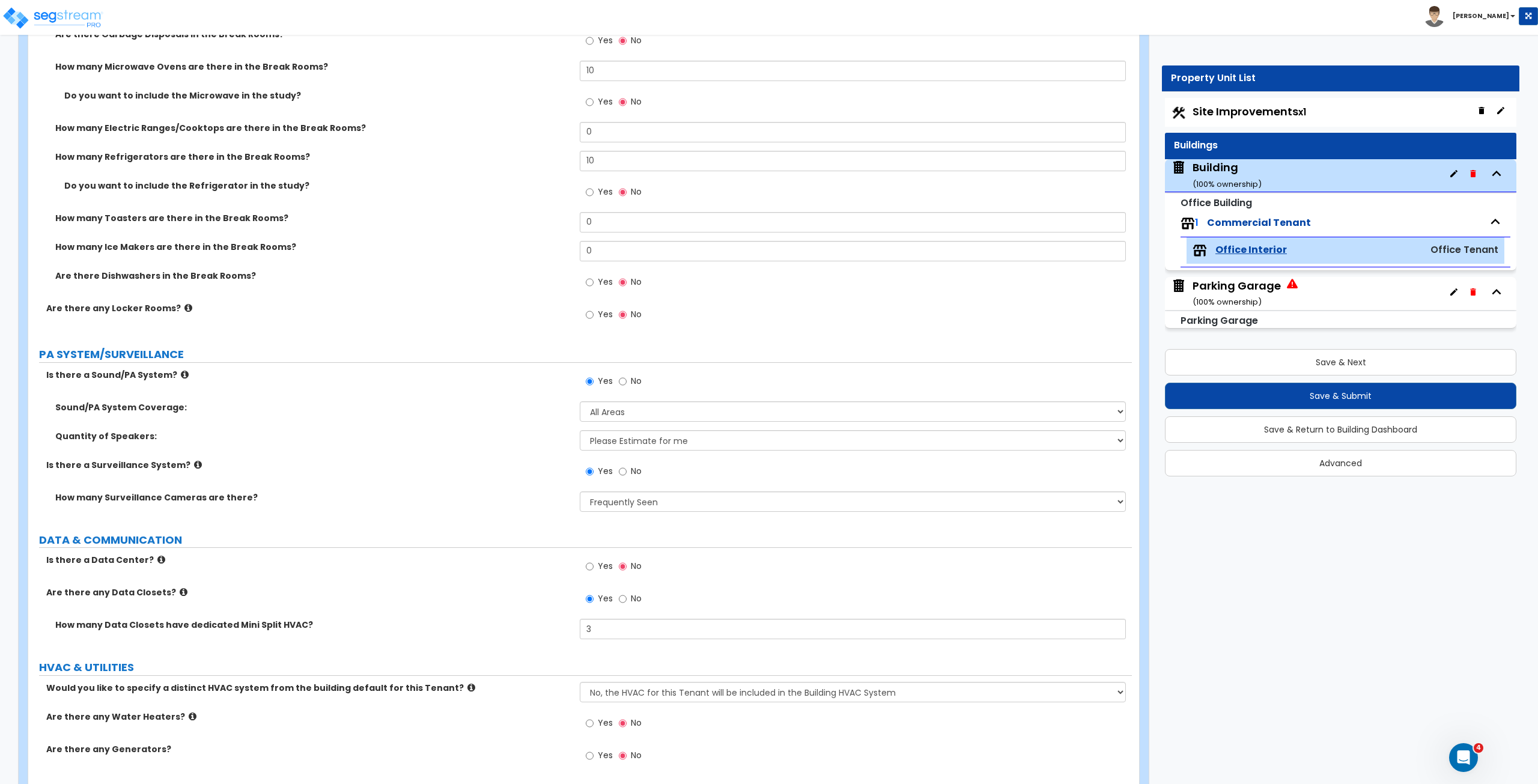
scroll to position [3220, 0]
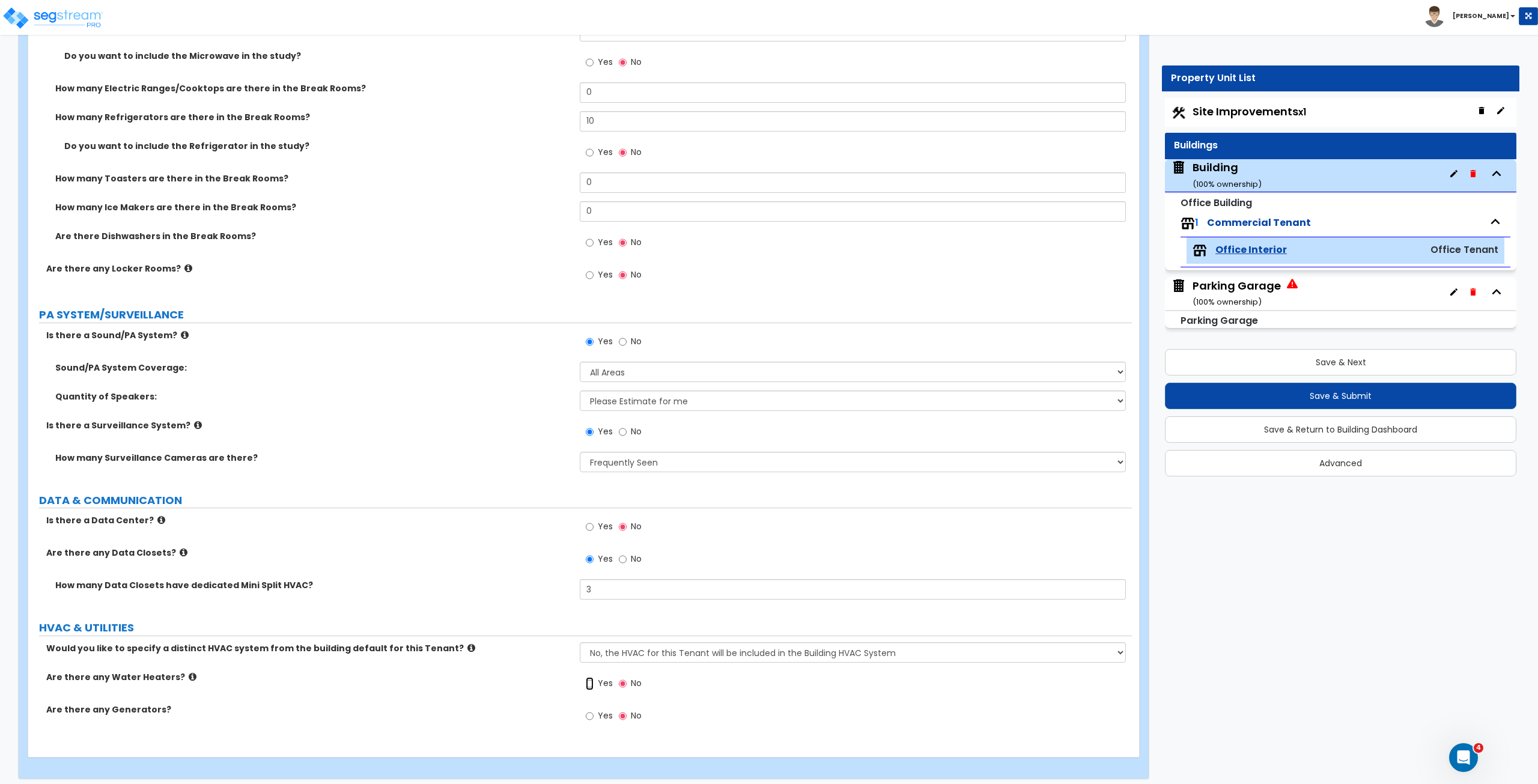
click at [586, 438] on input "Yes" at bounding box center [590, 683] width 8 height 13
radio input "true"
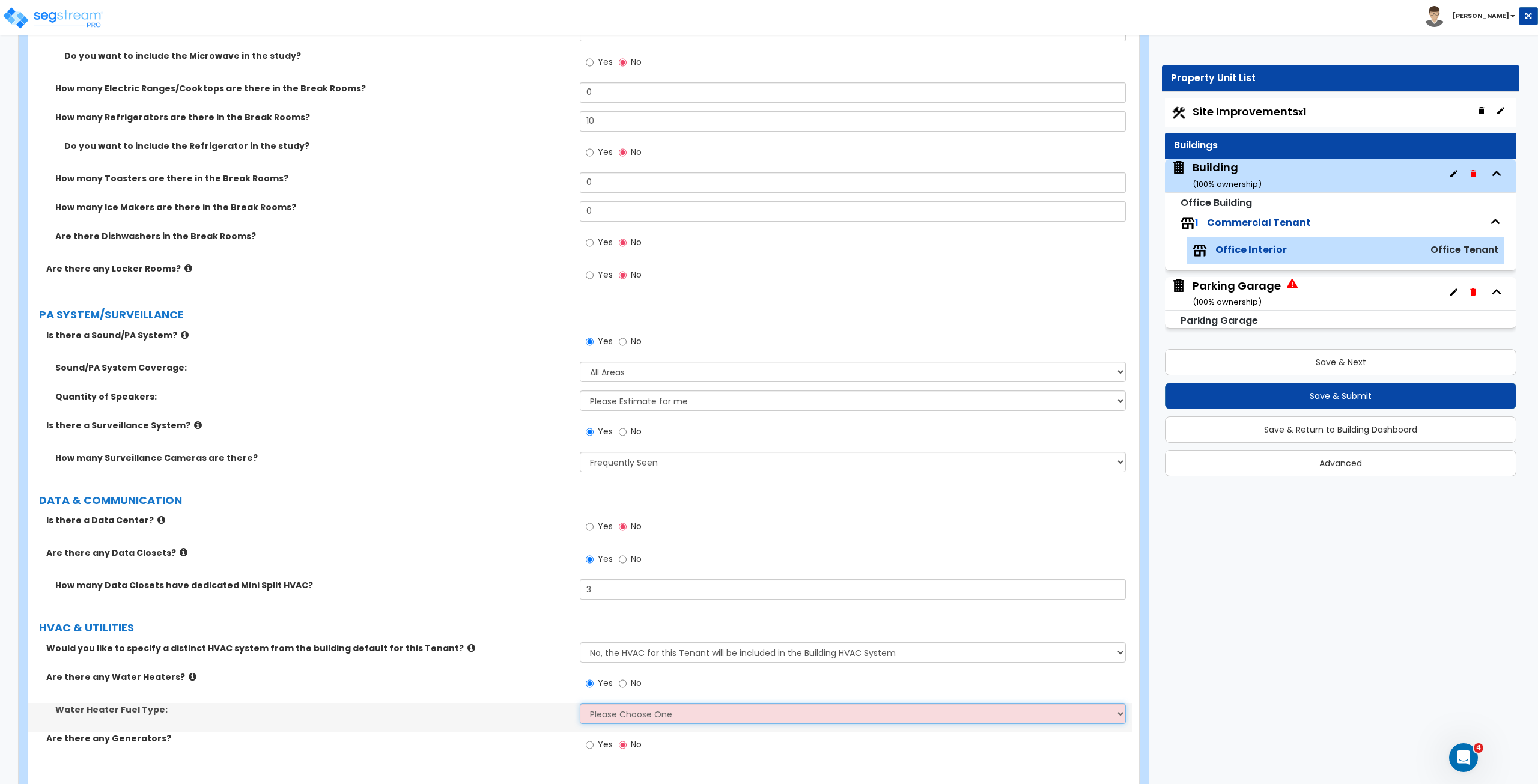
click at [609, 438] on select "Please Choose One Gas Electric" at bounding box center [852, 713] width 546 height 20
select select "2"
click at [580, 438] on select "Please Choose One Gas Electric" at bounding box center [852, 713] width 546 height 20
click at [505, 438] on label "Water Heater Fuel Type:" at bounding box center [313, 709] width 515 height 12
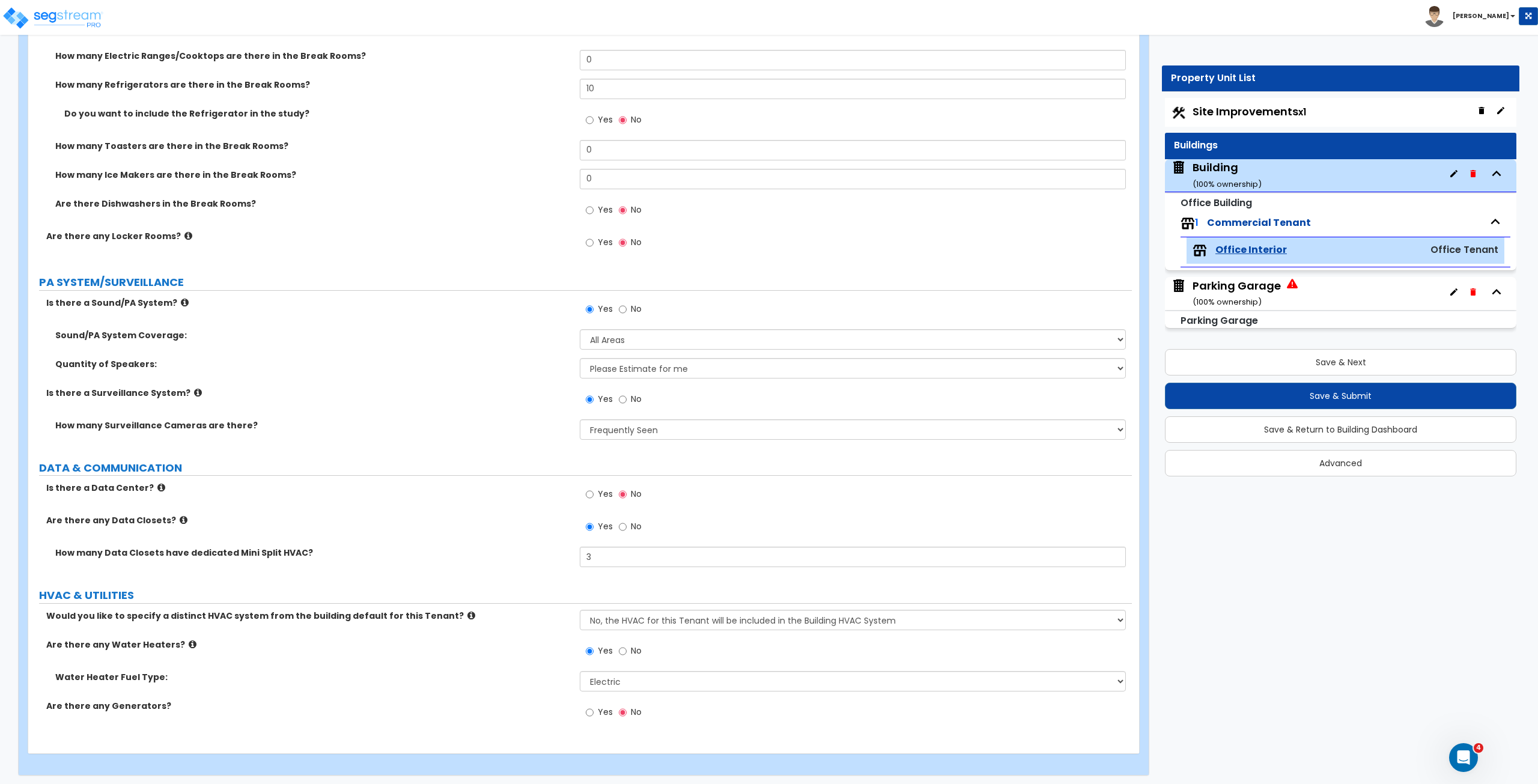
click at [510, 367] on div "Quantity of Speakers: Please Choose One Enter Number of Speakers Please Estimat…" at bounding box center [580, 372] width 1104 height 29
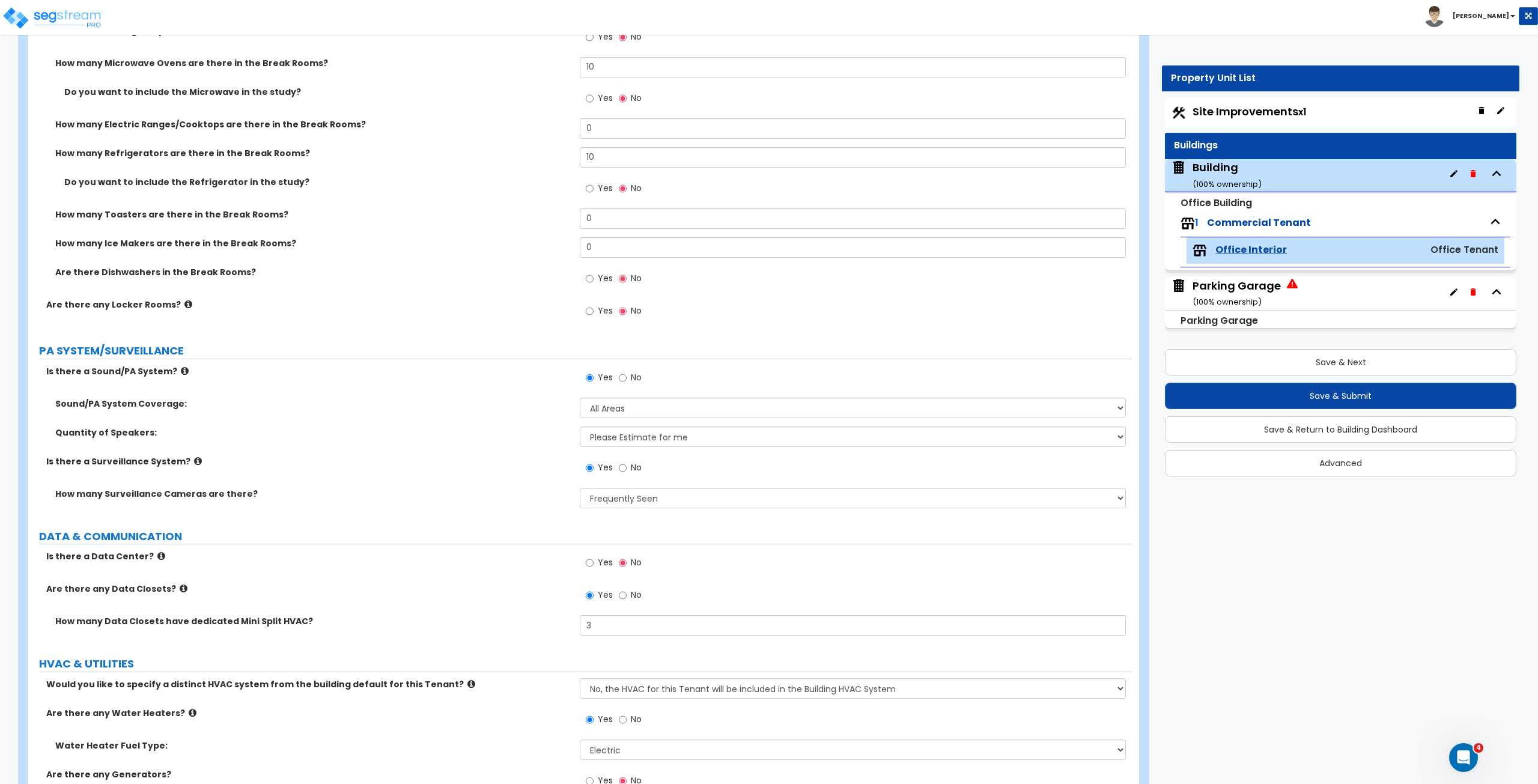
scroll to position [3183, 0]
click at [922, 359] on button "Save & Next" at bounding box center [1340, 362] width 351 height 26
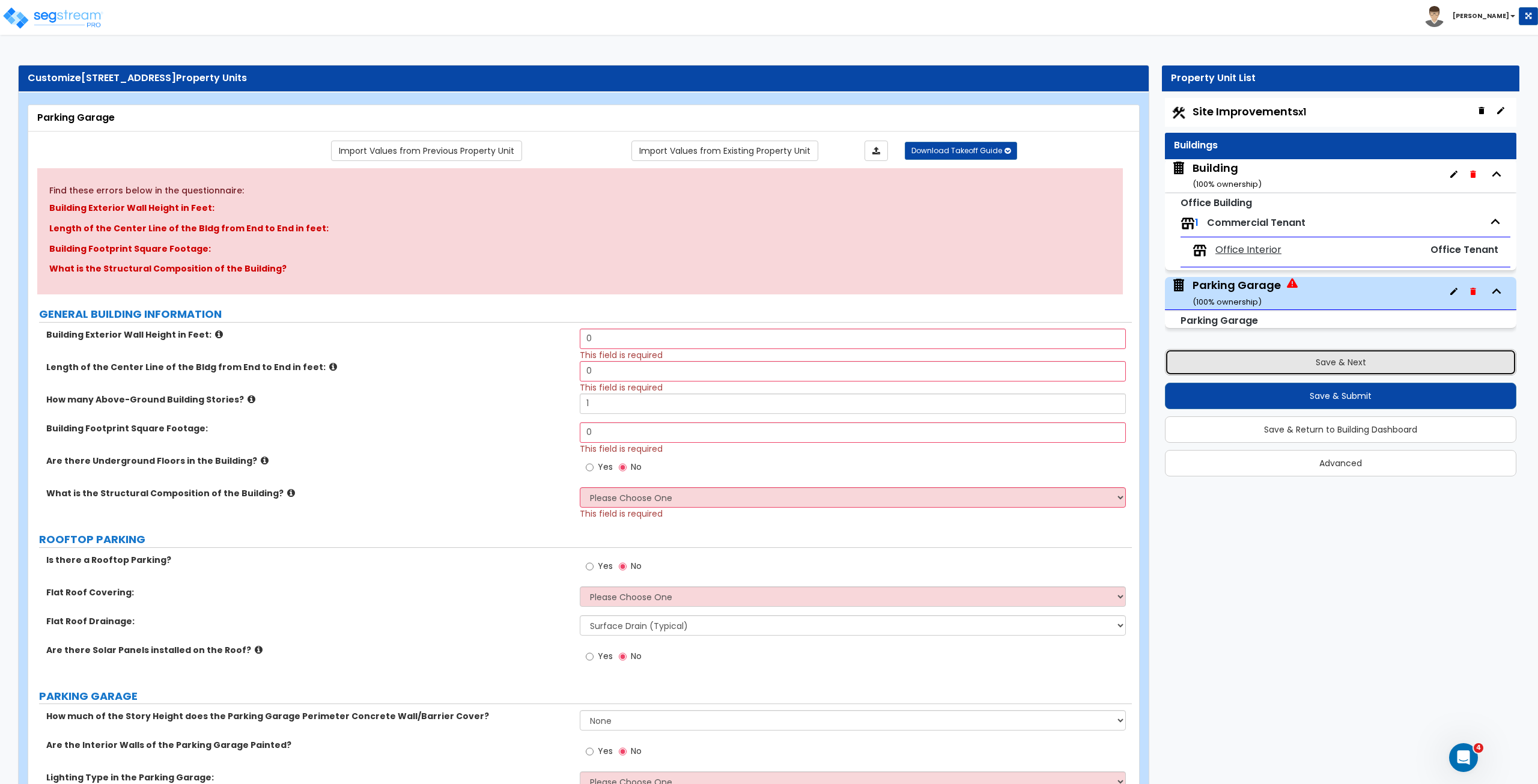
click at [922, 357] on button "Save & Next" at bounding box center [1340, 362] width 351 height 26
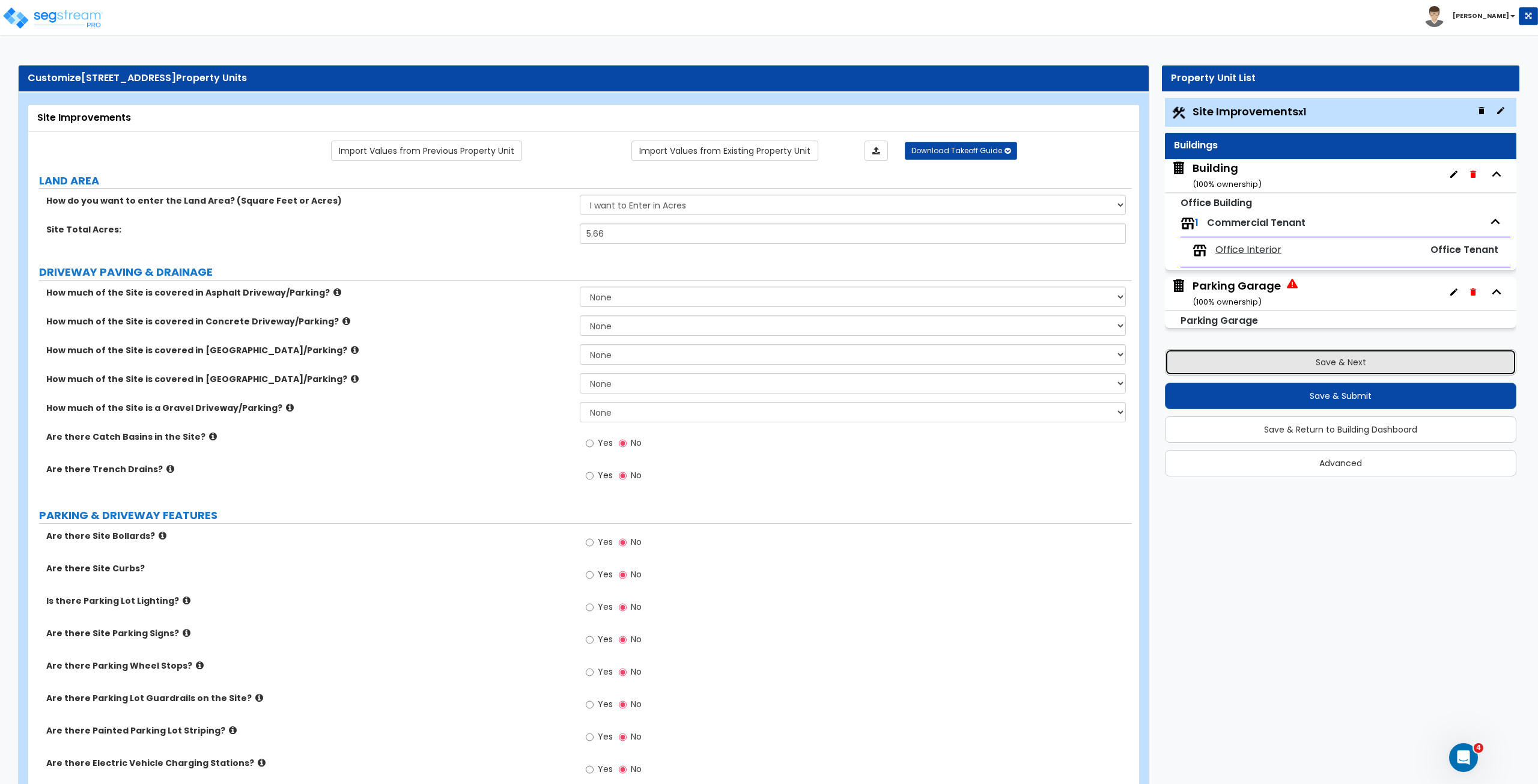
click at [922, 350] on button "Save & Next" at bounding box center [1340, 362] width 351 height 26
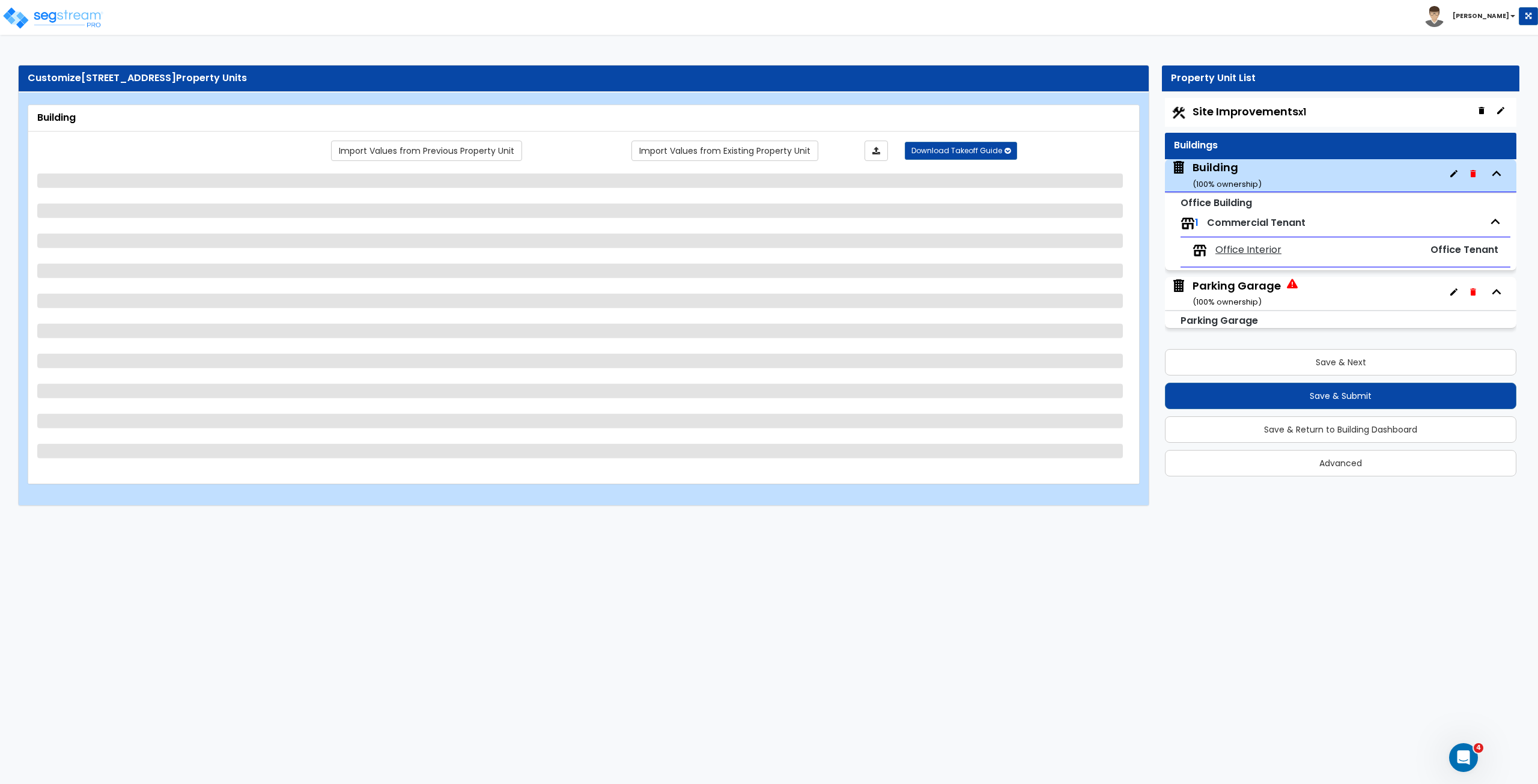
select select "1"
select select "3"
select select "4"
select select "1"
select select "2"
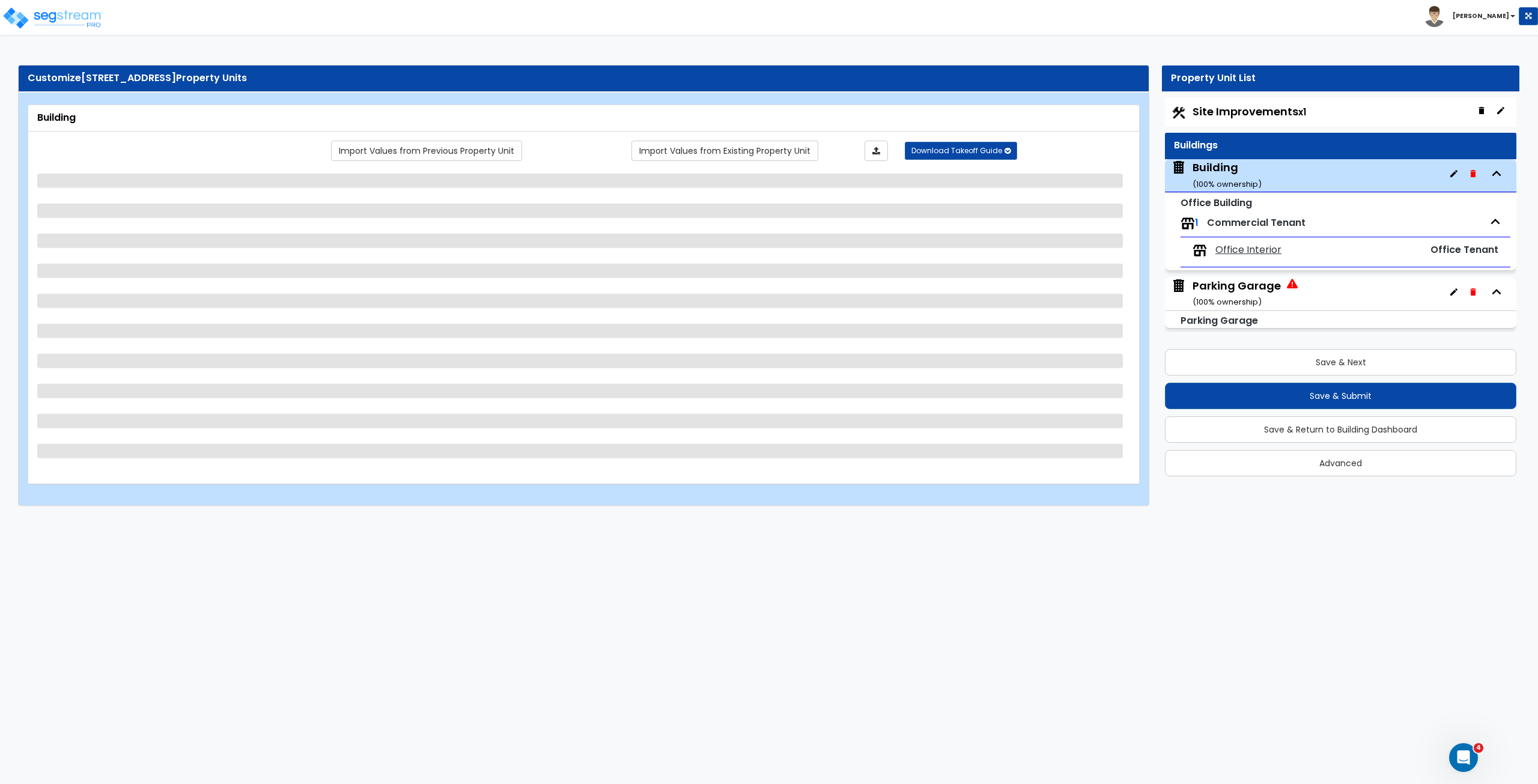
select select "2"
select select "13"
select select "2"
select select "3"
select select "2"
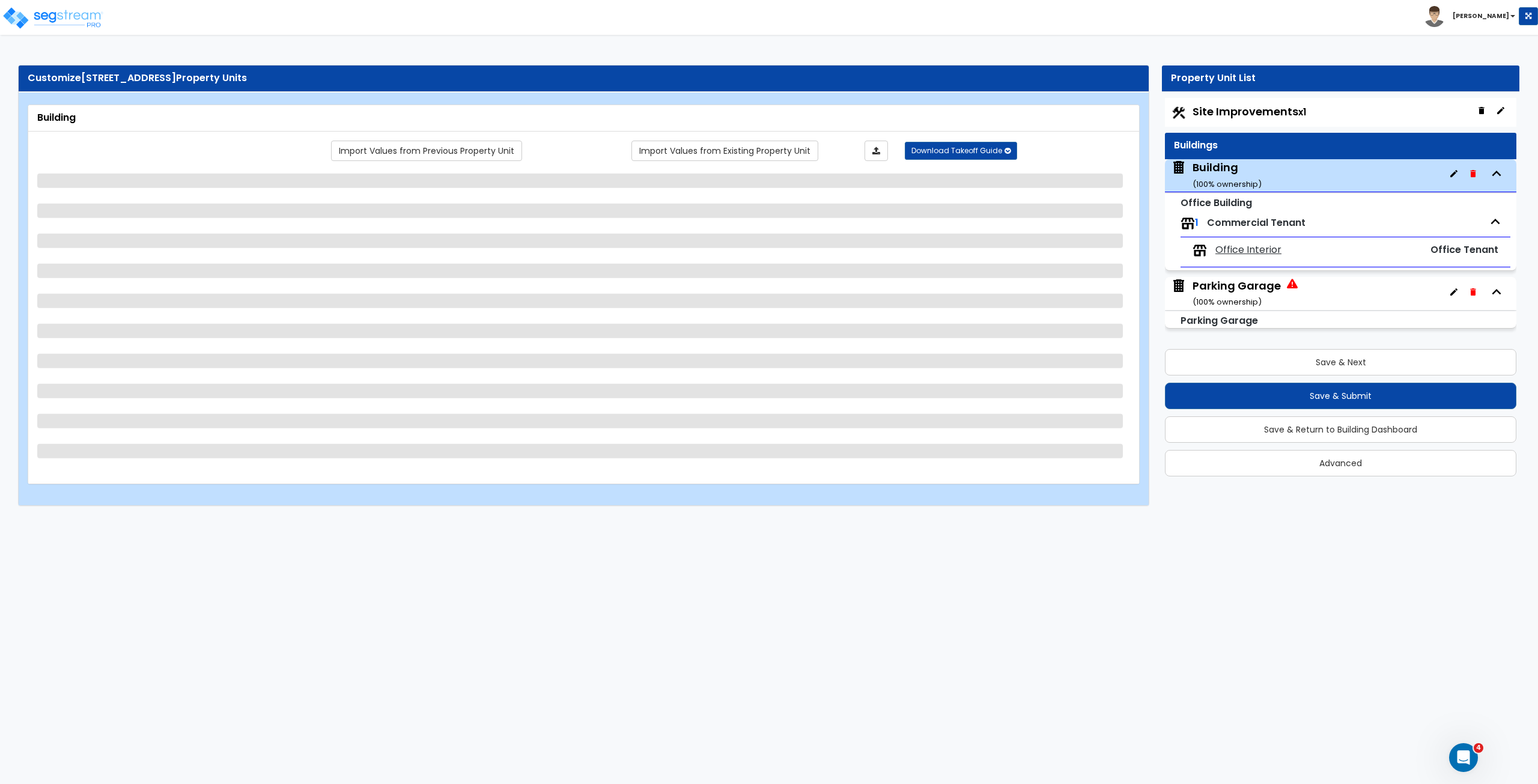
select select "5"
select select "1"
select select "2"
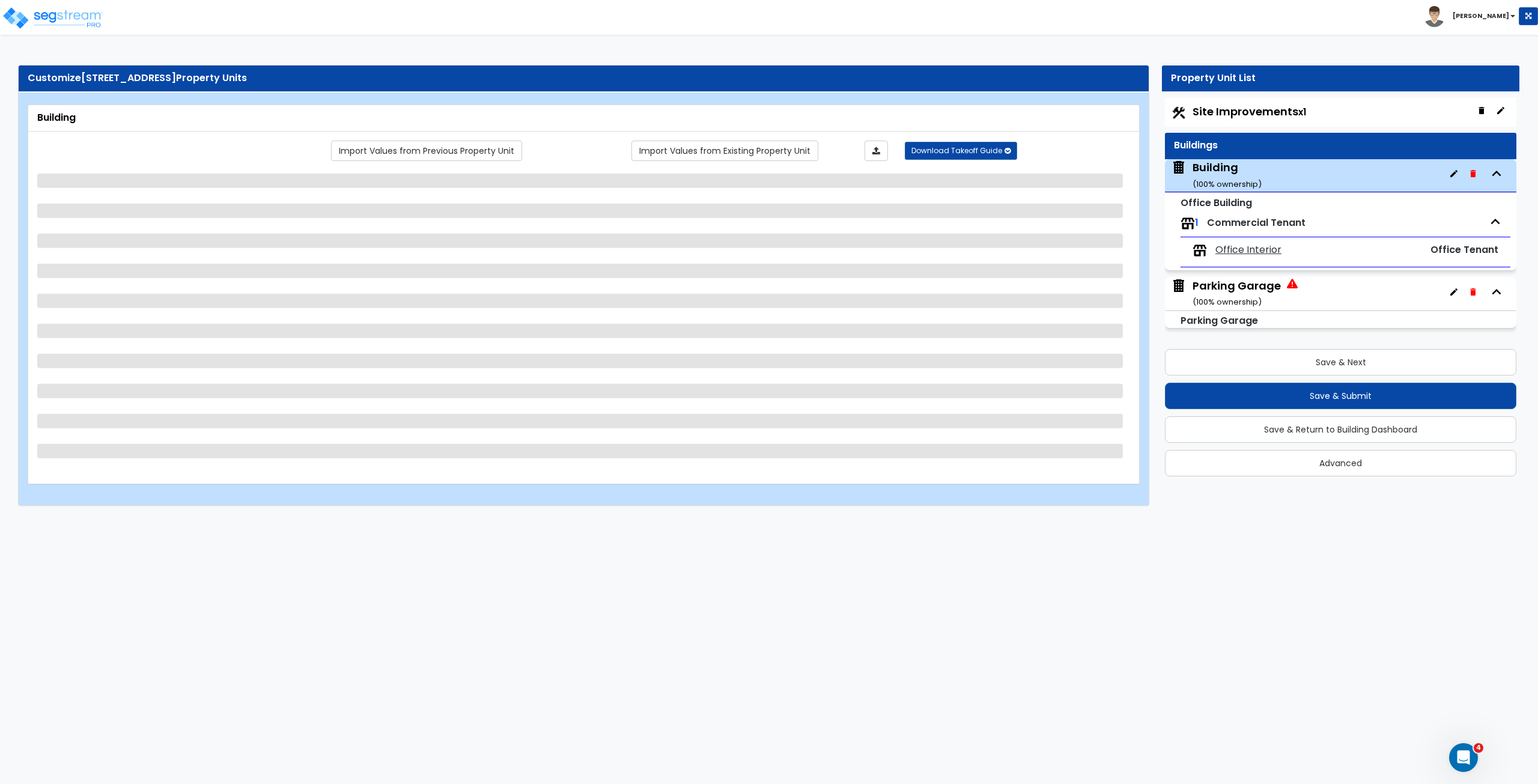
select select "1"
select select "12"
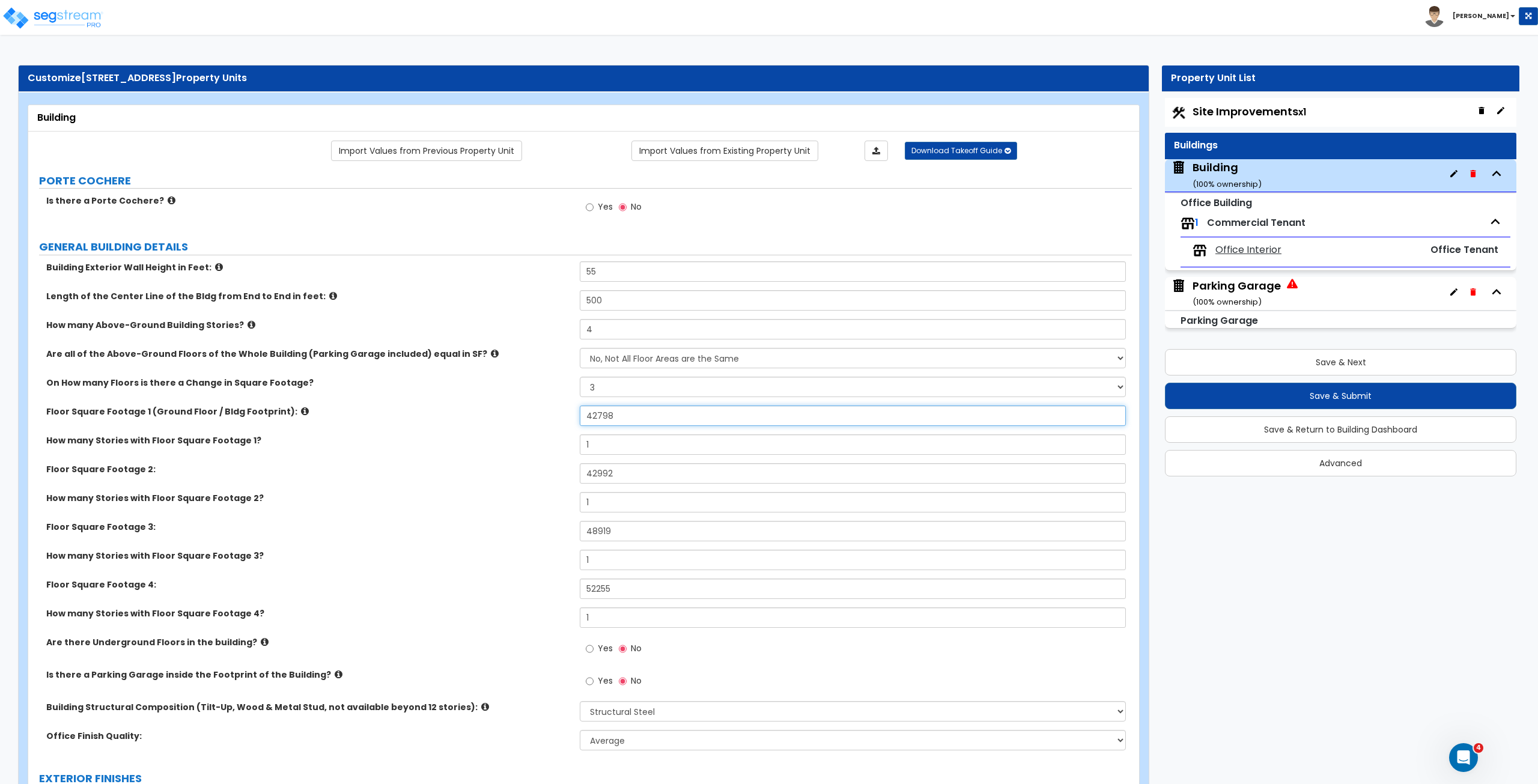
drag, startPoint x: 625, startPoint y: 417, endPoint x: 563, endPoint y: 411, distance: 62.3
click at [563, 411] on div "Floor Square Footage 1 (Ground Floor / Bldg Footprint): 42798" at bounding box center [580, 419] width 1104 height 29
type input "51,944"
click at [514, 438] on div "How many Stories with Floor Square Footage 1? 1" at bounding box center [580, 448] width 1104 height 29
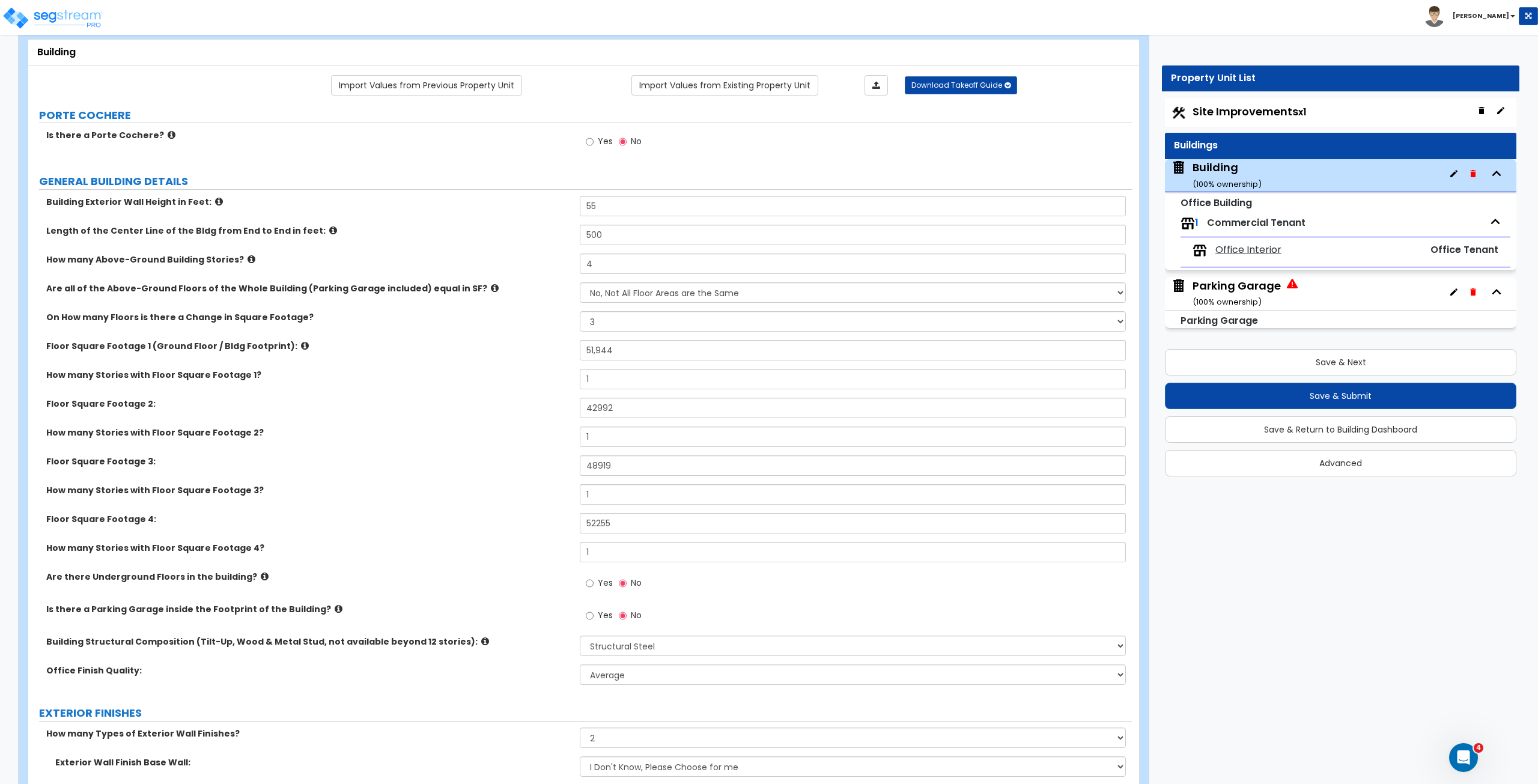
scroll to position [68, 0]
click at [514, 438] on div "How many Stories with Floor Square Footage 2? 1" at bounding box center [580, 438] width 1104 height 29
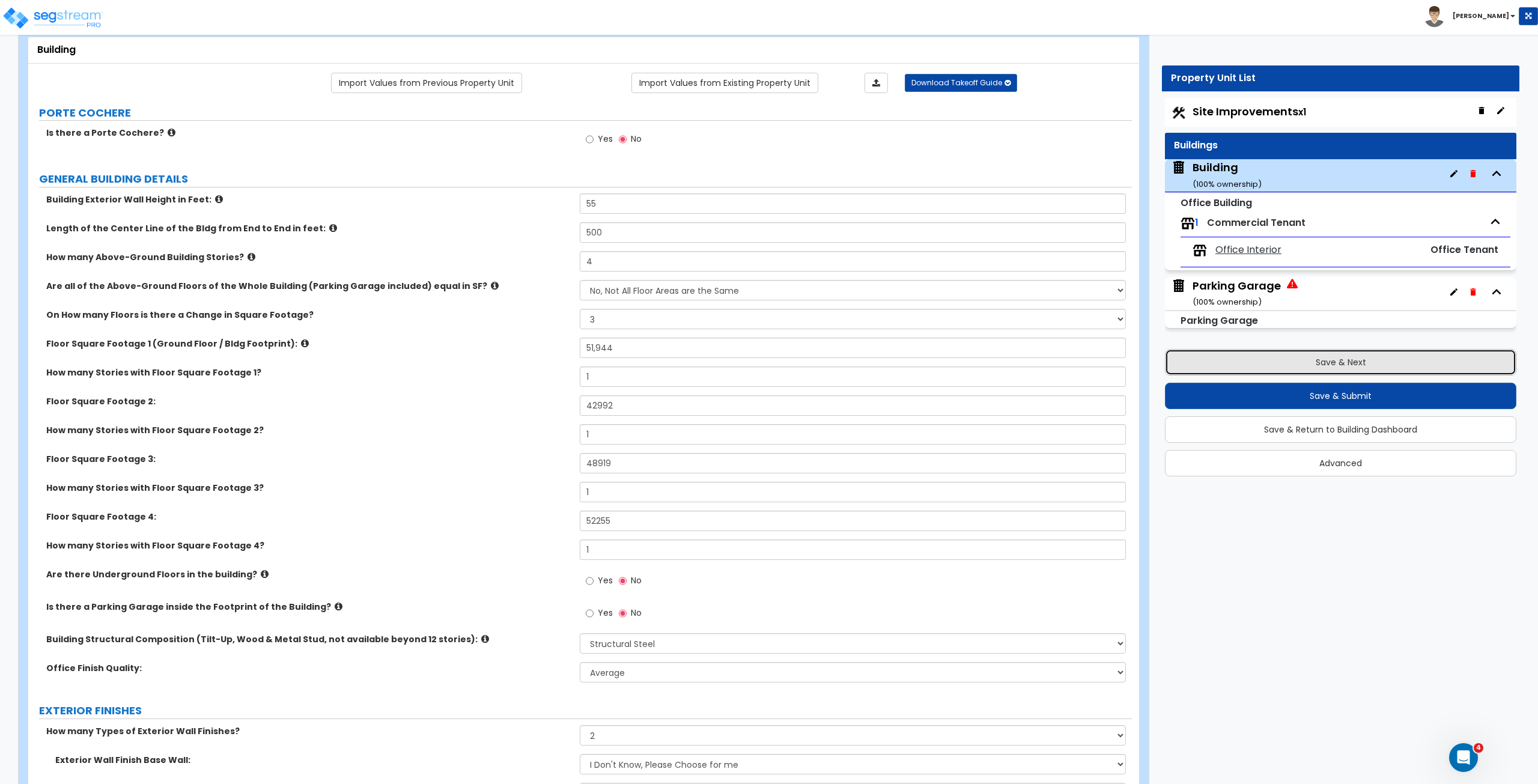
click at [922, 362] on button "Save & Next" at bounding box center [1340, 362] width 351 height 26
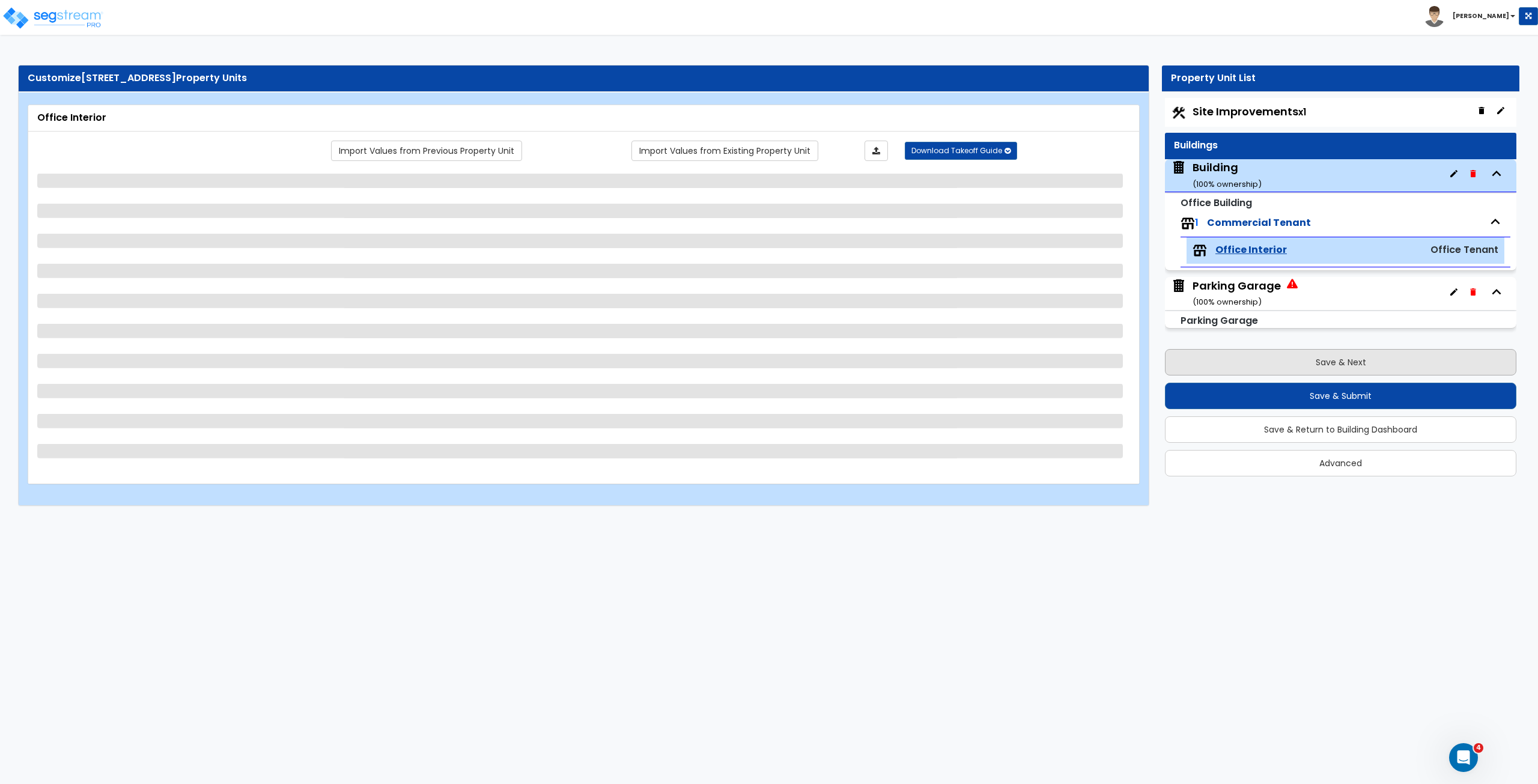
scroll to position [0, 0]
select select "4"
select select "2"
select select "3"
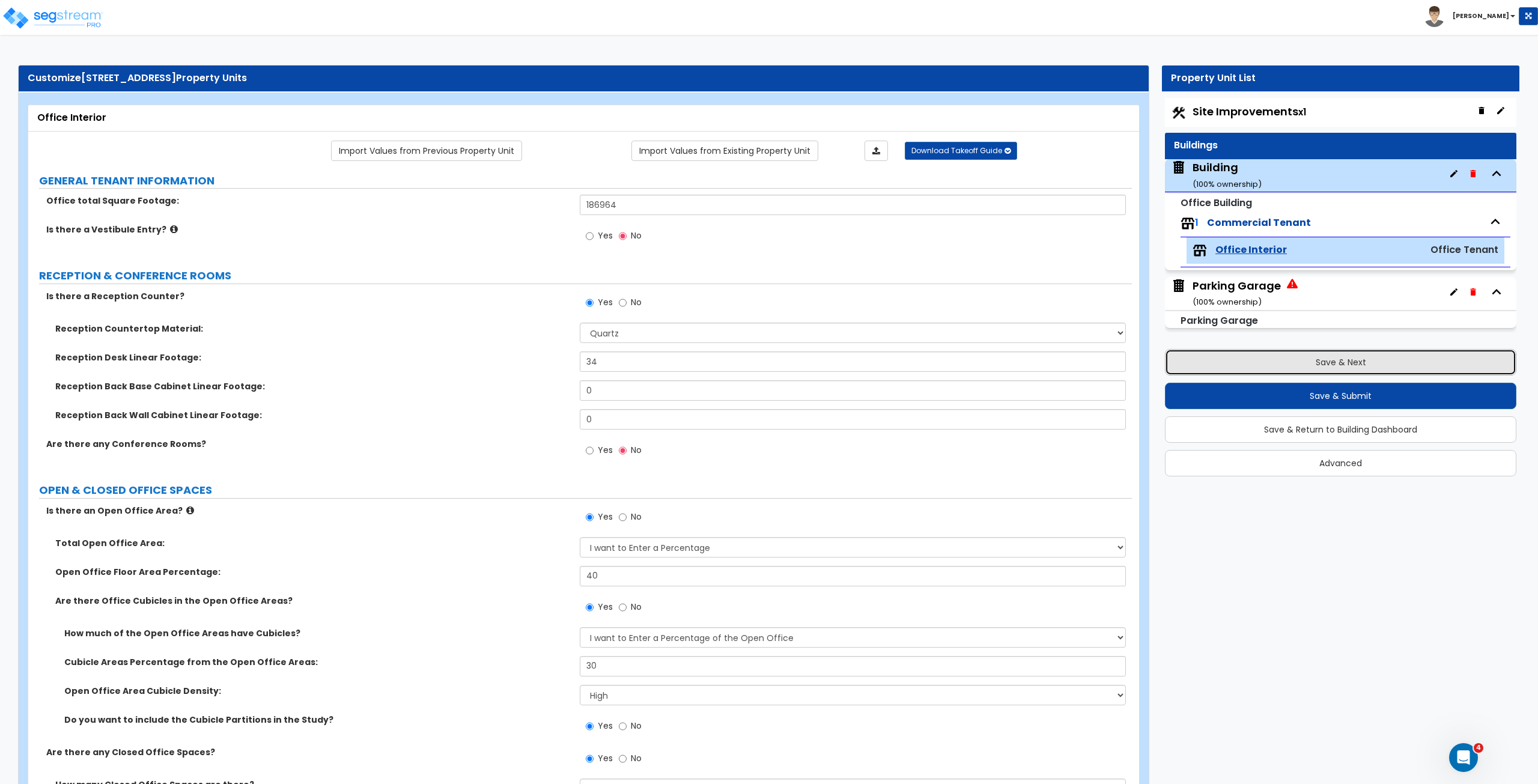
click at [922, 363] on button "Save & Next" at bounding box center [1340, 362] width 351 height 26
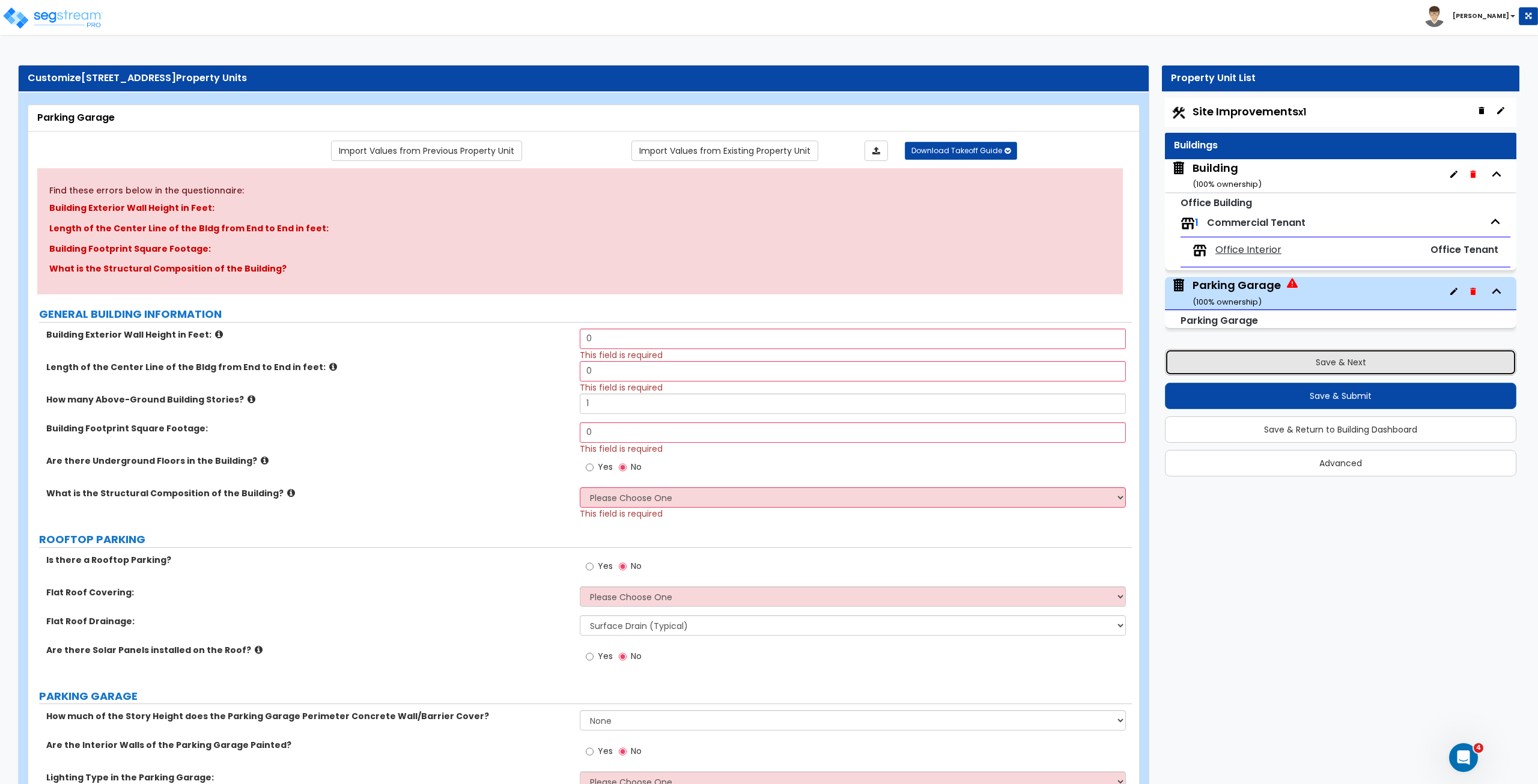
click at [922, 362] on button "Save & Next" at bounding box center [1340, 362] width 351 height 26
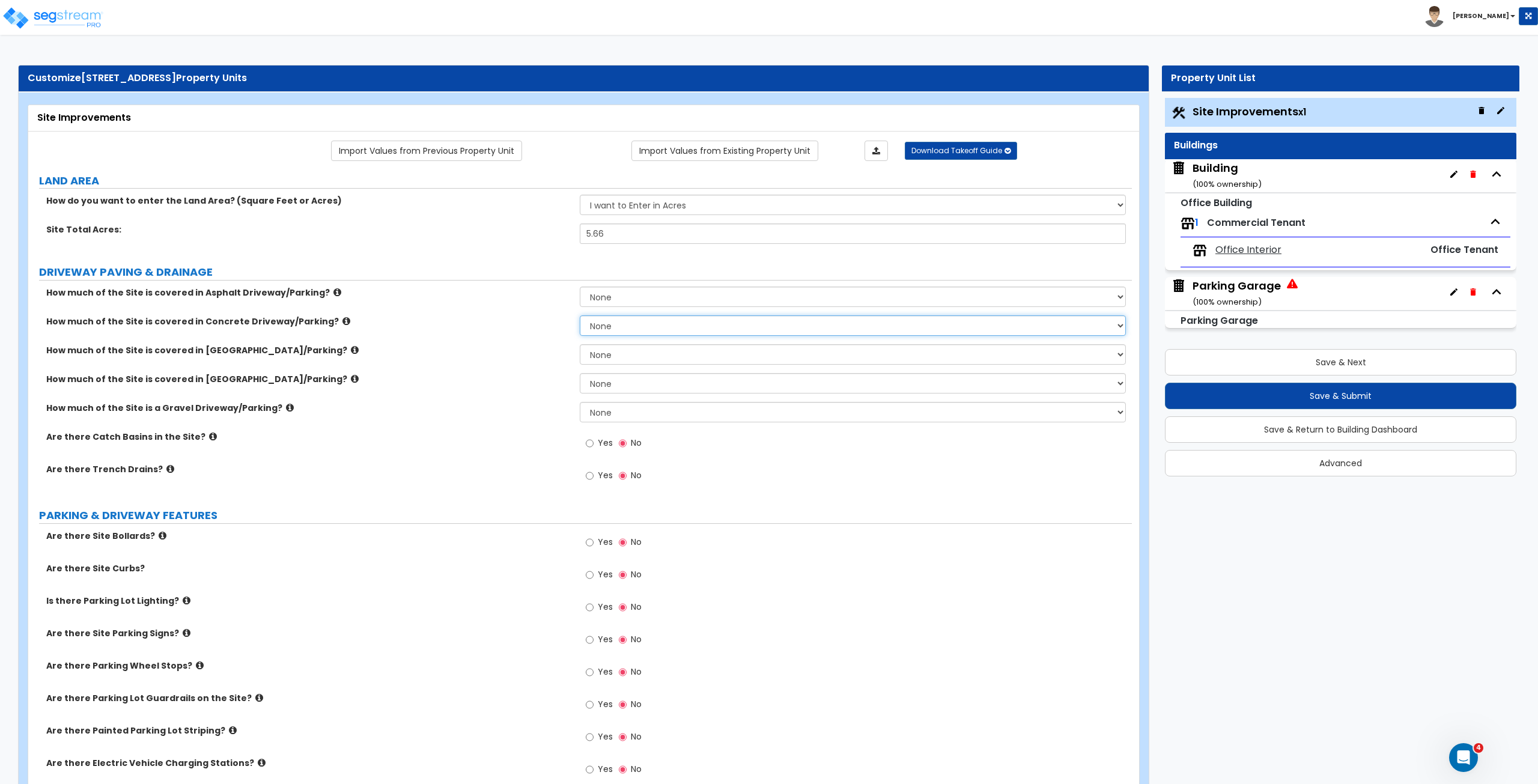
click at [609, 326] on select "None I want to Enter an Approximate Percentage I want to Enter the Square Foota…" at bounding box center [852, 326] width 546 height 20
click at [580, 316] on select "None I want to Enter an Approximate Percentage I want to Enter the Square Foota…" at bounding box center [852, 326] width 546 height 20
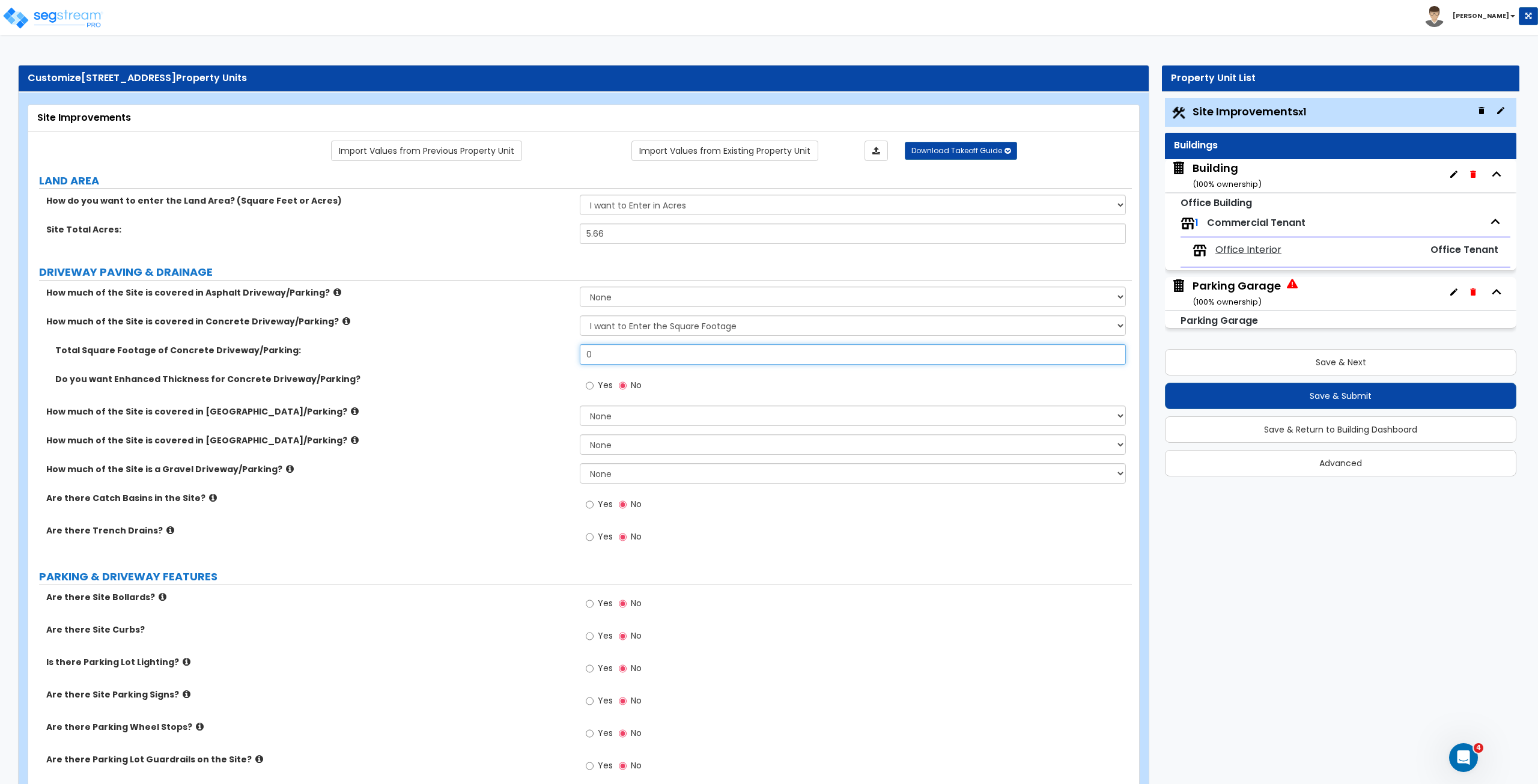
drag, startPoint x: 614, startPoint y: 353, endPoint x: 530, endPoint y: 349, distance: 84.1
click at [530, 349] on div "Total Square Footage of Concrete Driveway/Parking: 0" at bounding box center [580, 358] width 1104 height 29
click at [519, 353] on label "Total Square Footage of Concrete Driveway/Parking:" at bounding box center [313, 350] width 515 height 12
click at [600, 438] on select "None I want to Enter an Approximate Percentage I want to Enter the Square Foota…" at bounding box center [852, 473] width 546 height 20
click at [580, 438] on select "None I want to Enter an Approximate Percentage I want to Enter the Square Foota…" at bounding box center [852, 473] width 546 height 20
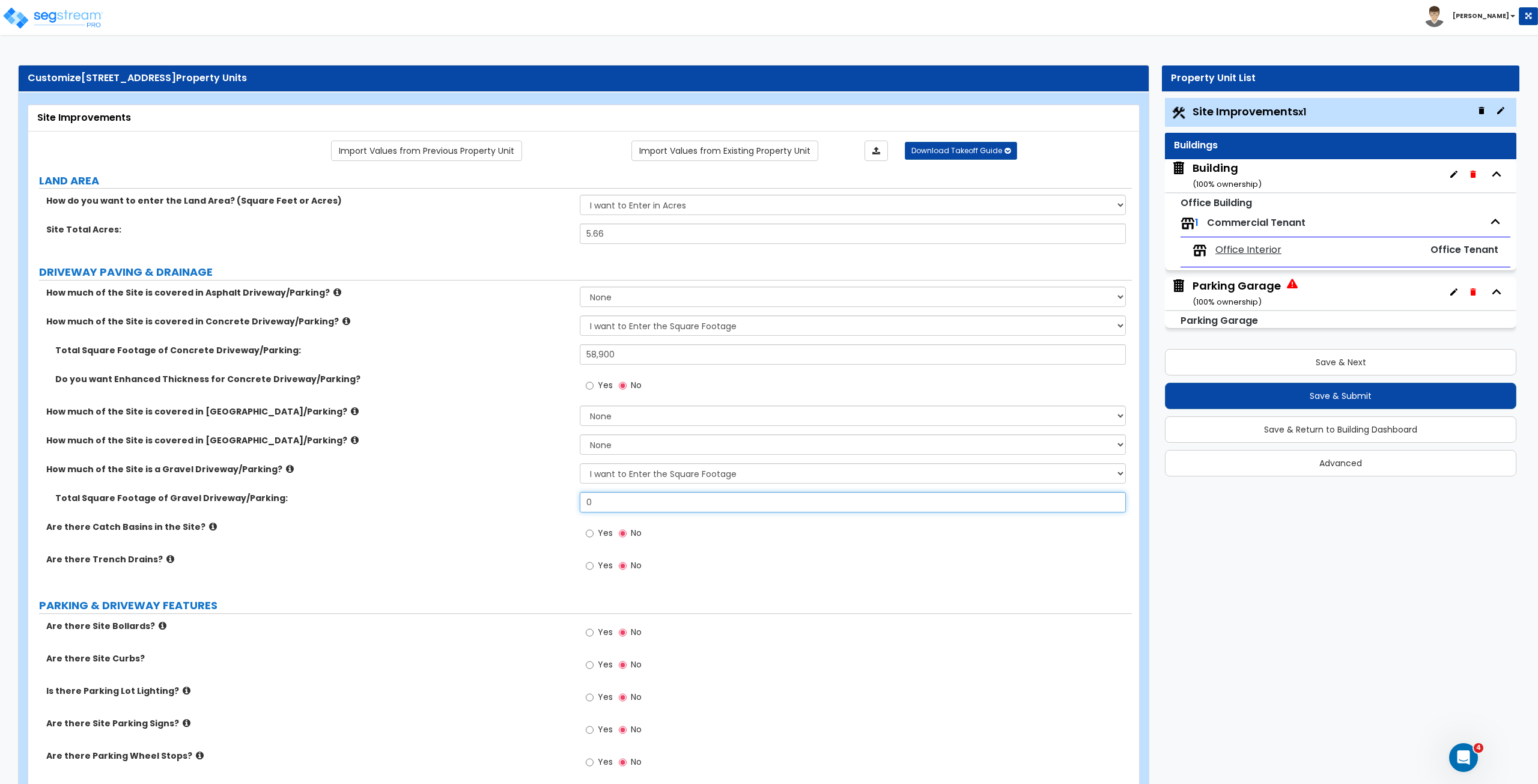
drag, startPoint x: 617, startPoint y: 502, endPoint x: 498, endPoint y: 488, distance: 119.8
click at [498, 438] on div "How much of the Site is covered in Asphalt Driveway/Parking? None I want to Ent…" at bounding box center [580, 436] width 1086 height 299
click at [494, 438] on label "Are there Catch Basins in the Site?" at bounding box center [309, 527] width 525 height 12
click at [495, 438] on label "How much of the Site is a Gravel Driveway/Parking?" at bounding box center [309, 469] width 525 height 12
click at [589, 438] on input "Yes" at bounding box center [590, 533] width 8 height 13
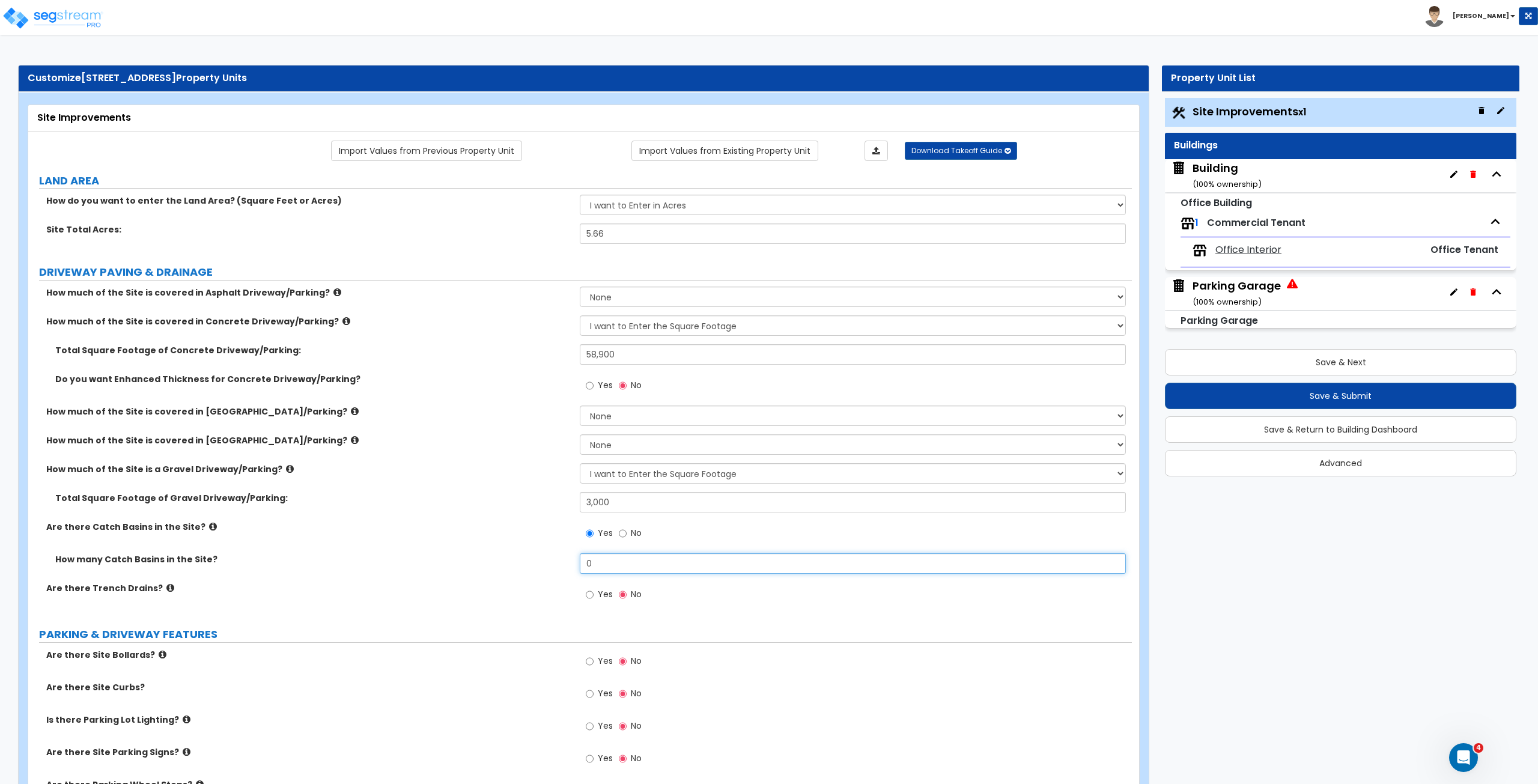
drag, startPoint x: 609, startPoint y: 565, endPoint x: 499, endPoint y: 563, distance: 110.0
click at [499, 438] on div "How many Catch Basins in the Site? 0" at bounding box center [580, 567] width 1104 height 29
click at [468, 438] on label "How many Catch Basins in the Site?" at bounding box center [313, 559] width 515 height 12
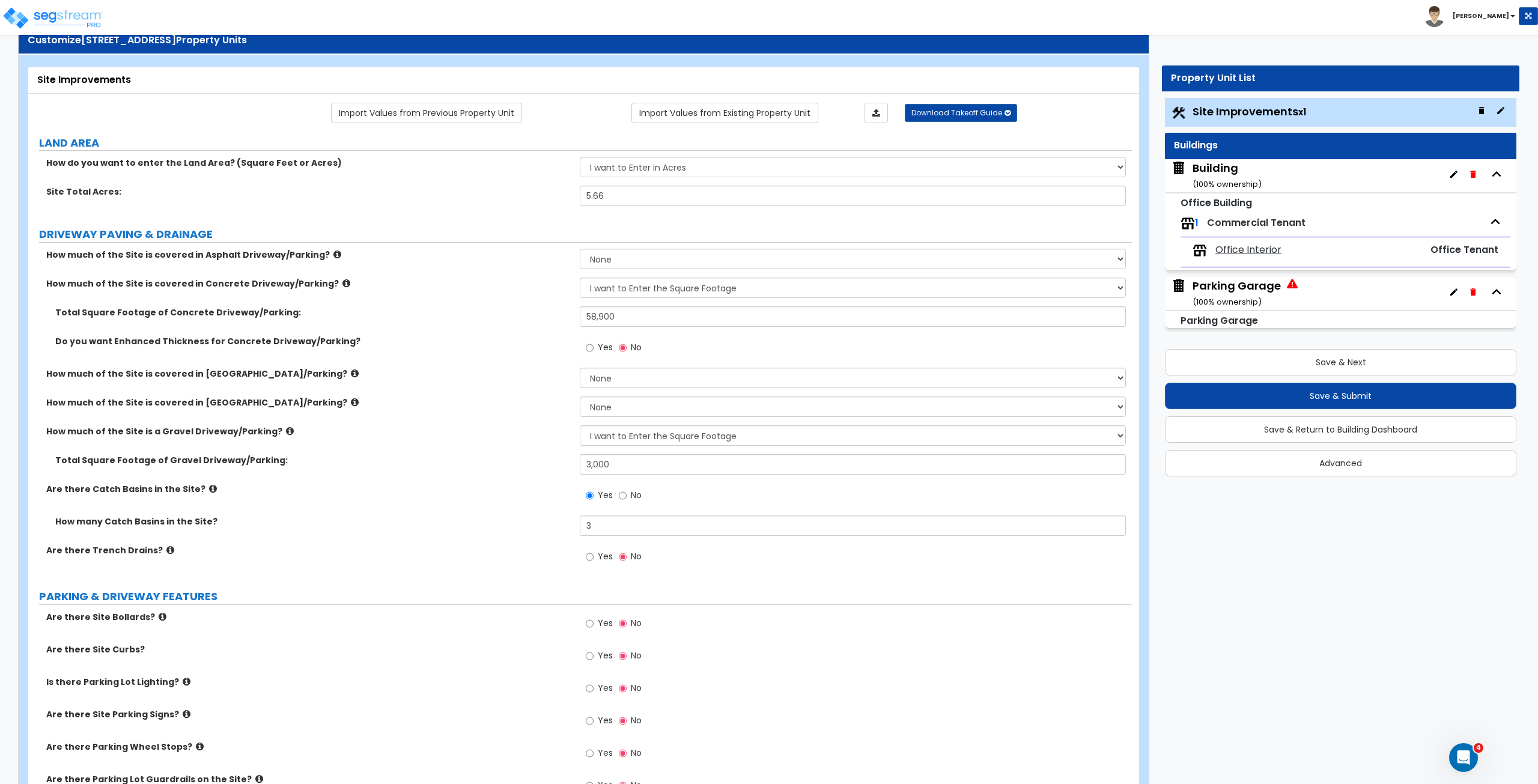
scroll to position [39, 0]
click at [590, 438] on input "Yes" at bounding box center [590, 623] width 8 height 13
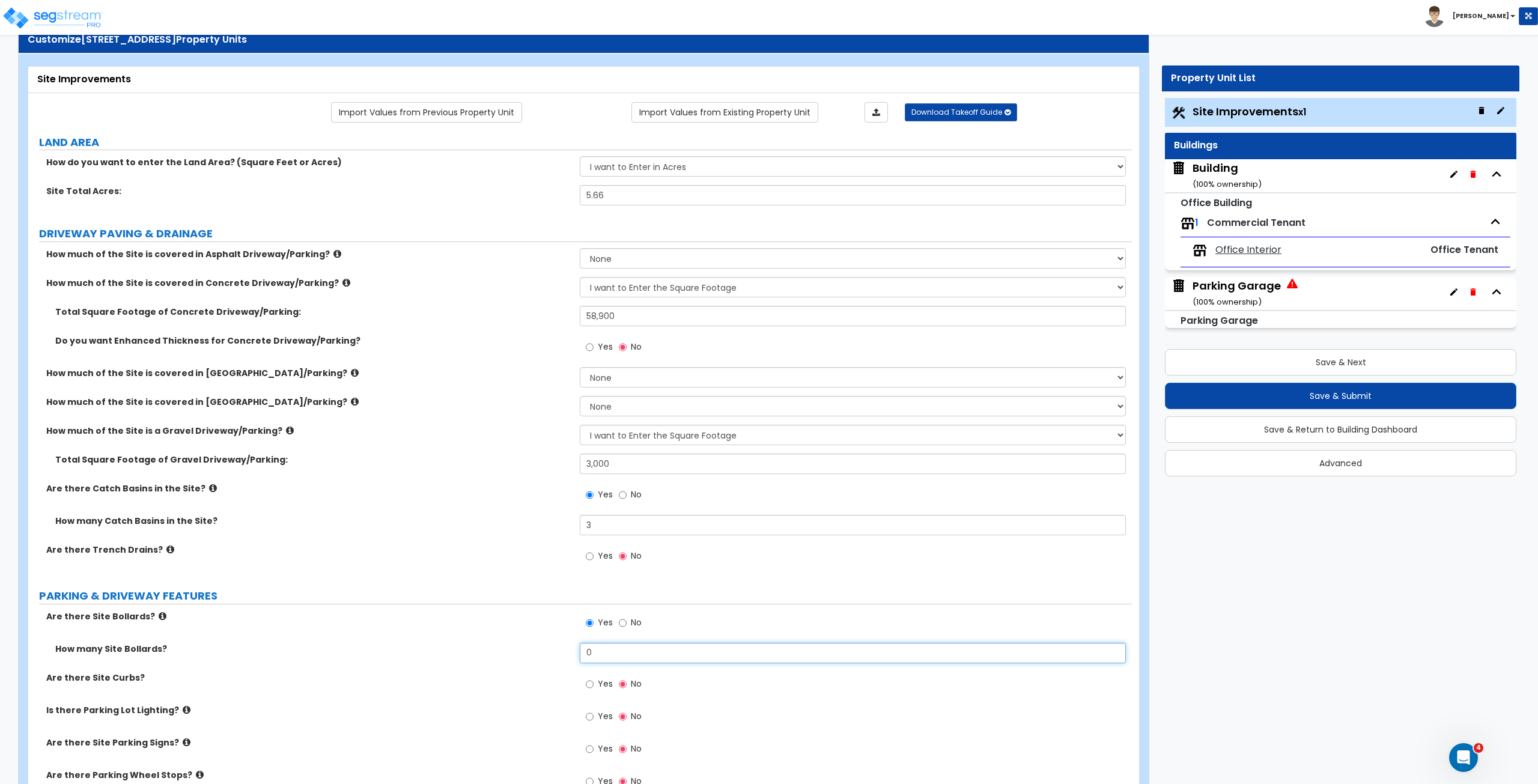
drag, startPoint x: 604, startPoint y: 651, endPoint x: 552, endPoint y: 649, distance: 52.0
click at [552, 438] on div "How many Site Bollards? 0" at bounding box center [580, 657] width 1104 height 29
click at [552, 438] on label "How many Site Bollards?" at bounding box center [313, 649] width 515 height 12
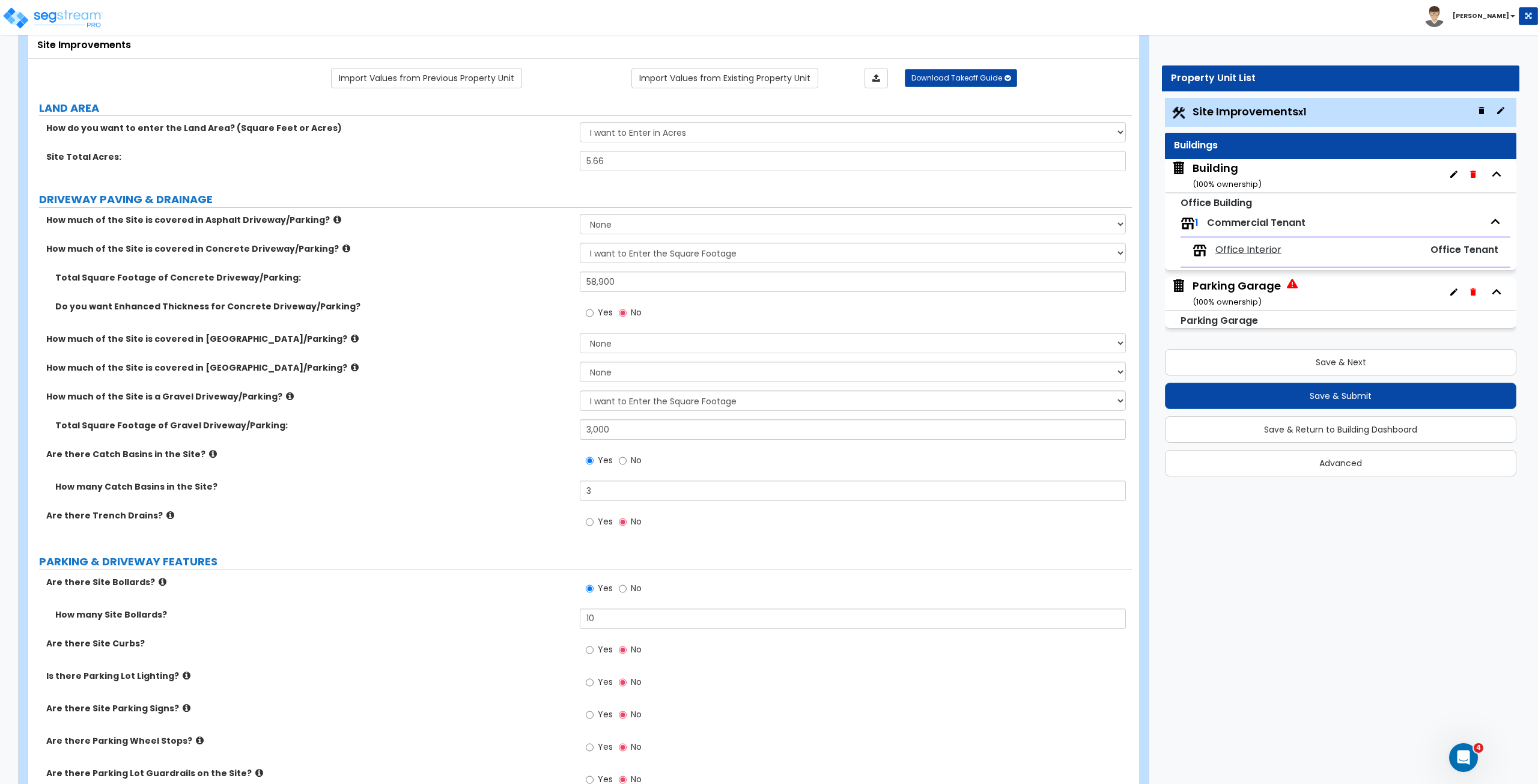
scroll to position [73, 0]
click at [589, 438] on input "Yes" at bounding box center [590, 649] width 8 height 13
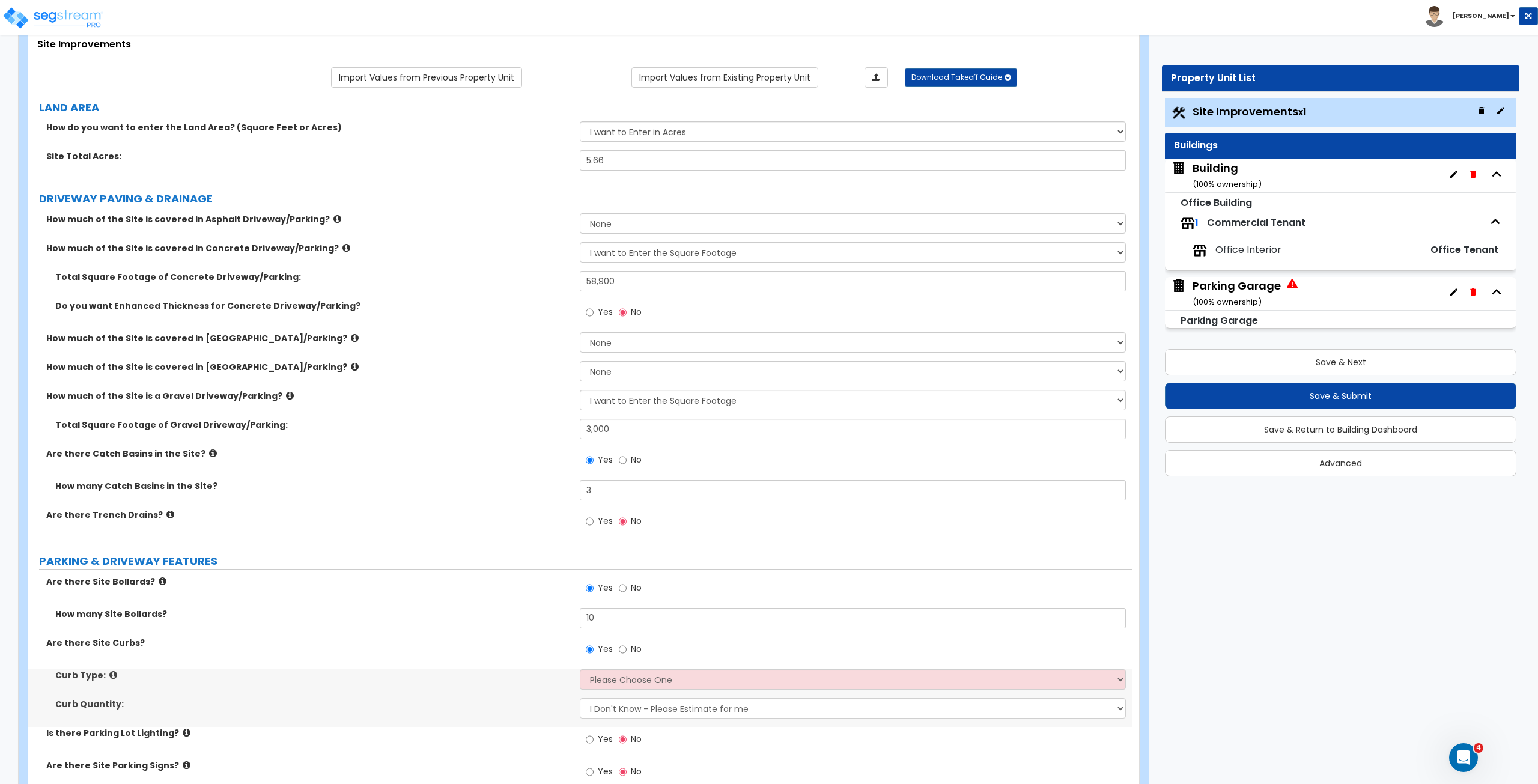
click at [510, 438] on label "Are there Site Curbs?" at bounding box center [309, 643] width 525 height 12
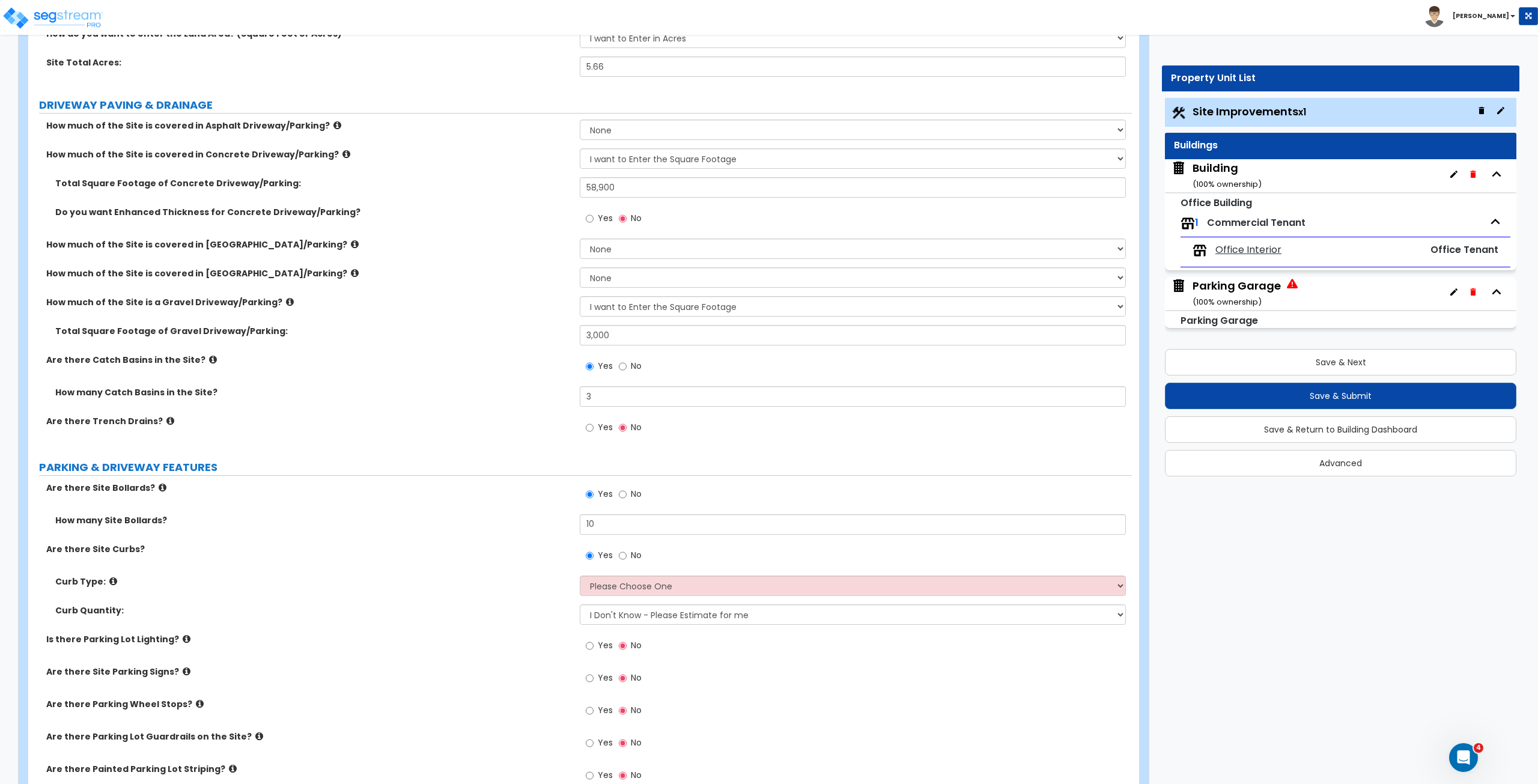
scroll to position [168, 0]
click at [600, 438] on select "Please Choose One Curb (Only) Curb & Gutter Asphalt Berm" at bounding box center [852, 584] width 546 height 20
click at [580, 438] on select "Please Choose One Curb (Only) Curb & Gutter Asphalt Berm" at bounding box center [852, 584] width 546 height 20
click at [530, 438] on div "Curb Type: Please Choose One Curb (Only) Curb & Gutter Asphalt Berm" at bounding box center [580, 588] width 1104 height 29
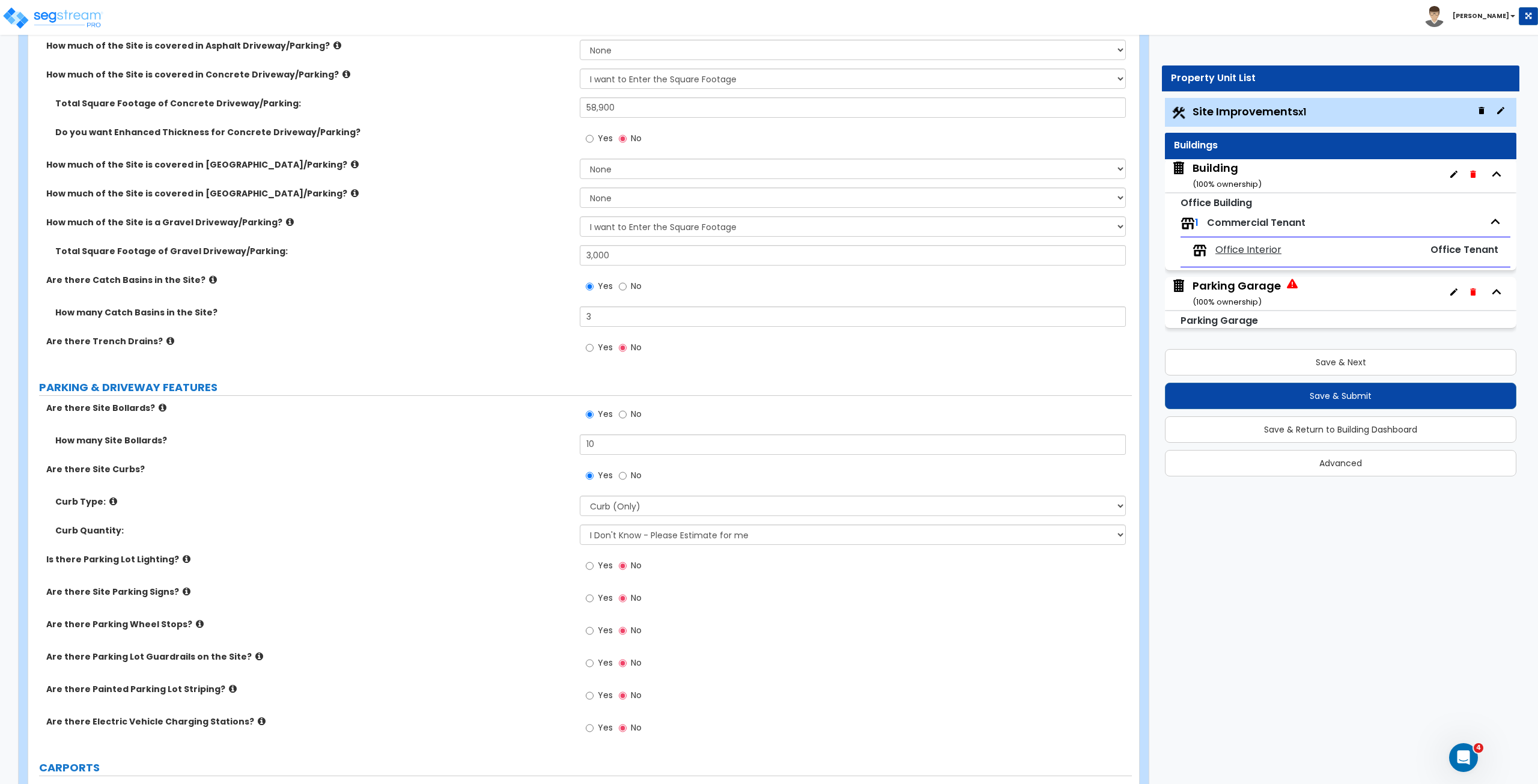
scroll to position [286, 0]
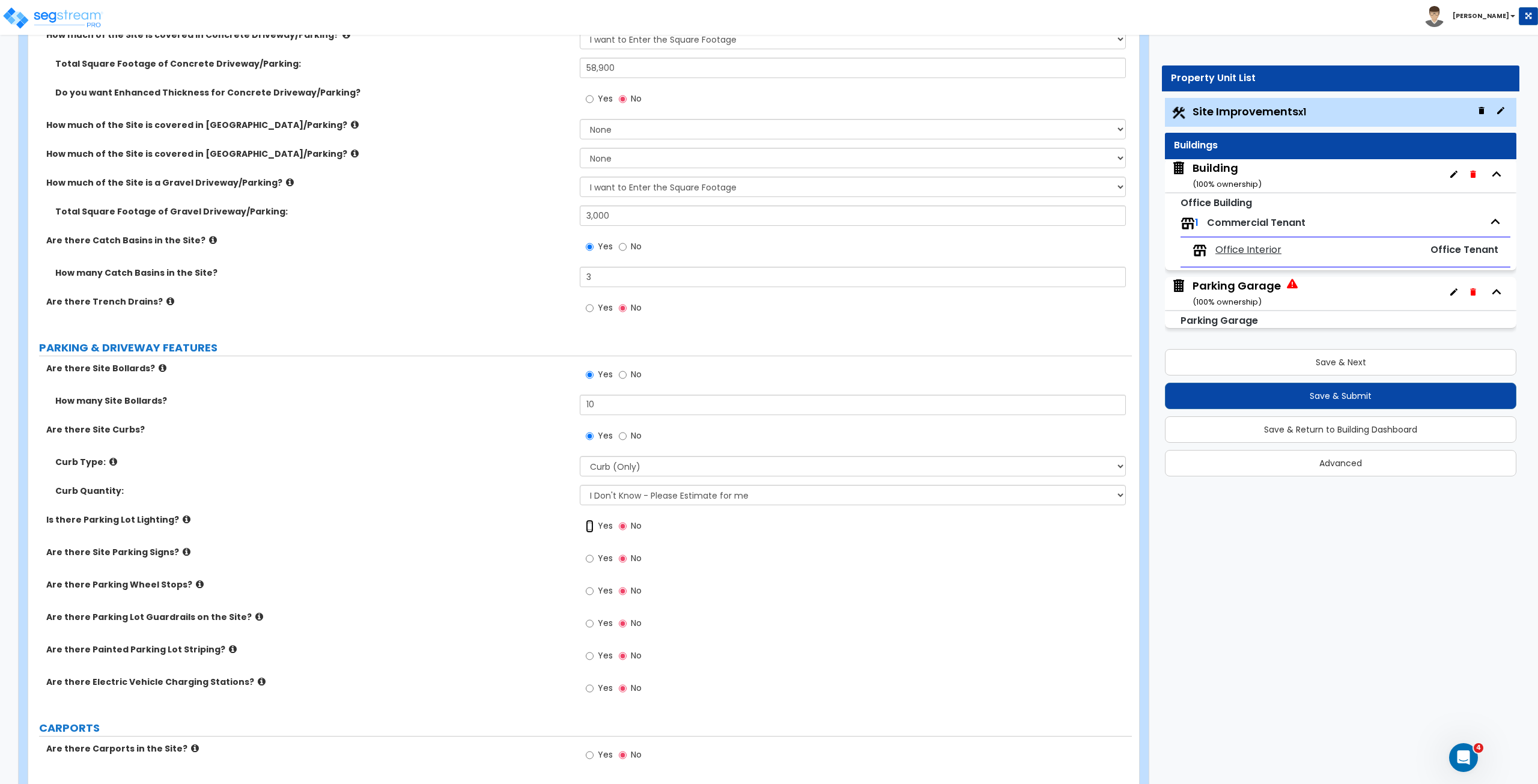
click at [590, 438] on input "Yes" at bounding box center [590, 525] width 8 height 13
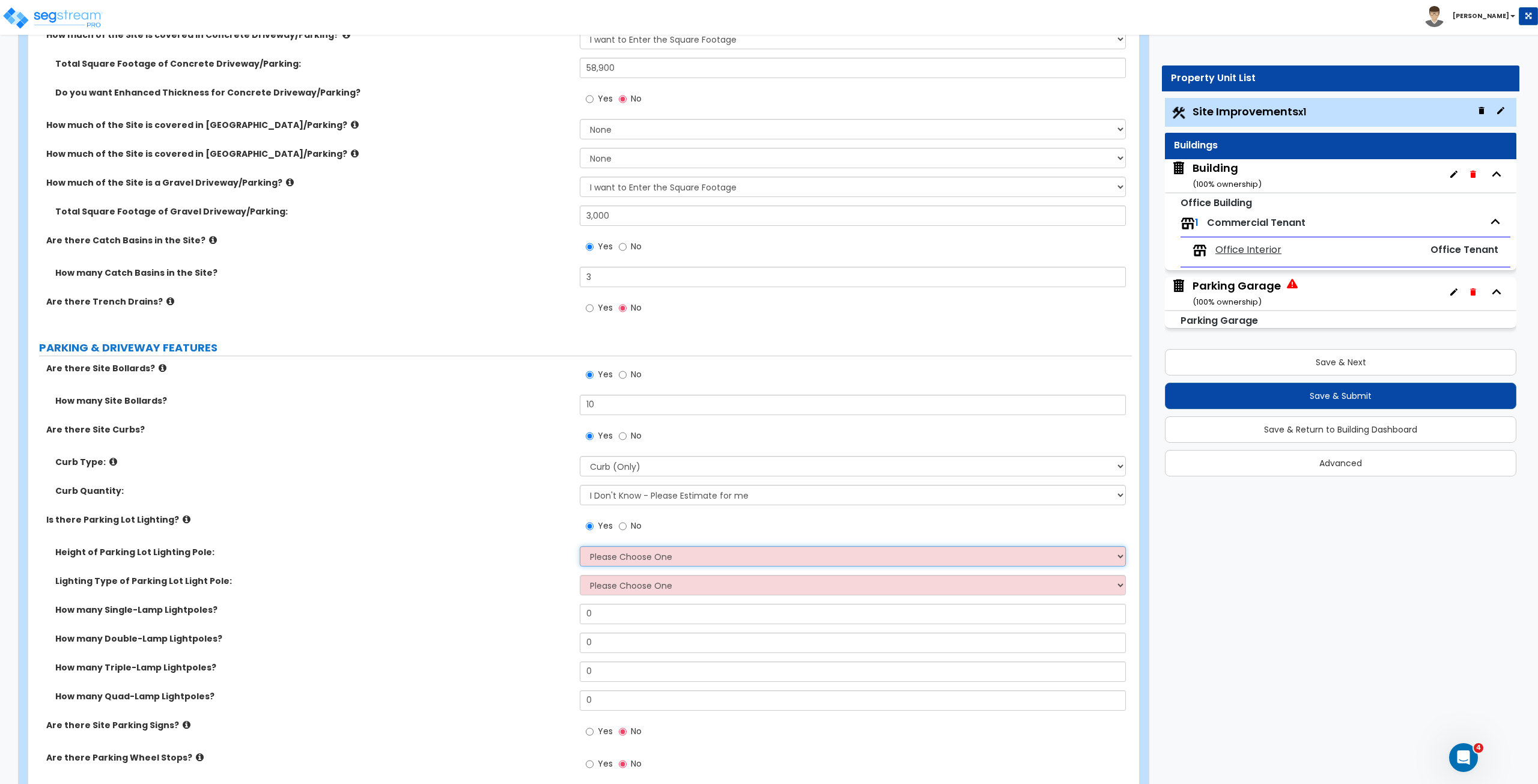
click at [603, 438] on select "Please Choose One 20' high 30' high 40' high" at bounding box center [852, 556] width 546 height 20
click at [580, 438] on select "Please Choose One 20' high 30' high 40' high" at bounding box center [852, 556] width 546 height 20
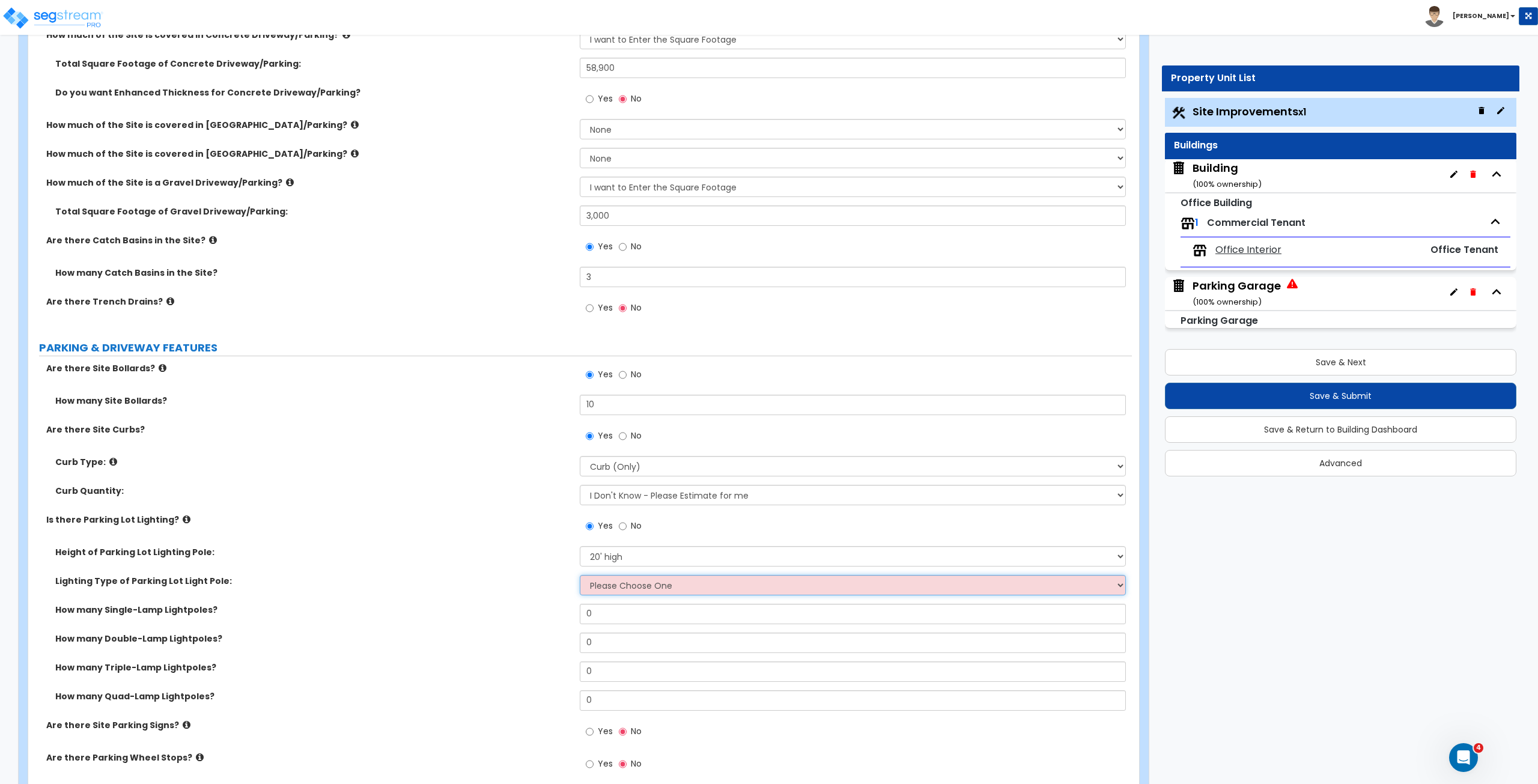
click at [611, 438] on select "Please Choose One LED Metal Halide High Pressure Sodium Please Choose for me" at bounding box center [852, 585] width 546 height 20
click at [580, 438] on select "Please Choose One LED Metal Halide High Pressure Sodium Please Choose for me" at bounding box center [852, 585] width 546 height 20
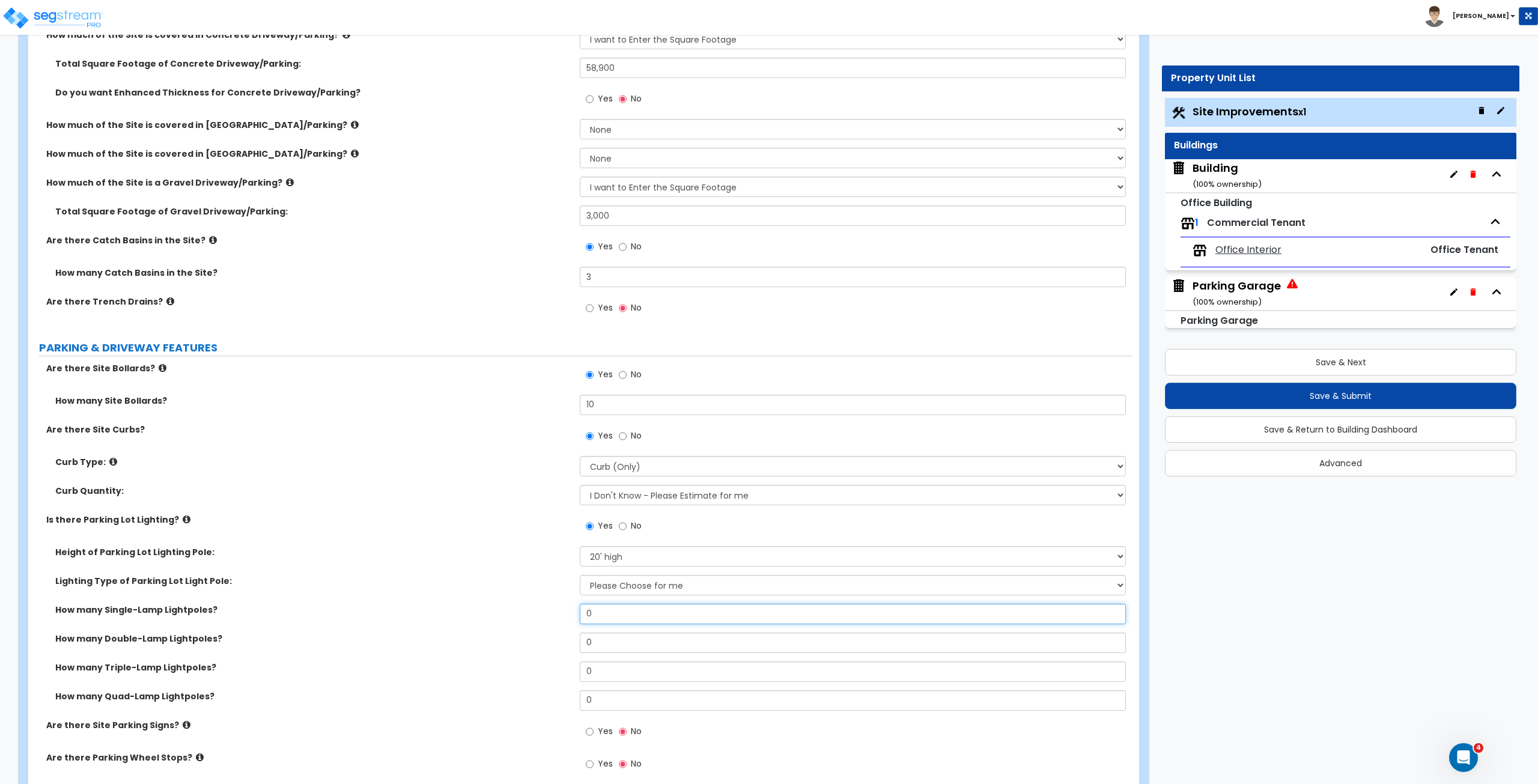
drag, startPoint x: 608, startPoint y: 613, endPoint x: 537, endPoint y: 605, distance: 71.4
click at [537, 438] on div "How many Single-Lamp Lightpoles? 0" at bounding box center [580, 617] width 1104 height 29
click at [537, 438] on label "How many Single-Lamp Lightpoles?" at bounding box center [313, 610] width 515 height 12
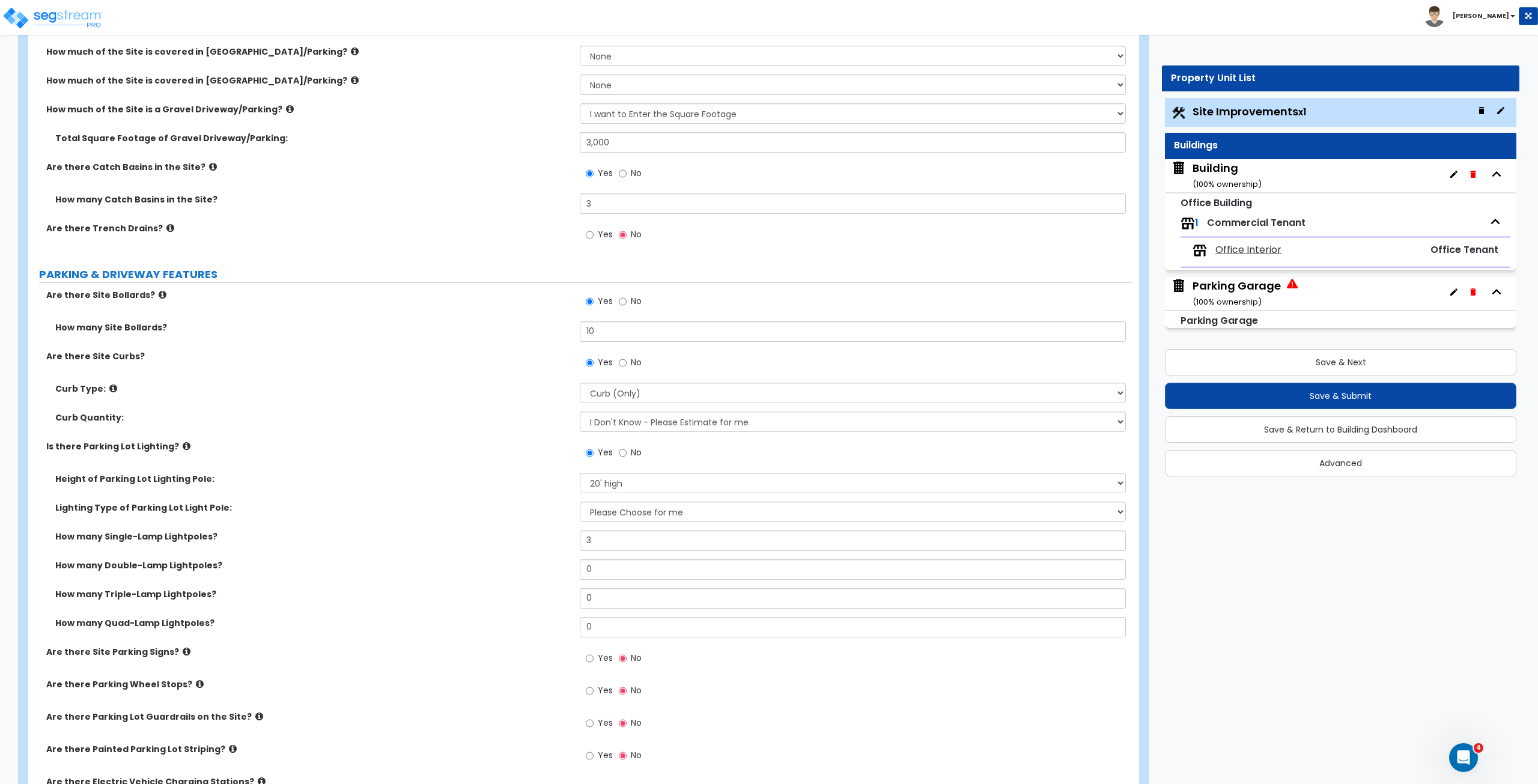
scroll to position [413, 0]
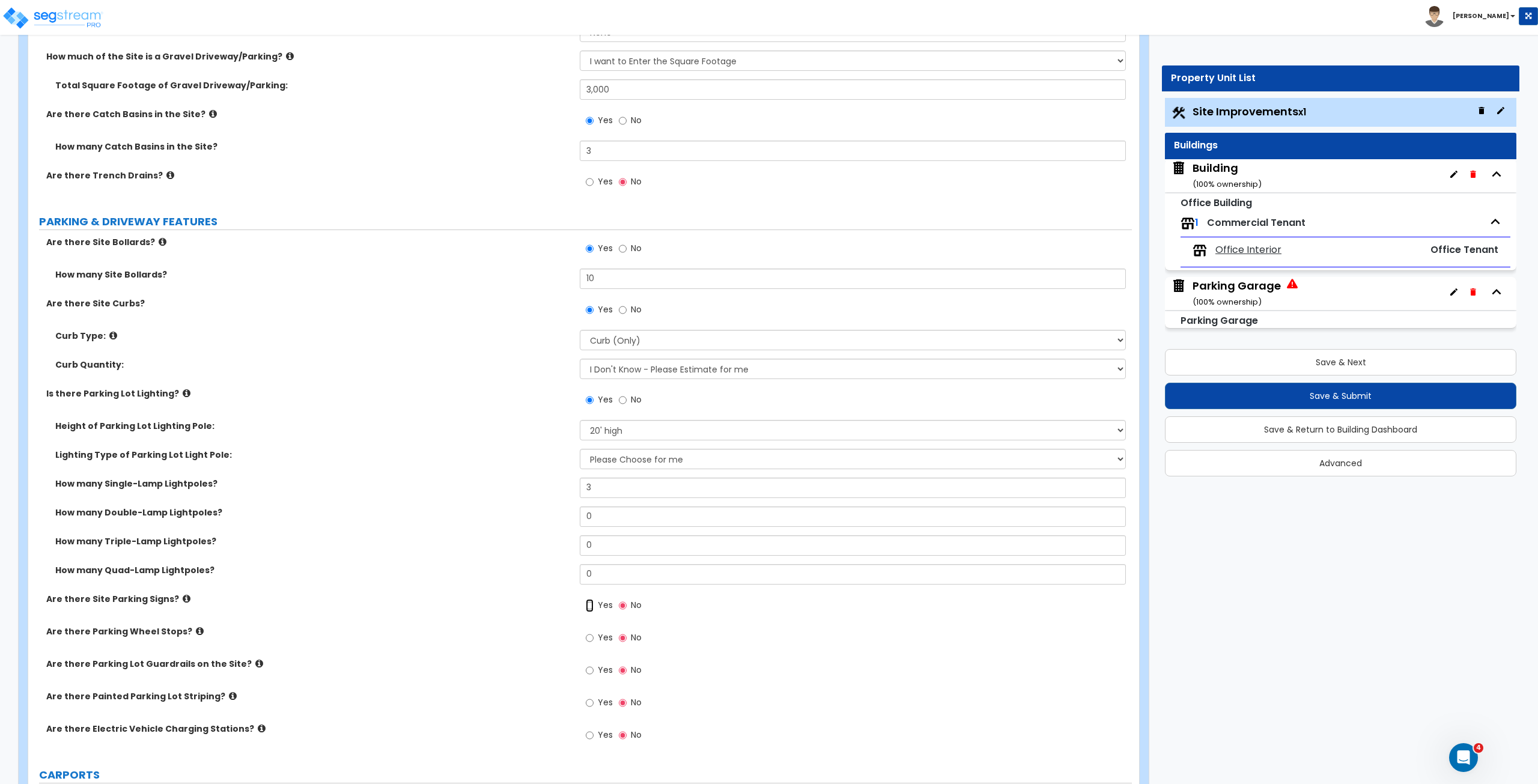
click at [591, 438] on input "Yes" at bounding box center [590, 605] width 8 height 13
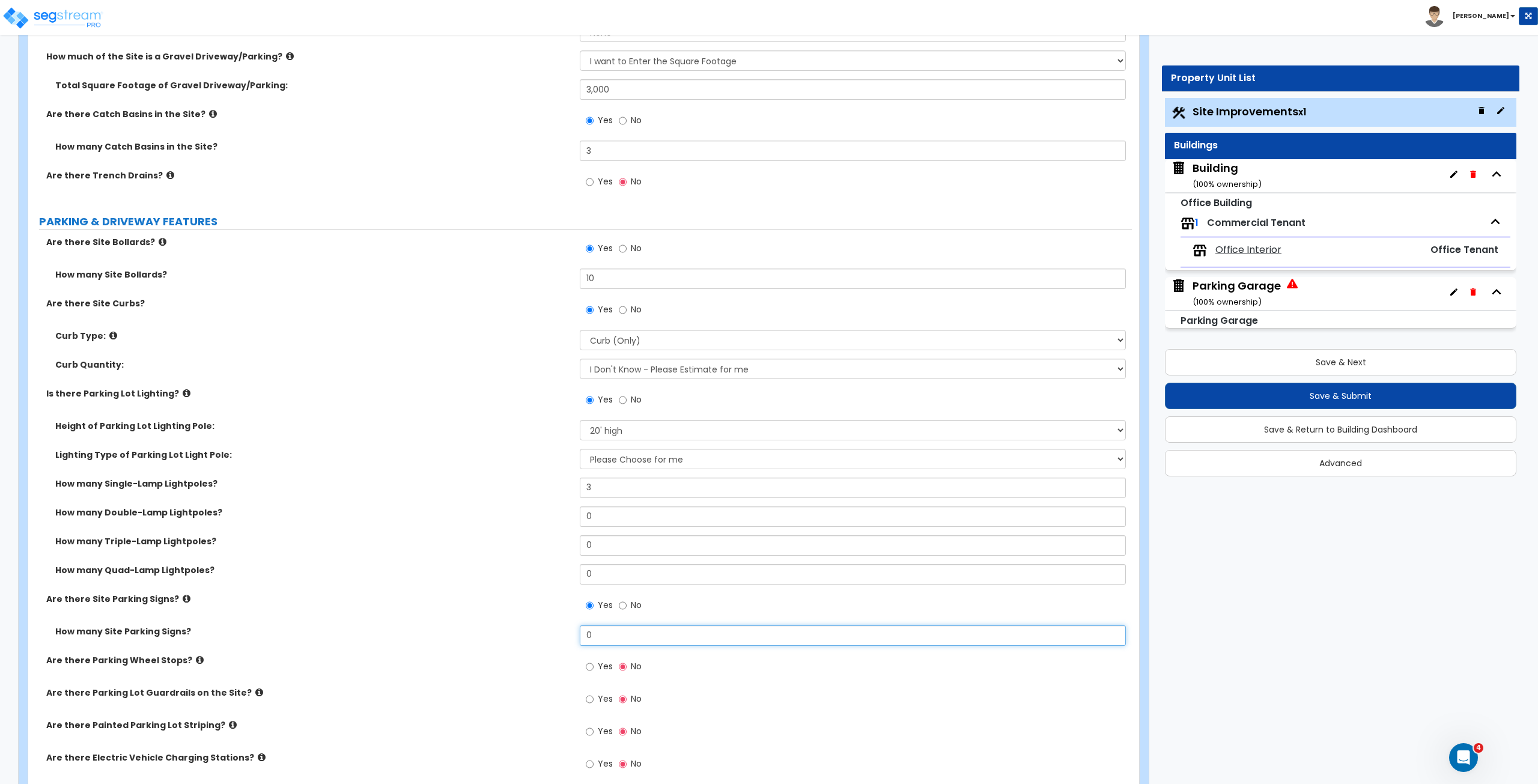
drag, startPoint x: 607, startPoint y: 630, endPoint x: 536, endPoint y: 629, distance: 71.0
click at [536, 438] on div "How many Site Parking Signs? 0" at bounding box center [580, 639] width 1104 height 29
click at [515, 427] on label "Height of Parking Lot Lighting Pole:" at bounding box center [313, 426] width 515 height 12
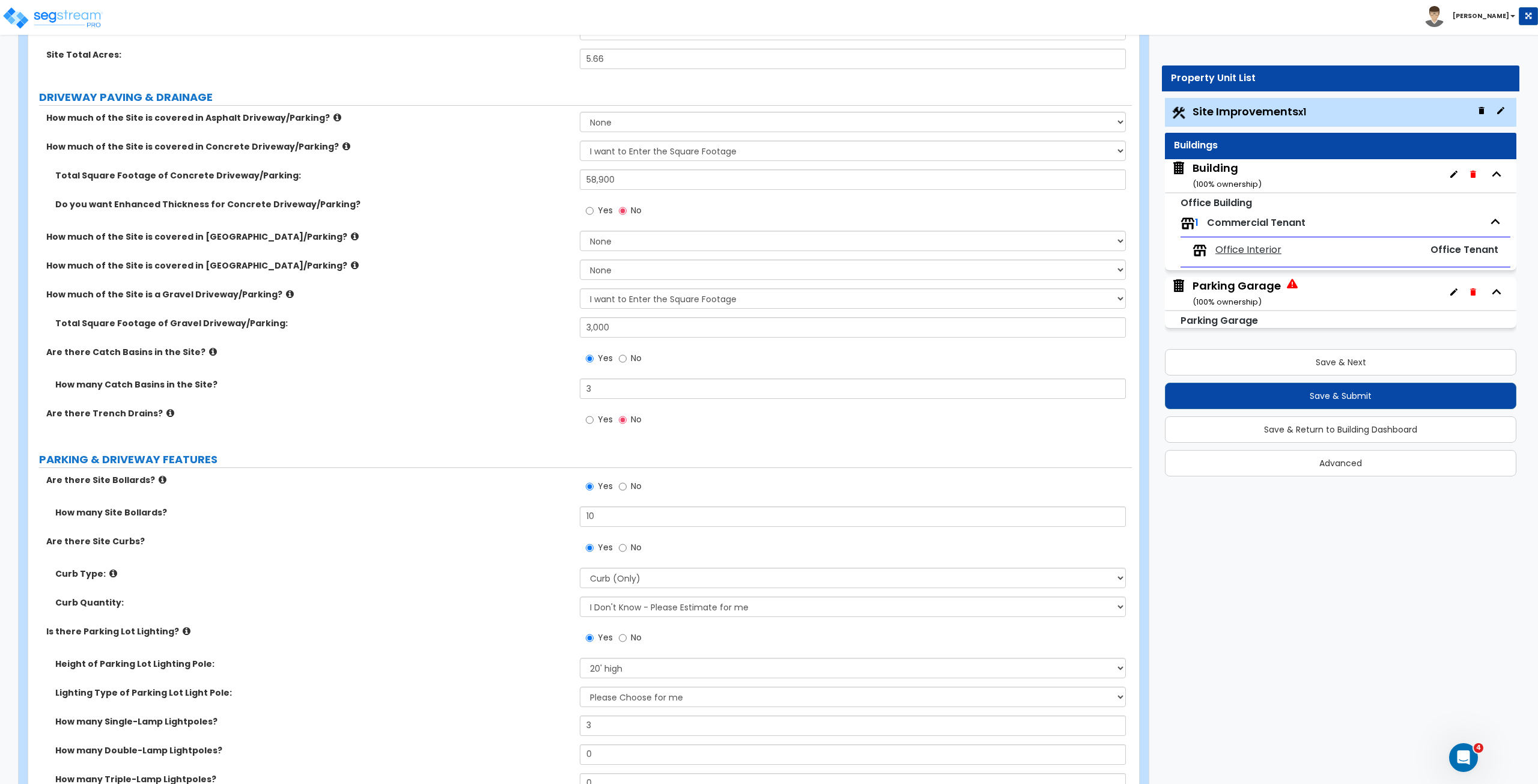
scroll to position [170, 0]
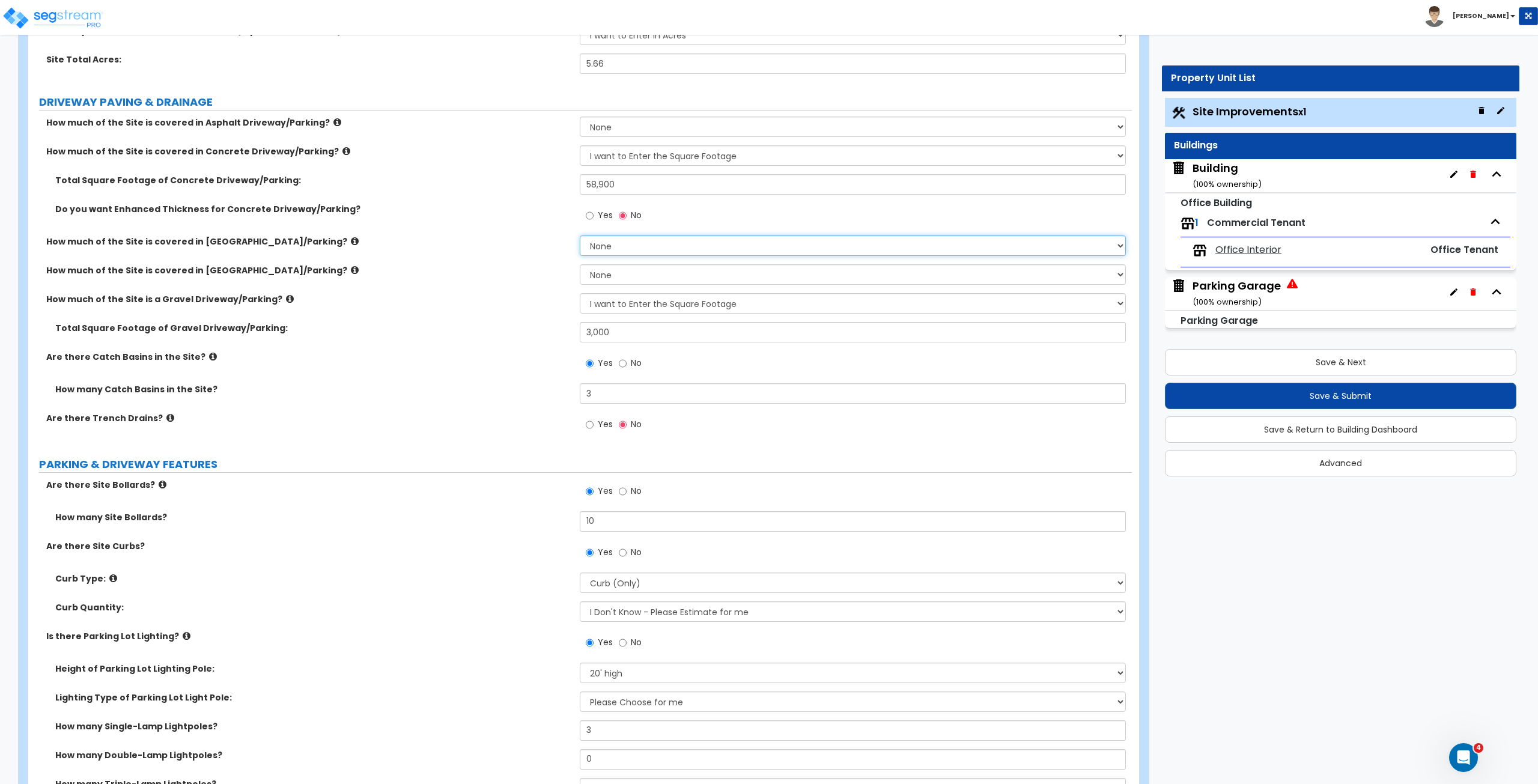
click at [602, 245] on select "None I want to Enter an Approximate Percentage I want to Enter the Square Foota…" at bounding box center [852, 245] width 546 height 20
click at [580, 235] on select "None I want to Enter an Approximate Percentage I want to Enter the Square Foota…" at bounding box center [852, 245] width 546 height 20
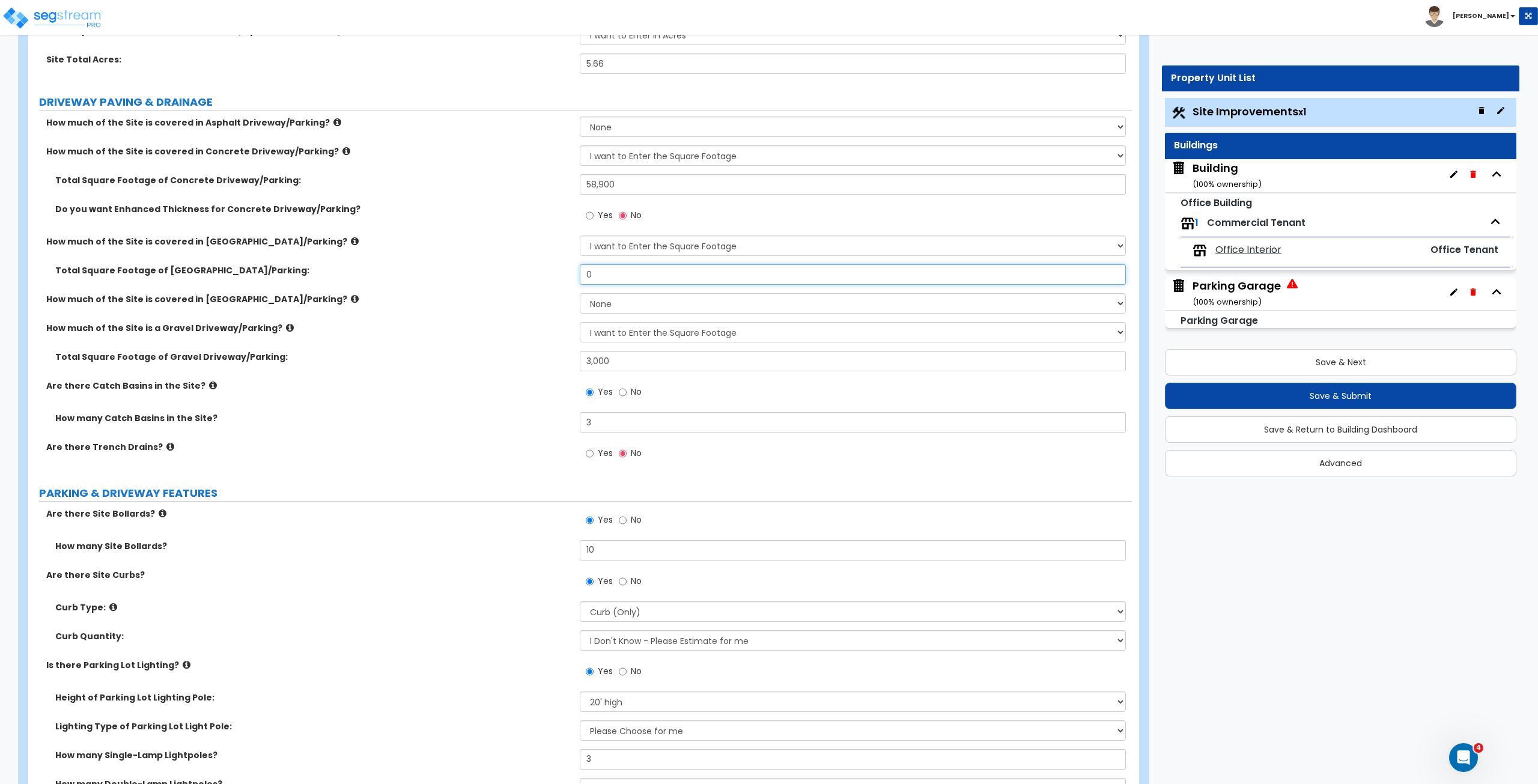
drag, startPoint x: 610, startPoint y: 269, endPoint x: 518, endPoint y: 278, distance: 92.4
click at [518, 278] on div "Total Square Footage of Brick Driveway/Parking: 0" at bounding box center [580, 278] width 1104 height 29
click at [518, 278] on div "Total Square Footage of Brick Driveway/Parking: 3,000" at bounding box center [580, 278] width 1104 height 29
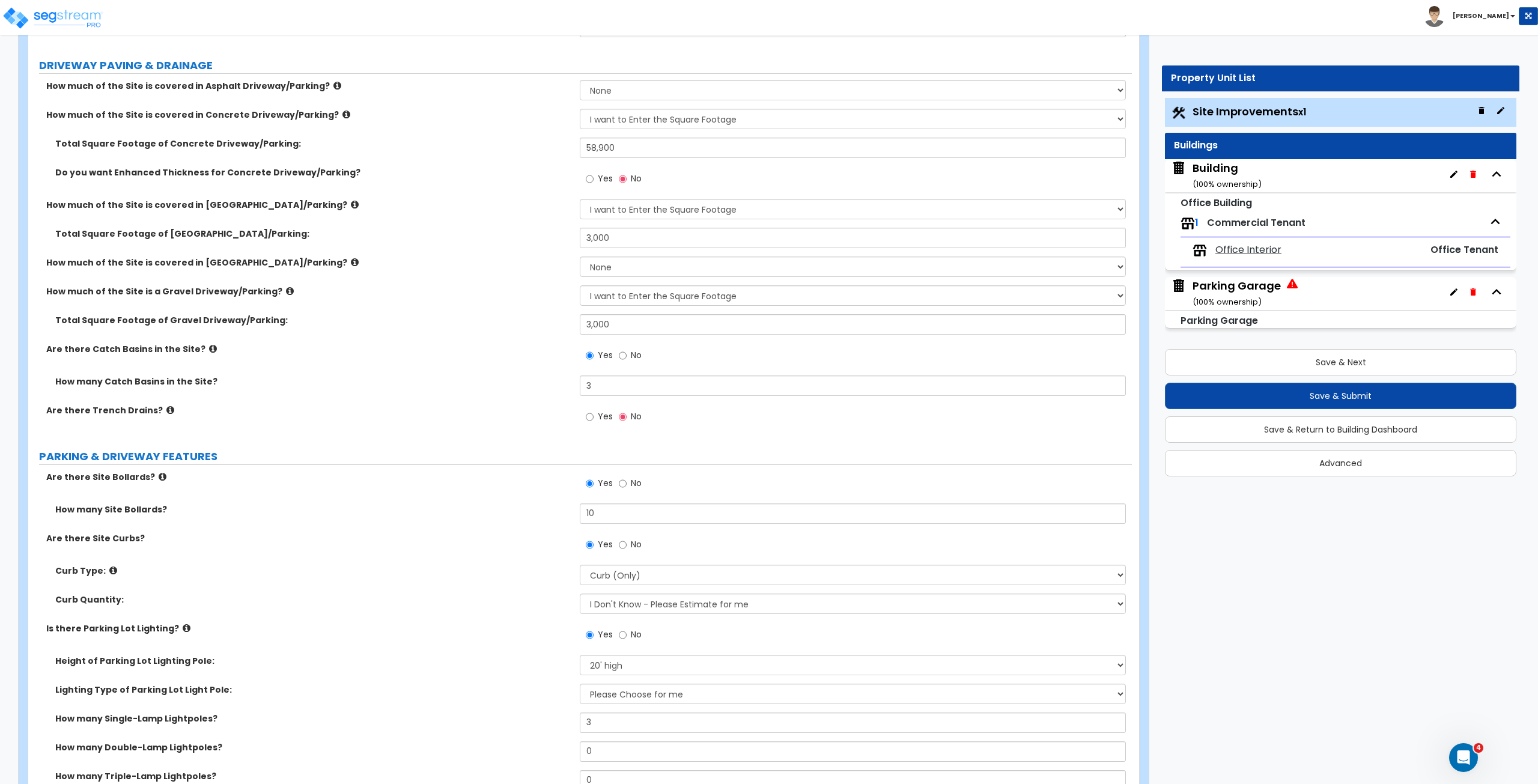
scroll to position [210, 0]
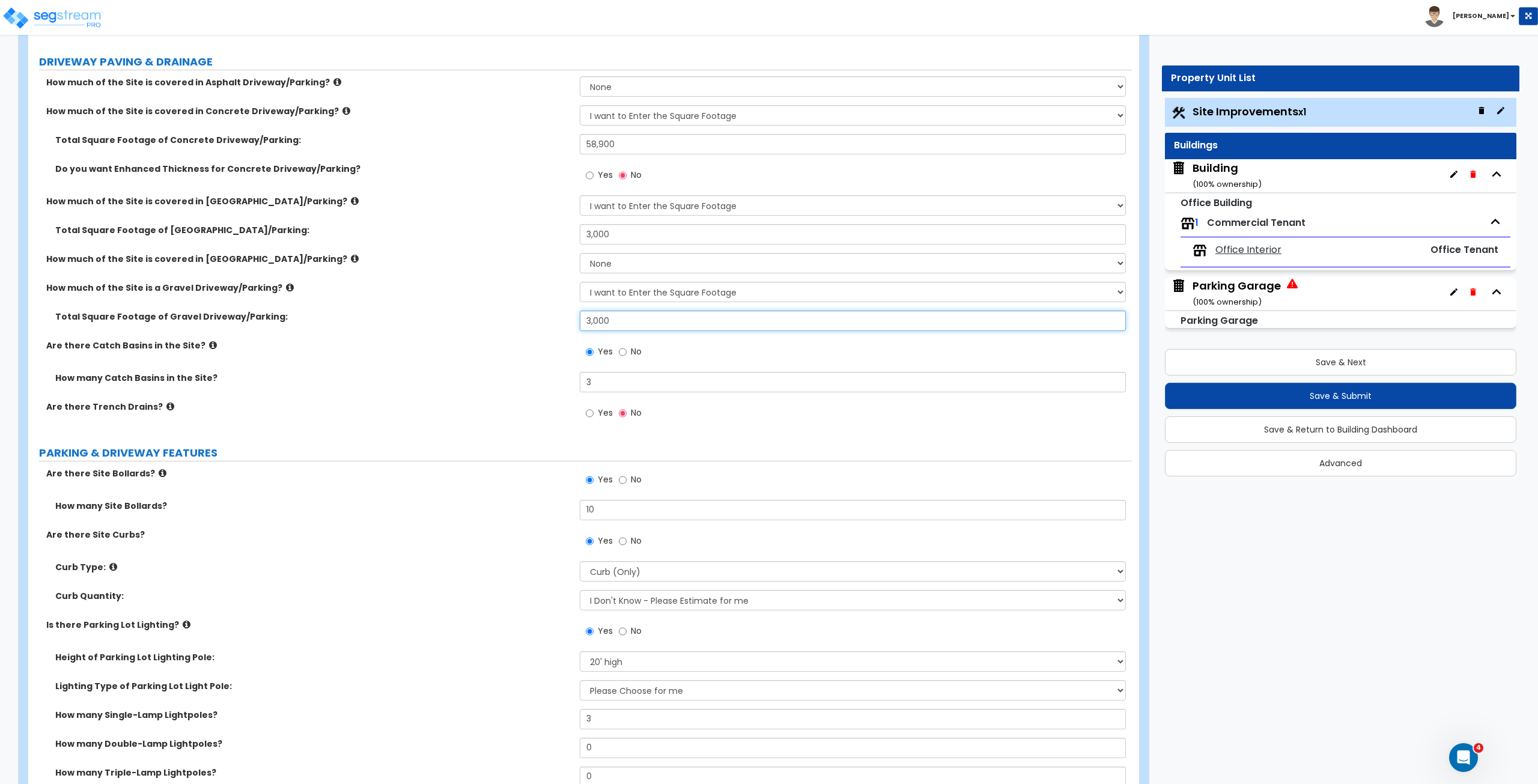
drag, startPoint x: 619, startPoint y: 318, endPoint x: 484, endPoint y: 309, distance: 135.3
click at [484, 310] on div "Total Square Footage of Gravel Driveway/Parking: 3,000" at bounding box center [580, 324] width 1104 height 29
click at [484, 310] on label "Total Square Footage of Gravel Driveway/Parking:" at bounding box center [313, 316] width 515 height 12
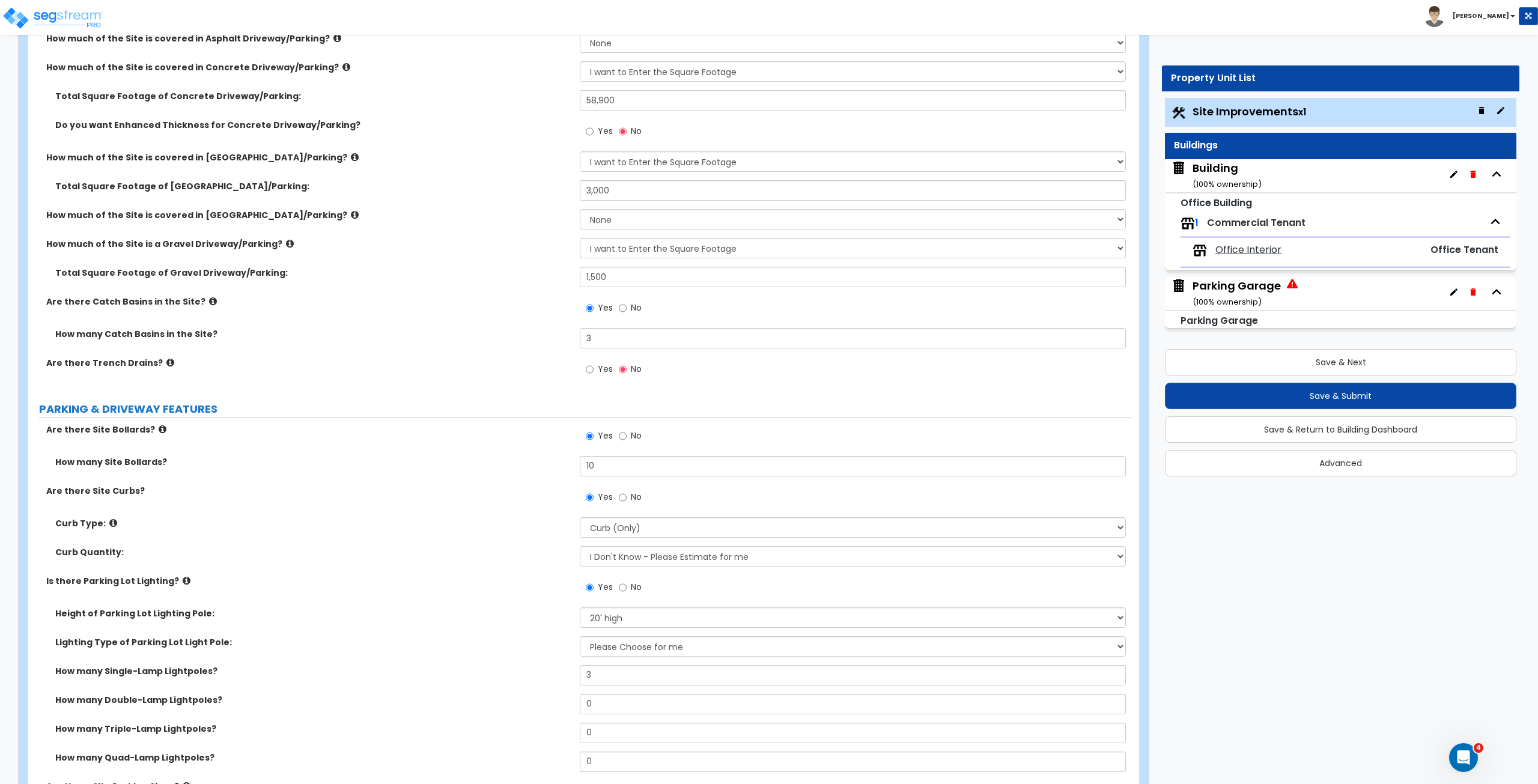
click at [538, 438] on label "Curb Type:" at bounding box center [313, 523] width 515 height 12
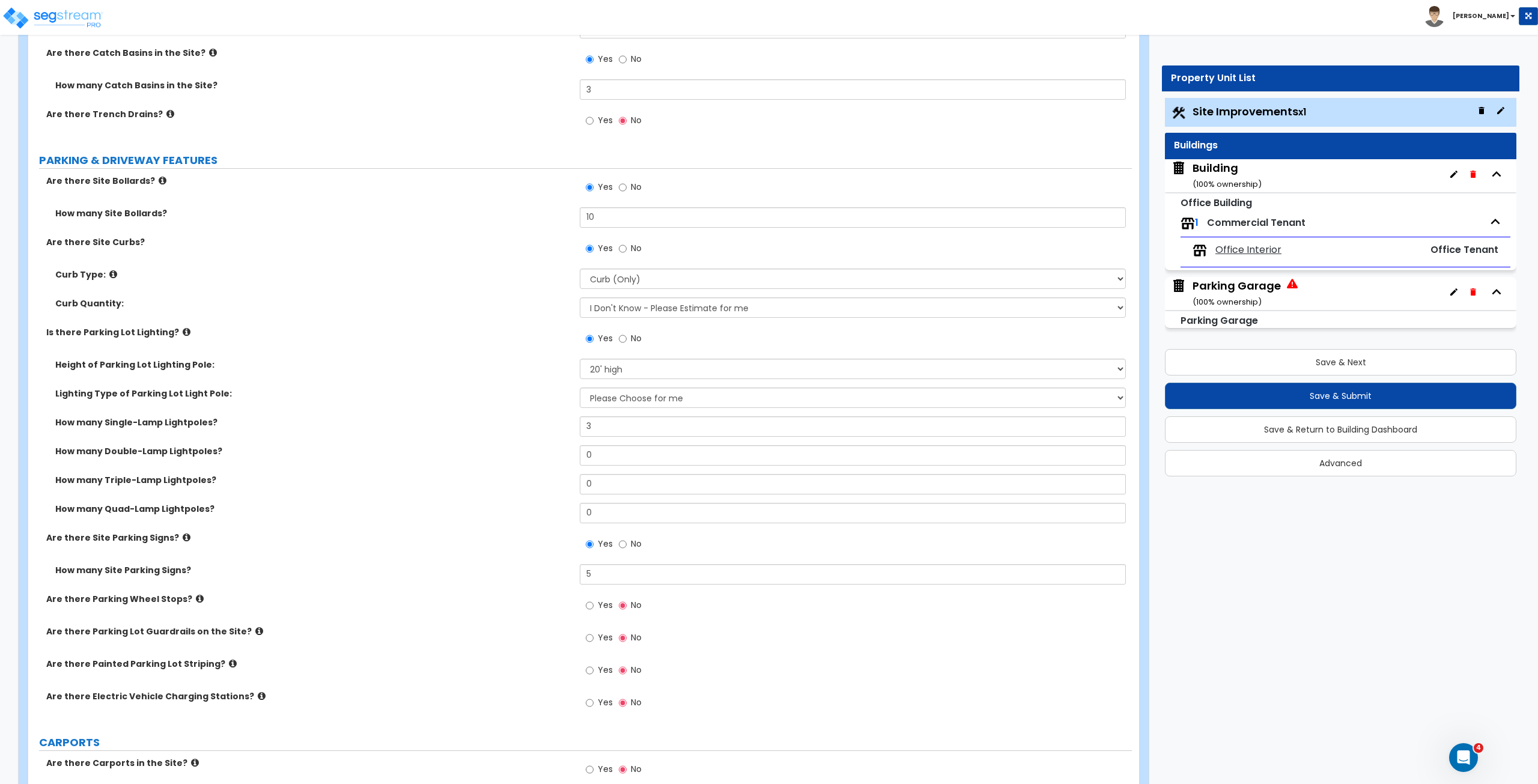
scroll to position [504, 0]
click at [589, 438] on input "Yes" at bounding box center [590, 603] width 8 height 13
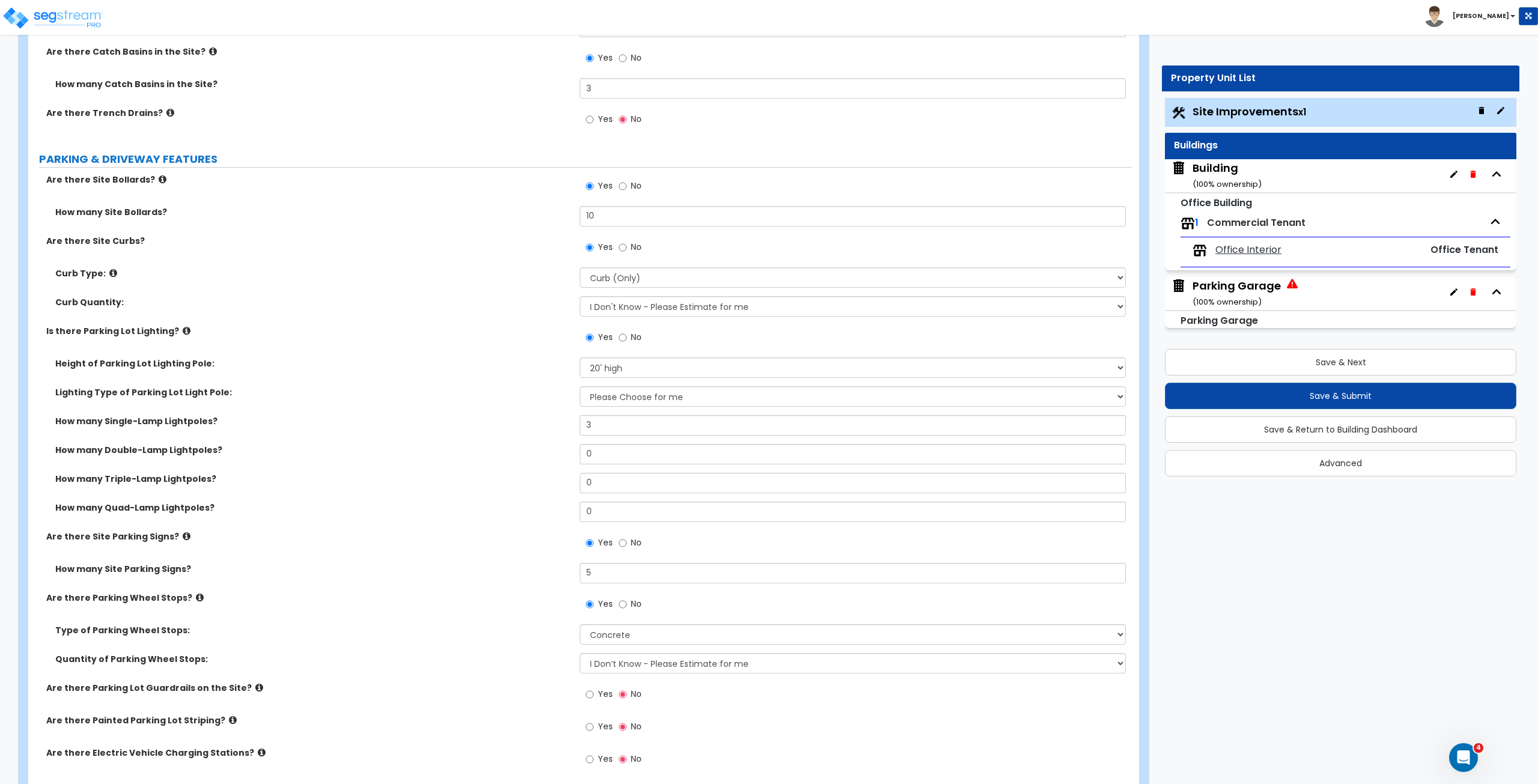
click at [525, 438] on label "Type of Parking Wheel Stops:" at bounding box center [313, 630] width 515 height 12
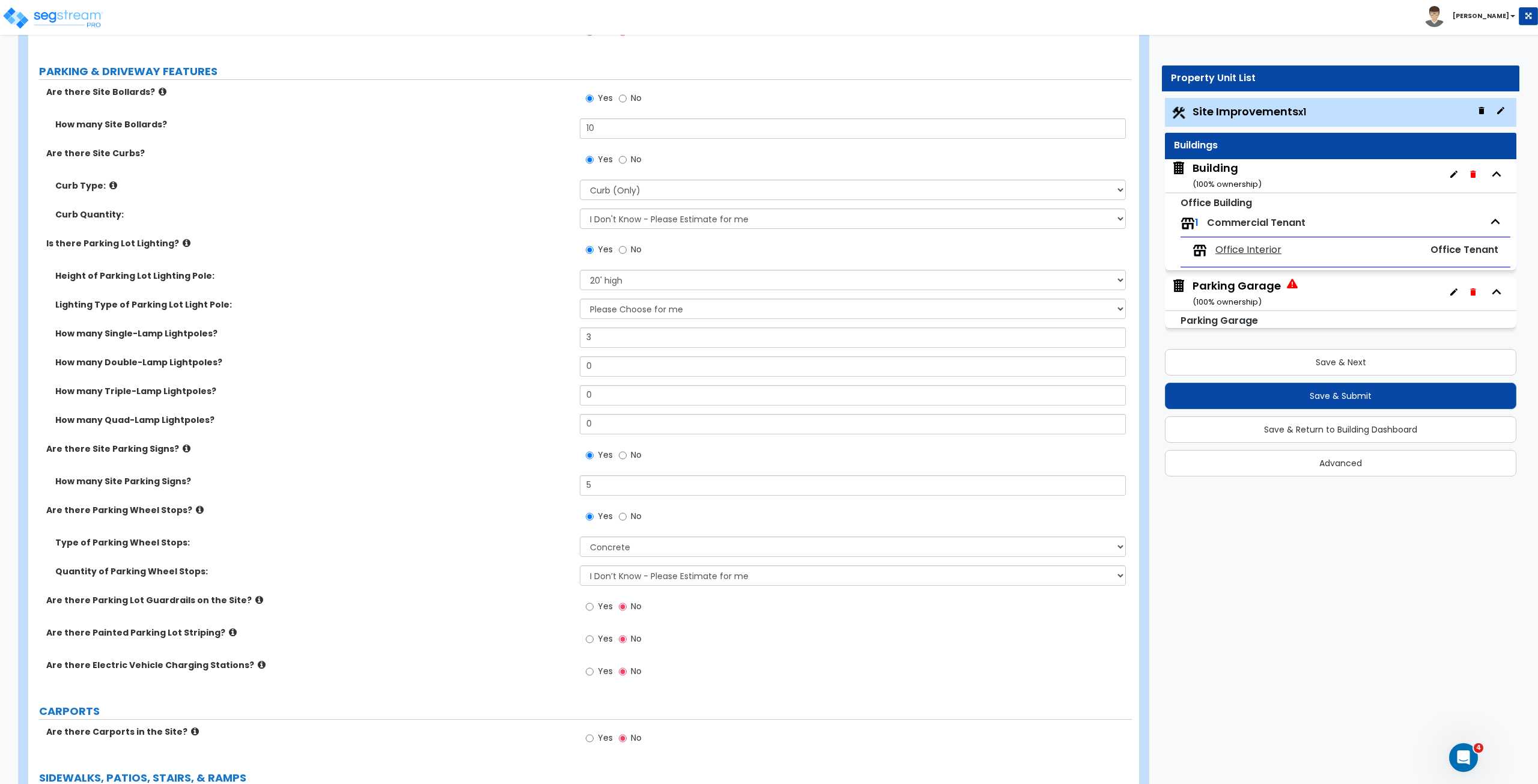
scroll to position [595, 0]
click at [590, 438] on input "Yes" at bounding box center [590, 636] width 8 height 13
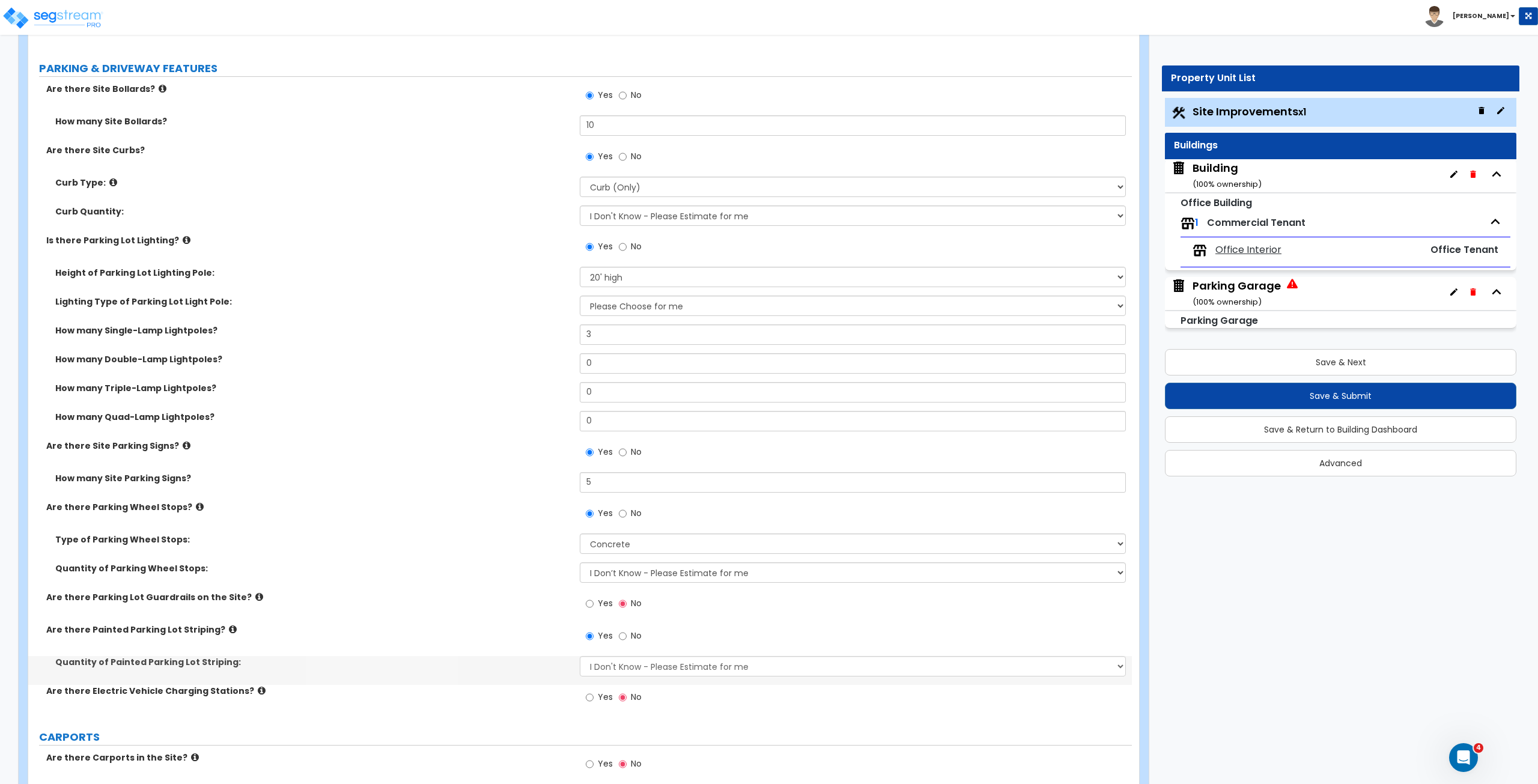
click at [536, 438] on label "Are there Parking Lot Guardrails on the Site?" at bounding box center [309, 597] width 525 height 12
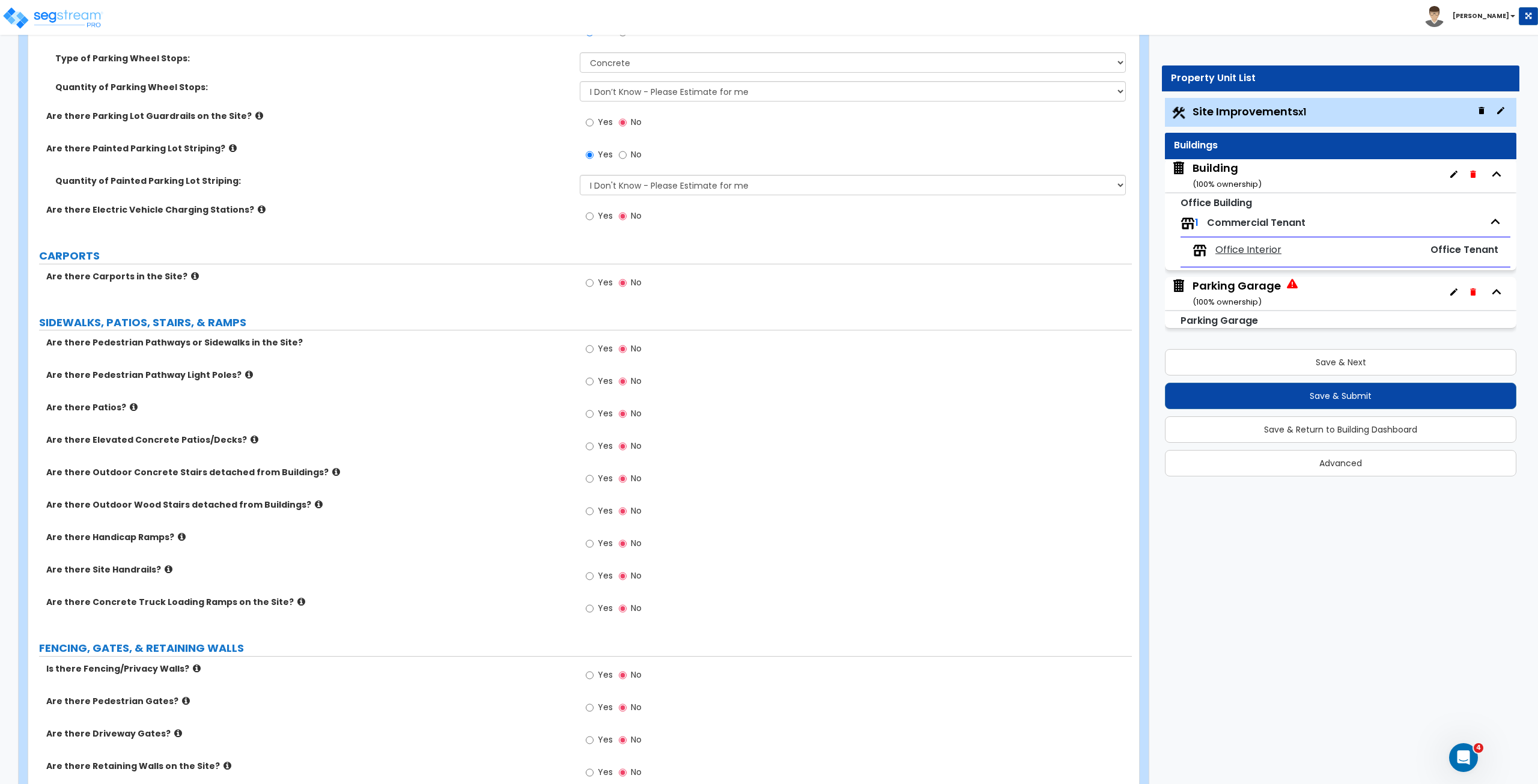
scroll to position [1080, 0]
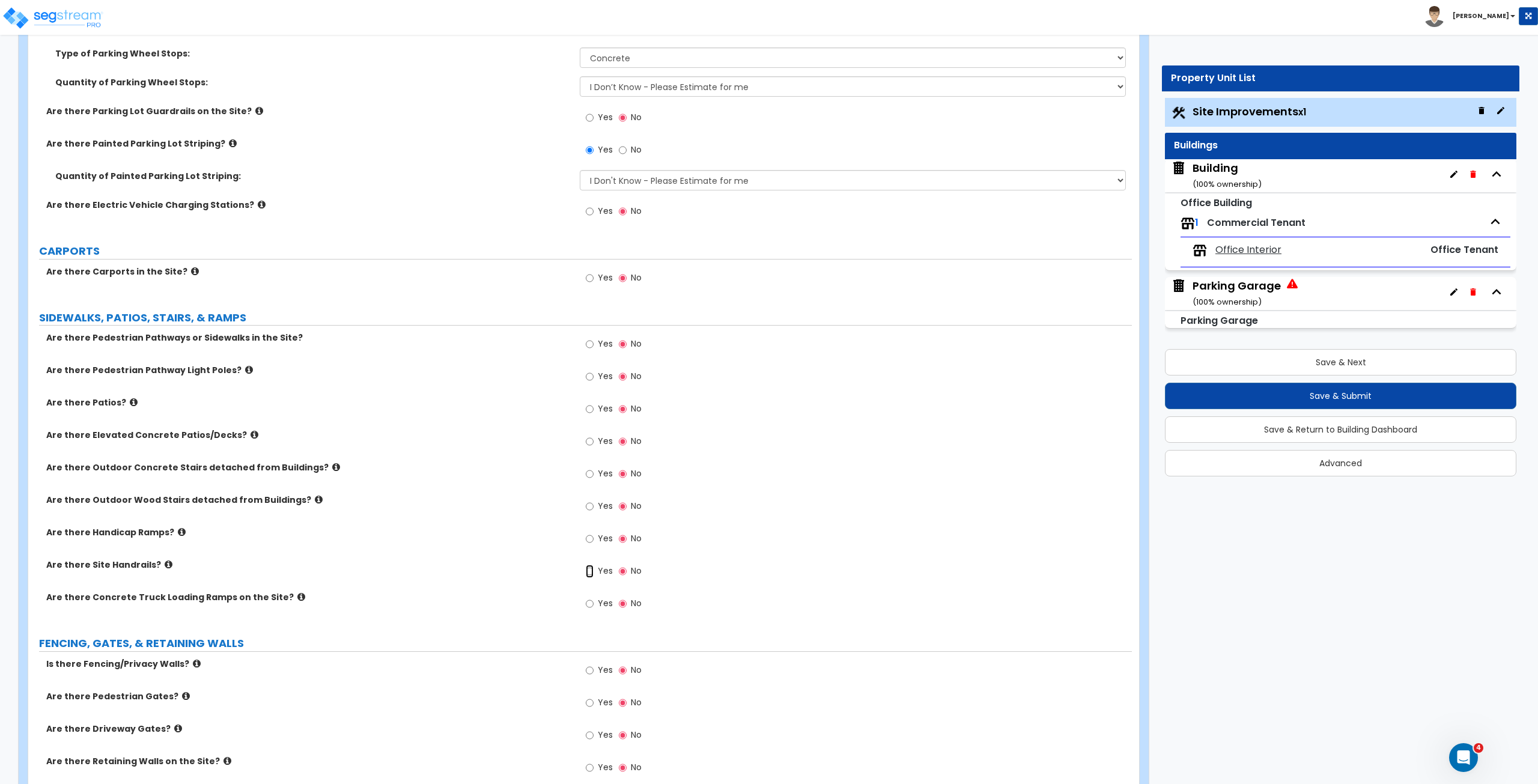
click at [590, 438] on input "Yes" at bounding box center [590, 571] width 8 height 13
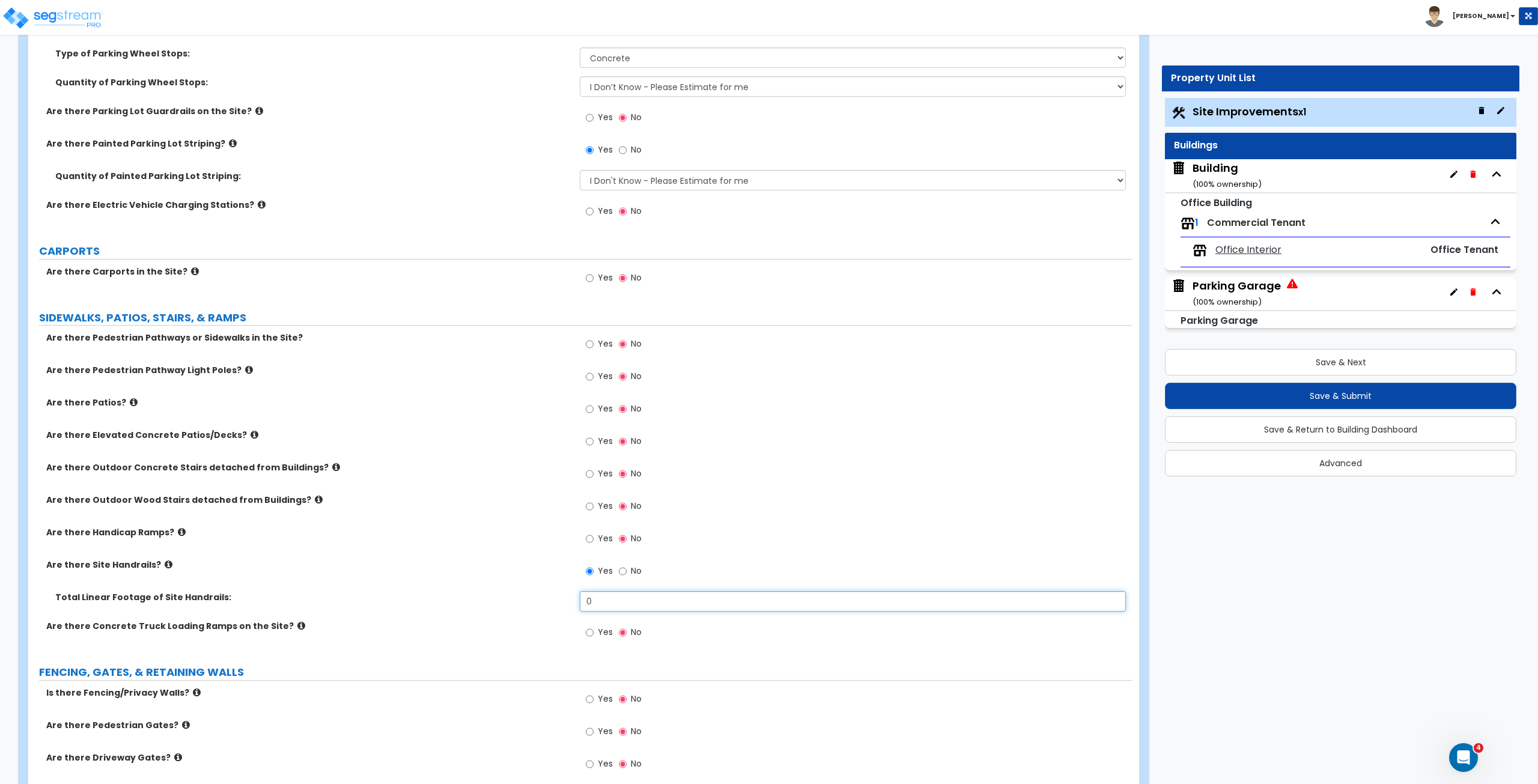
drag, startPoint x: 614, startPoint y: 606, endPoint x: 559, endPoint y: 607, distance: 55.0
click at [559, 438] on div "Total Linear Footage of Site Handrails: 0" at bounding box center [580, 605] width 1104 height 29
click at [532, 438] on div "Are there Site Handrails? Yes No" at bounding box center [580, 575] width 1104 height 32
click at [552, 438] on div "Are there Outdoor Concrete Stairs detached from Buildings? Yes No" at bounding box center [580, 478] width 1104 height 32
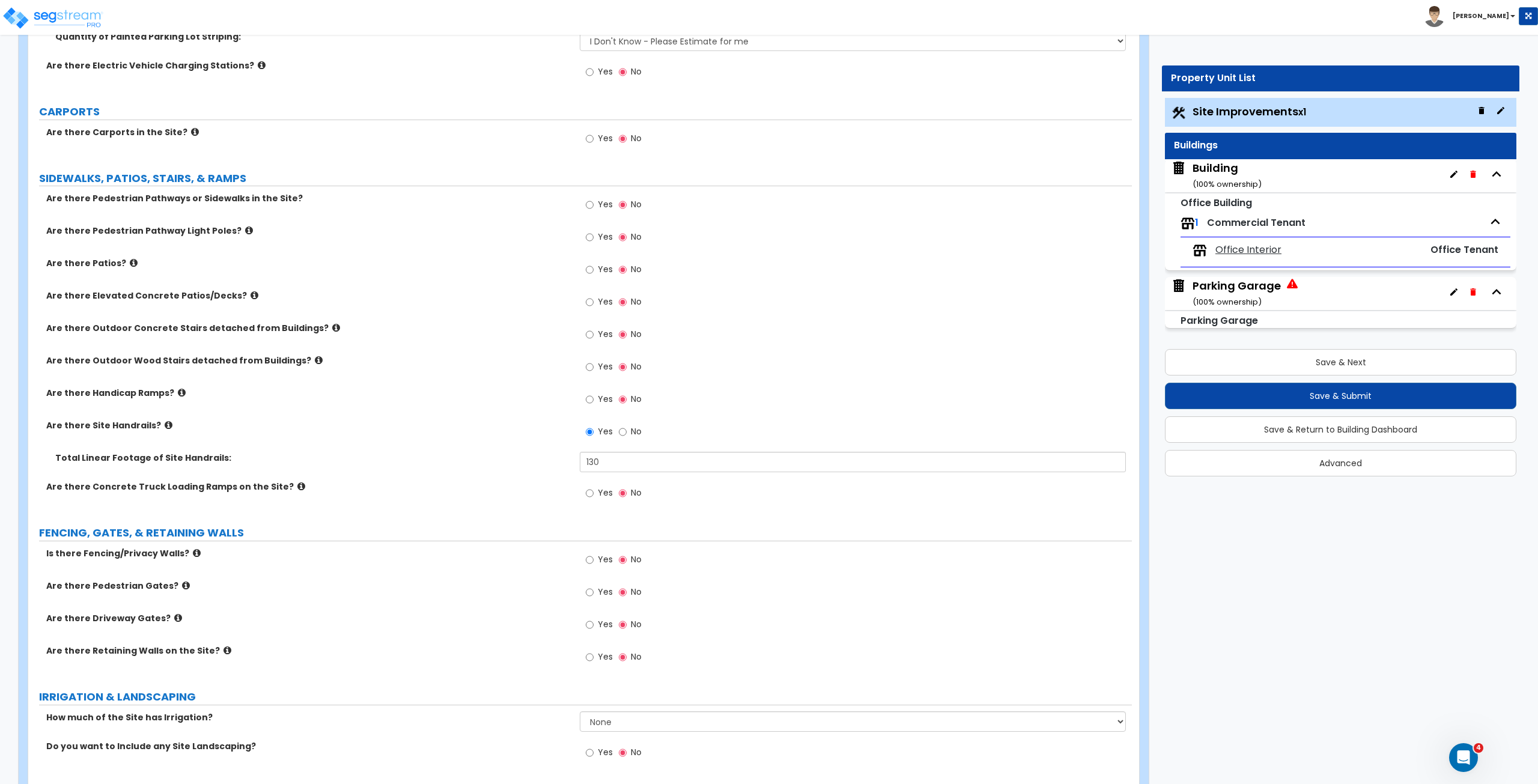
scroll to position [1245, 0]
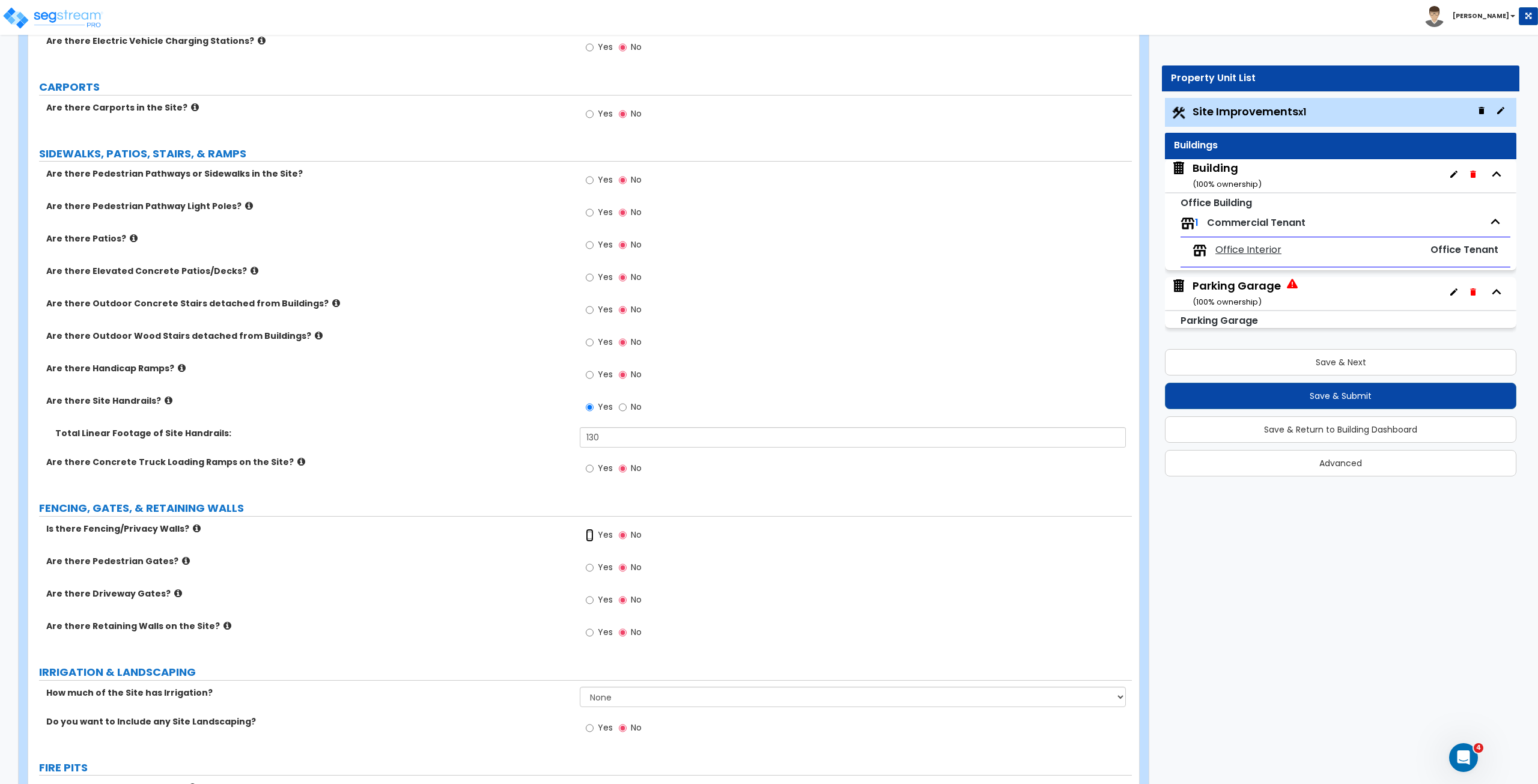
click at [589, 438] on input "Yes" at bounding box center [590, 535] width 8 height 13
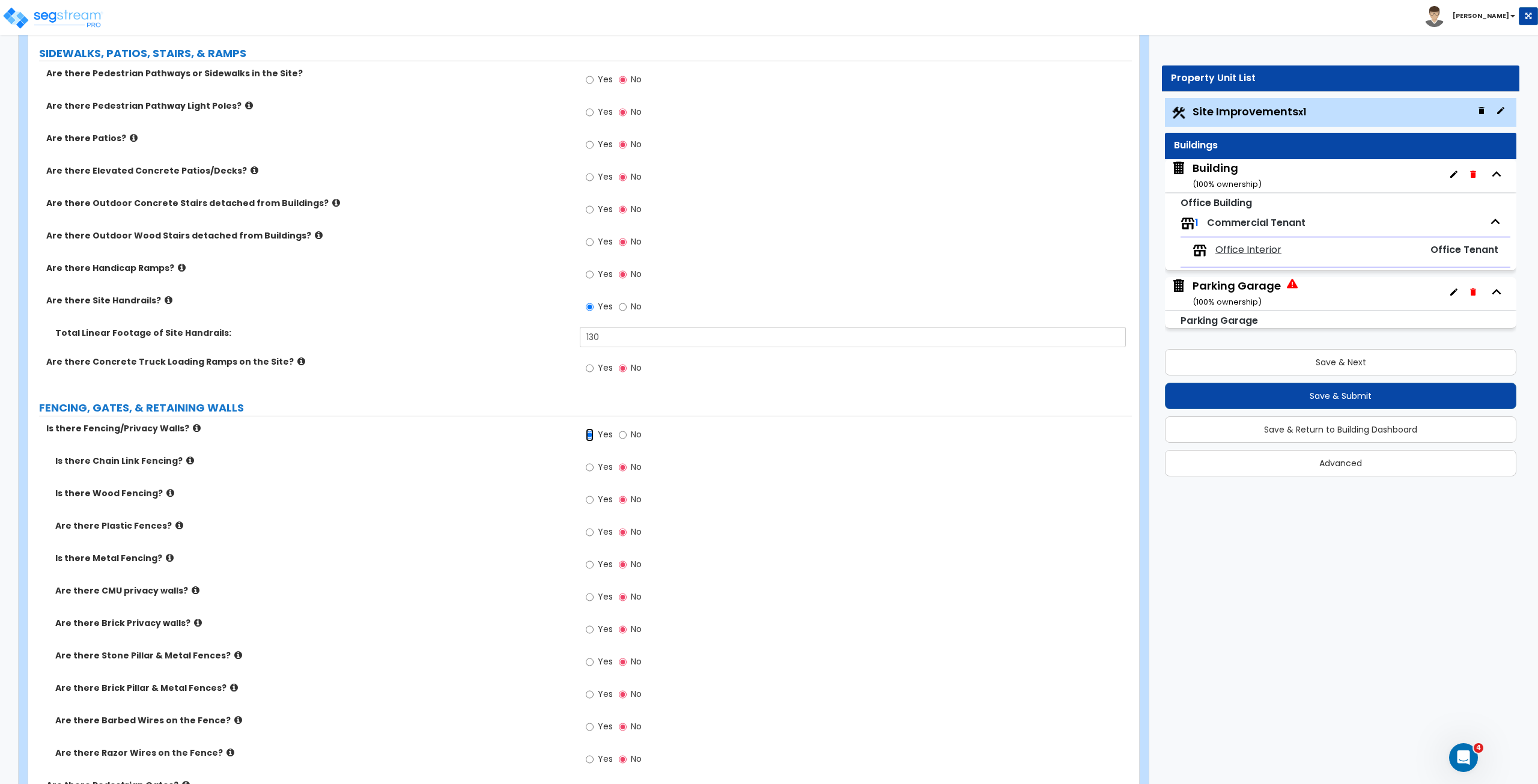
scroll to position [1346, 0]
click at [589, 438] on input "Yes" at bounding box center [590, 563] width 8 height 13
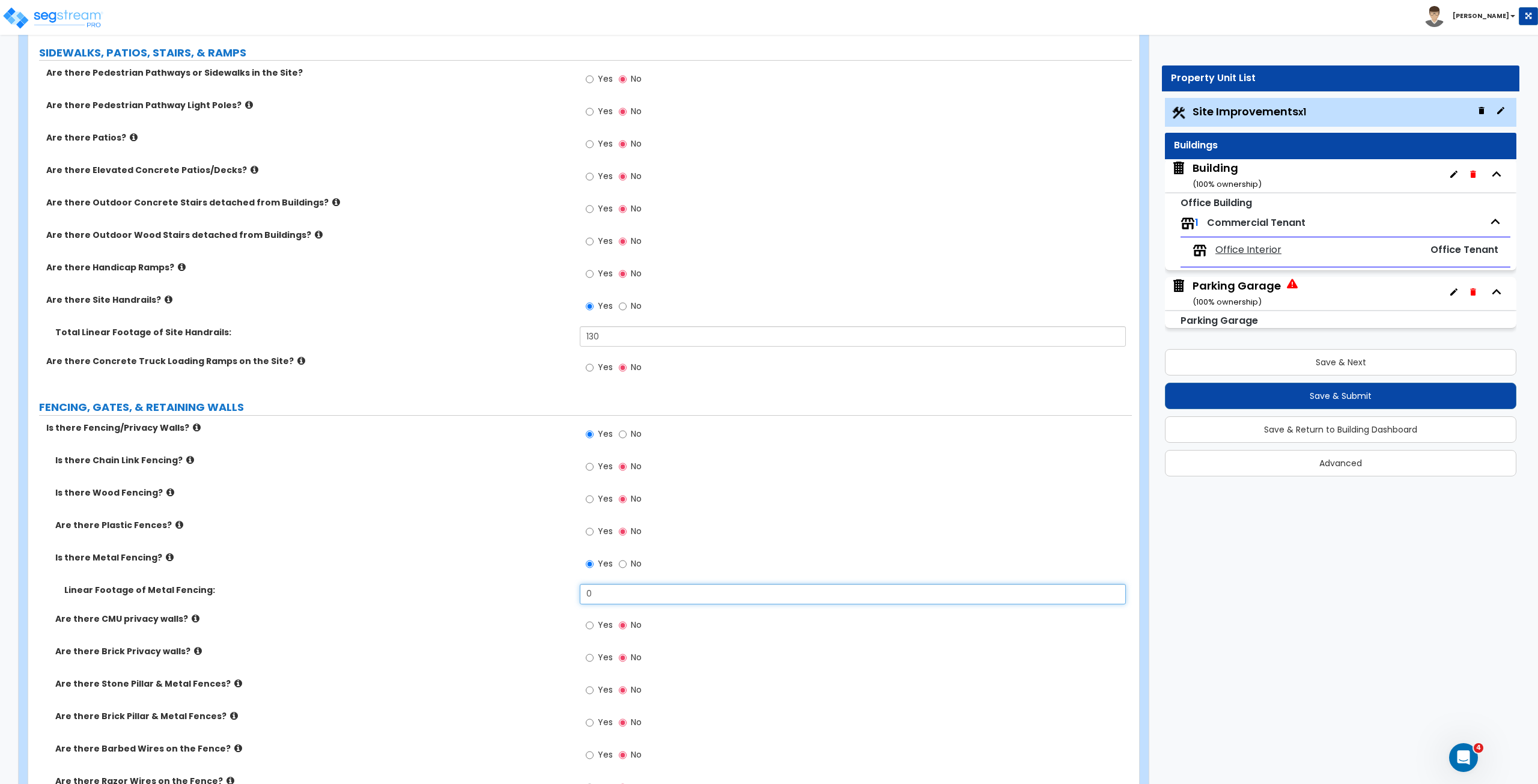
drag, startPoint x: 609, startPoint y: 588, endPoint x: 546, endPoint y: 595, distance: 63.4
click at [546, 438] on div "Linear Footage of Metal Fencing: 0" at bounding box center [580, 598] width 1104 height 29
click at [546, 438] on div "Linear Footage of Metal Fencing: 30" at bounding box center [580, 598] width 1104 height 29
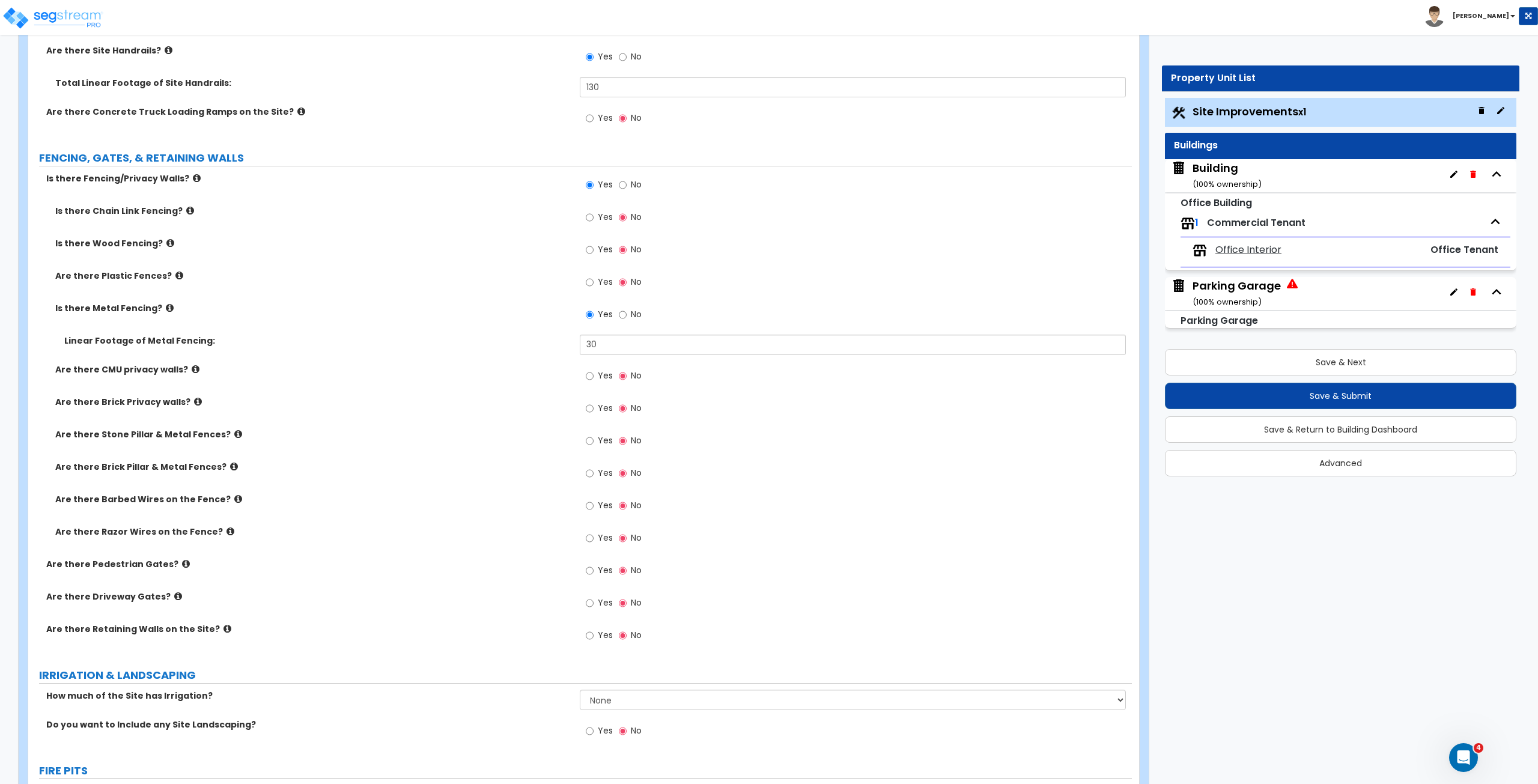
scroll to position [1607, 0]
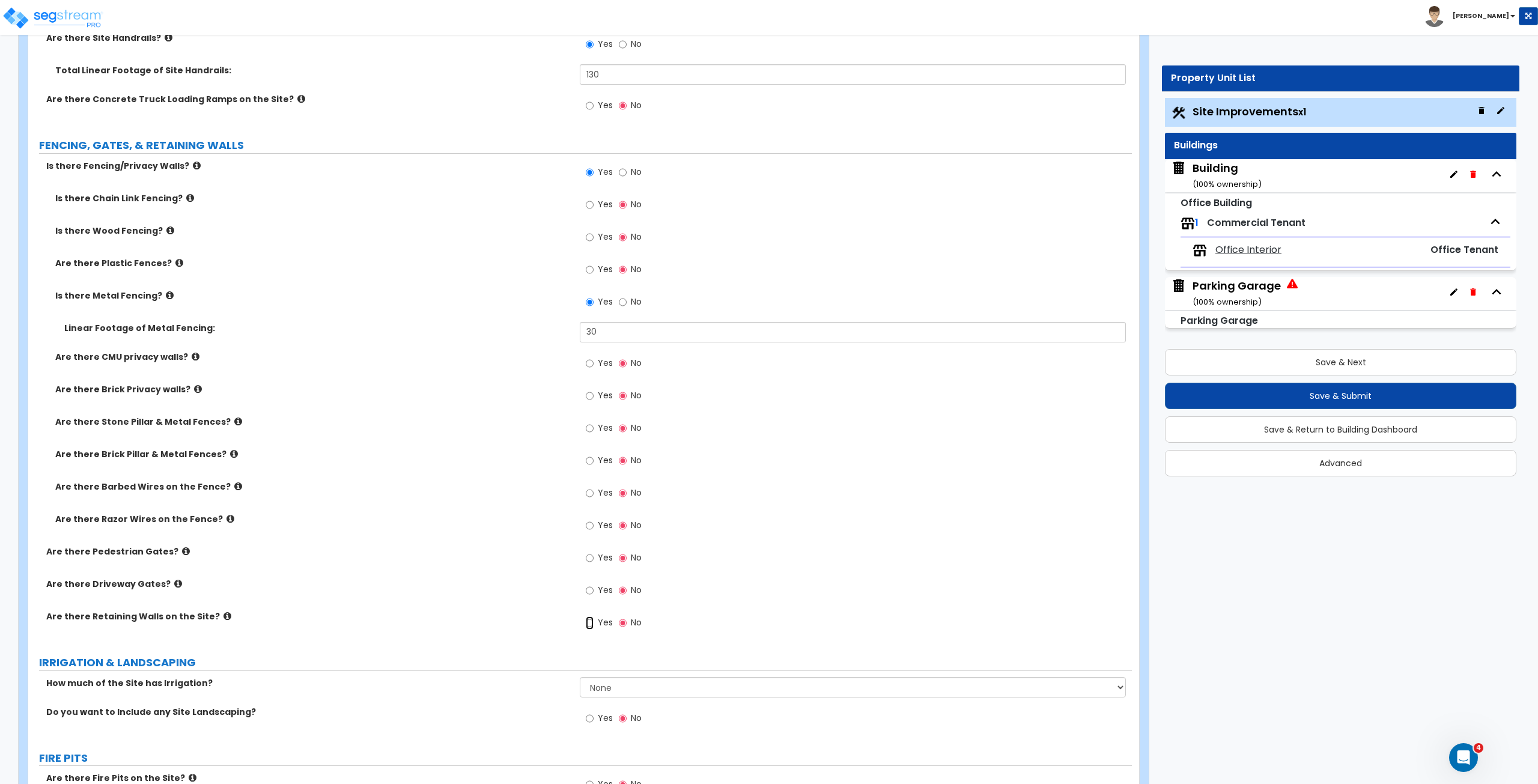
click at [590, 438] on input "Yes" at bounding box center [590, 623] width 8 height 13
click at [587, 438] on input "Yes" at bounding box center [590, 655] width 8 height 13
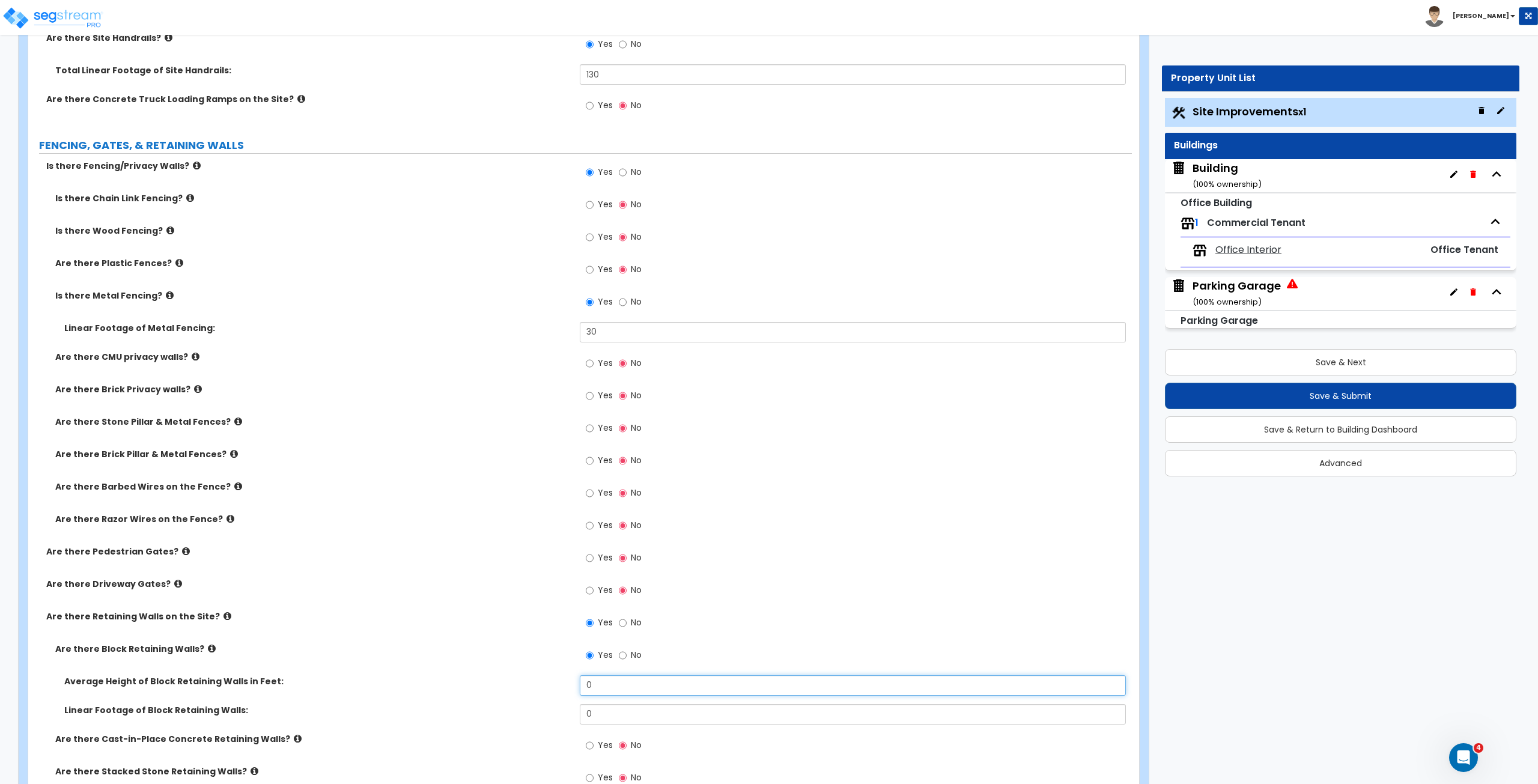
drag, startPoint x: 604, startPoint y: 681, endPoint x: 552, endPoint y: 678, distance: 52.1
click at [552, 438] on div "Average Height of Block Retaining Walls in Feet: 0" at bounding box center [580, 689] width 1104 height 29
click at [570, 438] on div "Linear Footage of Block Retaining Walls:" at bounding box center [304, 710] width 552 height 12
drag, startPoint x: 606, startPoint y: 711, endPoint x: 553, endPoint y: 700, distance: 54.1
click at [553, 438] on div "Average Height of Block Retaining Walls in Feet: 3 Linear Footage of Block Reta…" at bounding box center [580, 704] width 1086 height 58
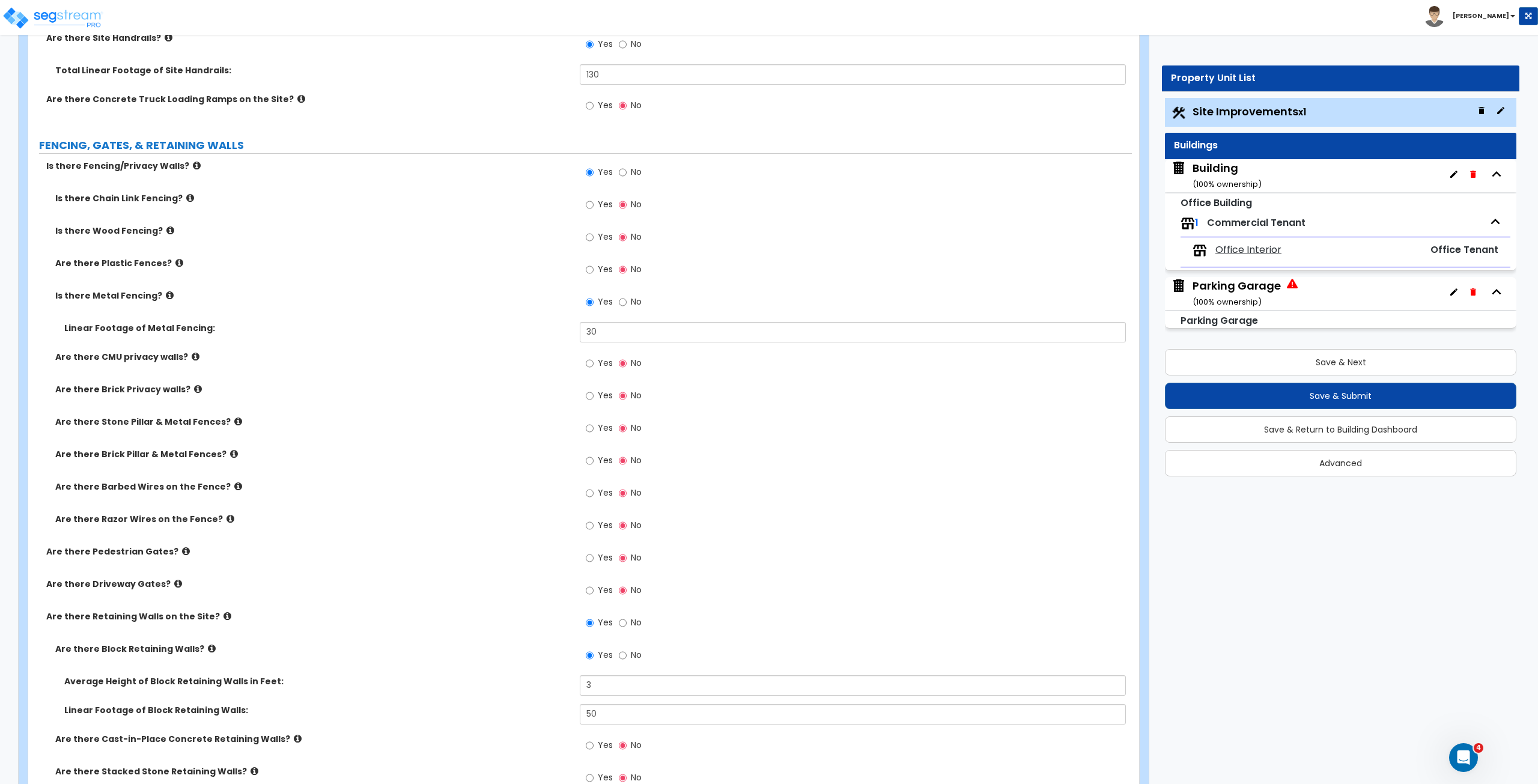
click at [553, 438] on div "Average Height of Block Retaining Walls in Feet: 3" at bounding box center [580, 689] width 1104 height 29
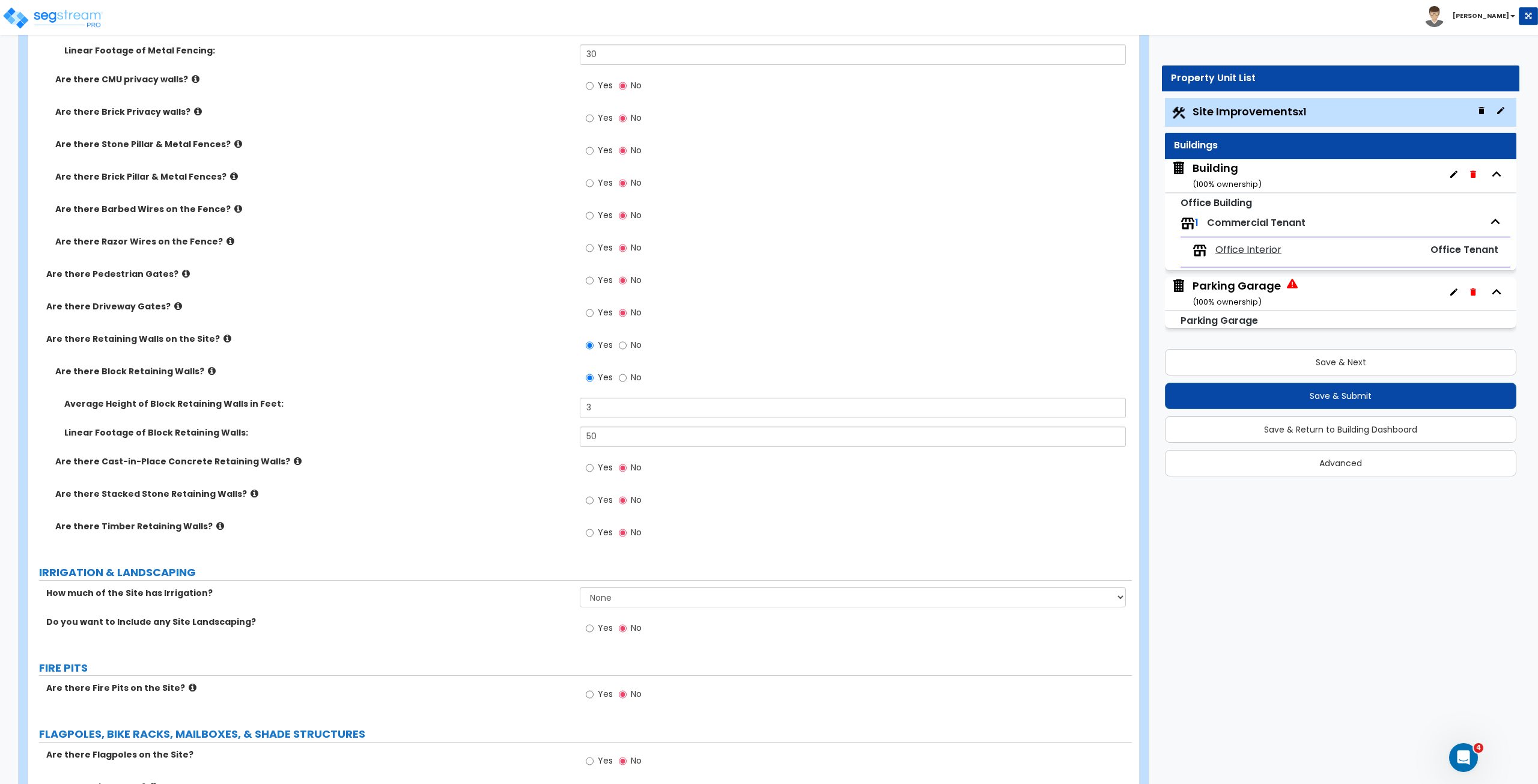
scroll to position [1887, 0]
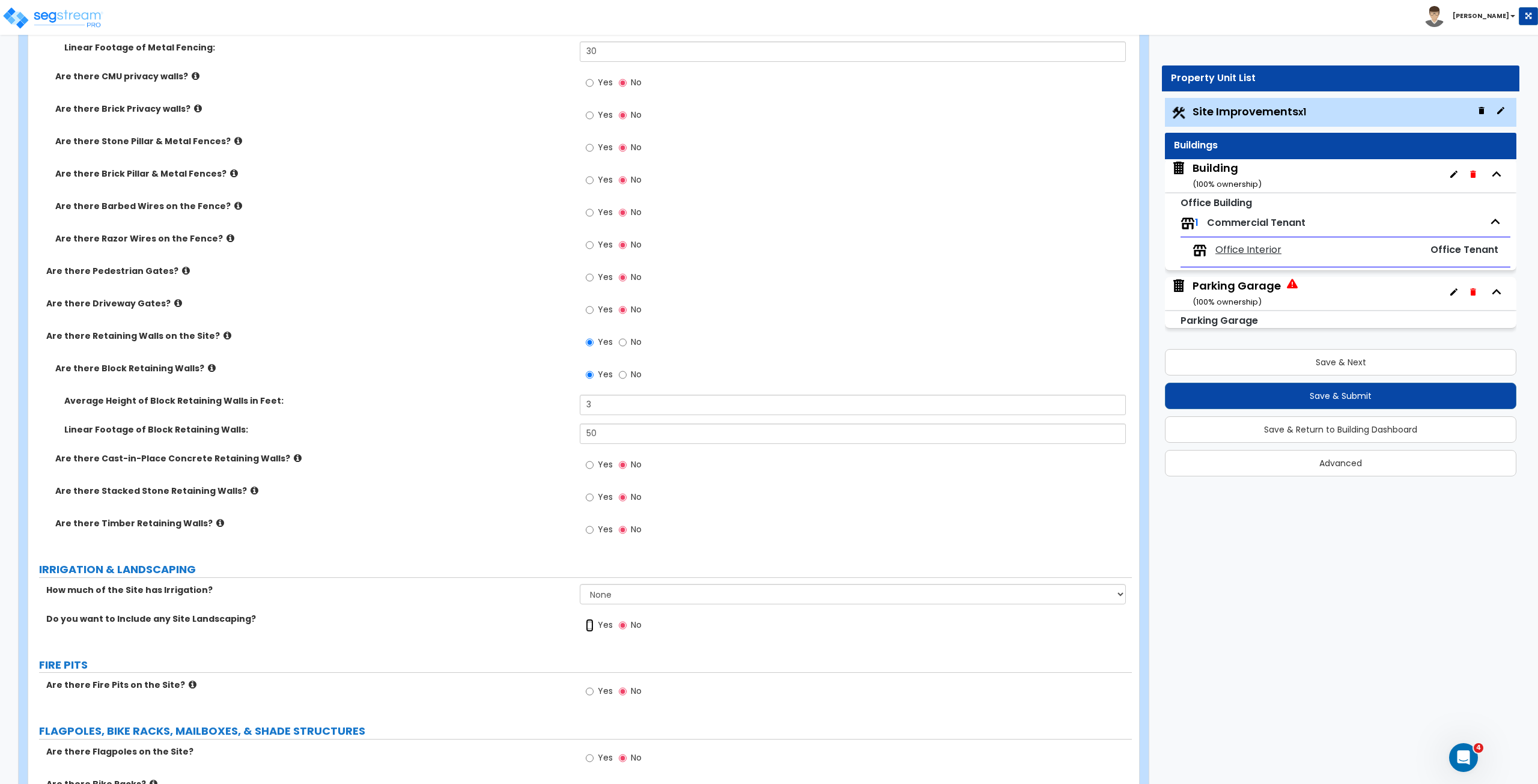
click at [590, 438] on input "Yes" at bounding box center [590, 625] width 8 height 13
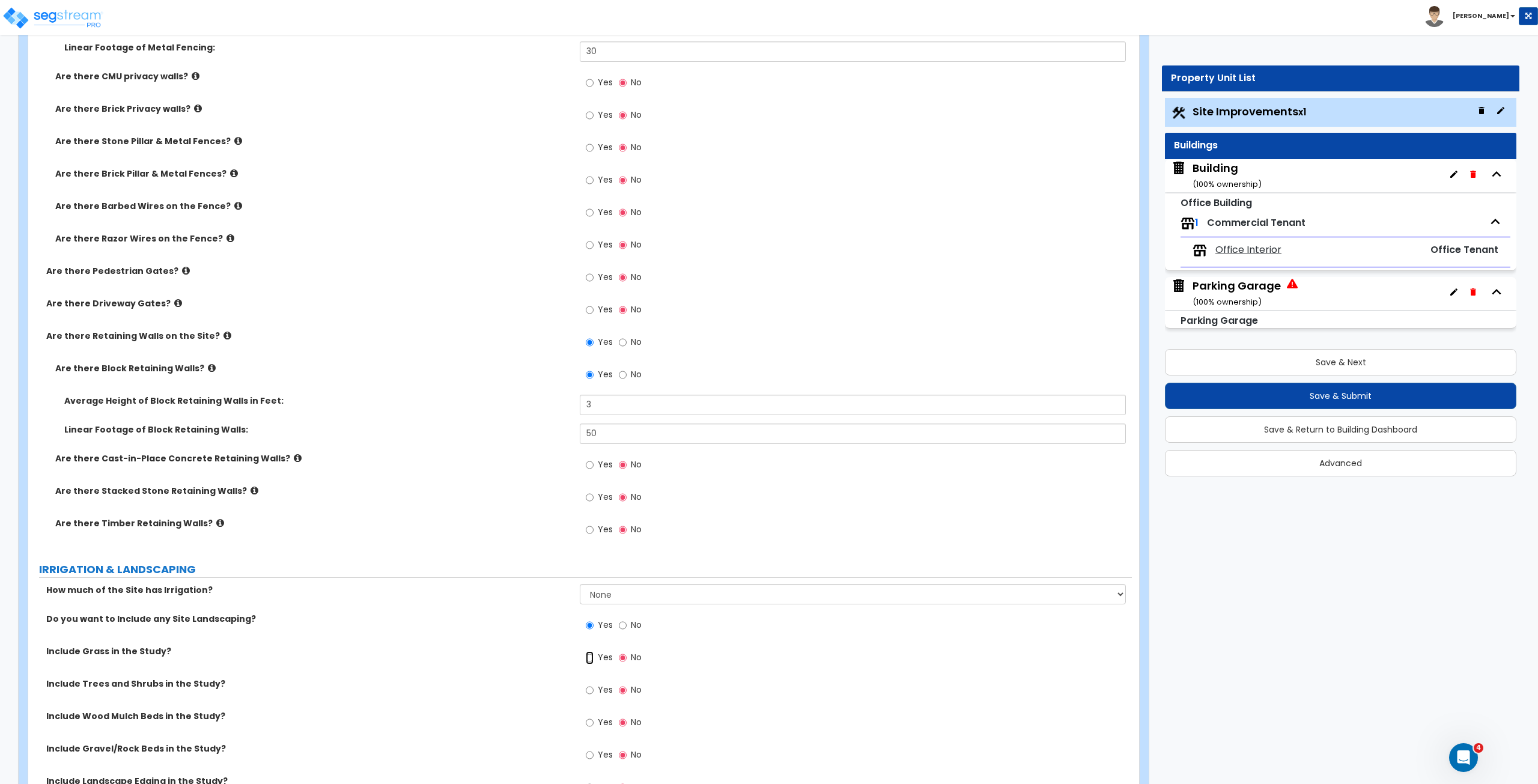
click at [590, 438] on input "Yes" at bounding box center [590, 657] width 8 height 13
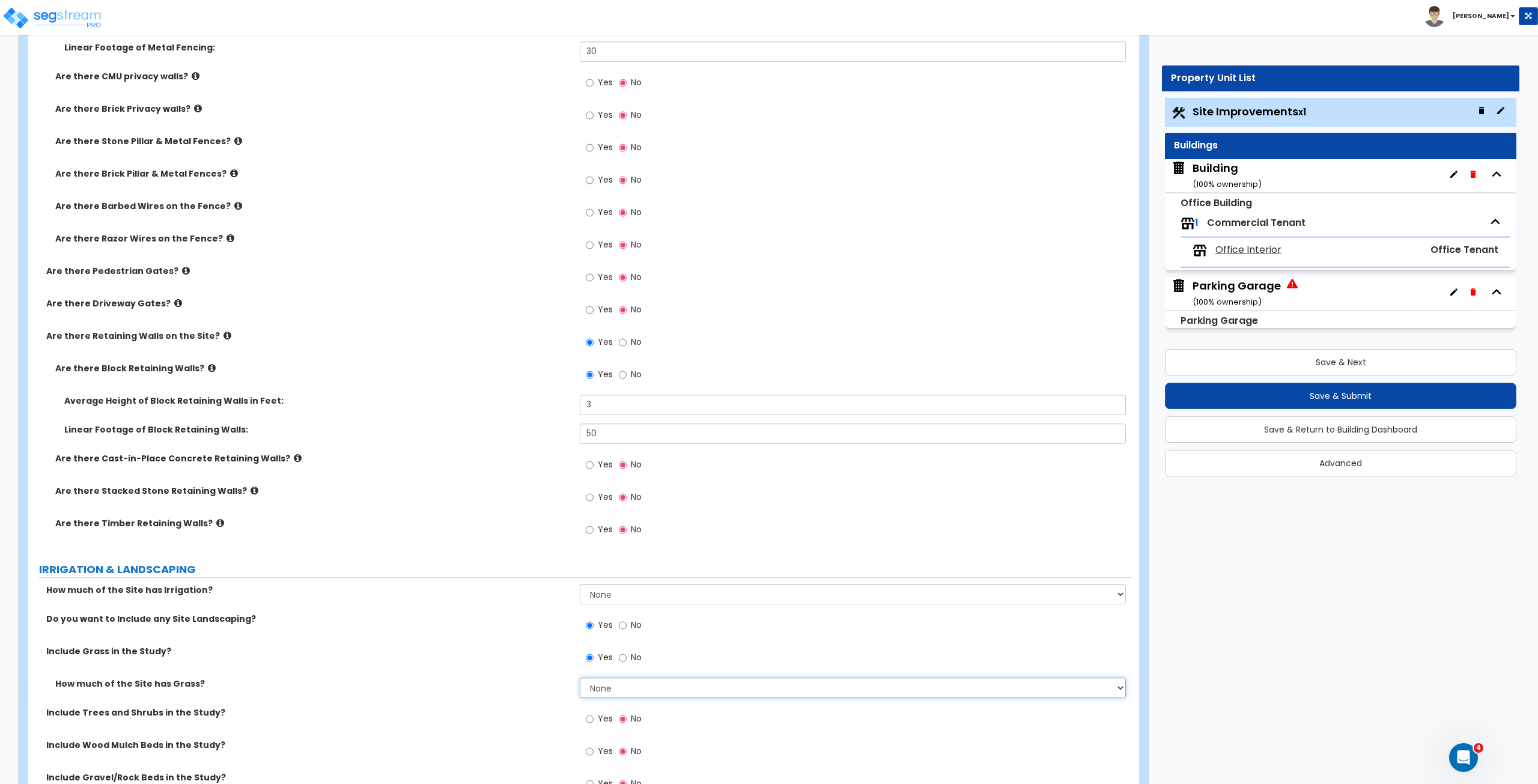
click at [608, 438] on select "None I want to Enter an Approximate Percentage I want to Enter the Square Foota…" at bounding box center [852, 688] width 546 height 20
click at [580, 438] on select "None I want to Enter an Approximate Percentage I want to Enter the Square Foota…" at bounding box center [852, 688] width 546 height 20
drag, startPoint x: 612, startPoint y: 715, endPoint x: 533, endPoint y: 699, distance: 80.6
click at [533, 438] on div "How much of the Site has Grass? None I want to Enter an Approximate Percentage …" at bounding box center [580, 706] width 1086 height 58
click at [533, 438] on div "How much of the Site has Grass? None I want to Enter an Approximate Percentage …" at bounding box center [580, 691] width 1104 height 29
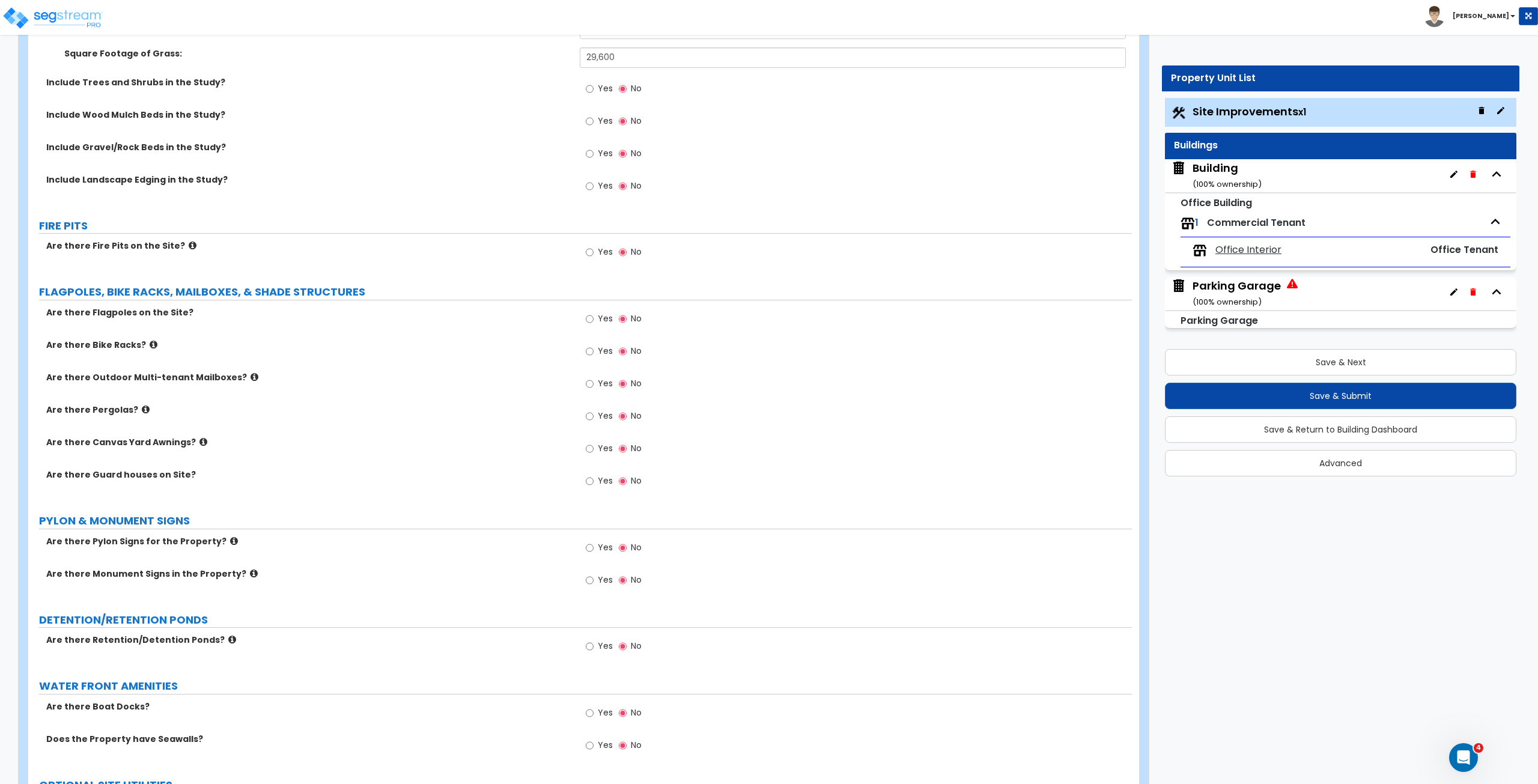
scroll to position [2552, 0]
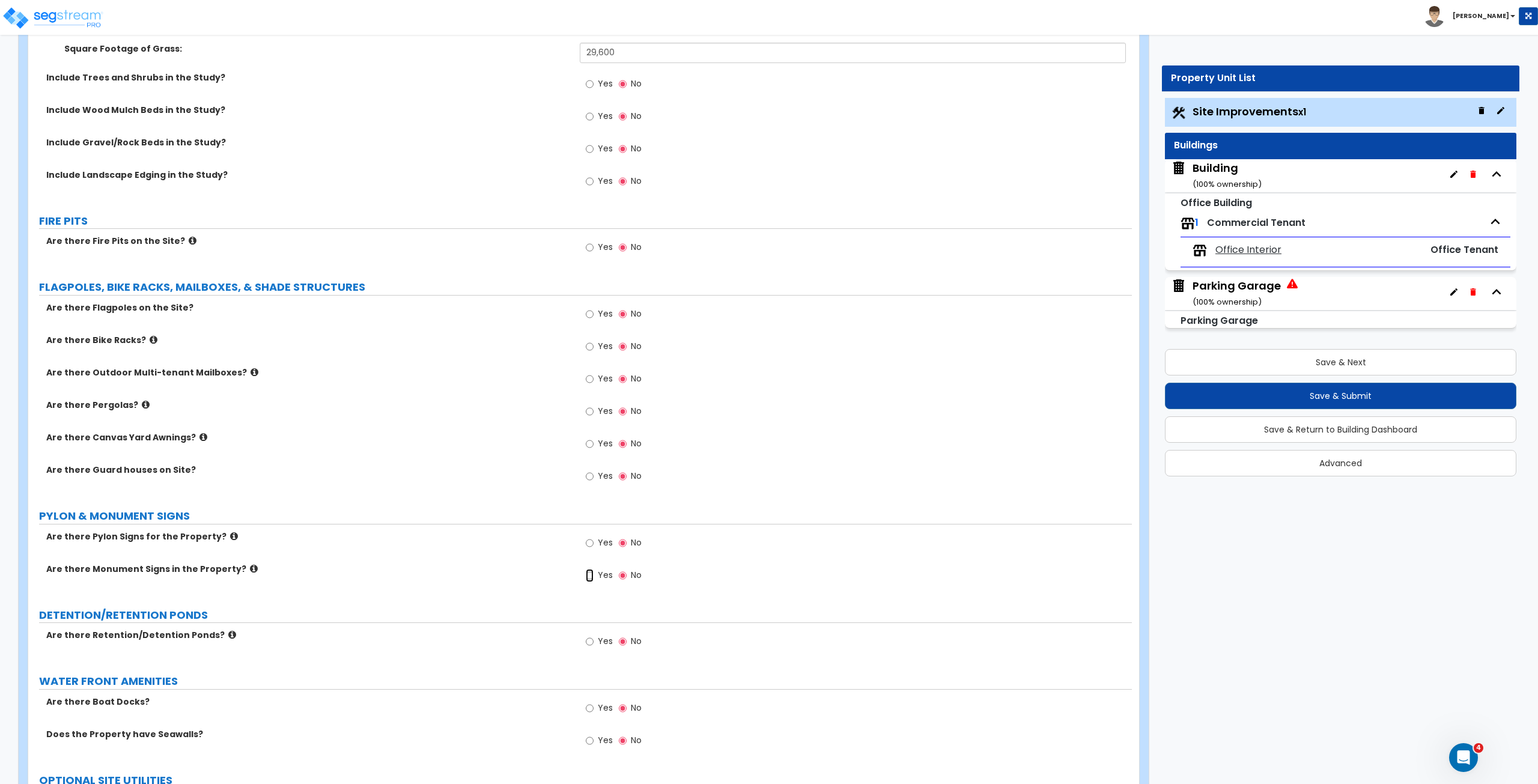
click at [589, 438] on input "Yes" at bounding box center [590, 575] width 8 height 13
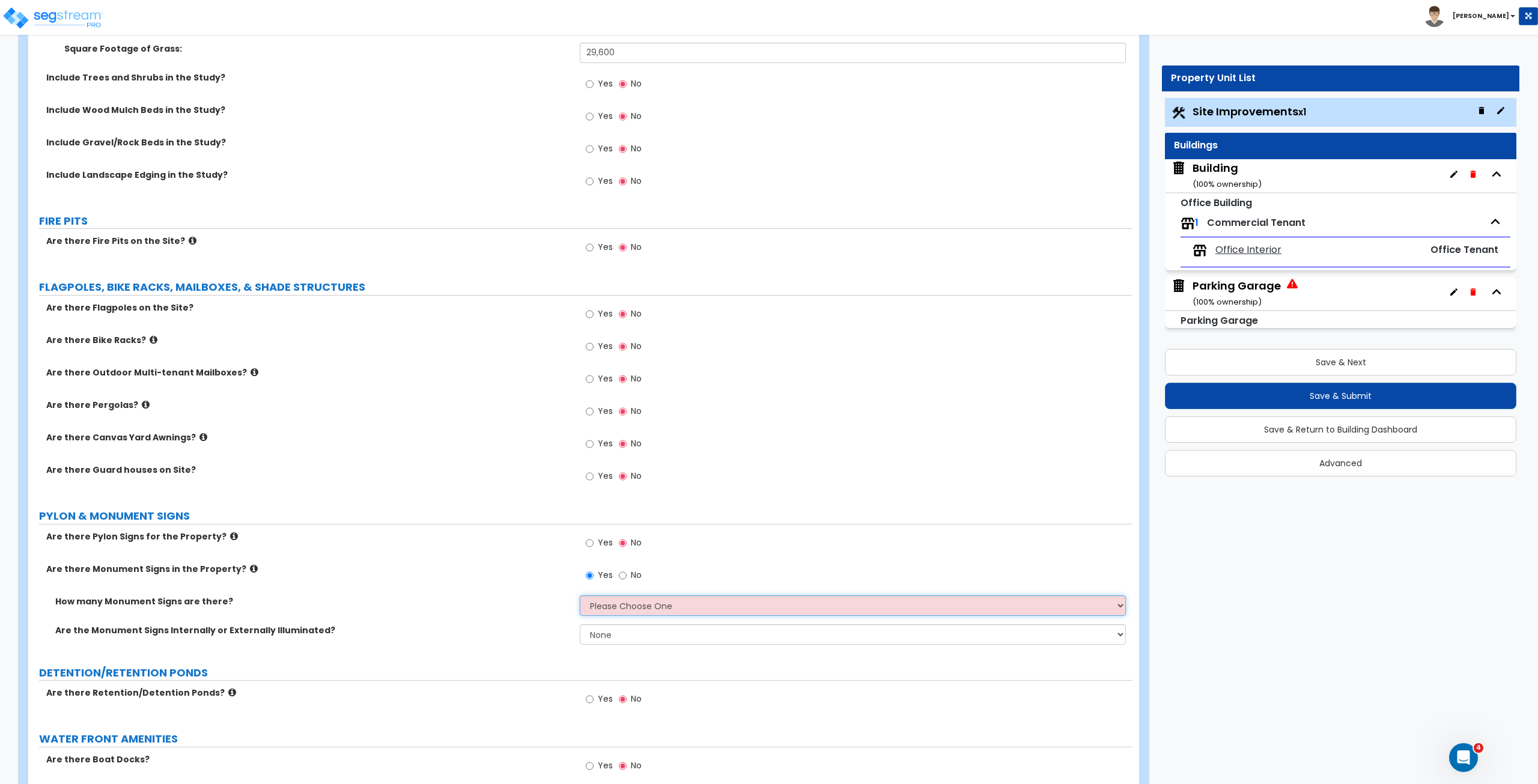
click at [603, 438] on select "Please Choose One 1 2 3" at bounding box center [852, 605] width 546 height 20
click at [580, 438] on select "Please Choose One 1 2 3" at bounding box center [852, 605] width 546 height 20
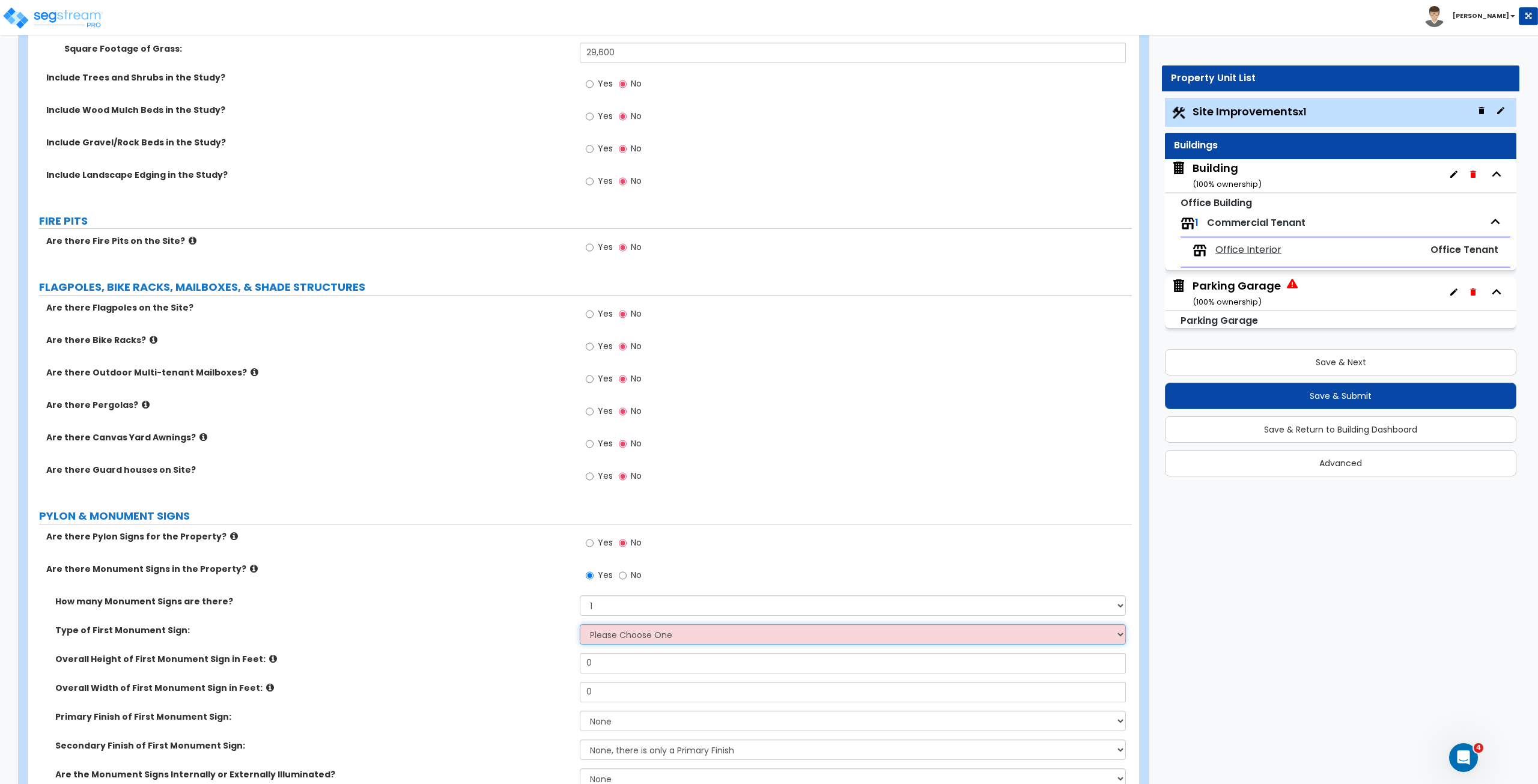
click at [609, 438] on select "Please Choose One Flat Signboard on top of a Base Flat Signboard attached to a …" at bounding box center [852, 634] width 546 height 20
click at [580, 438] on select "Please Choose One Flat Signboard on top of a Base Flat Signboard attached to a …" at bounding box center [852, 634] width 546 height 20
drag, startPoint x: 620, startPoint y: 665, endPoint x: 546, endPoint y: 653, distance: 75.0
click at [546, 438] on div "Overall Height of First Monument Sign in Feet: 0" at bounding box center [580, 667] width 1104 height 29
drag, startPoint x: 603, startPoint y: 660, endPoint x: 559, endPoint y: 654, distance: 44.4
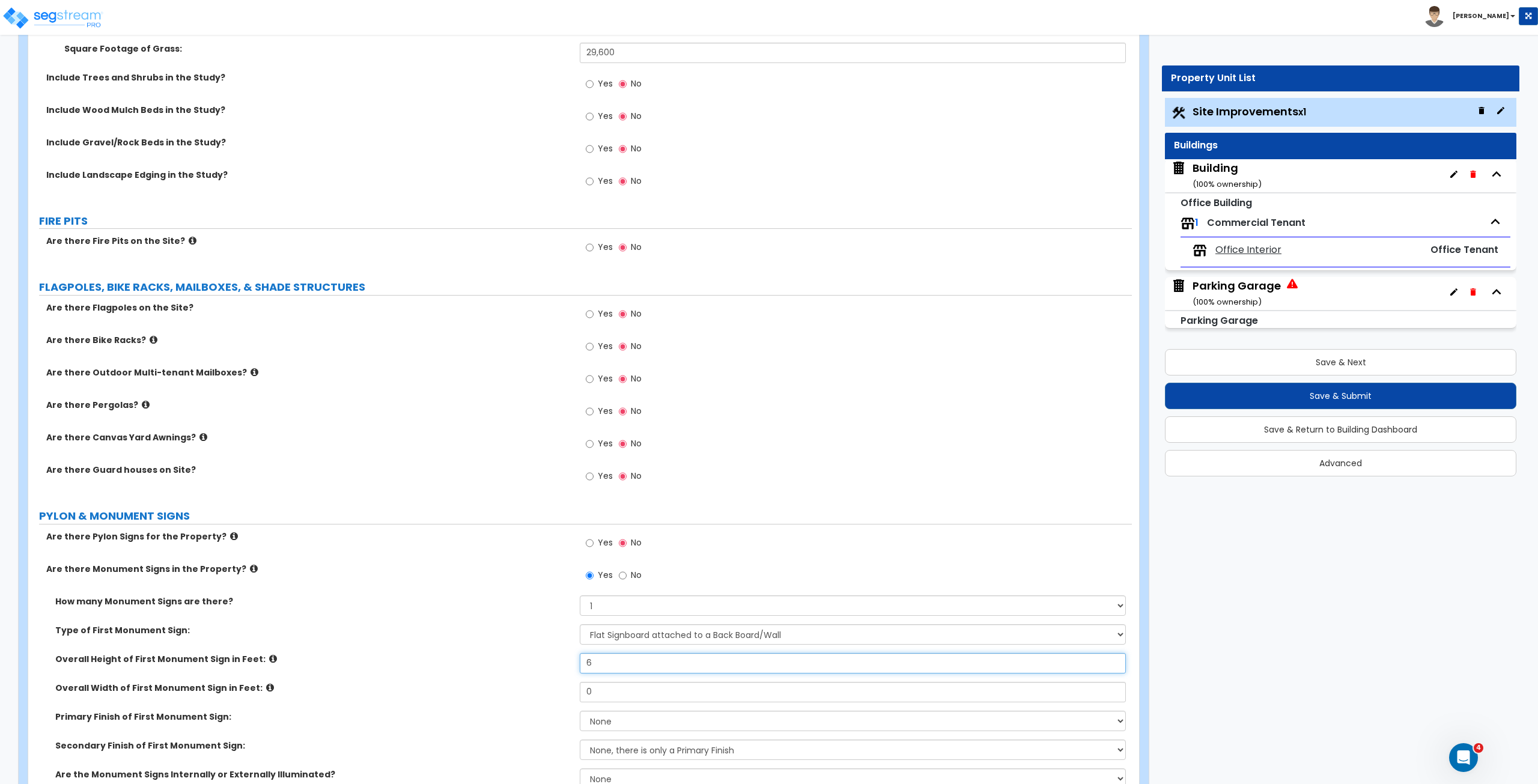
click at [559, 438] on div "Overall Height of First Monument Sign in Feet: 6" at bounding box center [580, 667] width 1104 height 29
drag, startPoint x: 602, startPoint y: 688, endPoint x: 534, endPoint y: 682, distance: 68.3
click at [534, 438] on div "Overall Width of First Monument Sign in Feet: 0" at bounding box center [580, 695] width 1104 height 29
click at [534, 438] on label "Overall Width of First Monument Sign in Feet:" at bounding box center [313, 688] width 515 height 12
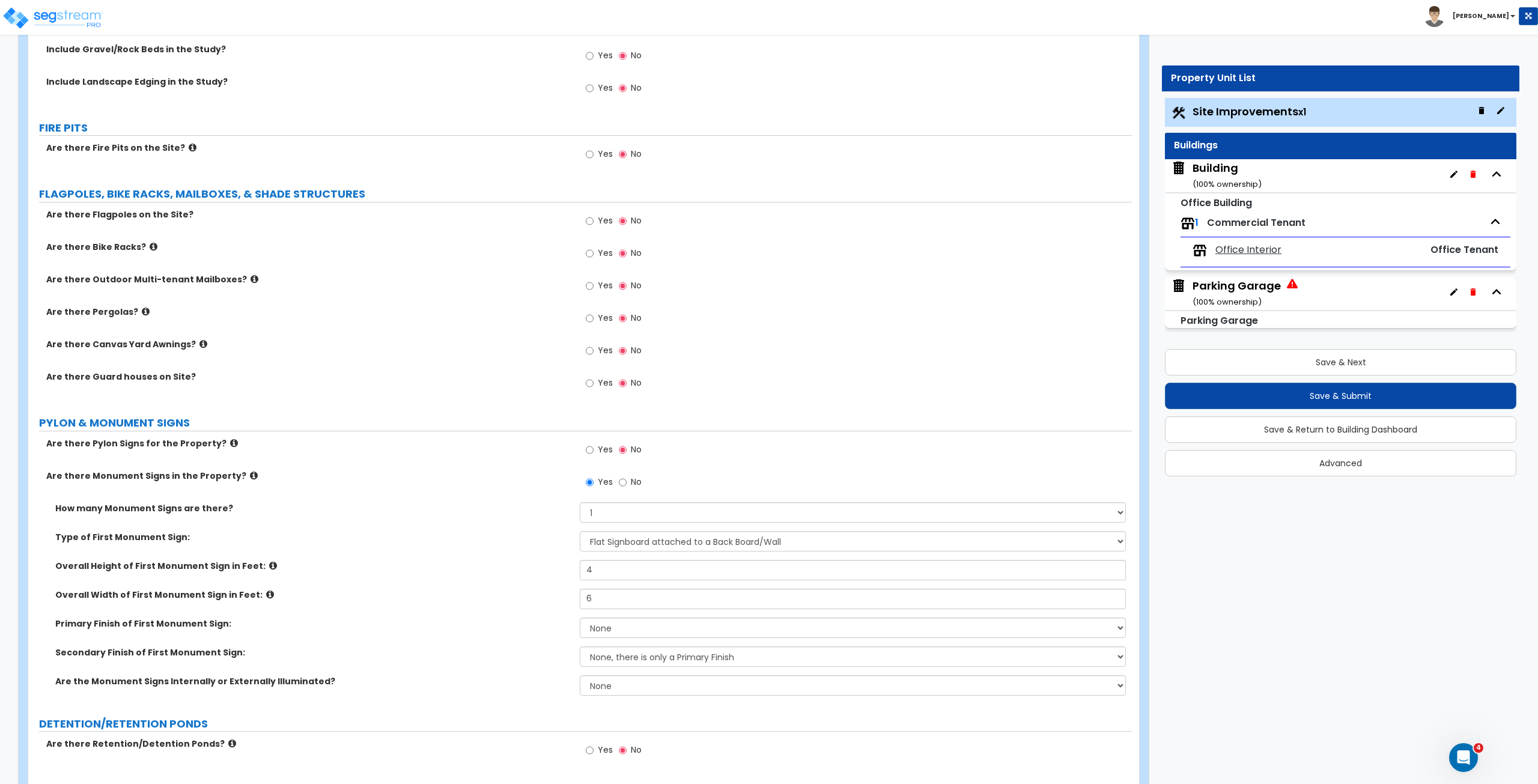
scroll to position [2649, 0]
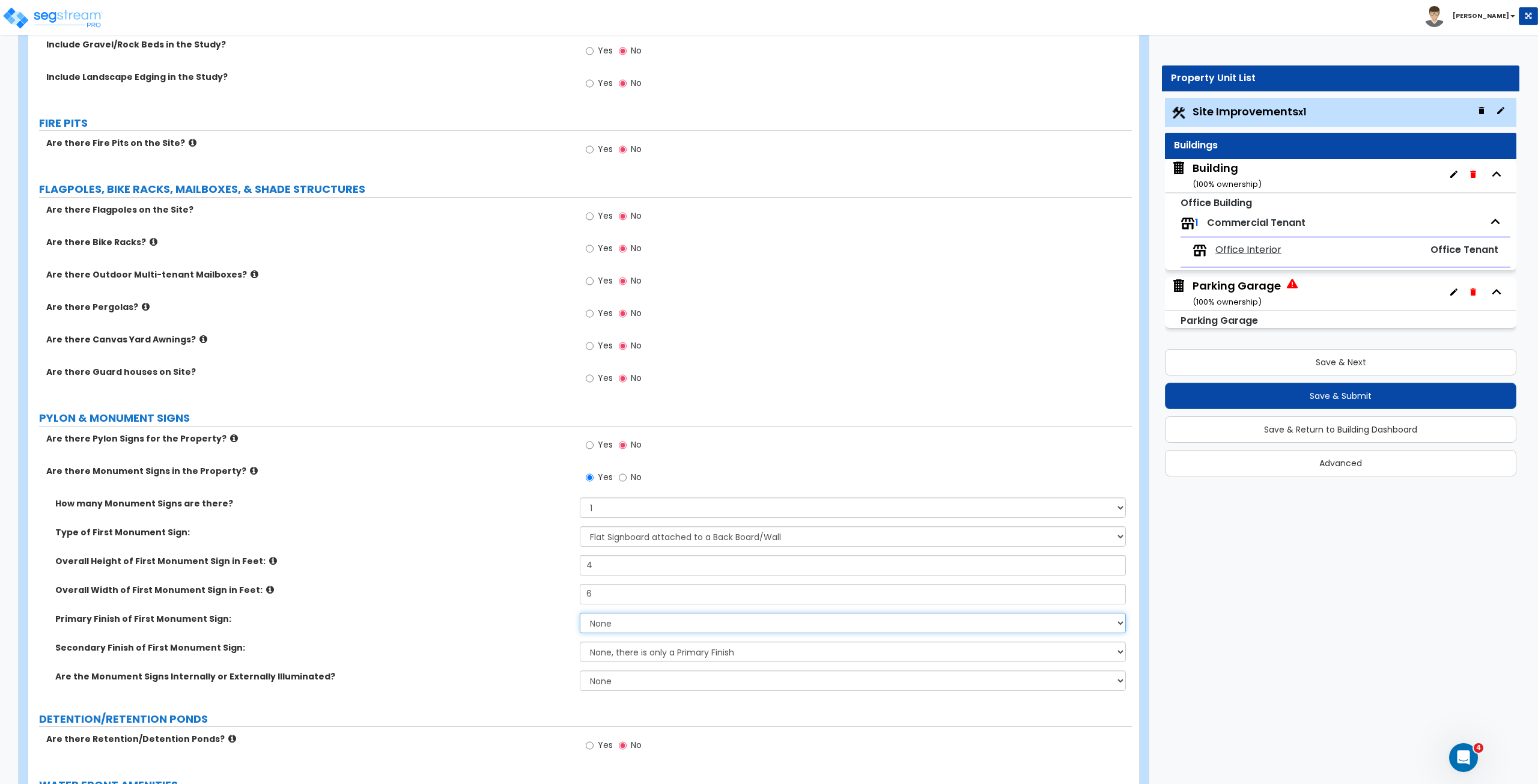
click at [617, 438] on select "None Paint/Stucco Finish Brick Finish Stone Finish Metal Composite Finish Vinyl…" at bounding box center [852, 623] width 546 height 20
click at [580, 438] on select "None Paint/Stucco Finish Brick Finish Stone Finish Metal Composite Finish Vinyl…" at bounding box center [852, 623] width 546 height 20
click at [539, 438] on div "Primary Finish of First Monument Sign: None Paint/Stucco Finish Brick Finish St…" at bounding box center [580, 627] width 1104 height 29
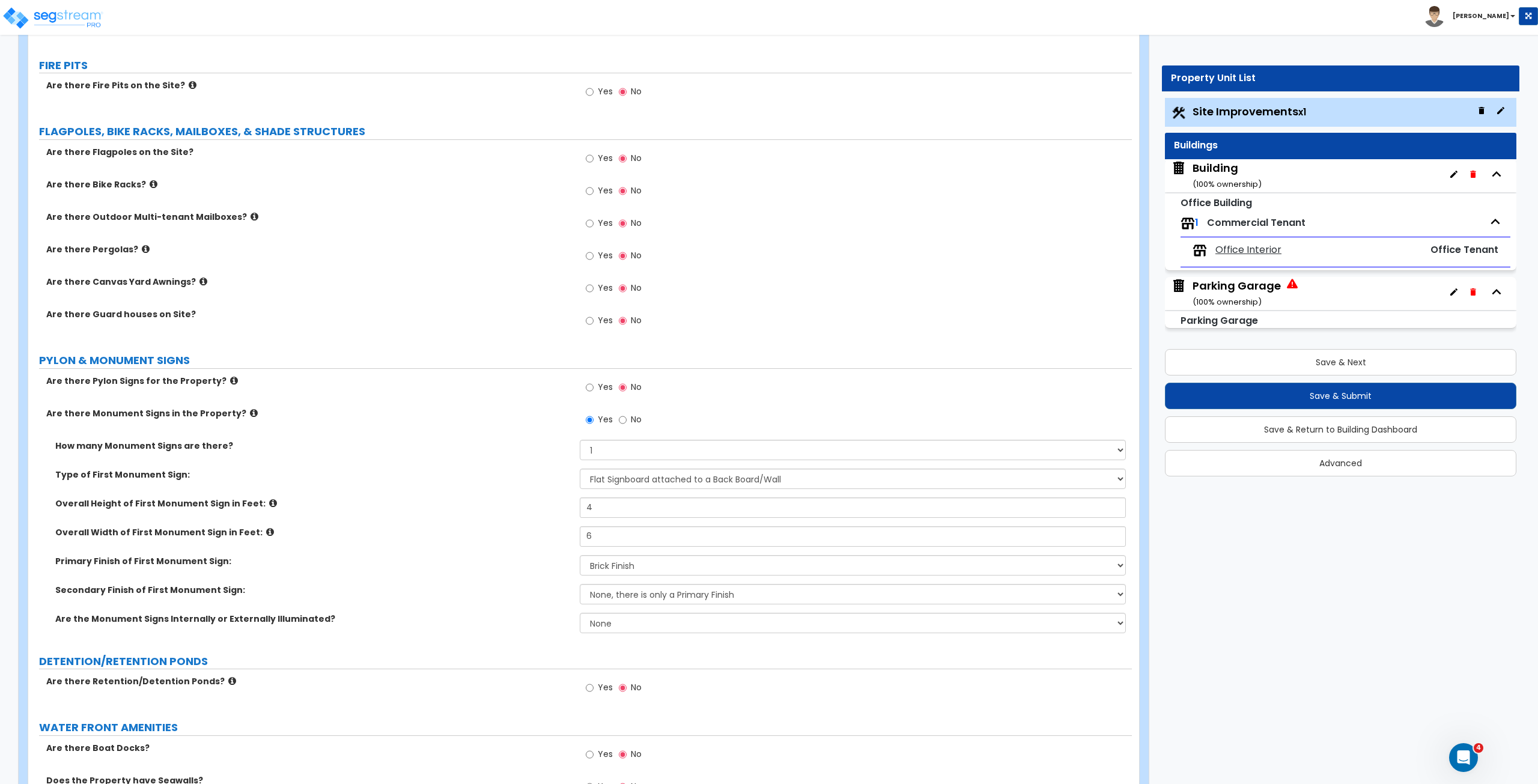
scroll to position [2709, 0]
click at [608, 438] on select "Please Choose One 1 2 3" at bounding box center [852, 448] width 546 height 20
click at [506, 438] on div "How many Monument Signs are there? Please Choose One 1 2 3" at bounding box center [580, 451] width 1104 height 29
click at [590, 381] on input "Yes" at bounding box center [590, 384] width 8 height 13
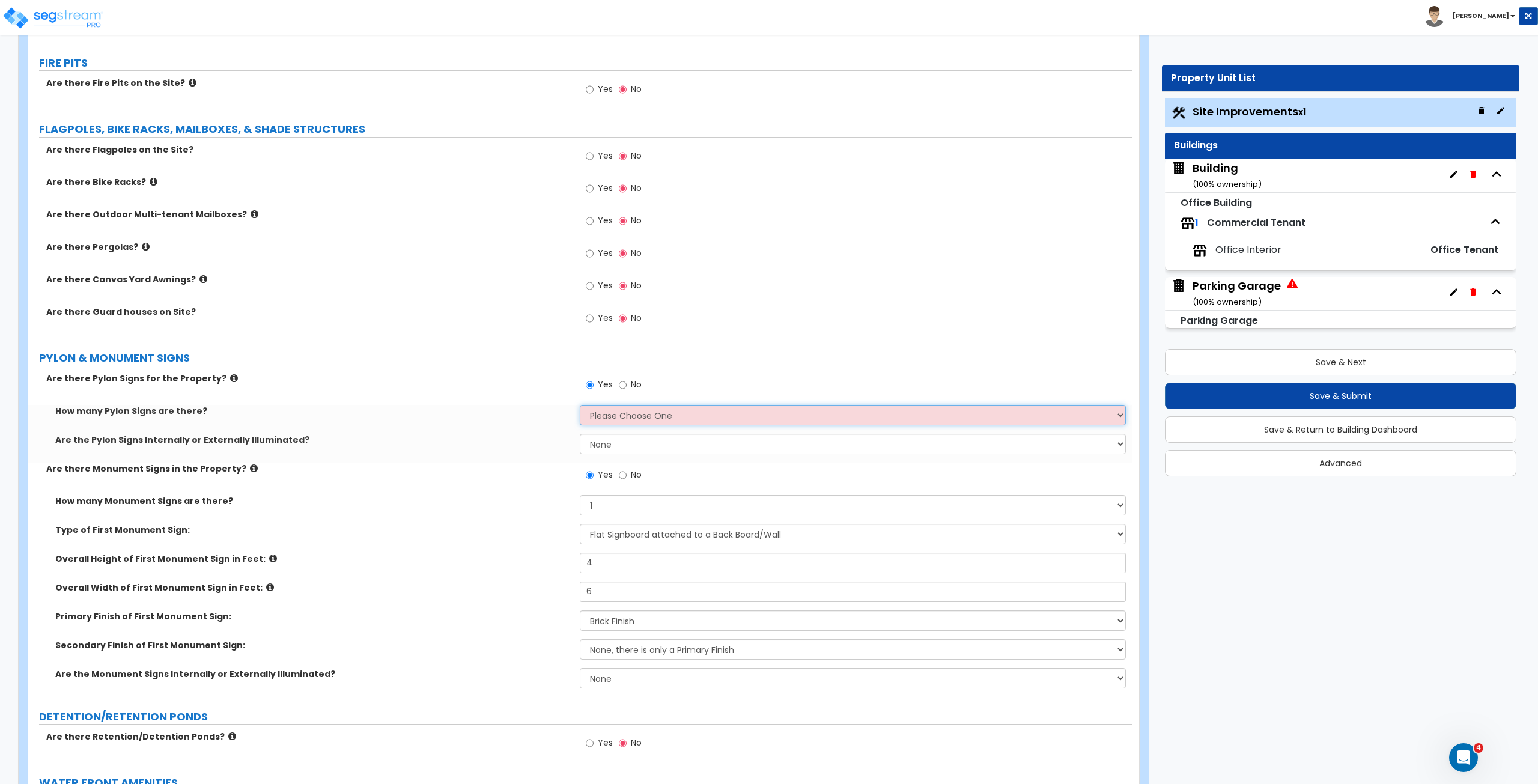
click at [604, 413] on select "Please Choose One 1 2 3" at bounding box center [852, 415] width 546 height 20
click at [580, 405] on select "Please Choose One 1 2 3" at bounding box center [852, 415] width 546 height 20
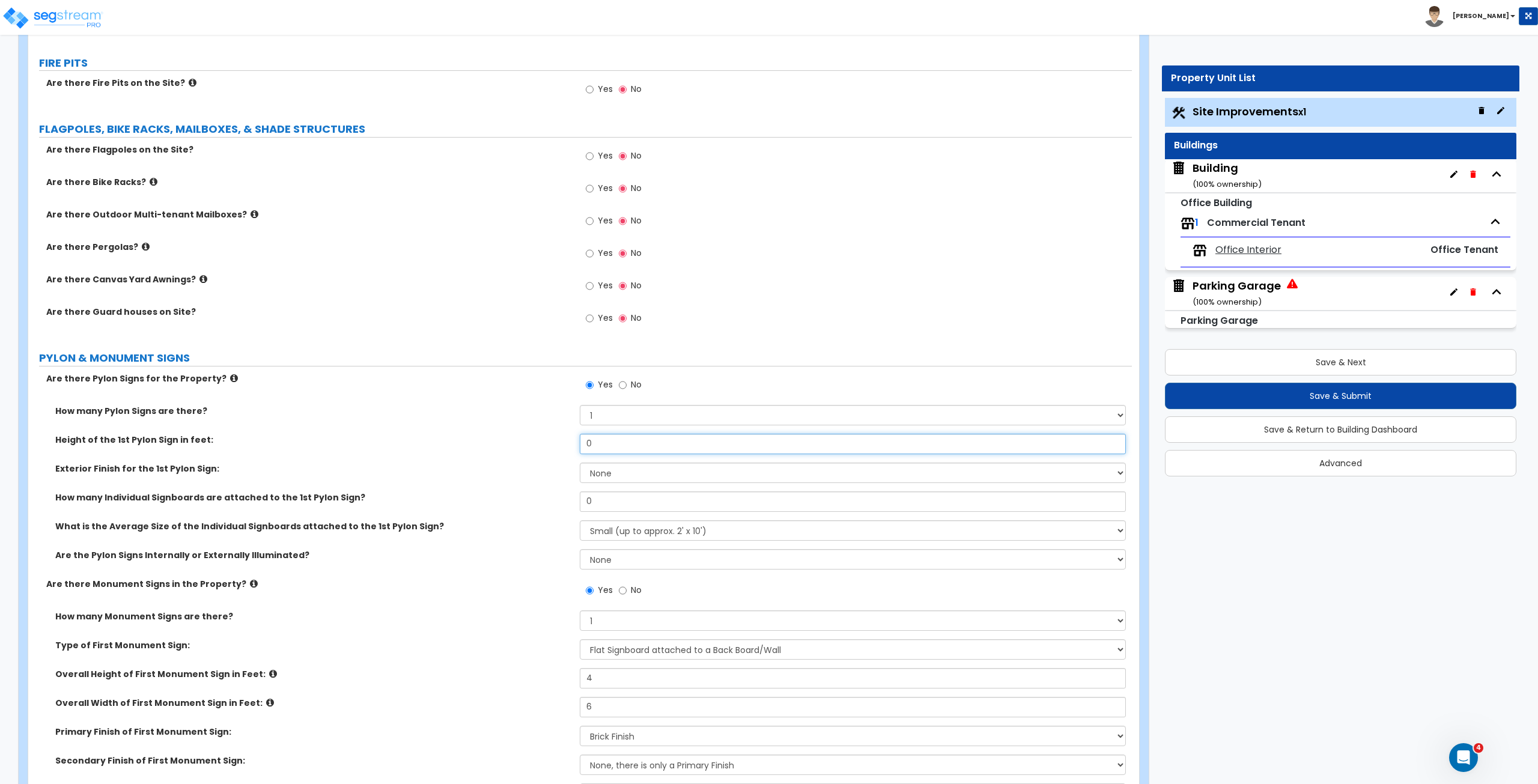
click at [610, 438] on input "0" at bounding box center [852, 444] width 546 height 20
drag, startPoint x: 610, startPoint y: 438, endPoint x: 528, endPoint y: 432, distance: 82.2
click at [528, 434] on div "Height of the 1st Pylon Sign in feet: 0" at bounding box center [580, 448] width 1104 height 29
drag, startPoint x: 604, startPoint y: 443, endPoint x: 546, endPoint y: 435, distance: 58.5
click at [546, 435] on div "Height of the 1st Pylon Sign in feet: 16" at bounding box center [580, 448] width 1104 height 29
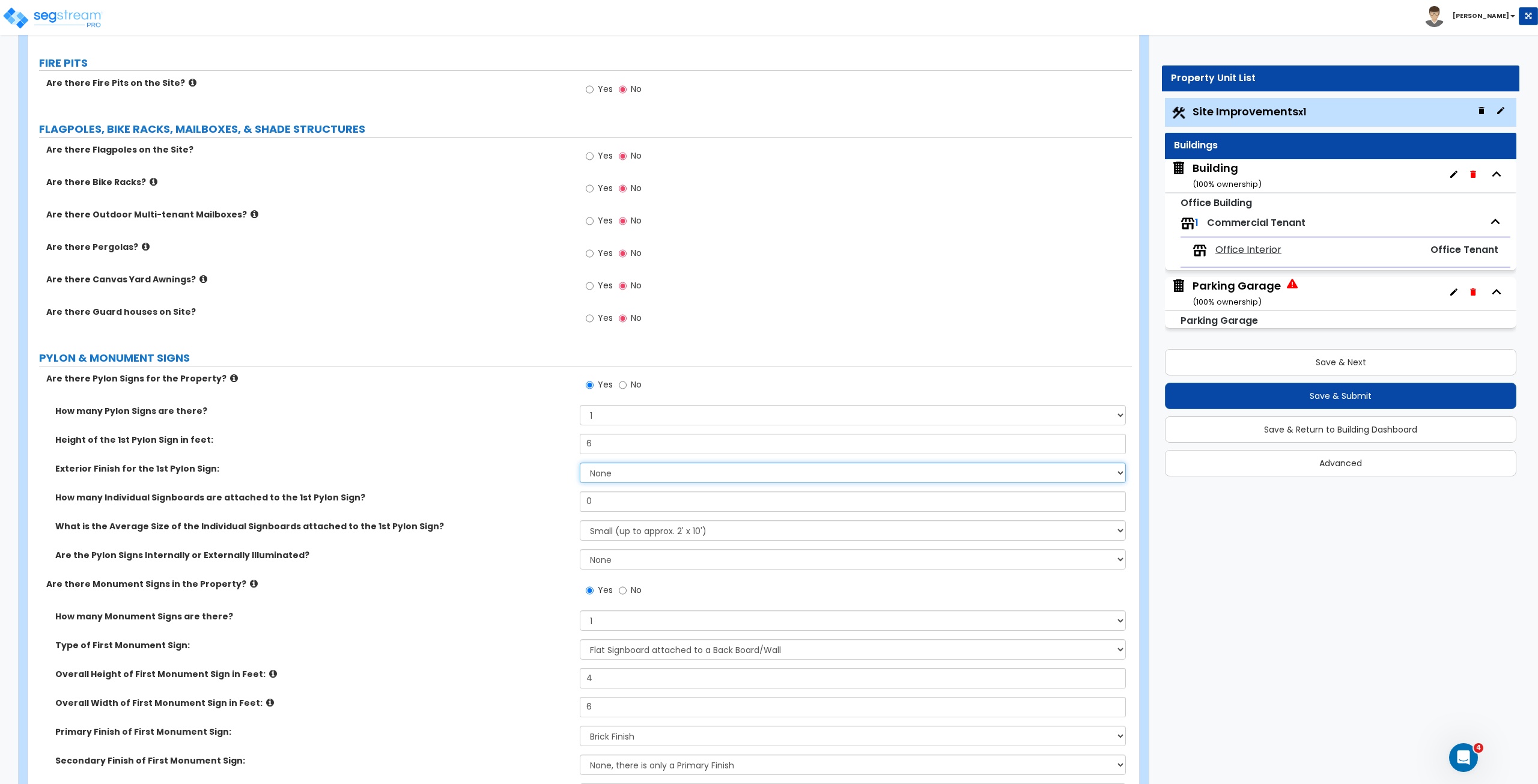
click at [591, 438] on select "None Paint Finish Brick Veneer Finish Stone Veneer Finish Metal Composite Finis…" at bounding box center [852, 472] width 546 height 20
click at [580, 438] on select "None Paint Finish Brick Veneer Finish Stone Veneer Finish Metal Composite Finis…" at bounding box center [852, 472] width 546 height 20
click at [550, 438] on label "How many Individual Signboards are attached to the 1st Pylon Sign?" at bounding box center [313, 498] width 515 height 12
drag, startPoint x: 611, startPoint y: 495, endPoint x: 567, endPoint y: 495, distance: 44.0
click at [567, 438] on div "How many Individual Signboards are attached to the 1st Pylon Sign? 0" at bounding box center [580, 505] width 1104 height 29
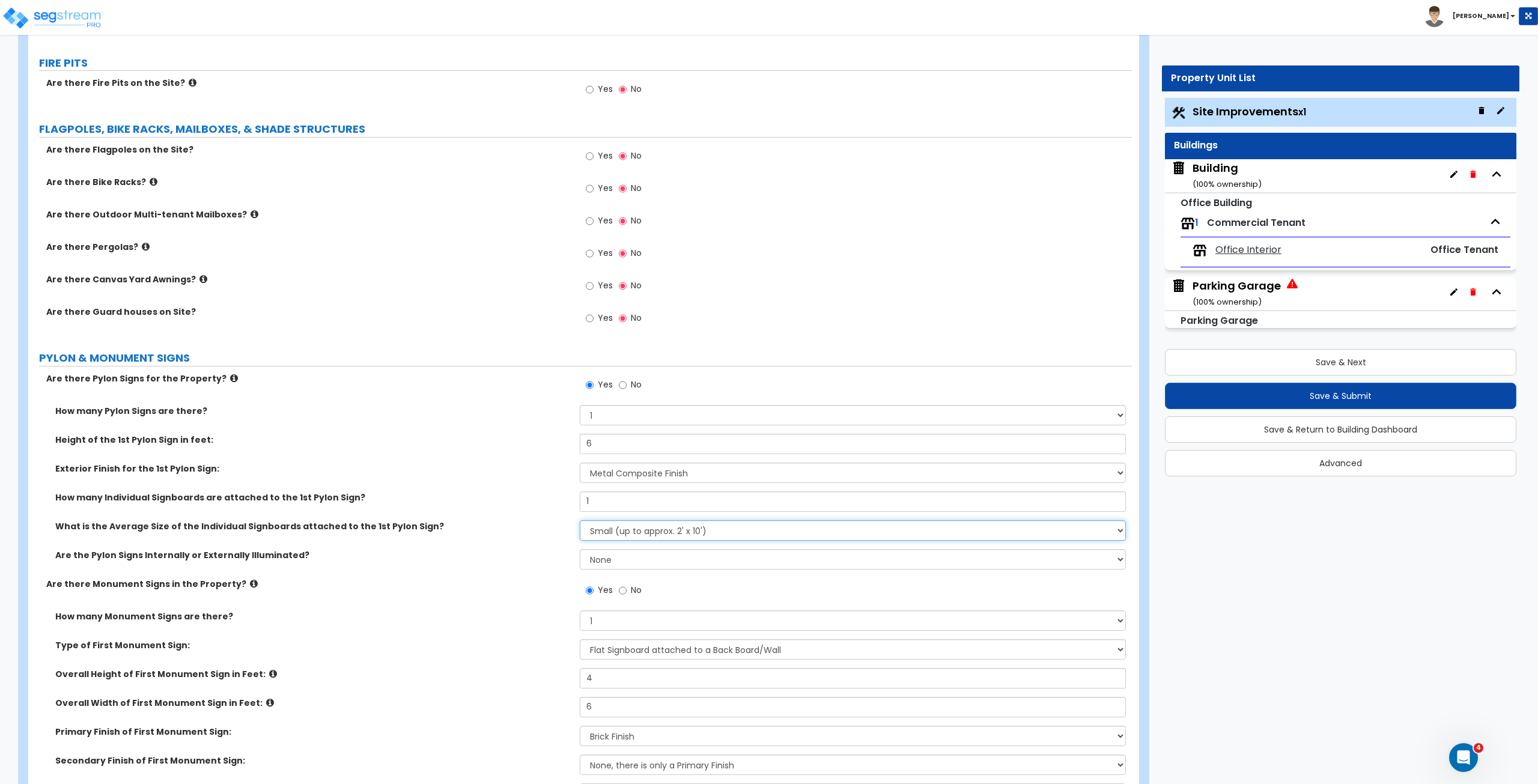
click at [634, 438] on select "Small (up to approx. 2' x 10') Medium (up to approx. 4' x 10') Large (up to app…" at bounding box center [852, 530] width 546 height 20
click at [580, 438] on select "Small (up to approx. 2' x 10') Medium (up to approx. 4' x 10') Large (up to app…" at bounding box center [852, 530] width 546 height 20
click at [542, 438] on label "Are the Pylon Signs Internally or Externally Illuminated?" at bounding box center [313, 555] width 515 height 12
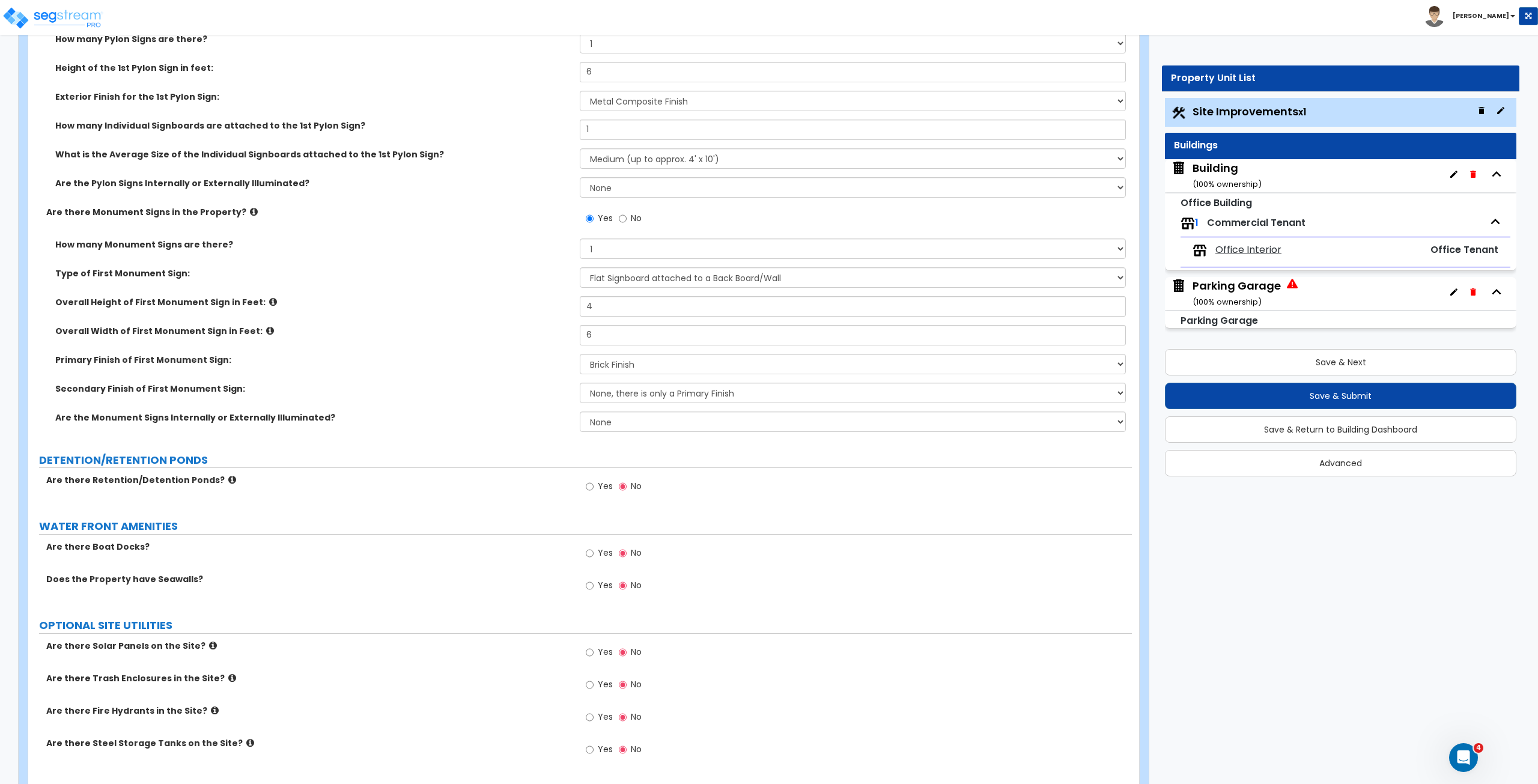
scroll to position [3117, 0]
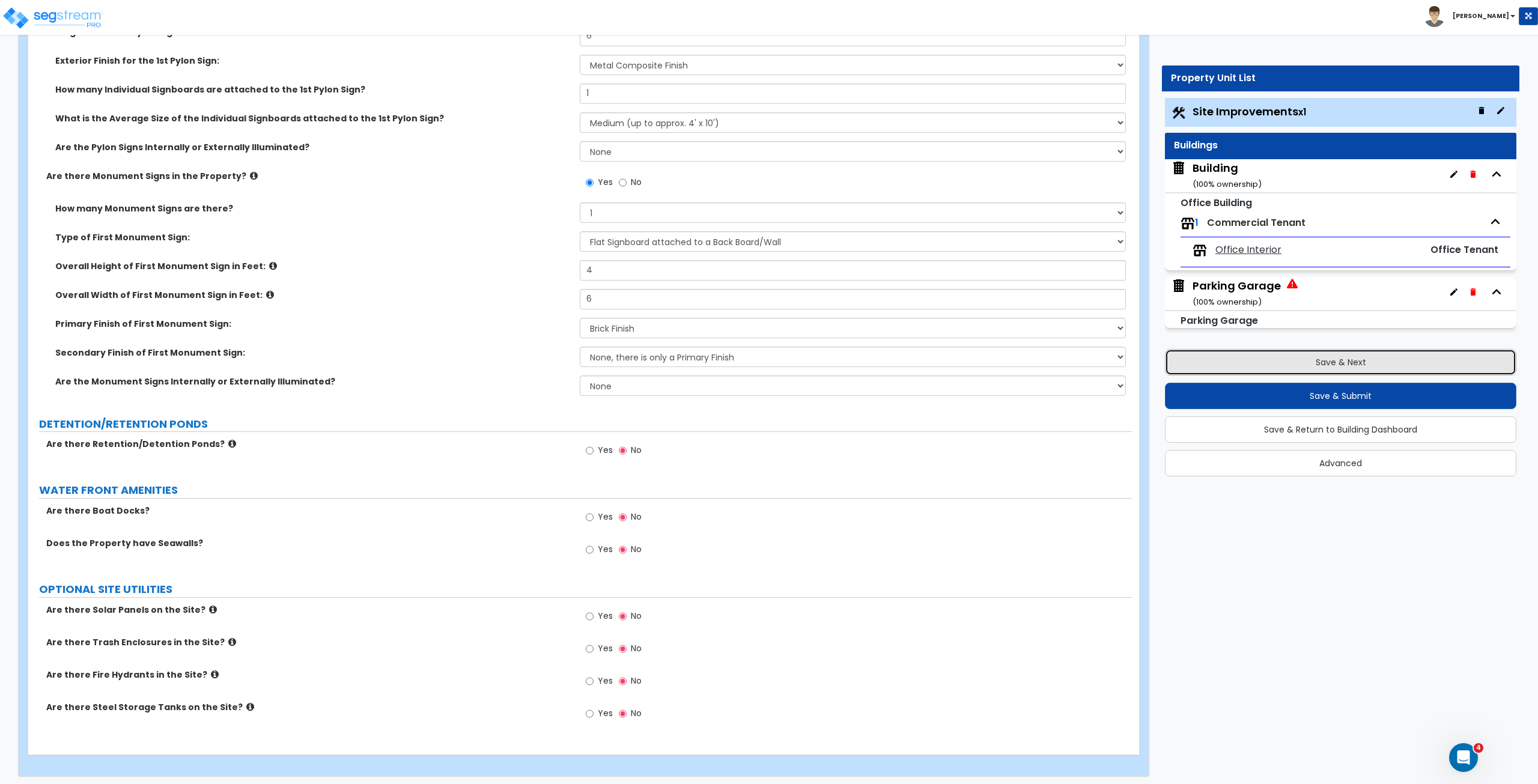
click at [922, 364] on button "Save & Next" at bounding box center [1340, 362] width 351 height 26
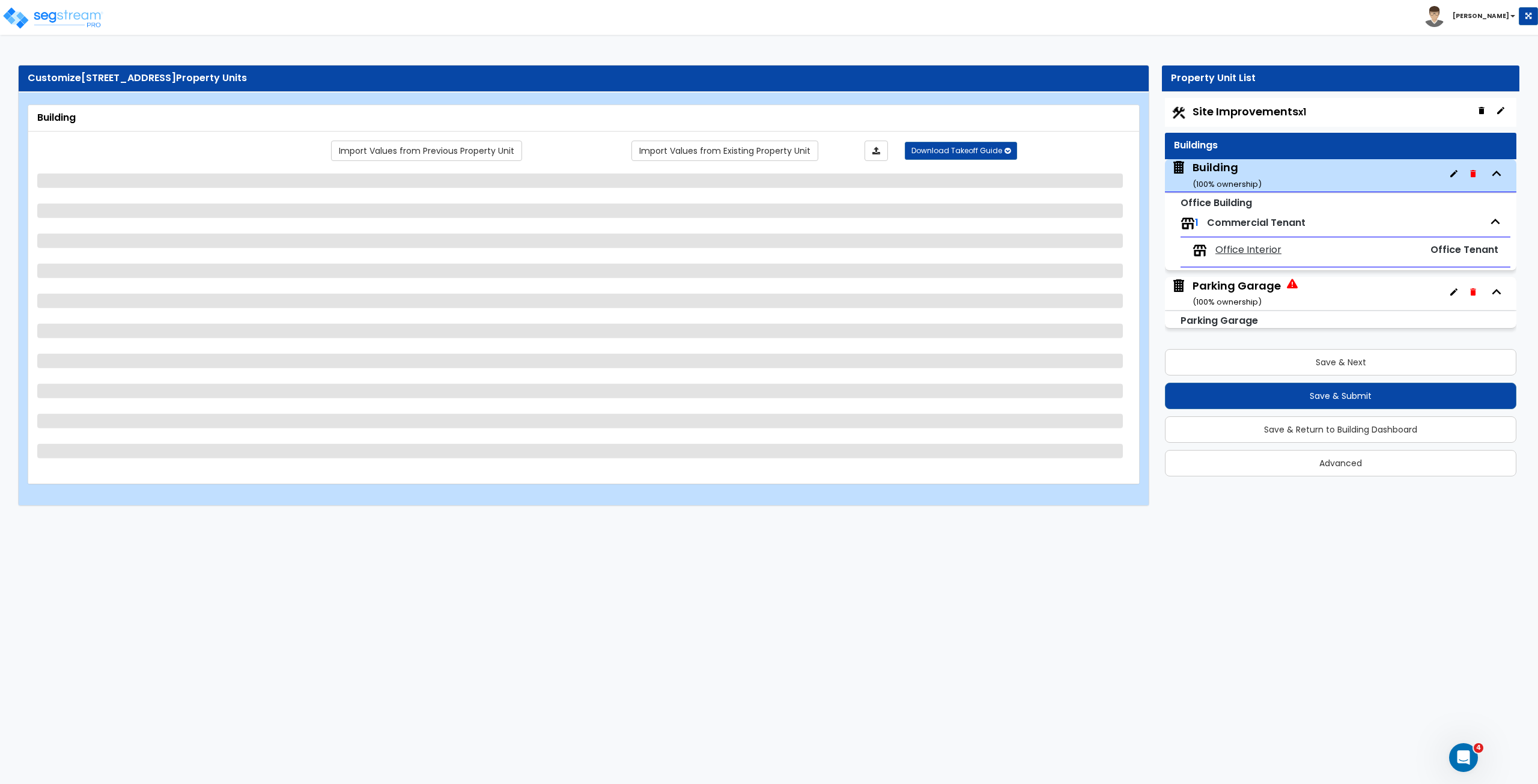
click at [922, 289] on div "Parking Garage ( 100 % ownership)" at bounding box center [1236, 293] width 88 height 31
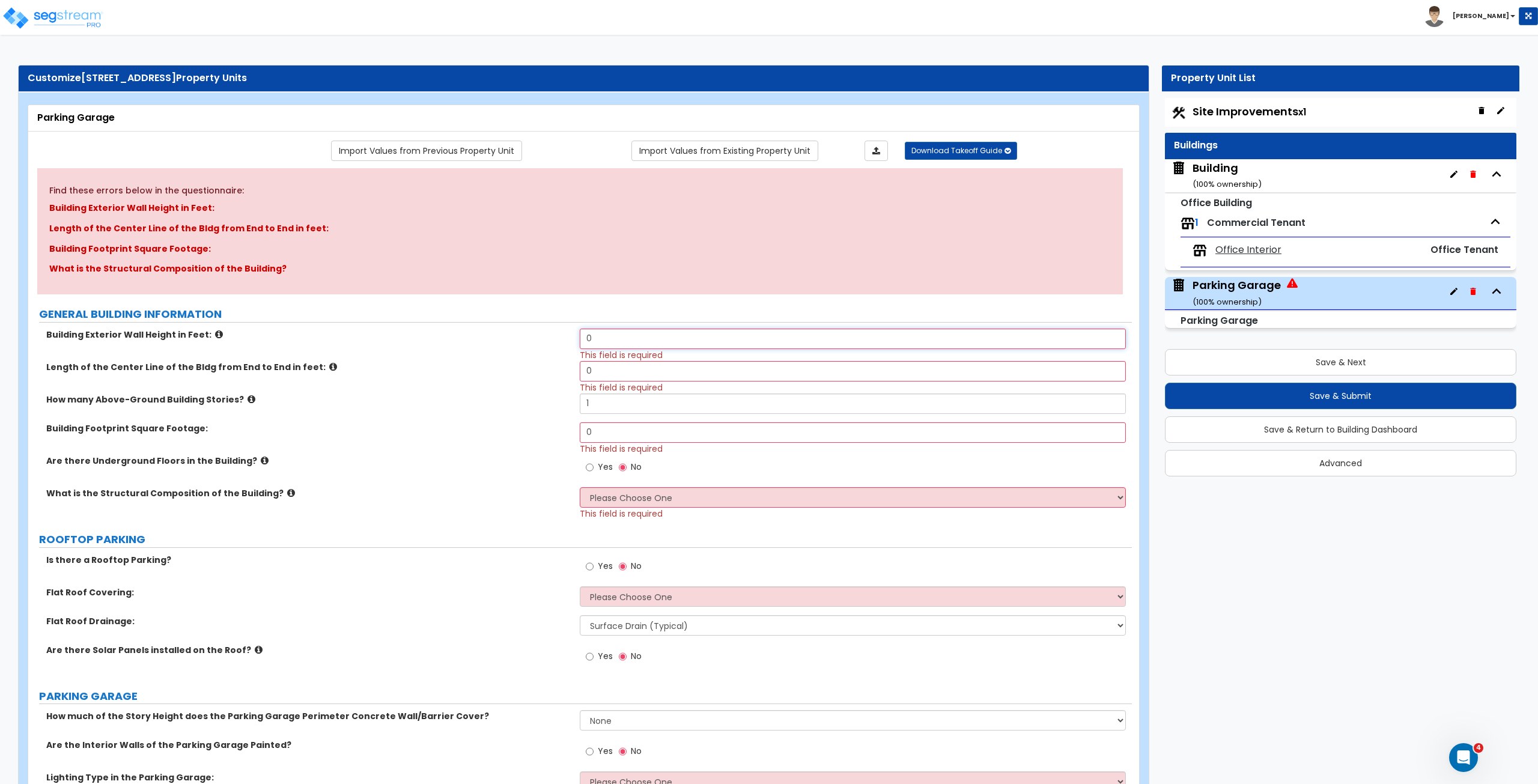
drag, startPoint x: 612, startPoint y: 341, endPoint x: 539, endPoint y: 329, distance: 74.0
click at [539, 329] on div "Building Exterior Wall Height in Feet: 0 This field is required" at bounding box center [580, 345] width 1104 height 32
drag, startPoint x: 615, startPoint y: 368, endPoint x: 556, endPoint y: 367, distance: 59.0
click at [556, 367] on div "Length of the Center Line of the Bldg from End to End in feet: 0 This field is …" at bounding box center [580, 377] width 1104 height 32
drag, startPoint x: 617, startPoint y: 437, endPoint x: 555, endPoint y: 427, distance: 62.8
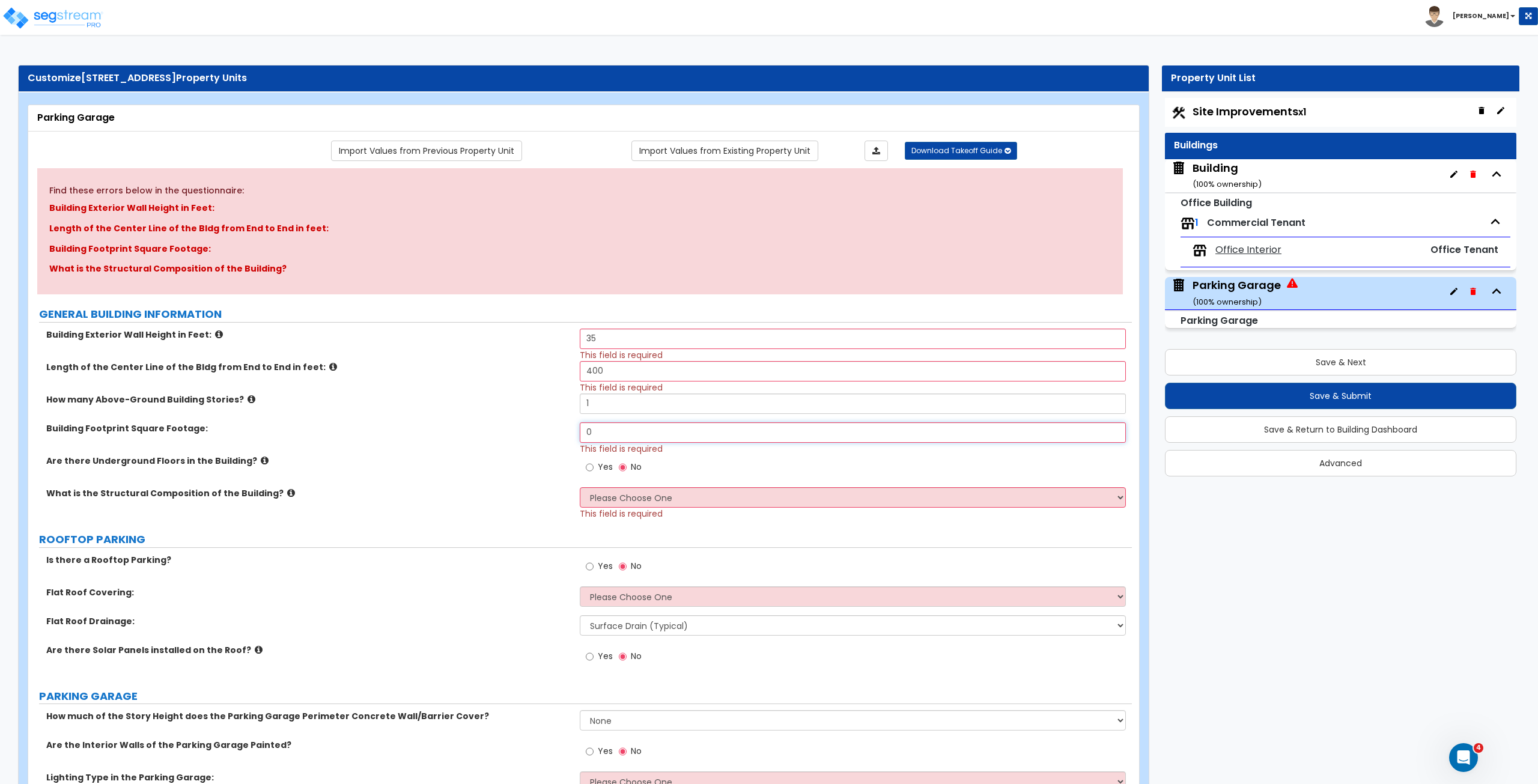
click at [555, 427] on div "Building Footprint Square Footage: 0 This field is required" at bounding box center [580, 438] width 1104 height 32
click at [554, 432] on label "Building Footprint Square Footage:" at bounding box center [309, 428] width 525 height 12
click at [593, 438] on select "Please Choose One Reinforced Concrete Structural Steel" at bounding box center [852, 497] width 546 height 20
click at [580, 438] on select "Please Choose One Reinforced Concrete Structural Steel" at bounding box center [852, 497] width 546 height 20
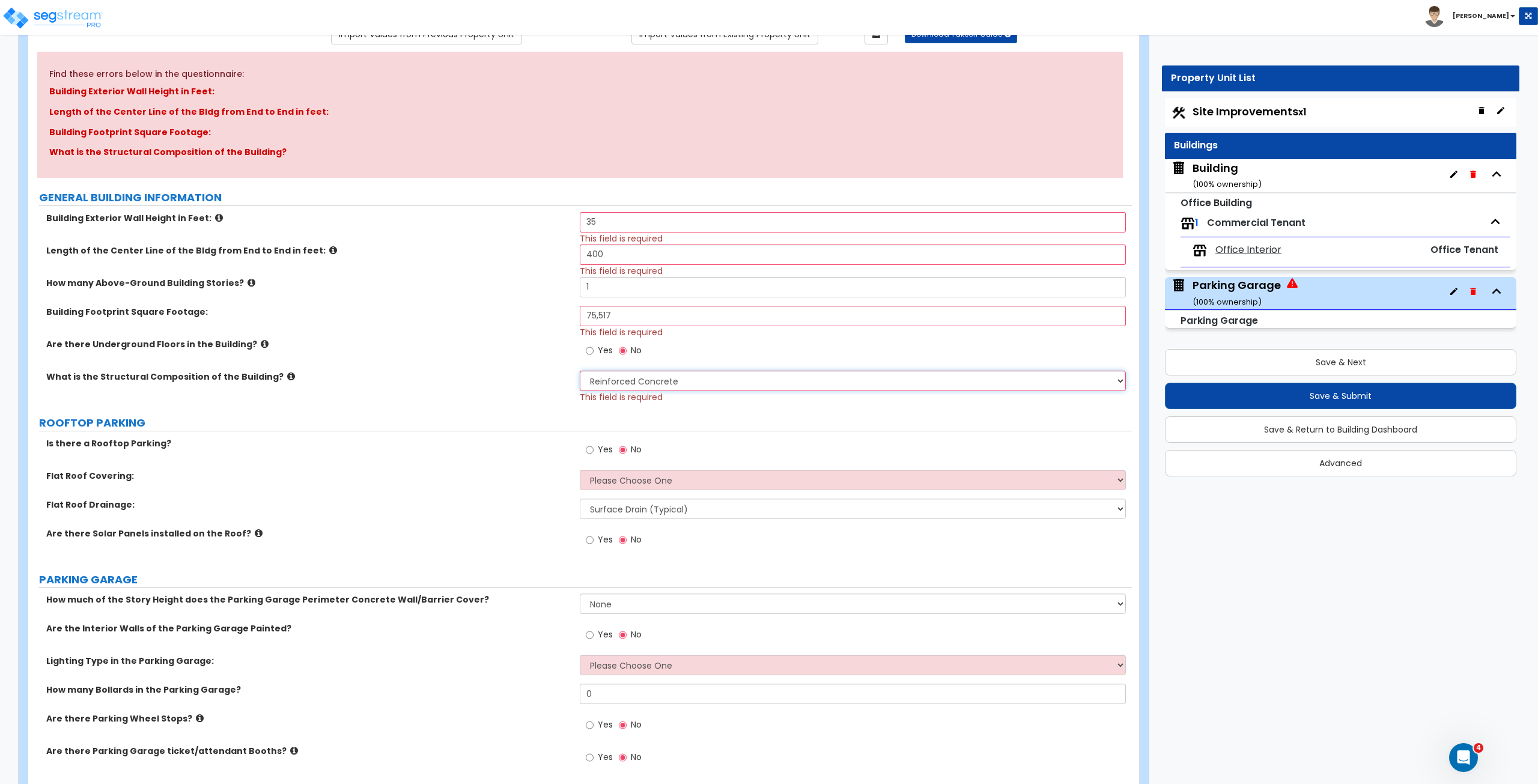
scroll to position [124, 0]
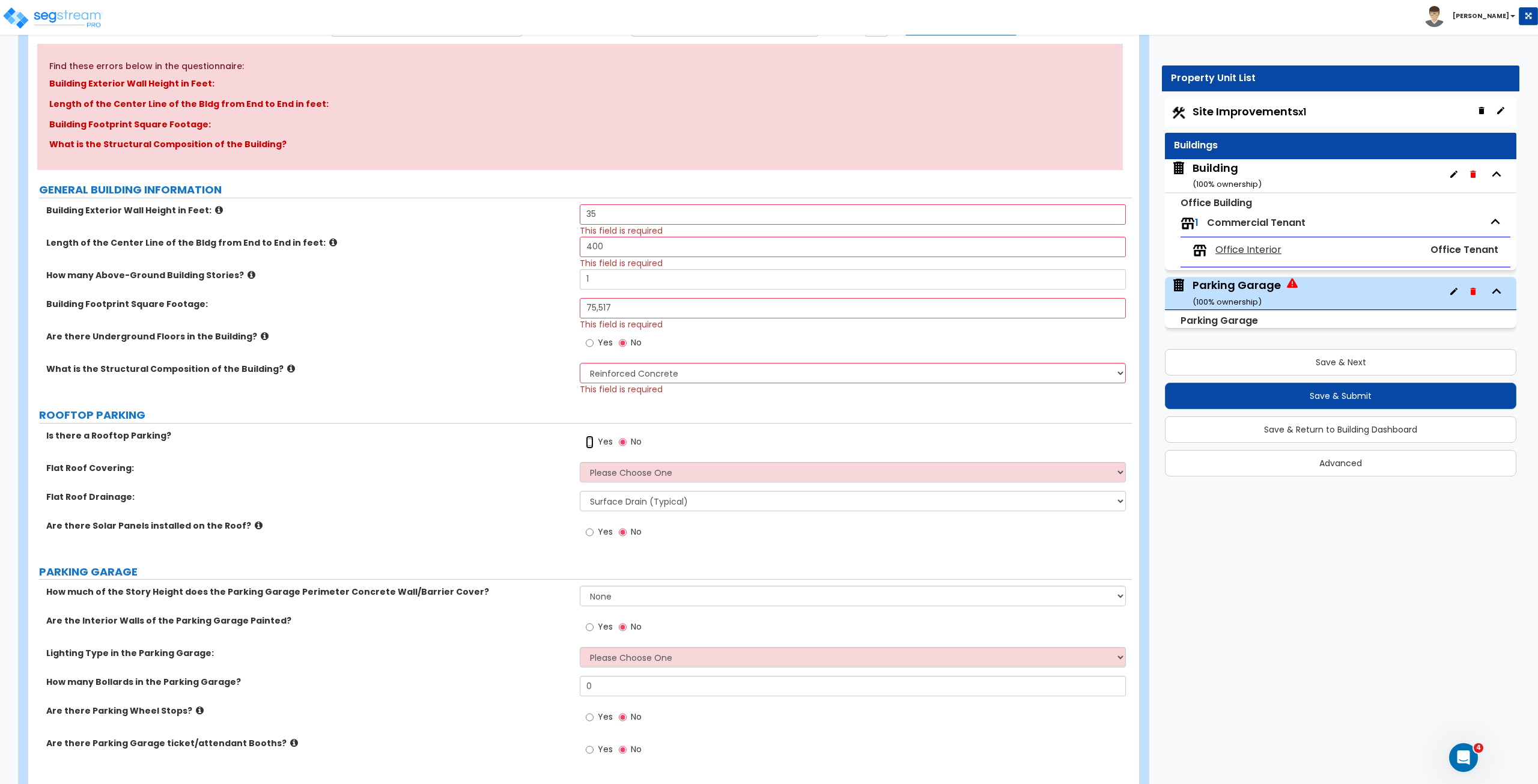
click at [590, 438] on input "Yes" at bounding box center [590, 441] width 8 height 13
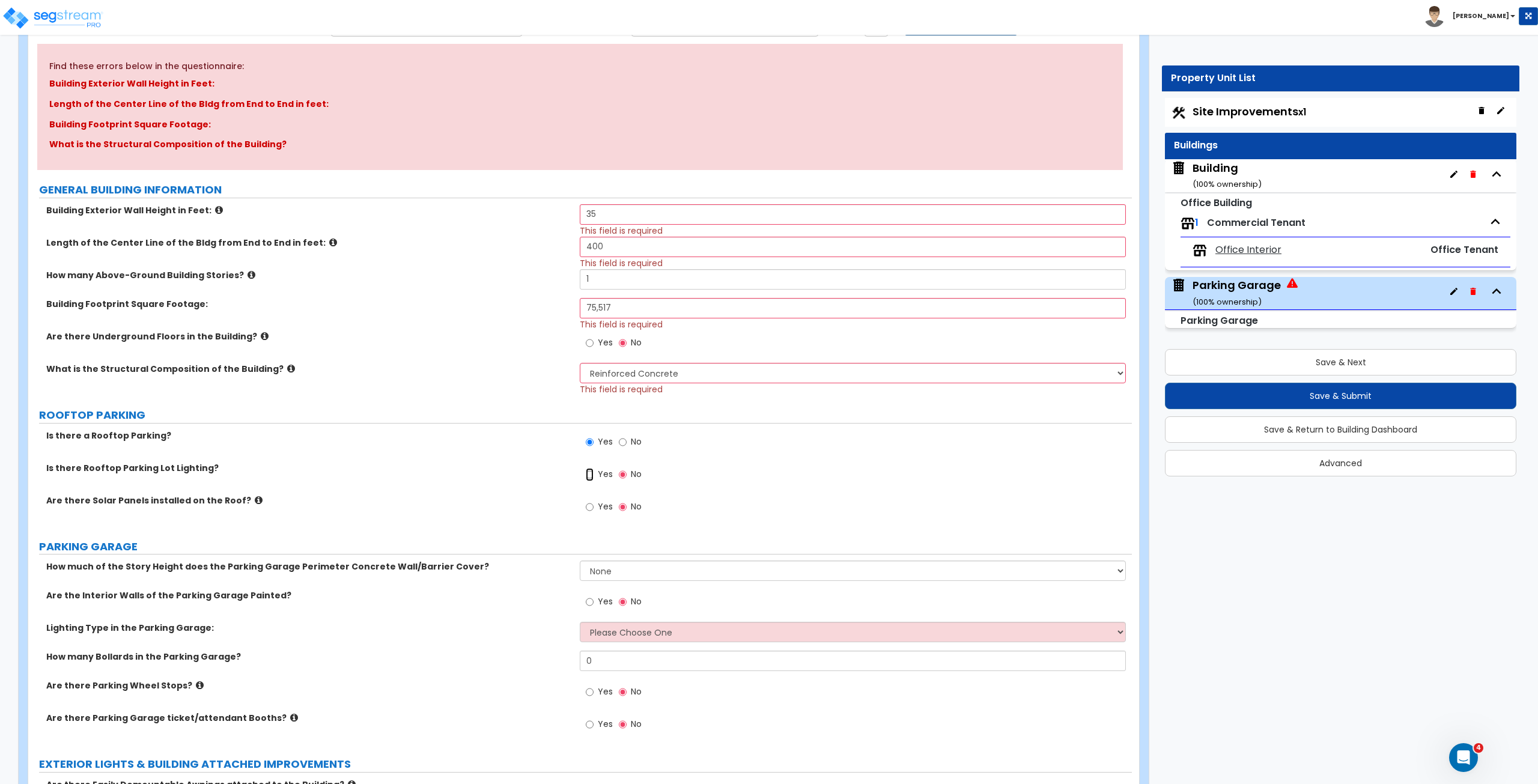
click at [590, 438] on input "Yes" at bounding box center [590, 474] width 8 height 13
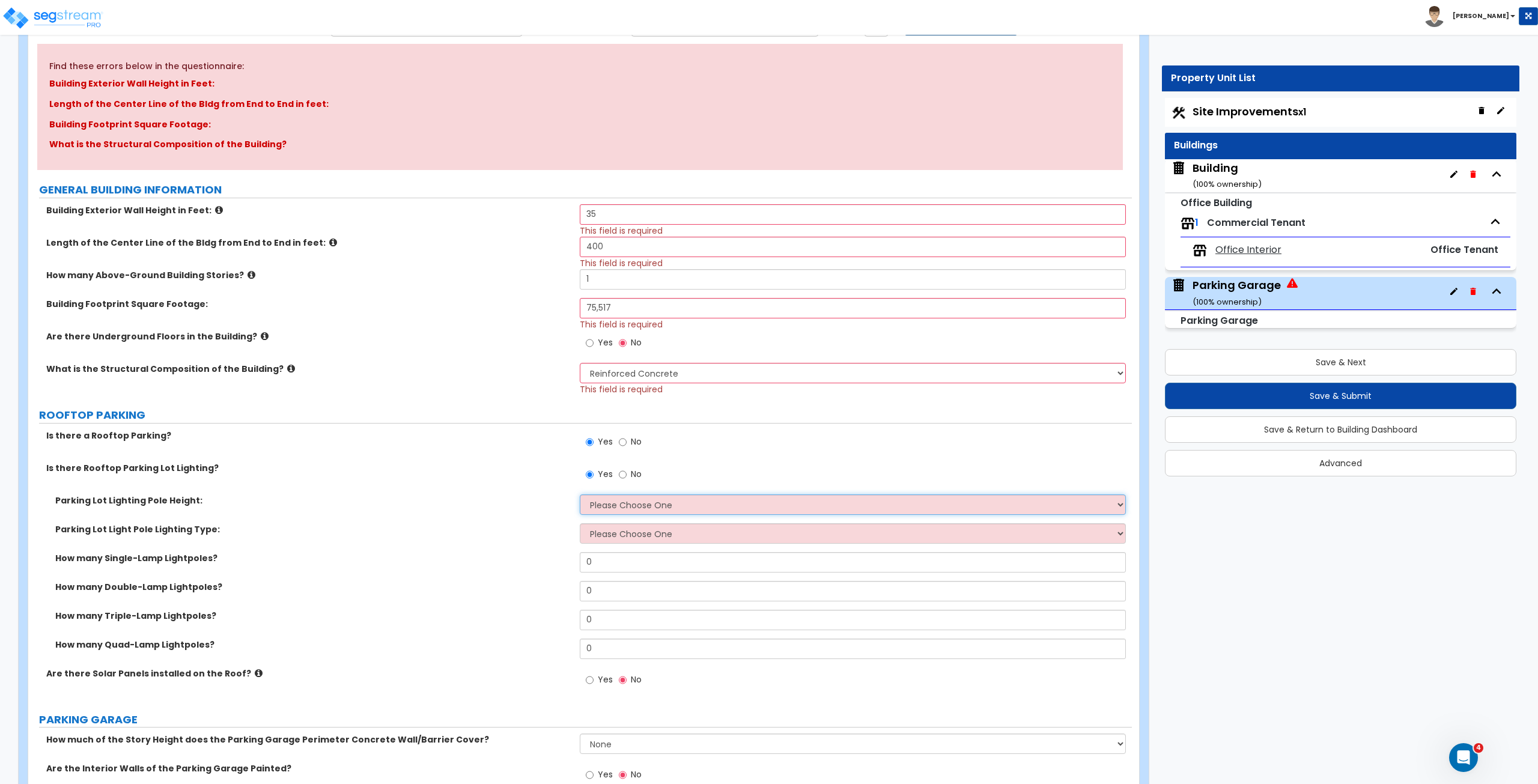
click at [609, 438] on select "Please Choose One 20' high 30' high 40' high" at bounding box center [852, 505] width 546 height 20
click at [580, 438] on select "Please Choose One 20' high 30' high 40' high" at bounding box center [852, 505] width 546 height 20
click at [617, 438] on select "Please Choose One LED Metal Halide High Pressure Sodium Please Choose for me" at bounding box center [852, 533] width 546 height 20
click at [580, 438] on select "Please Choose One LED Metal Halide High Pressure Sodium Please Choose for me" at bounding box center [852, 533] width 546 height 20
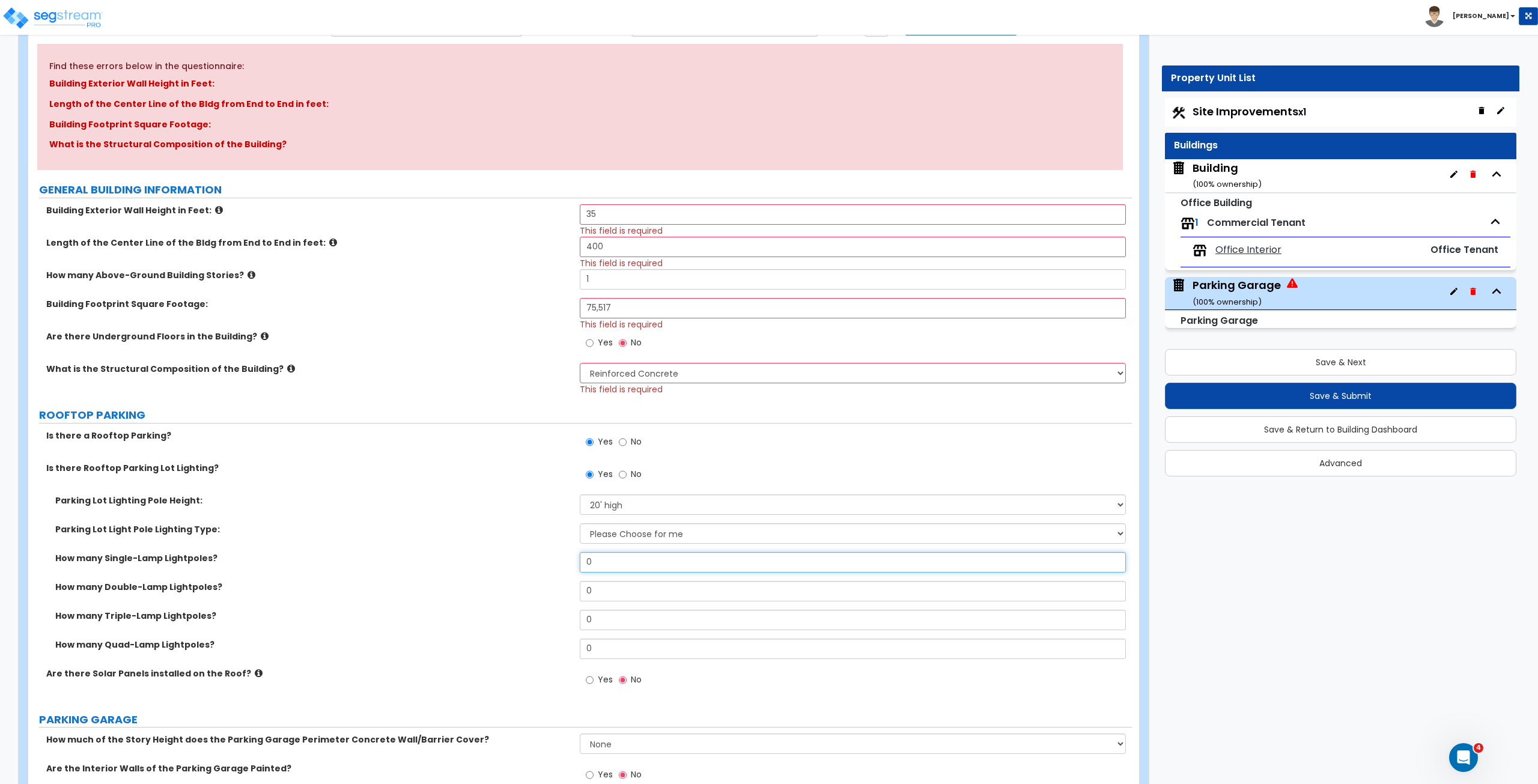
drag, startPoint x: 611, startPoint y: 560, endPoint x: 543, endPoint y: 557, distance: 68.1
click at [543, 438] on div "How many Single-Lamp Lightpoles? 0" at bounding box center [580, 566] width 1104 height 29
click at [543, 438] on label "How many Single-Lamp Lightpoles?" at bounding box center [313, 558] width 515 height 12
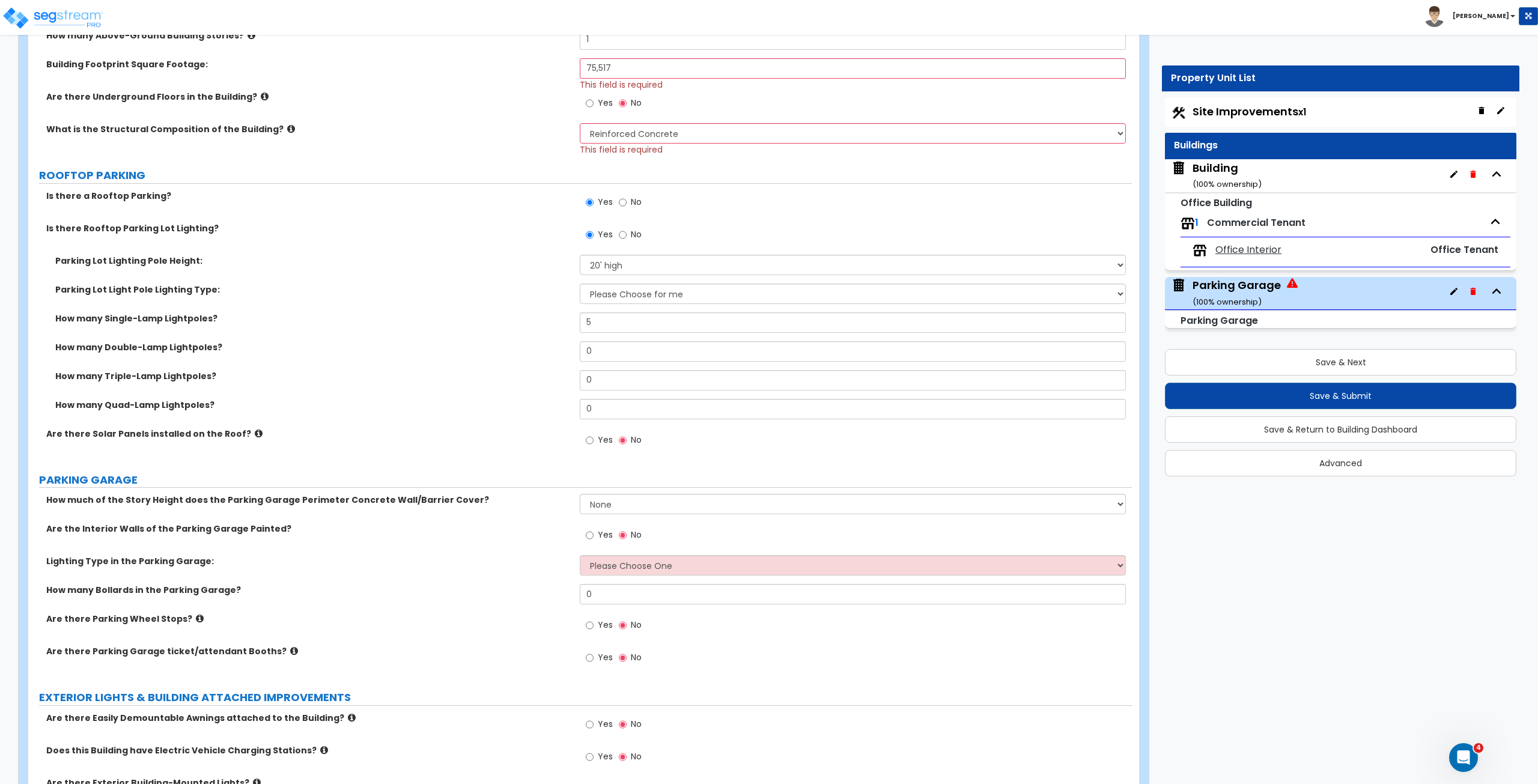
scroll to position [368, 0]
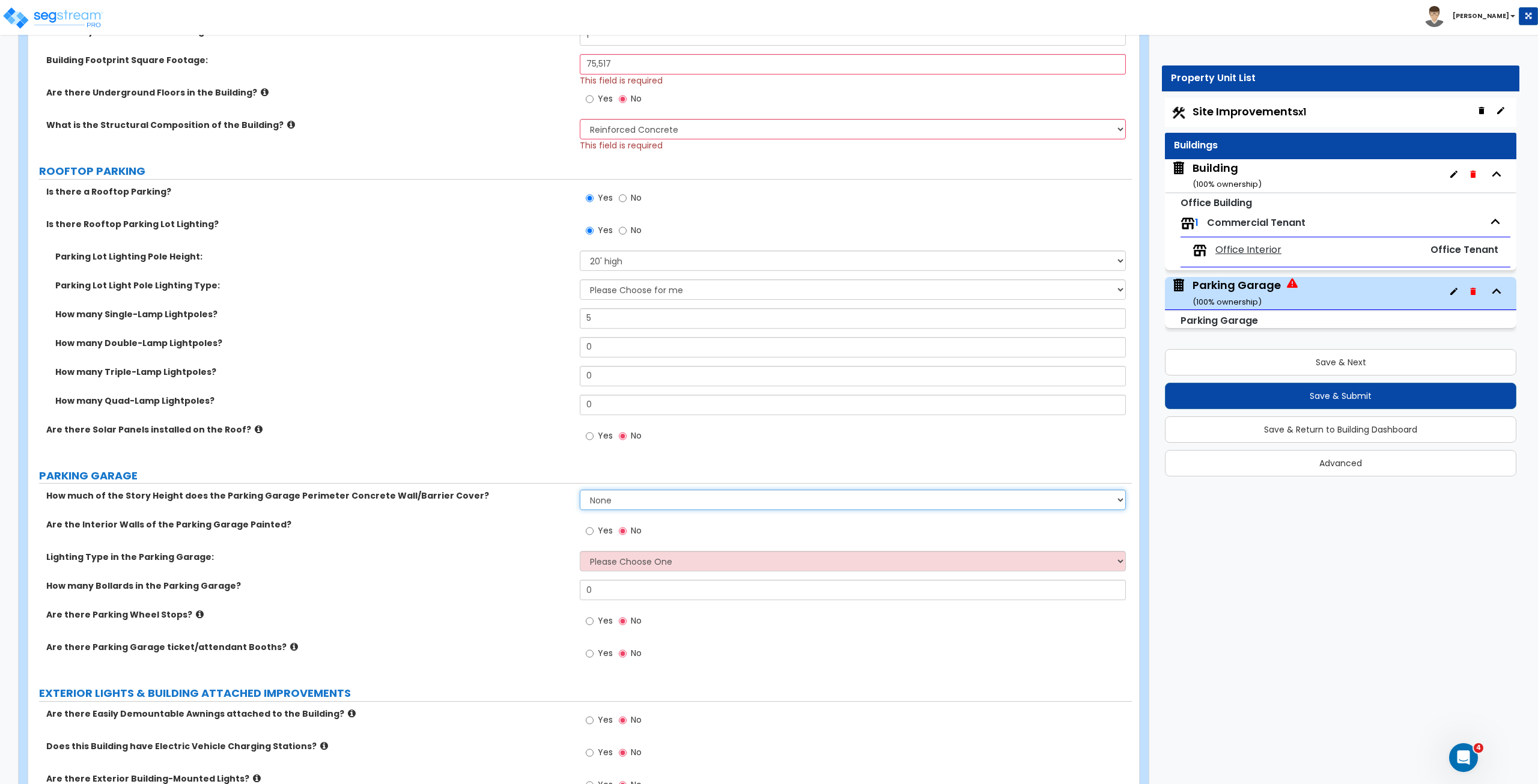
click at [604, 438] on select "None Only About Half of the Story Height Most of the Story Height is Covered Ea…" at bounding box center [852, 499] width 546 height 20
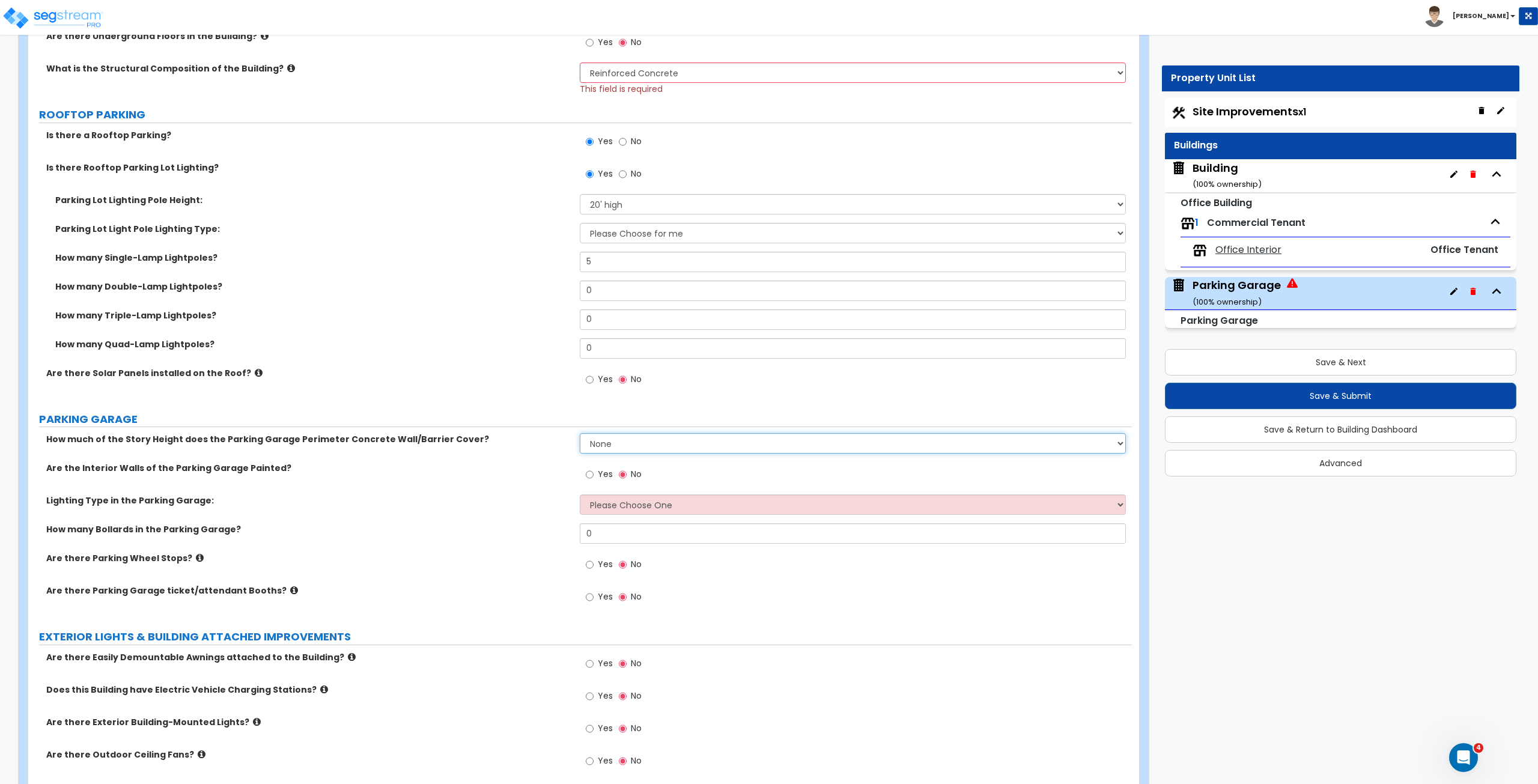
scroll to position [441, 0]
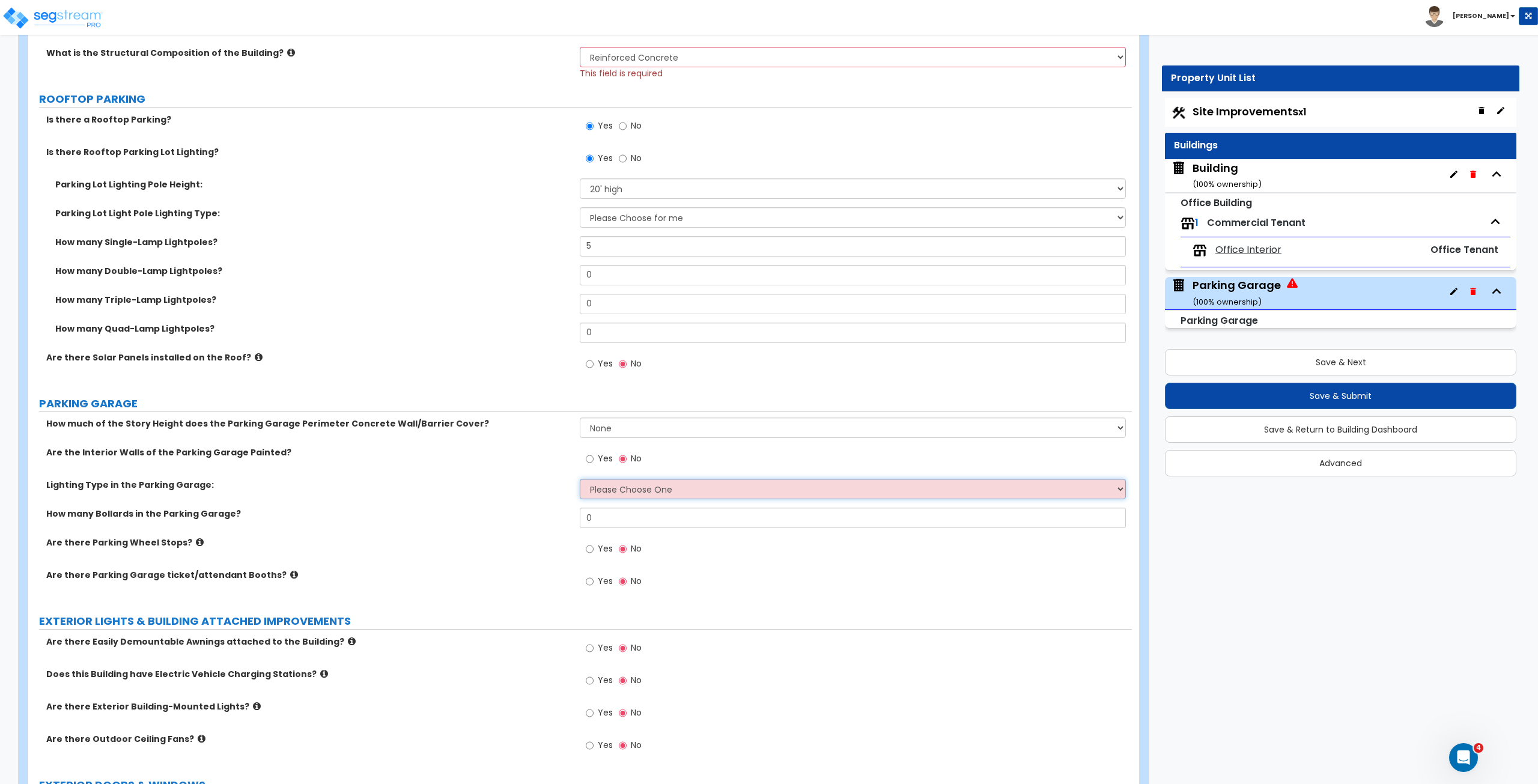
click at [597, 438] on select "Please Choose One Bay Lighting Strip Lighting" at bounding box center [852, 488] width 546 height 20
click at [580, 438] on select "Please Choose One Bay Lighting Strip Lighting" at bounding box center [852, 488] width 546 height 20
click at [509, 438] on label "How many Bollards in the Parking Garage?" at bounding box center [309, 514] width 525 height 12
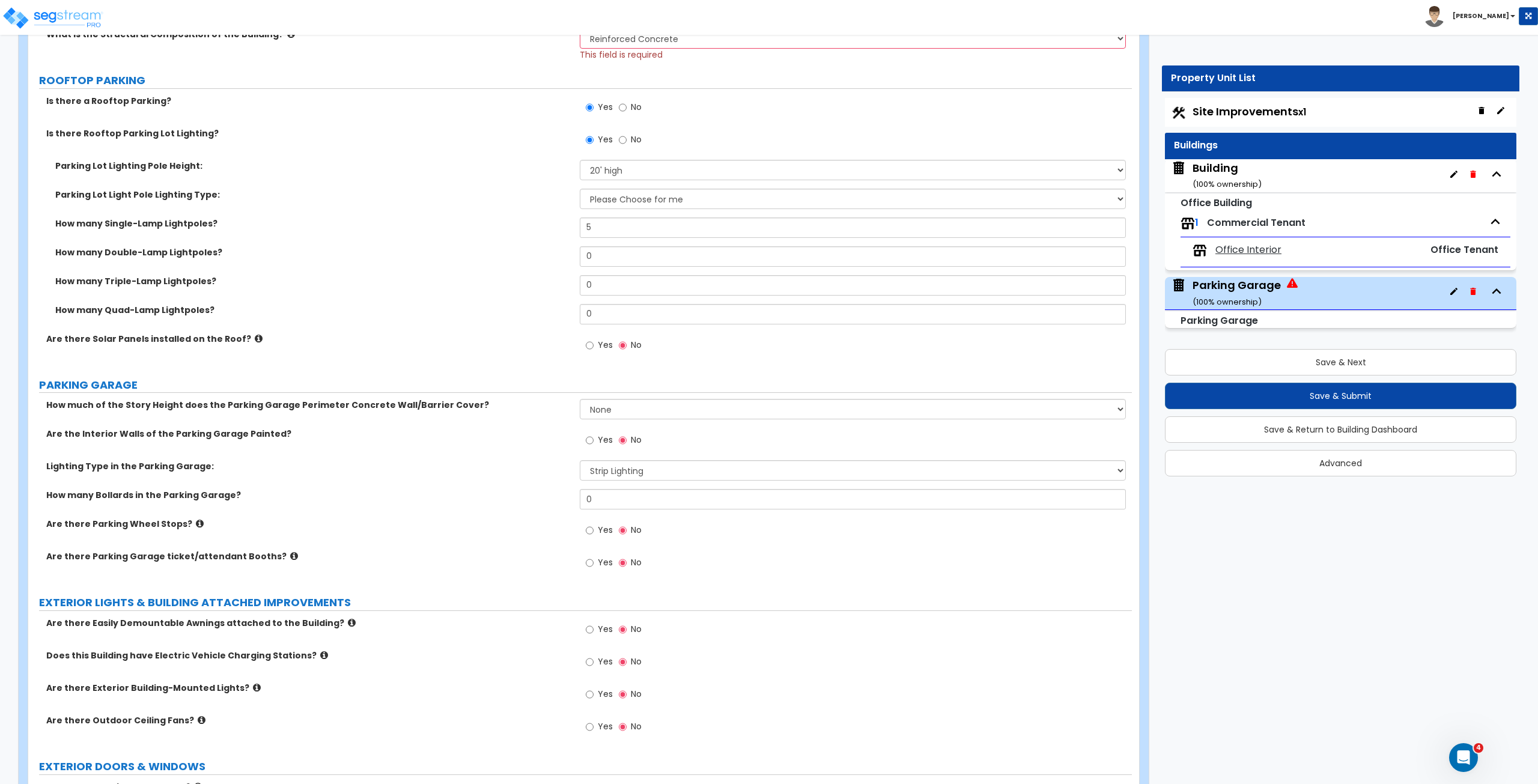
scroll to position [459, 0]
drag, startPoint x: 603, startPoint y: 495, endPoint x: 509, endPoint y: 495, distance: 94.0
click at [509, 438] on div "How many Bollards in the Parking Garage? 0" at bounding box center [580, 502] width 1104 height 29
click at [509, 438] on label "How many Bollards in the Parking Garage?" at bounding box center [309, 495] width 525 height 12
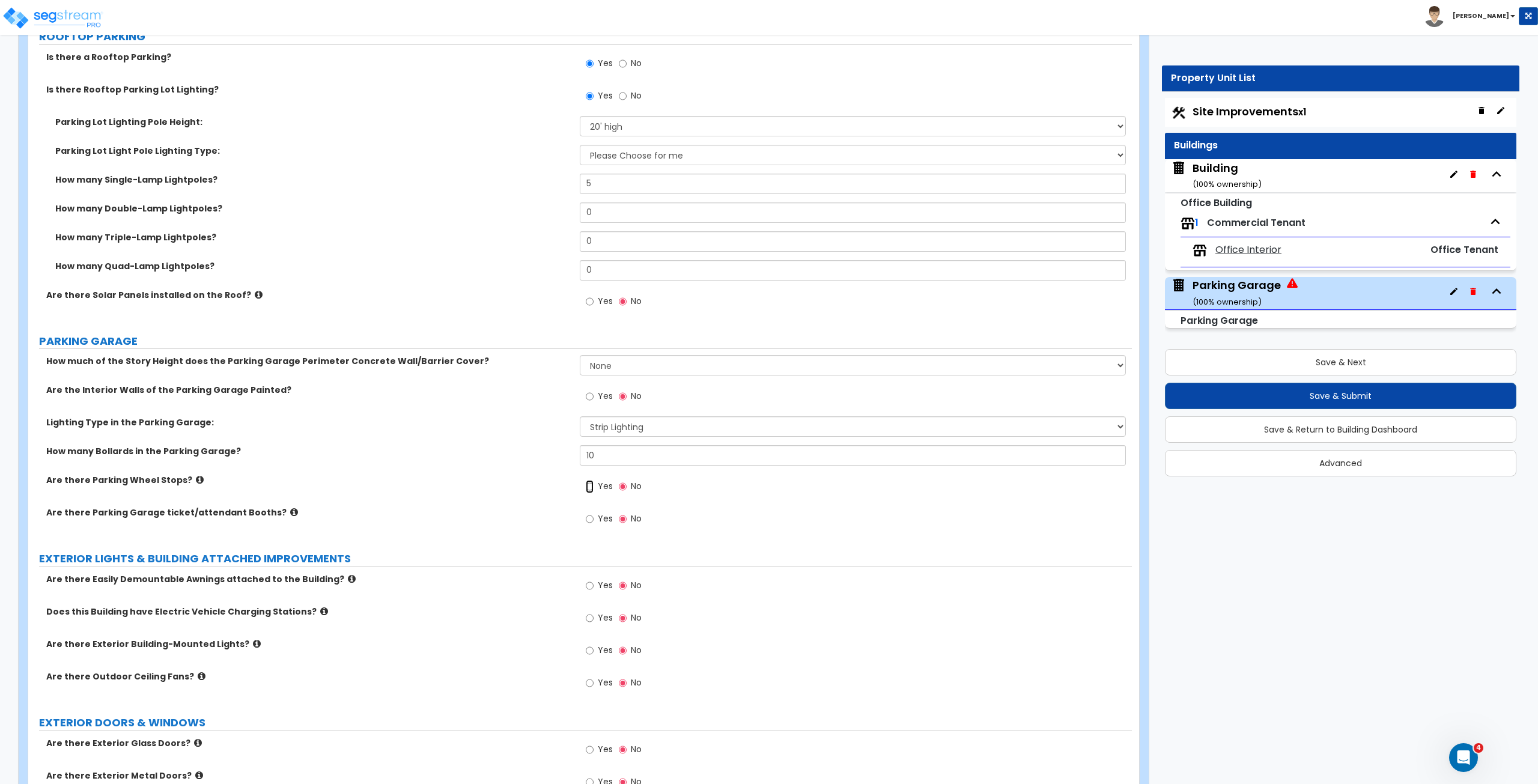
click at [590, 438] on input "Yes" at bounding box center [590, 486] width 8 height 13
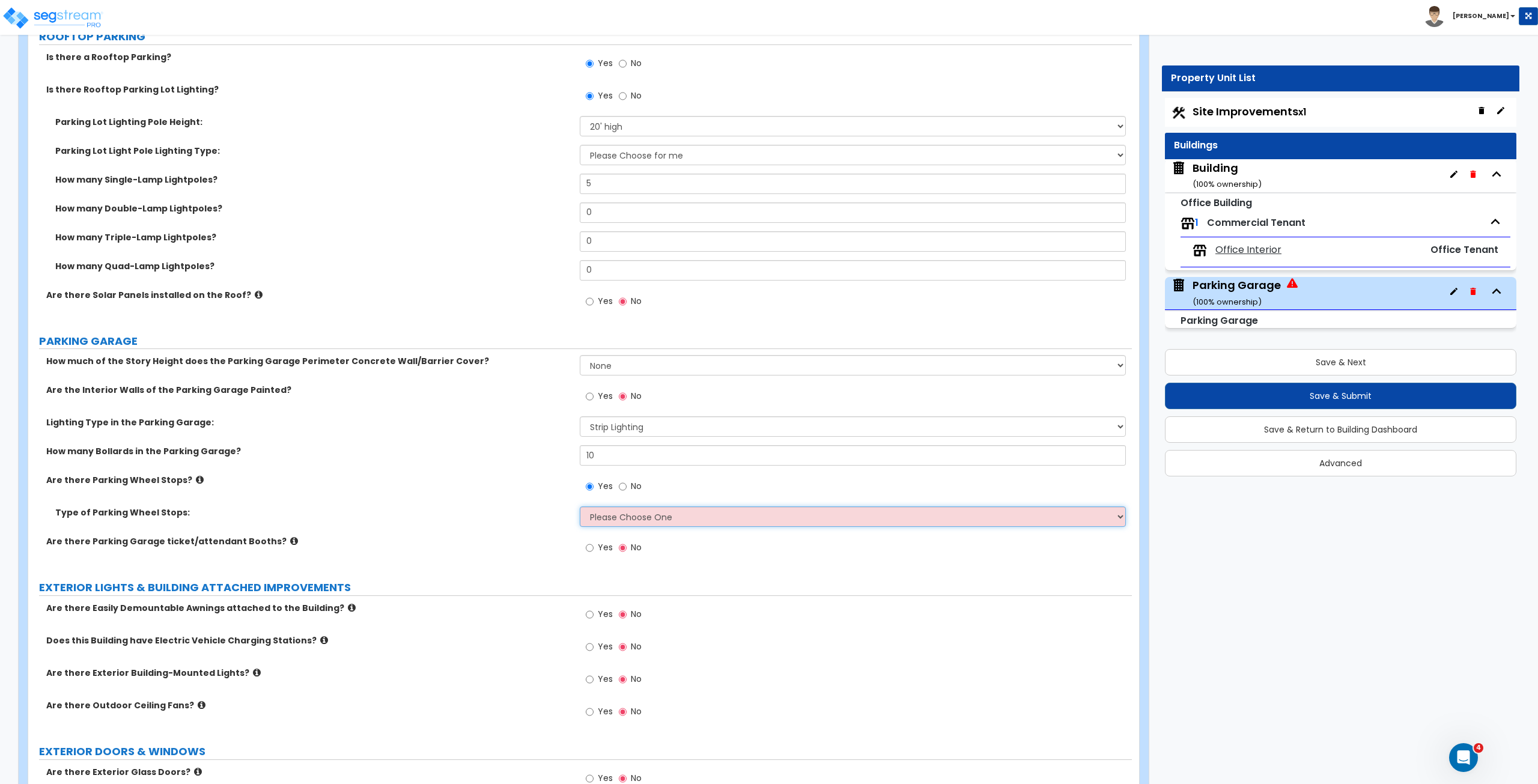
click at [600, 438] on select "Please Choose One Rubber/Plastic Concrete" at bounding box center [852, 516] width 546 height 20
click at [580, 438] on select "Please Choose One Rubber/Plastic Concrete" at bounding box center [852, 516] width 546 height 20
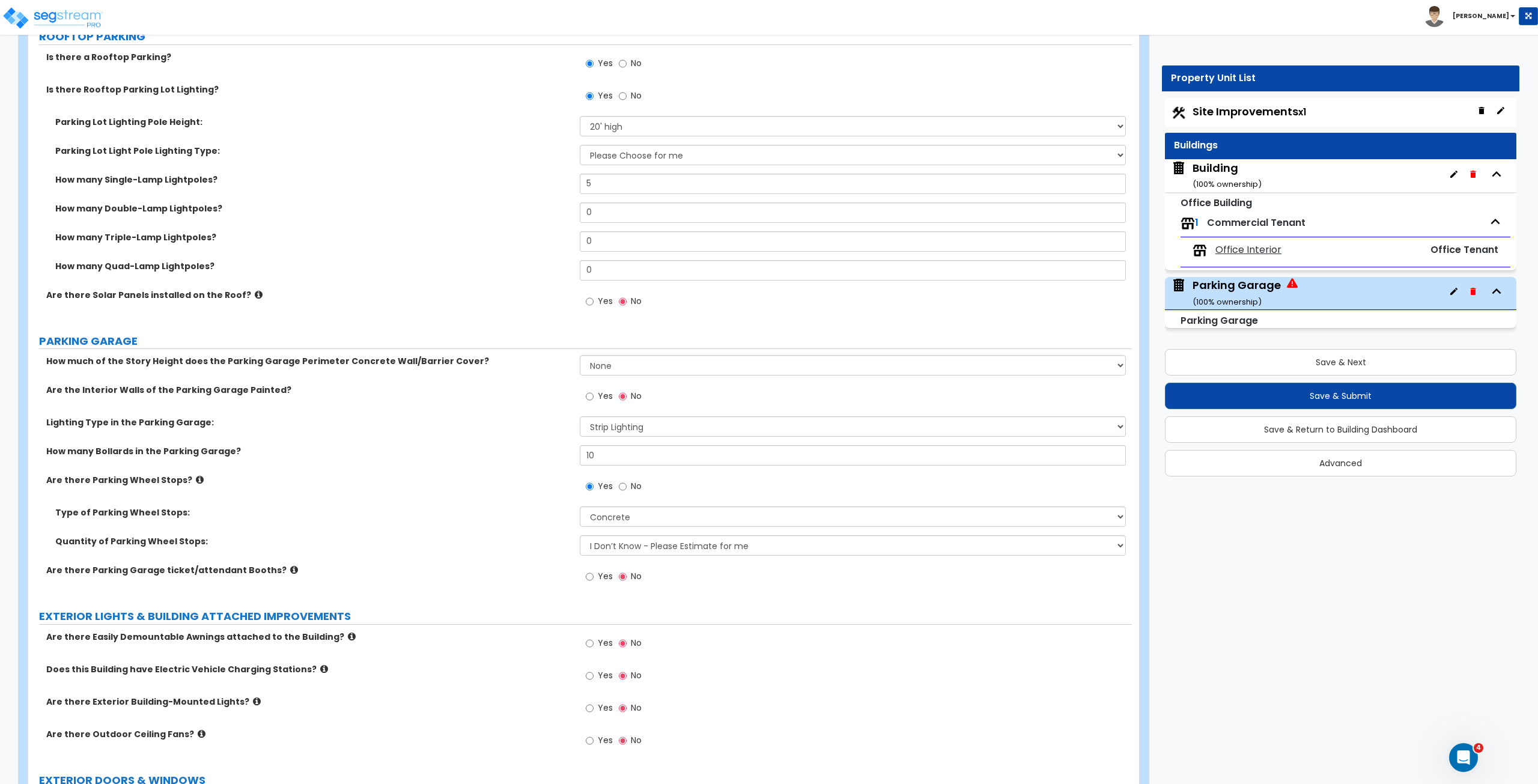
click at [539, 438] on label "Quantity of Parking Wheel Stops:" at bounding box center [313, 542] width 515 height 12
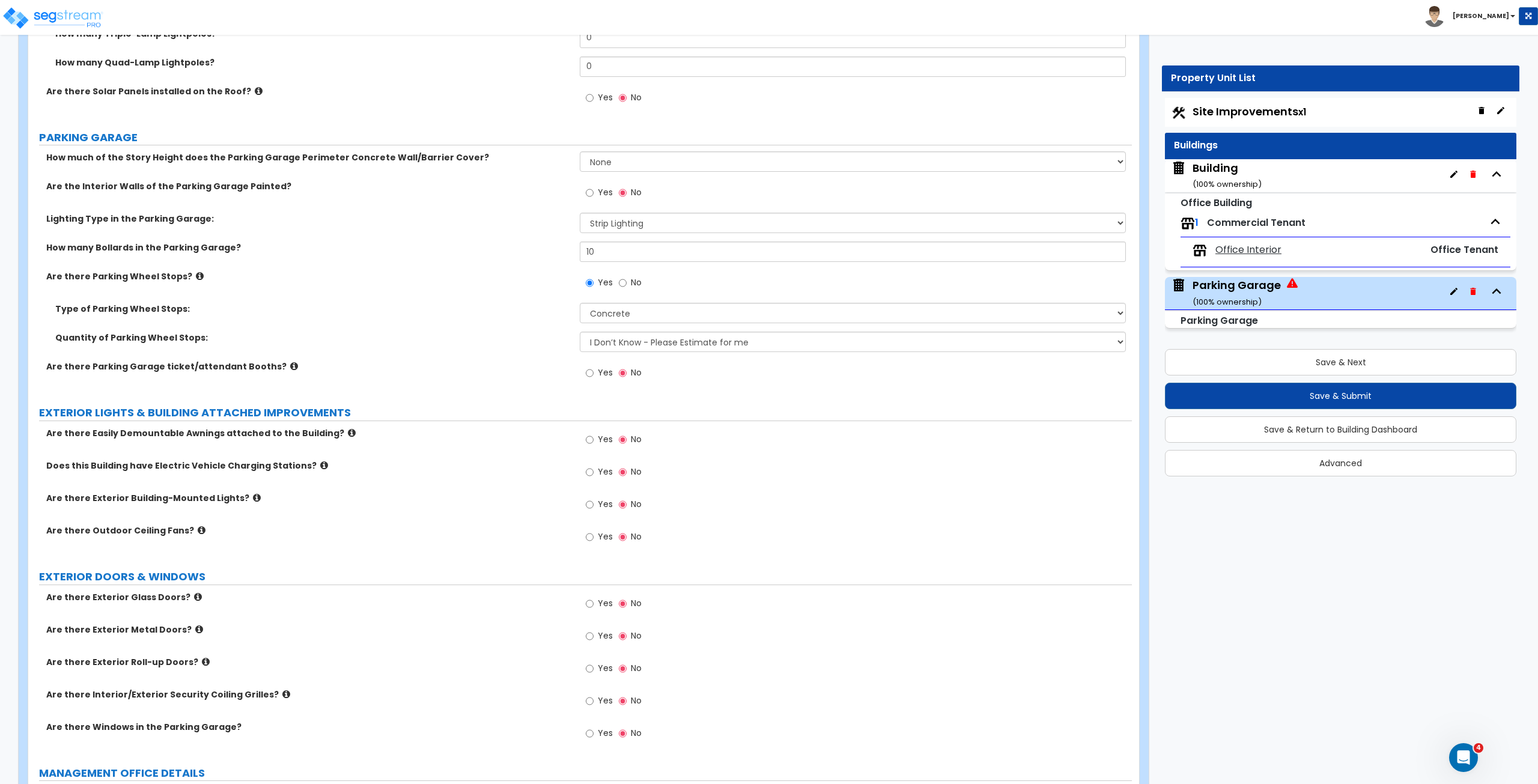
scroll to position [709, 0]
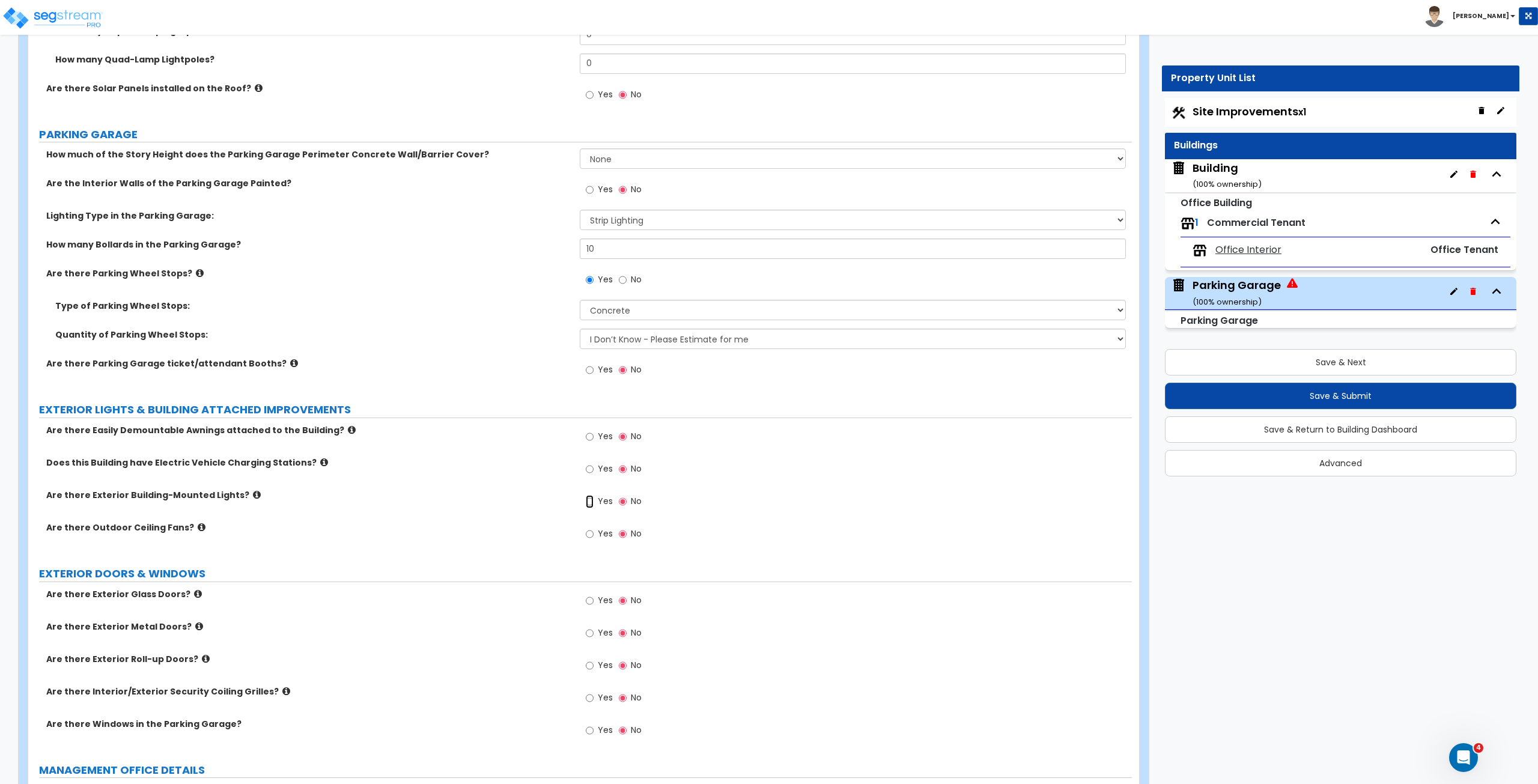
click at [589, 438] on input "Yes" at bounding box center [590, 501] width 8 height 13
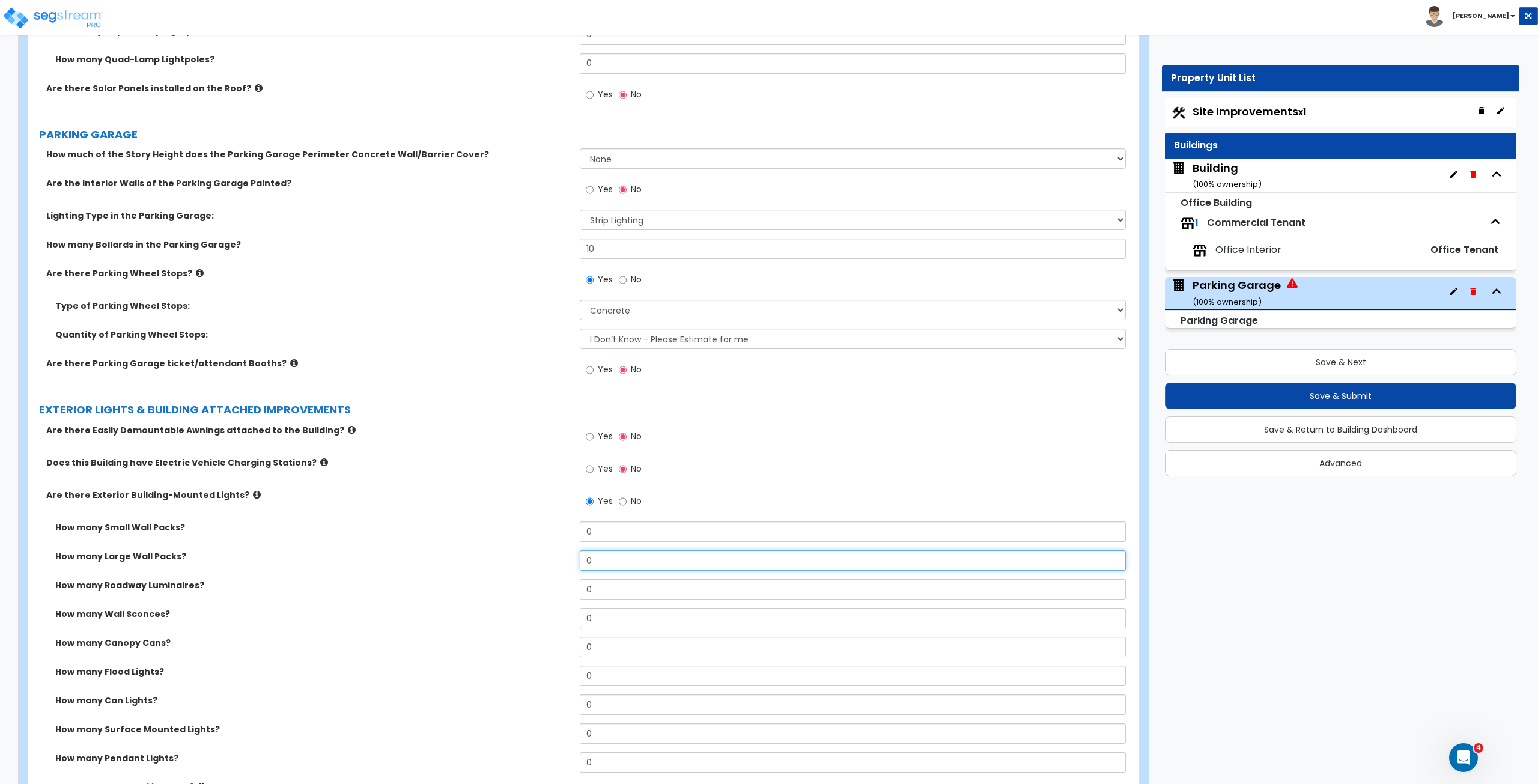
drag, startPoint x: 600, startPoint y: 565, endPoint x: 510, endPoint y: 522, distance: 99.7
click at [510, 438] on div "How many Small Wall Packs? 0 How many Large Wall Packs? 0 How many Roadway Lumi…" at bounding box center [580, 651] width 1086 height 259
click at [510, 438] on label "How many Small Wall Packs?" at bounding box center [313, 528] width 515 height 12
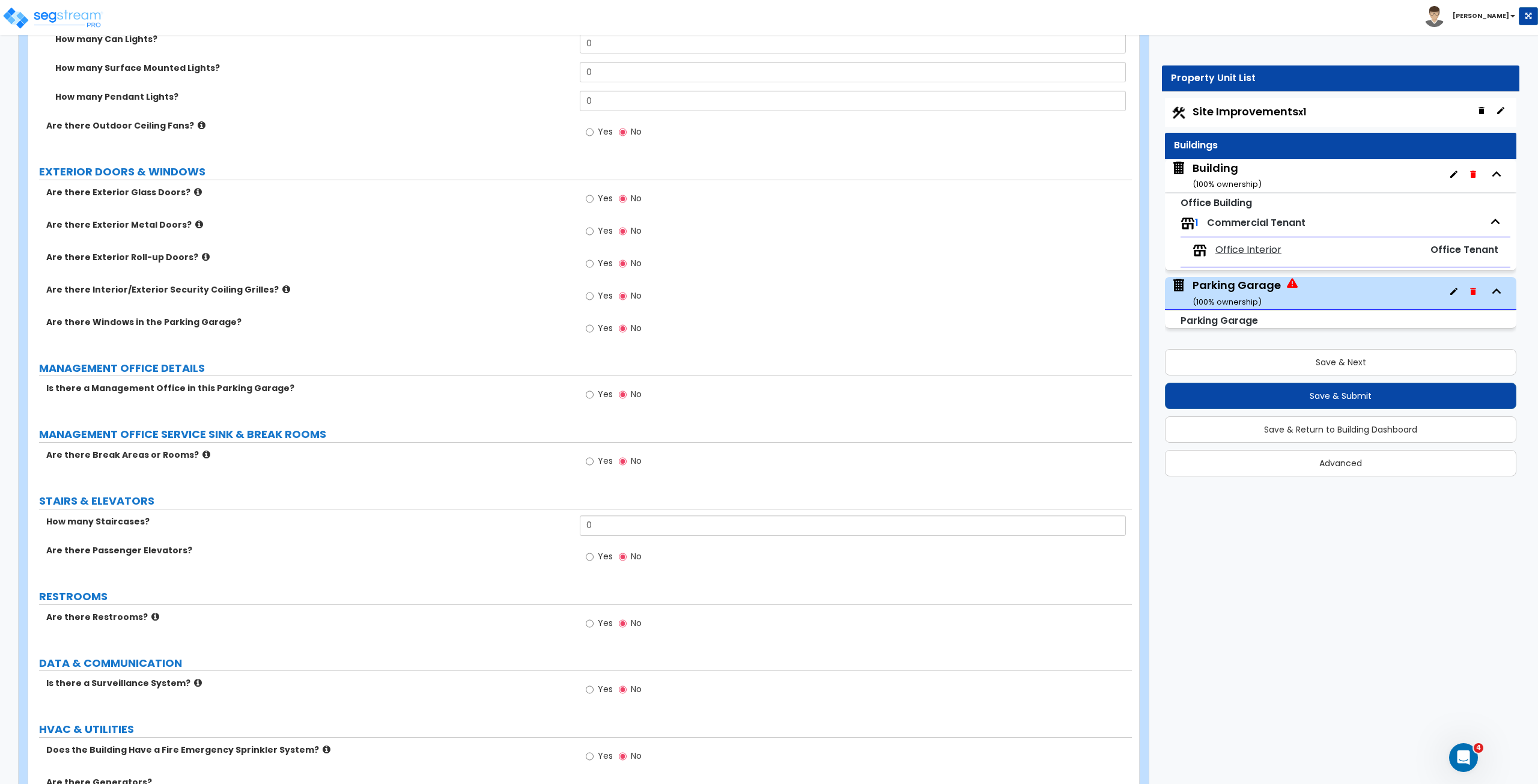
scroll to position [1374, 0]
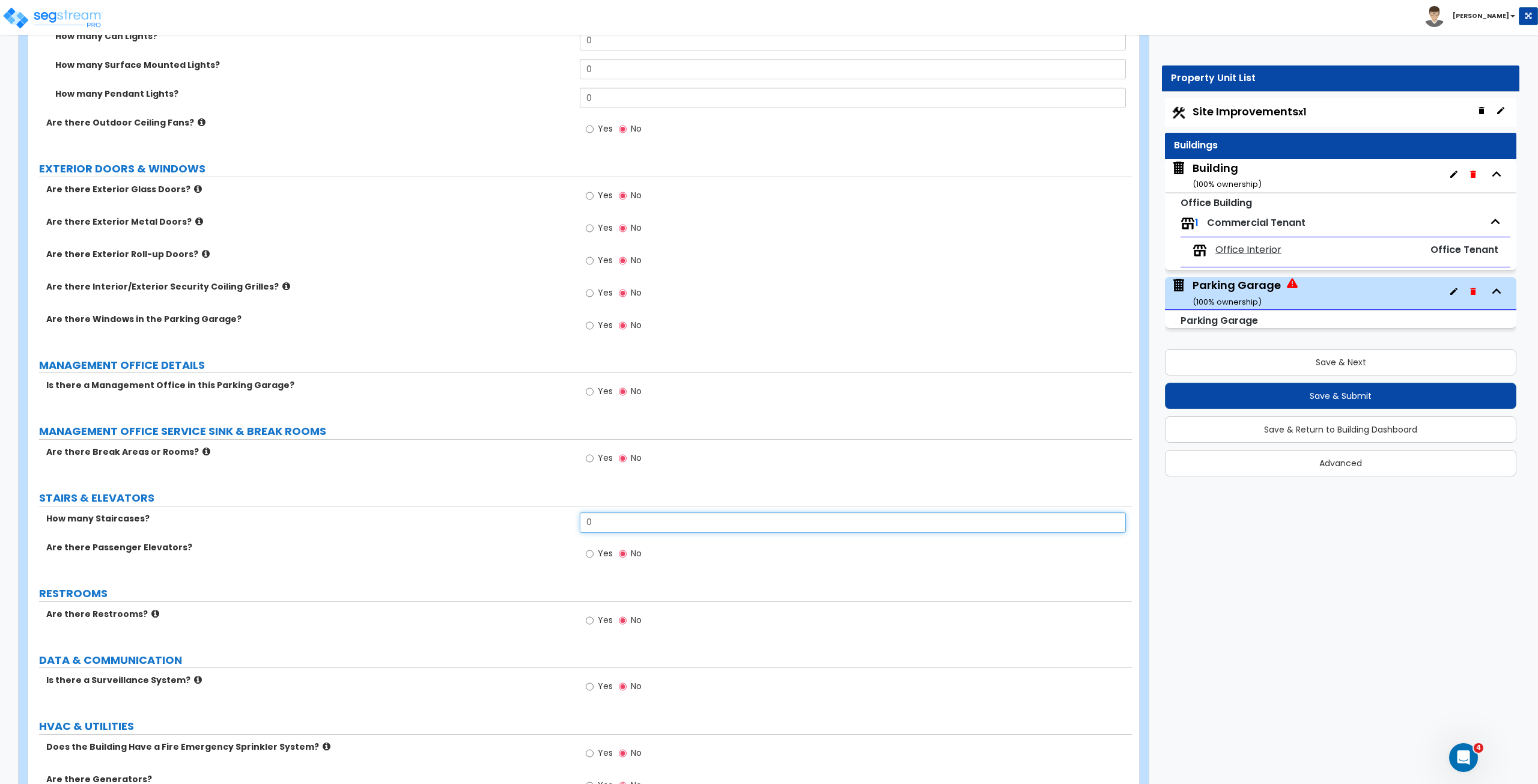
drag, startPoint x: 606, startPoint y: 520, endPoint x: 524, endPoint y: 517, distance: 82.1
click at [524, 438] on div "How many Staircases? 0" at bounding box center [580, 526] width 1104 height 29
click at [524, 438] on label "How many Staircases?" at bounding box center [309, 519] width 525 height 12
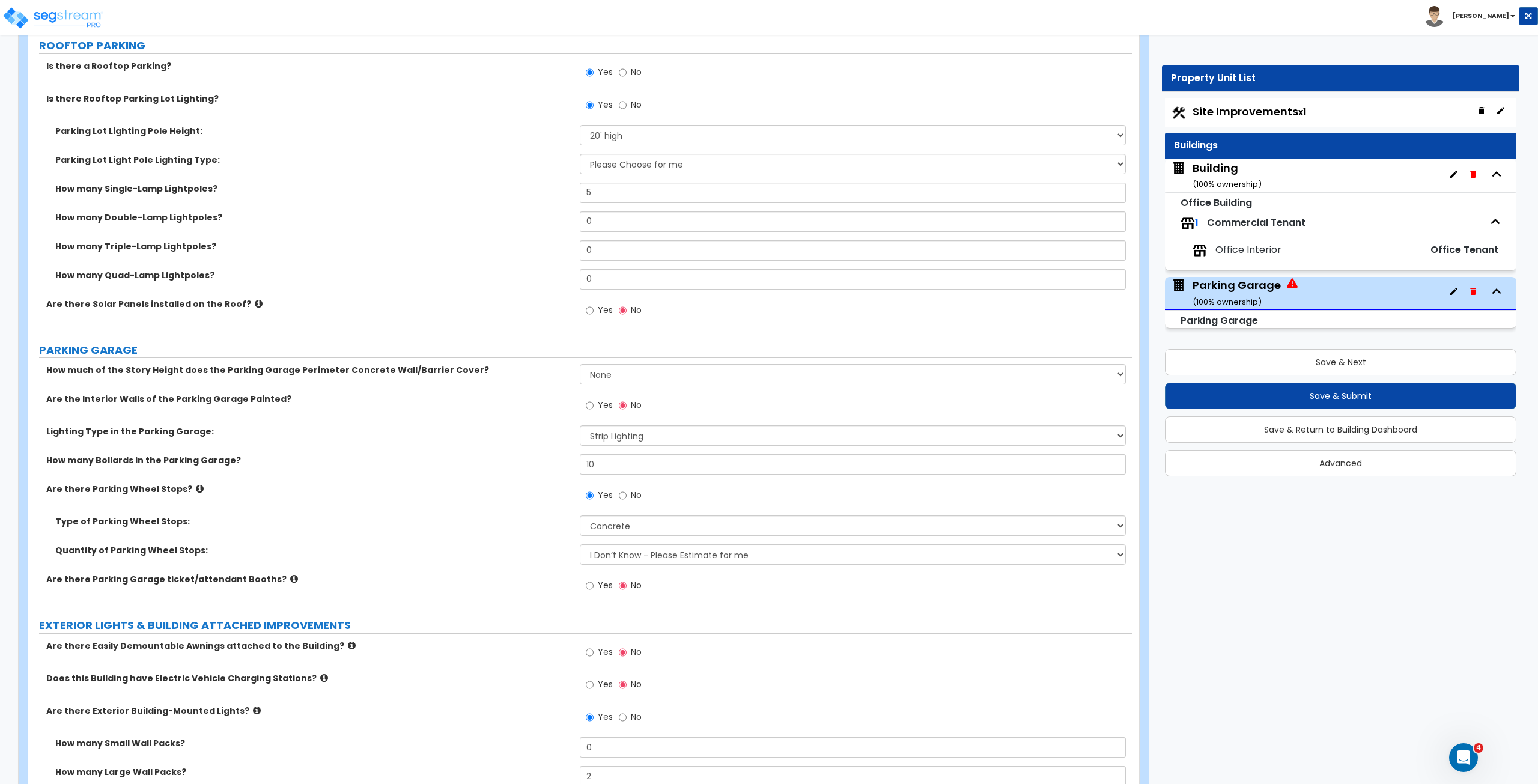
scroll to position [479, 0]
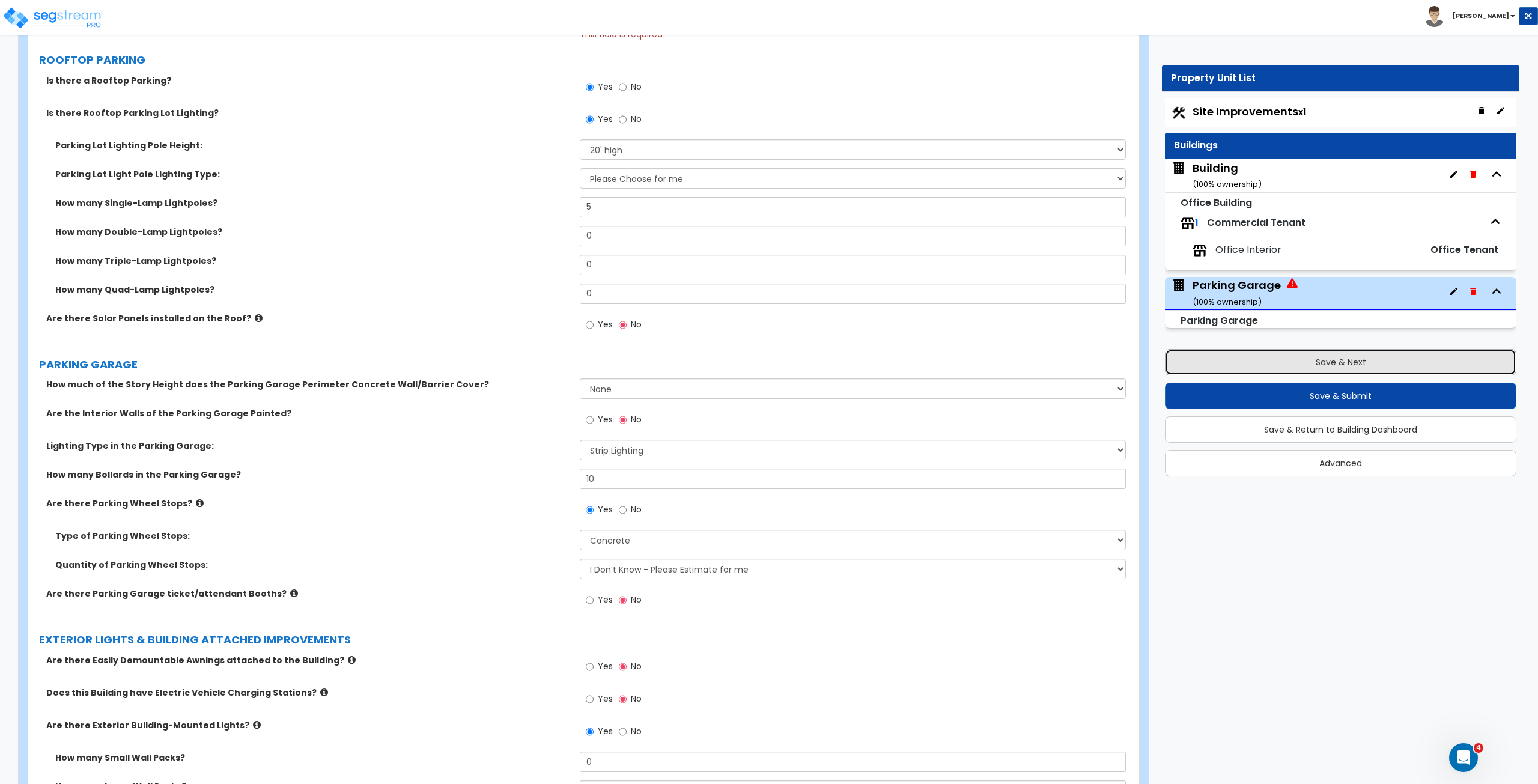
click at [922, 360] on button "Save & Next" at bounding box center [1340, 362] width 351 height 26
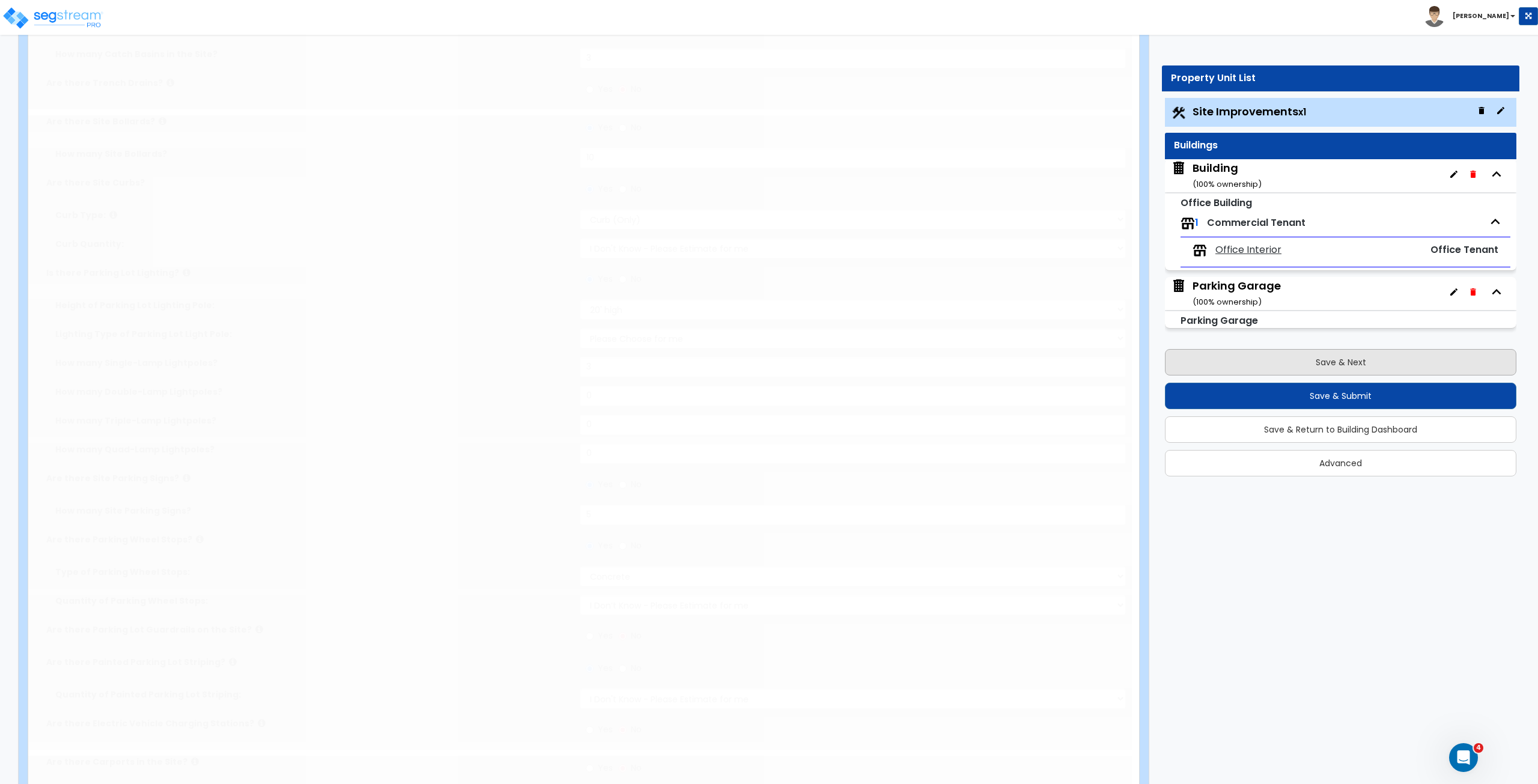
scroll to position [0, 0]
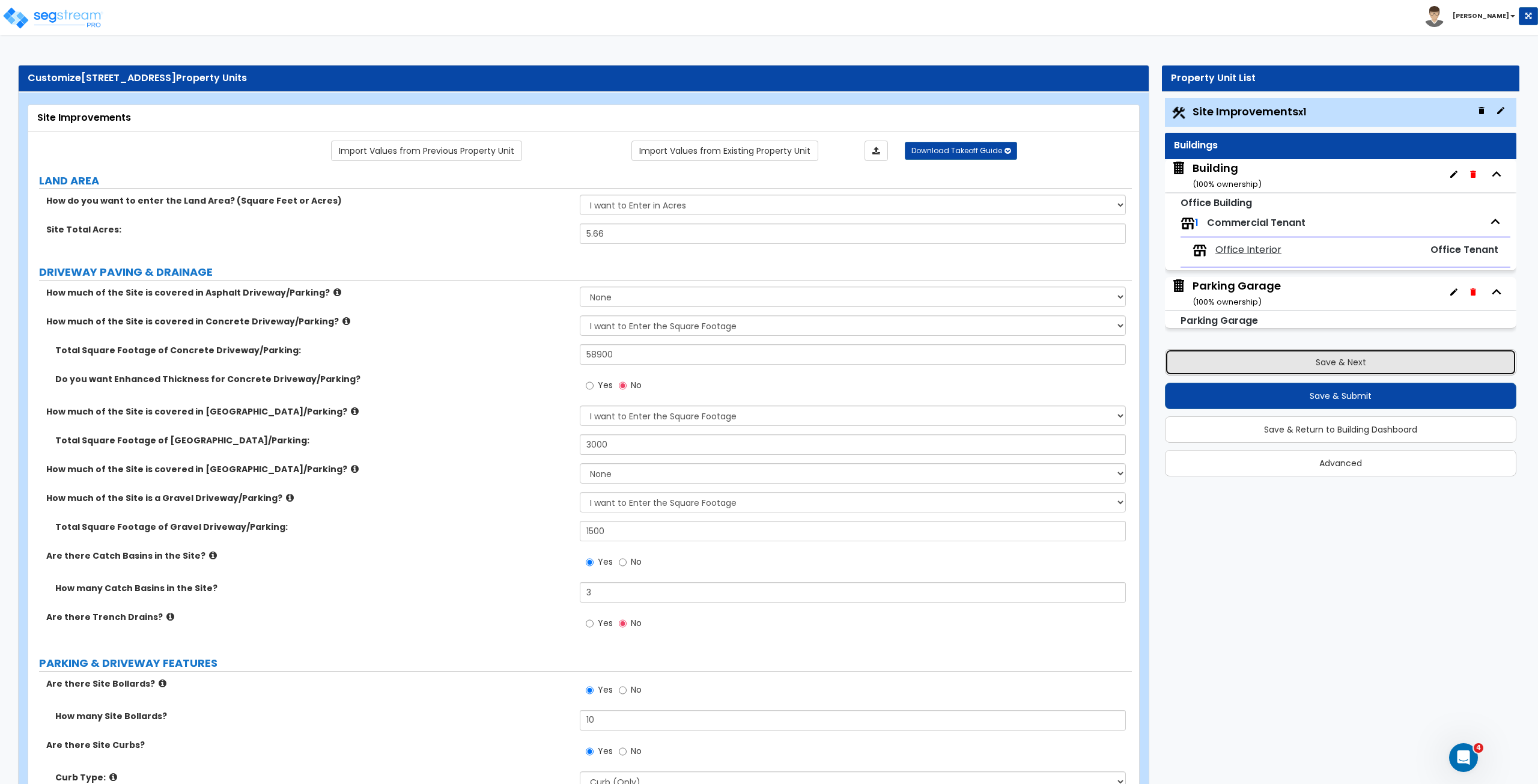
click at [922, 360] on button "Save & Next" at bounding box center [1340, 362] width 351 height 26
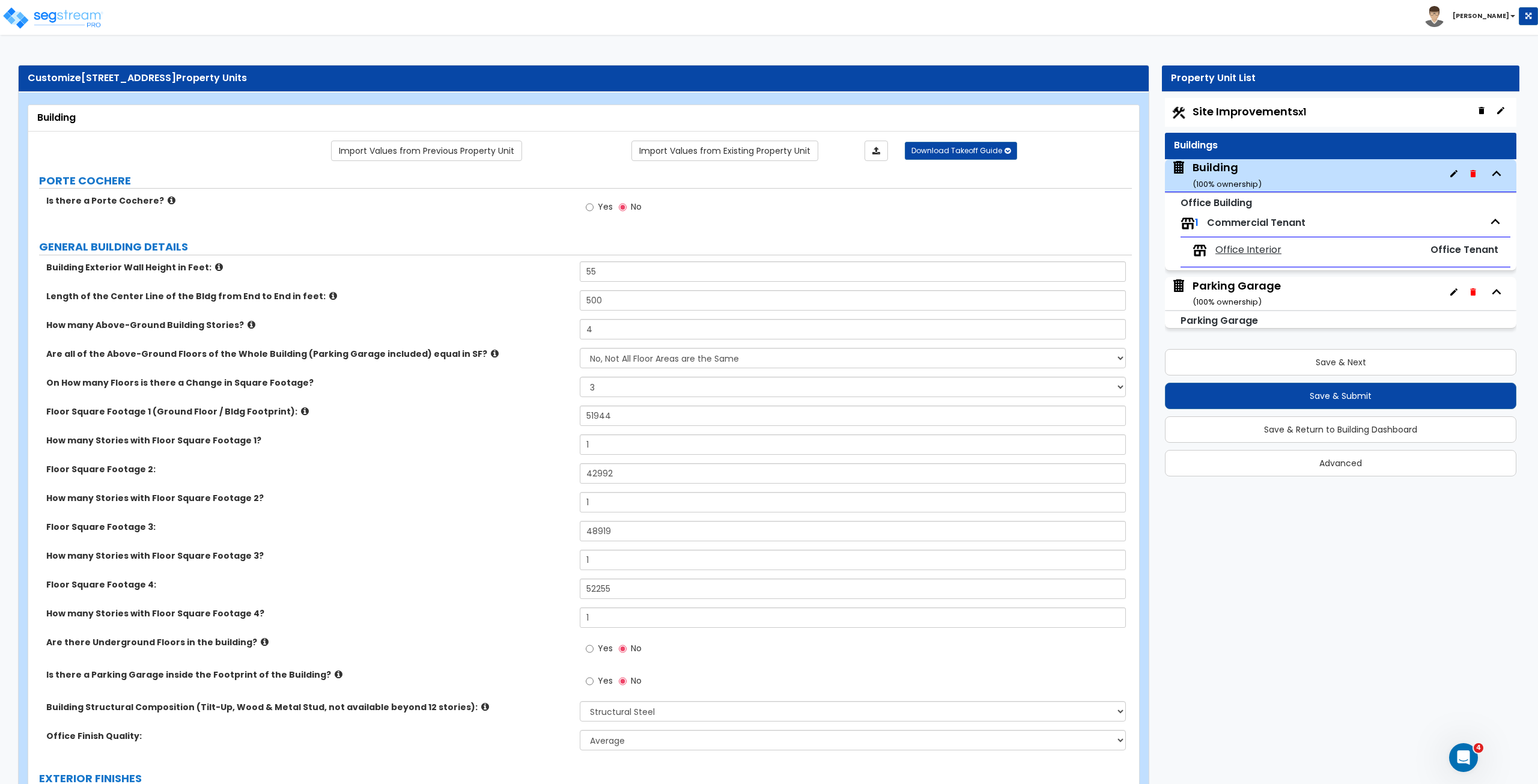
click at [506, 438] on label "Floor Square Footage 2:" at bounding box center [309, 469] width 525 height 12
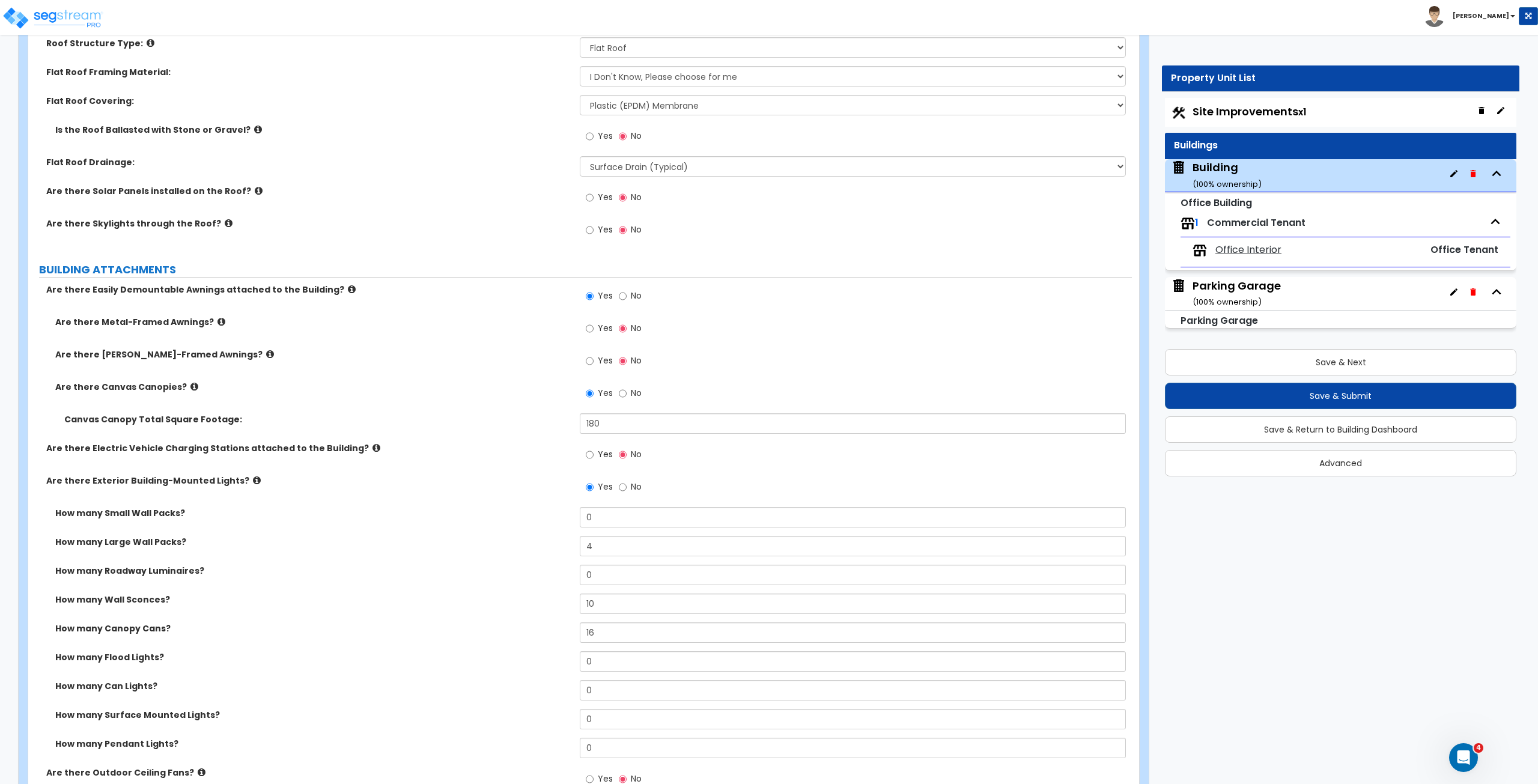
scroll to position [997, 0]
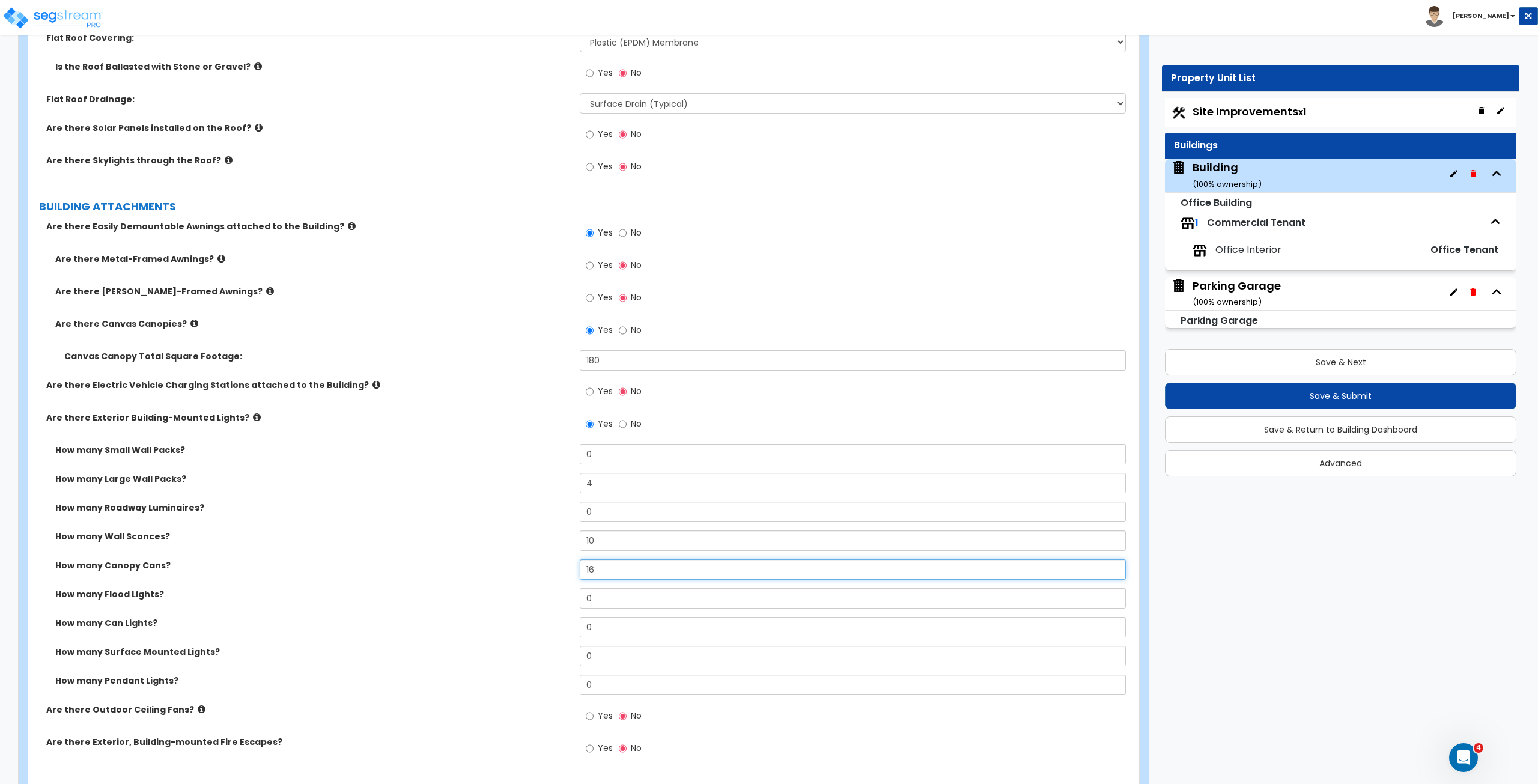
drag, startPoint x: 609, startPoint y: 568, endPoint x: 568, endPoint y: 569, distance: 41.0
click at [568, 438] on div "How many Canopy Cans? 16" at bounding box center [580, 573] width 1104 height 29
click at [557, 438] on label "How many Canopy Cans?" at bounding box center [313, 566] width 515 height 12
drag, startPoint x: 608, startPoint y: 541, endPoint x: 539, endPoint y: 532, distance: 69.6
click at [539, 438] on div "How many Wall Sconces? 10" at bounding box center [580, 544] width 1104 height 29
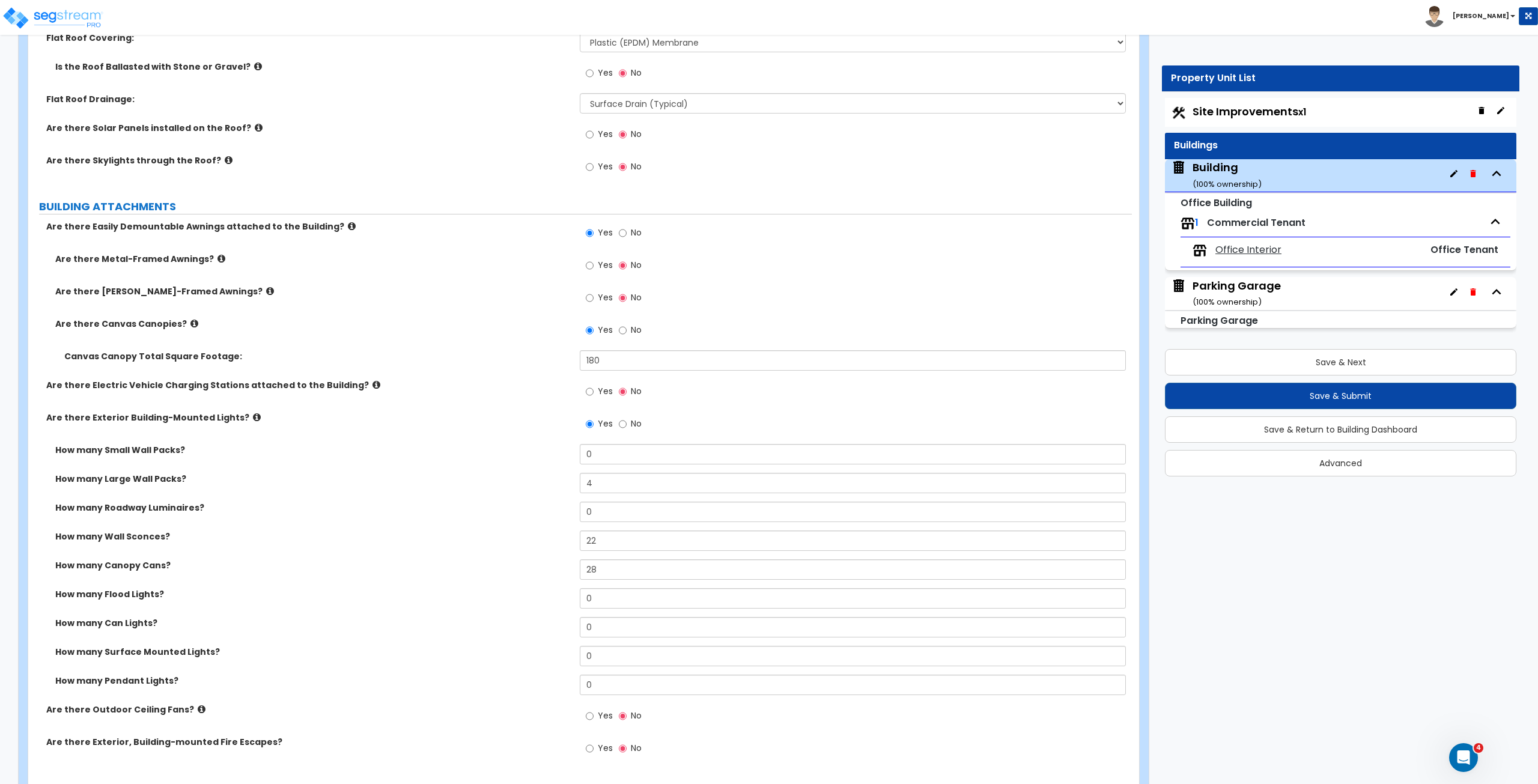
click at [539, 438] on label "How many Wall Sconces?" at bounding box center [313, 536] width 515 height 12
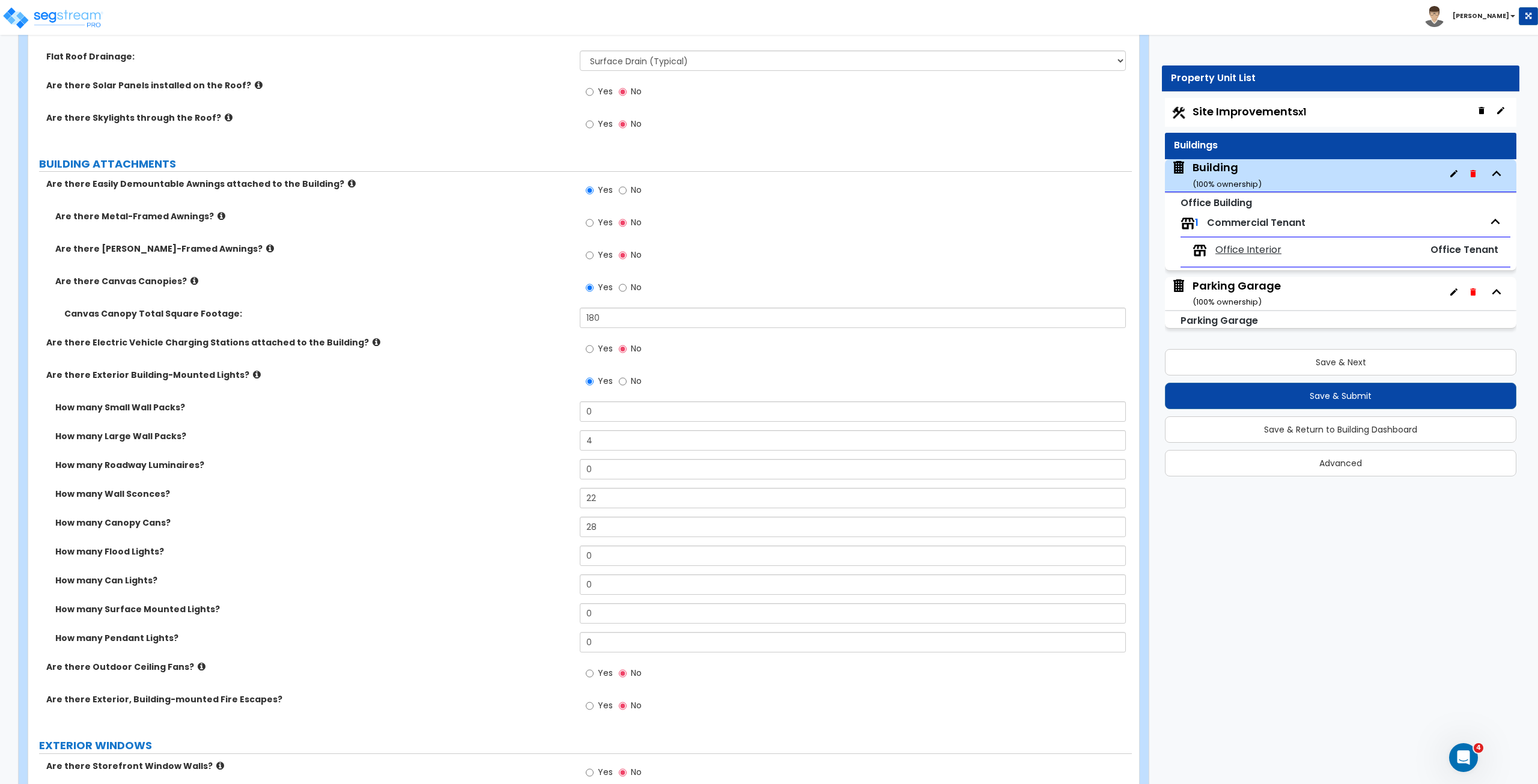
scroll to position [1040, 0]
click at [922, 391] on button "Save & Submit" at bounding box center [1340, 396] width 351 height 26
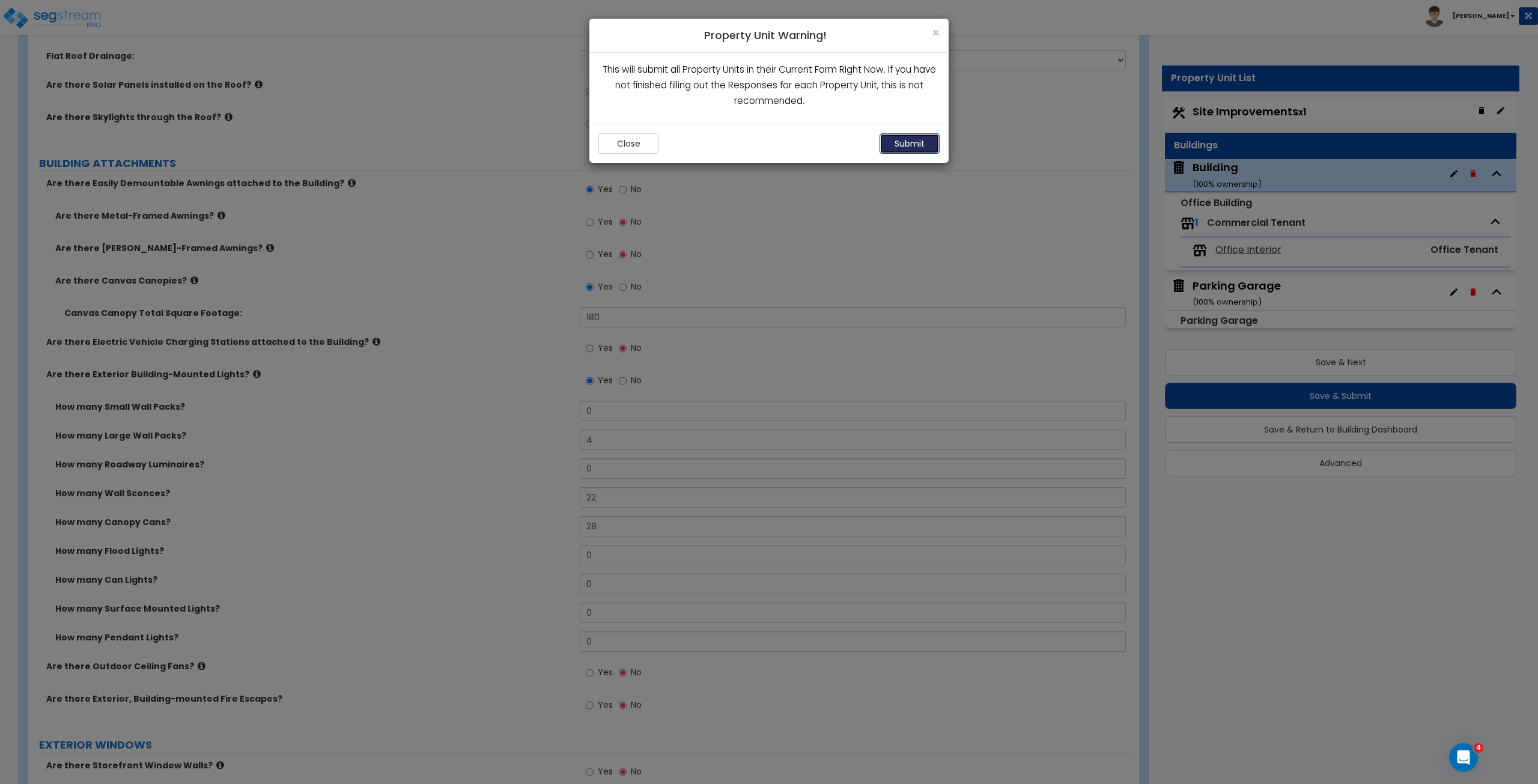
click at [918, 145] on button "Submit" at bounding box center [910, 144] width 60 height 20
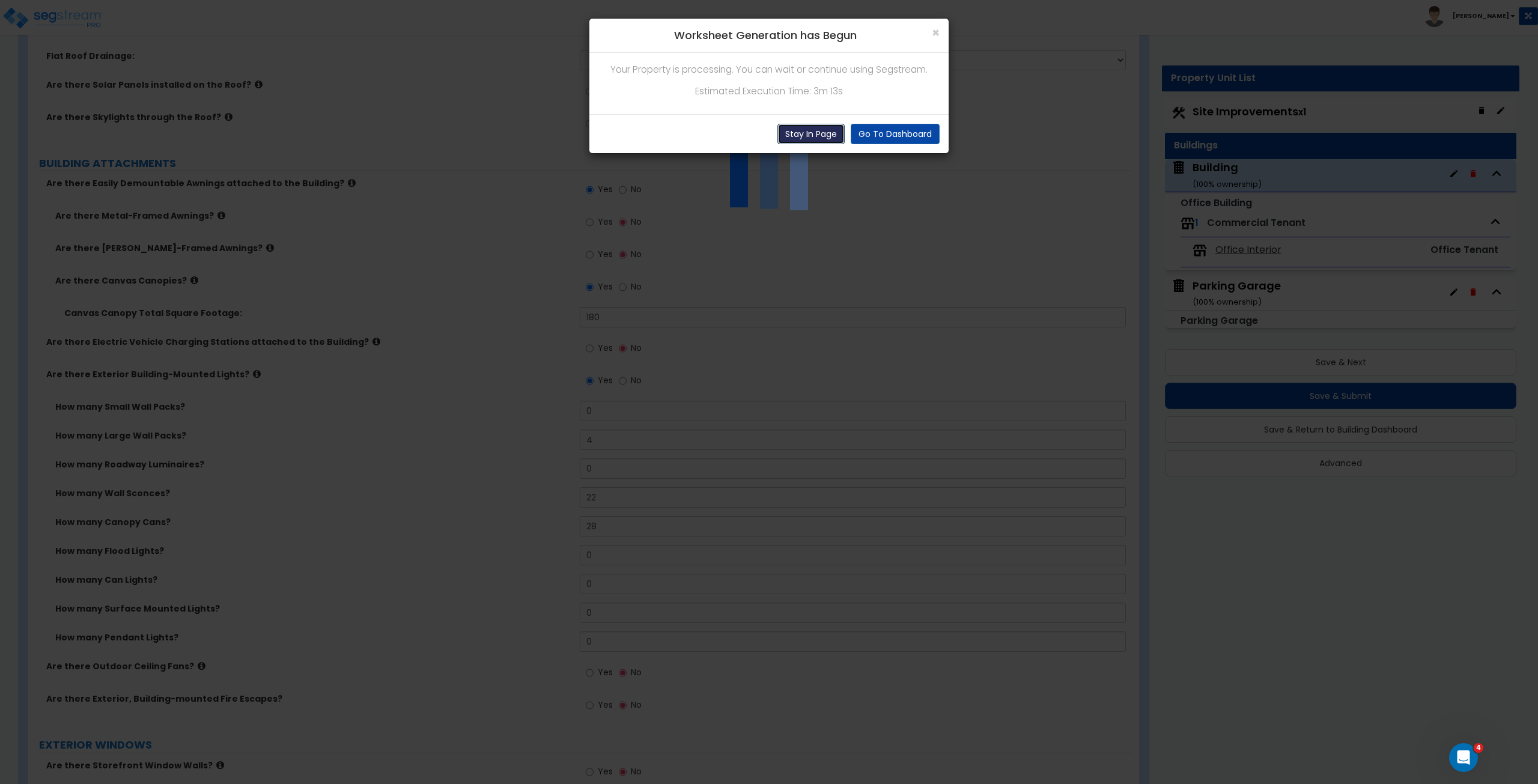
click at [829, 130] on button "Stay In Page" at bounding box center [810, 133] width 67 height 20
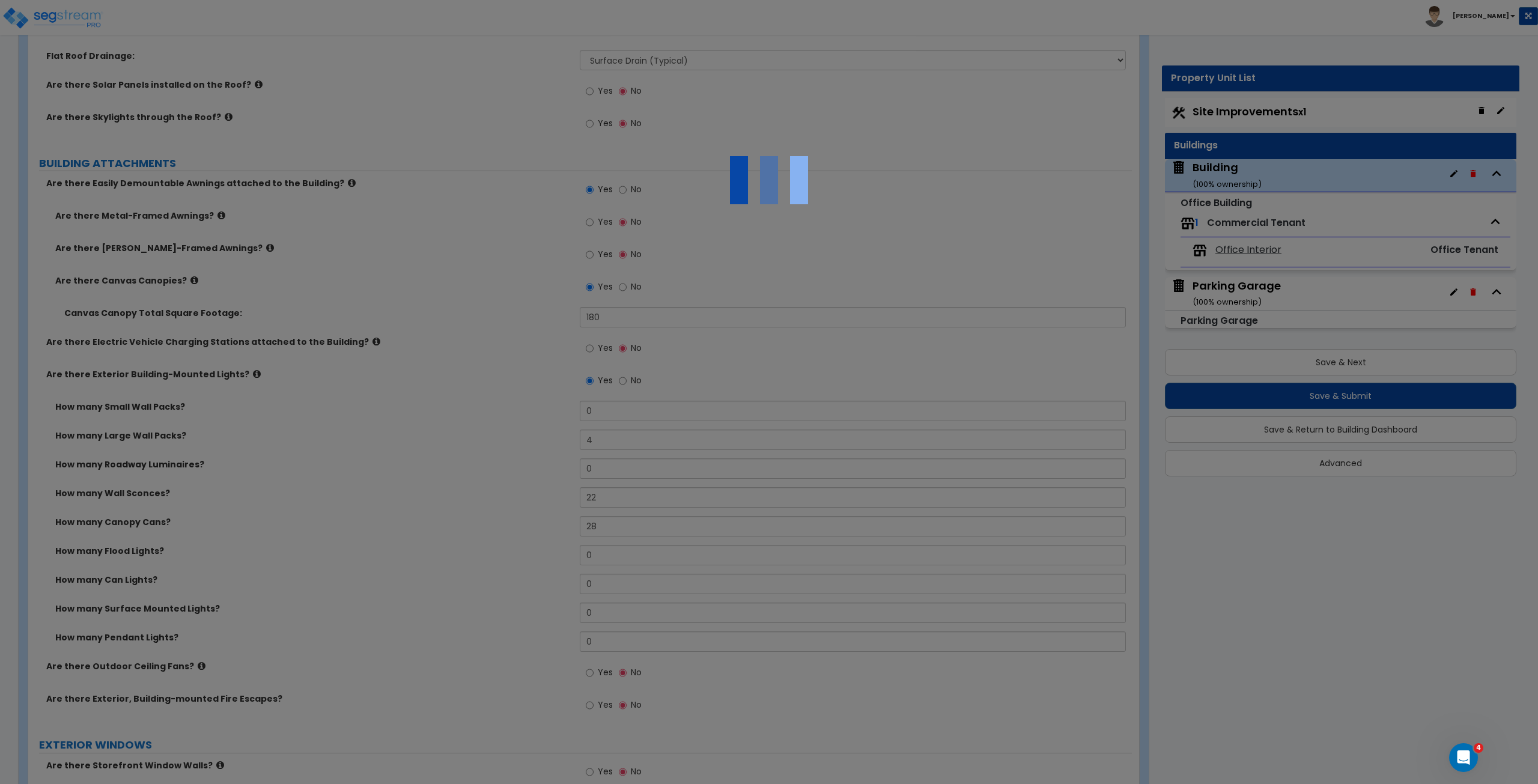
click at [451, 421] on div at bounding box center [769, 392] width 1538 height 784
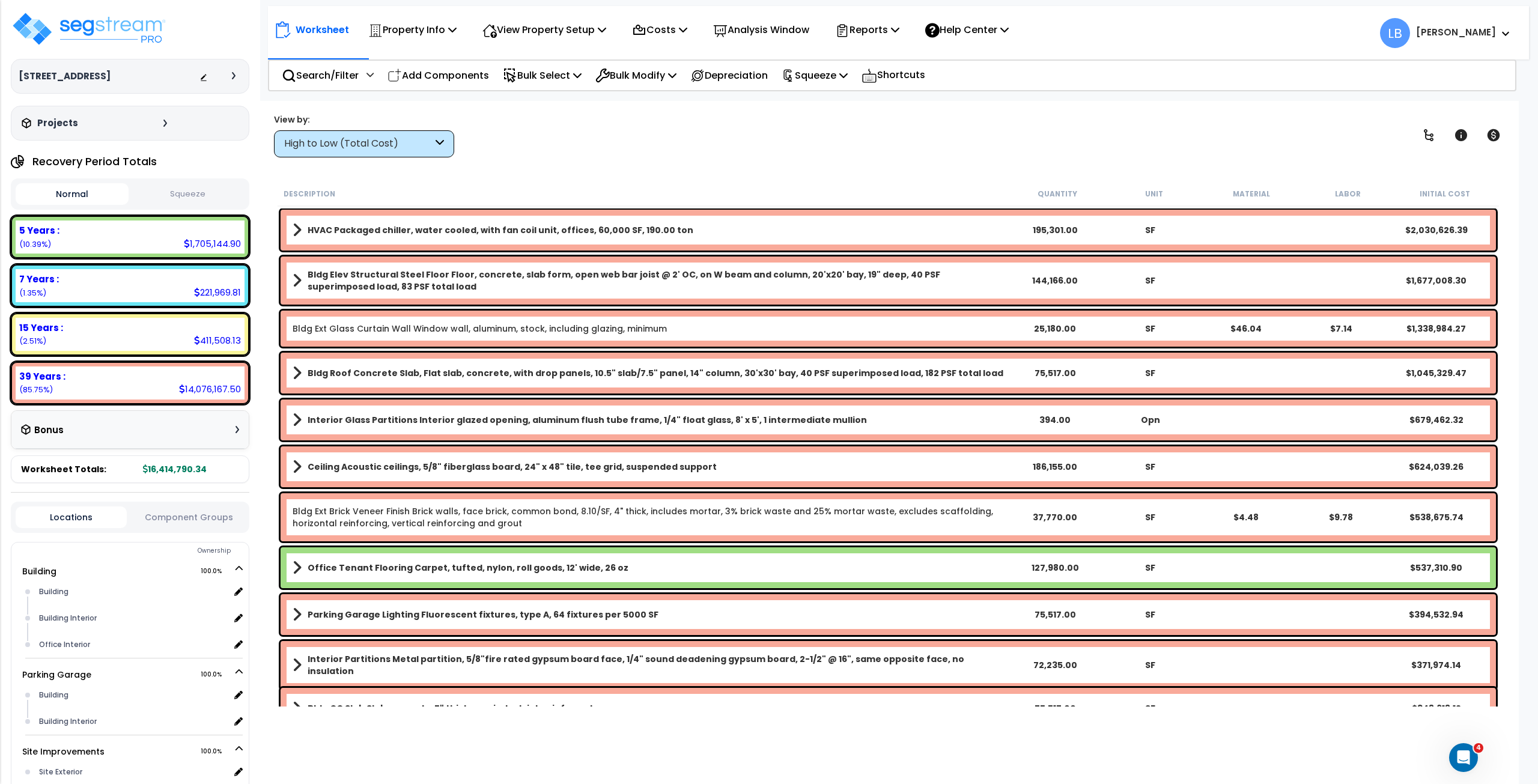
click at [363, 148] on div "High to Low (Total Cost)" at bounding box center [358, 144] width 148 height 14
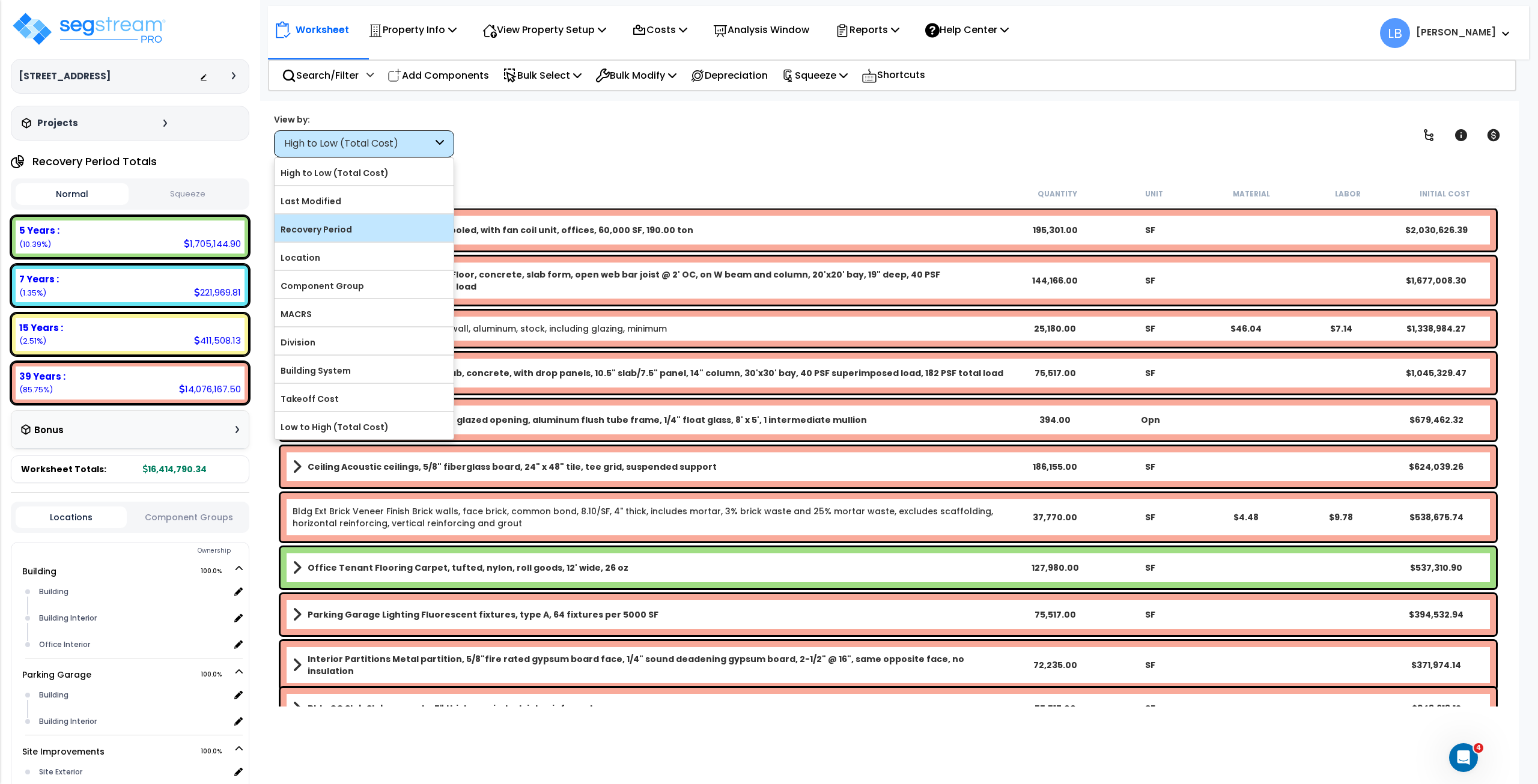
click at [351, 223] on label "Recovery Period" at bounding box center [364, 229] width 179 height 18
click at [0, 0] on input "Recovery Period" at bounding box center [0, 0] width 0 height 0
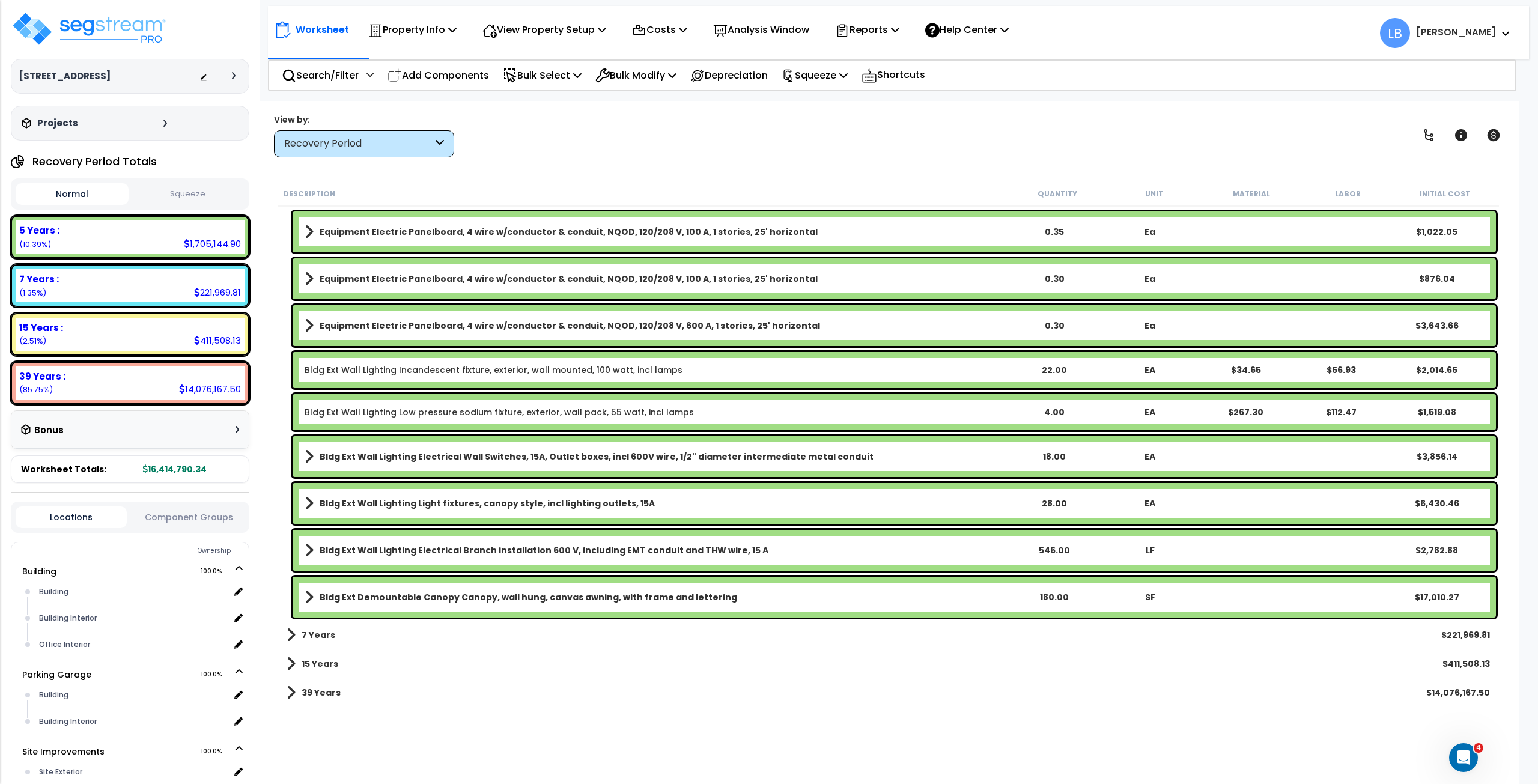
scroll to position [37, 0]
click at [438, 27] on p "Property Info" at bounding box center [412, 29] width 88 height 16
click at [519, 25] on p "View Property Setup" at bounding box center [544, 29] width 123 height 16
click at [529, 78] on link "View Questionnaire" at bounding box center [536, 82] width 119 height 24
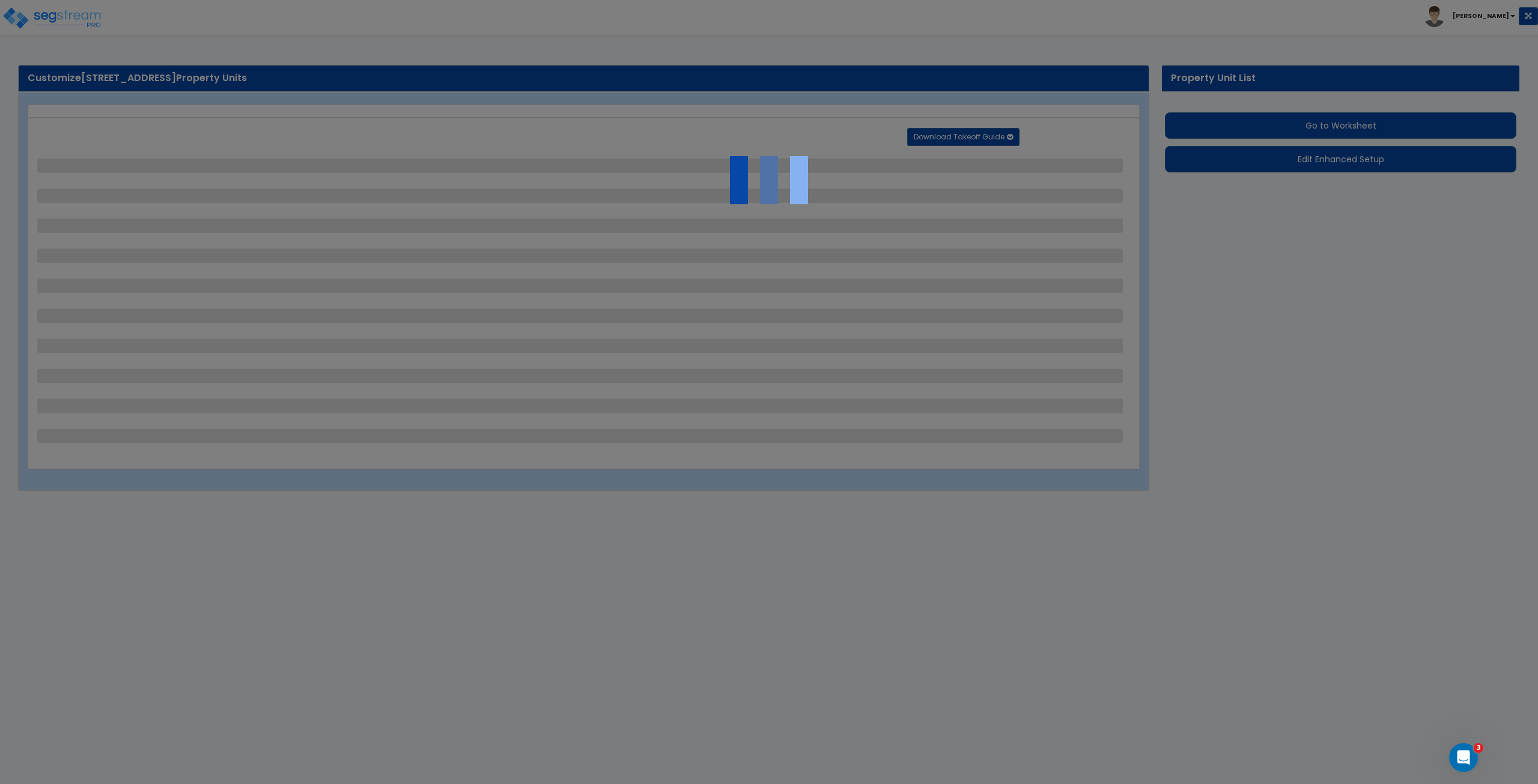
select select "2"
select select "1"
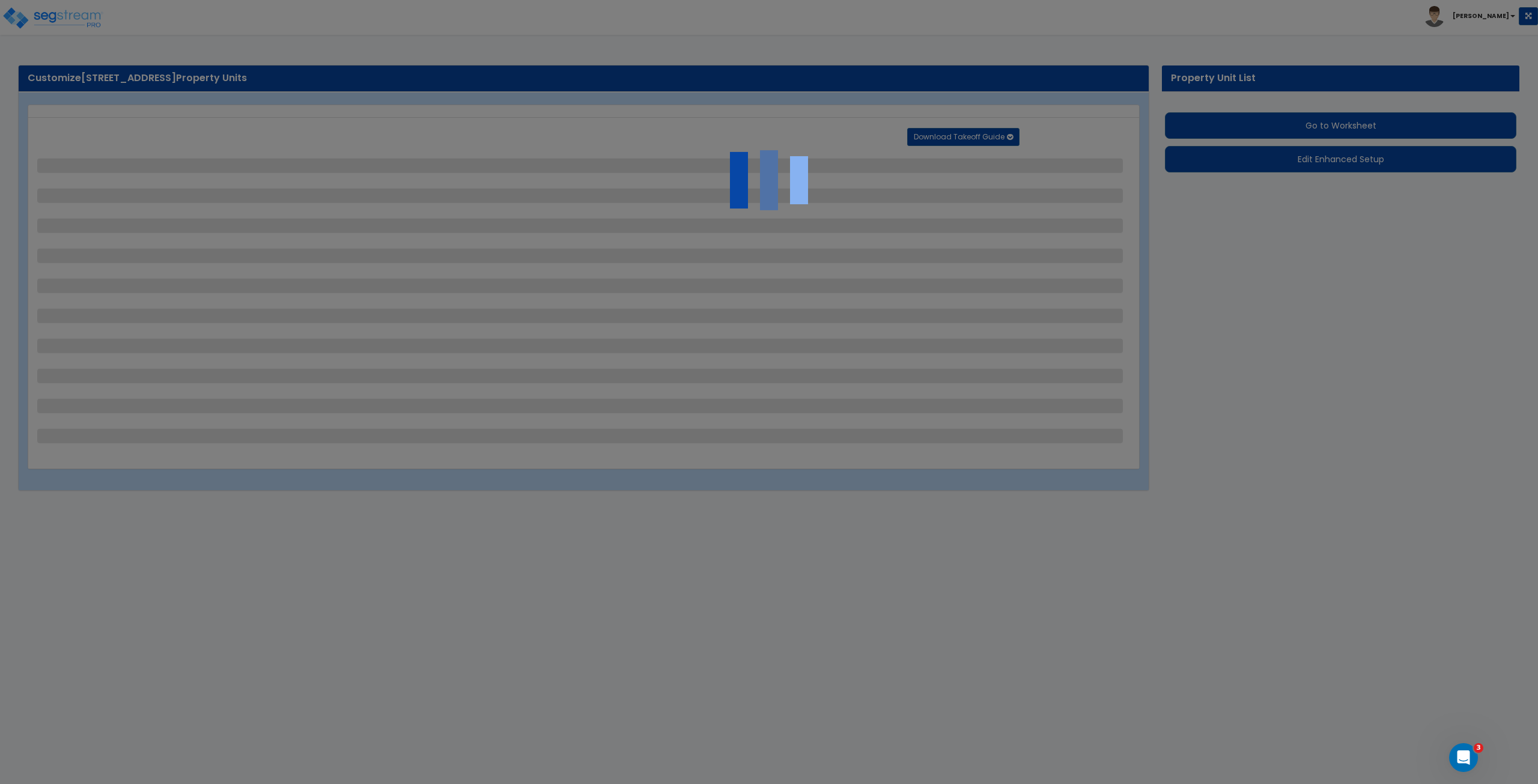
select select "4"
select select "2"
select select "1"
select select "4"
select select "1"
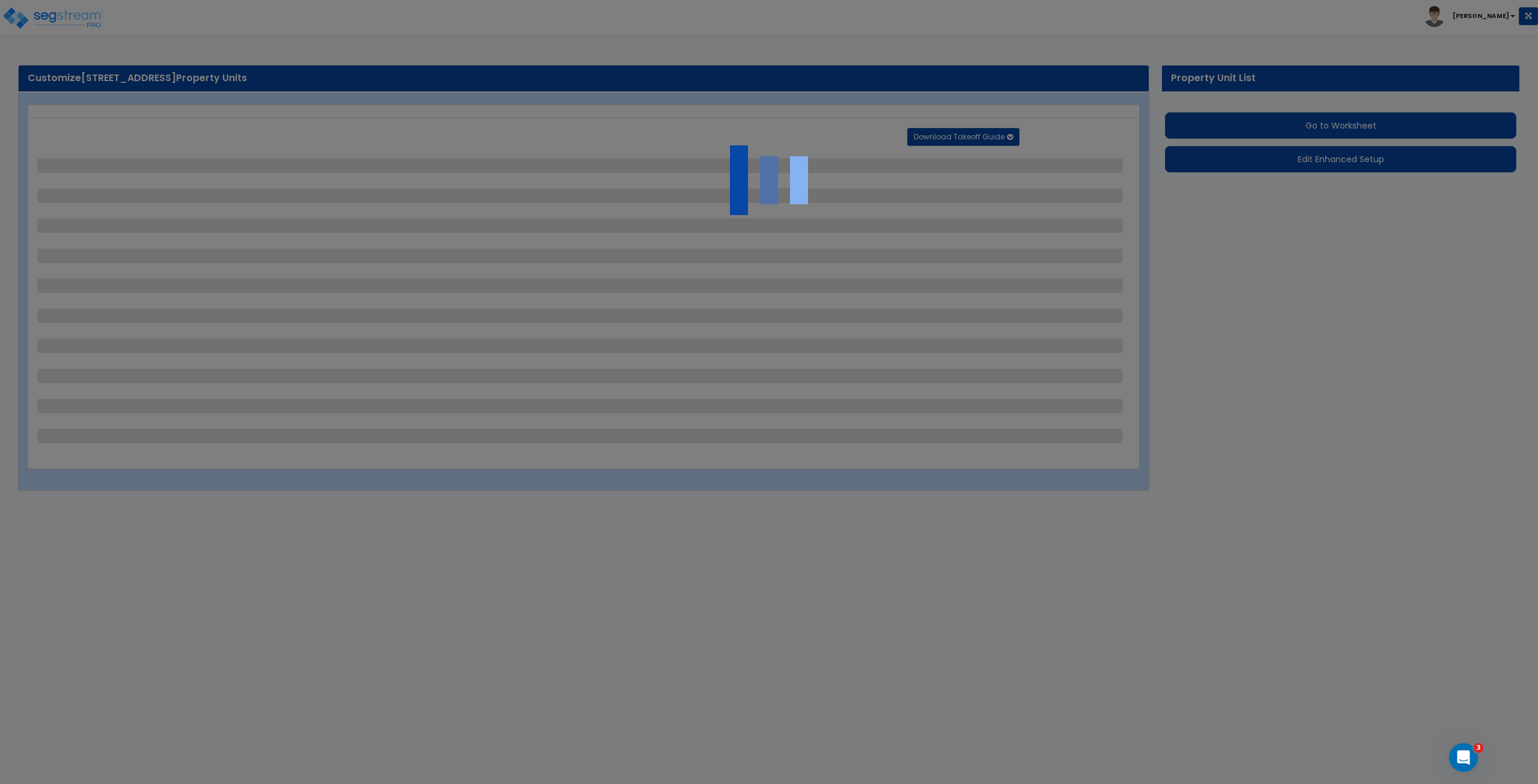
select select "1"
select select "2"
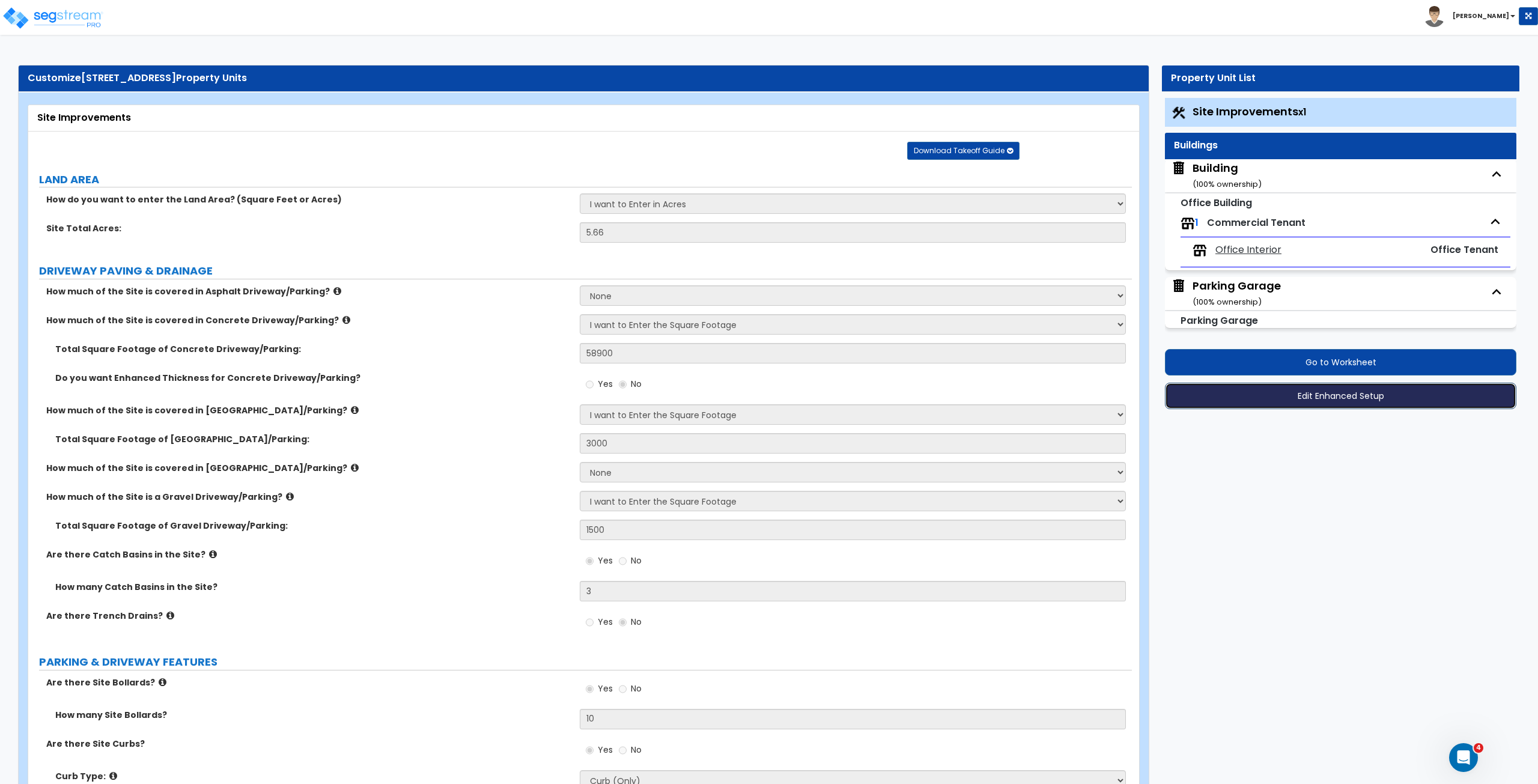
click at [1246, 402] on button "Edit Enhanced Setup" at bounding box center [1340, 396] width 351 height 26
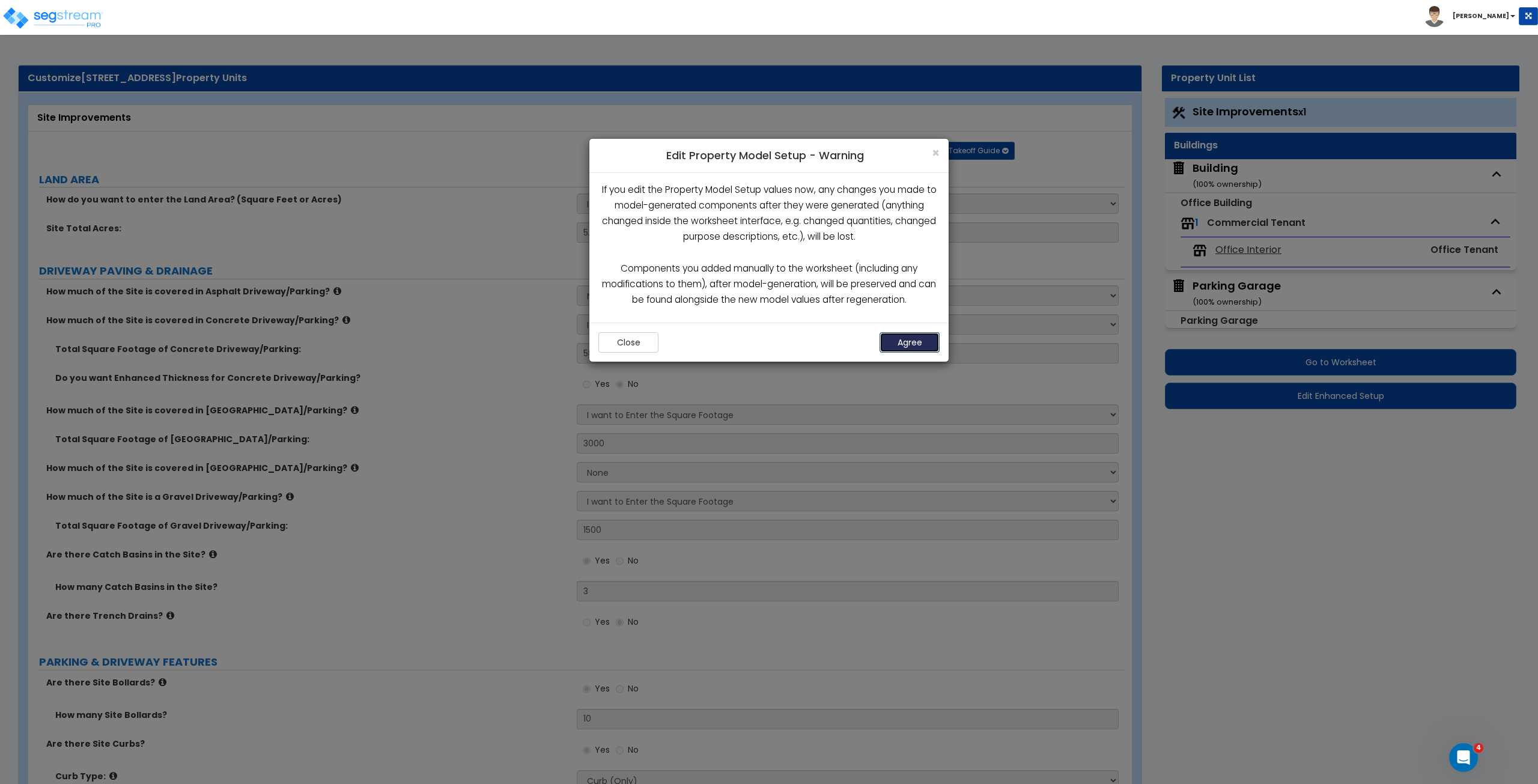
click at [918, 340] on button "Agree" at bounding box center [910, 342] width 60 height 20
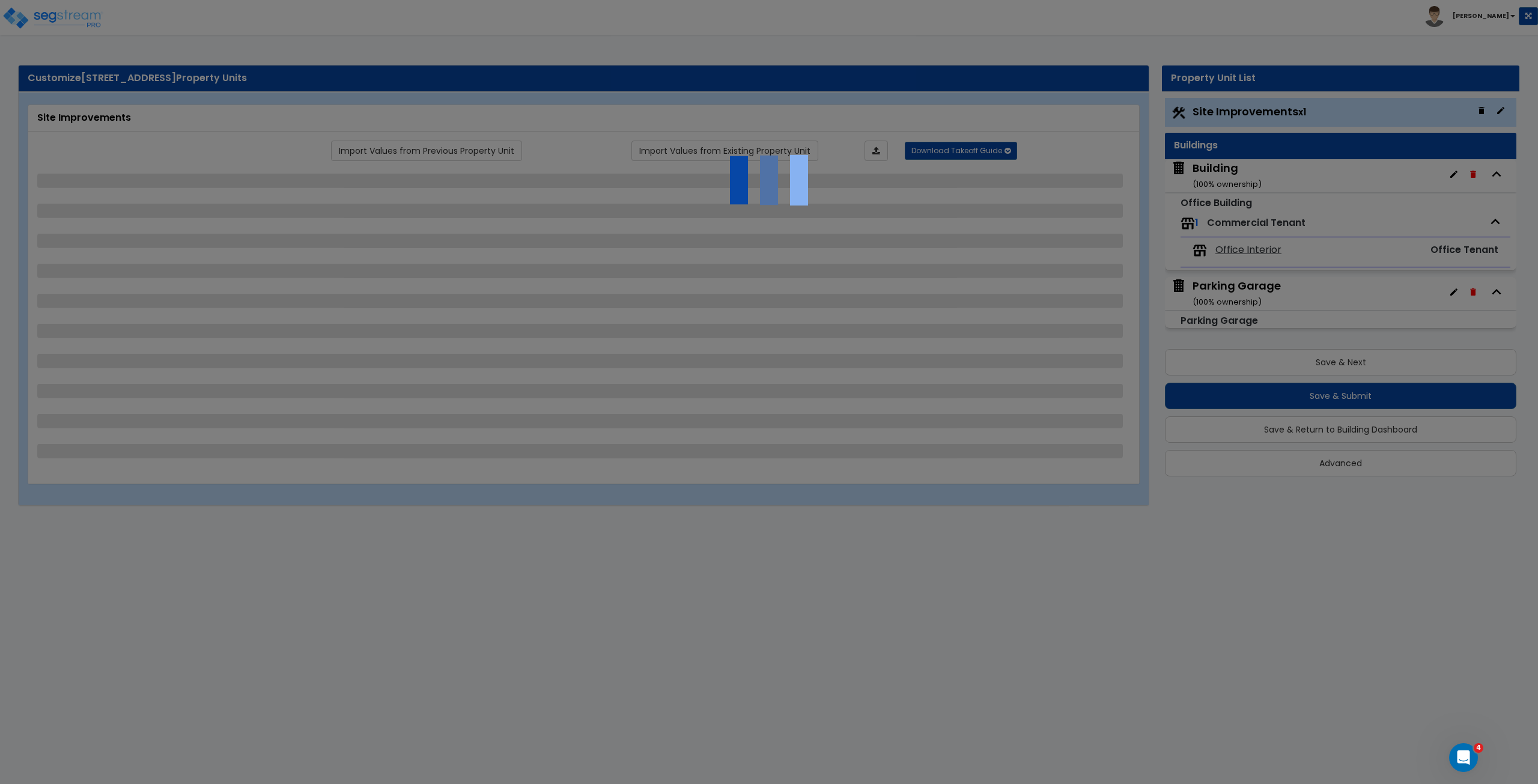
select select "2"
select select "1"
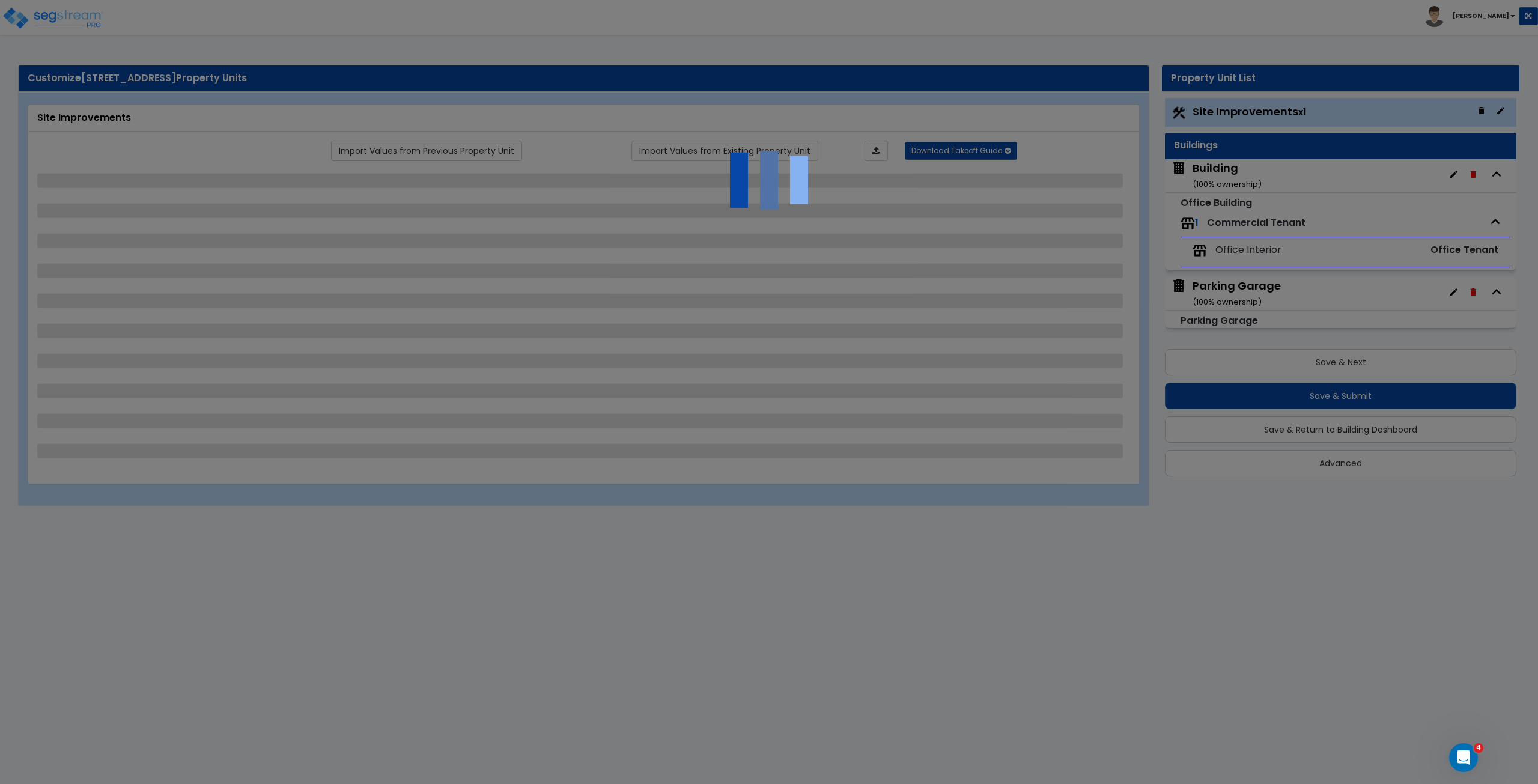
select select "4"
select select "2"
select select "1"
select select "4"
select select "1"
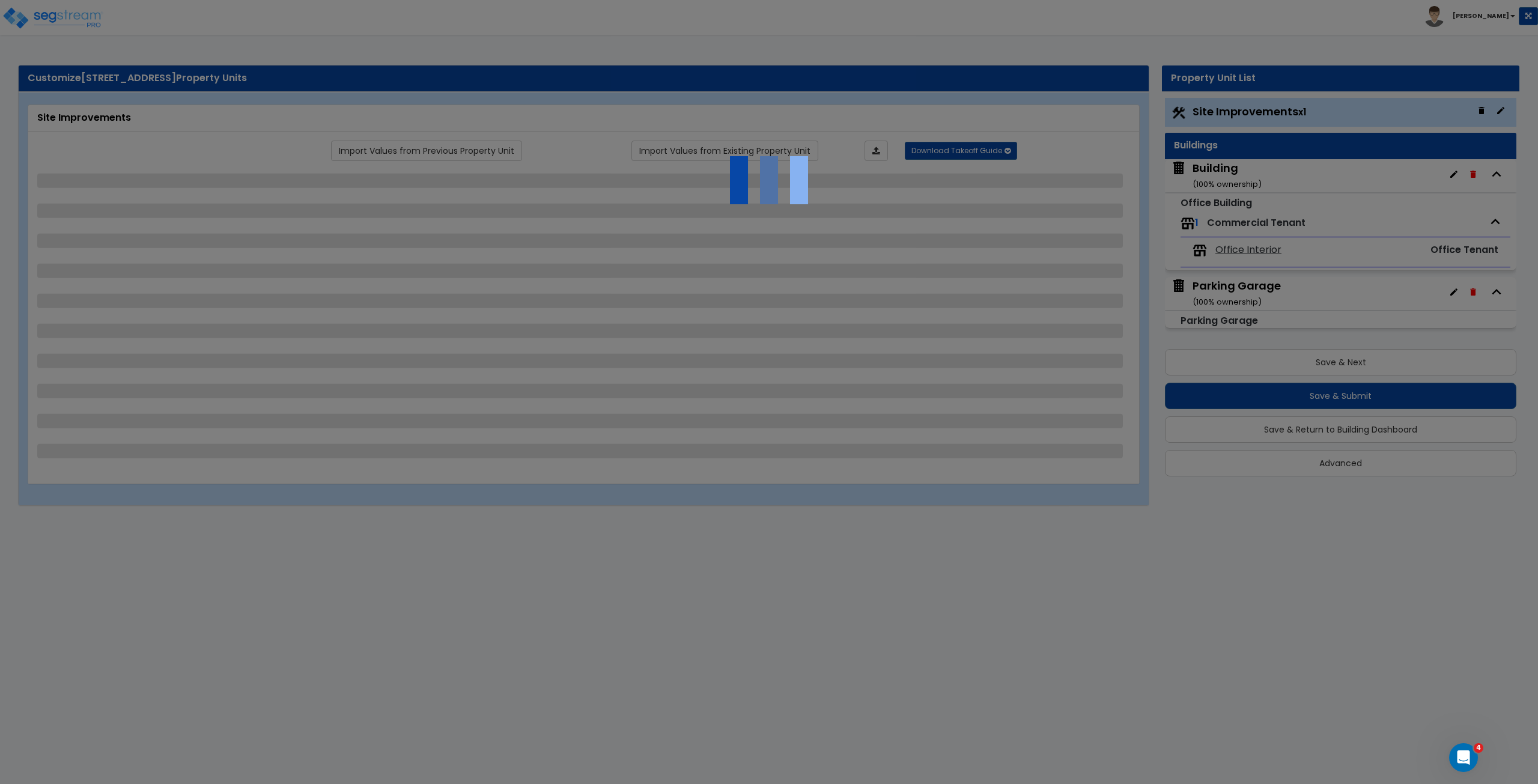
select select "1"
select select "2"
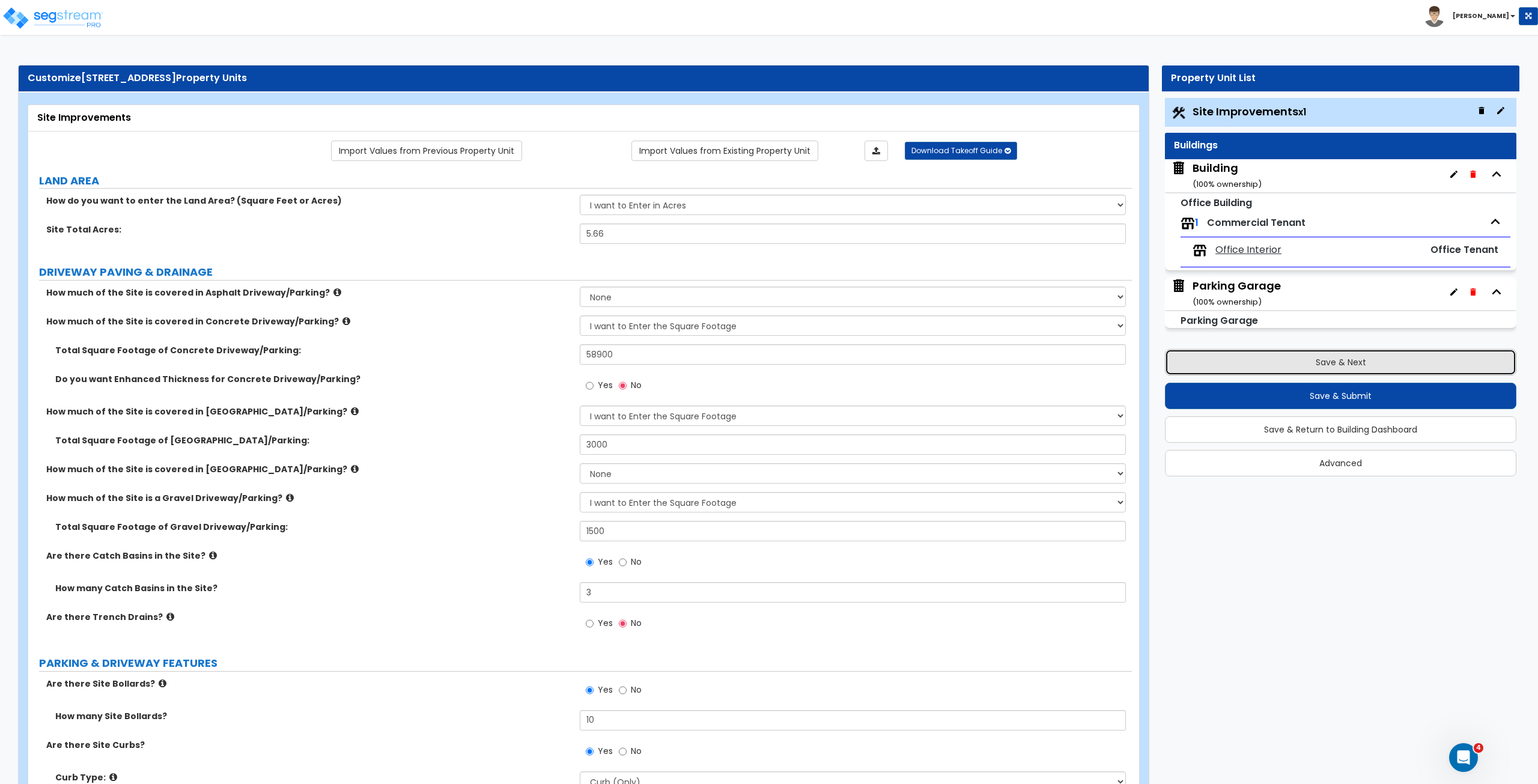
click at [1227, 362] on button "Save & Next" at bounding box center [1340, 362] width 351 height 26
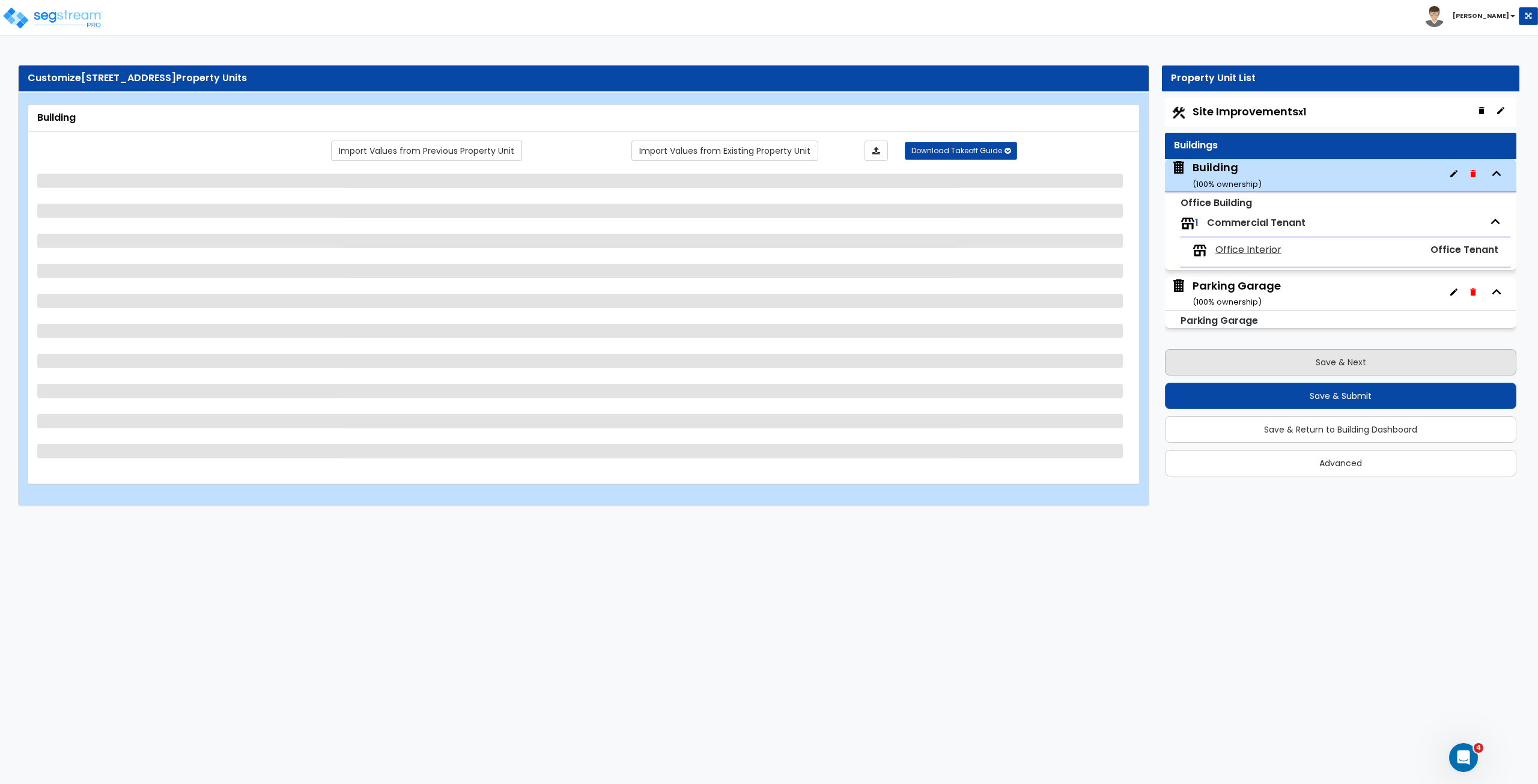
select select "1"
select select "3"
select select "4"
select select "1"
select select "2"
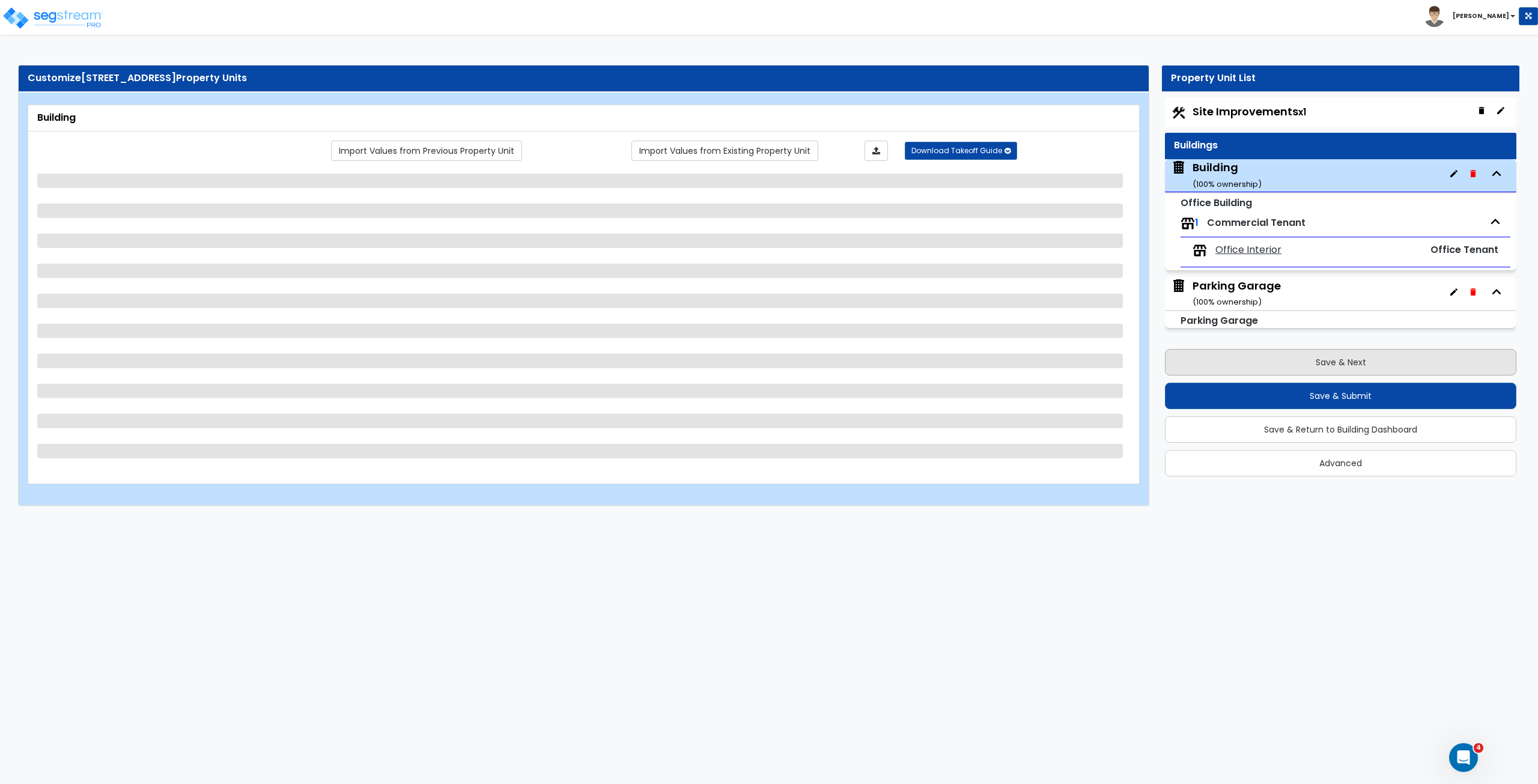
select select "2"
select select "13"
select select "2"
select select "3"
select select "2"
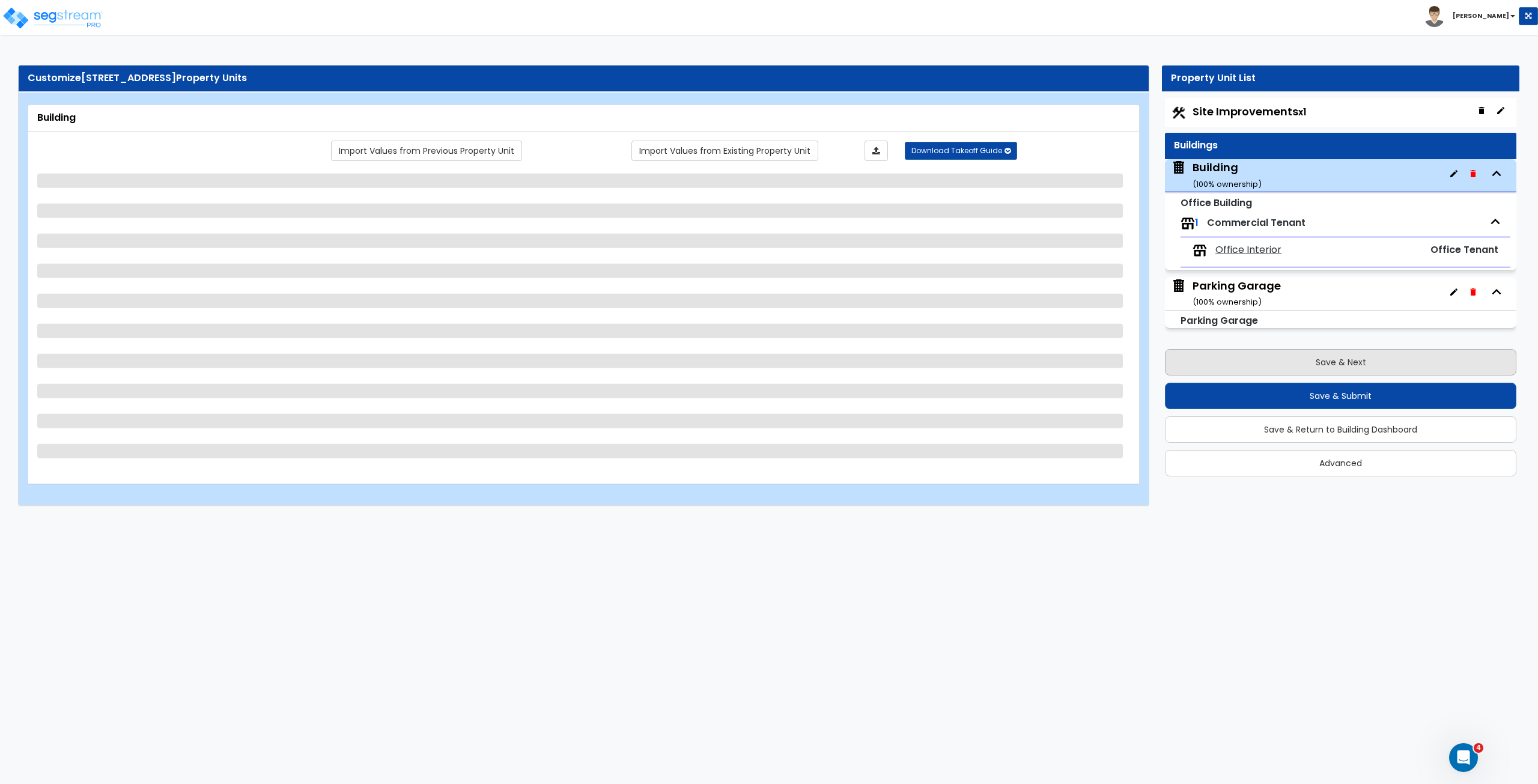
select select "5"
select select "1"
select select "2"
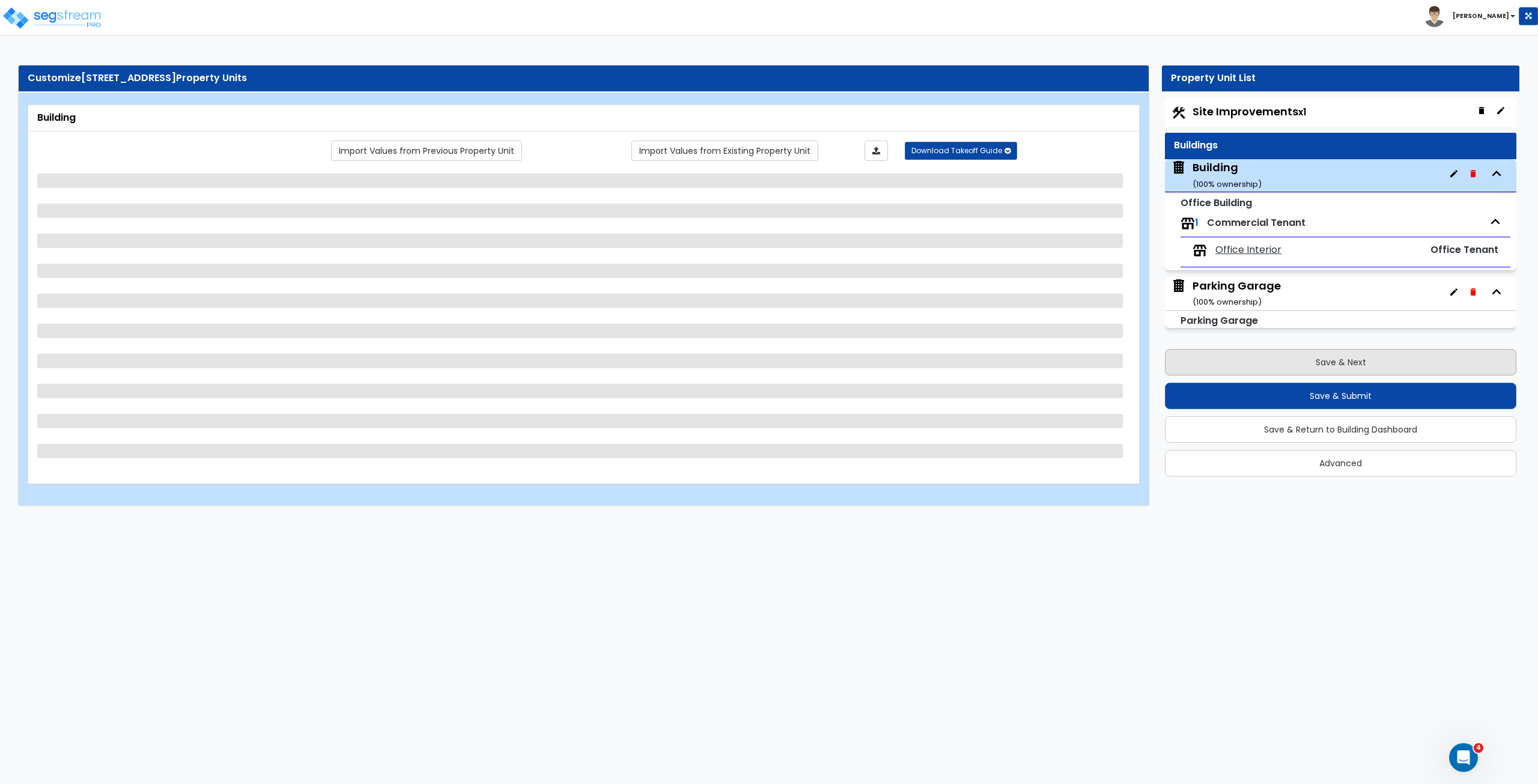
select select "1"
select select "12"
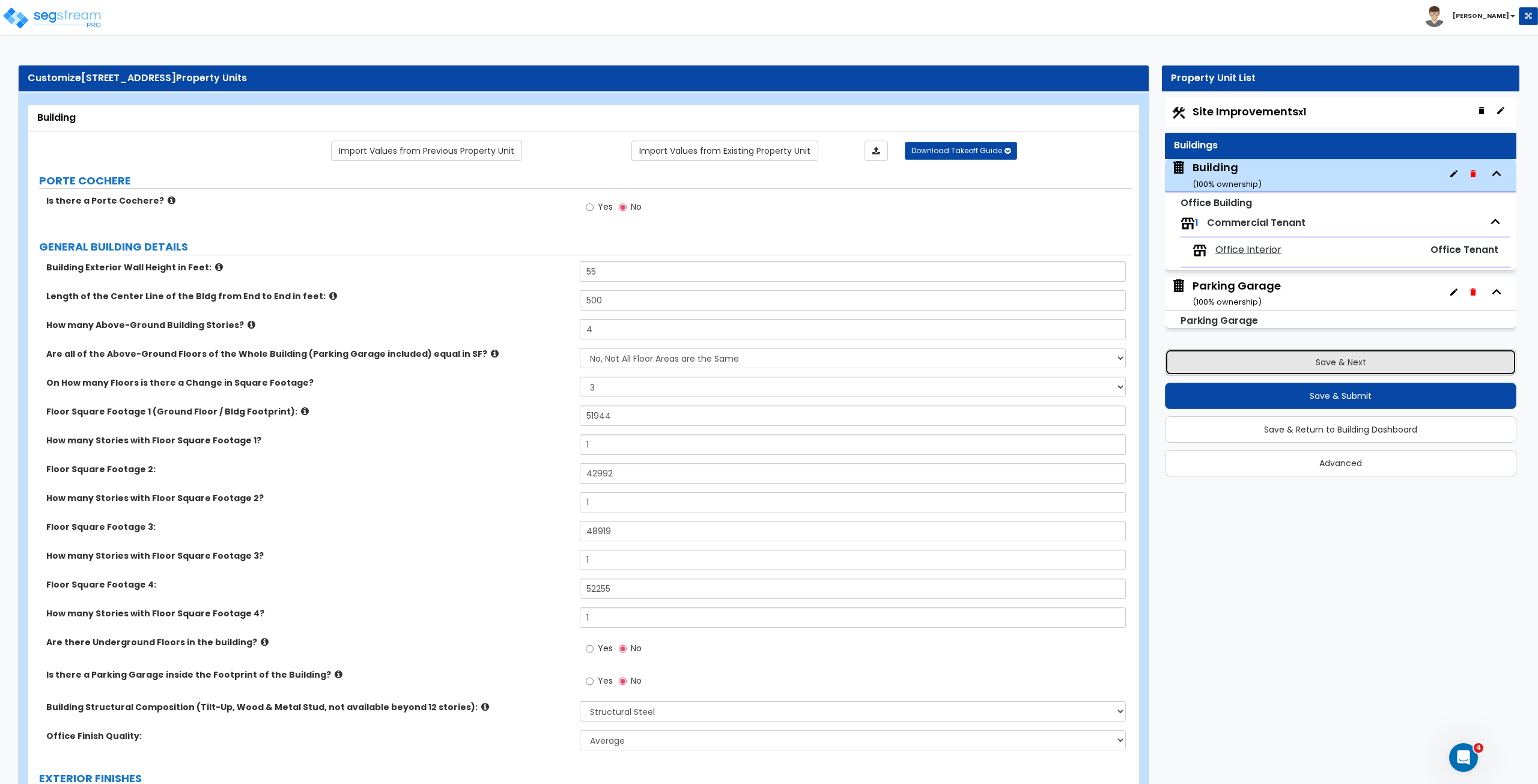
click at [1227, 362] on button "Save & Next" at bounding box center [1340, 362] width 351 height 26
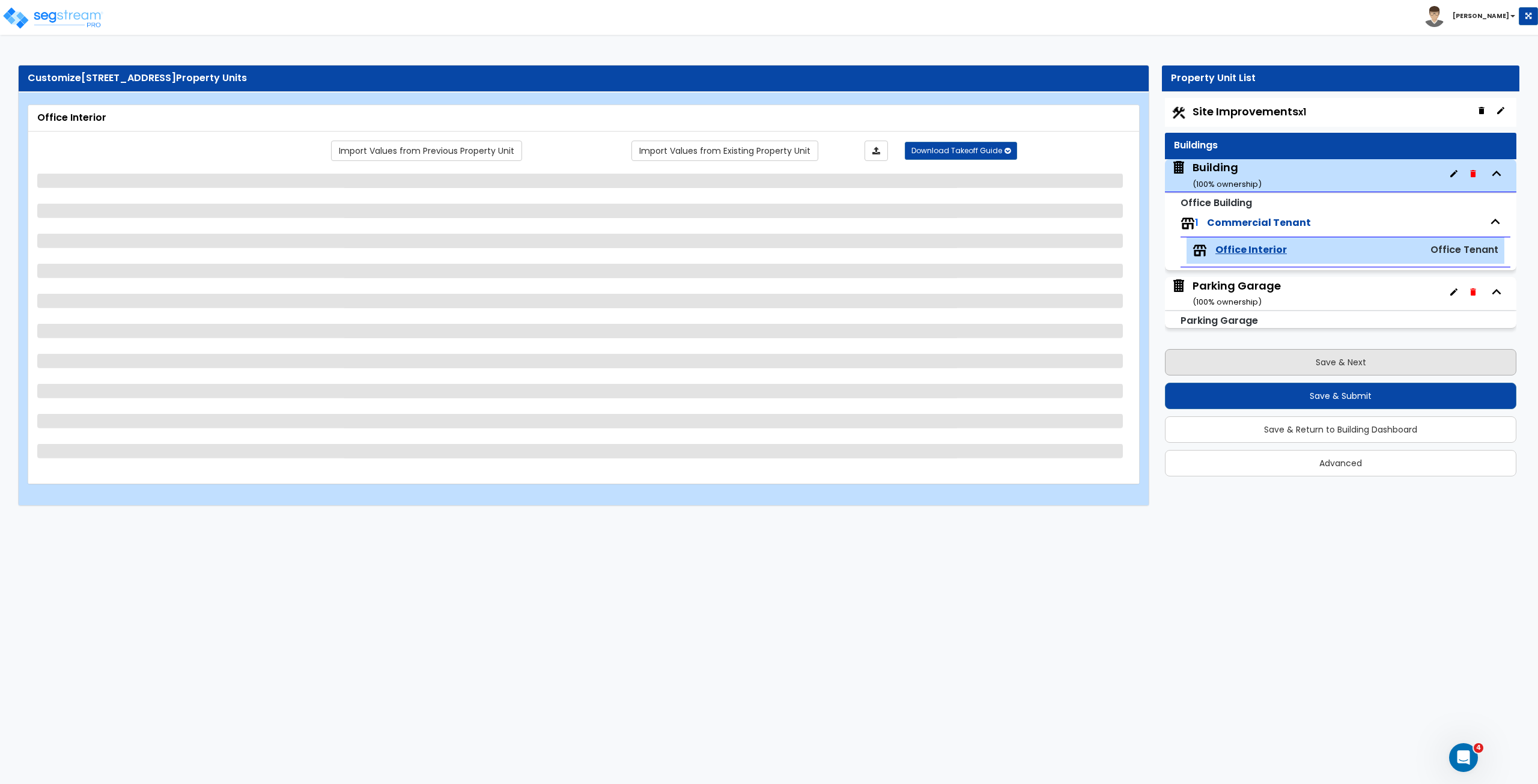
select select "4"
select select "2"
select select "3"
select select "5"
select select "4"
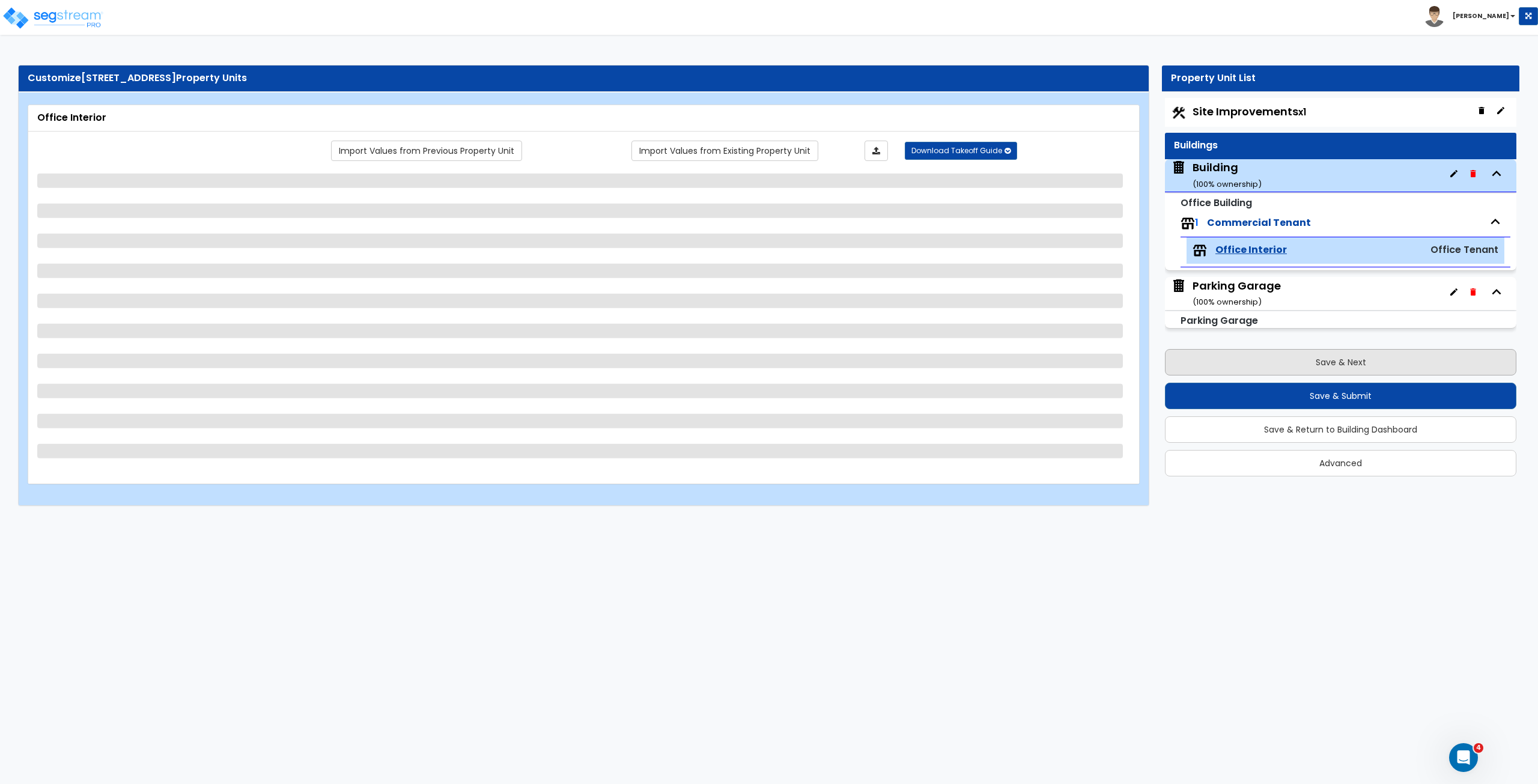
select select "1"
select select "2"
select select "1"
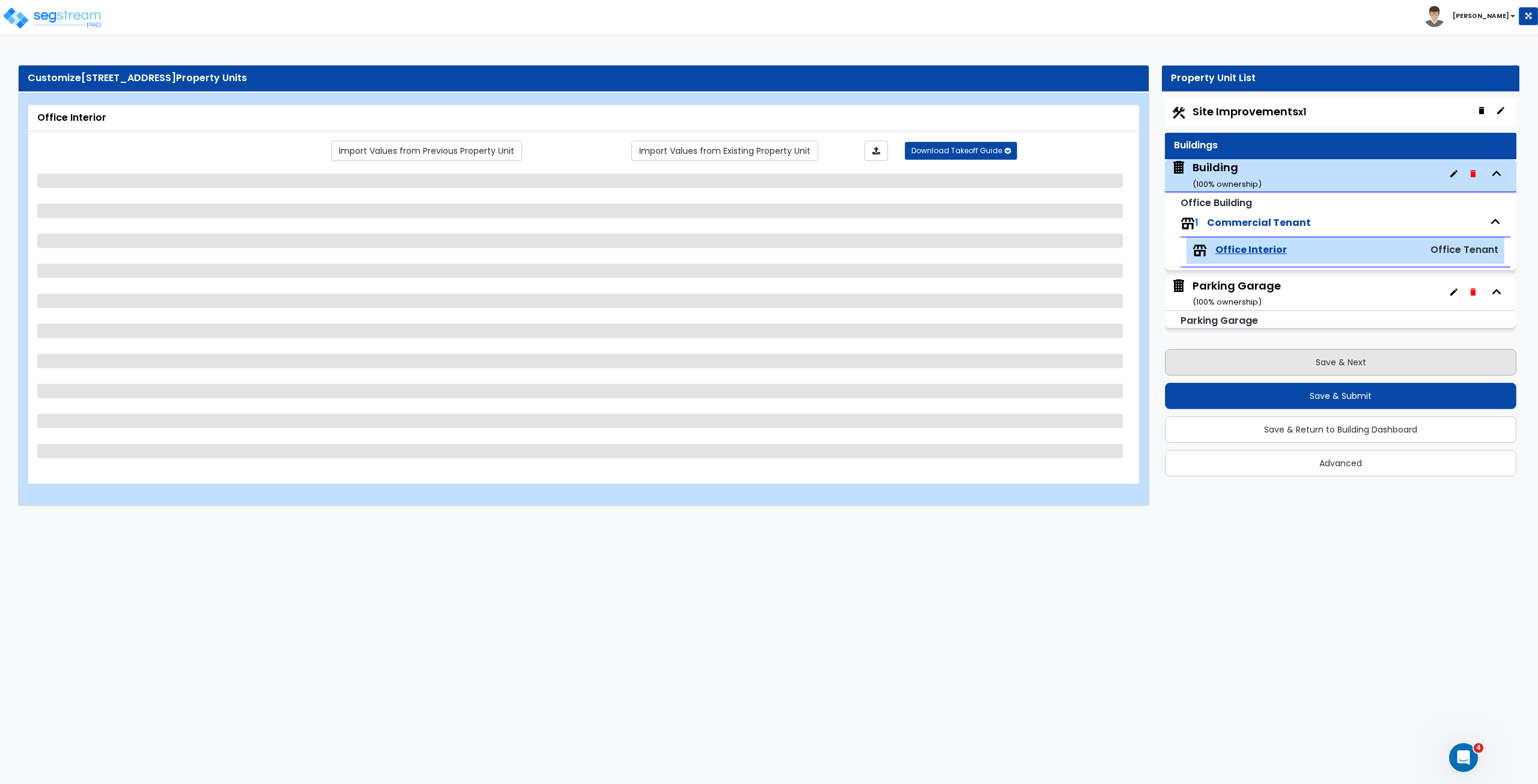
select select "2"
select select "3"
select select "4"
select select "3"
select select "5"
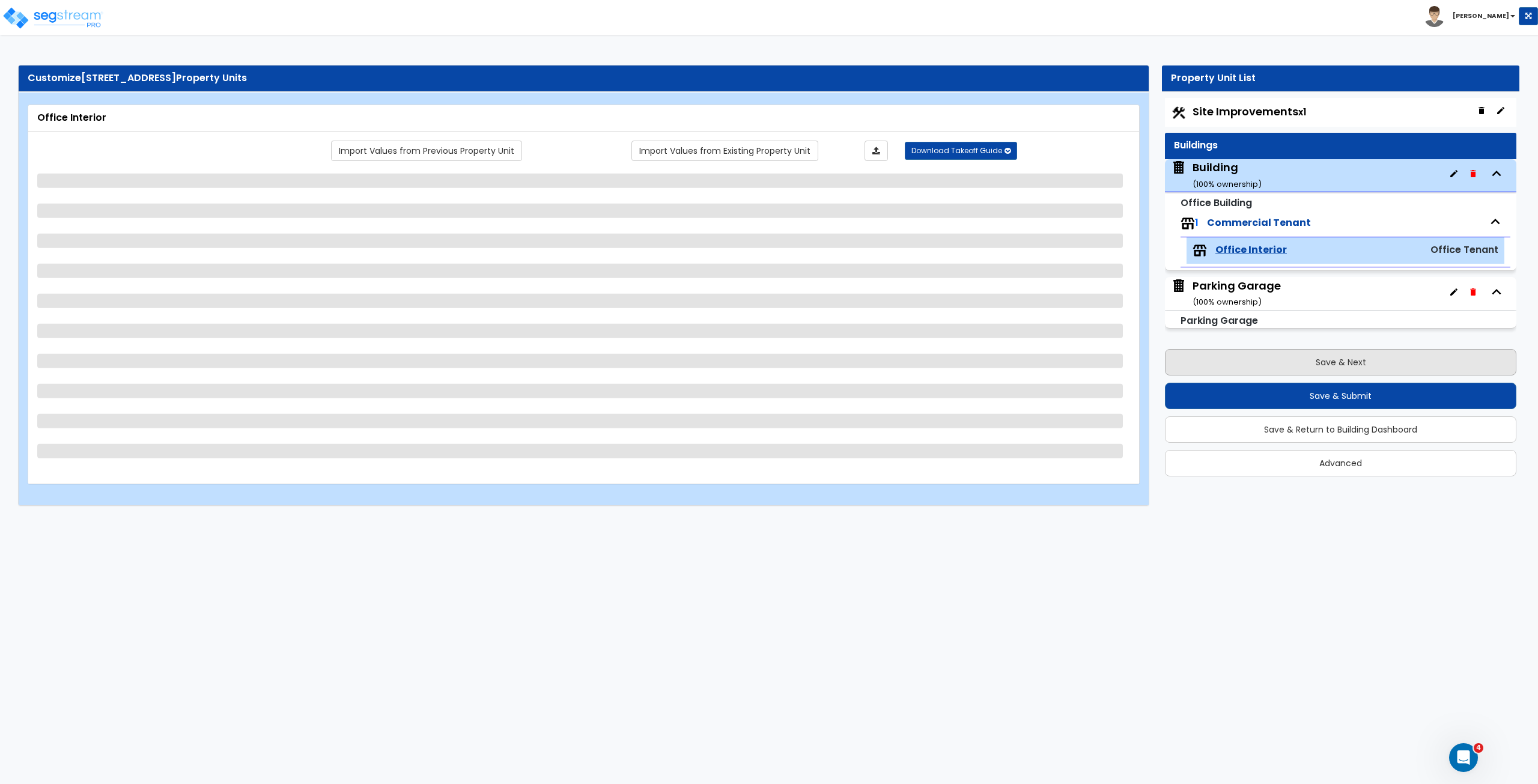
select select "1"
select select "2"
select select "3"
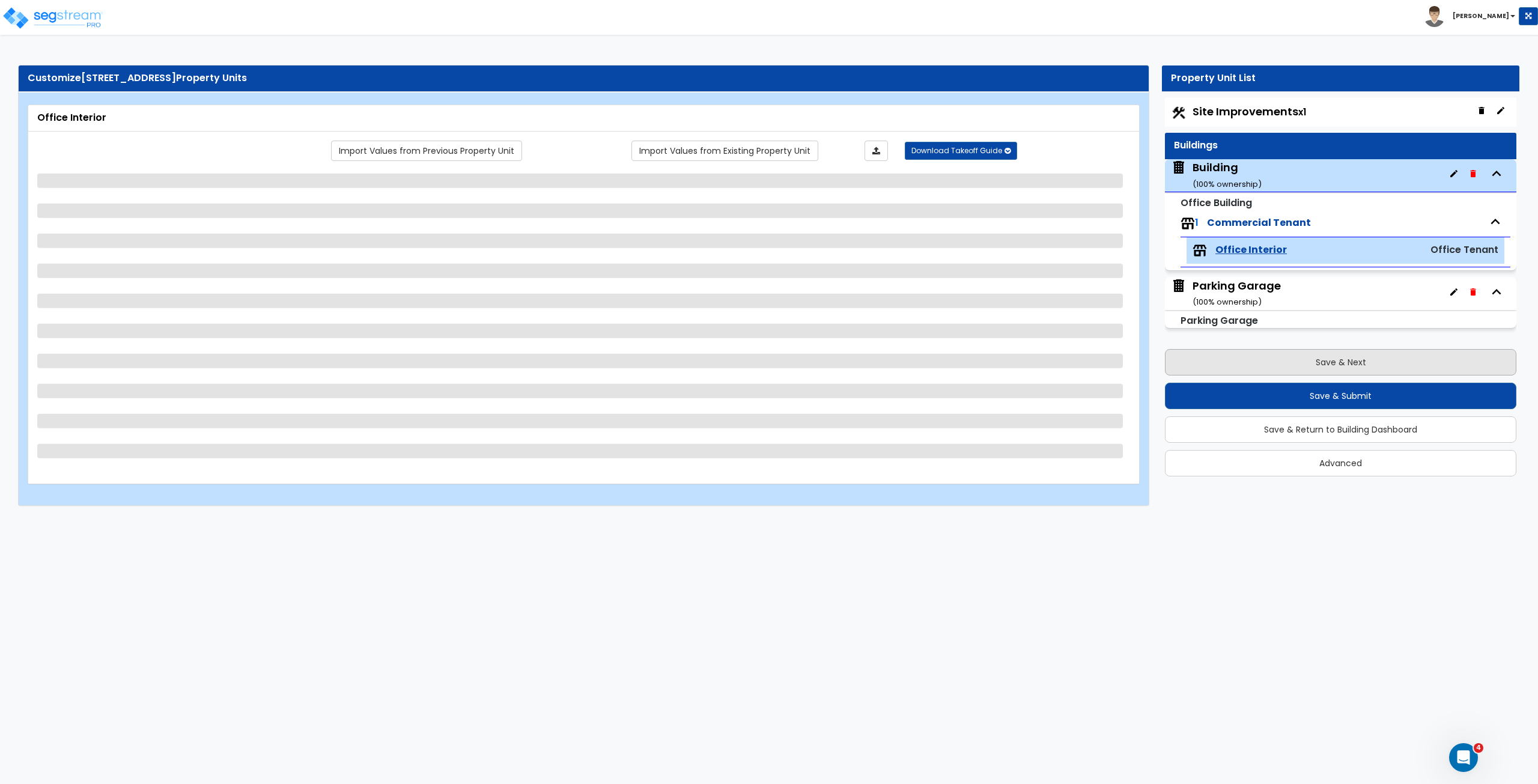
select select "2"
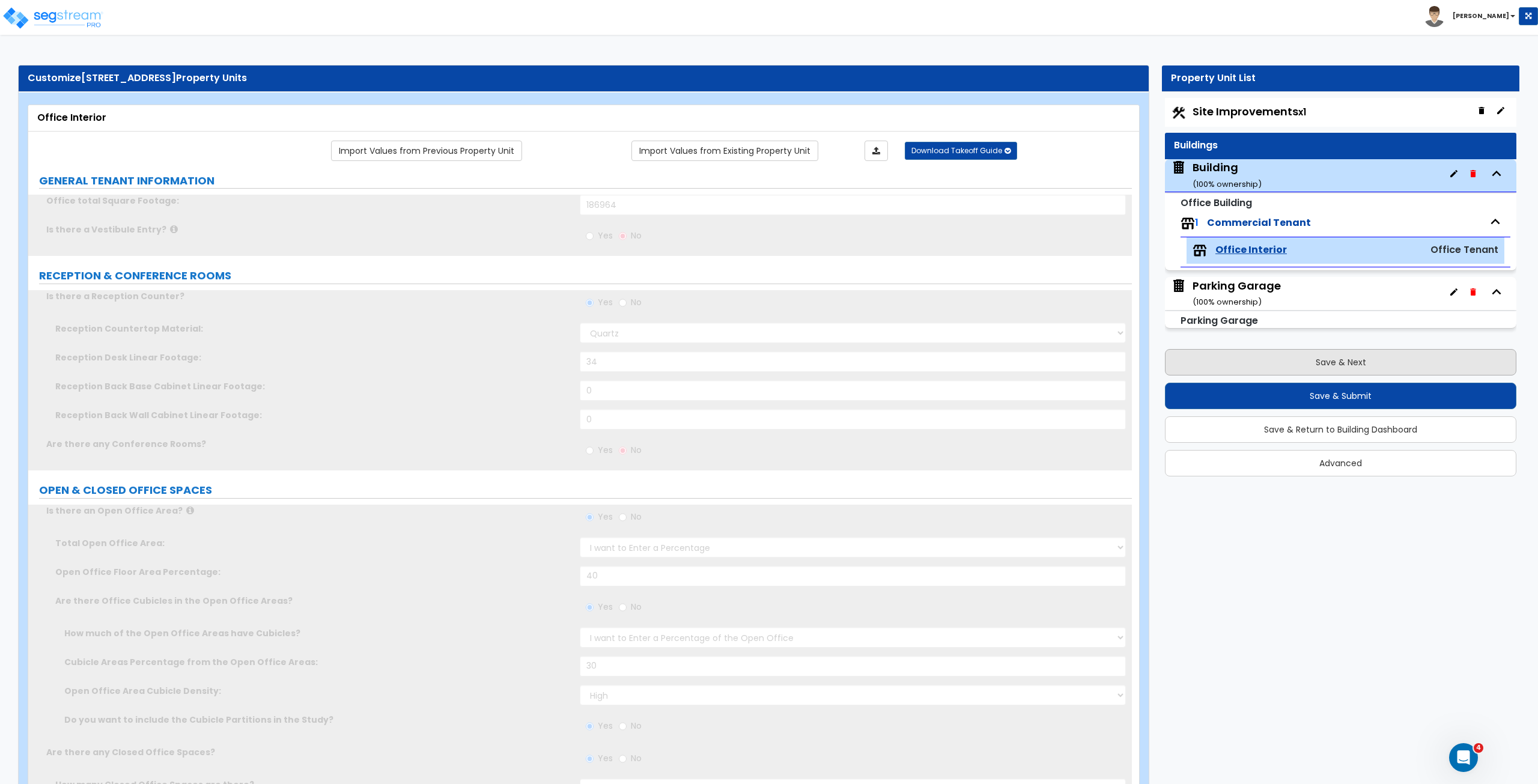
radio input "true"
type input "8"
radio input "true"
select select "1"
type input "4"
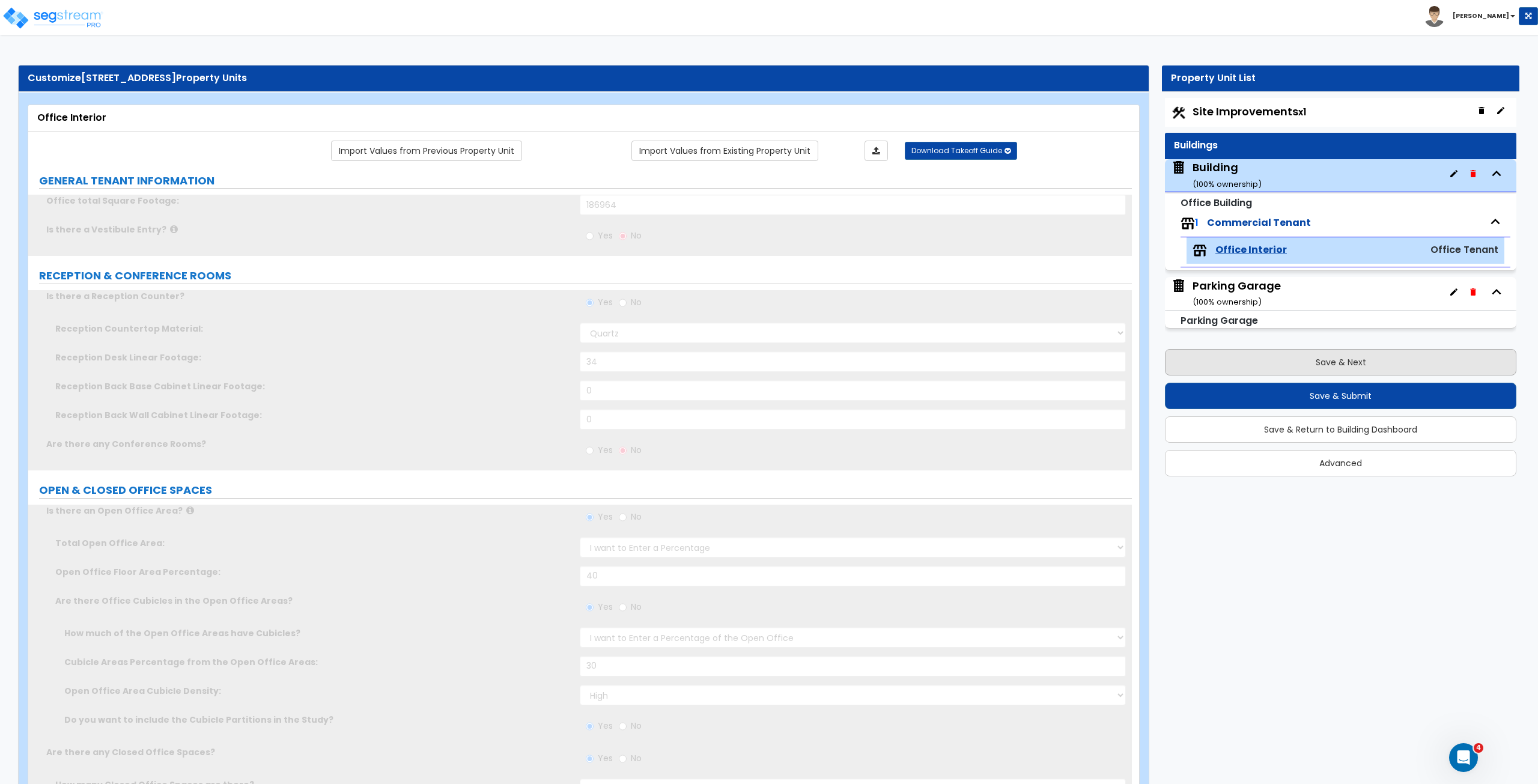
radio input "true"
type input "8"
radio input "true"
type input "10"
select select "4"
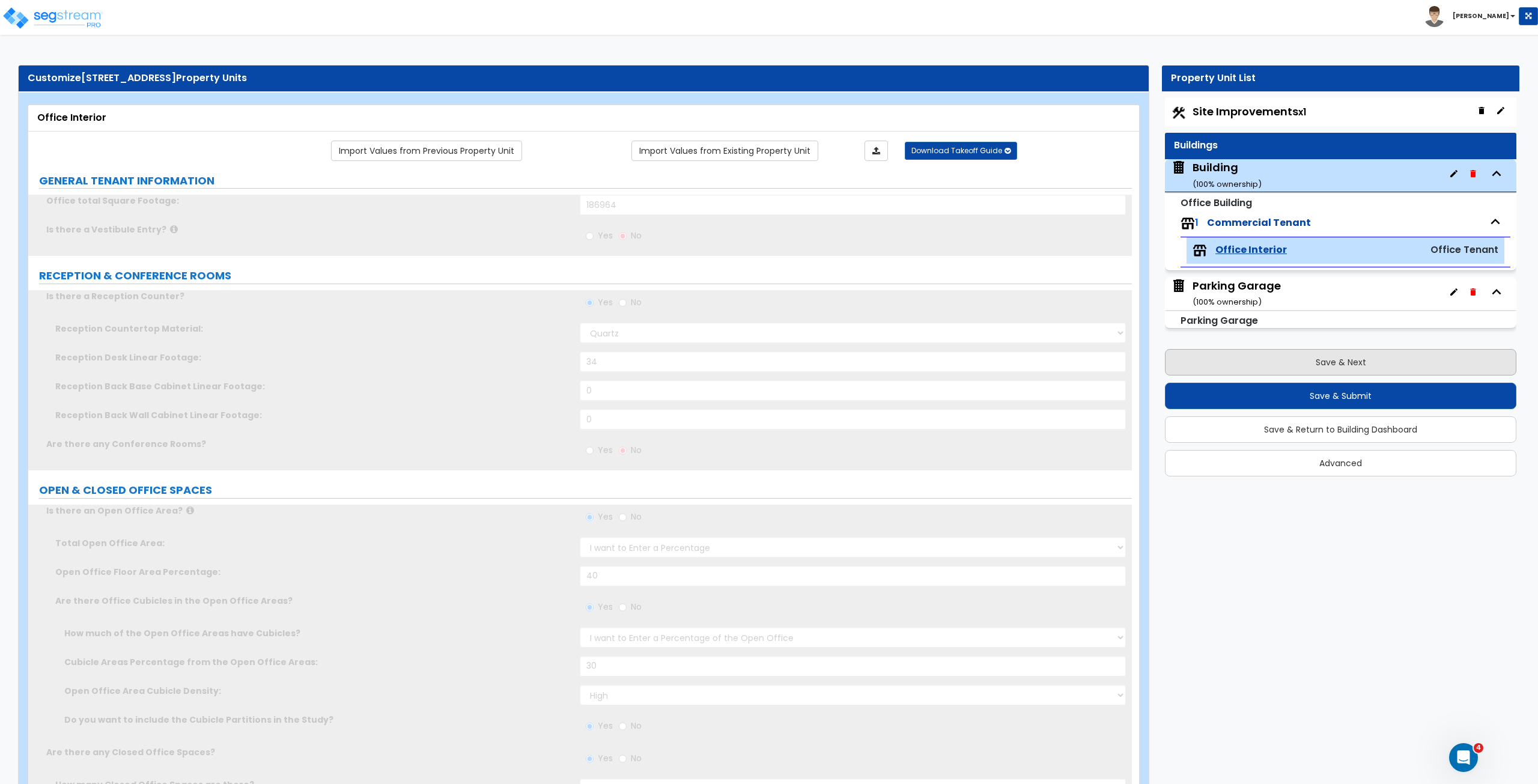
type input "240"
type input "10"
select select "2"
select select "1"
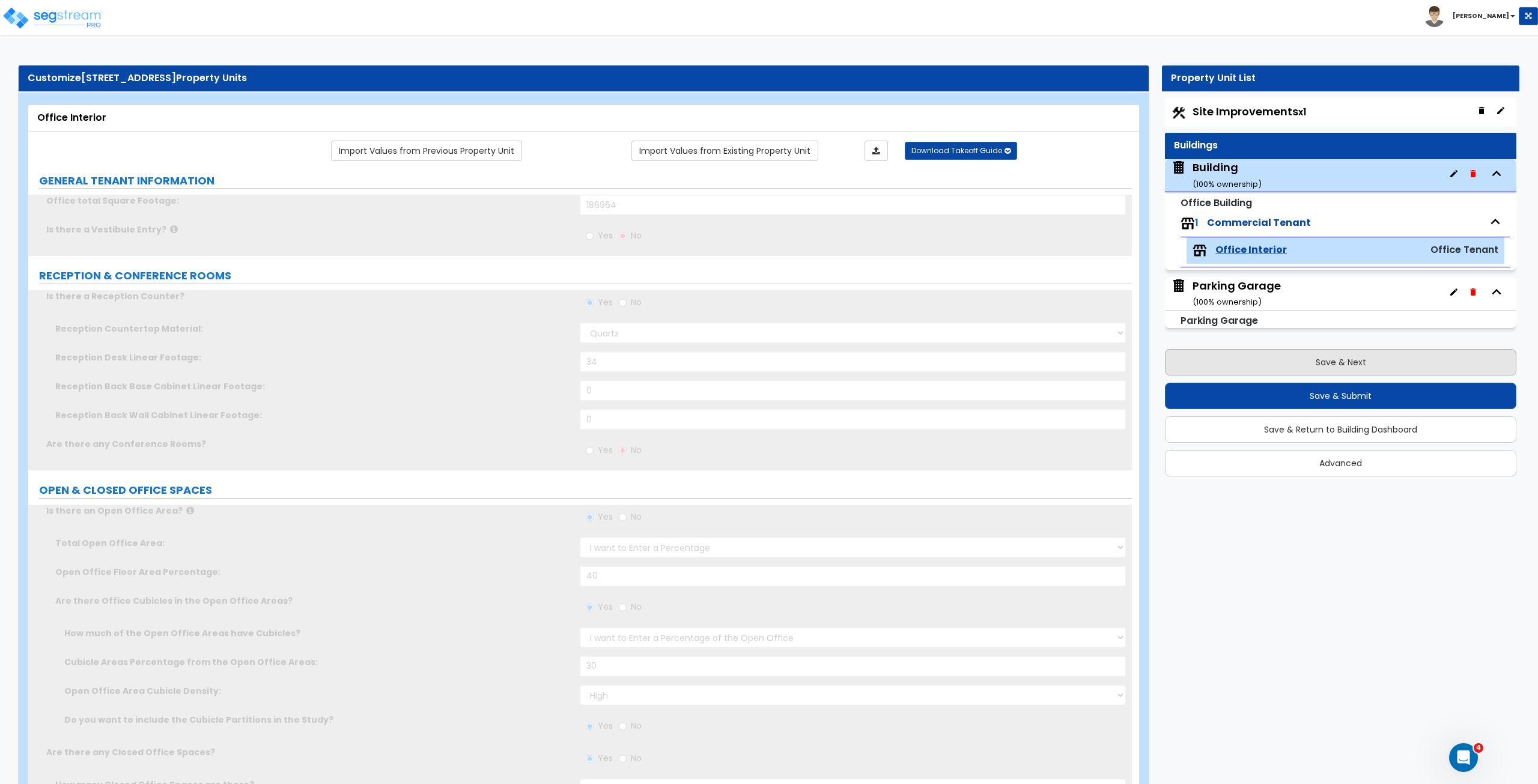
type input "10"
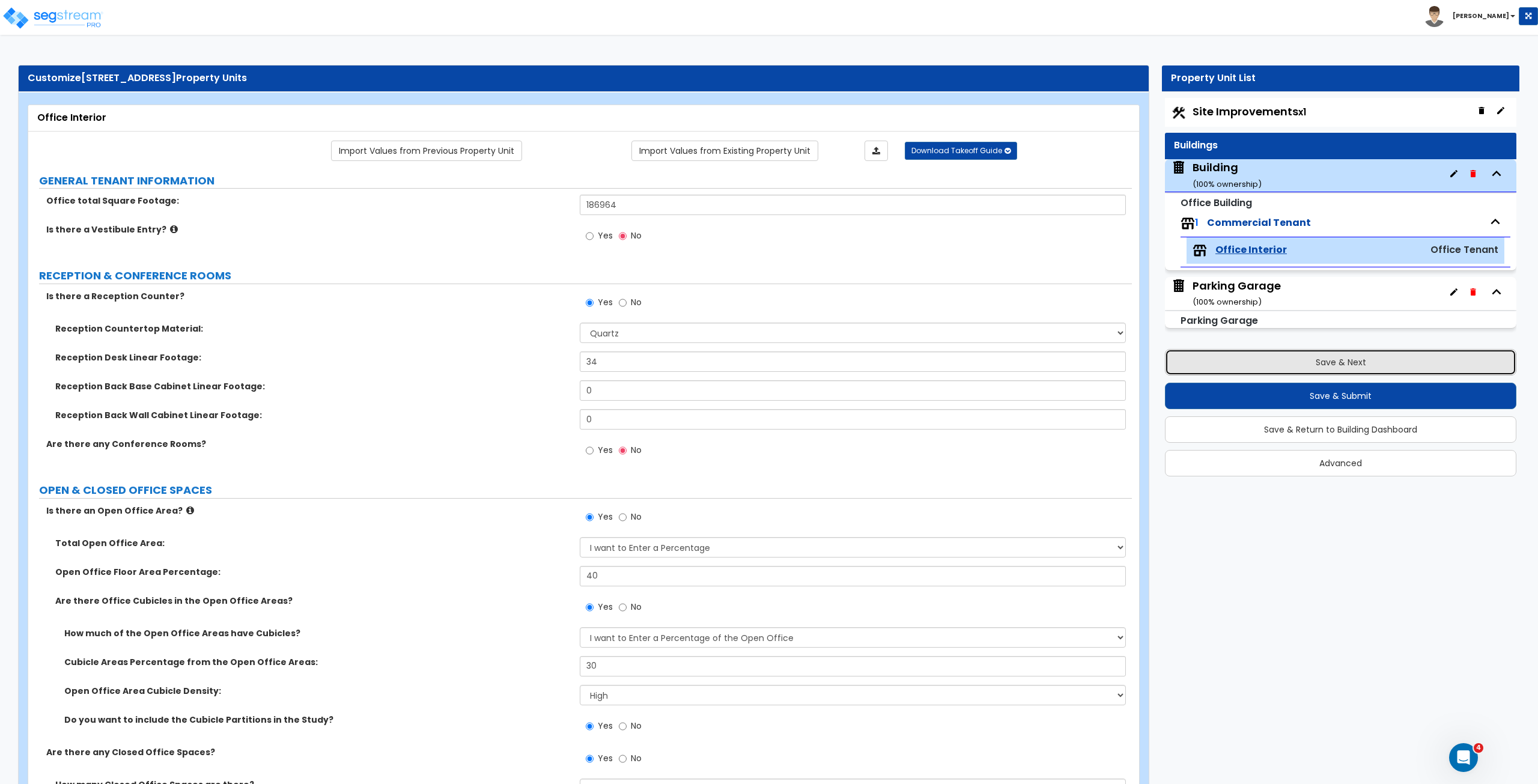
click at [1227, 362] on button "Save & Next" at bounding box center [1340, 362] width 351 height 26
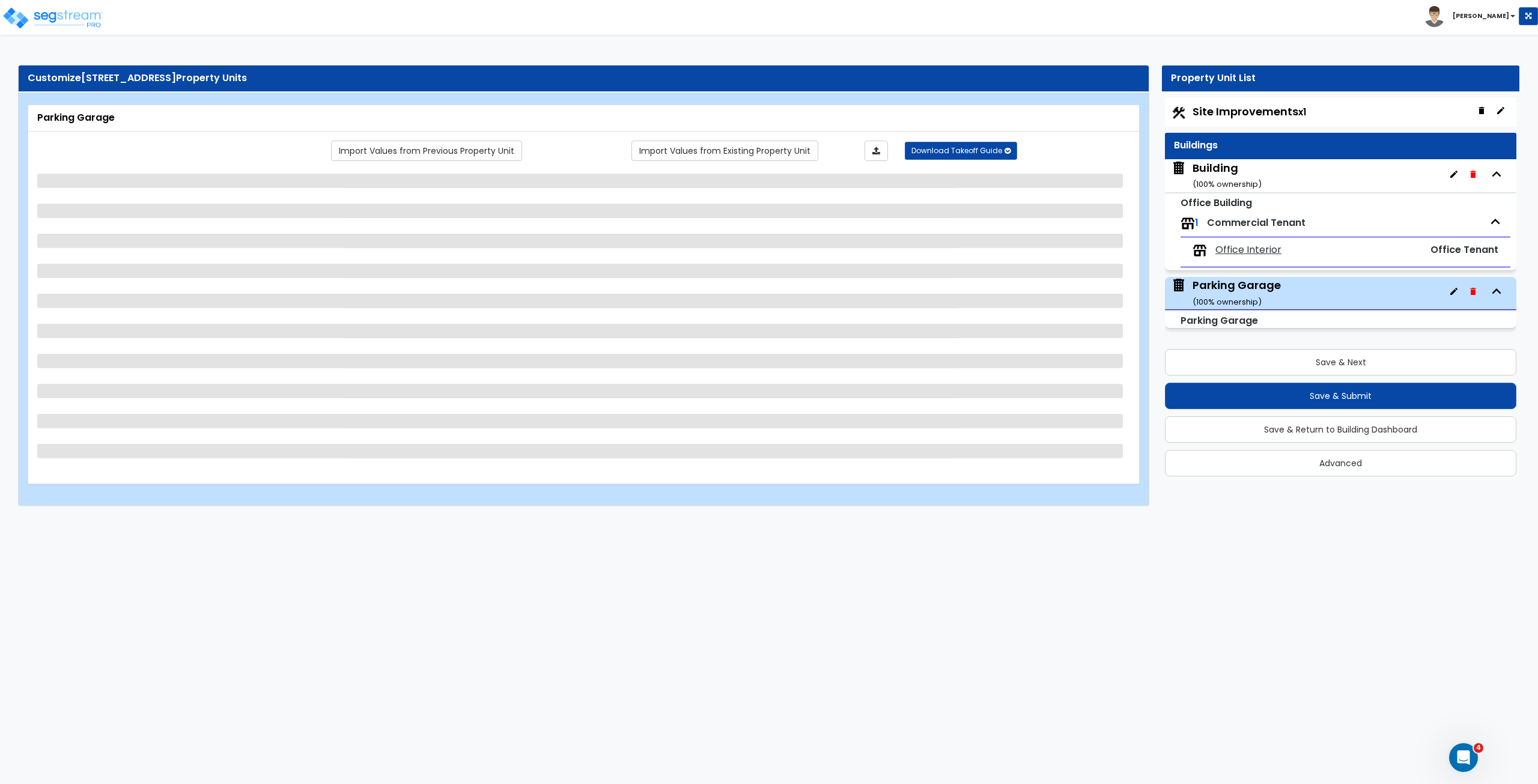
select select "3"
select select "1"
select select "4"
select select "2"
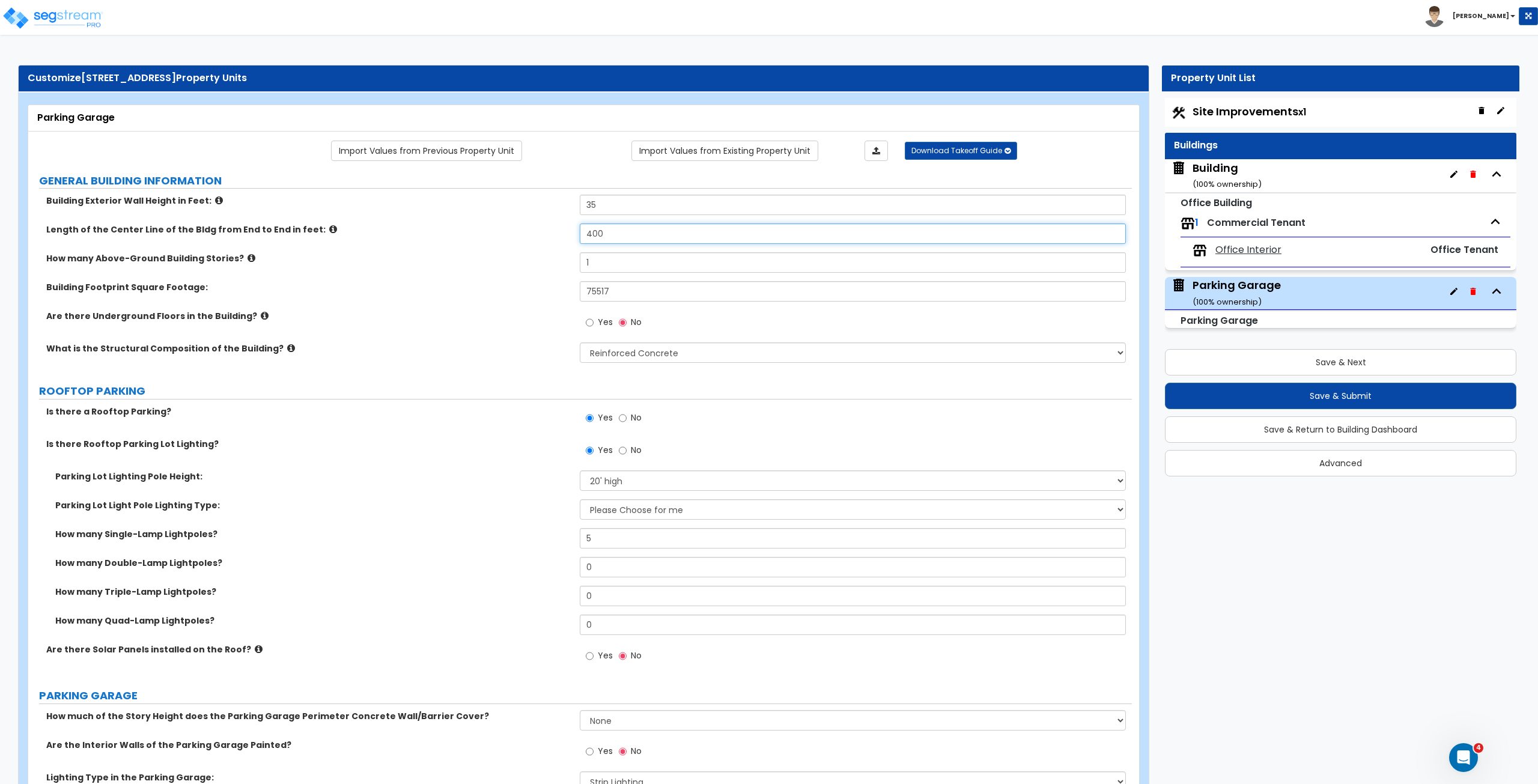
drag, startPoint x: 613, startPoint y: 231, endPoint x: 536, endPoint y: 232, distance: 77.0
click at [536, 232] on div "Length of the Center Line of the Bldg from End to End in feet: 400" at bounding box center [580, 238] width 1104 height 29
type input "300"
click at [518, 269] on div "How many Above-Ground Building Stories? 1" at bounding box center [580, 266] width 1104 height 29
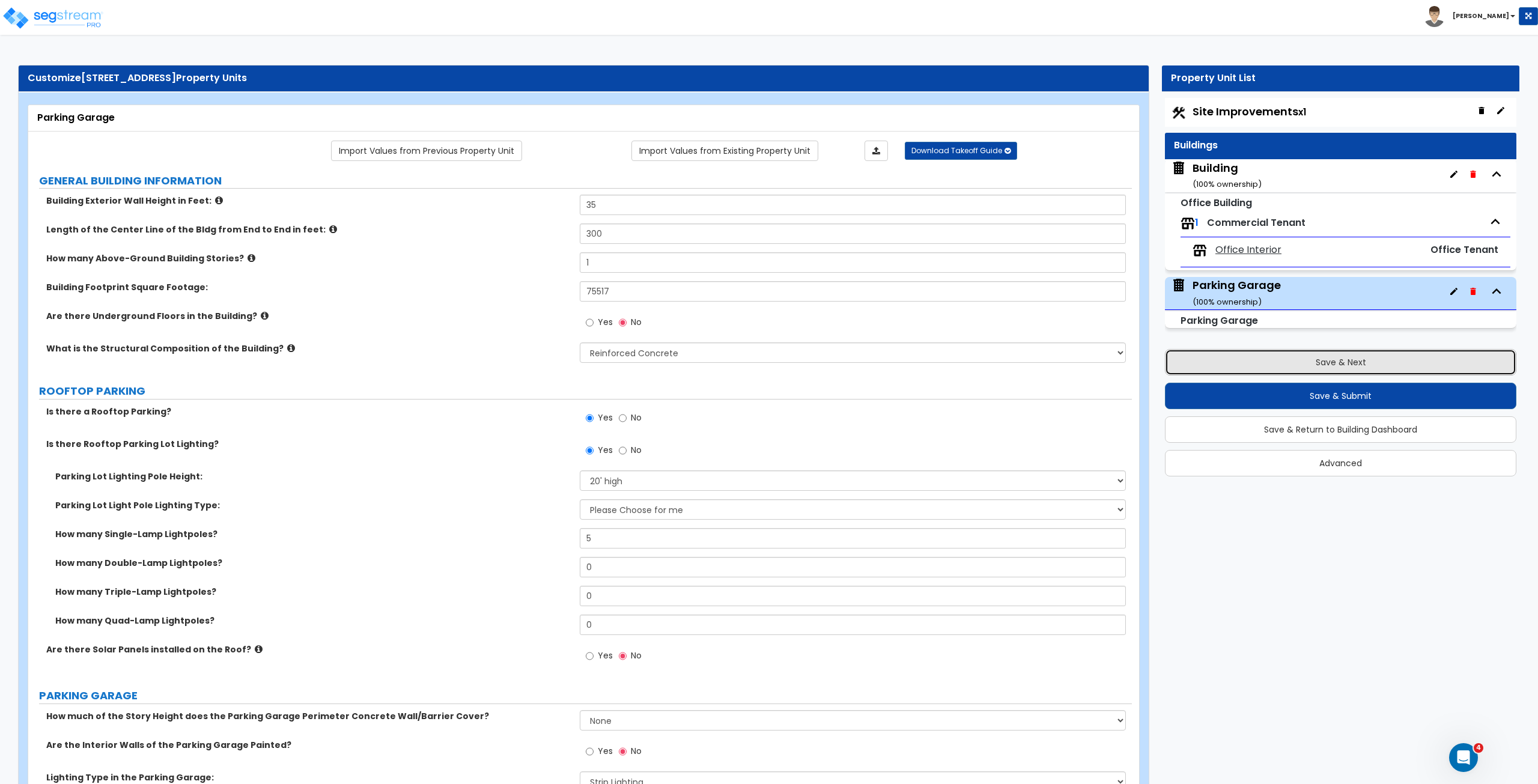
click at [1266, 360] on button "Save & Next" at bounding box center [1340, 362] width 351 height 26
select select "2"
select select "1"
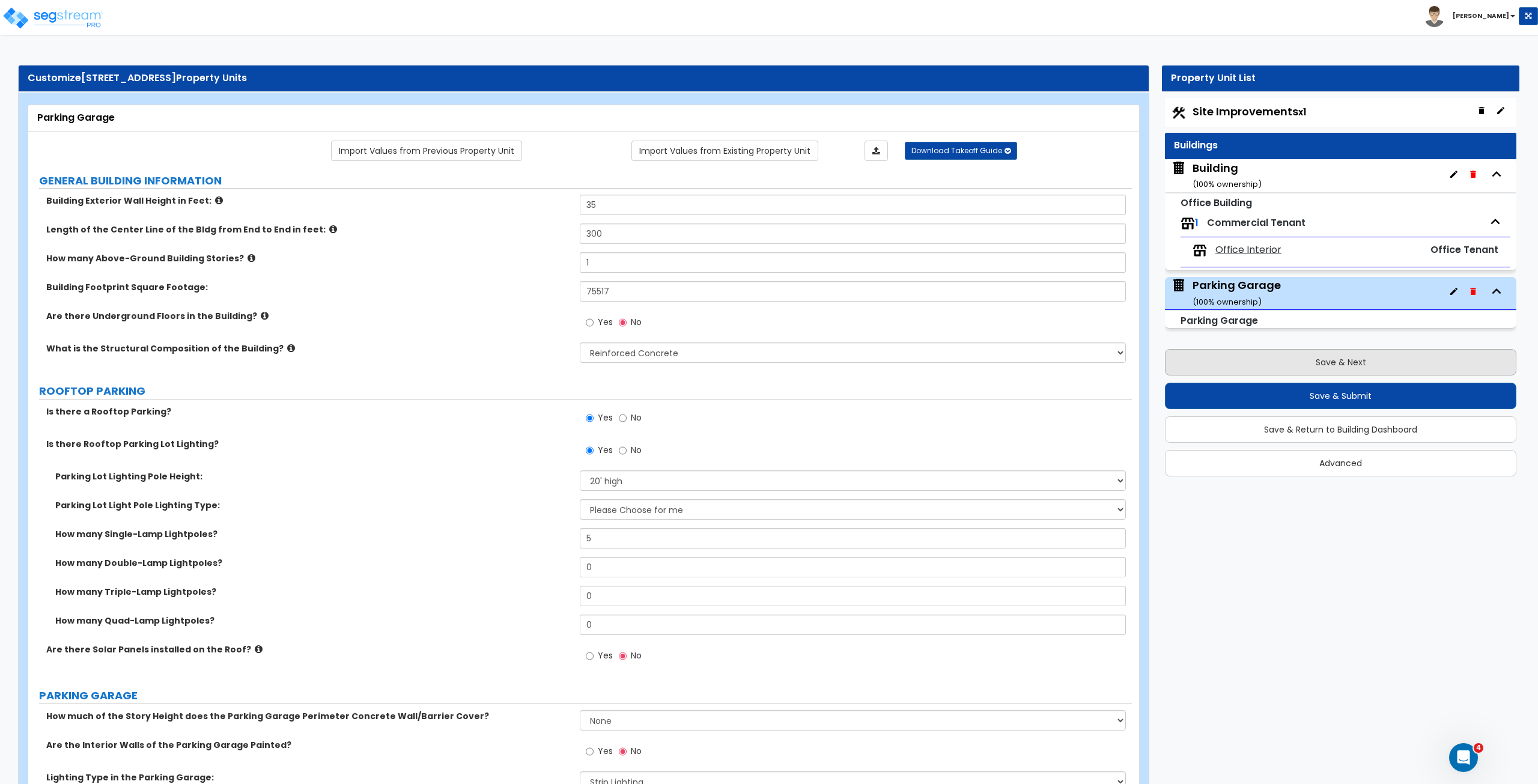
select select "1"
select select "4"
select select "2"
select select "1"
select select "4"
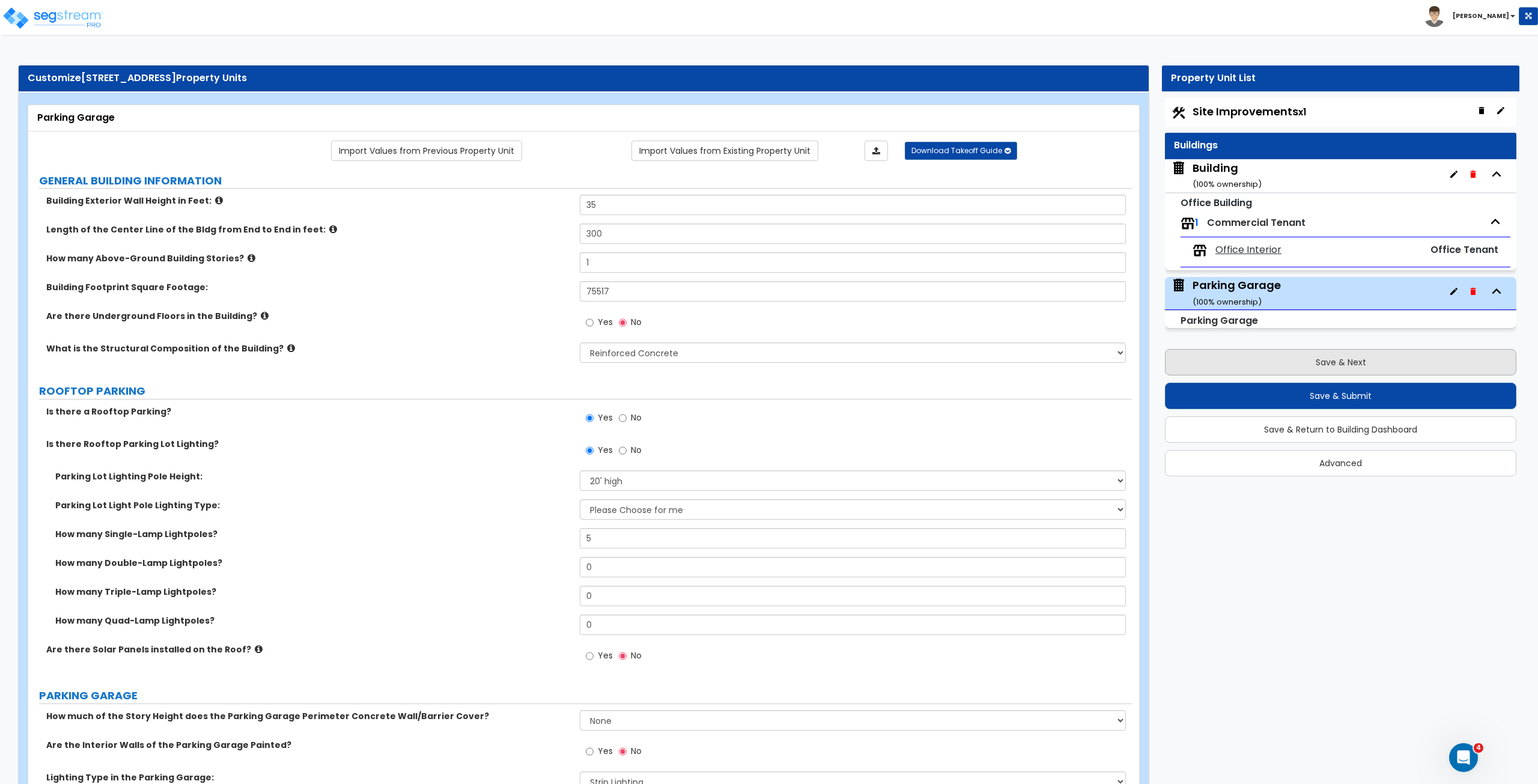
select select "1"
select select "2"
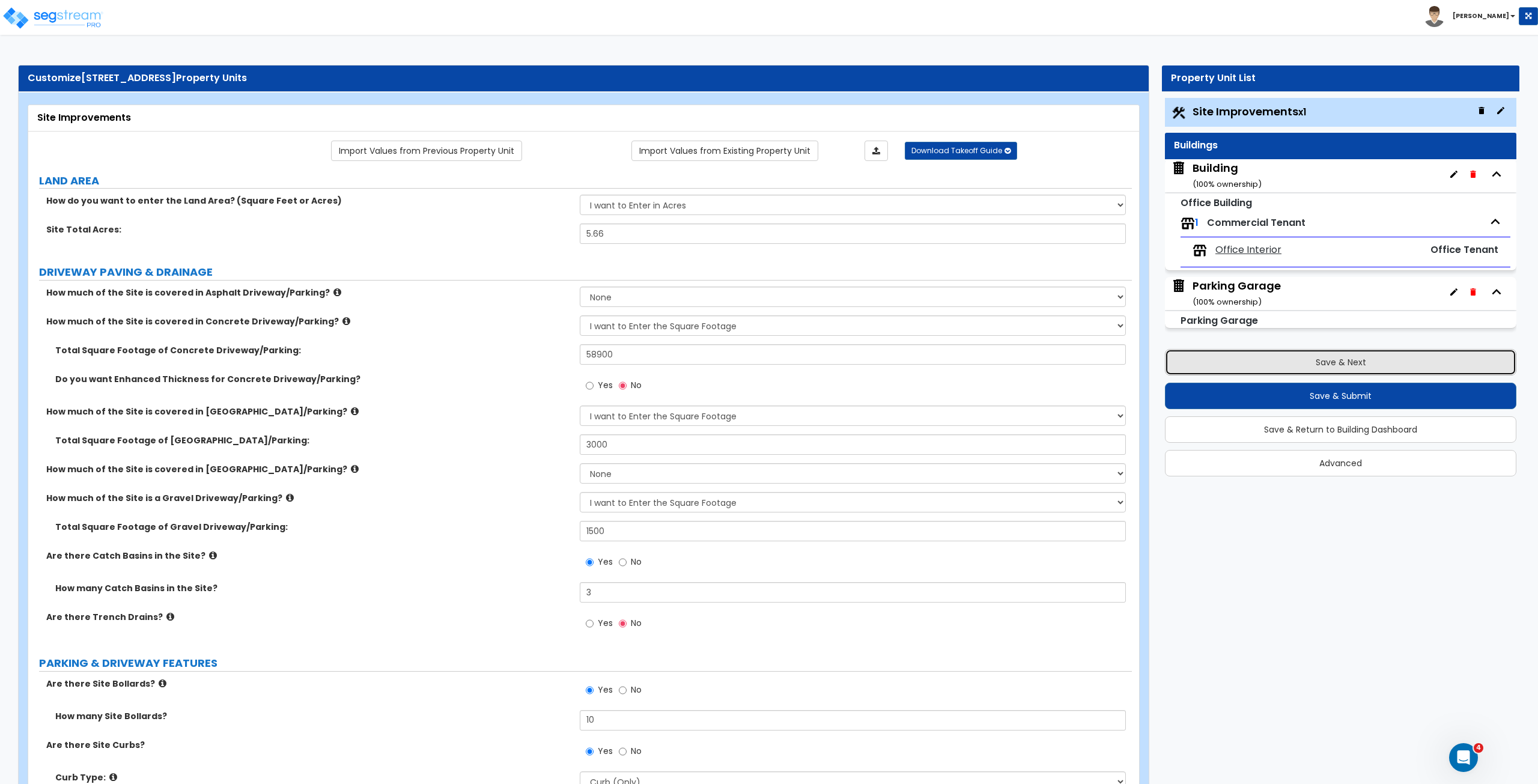
click at [1266, 360] on button "Save & Next" at bounding box center [1340, 362] width 351 height 26
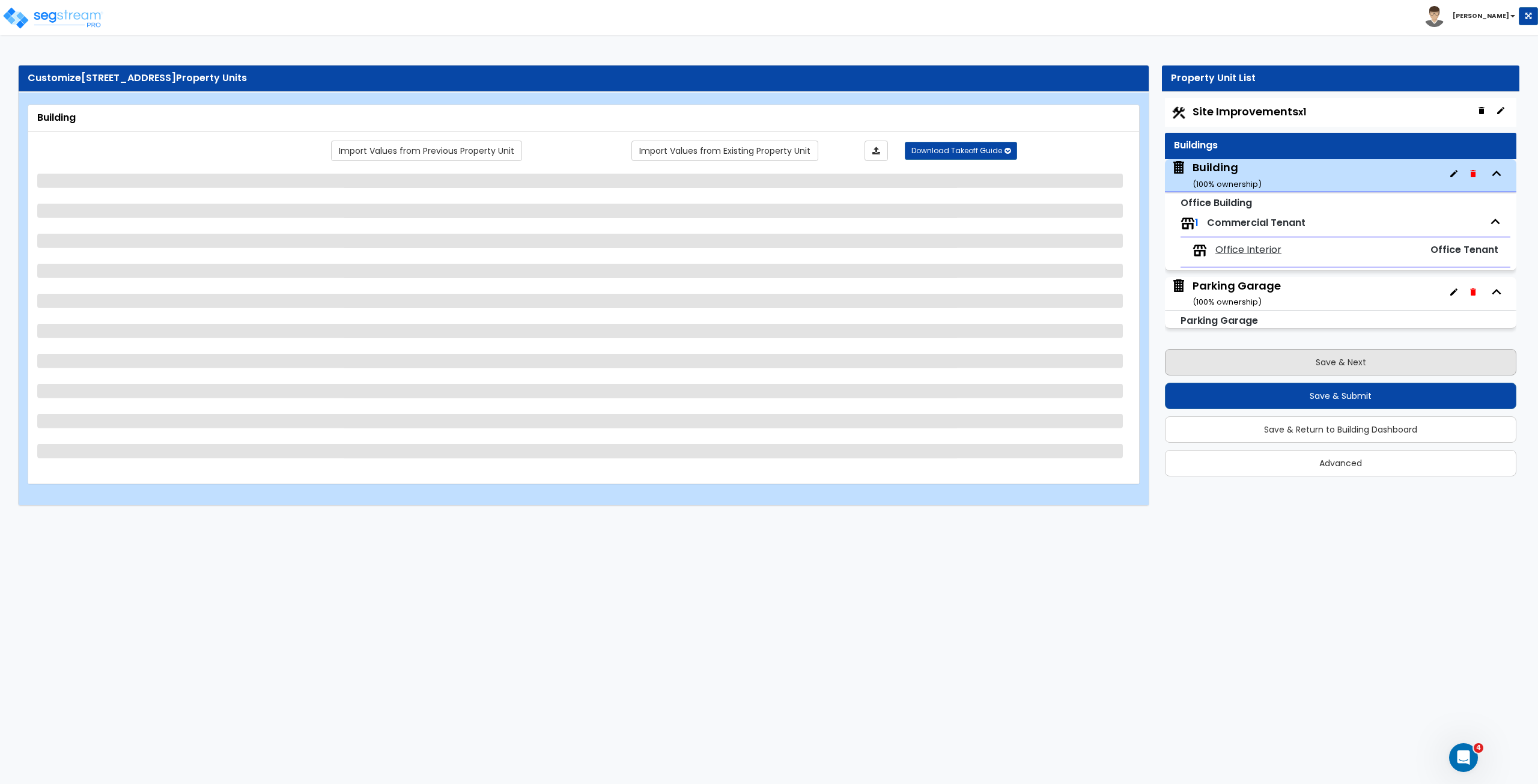
select select "1"
select select "3"
select select "4"
select select "1"
select select "2"
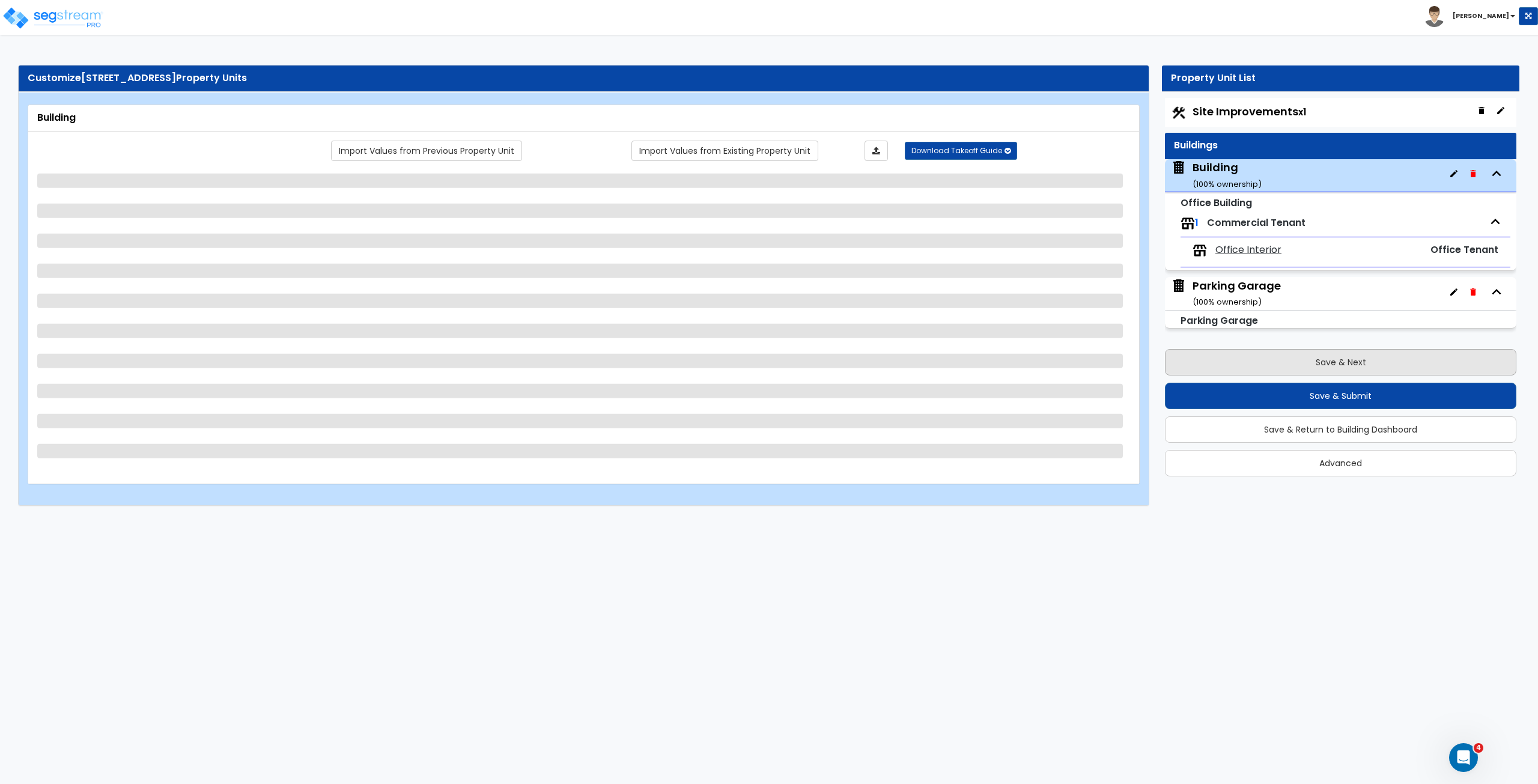
select select "2"
select select "13"
select select "2"
select select "3"
select select "2"
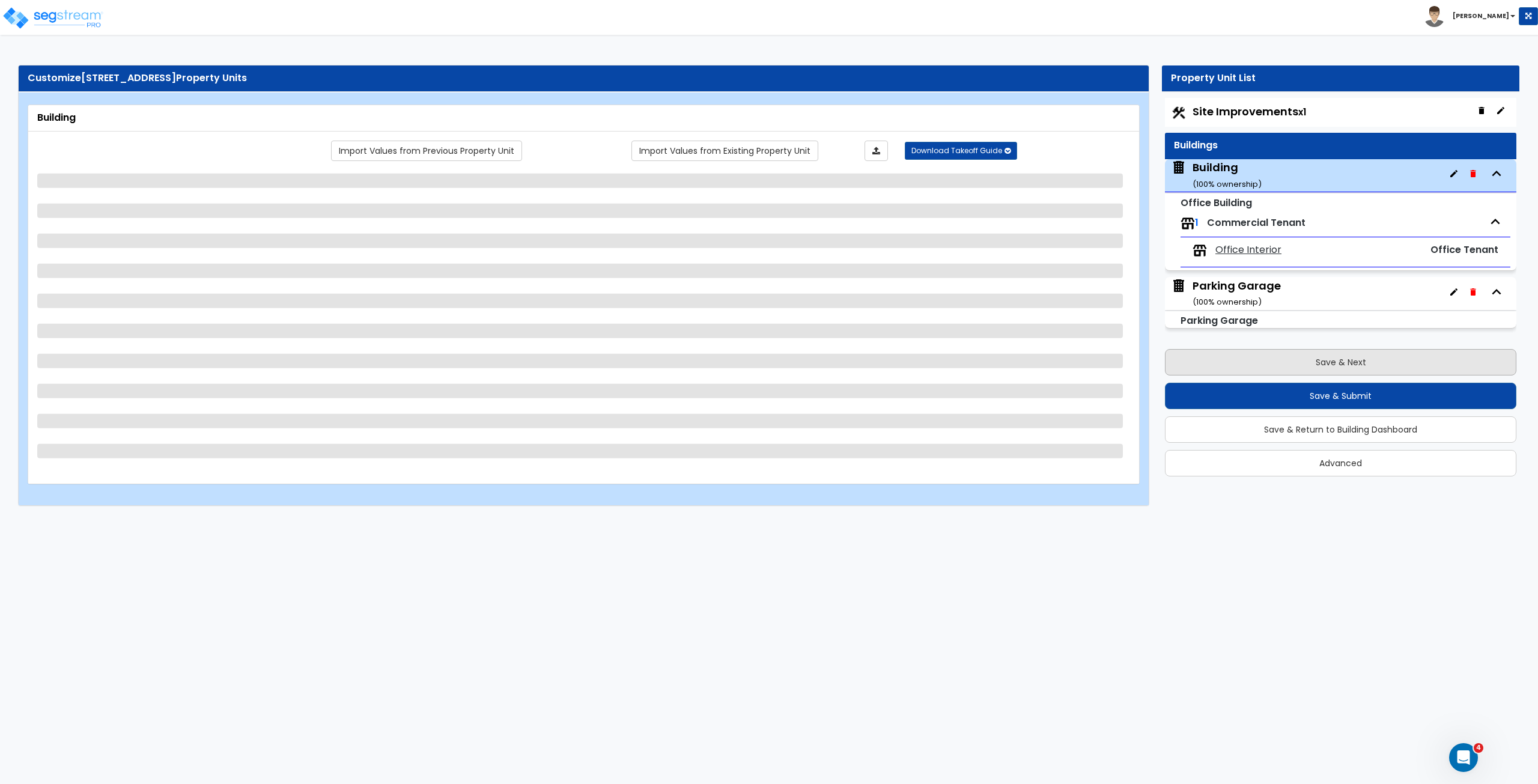
select select "5"
select select "1"
select select "2"
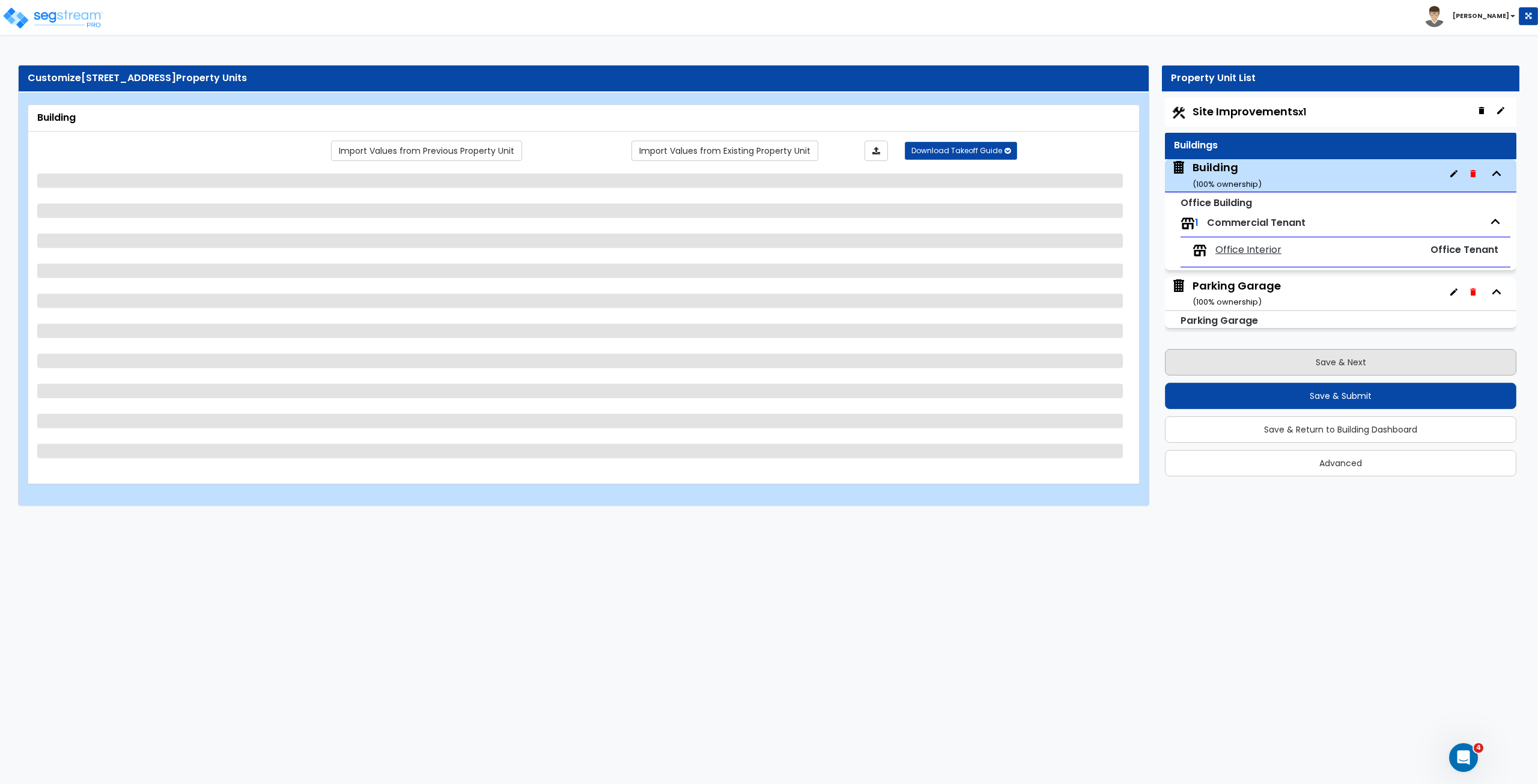
select select "1"
select select "12"
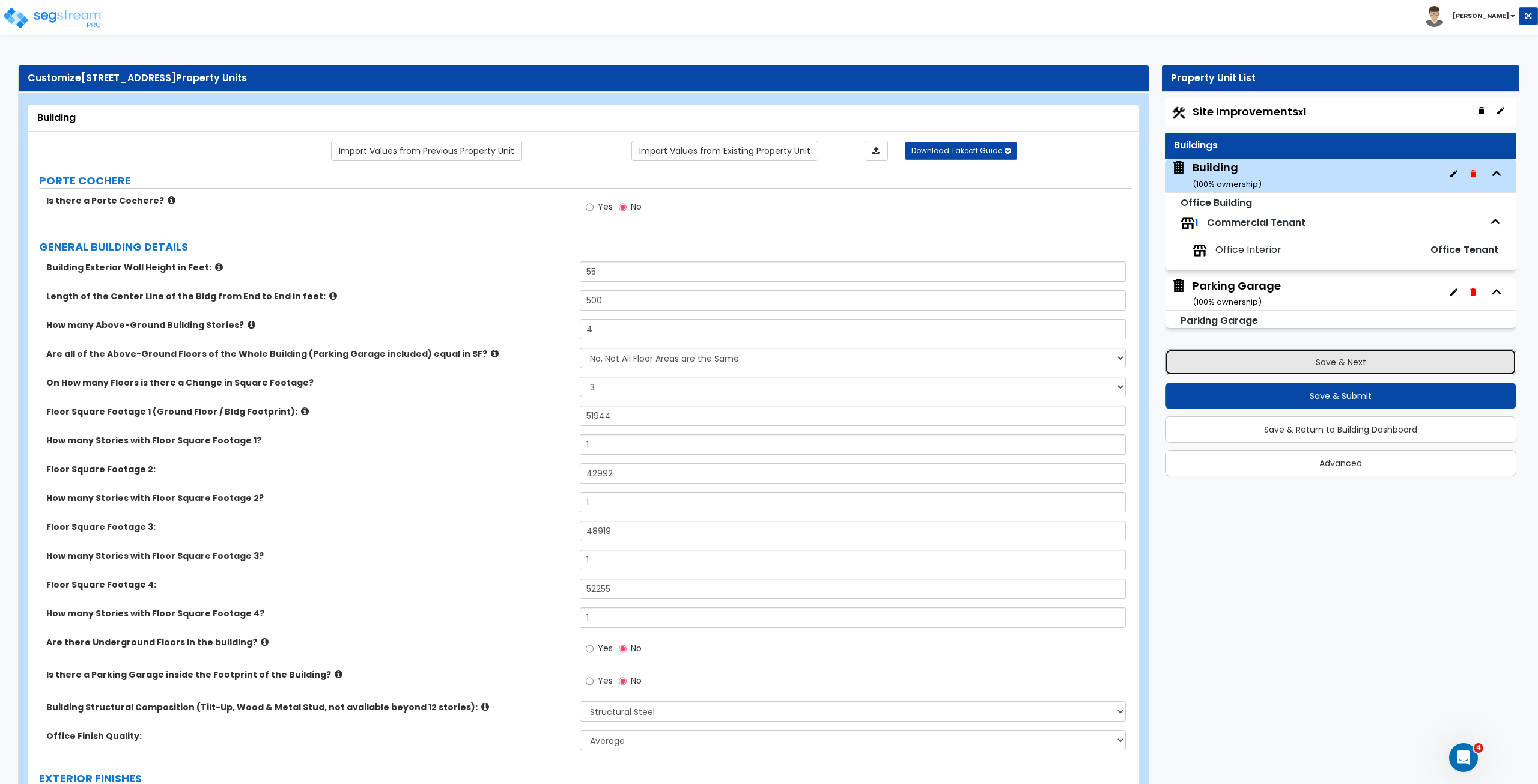
click at [1266, 363] on button "Save & Next" at bounding box center [1340, 362] width 351 height 26
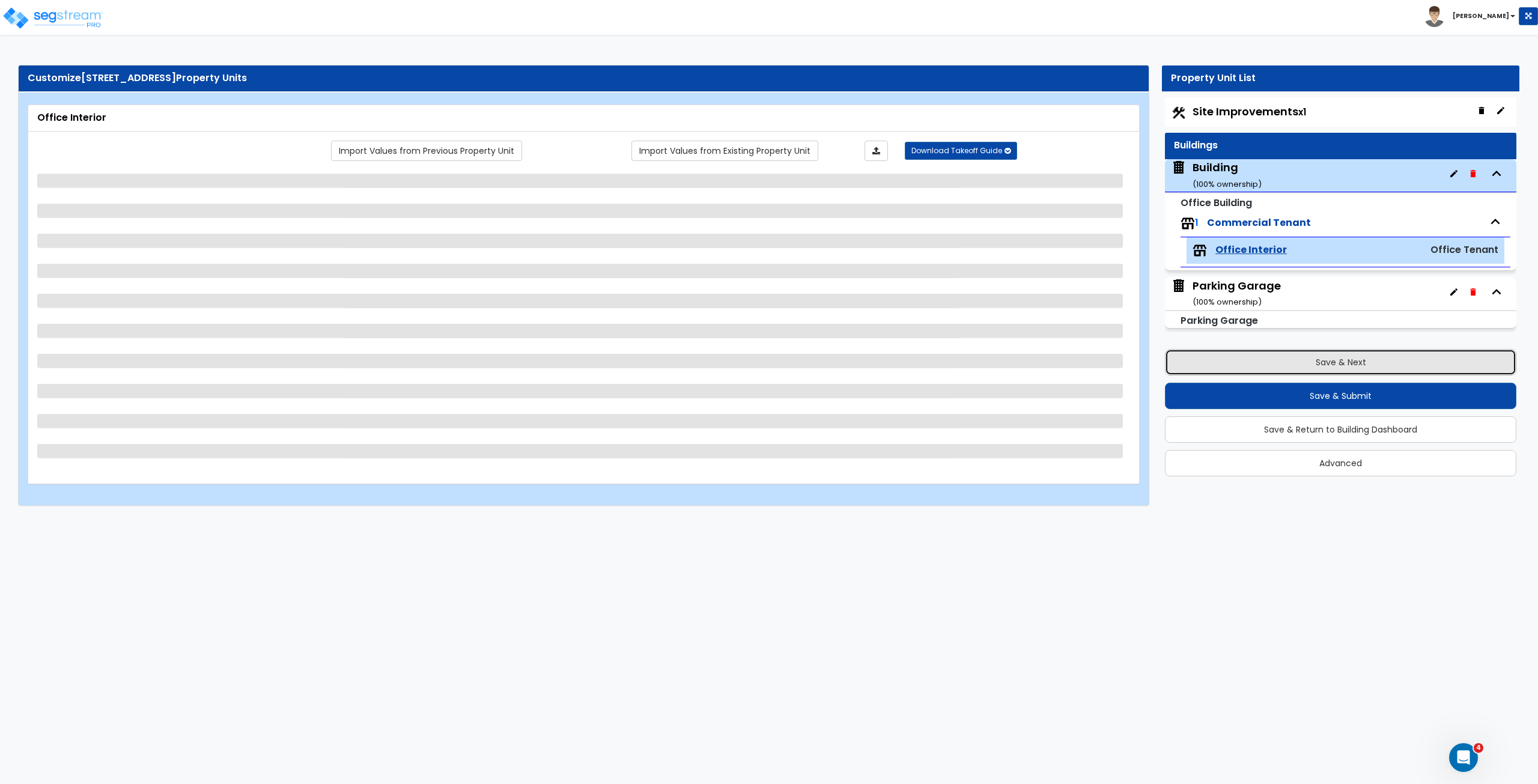
select select "4"
select select "2"
select select "3"
select select "5"
select select "4"
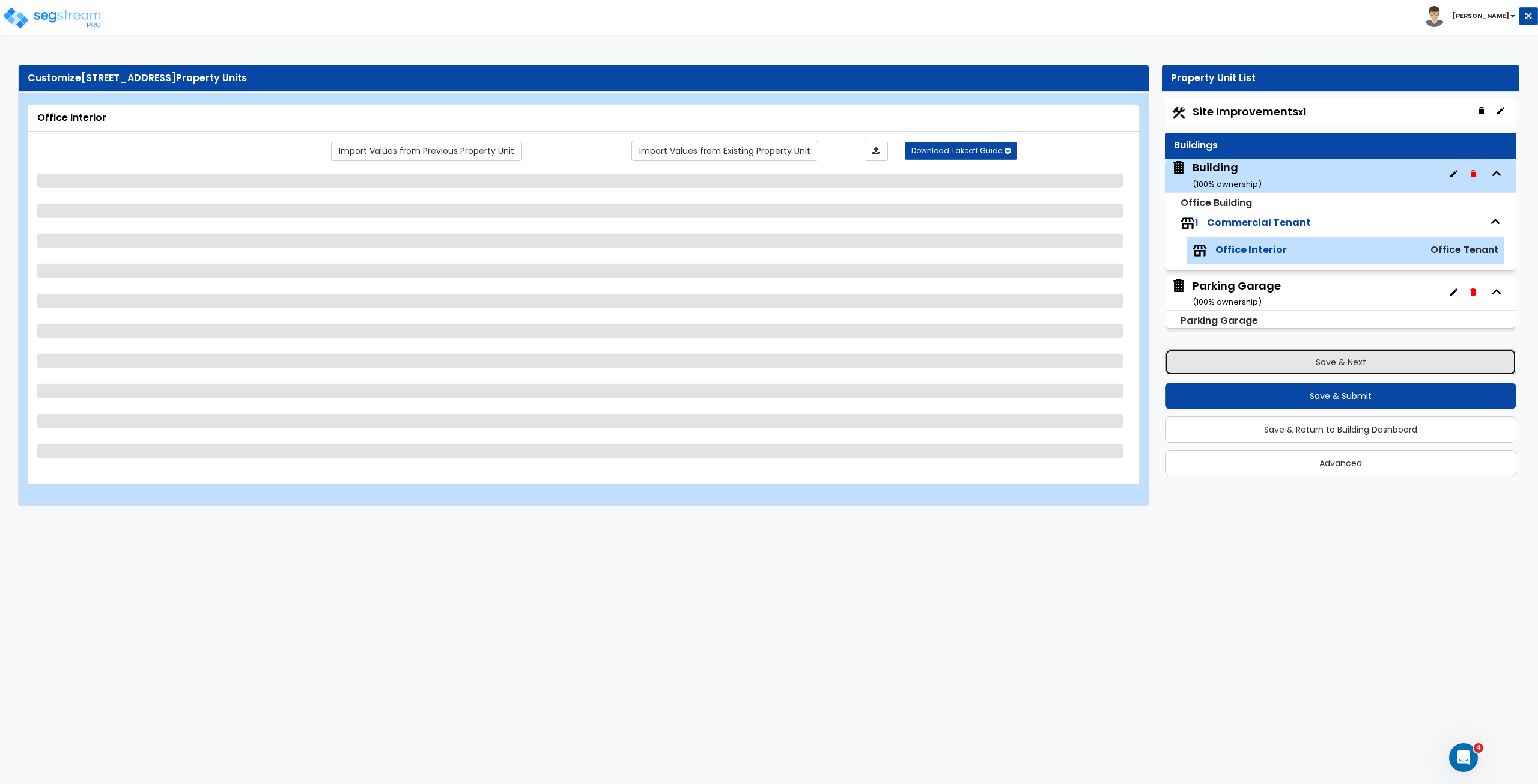
select select "1"
select select "2"
select select "1"
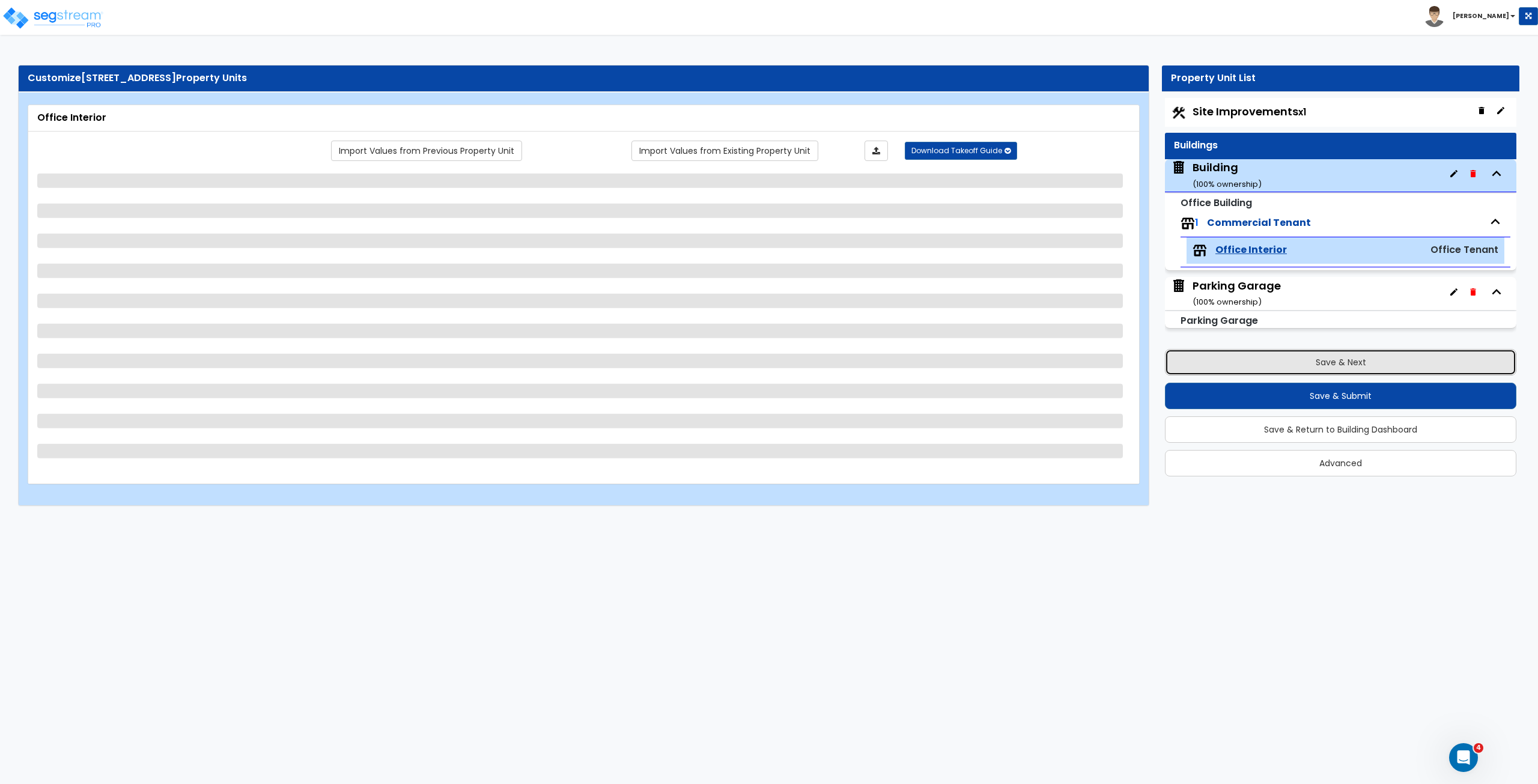
select select "2"
select select "3"
select select "4"
select select "3"
select select "5"
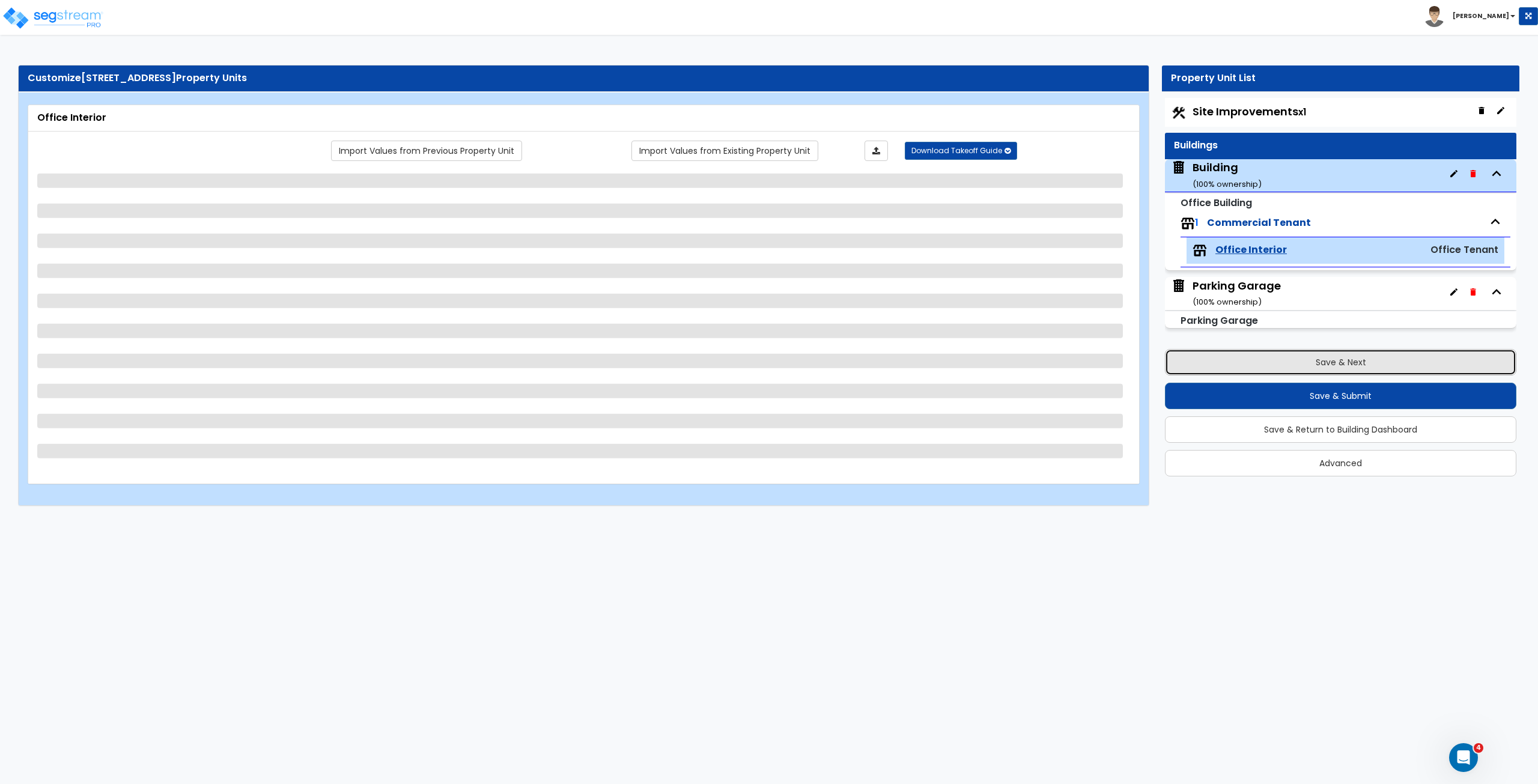
select select "1"
select select "4"
select select "2"
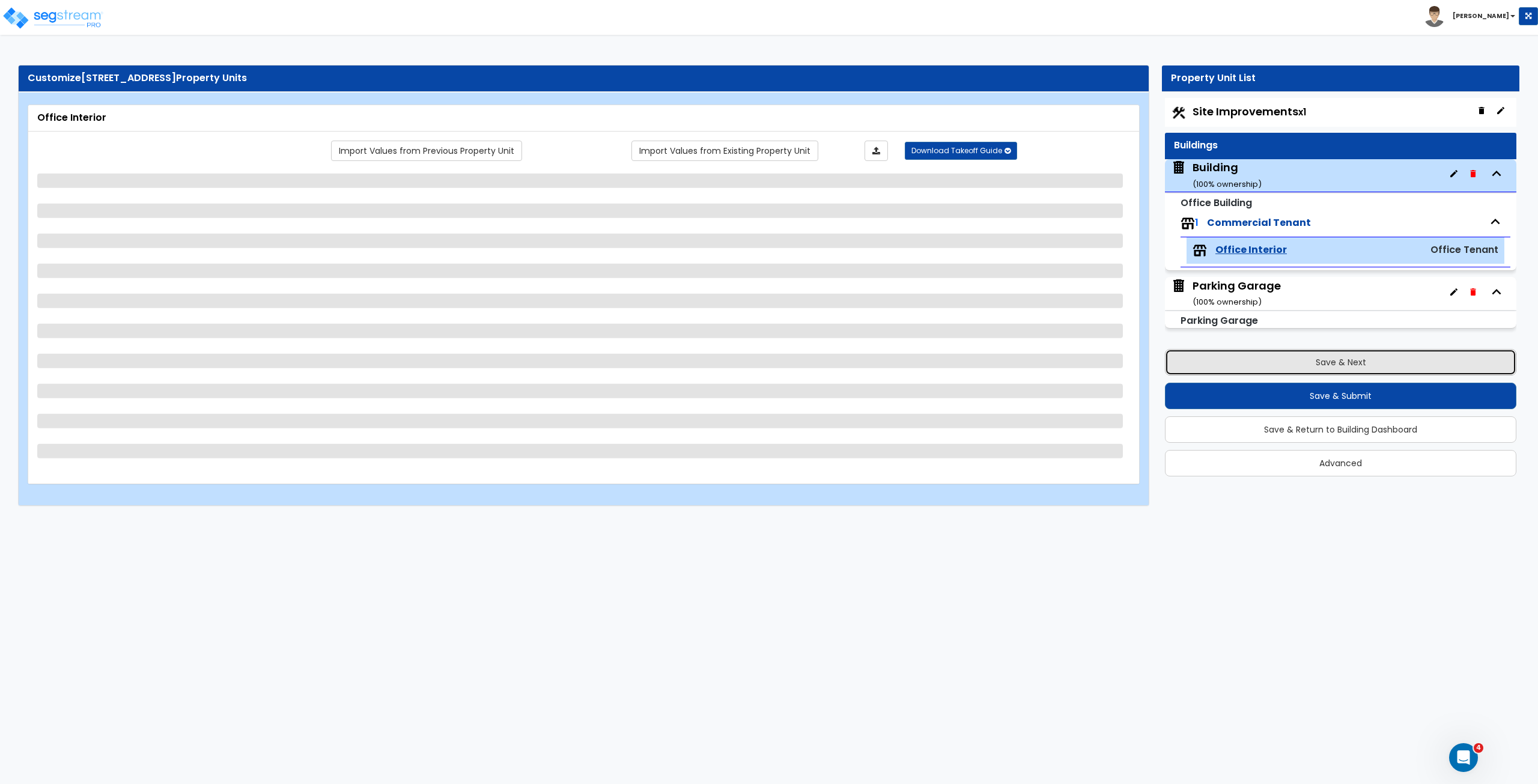
select select "1"
select select "2"
select select "3"
select select "2"
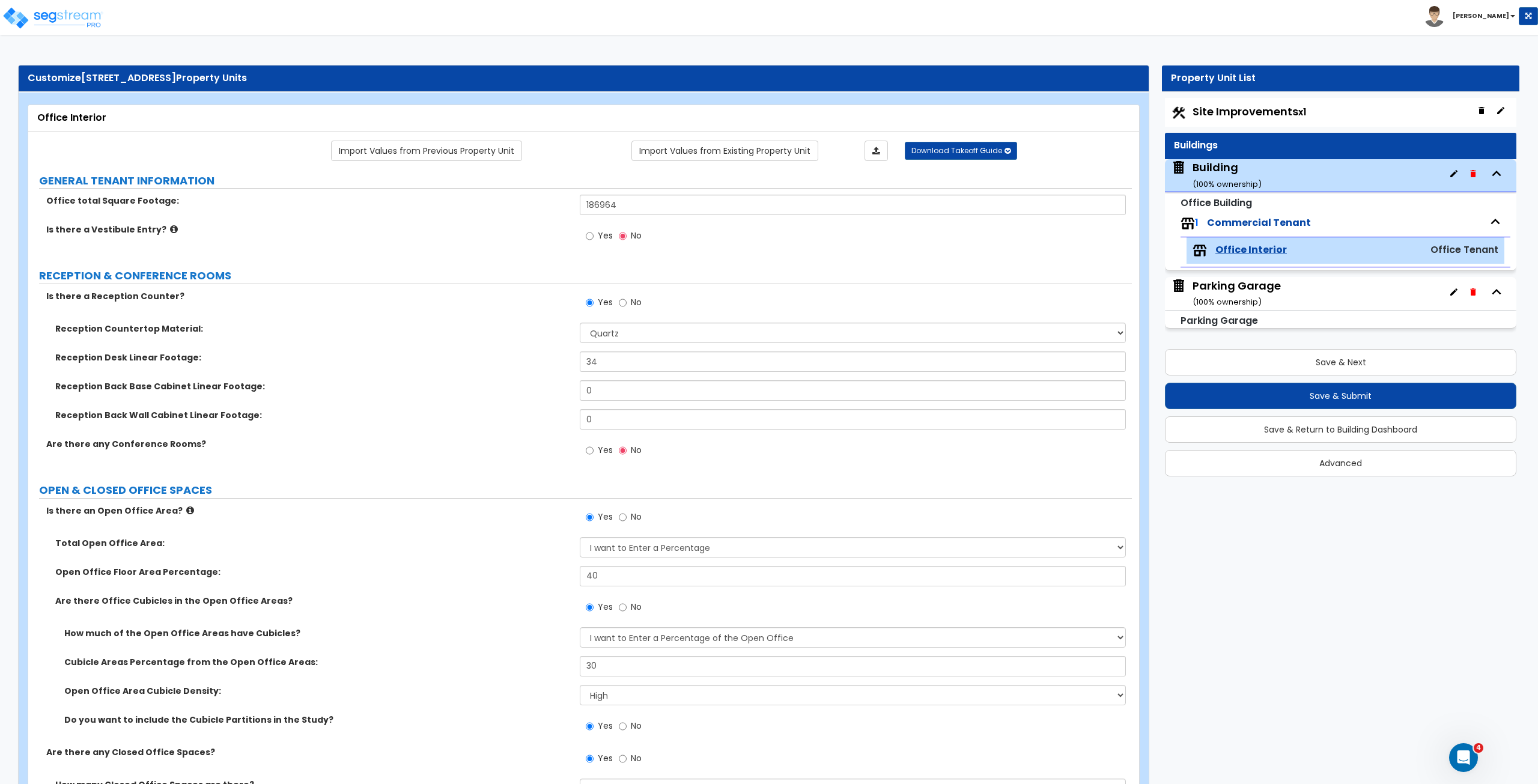
click at [484, 352] on label "Reception Desk Linear Footage:" at bounding box center [313, 357] width 515 height 12
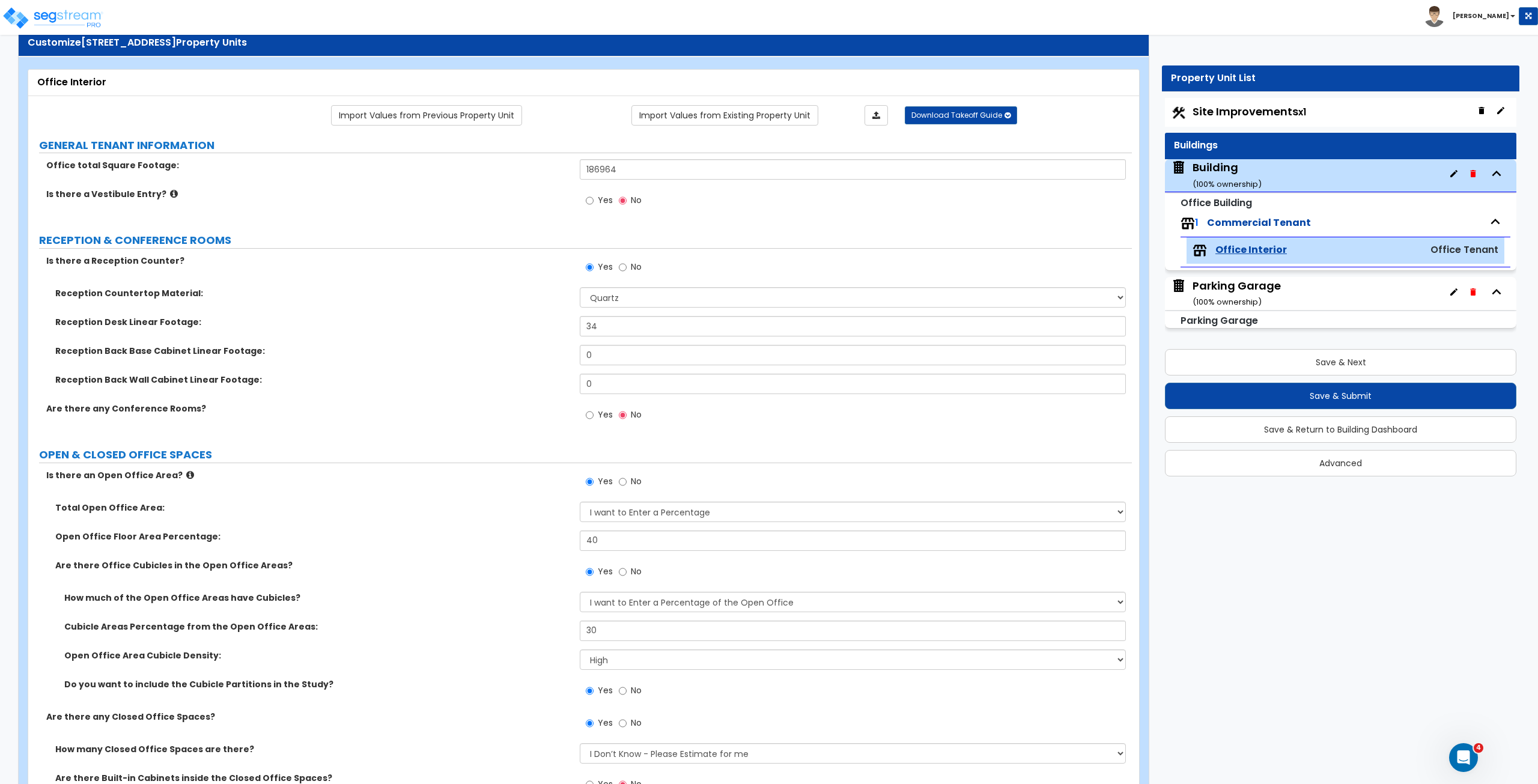
scroll to position [62, 0]
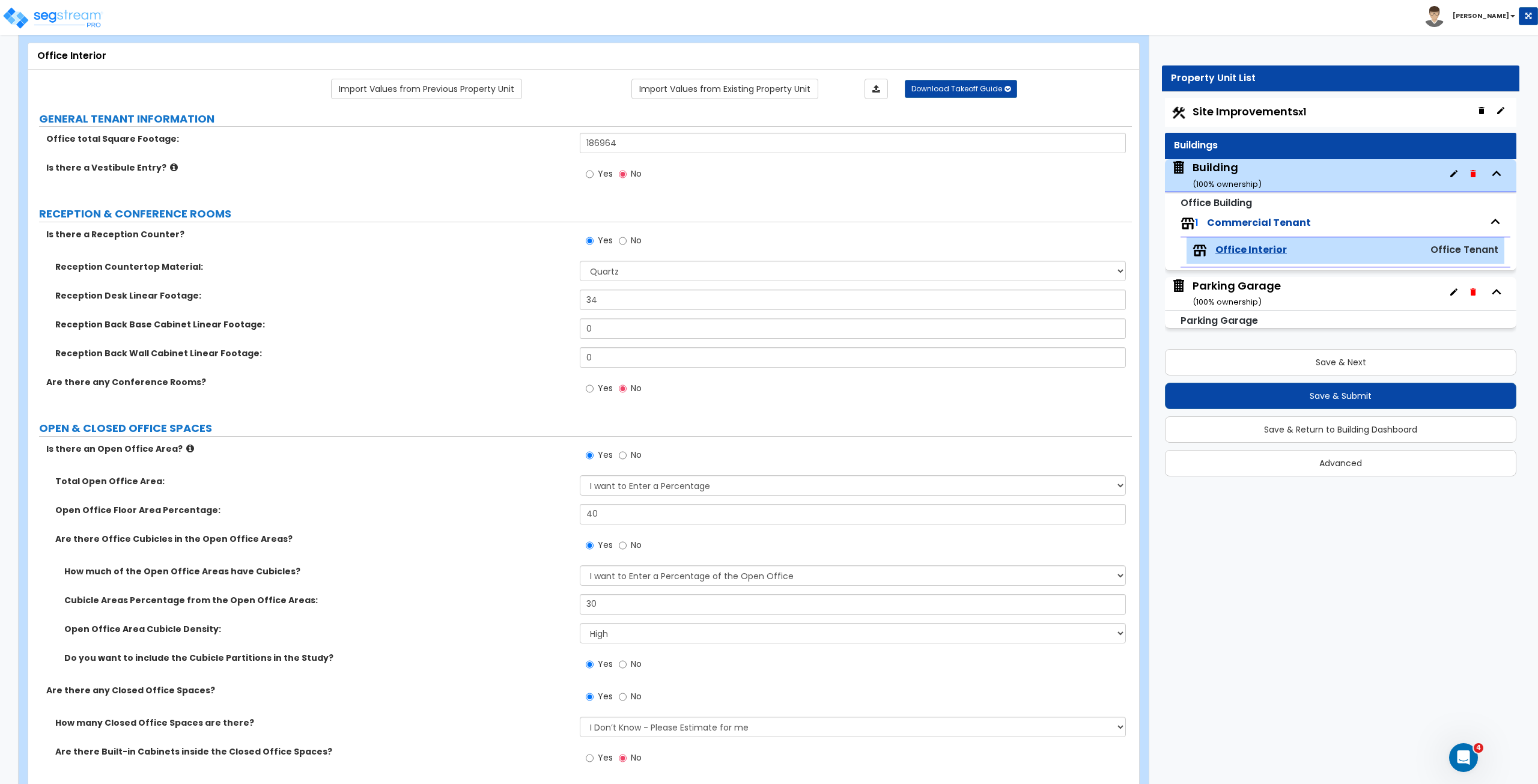
click at [484, 376] on label "Are there any Conference Rooms?" at bounding box center [309, 382] width 525 height 12
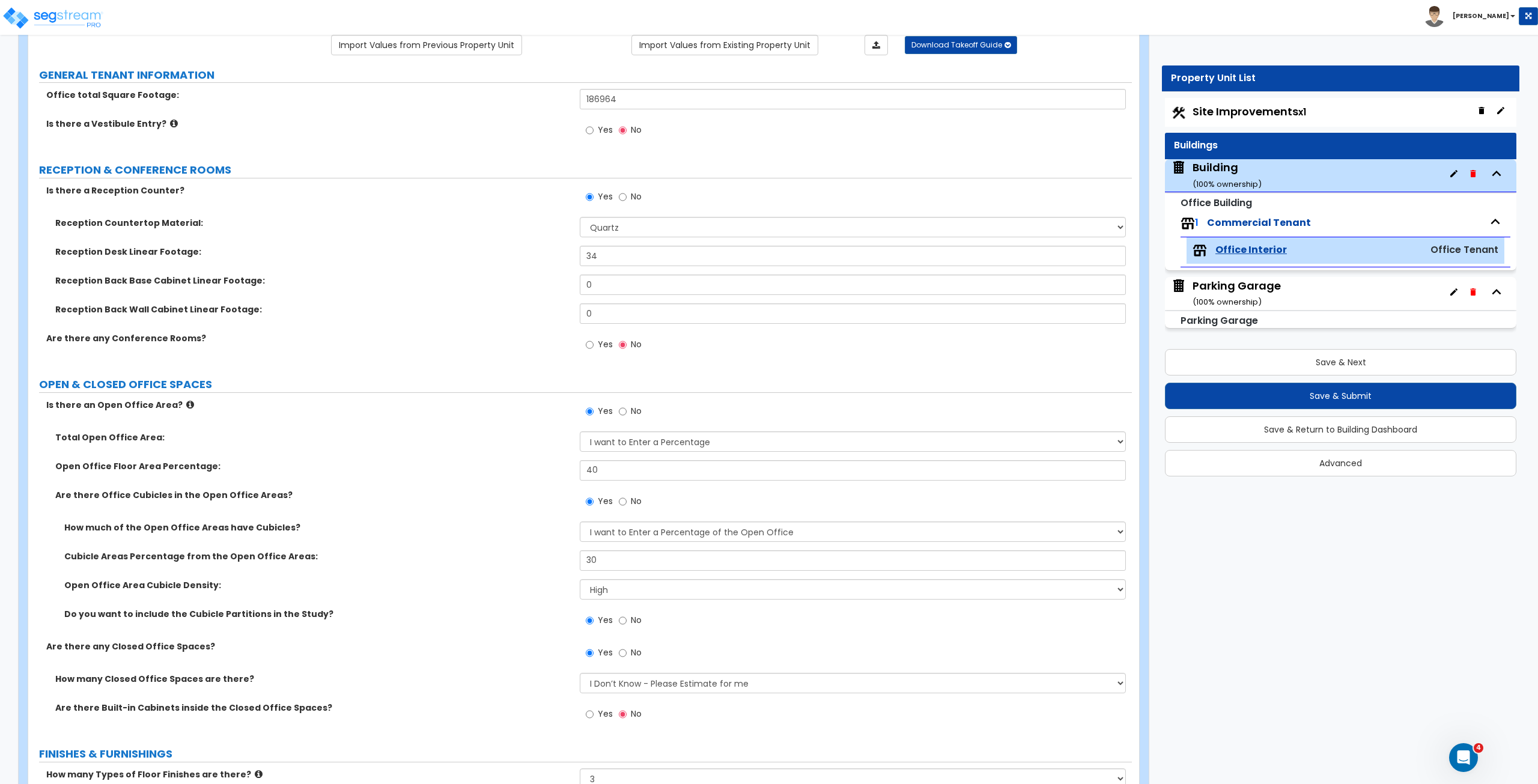
scroll to position [107, 0]
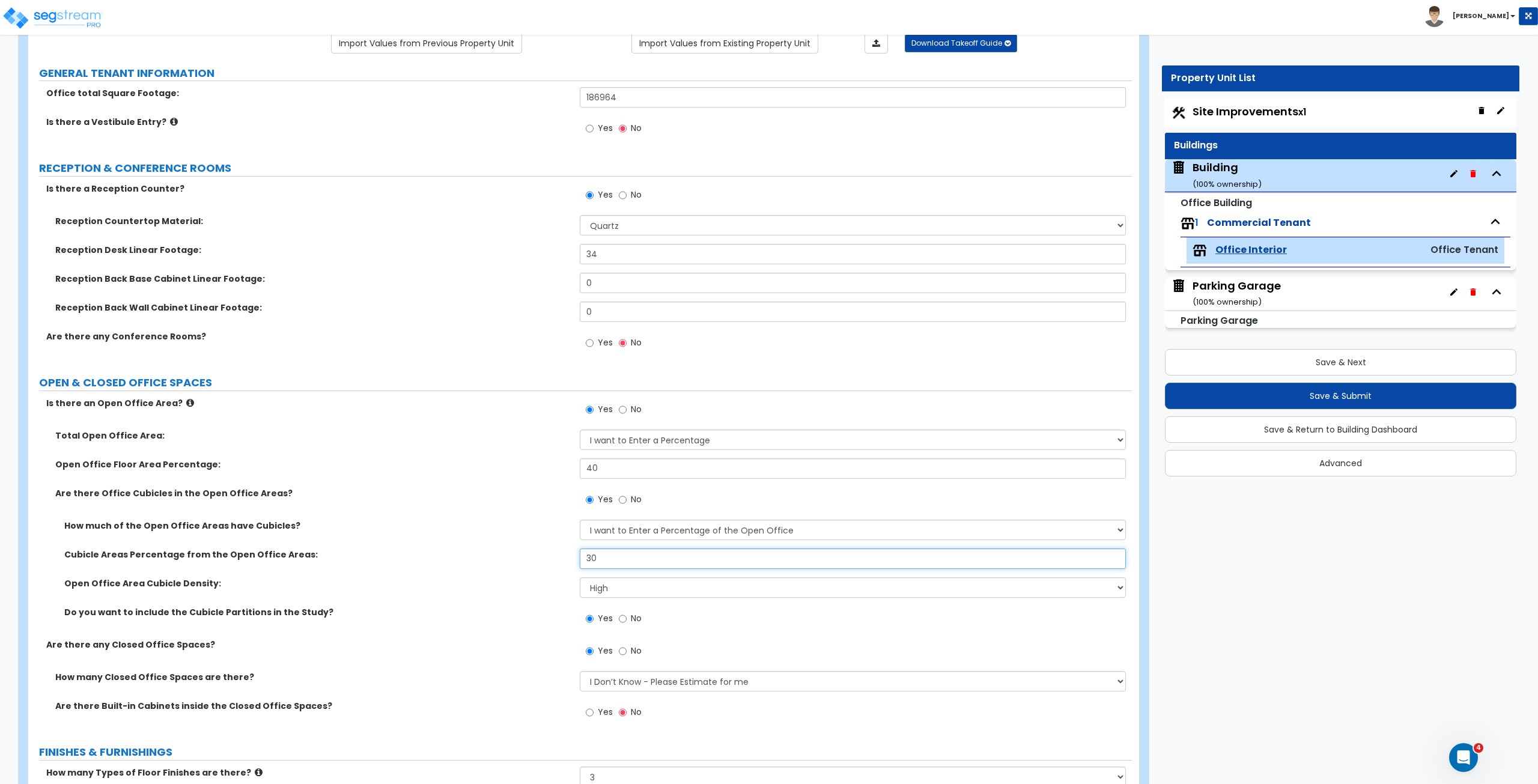
click at [622, 557] on input "30" at bounding box center [852, 559] width 546 height 20
drag, startPoint x: 622, startPoint y: 557, endPoint x: 580, endPoint y: 566, distance: 43.0
click at [580, 566] on div "Cubicle Areas Percentage from the Open Office Areas: 30" at bounding box center [580, 563] width 1104 height 29
type input "100"
click at [579, 566] on div "Cubicle Areas Percentage from the Open Office Areas: 100" at bounding box center [580, 563] width 1104 height 29
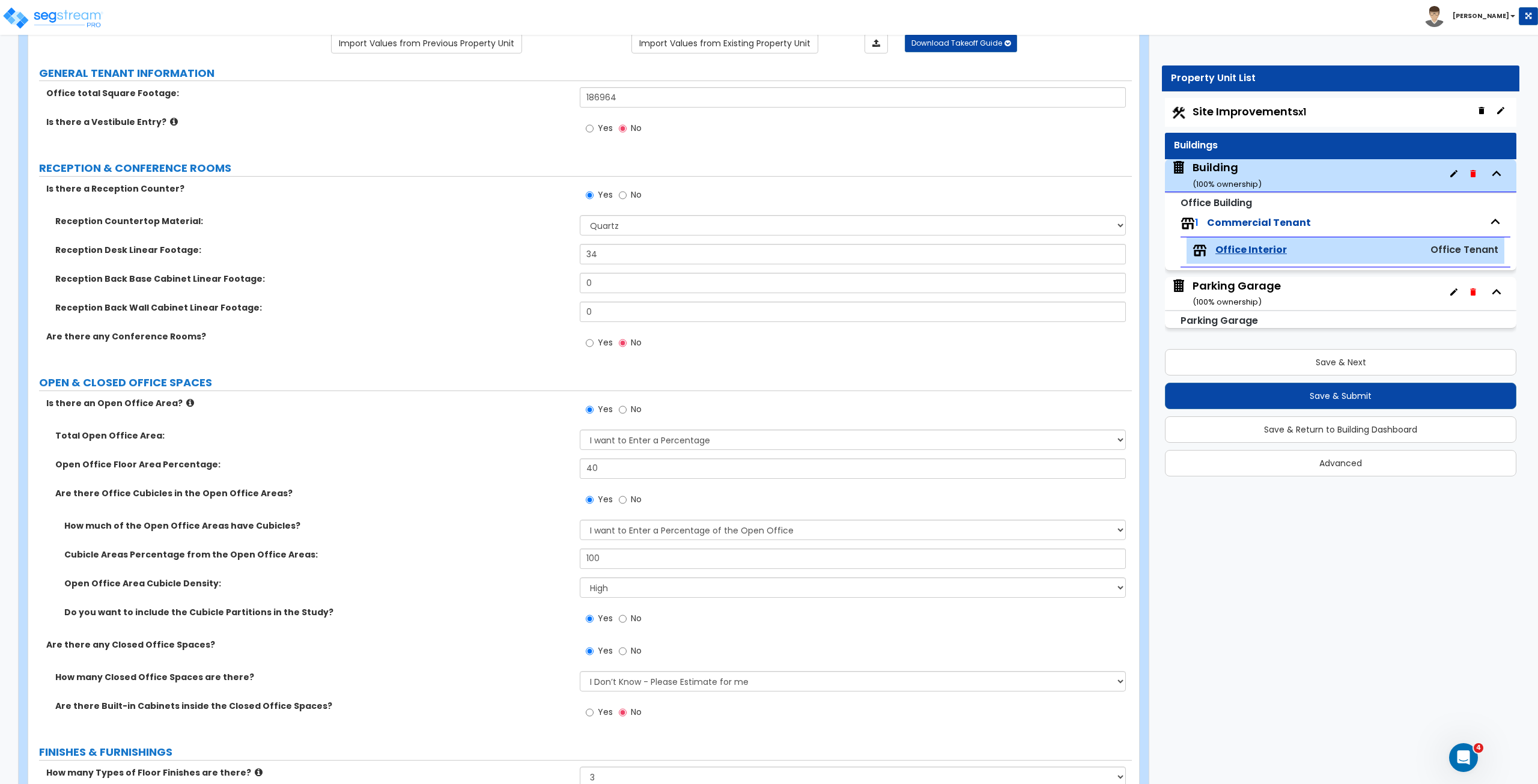
click at [547, 559] on div "Cubicle Areas Percentage from the Open Office Areas: 100" at bounding box center [580, 563] width 1104 height 29
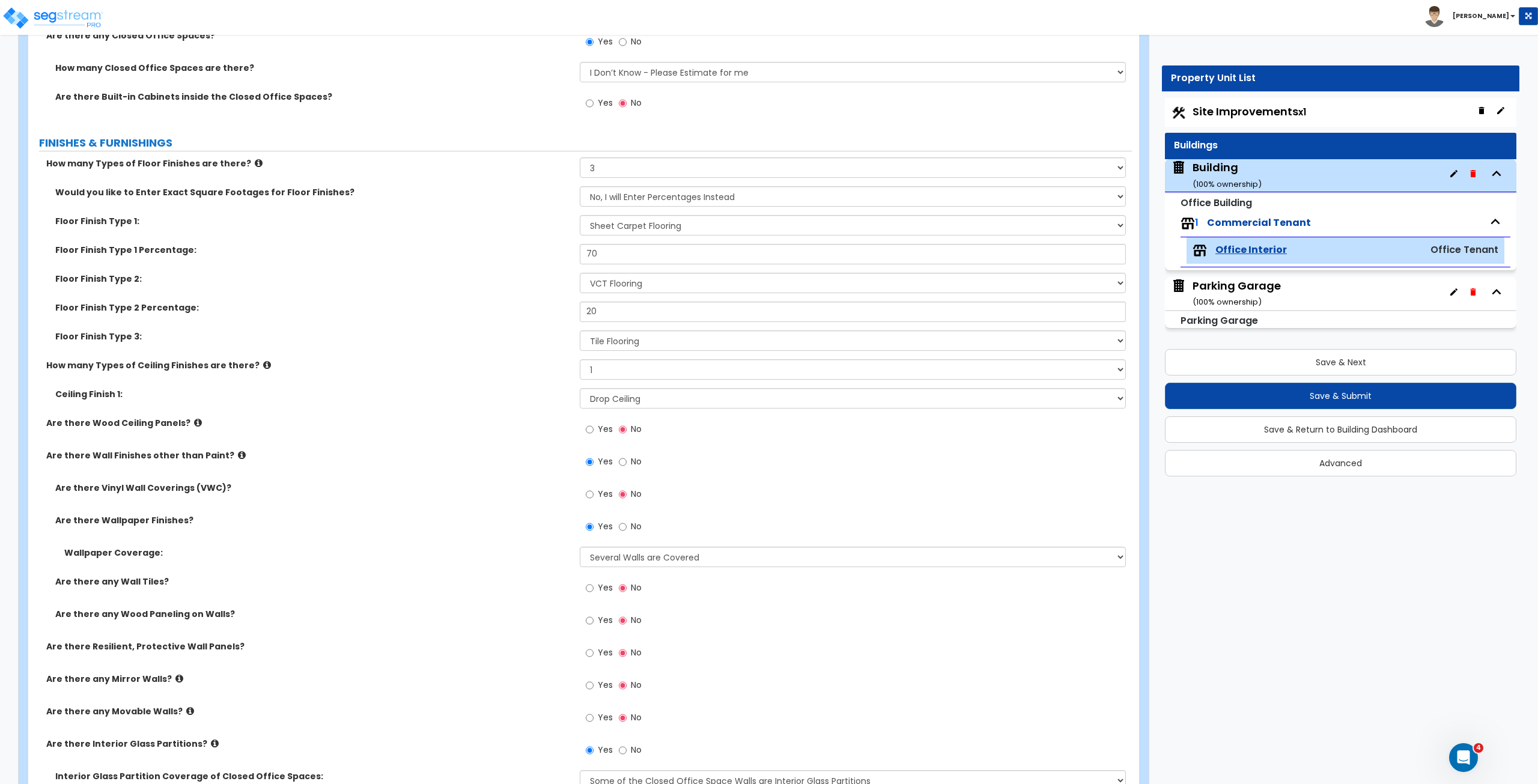
scroll to position [731, 0]
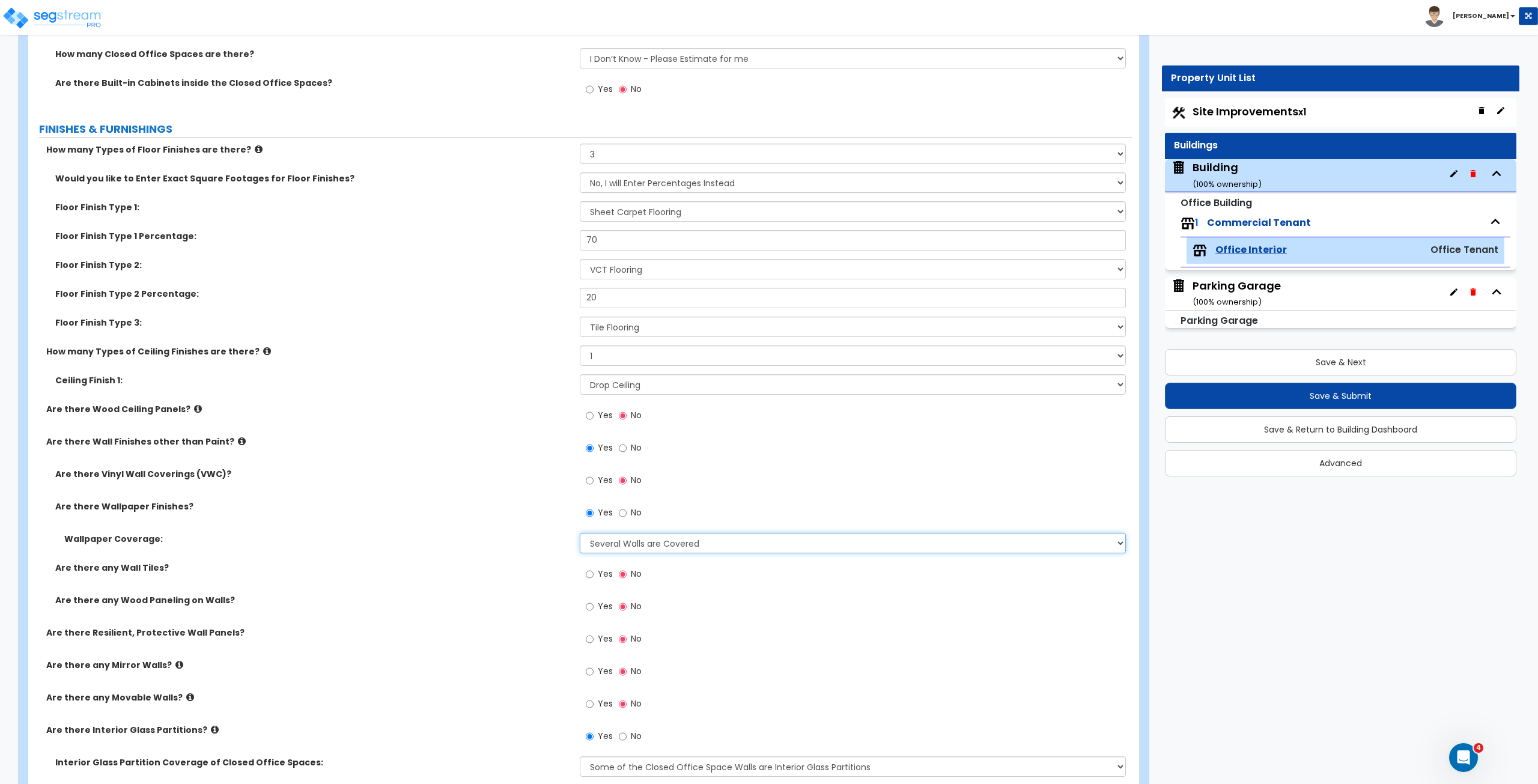
click at [600, 542] on select "Please Choose One Only a Small Portion of Walls are Covered Several Walls are C…" at bounding box center [852, 542] width 546 height 20
click at [608, 536] on select "Please Choose One Only a Small Portion of Walls are Covered Several Walls are C…" at bounding box center [852, 542] width 546 height 20
select select "3"
click at [580, 532] on select "Please Choose One Only a Small Portion of Walls are Covered Several Walls are C…" at bounding box center [852, 542] width 546 height 20
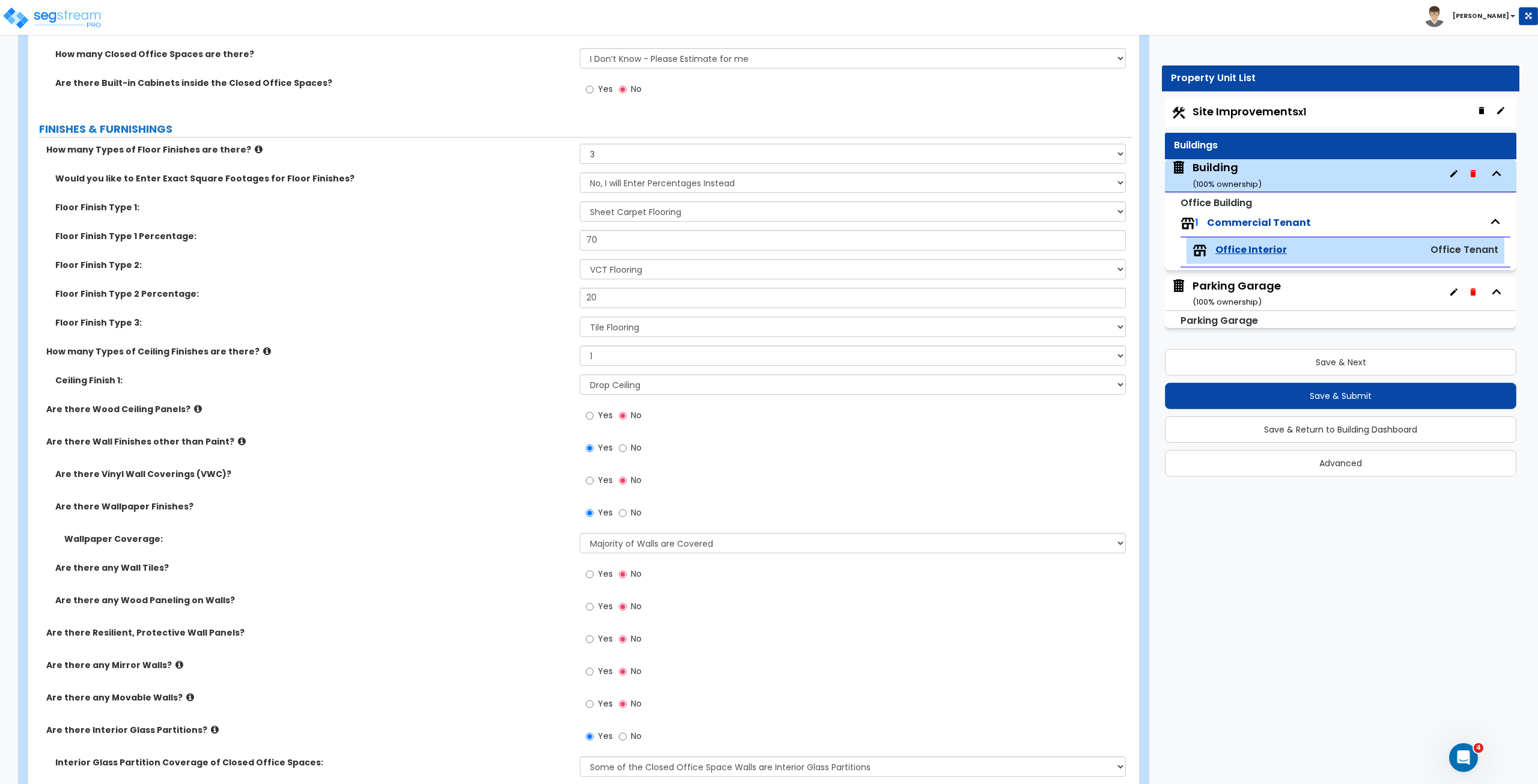
click at [533, 600] on label "Are there any Wood Paneling on Walls?" at bounding box center [313, 600] width 515 height 12
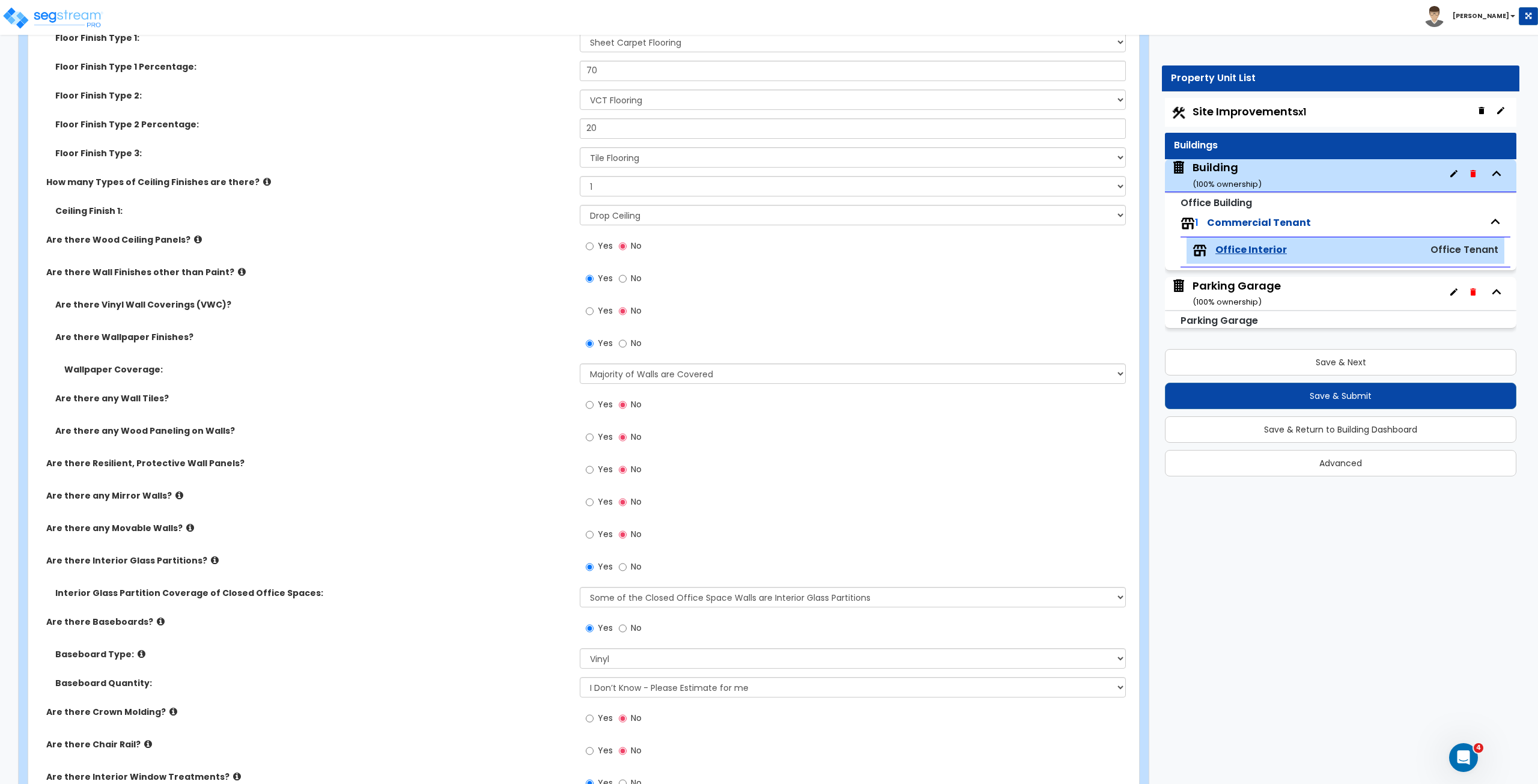
scroll to position [901, 0]
click at [598, 588] on select "Please Choose One Some of the Closed Office Space Walls are Interior Glass Part…" at bounding box center [852, 596] width 546 height 20
click at [600, 595] on select "Please Choose One Some of the Closed Office Space Walls are Interior Glass Part…" at bounding box center [852, 596] width 546 height 20
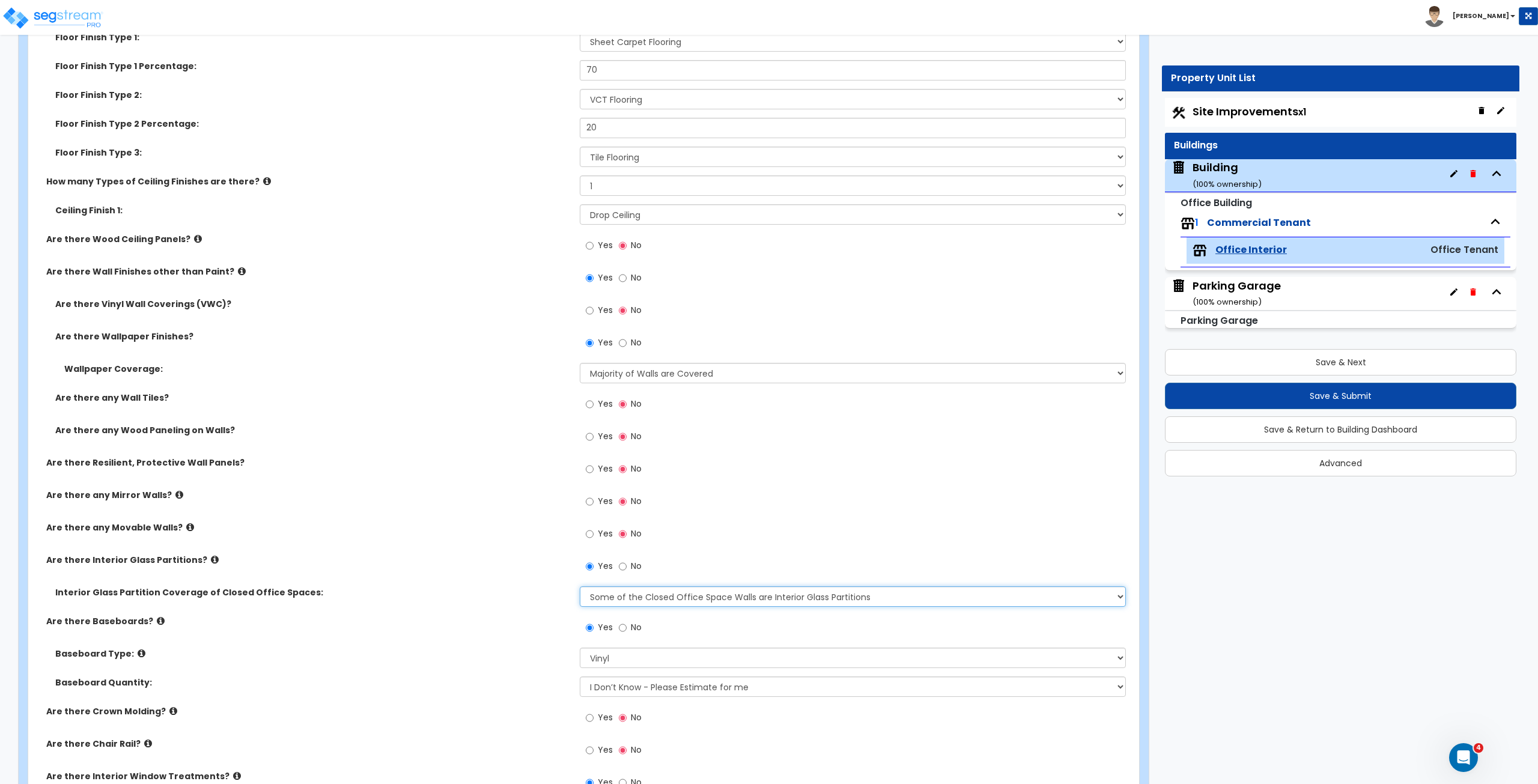
click at [600, 595] on select "Please Choose One Some of the Closed Office Space Walls are Interior Glass Part…" at bounding box center [852, 596] width 546 height 20
click at [536, 580] on div "Are there Interior Glass Partitions? Yes No" at bounding box center [580, 570] width 1104 height 32
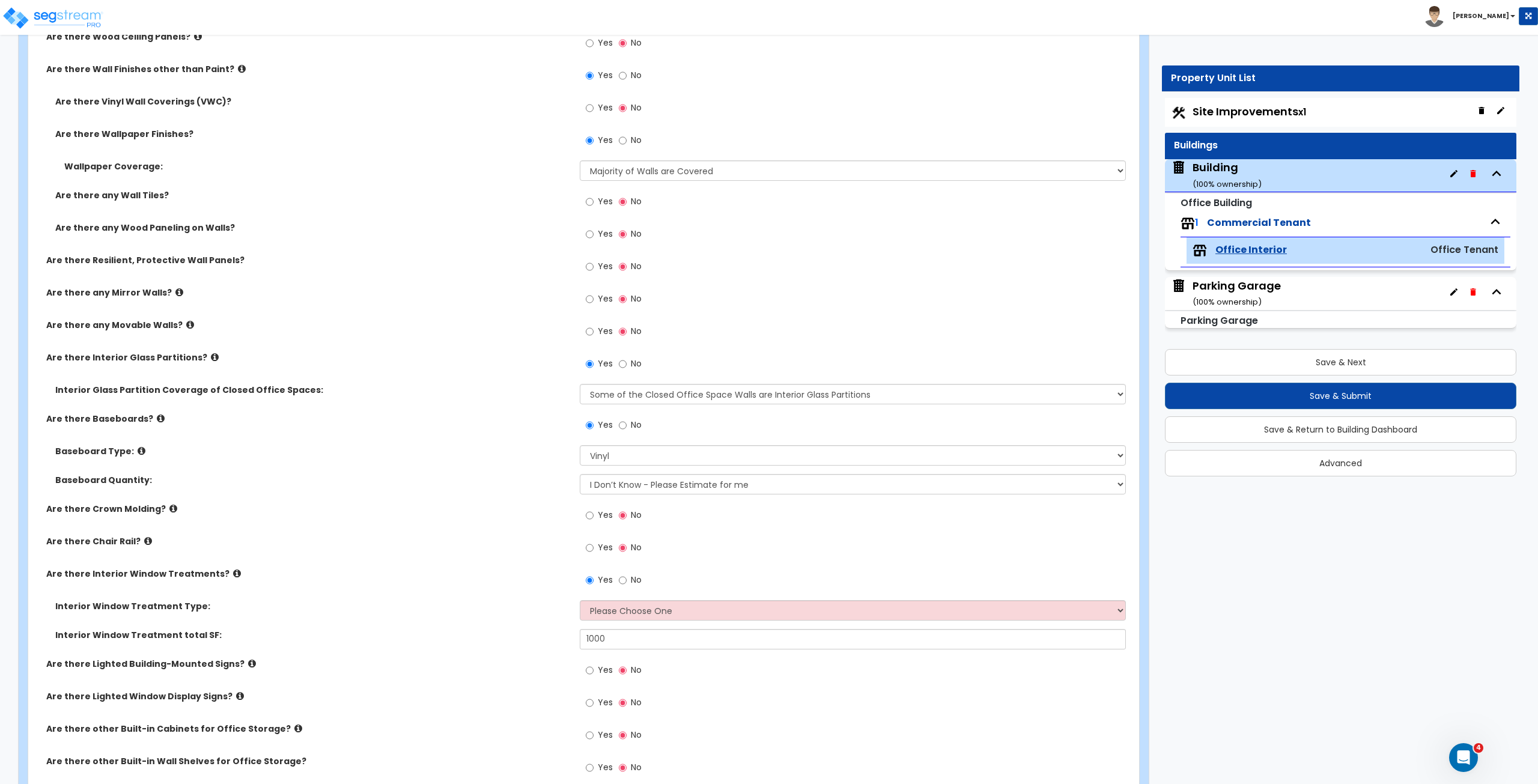
scroll to position [1107, 0]
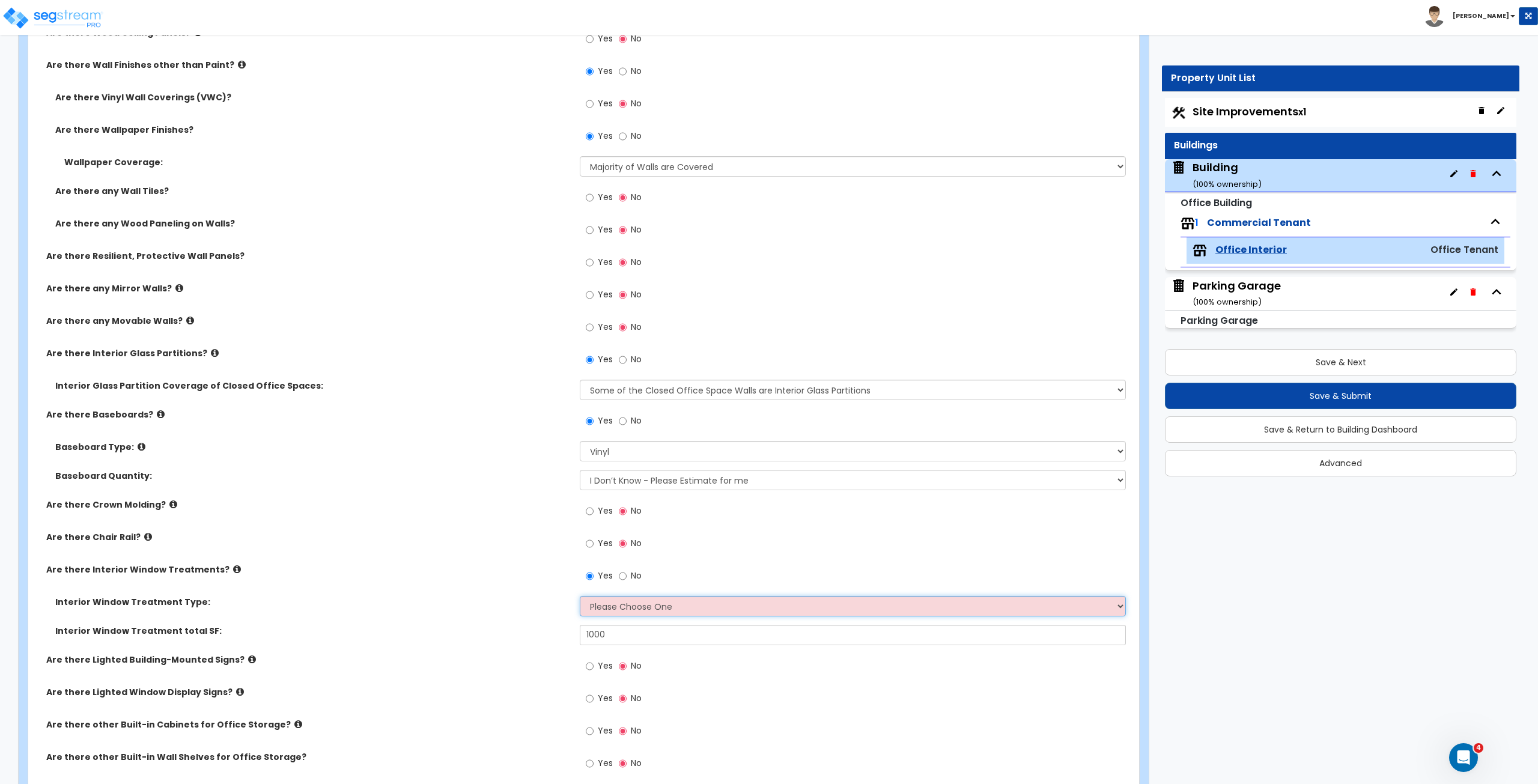
click at [600, 600] on select "Please Choose One Vertical Blinds Window Shades Venetian Blinds Wood Shutters" at bounding box center [852, 606] width 546 height 20
select select "3"
click at [580, 596] on select "Please Choose One Vertical Blinds Window Shades Venetian Blinds Wood Shutters" at bounding box center [852, 606] width 546 height 20
click at [502, 613] on div "Interior Window Treatment Type: Please Choose One Vertical Blinds Window Shades…" at bounding box center [580, 610] width 1104 height 29
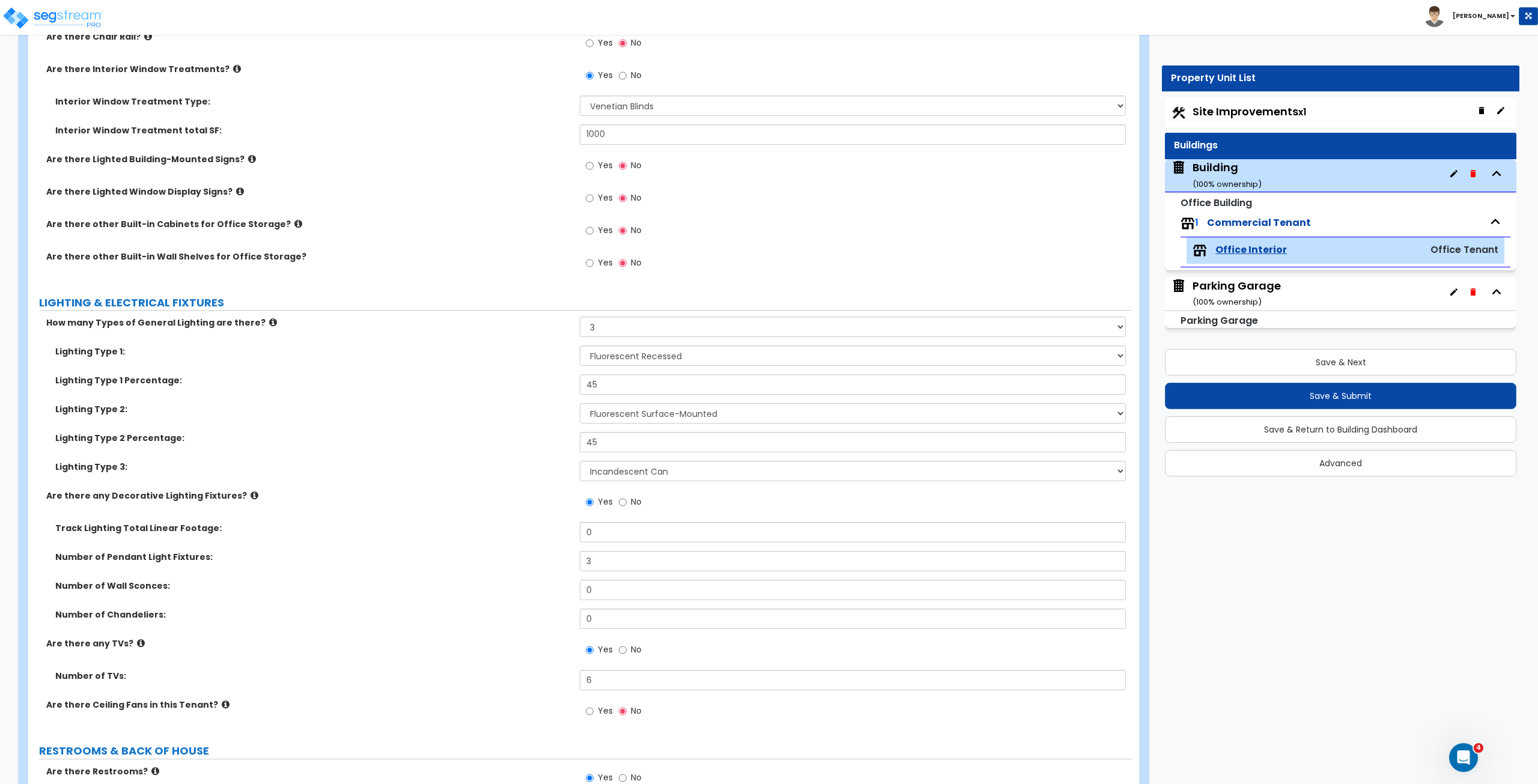
scroll to position [1609, 0]
click at [614, 587] on input "0" at bounding box center [852, 589] width 546 height 20
drag, startPoint x: 614, startPoint y: 587, endPoint x: 533, endPoint y: 588, distance: 81.0
click at [533, 588] on div "Number of Wall Sconces: 0" at bounding box center [580, 593] width 1104 height 29
type input "32"
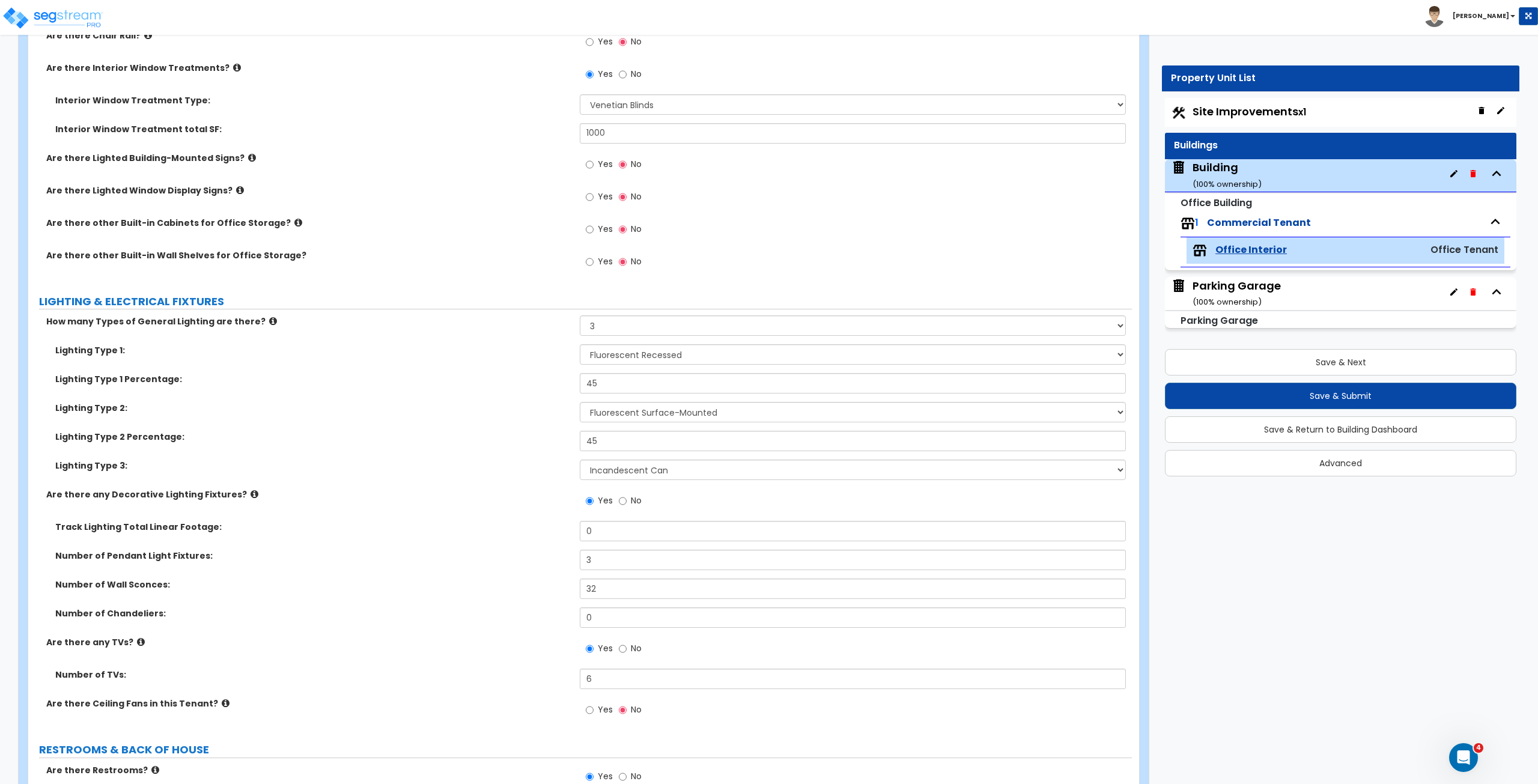
click at [533, 588] on div "Number of Wall Sconces: 32" at bounding box center [580, 593] width 1104 height 29
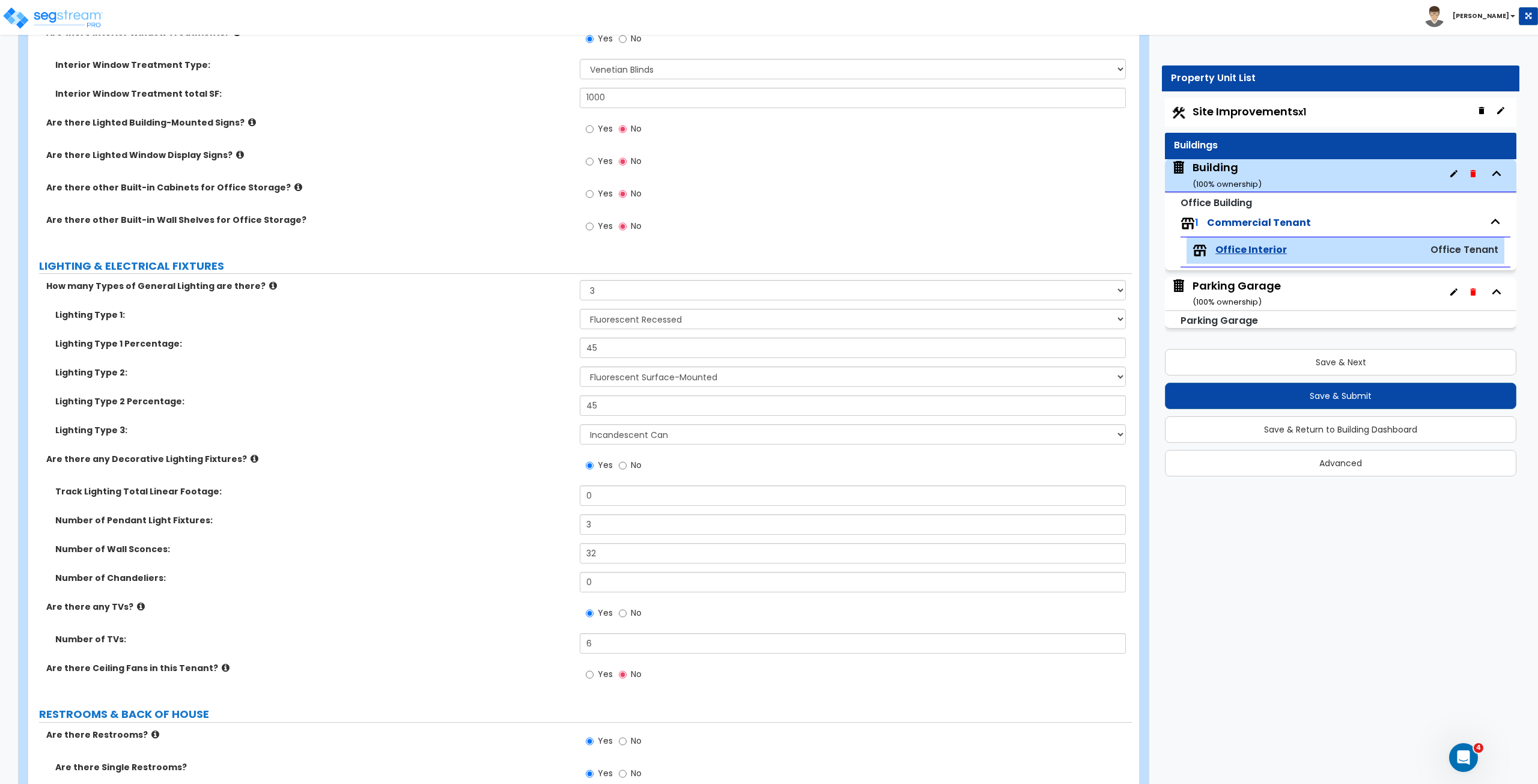
scroll to position [1644, 0]
click at [605, 638] on input "6" at bounding box center [852, 643] width 546 height 20
drag, startPoint x: 605, startPoint y: 638, endPoint x: 541, endPoint y: 636, distance: 64.0
click at [541, 636] on div "Number of TVs: 6" at bounding box center [580, 647] width 1104 height 29
type input "12"
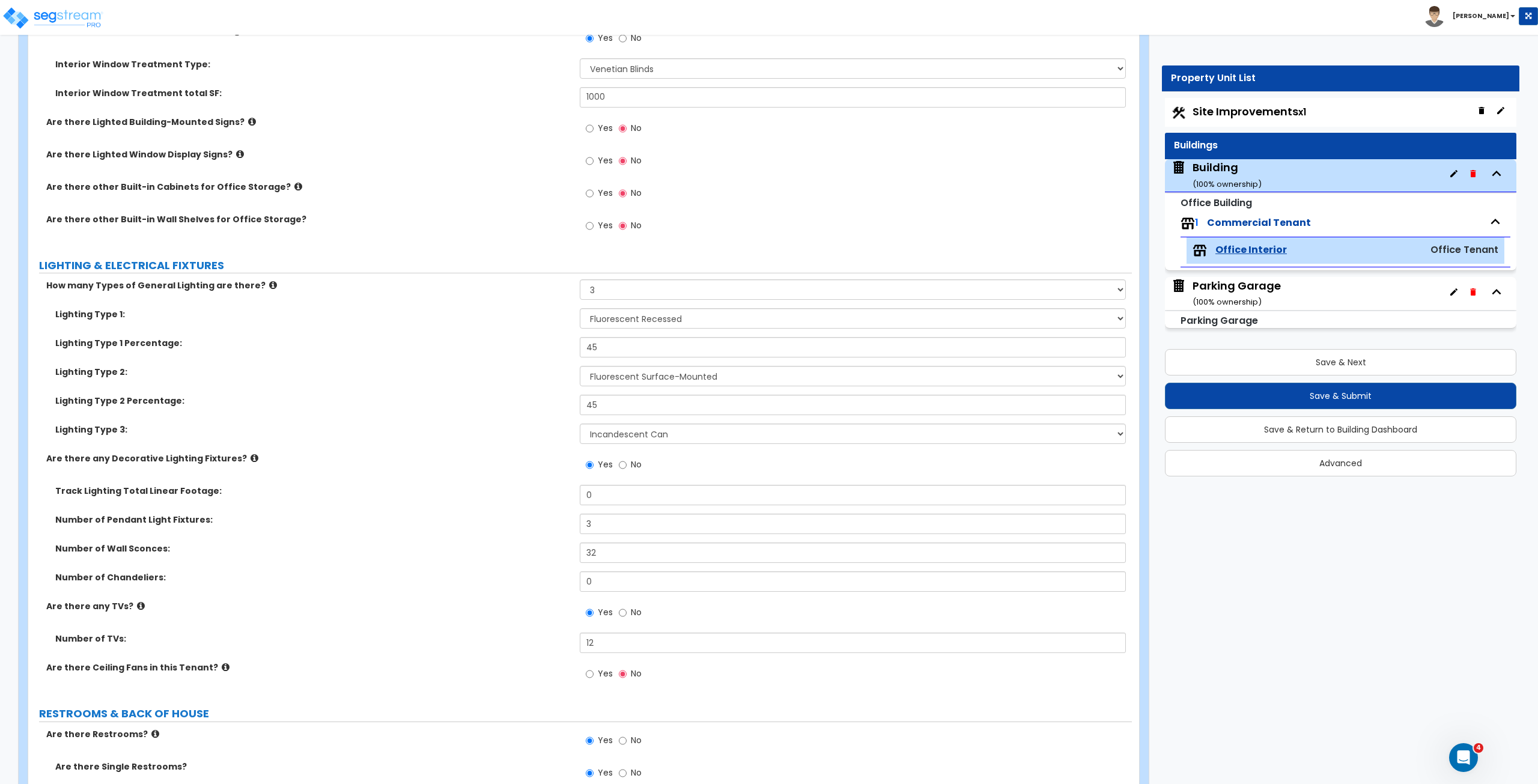
click at [541, 636] on label "Number of TVs:" at bounding box center [313, 639] width 515 height 12
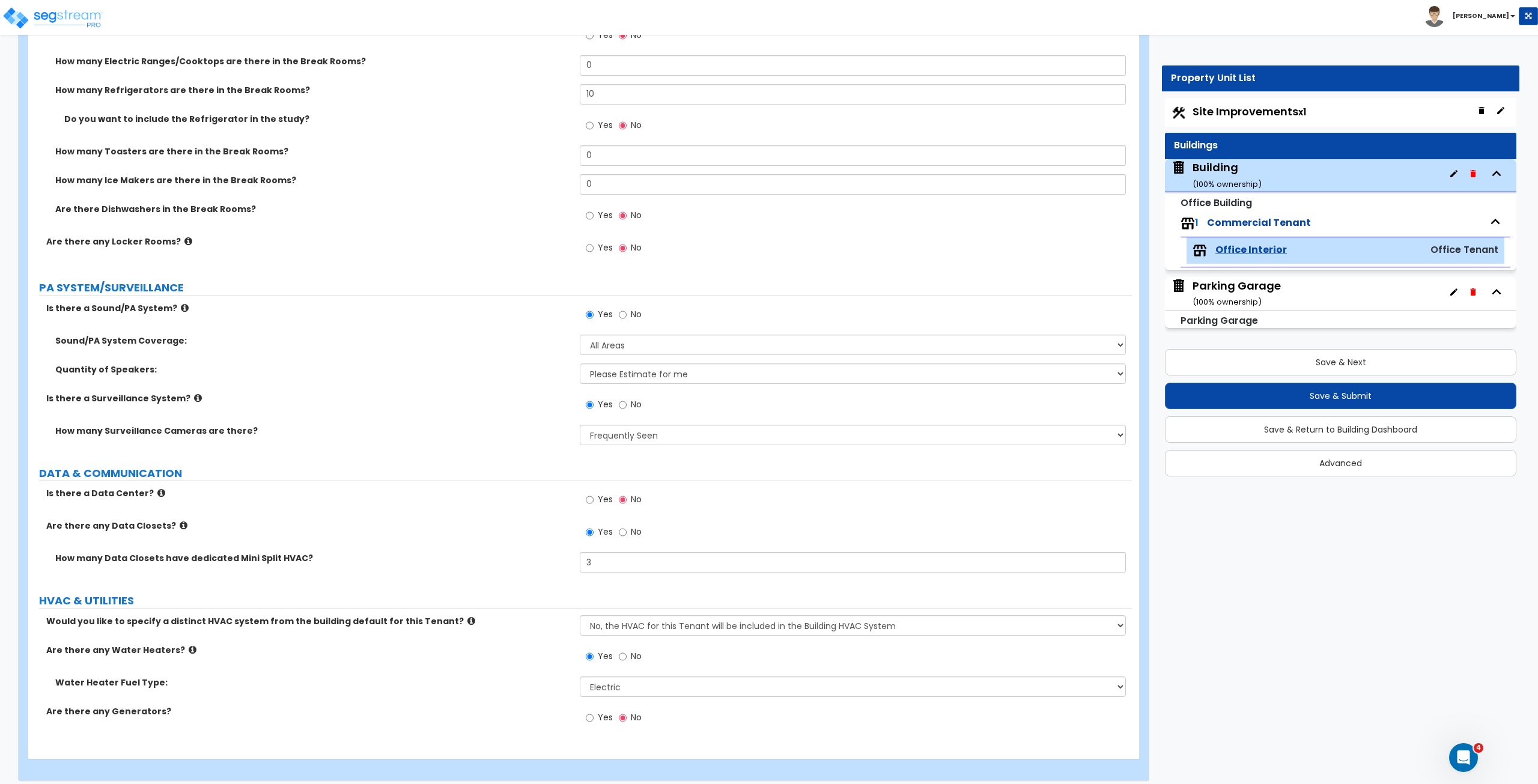
scroll to position [3253, 0]
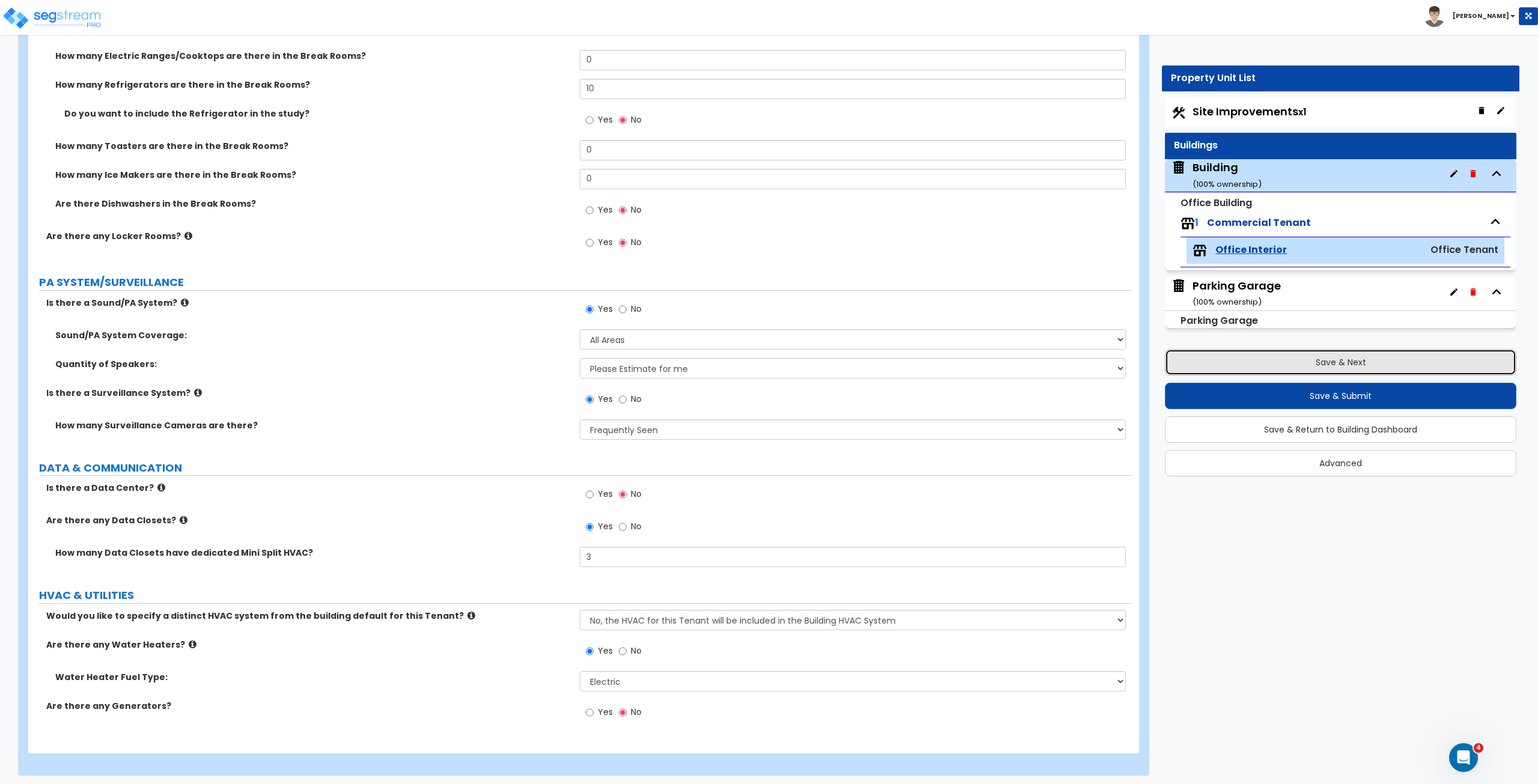
click at [1213, 357] on button "Save & Next" at bounding box center [1340, 362] width 351 height 26
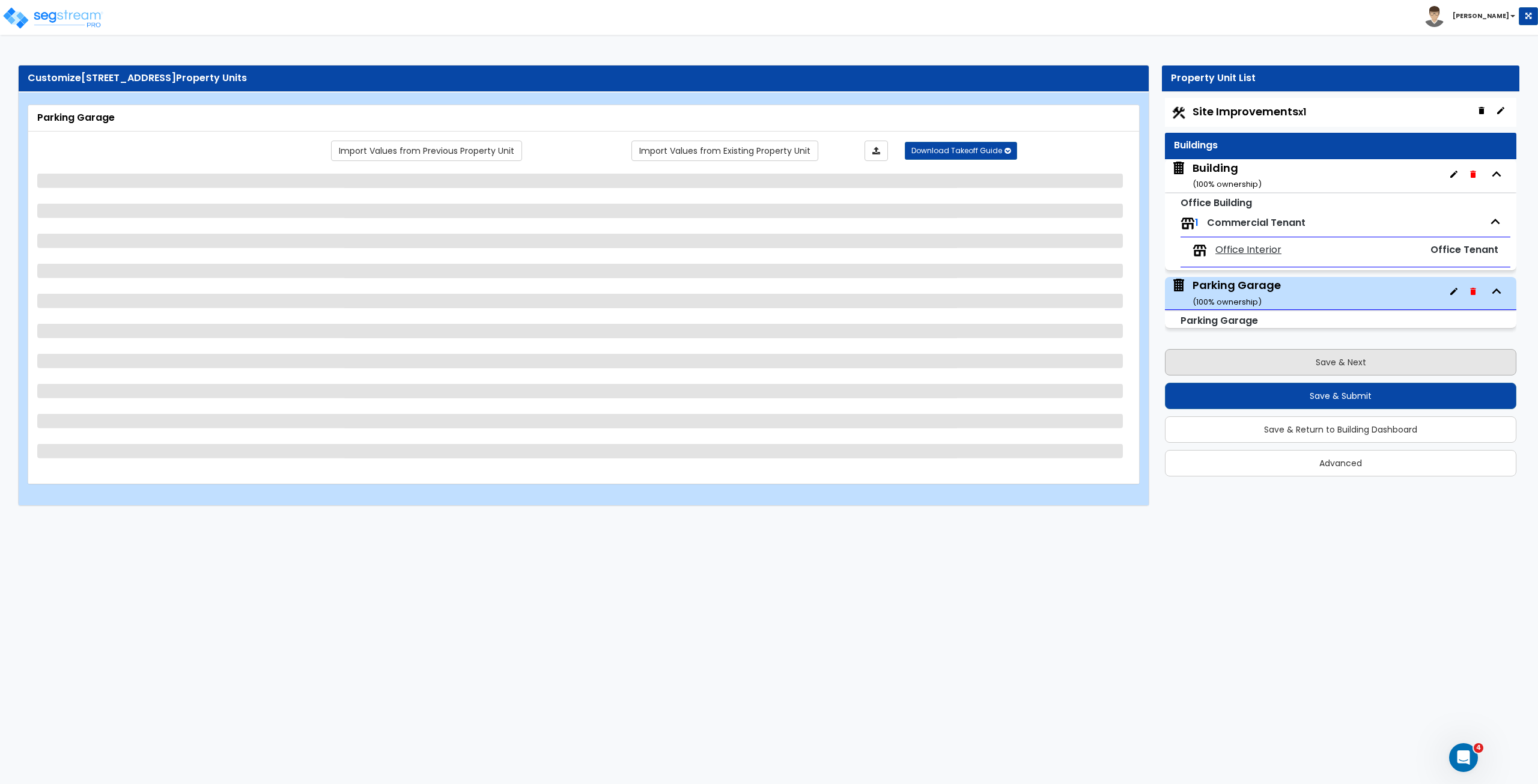
scroll to position [0, 0]
click at [1213, 357] on button "Save & Next" at bounding box center [1340, 362] width 351 height 26
select select "3"
select select "1"
select select "4"
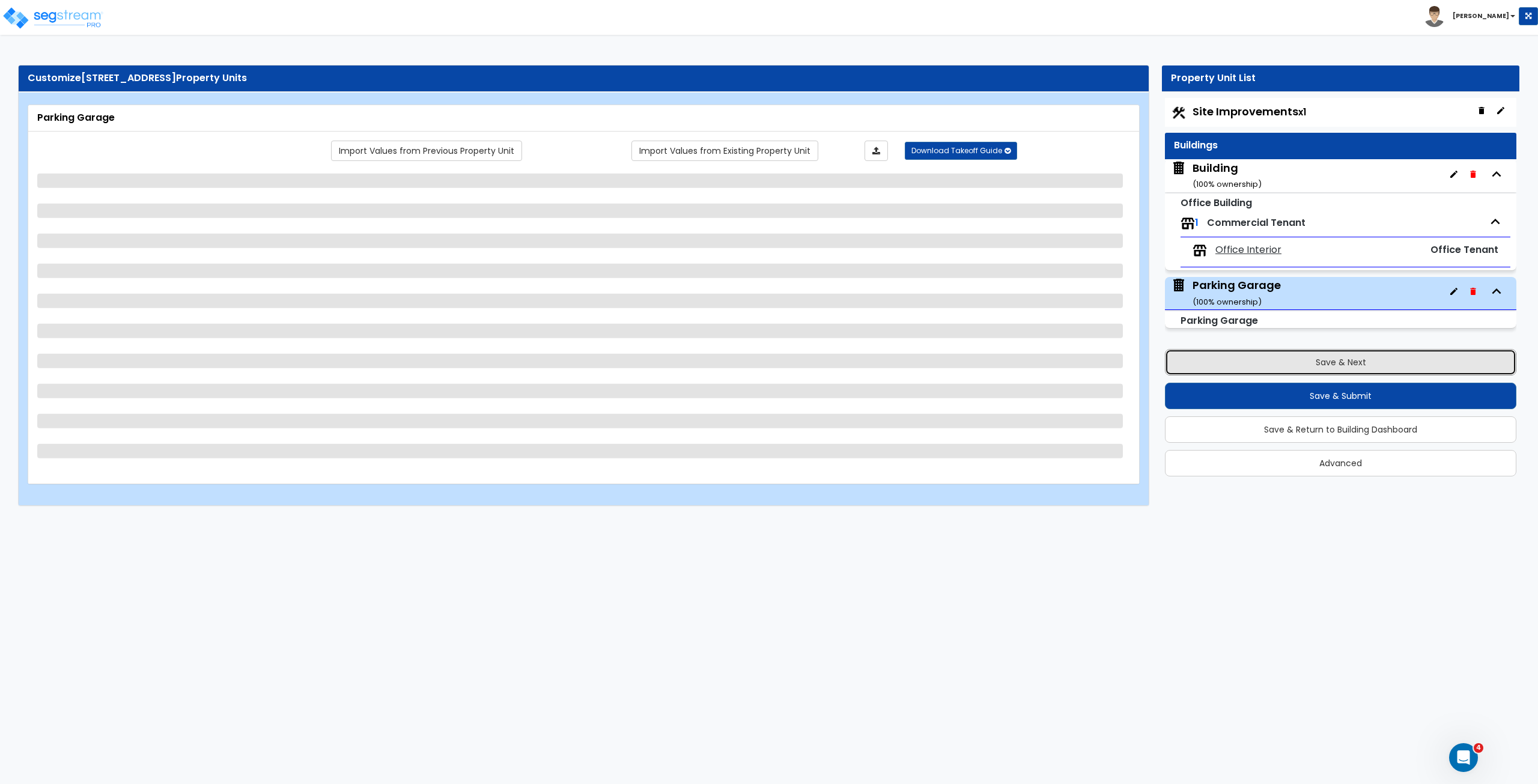
select select "2"
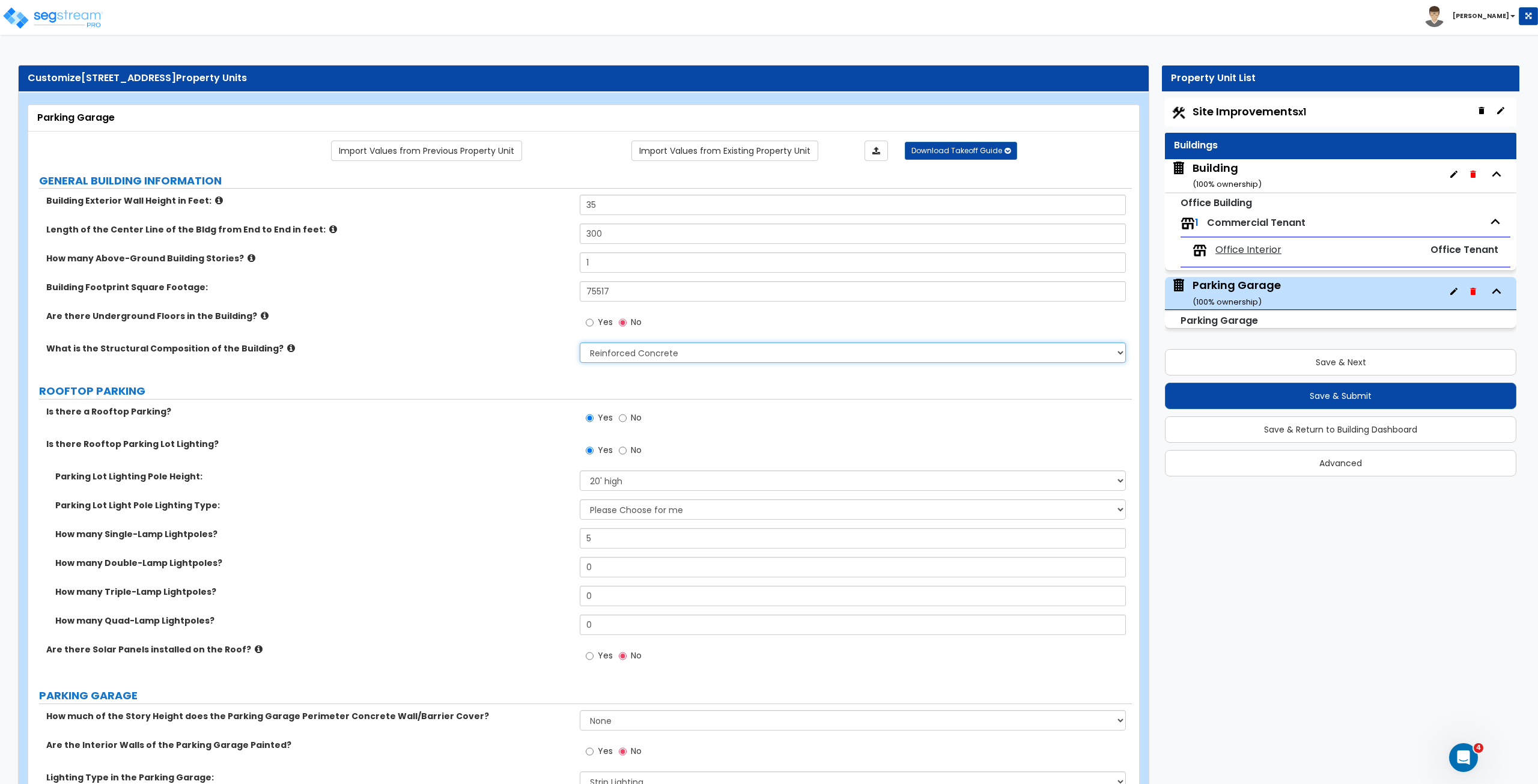
click at [590, 357] on select "Please Choose One Reinforced Concrete Structural Steel" at bounding box center [852, 353] width 546 height 20
click at [612, 202] on input "35" at bounding box center [852, 204] width 546 height 20
drag, startPoint x: 612, startPoint y: 202, endPoint x: 551, endPoint y: 194, distance: 61.5
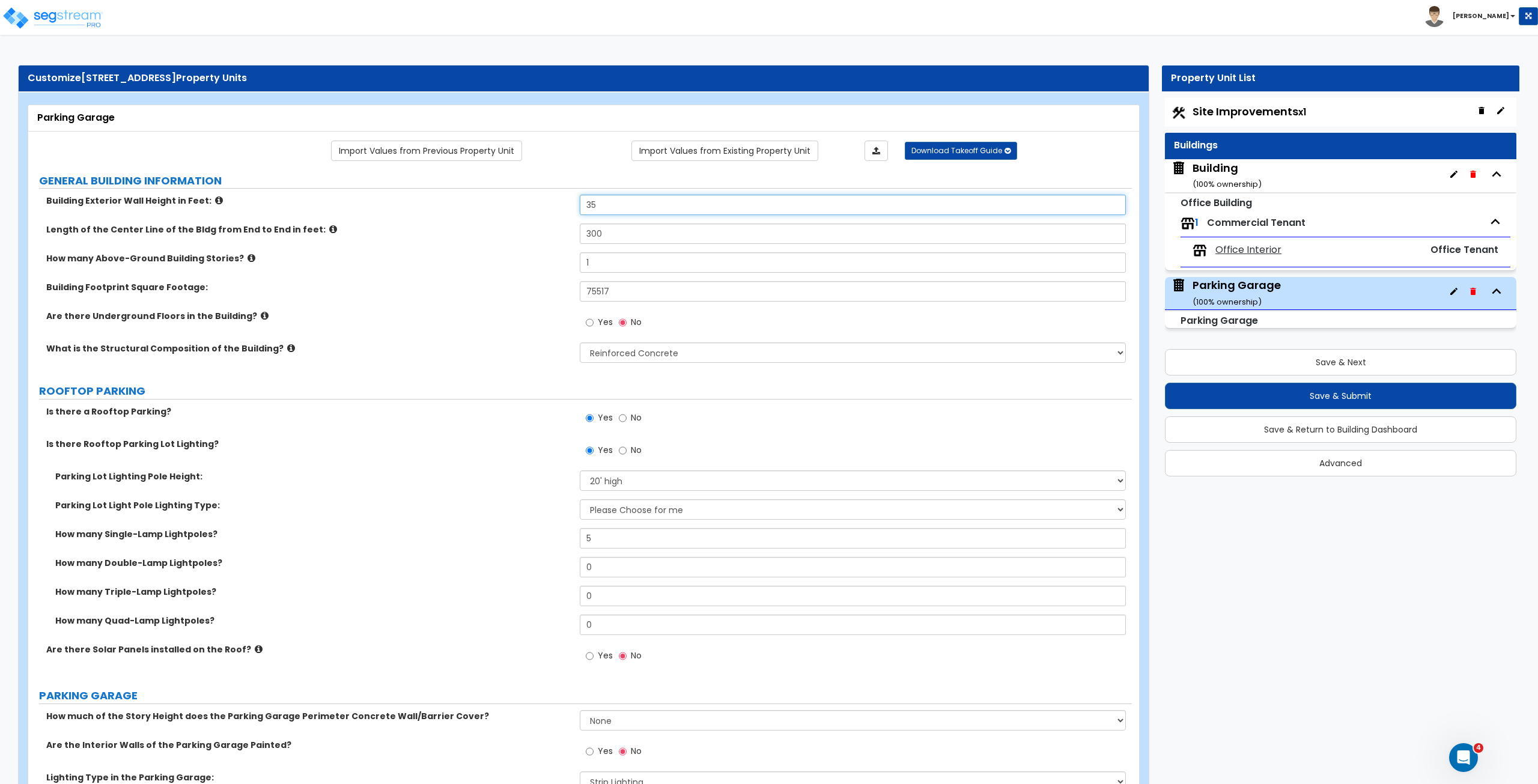
click at [551, 194] on div "Building Exterior Wall Height in Feet: 35" at bounding box center [580, 208] width 1104 height 29
type input "30"
click at [551, 194] on label "Building Exterior Wall Height in Feet:" at bounding box center [309, 201] width 525 height 12
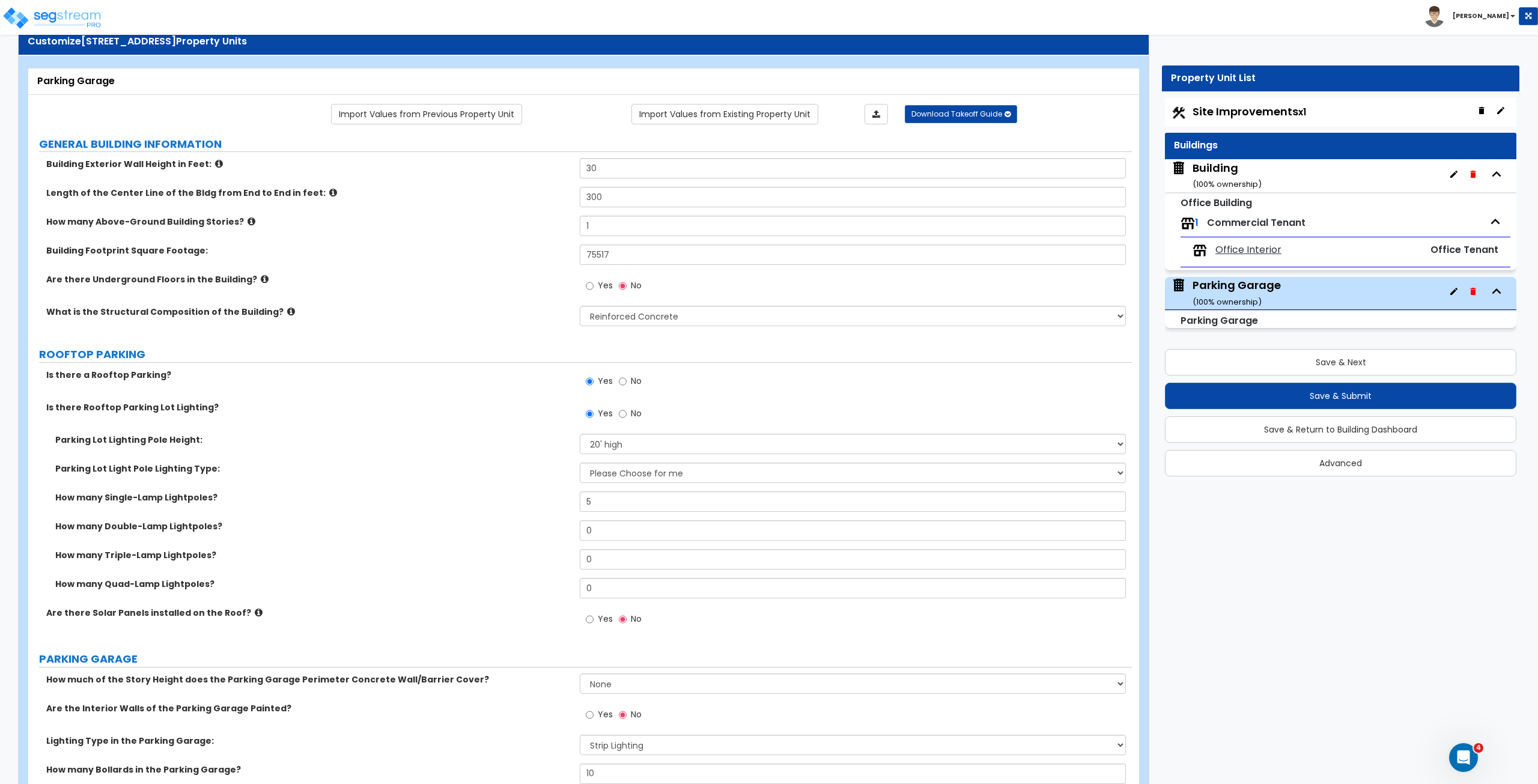
scroll to position [37, 0]
drag, startPoint x: 602, startPoint y: 223, endPoint x: 565, endPoint y: 215, distance: 37.9
click at [565, 215] on div "How many Above-Ground Building Stories? 1" at bounding box center [580, 229] width 1104 height 29
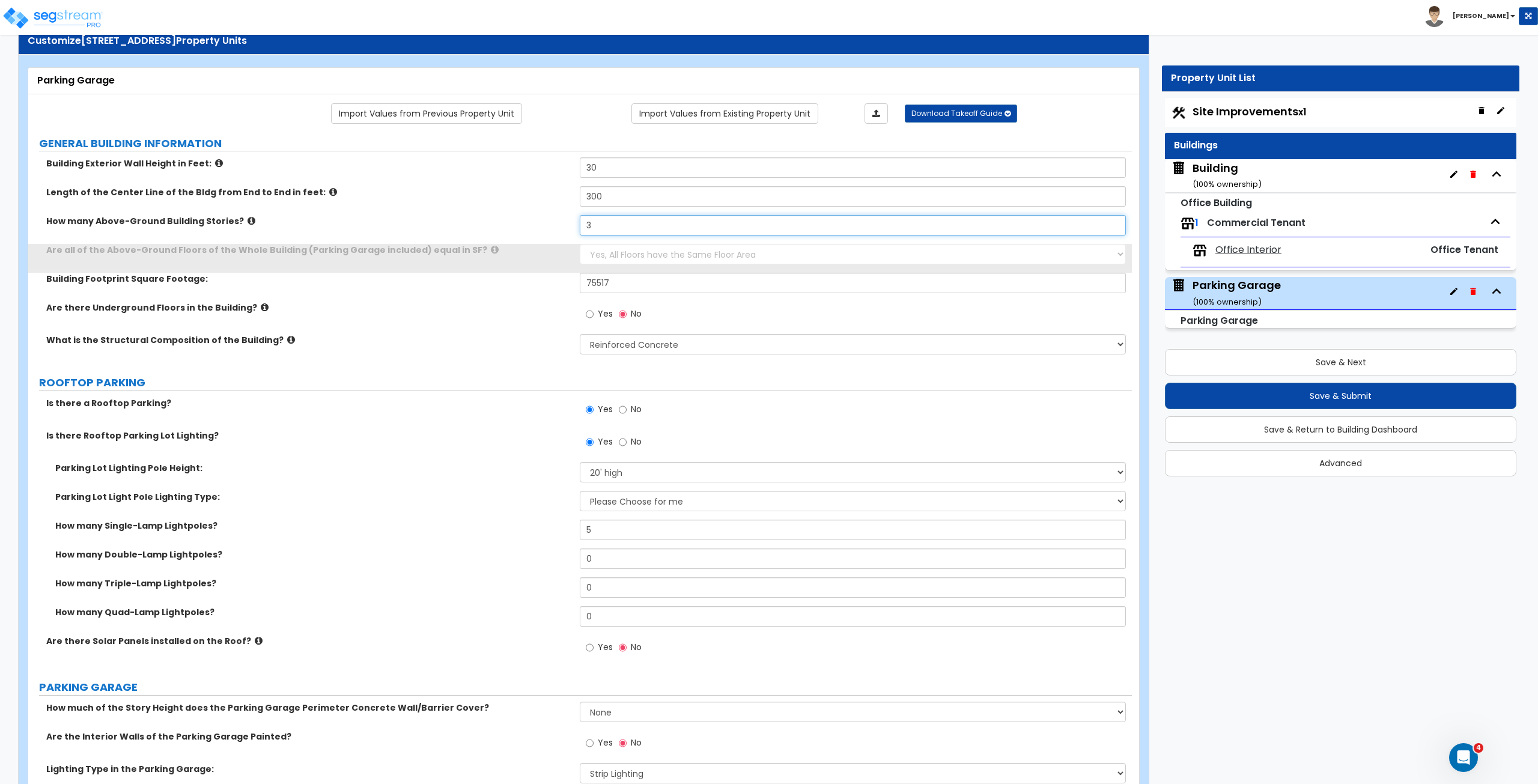
type input "3"
click at [565, 215] on label "How many Above-Ground Building Stories?" at bounding box center [309, 221] width 525 height 12
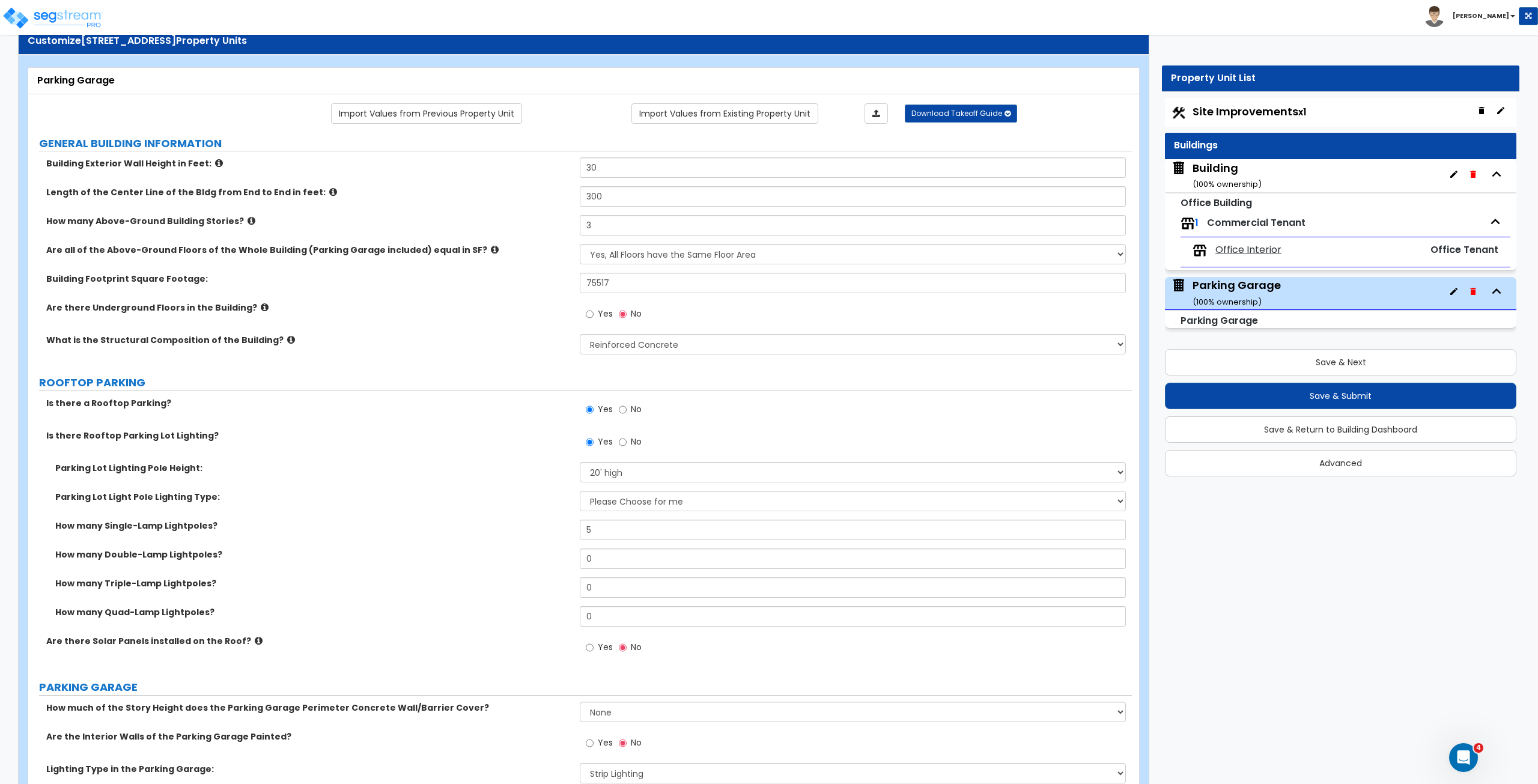
click at [516, 440] on label "Is there Rooftop Parking Lot Lighting?" at bounding box center [309, 436] width 525 height 12
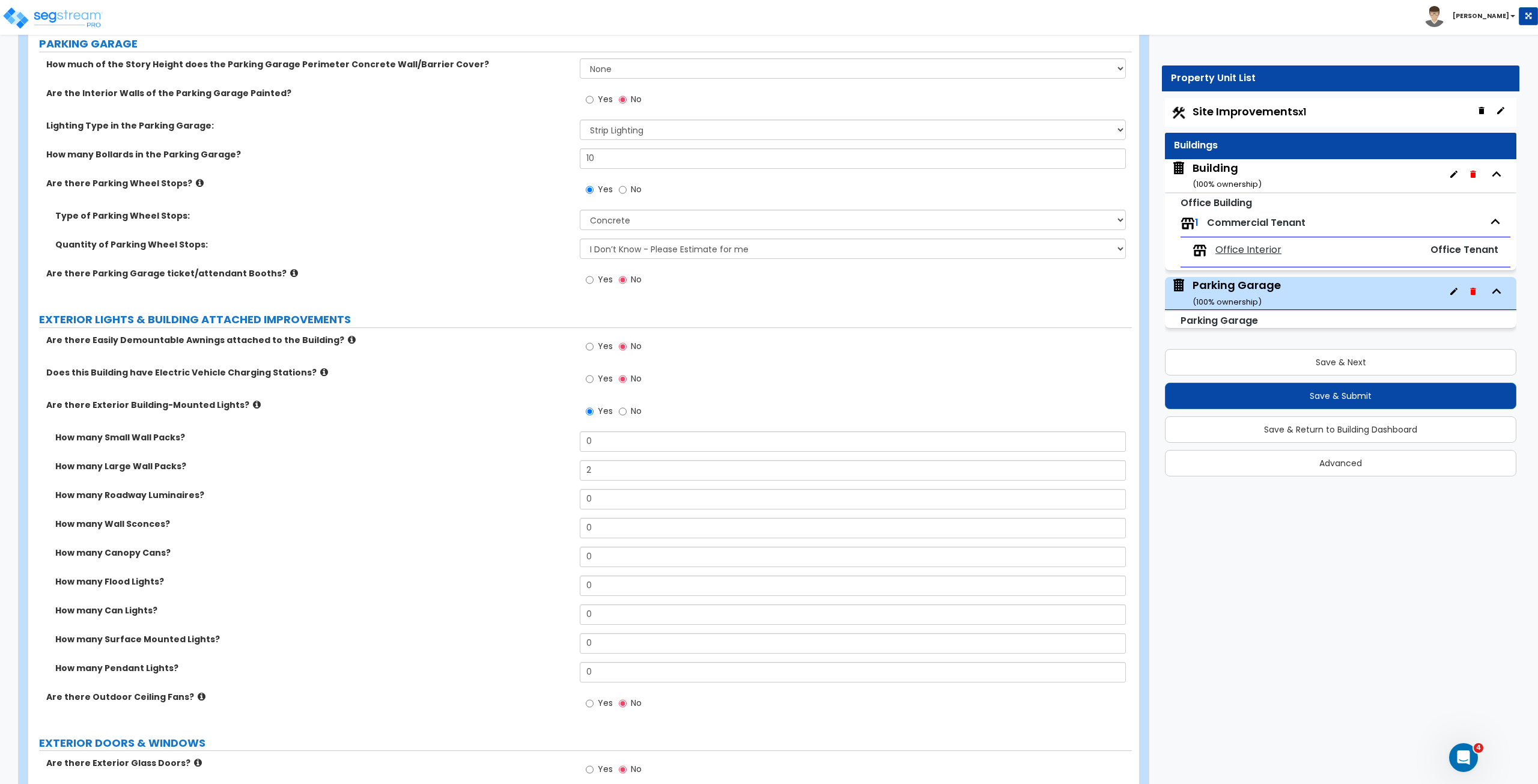
scroll to position [681, 0]
click at [591, 342] on input "Yes" at bounding box center [590, 346] width 8 height 13
radio input "true"
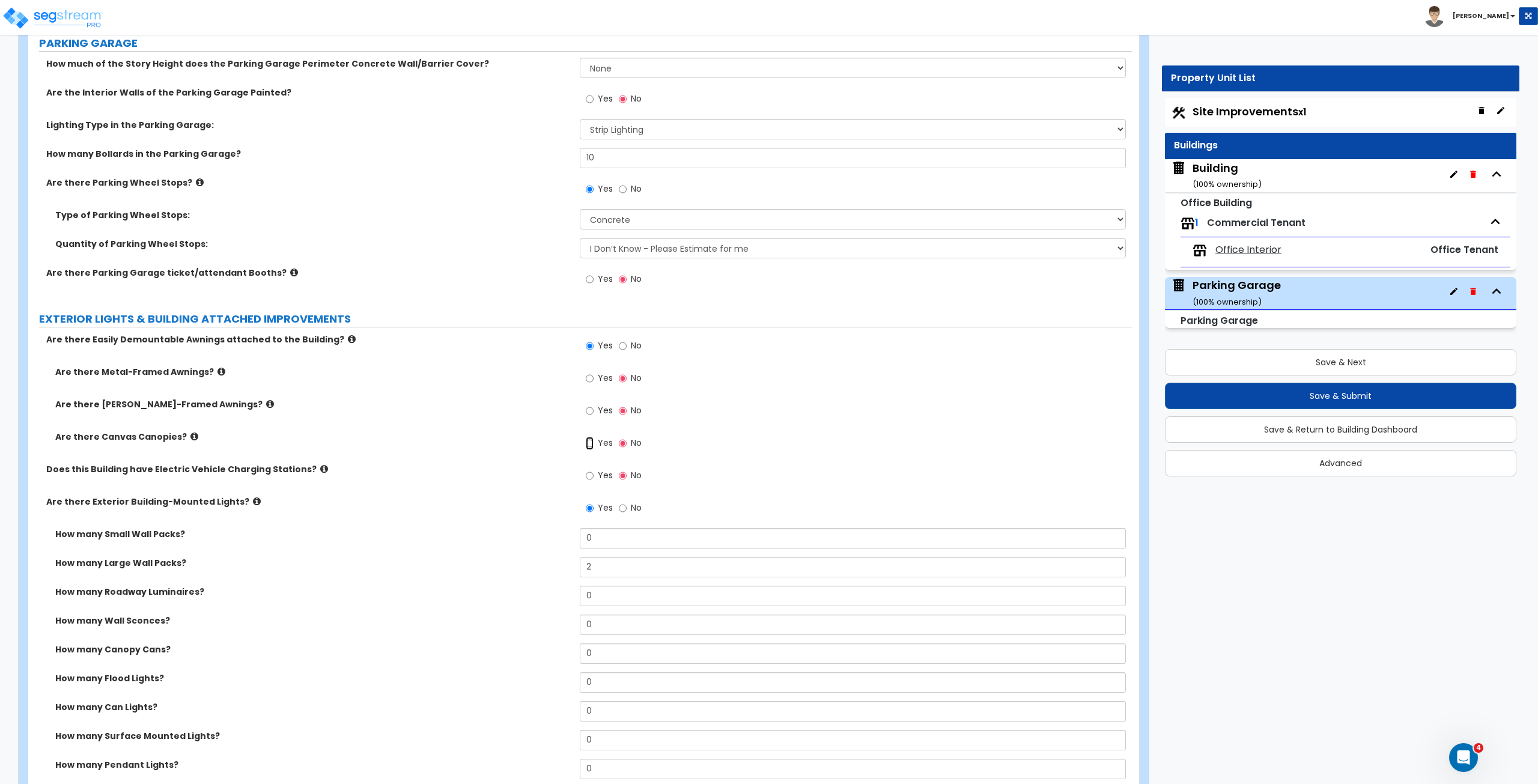
click at [591, 441] on input "Yes" at bounding box center [590, 443] width 8 height 13
radio input "true"
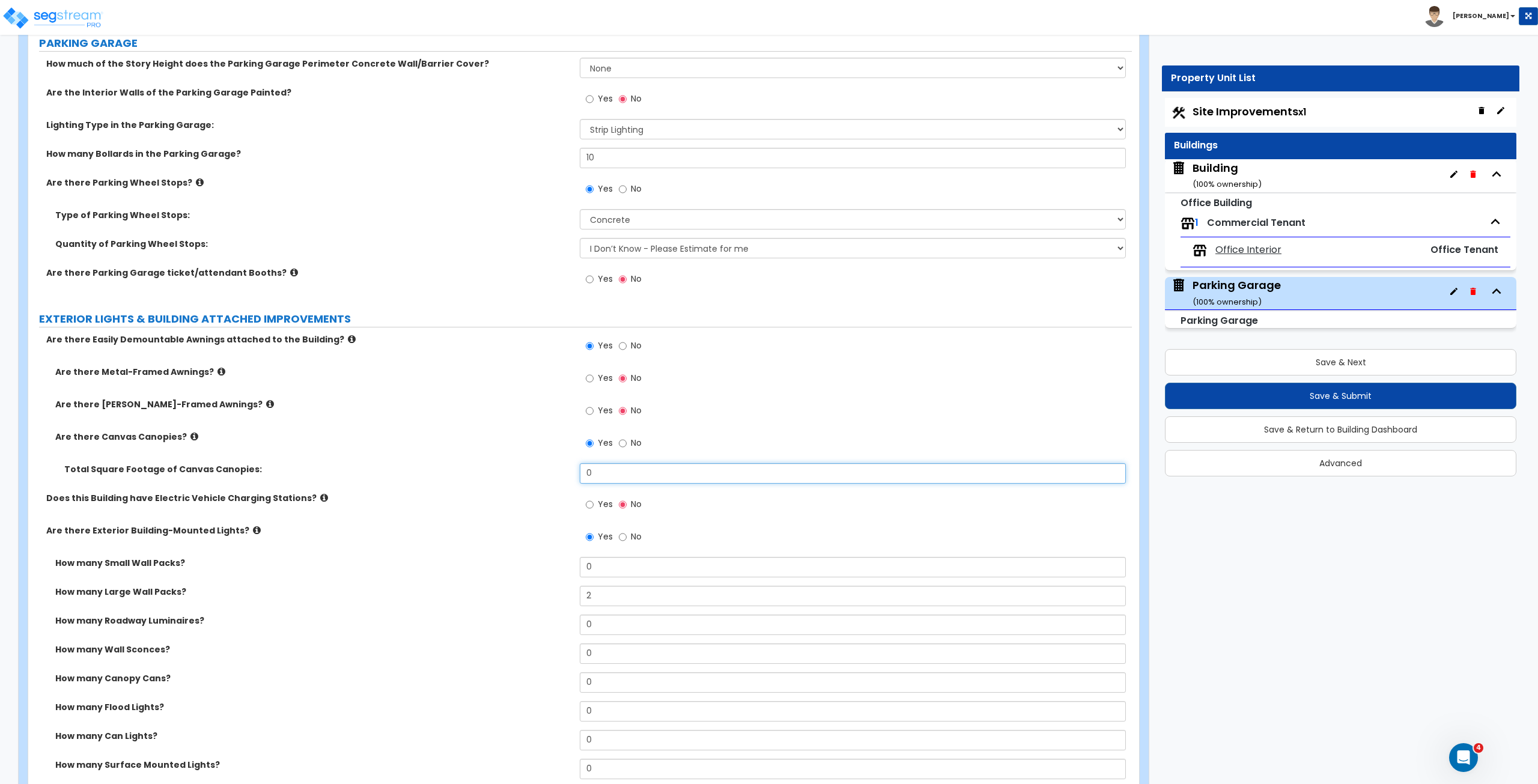
drag, startPoint x: 540, startPoint y: 454, endPoint x: 530, endPoint y: 450, distance: 10.8
click at [530, 450] on div "Are there Metal-Framed Awnings? Yes No Are there Wood-Framed Awnings? Yes No Ar…" at bounding box center [580, 428] width 1086 height 126
type input "180"
click at [530, 450] on div "Are there Canvas Canopies? Yes No" at bounding box center [580, 447] width 1104 height 32
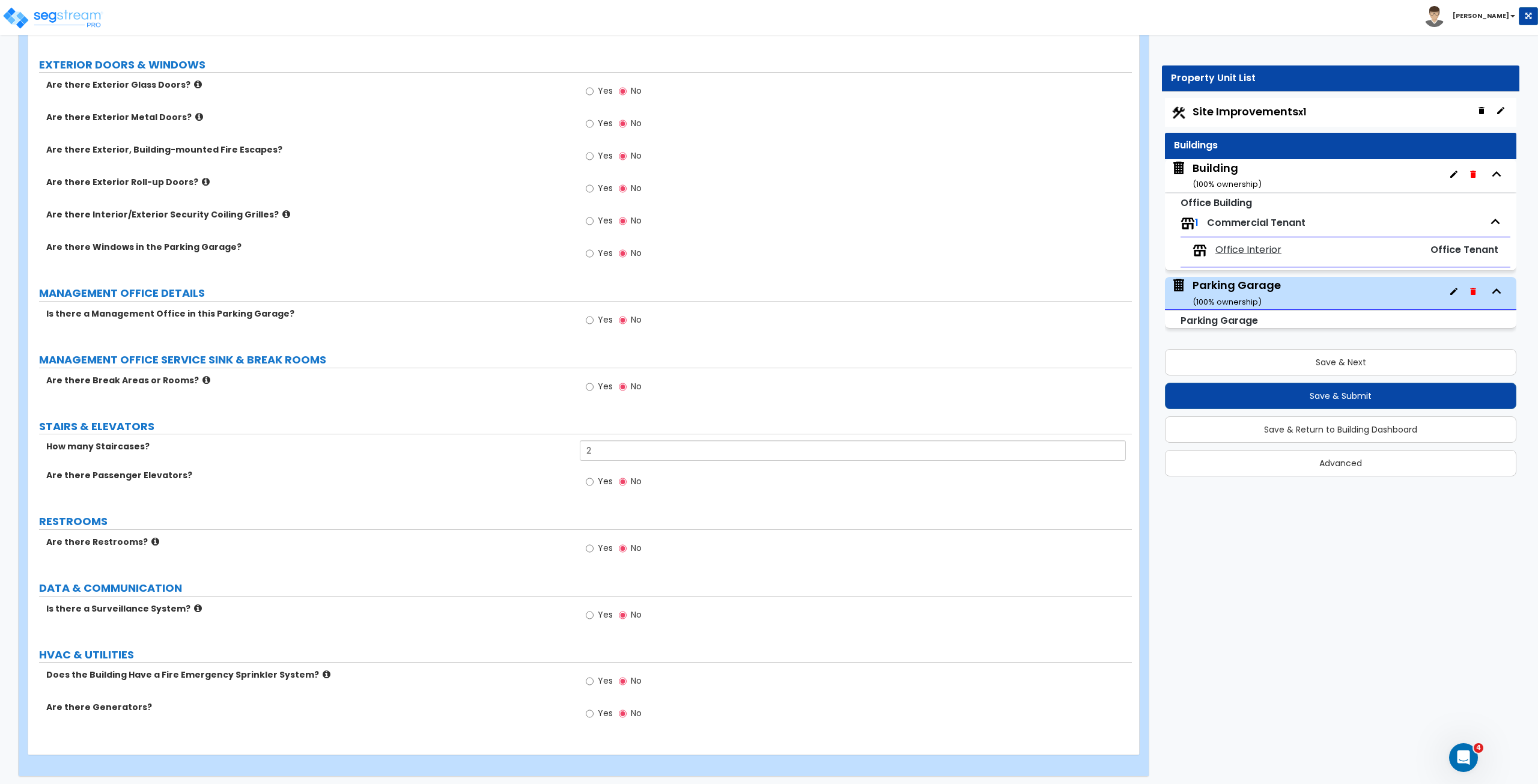
scroll to position [1486, 0]
click at [587, 608] on input "Yes" at bounding box center [590, 613] width 8 height 13
radio input "true"
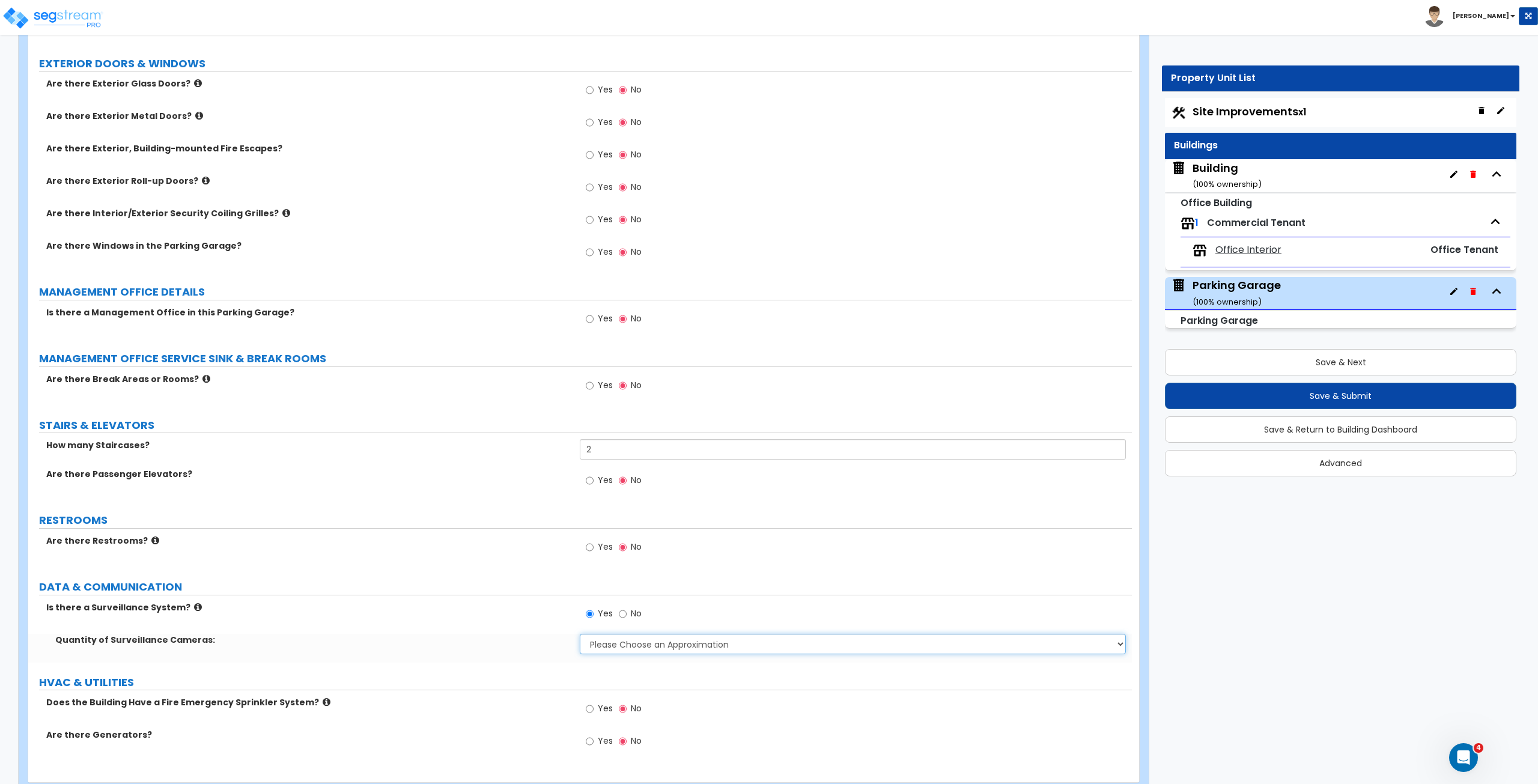
click at [609, 647] on select "Please Choose an Approximation Barely Noticed Any Noticed a Couple Frequently S…" at bounding box center [852, 644] width 546 height 20
select select "3"
click at [580, 634] on select "Please Choose an Approximation Barely Noticed Any Noticed a Couple Frequently S…" at bounding box center [852, 644] width 546 height 20
click at [486, 620] on div "Is there a Surveillance System? Yes No" at bounding box center [580, 617] width 1104 height 32
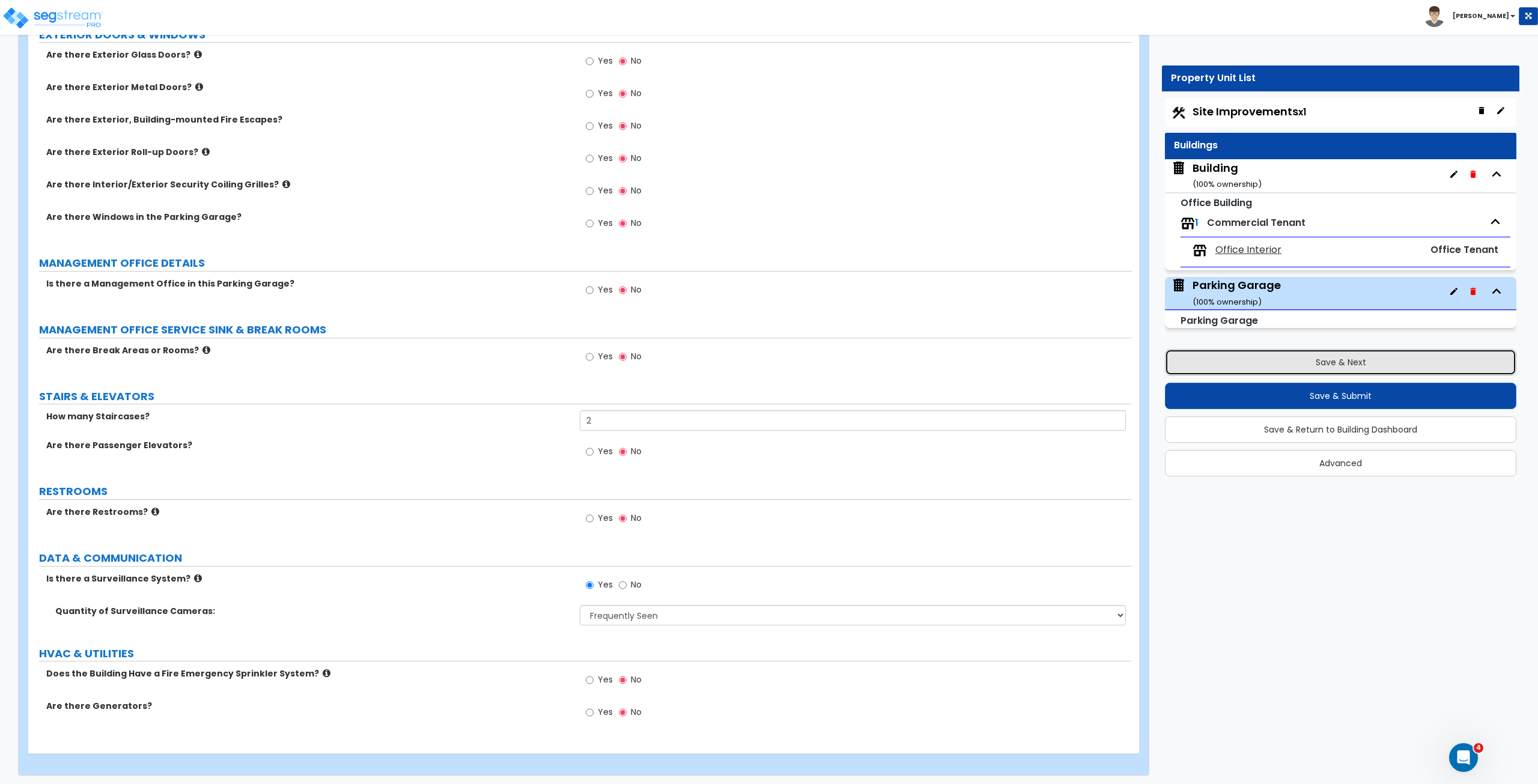
click at [1198, 358] on button "Save & Next" at bounding box center [1340, 362] width 351 height 26
select select "2"
select select "1"
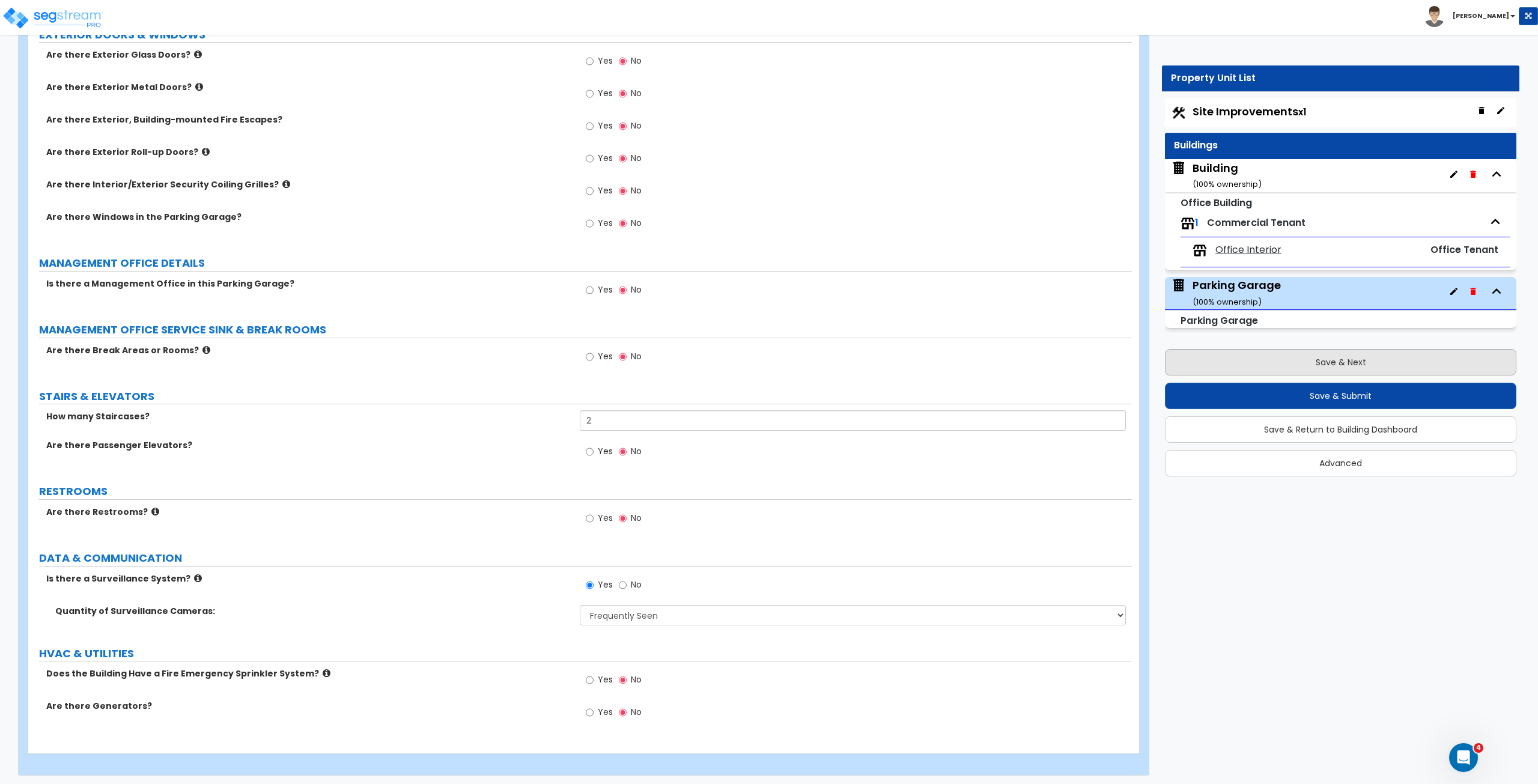
select select "1"
select select "4"
select select "2"
select select "1"
select select "4"
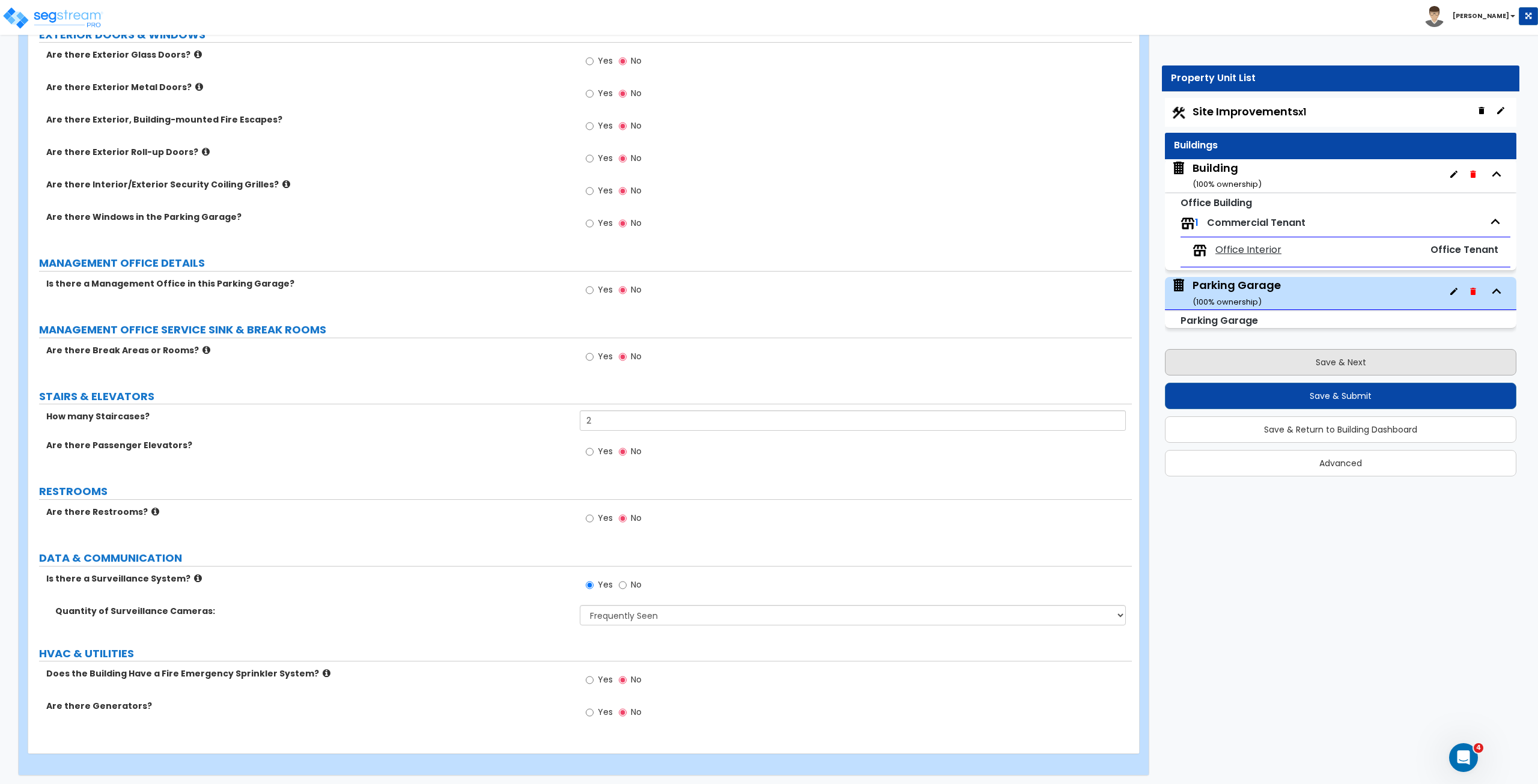
select select "1"
select select "2"
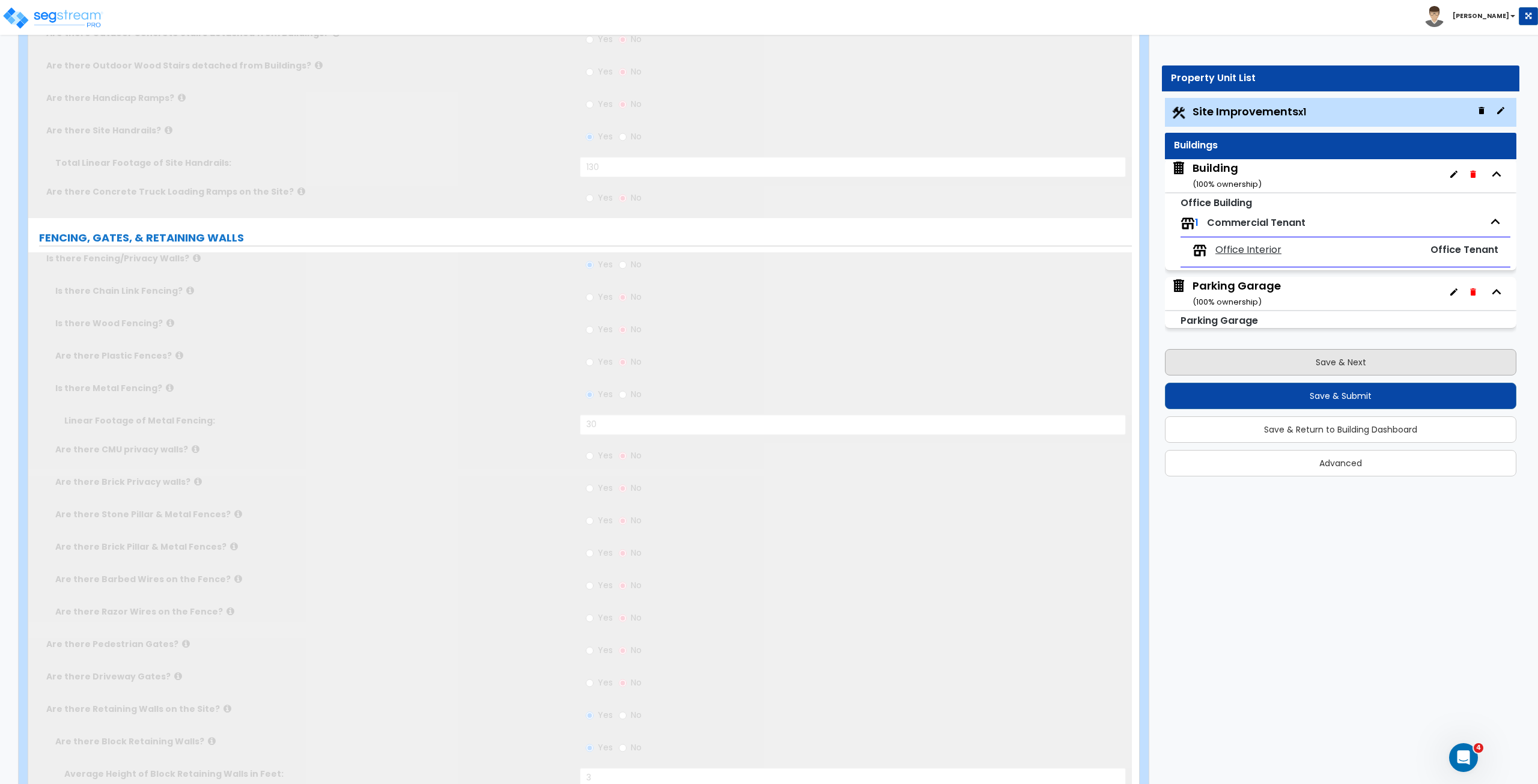
scroll to position [0, 0]
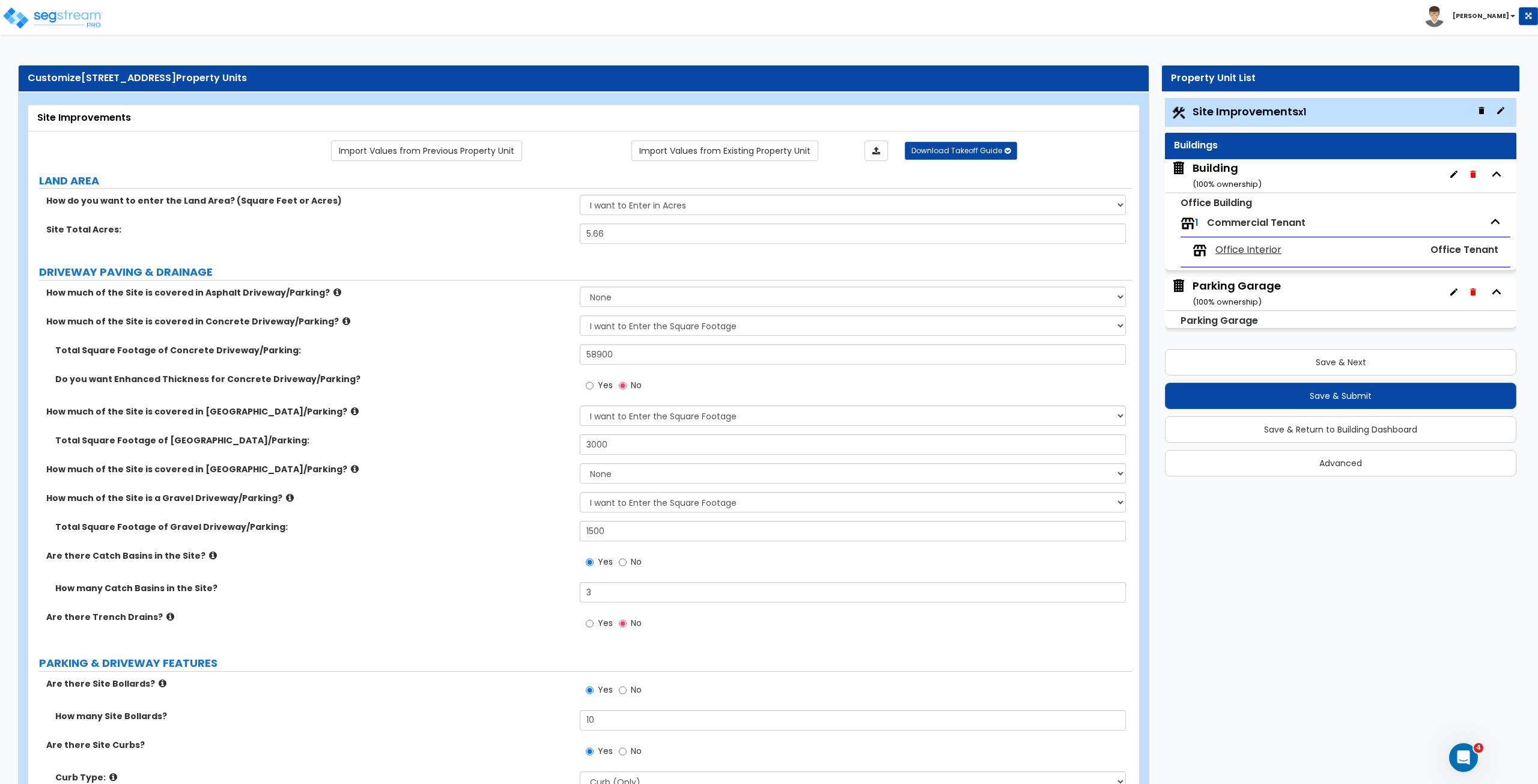
click at [511, 389] on div "Do you want Enhanced Thickness for Concrete Driveway/Parking? Yes No" at bounding box center [580, 389] width 1104 height 32
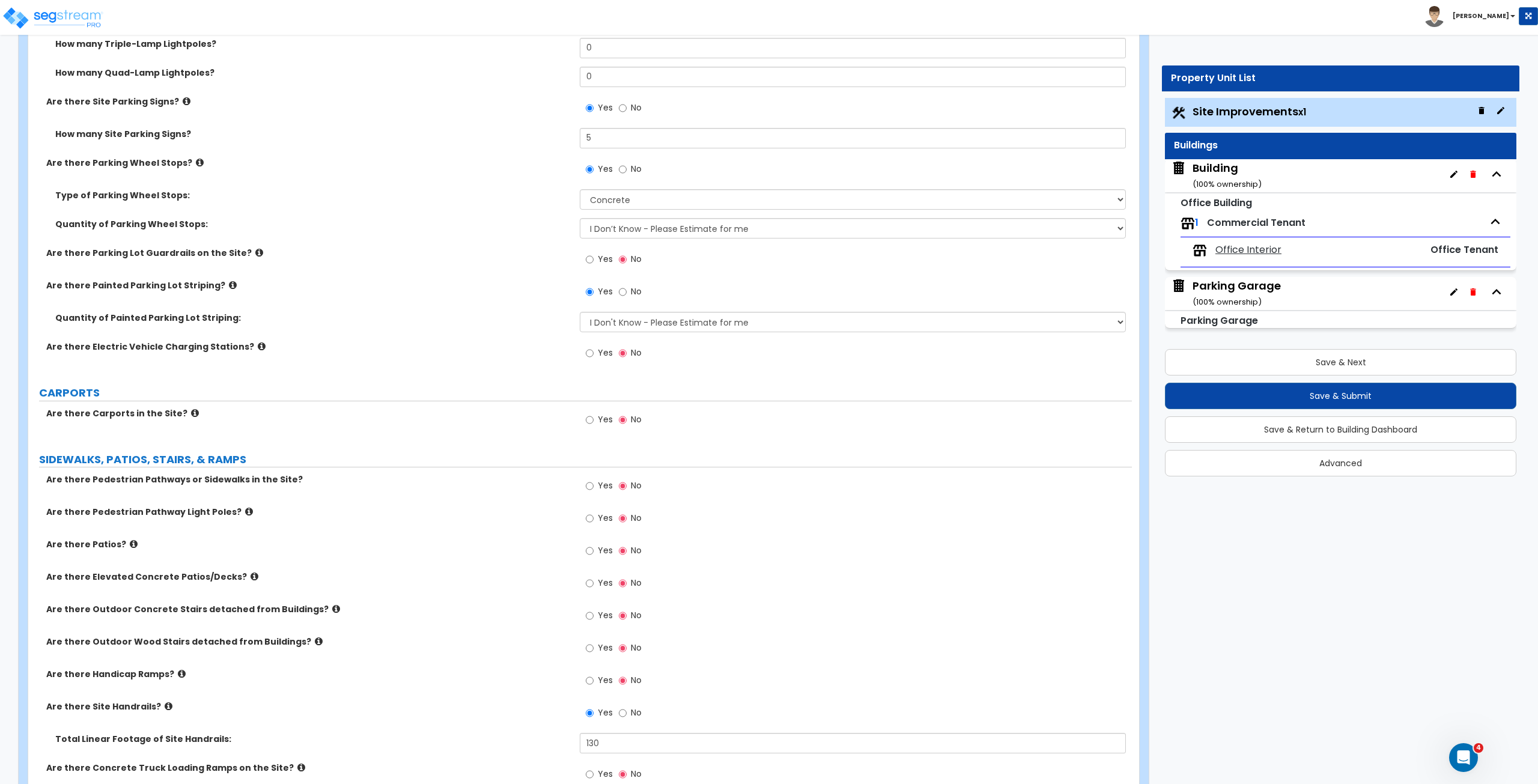
scroll to position [996, 0]
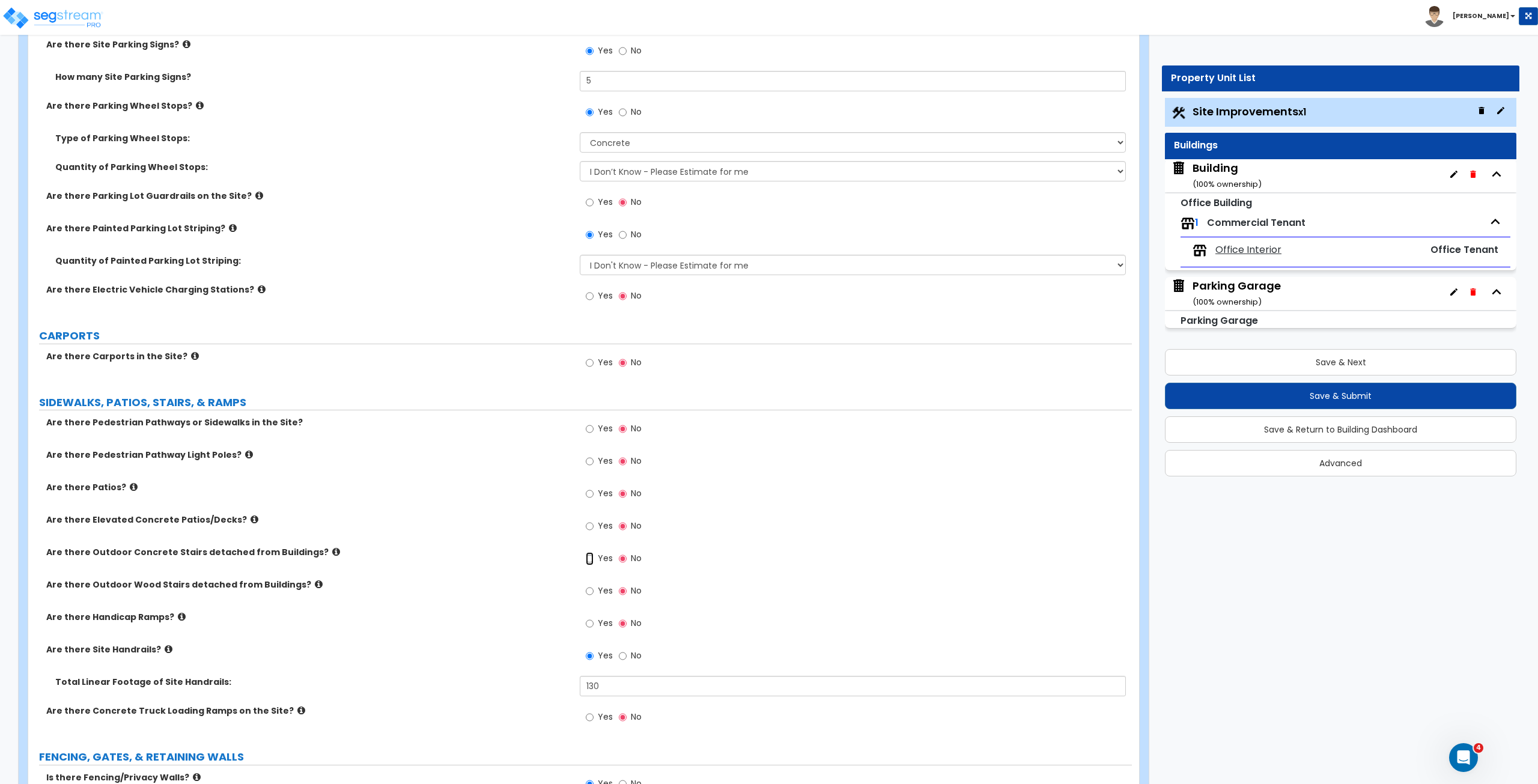
click at [591, 553] on input "Yes" at bounding box center [590, 558] width 8 height 13
radio input "true"
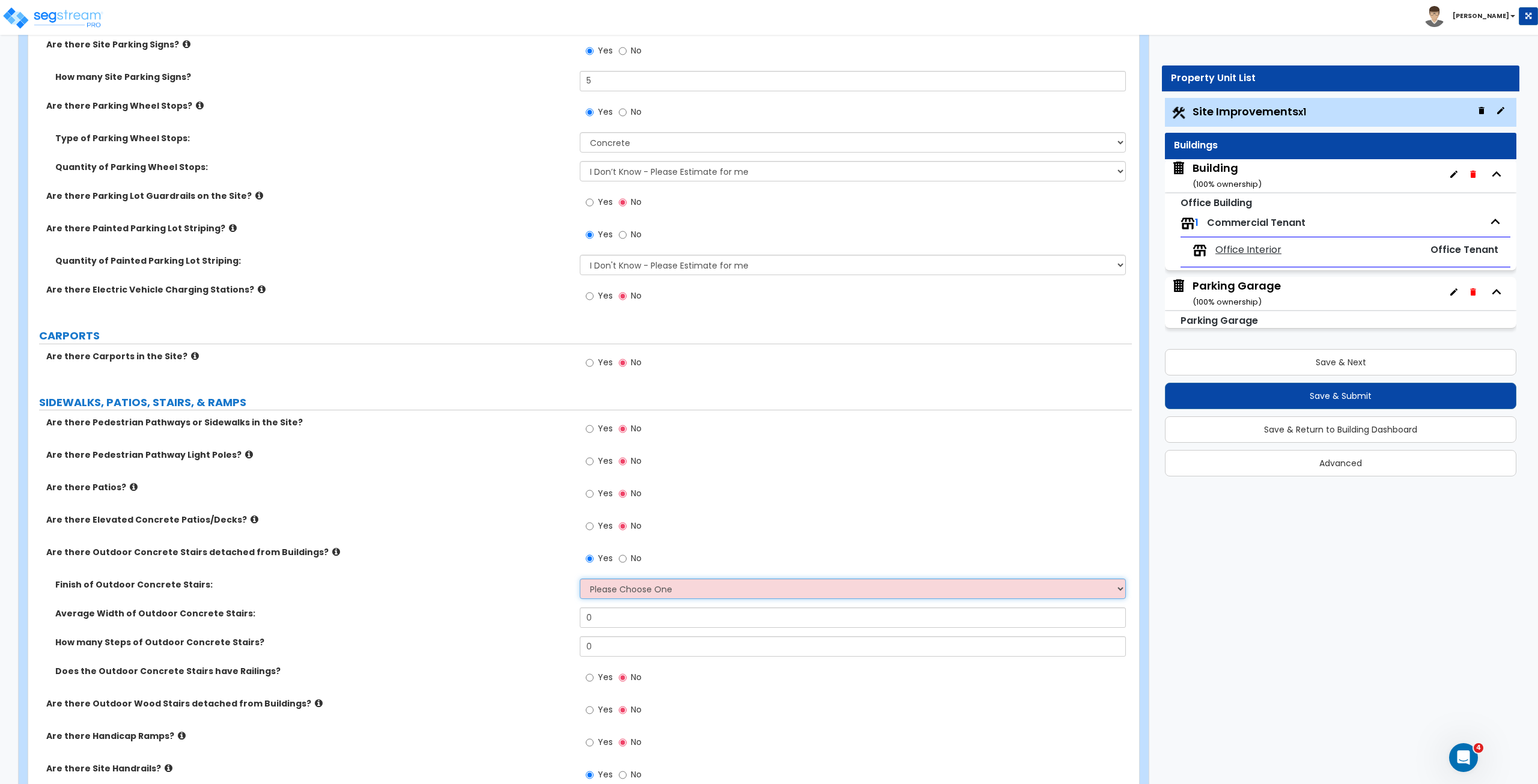
click at [607, 584] on select "Please Choose One Bare Concrete Exposed Aggregate Brick Paved Stone Paved" at bounding box center [852, 589] width 546 height 20
select select "3"
click at [580, 579] on select "Please Choose One Bare Concrete Exposed Aggregate Brick Paved Stone Paved" at bounding box center [852, 589] width 546 height 20
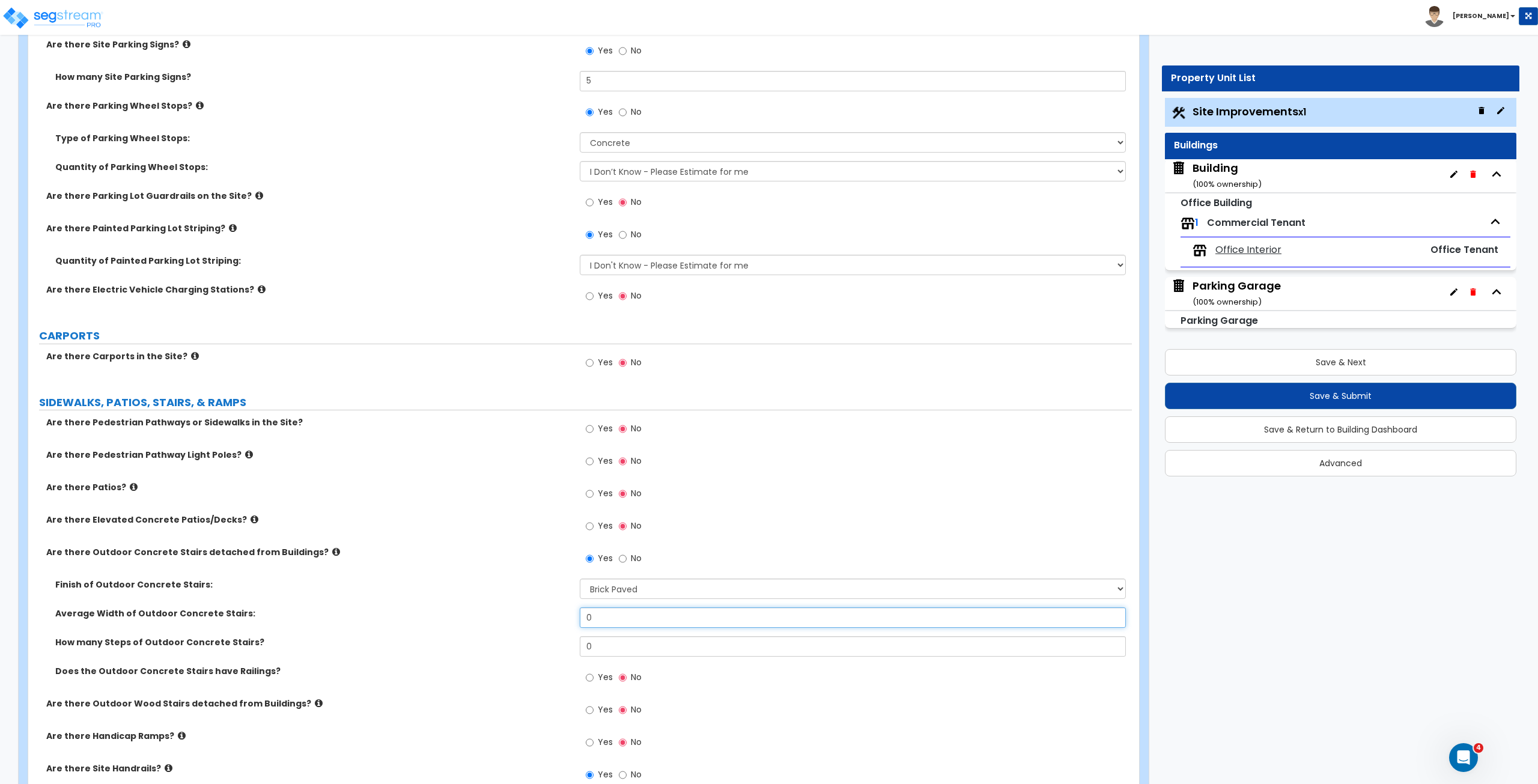
click at [617, 614] on input "0" at bounding box center [852, 617] width 546 height 20
drag, startPoint x: 617, startPoint y: 614, endPoint x: 513, endPoint y: 613, distance: 104.0
click at [513, 613] on div "Average Width of Outdoor Concrete Stairs: 0" at bounding box center [580, 621] width 1104 height 29
type input "1"
type input "20"
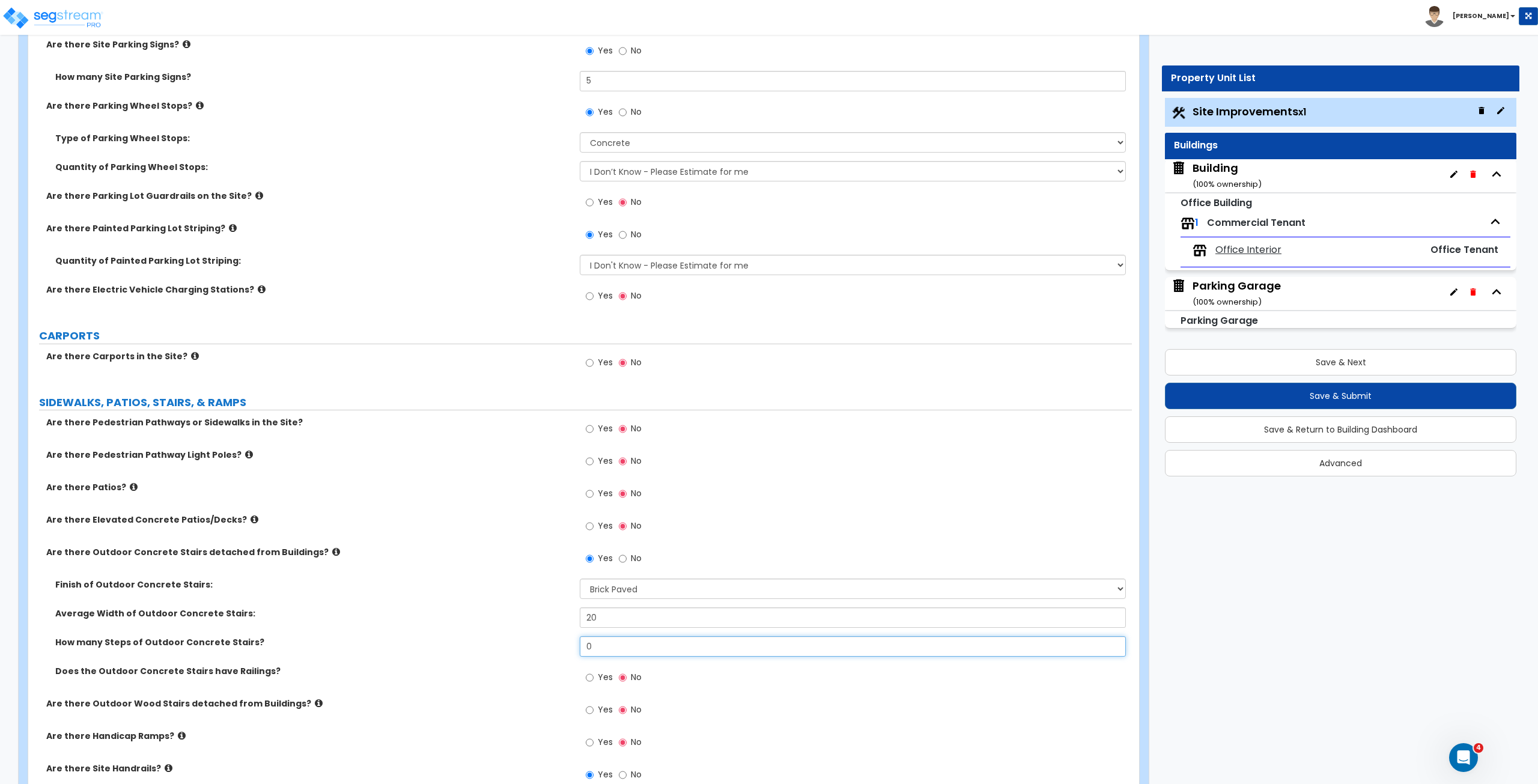
drag, startPoint x: 608, startPoint y: 644, endPoint x: 535, endPoint y: 636, distance: 73.4
click at [535, 636] on div "How many Steps of Outdoor Concrete Stairs? 0" at bounding box center [580, 650] width 1104 height 29
type input "20"
click at [535, 636] on label "How many Steps of Outdoor Concrete Stairs?" at bounding box center [313, 642] width 515 height 12
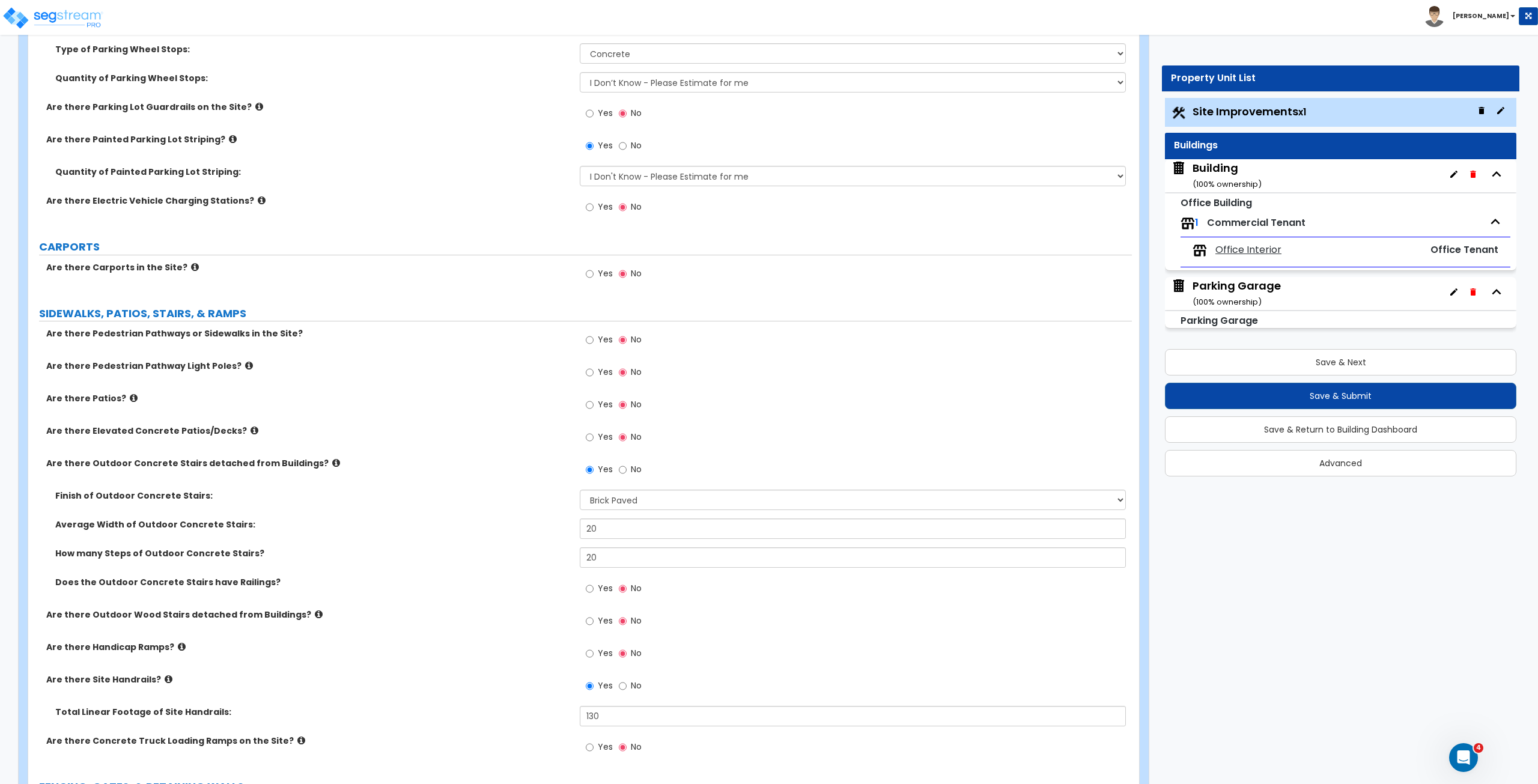
scroll to position [1086, 0]
click at [531, 590] on div "Does the Outdoor Concrete Stairs have Railings? Yes No" at bounding box center [580, 592] width 1104 height 32
click at [590, 584] on input "Yes" at bounding box center [590, 587] width 8 height 13
radio input "true"
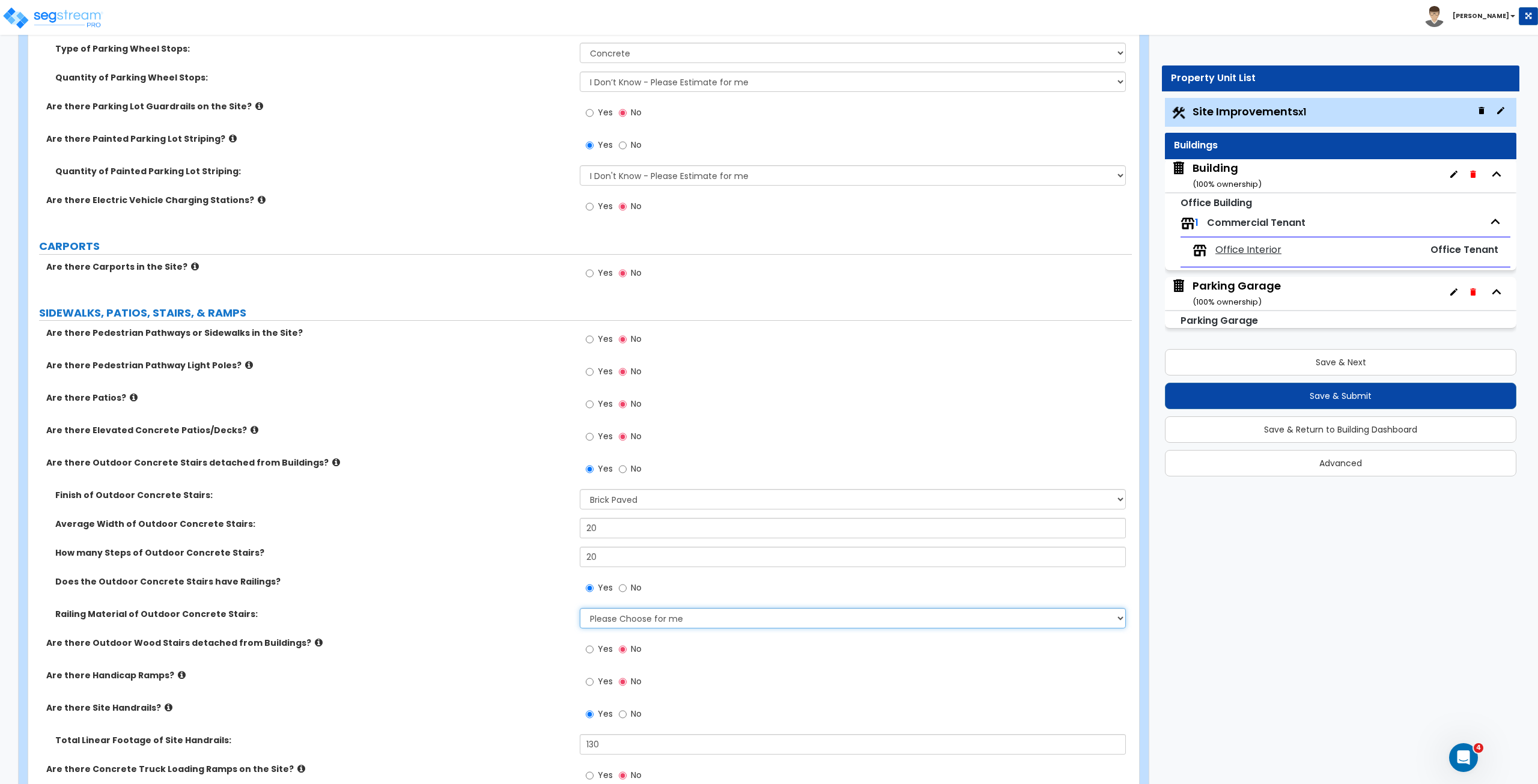
click at [600, 620] on select "Please Choose for me Steel Aluminum Wood" at bounding box center [852, 618] width 546 height 20
select select "1"
click at [580, 608] on select "Please Choose for me Steel Aluminum Wood" at bounding box center [852, 618] width 546 height 20
click at [548, 627] on div "Railing Material of Outdoor Concrete Stairs: Please Choose for me Steel Aluminu…" at bounding box center [580, 622] width 1104 height 29
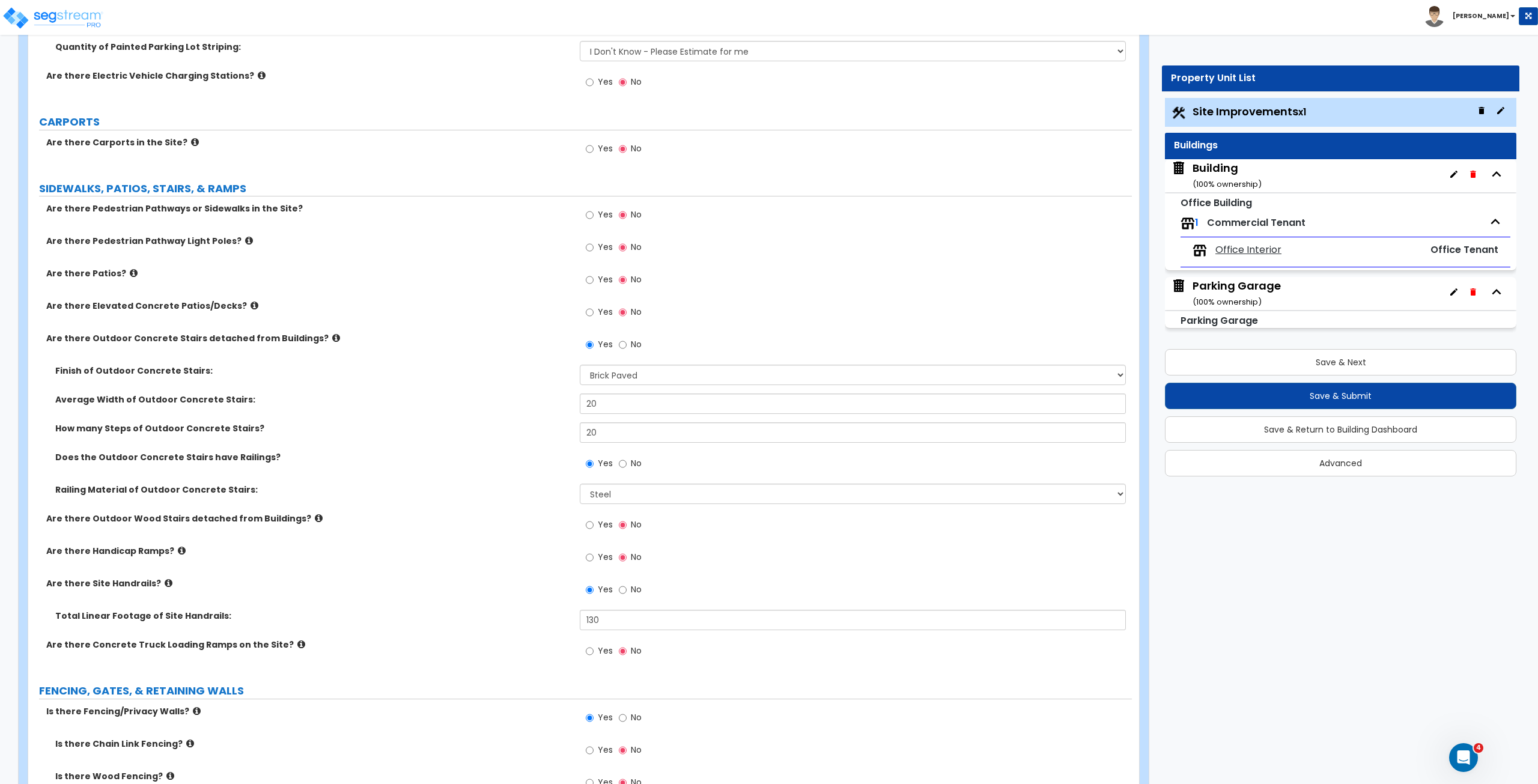
scroll to position [1211, 0]
click at [592, 553] on input "Yes" at bounding box center [590, 555] width 8 height 13
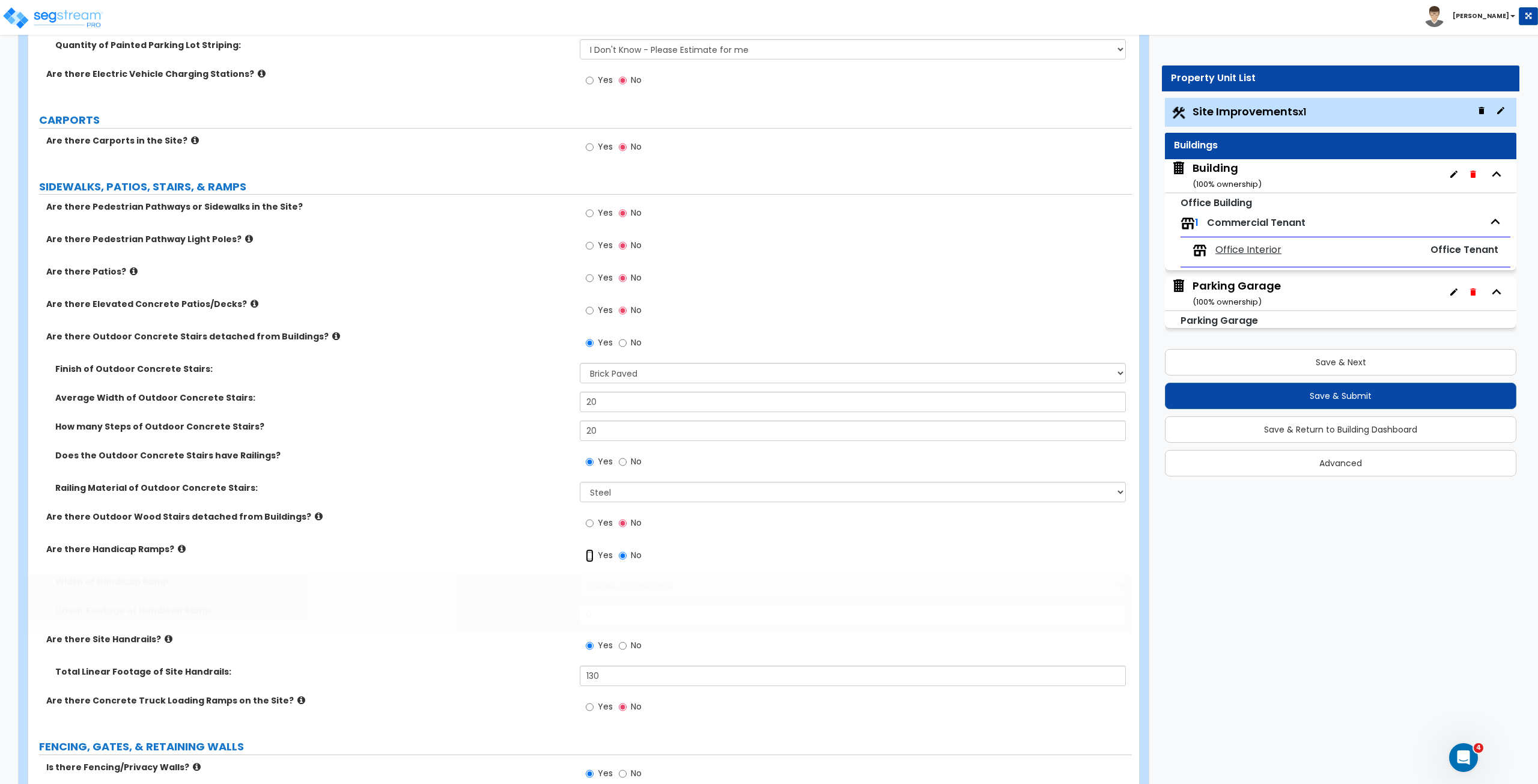
radio input "true"
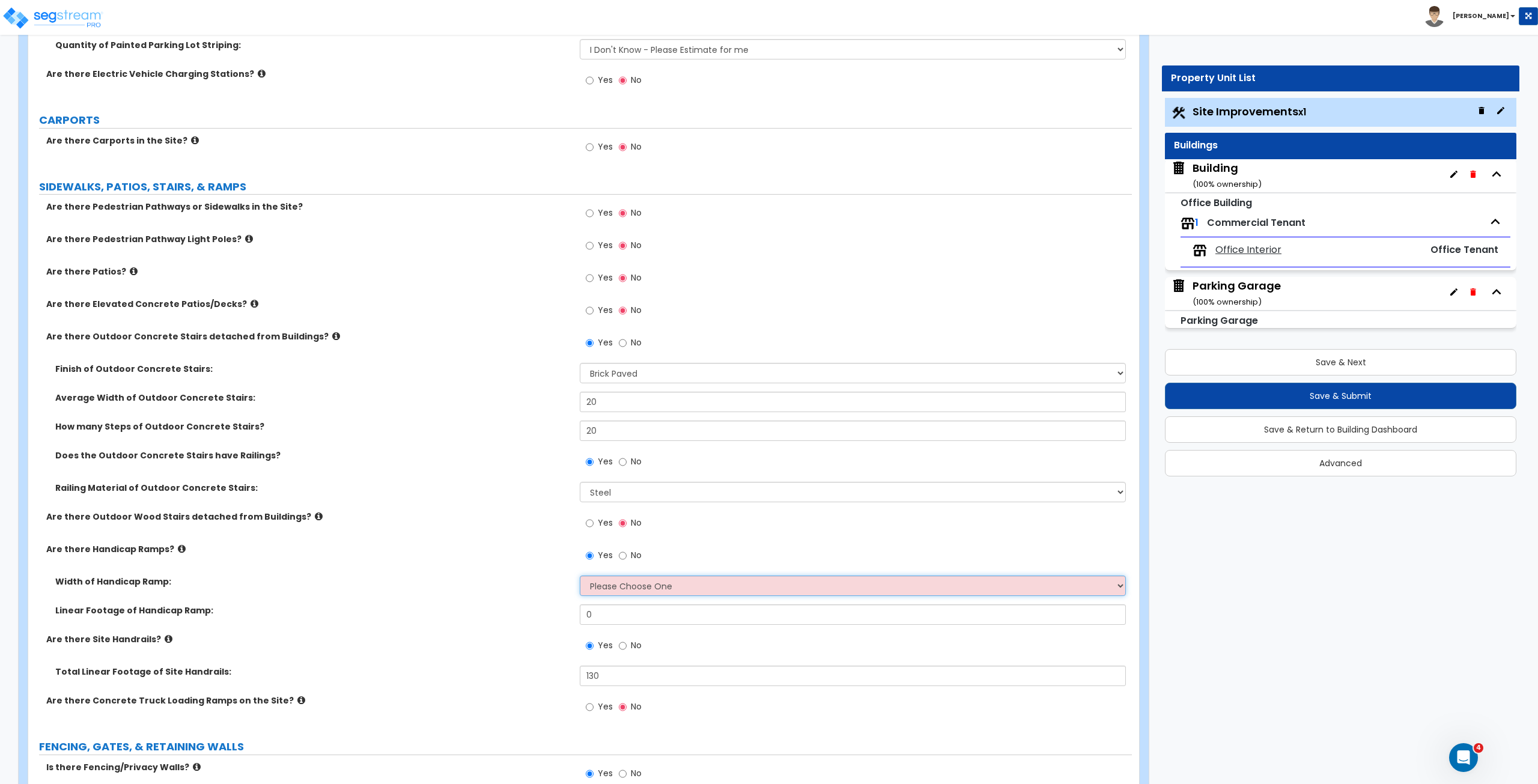
click at [604, 590] on select "Please Choose One 3' width 5' width" at bounding box center [852, 586] width 546 height 20
select select "2"
click at [580, 576] on select "Please Choose One 3' width 5' width" at bounding box center [852, 586] width 546 height 20
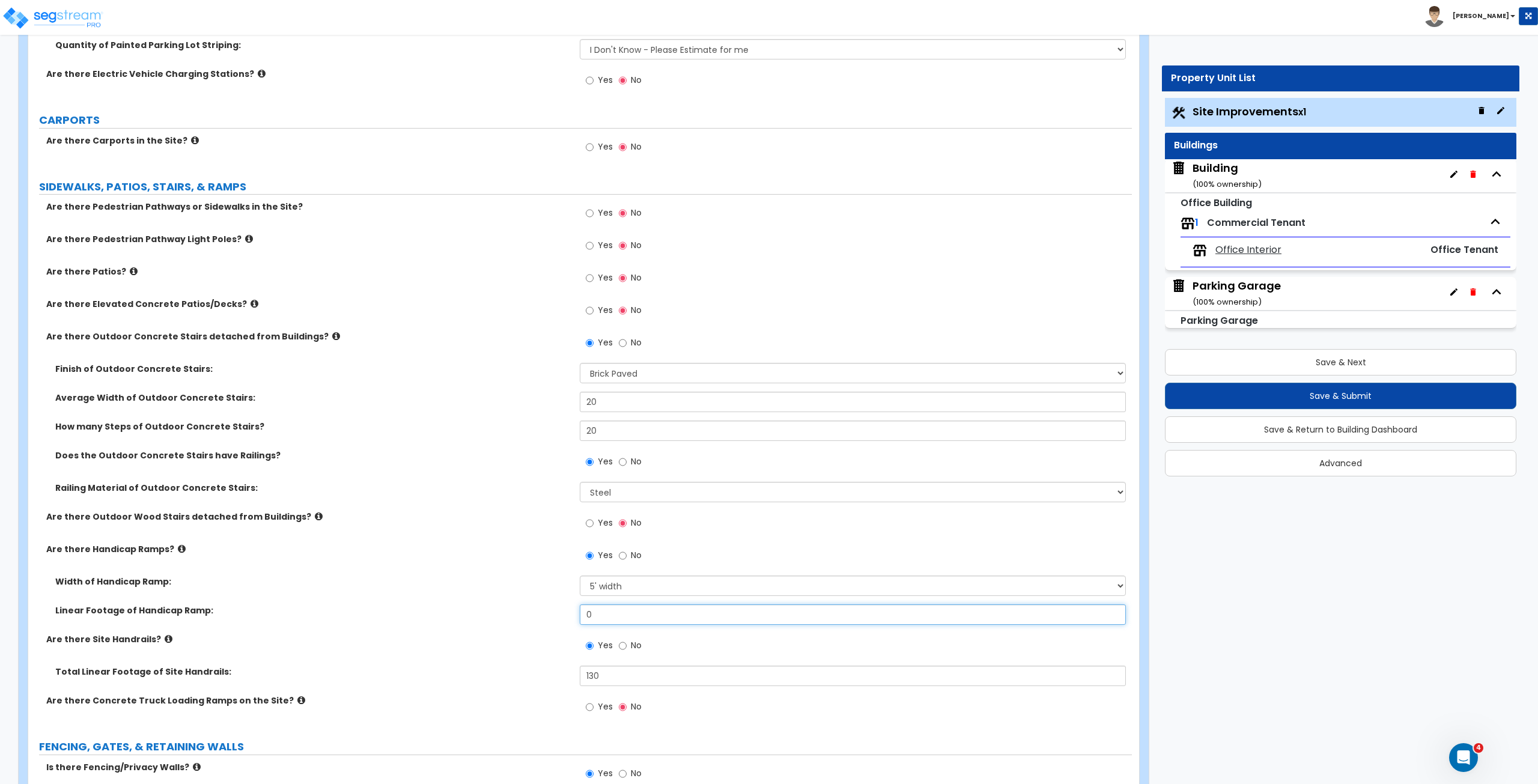
drag, startPoint x: 610, startPoint y: 614, endPoint x: 539, endPoint y: 597, distance: 73.0
click at [539, 597] on div "Width of Handicap Ramp: Please Choose One 3' width 5' width Linear Footage of H…" at bounding box center [580, 604] width 1086 height 58
type input "30"
click at [539, 597] on div "Width of Handicap Ramp: Please Choose One 3' width 5' width" at bounding box center [580, 590] width 1104 height 29
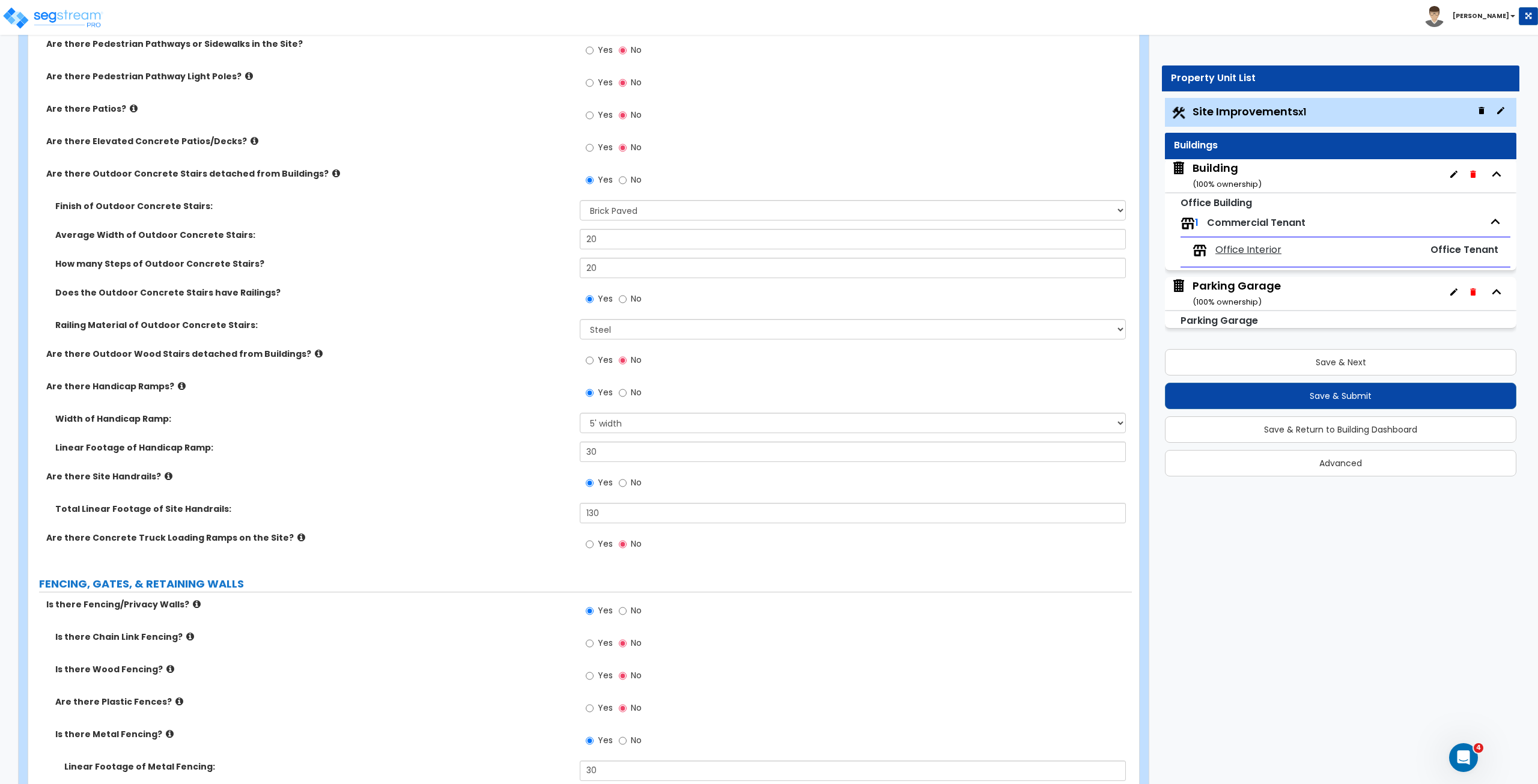
scroll to position [1384, 0]
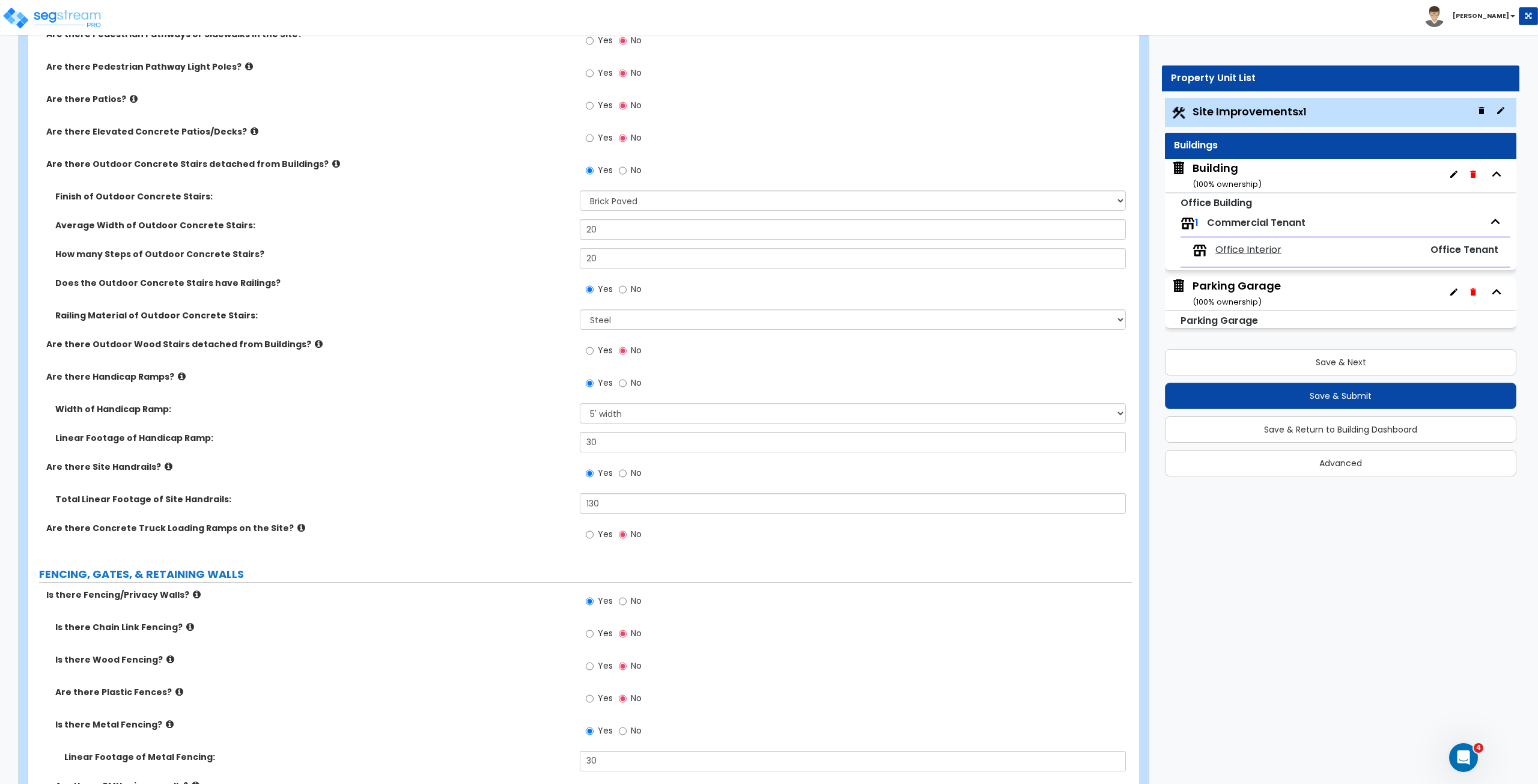
click at [526, 529] on label "Are there Concrete Truck Loading Ramps on the Site?" at bounding box center [309, 528] width 525 height 12
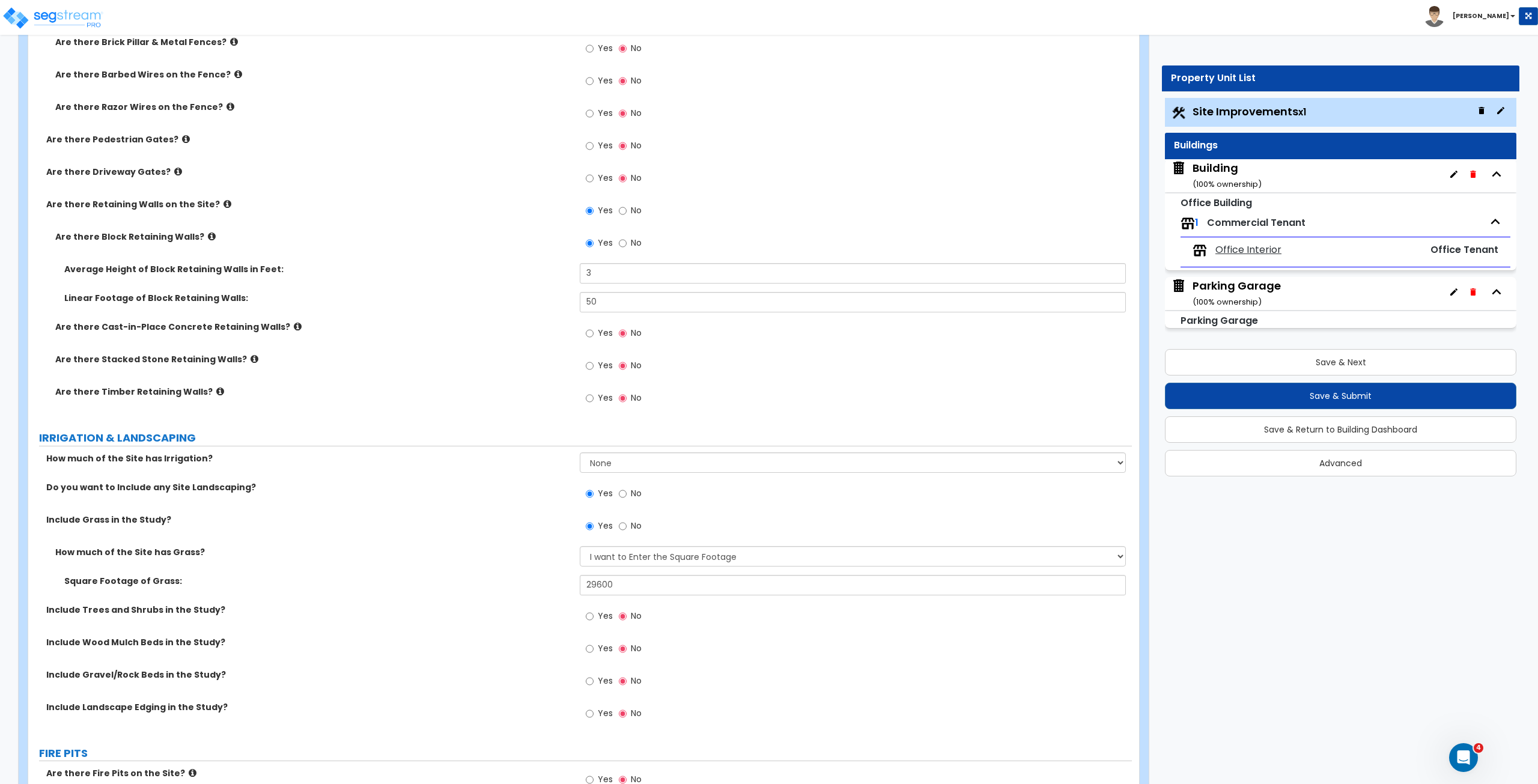
scroll to position [2228, 0]
click at [587, 709] on input "Yes" at bounding box center [590, 710] width 8 height 13
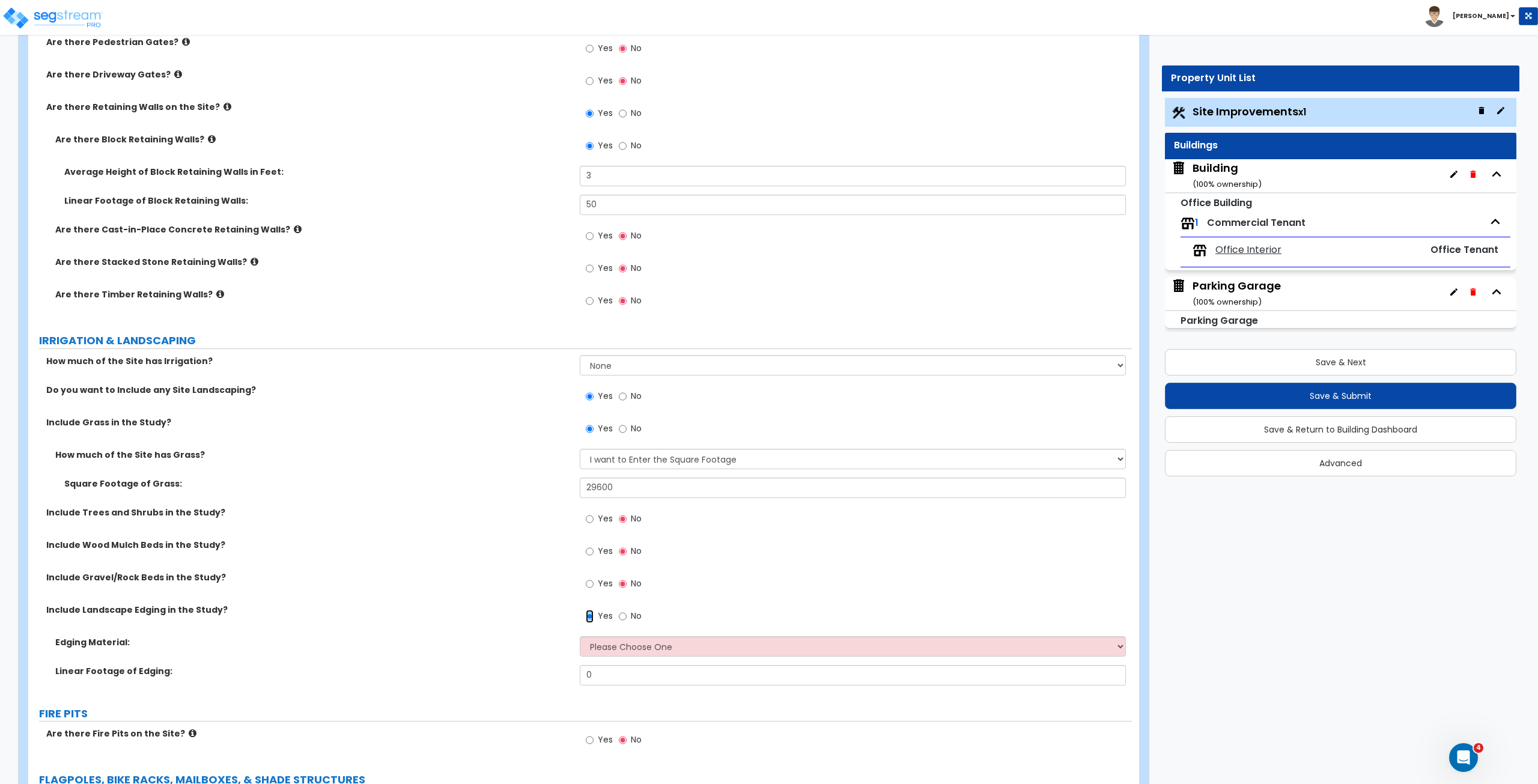
scroll to position [2323, 0]
click at [597, 642] on select "Please Choose One Metal Brick Railroad Ties Concrete" at bounding box center [852, 646] width 546 height 20
click at [624, 610] on input "No" at bounding box center [623, 615] width 8 height 13
radio input "false"
radio input "true"
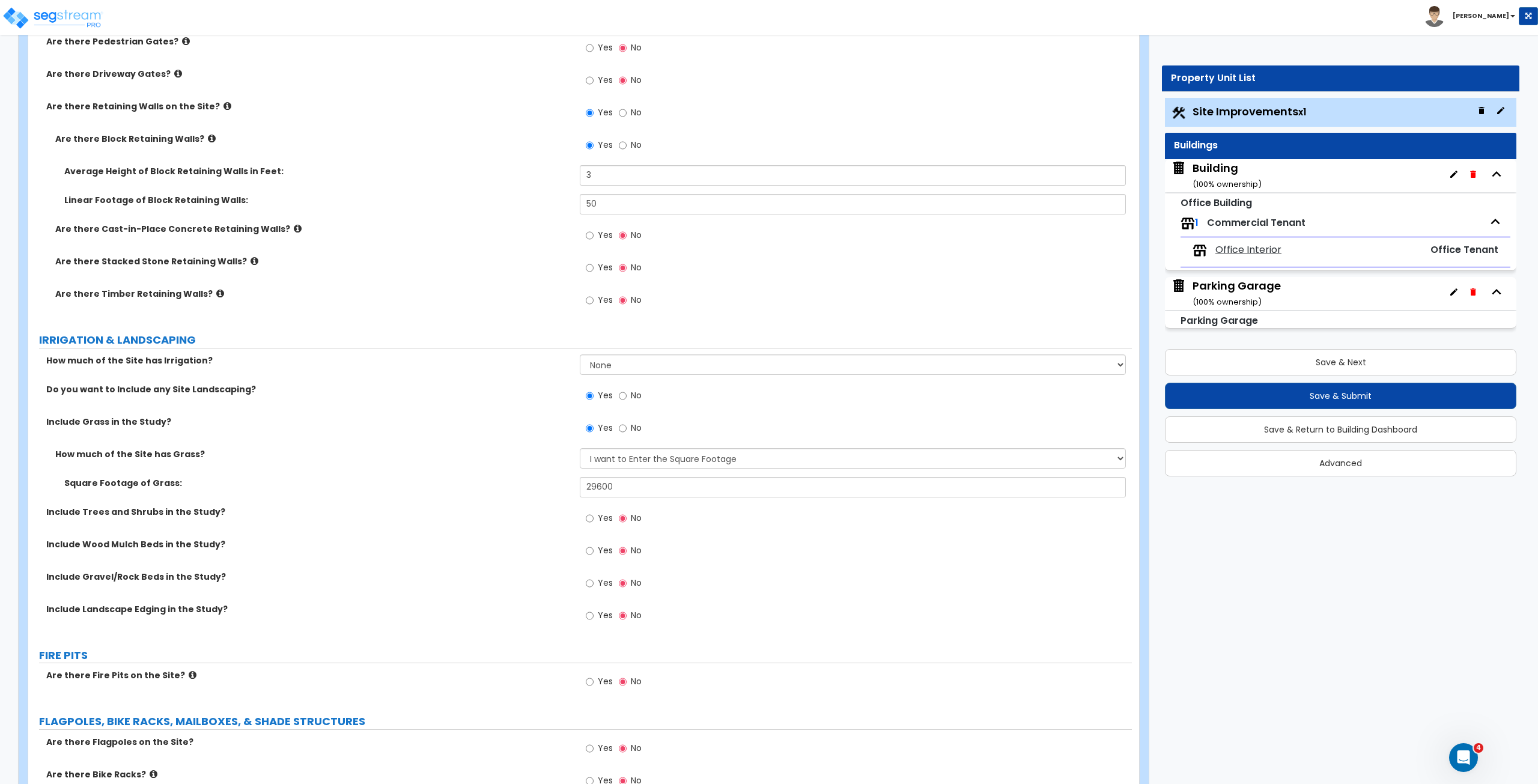
drag, startPoint x: 514, startPoint y: 606, endPoint x: 449, endPoint y: 600, distance: 65.3
click at [449, 603] on label "Include Landscape Edging in the Study?" at bounding box center [309, 610] width 525 height 12
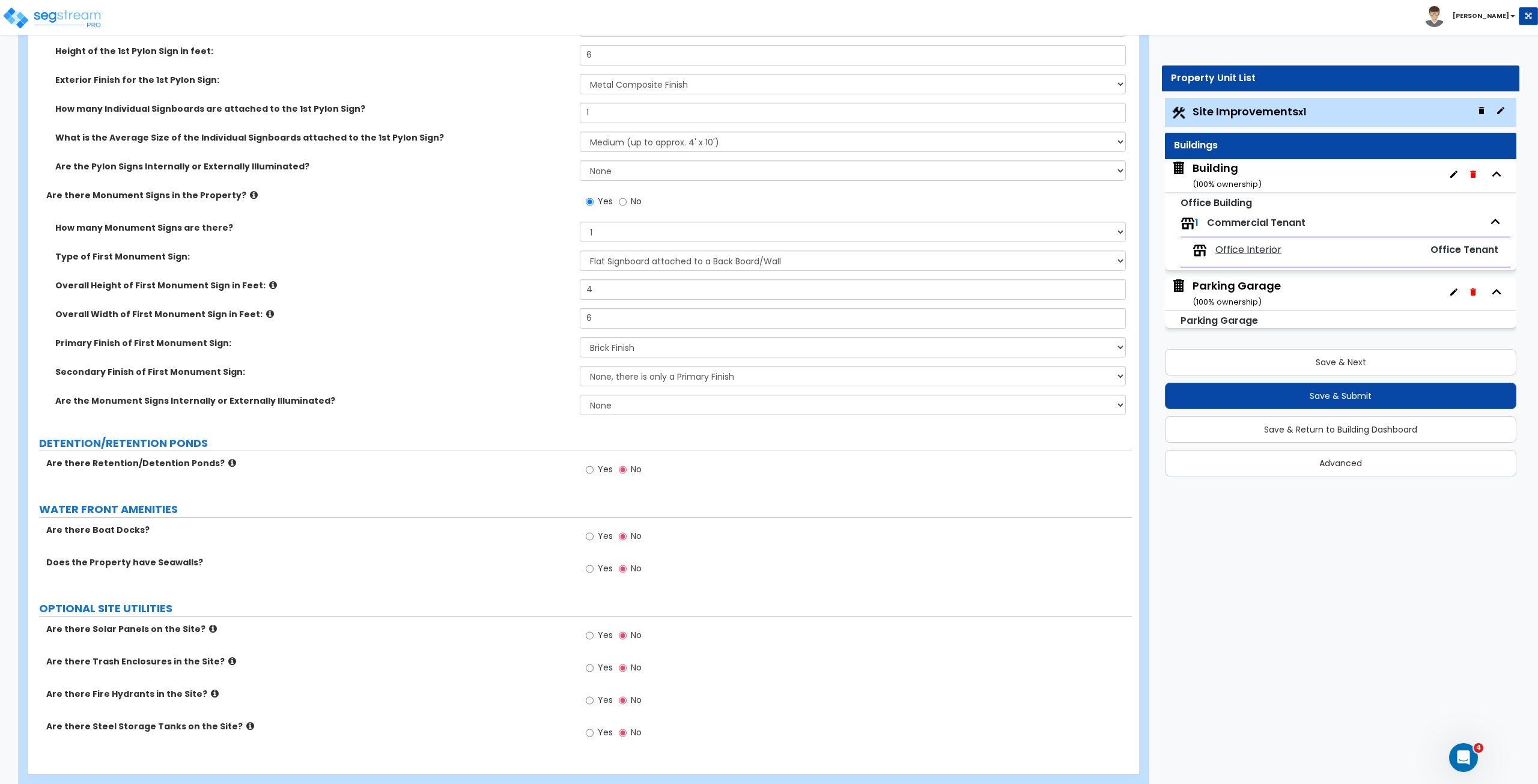
scroll to position [3323, 0]
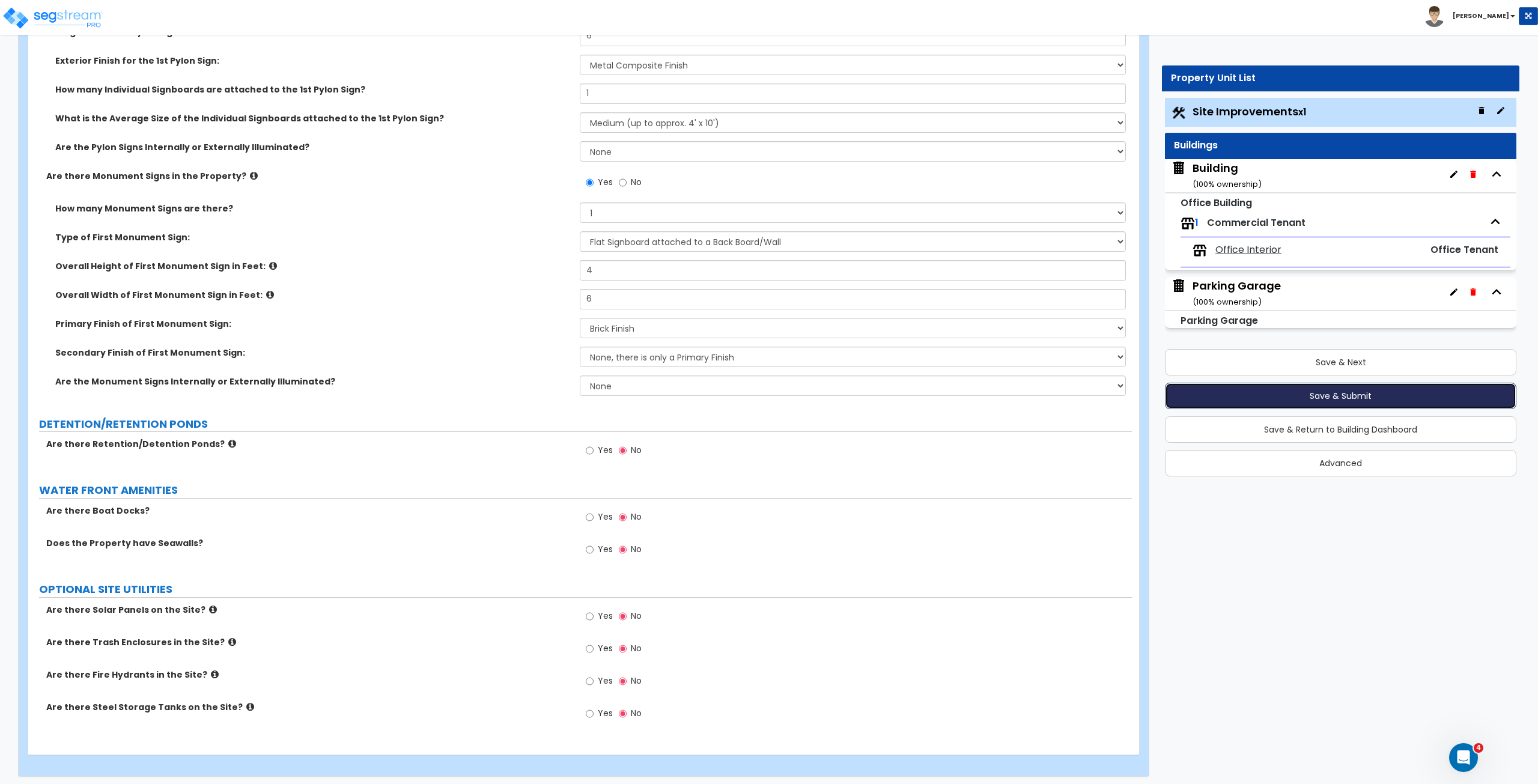
click at [1247, 397] on button "Save & Submit" at bounding box center [1340, 396] width 351 height 26
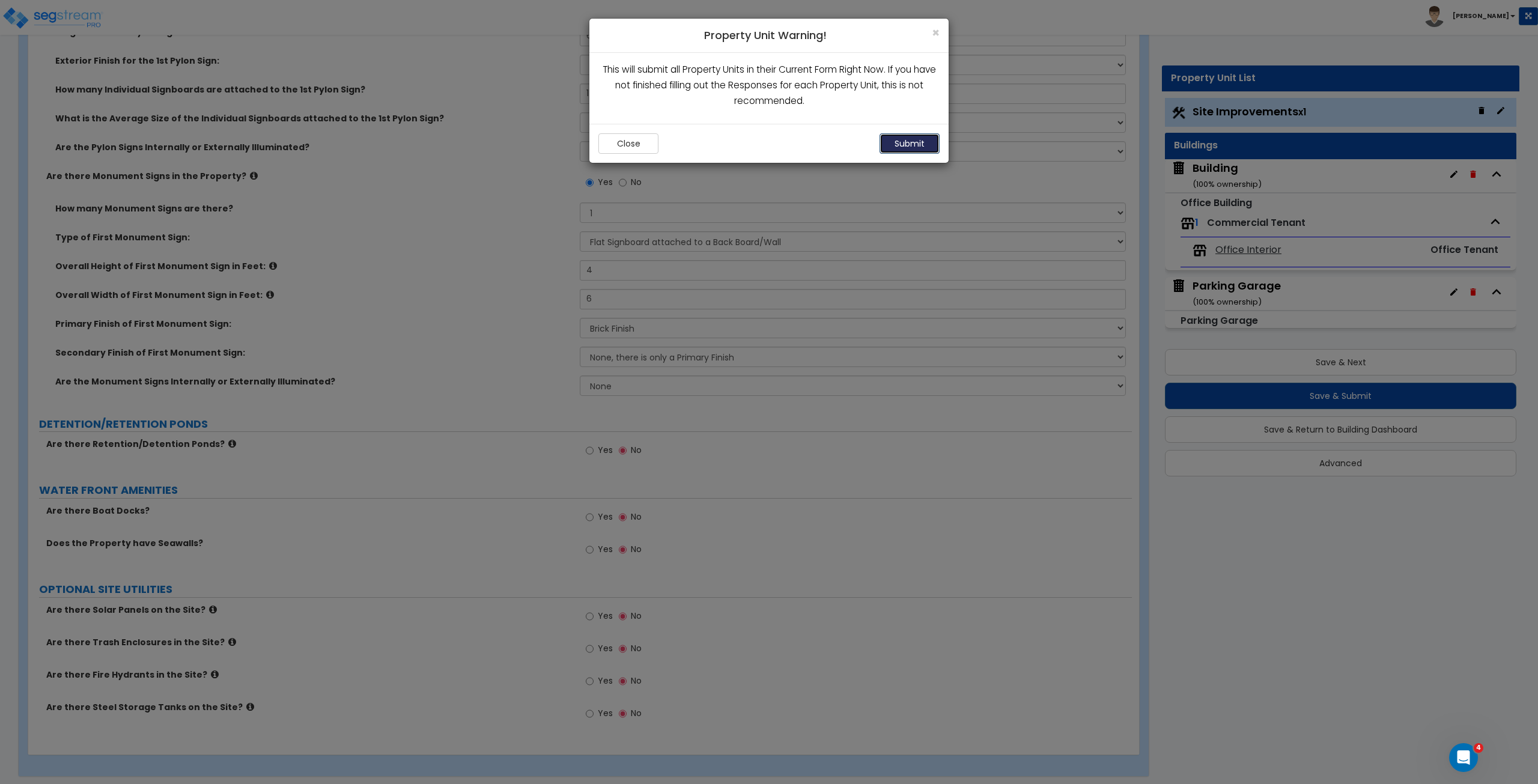
click at [920, 135] on button "Submit" at bounding box center [910, 144] width 60 height 20
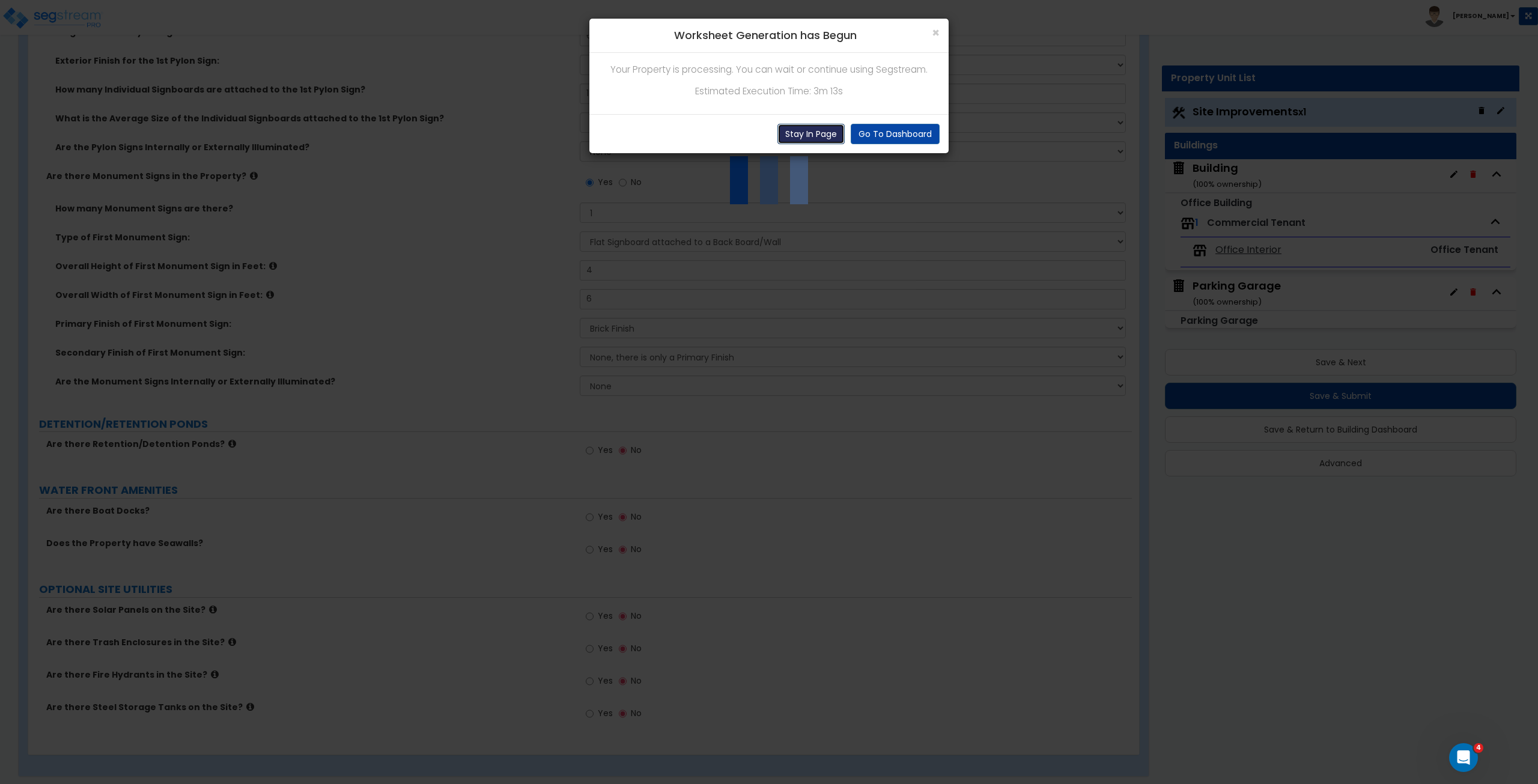
click at [809, 129] on button "Stay In Page" at bounding box center [810, 133] width 67 height 20
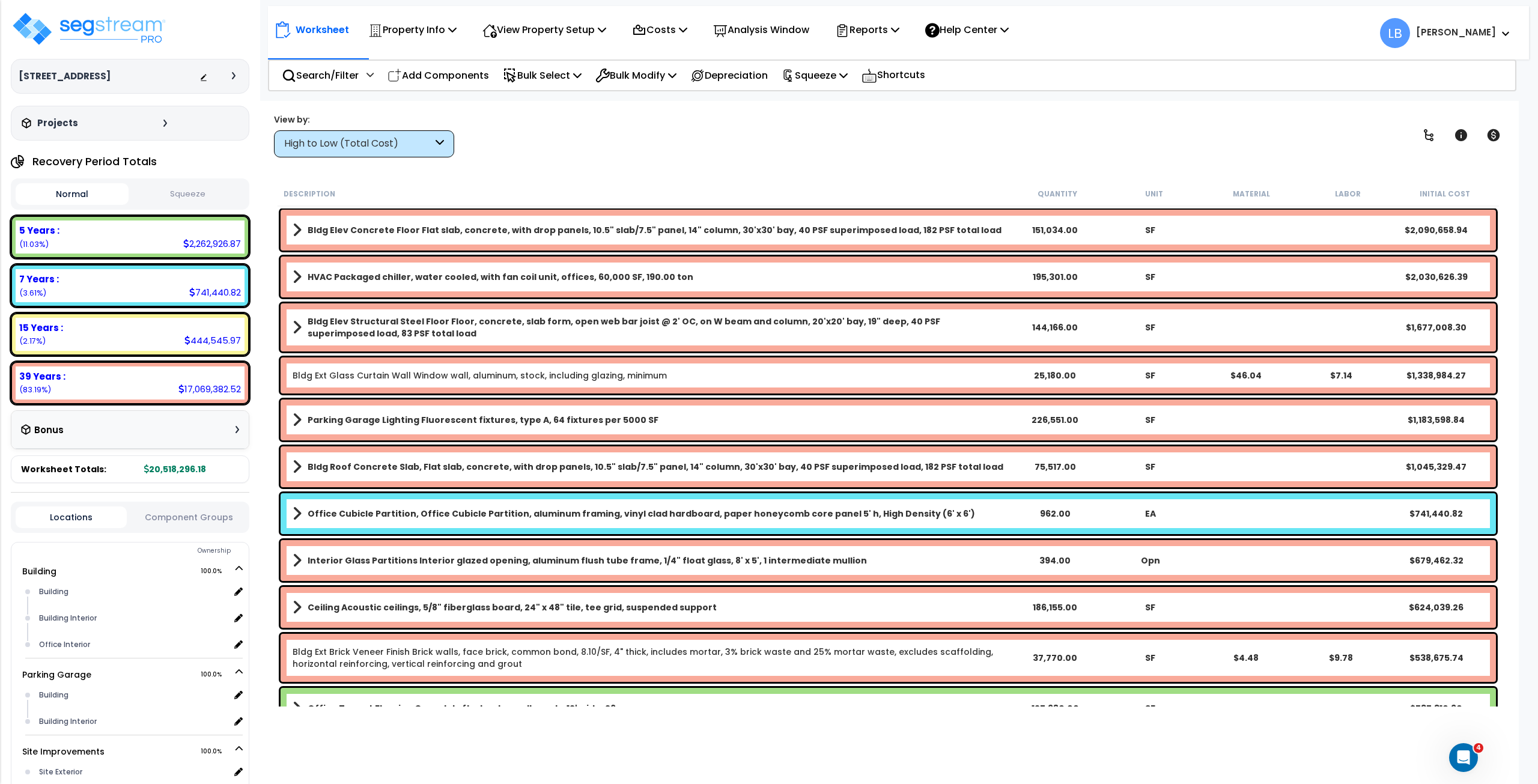
click at [404, 131] on div "High to Low (Total Cost)" at bounding box center [364, 144] width 181 height 27
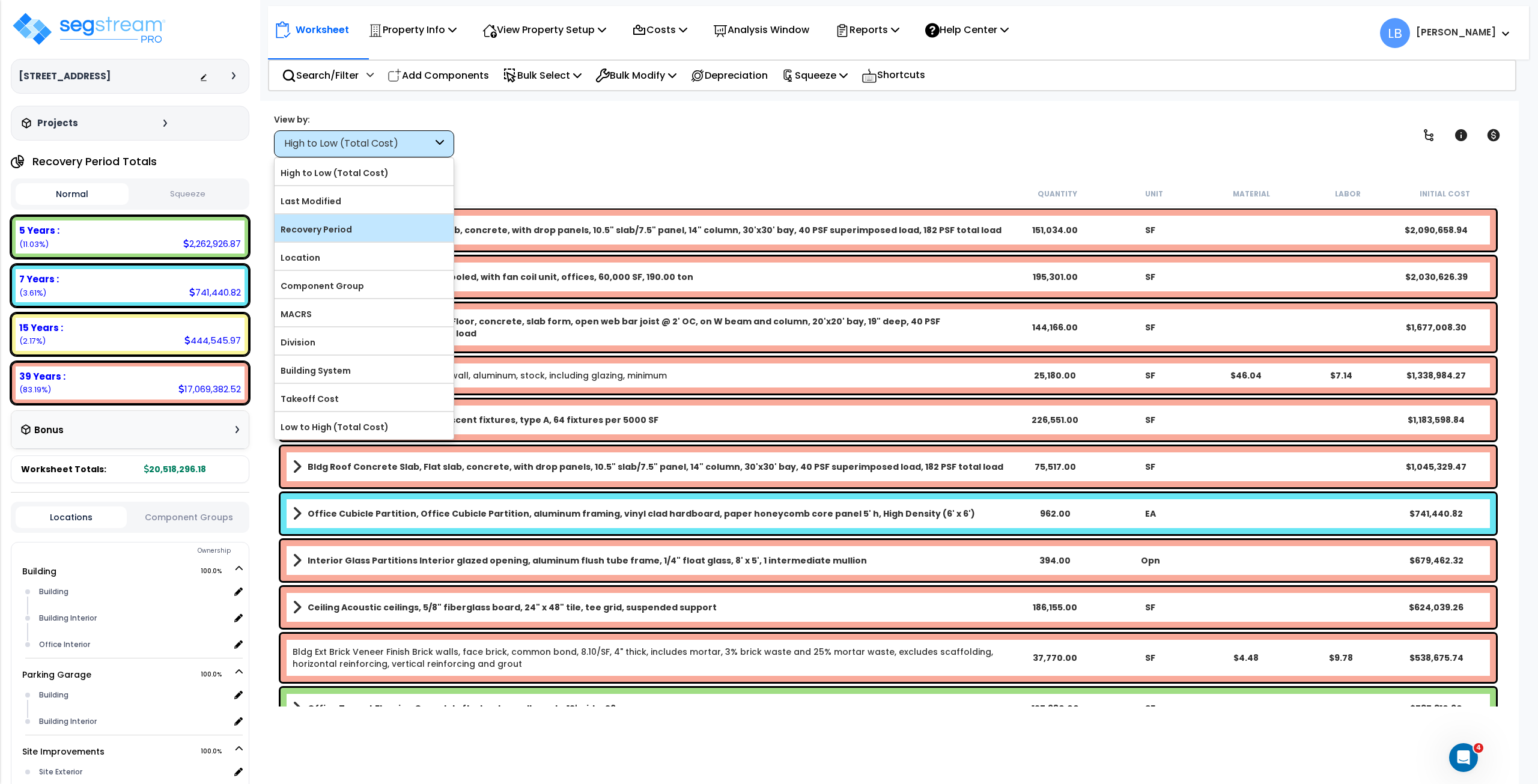
click at [359, 217] on div "Recovery Period" at bounding box center [364, 228] width 179 height 27
click at [360, 224] on label "Recovery Period" at bounding box center [364, 229] width 179 height 18
click at [0, 0] on input "Recovery Period" at bounding box center [0, 0] width 0 height 0
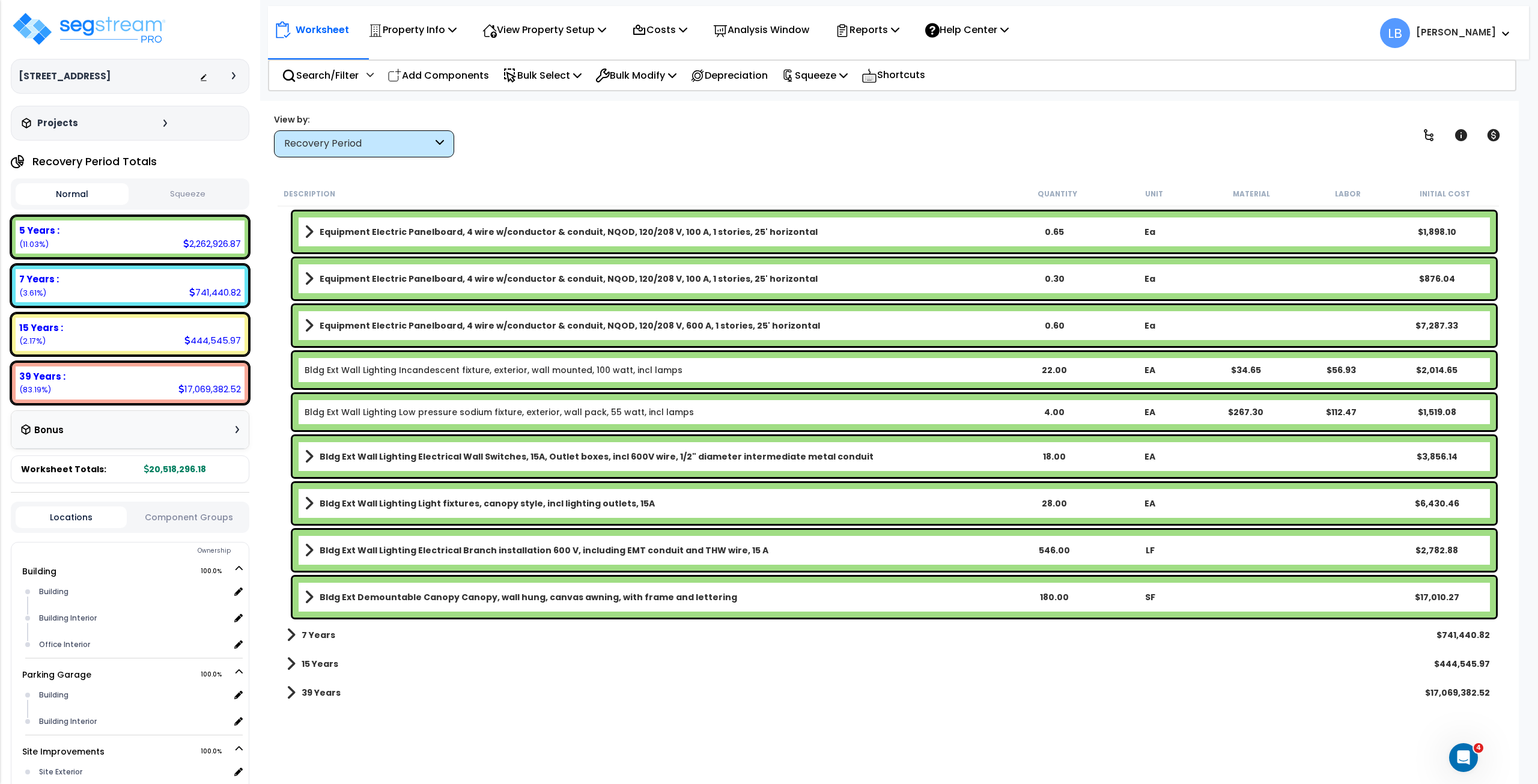
scroll to position [52, 0]
click at [357, 690] on div "39 Years $17,069,382.52" at bounding box center [888, 692] width 1215 height 29
click at [298, 691] on link "39 Years" at bounding box center [313, 693] width 54 height 17
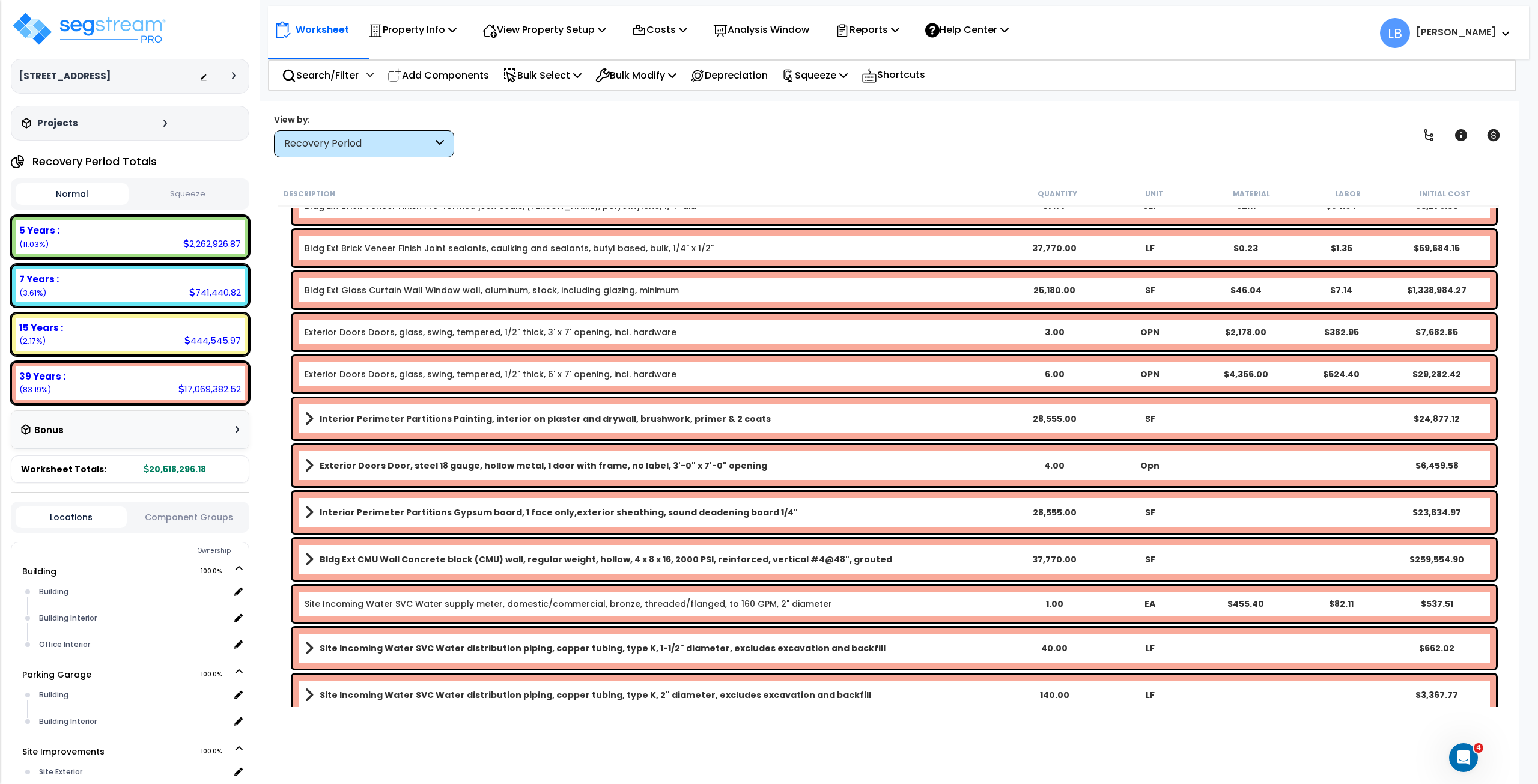
scroll to position [8723, 0]
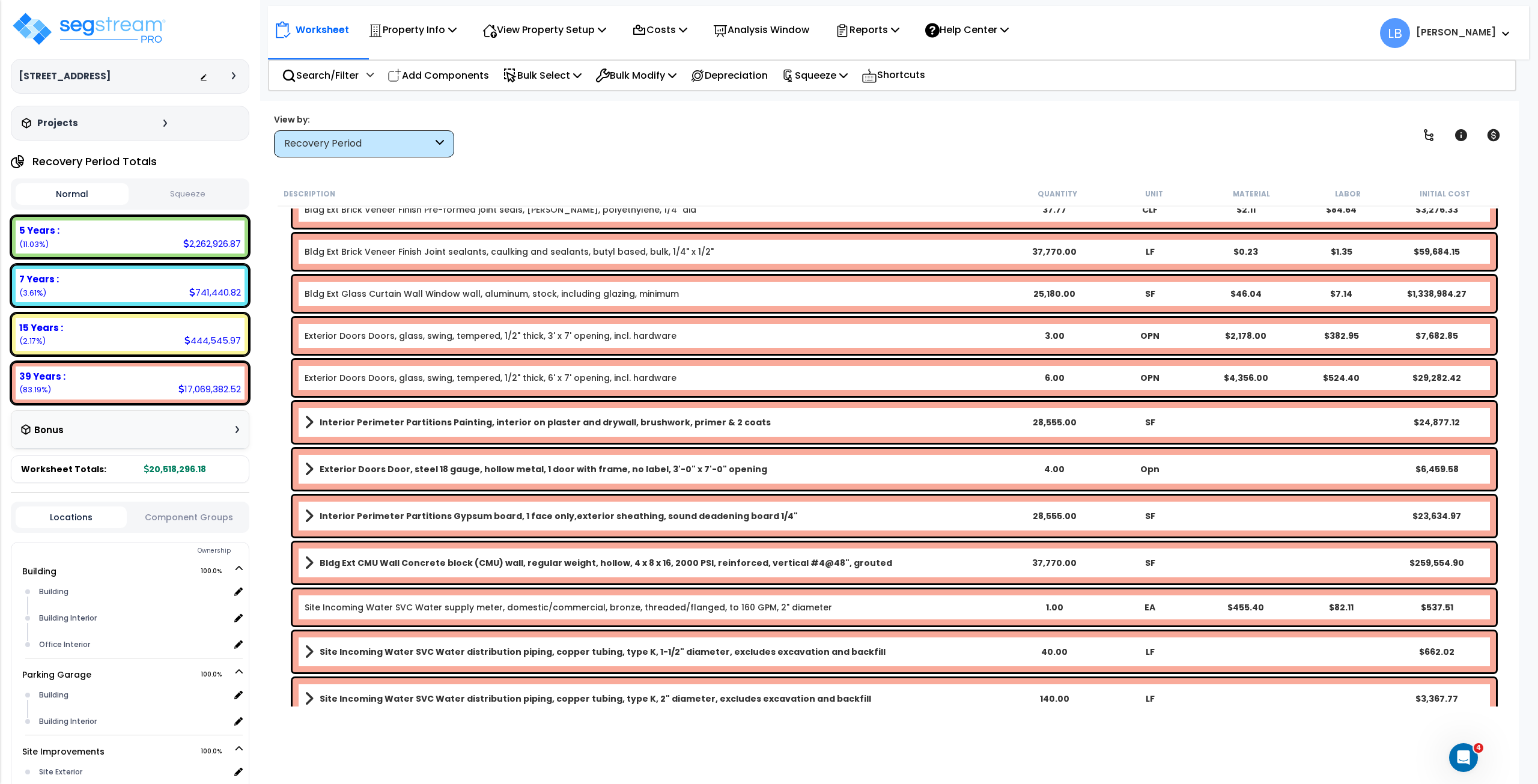
click at [414, 154] on div "Recovery Period" at bounding box center [364, 144] width 181 height 27
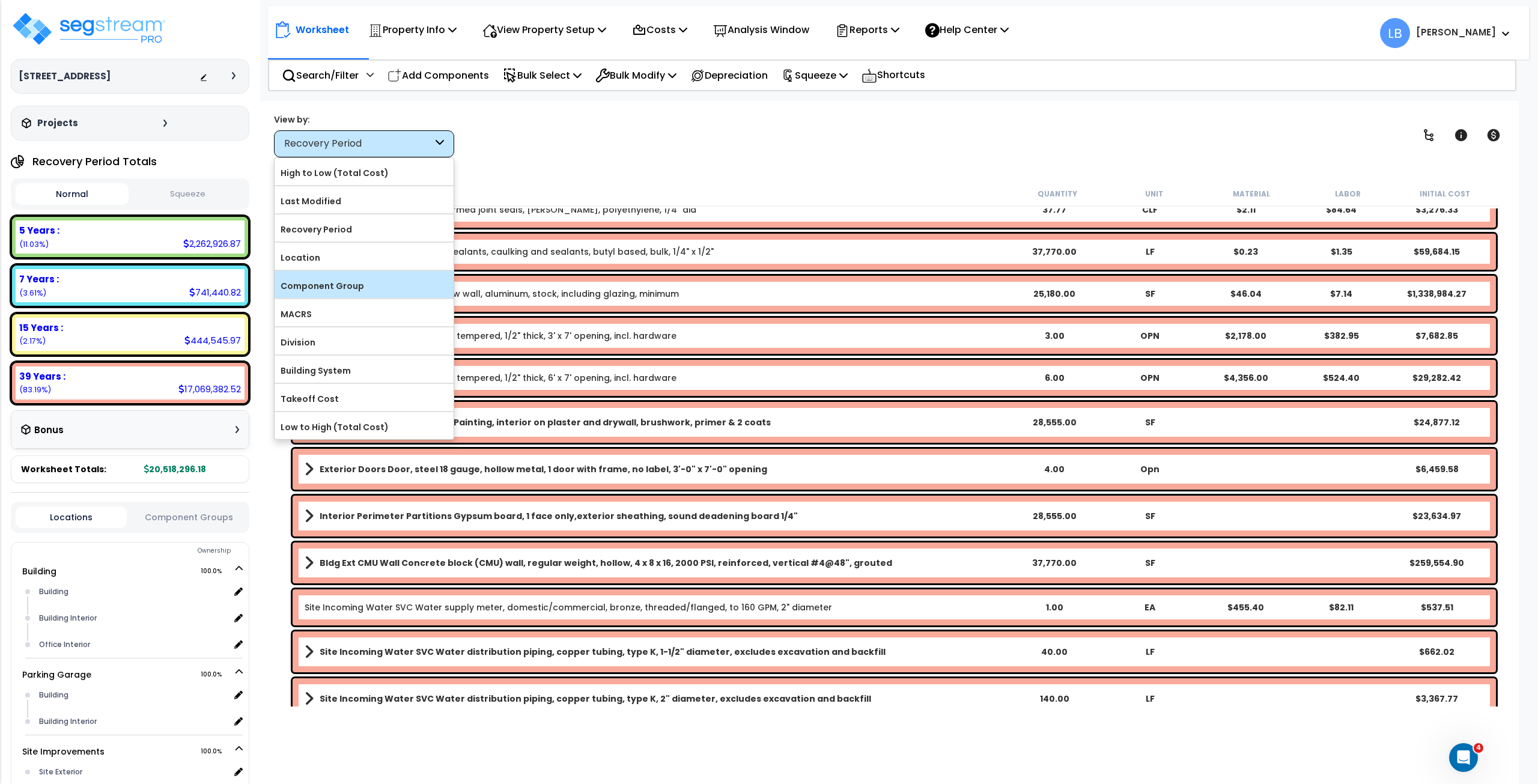
click at [355, 280] on label "Component Group" at bounding box center [364, 286] width 179 height 18
click at [0, 0] on input "Component Group" at bounding box center [0, 0] width 0 height 0
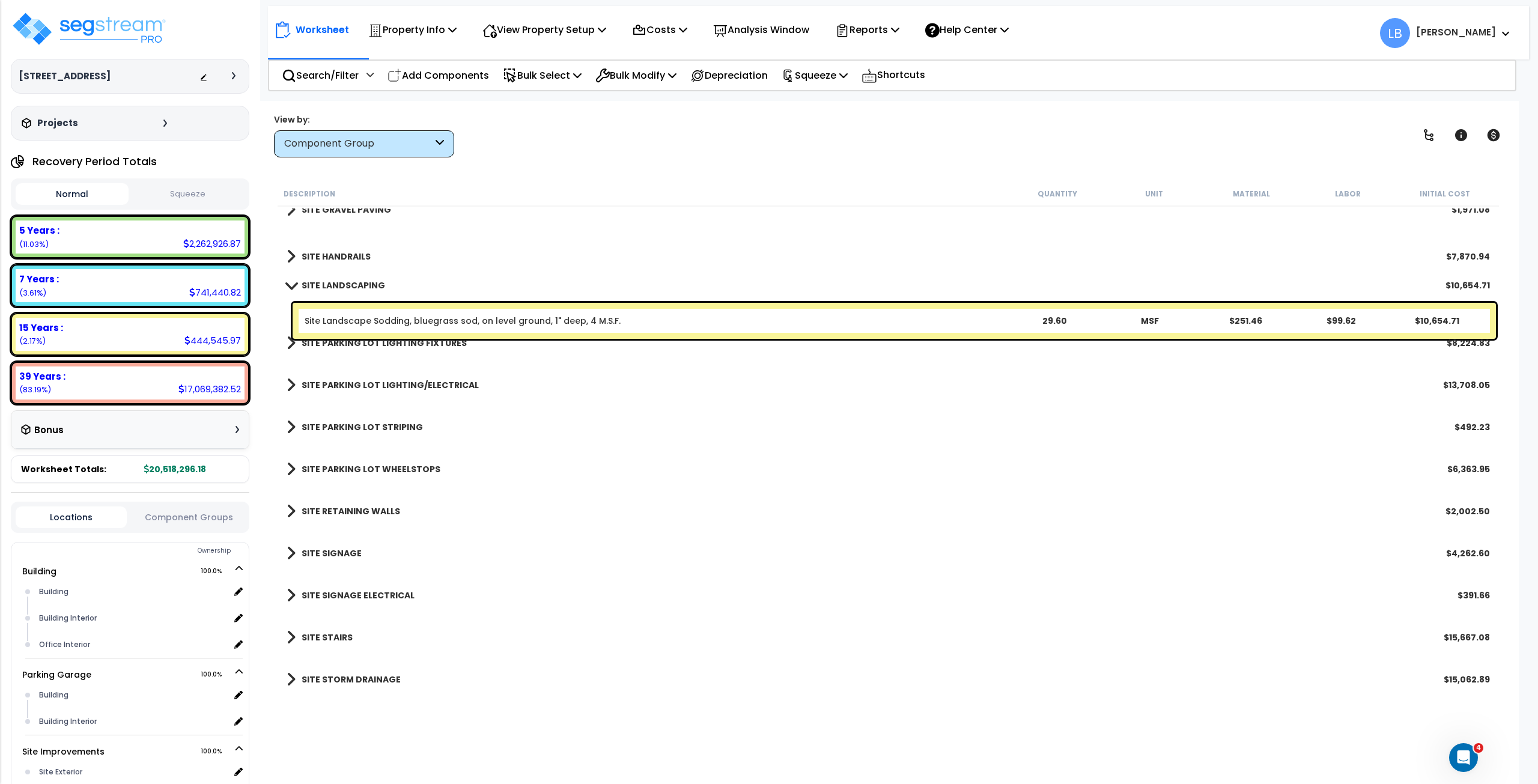
scroll to position [0, 0]
click at [388, 424] on b "SITE PARKING LOT STRIPING" at bounding box center [362, 427] width 121 height 12
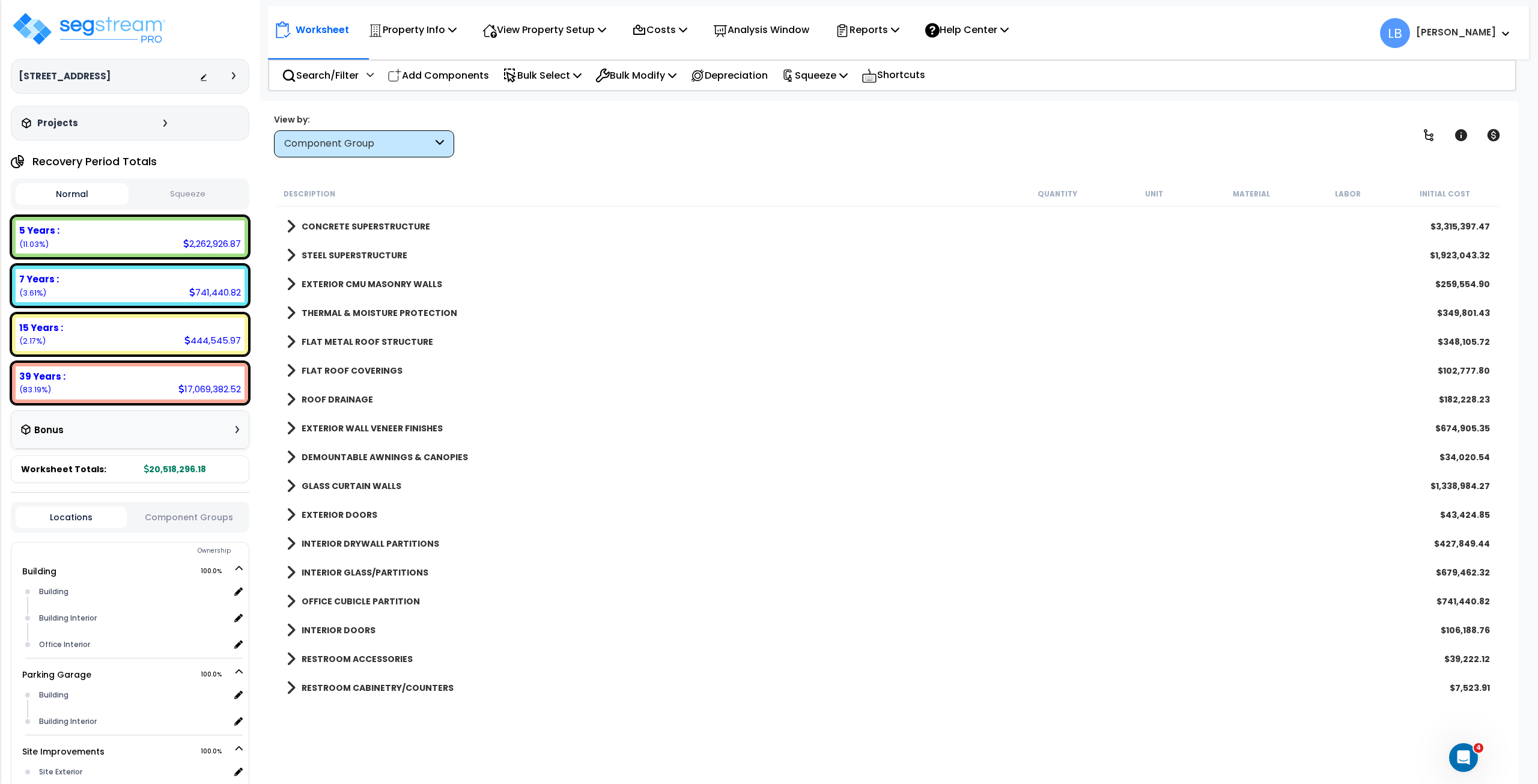
scroll to position [73, 0]
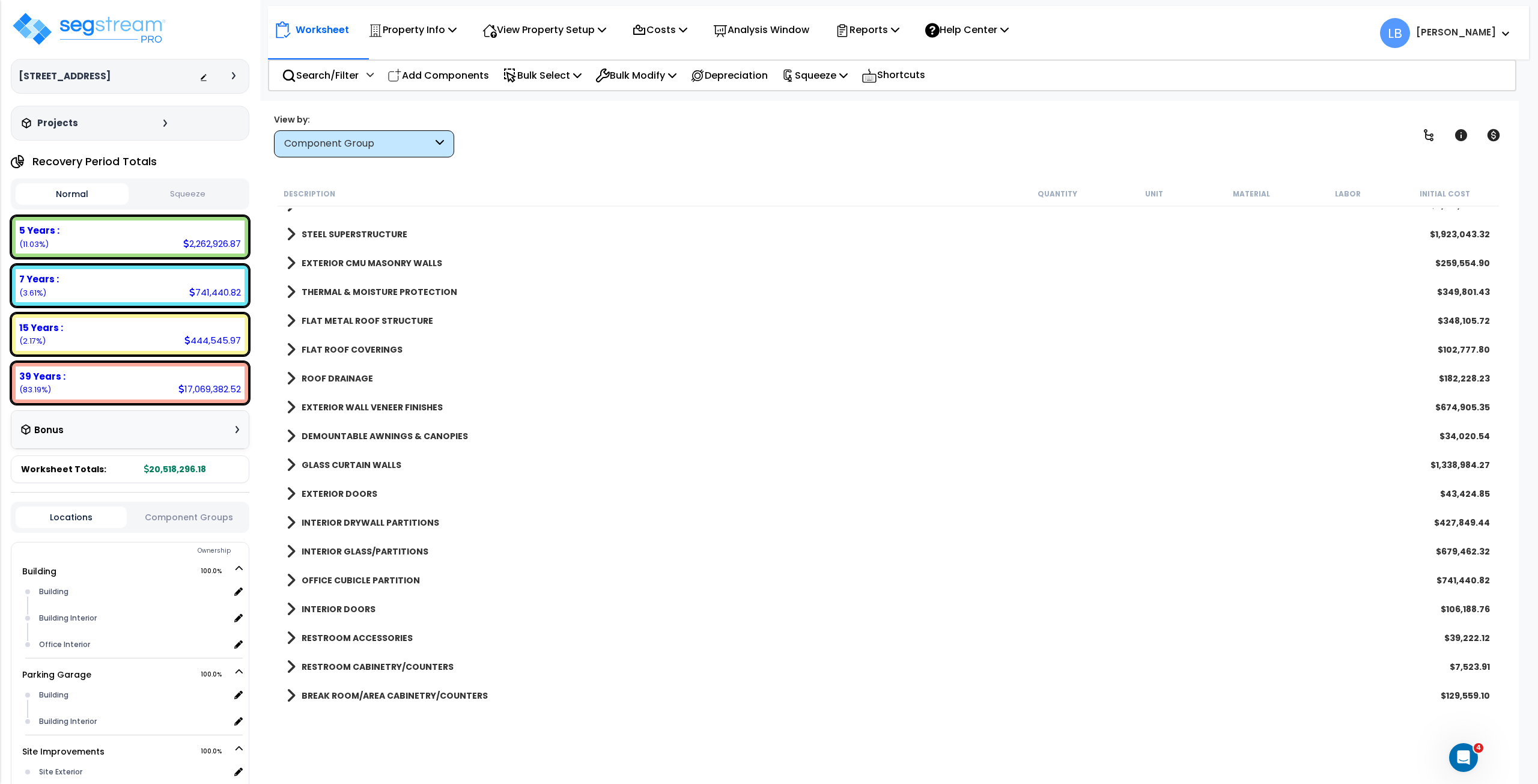
click at [378, 465] on b "GLASS CURTAIN WALLS" at bounding box center [351, 465] width 100 height 12
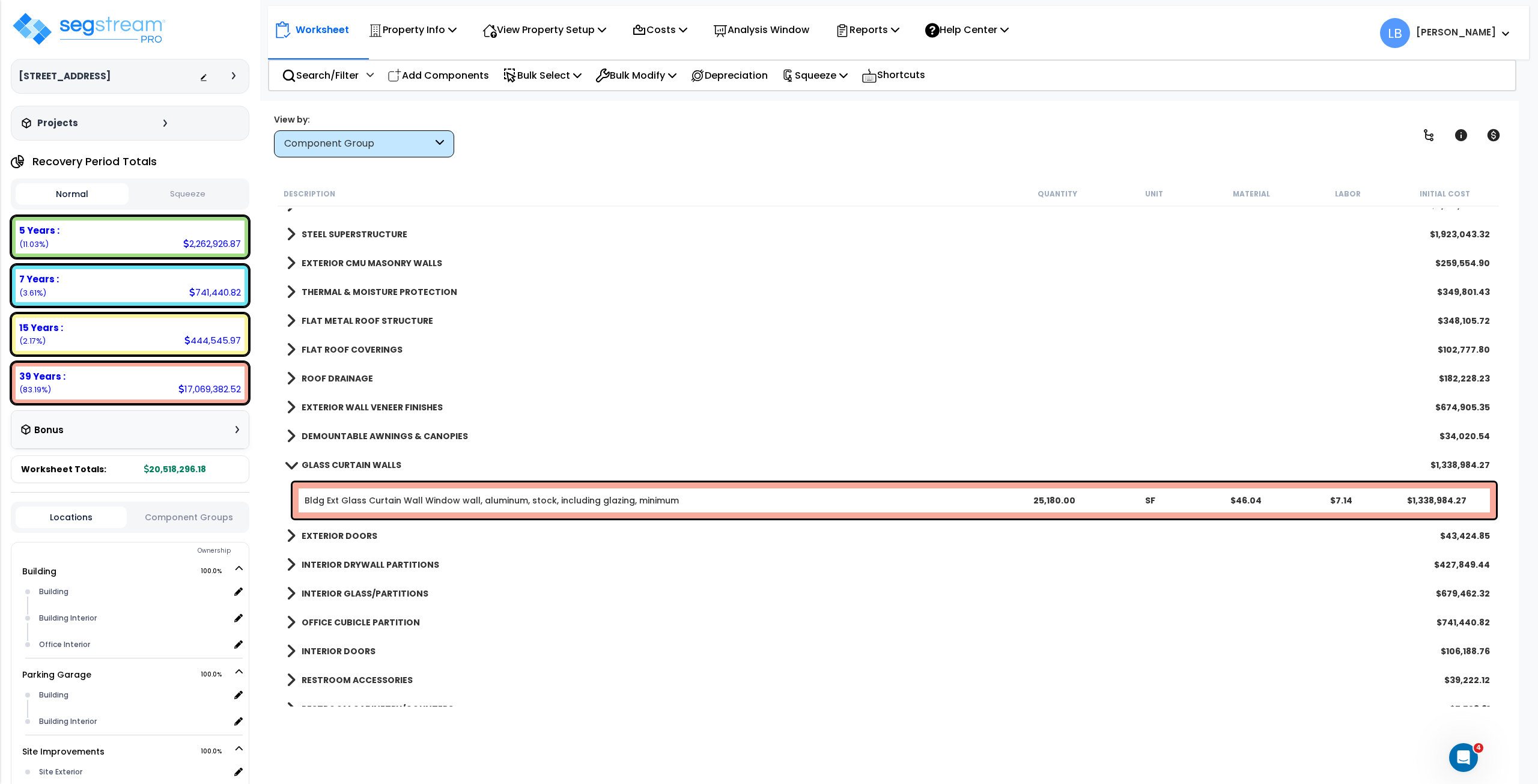
click at [378, 465] on b "GLASS CURTAIN WALLS" at bounding box center [351, 465] width 100 height 12
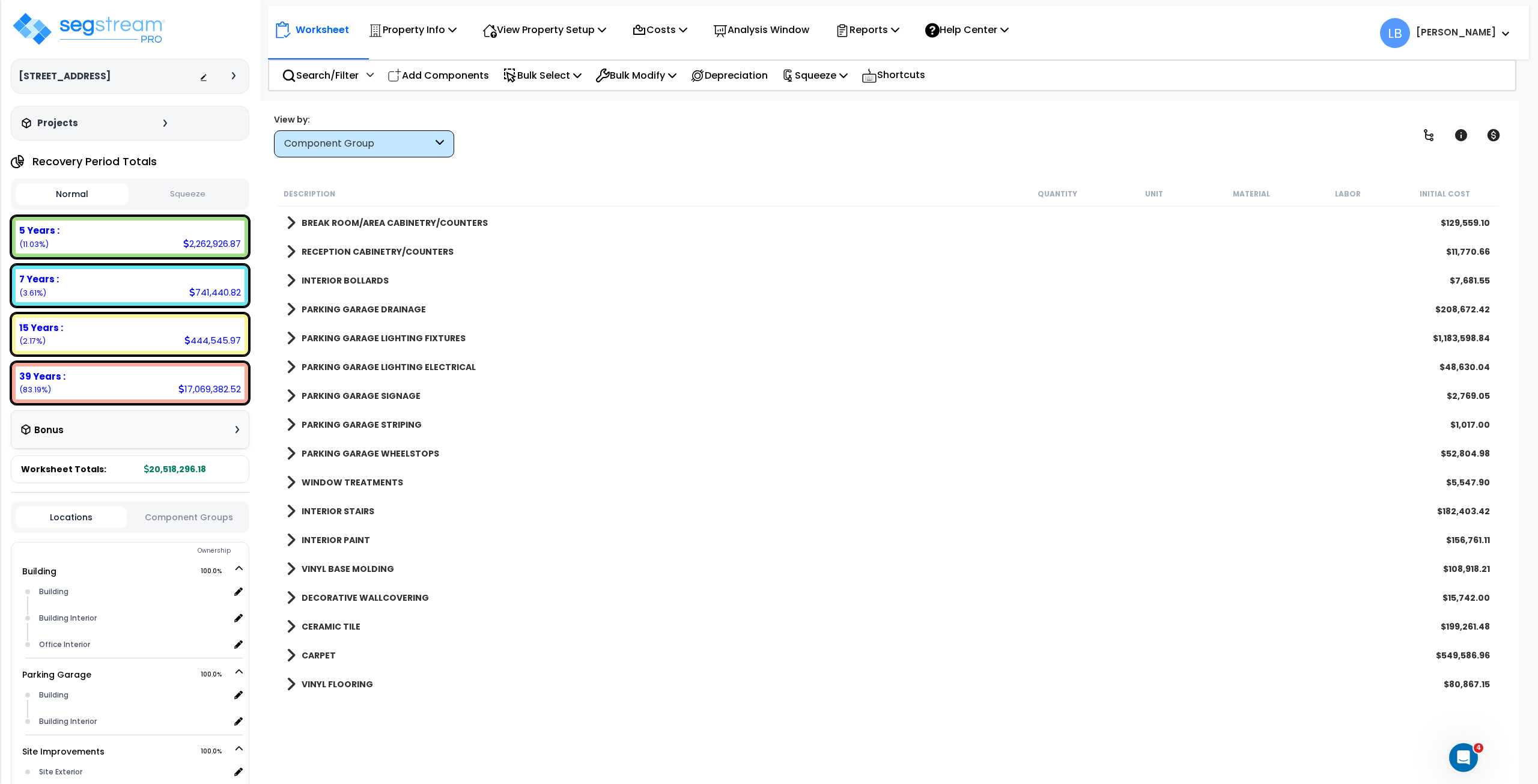
scroll to position [546, 0]
click at [356, 481] on b "WINDOW TREATMENTS" at bounding box center [353, 482] width 102 height 12
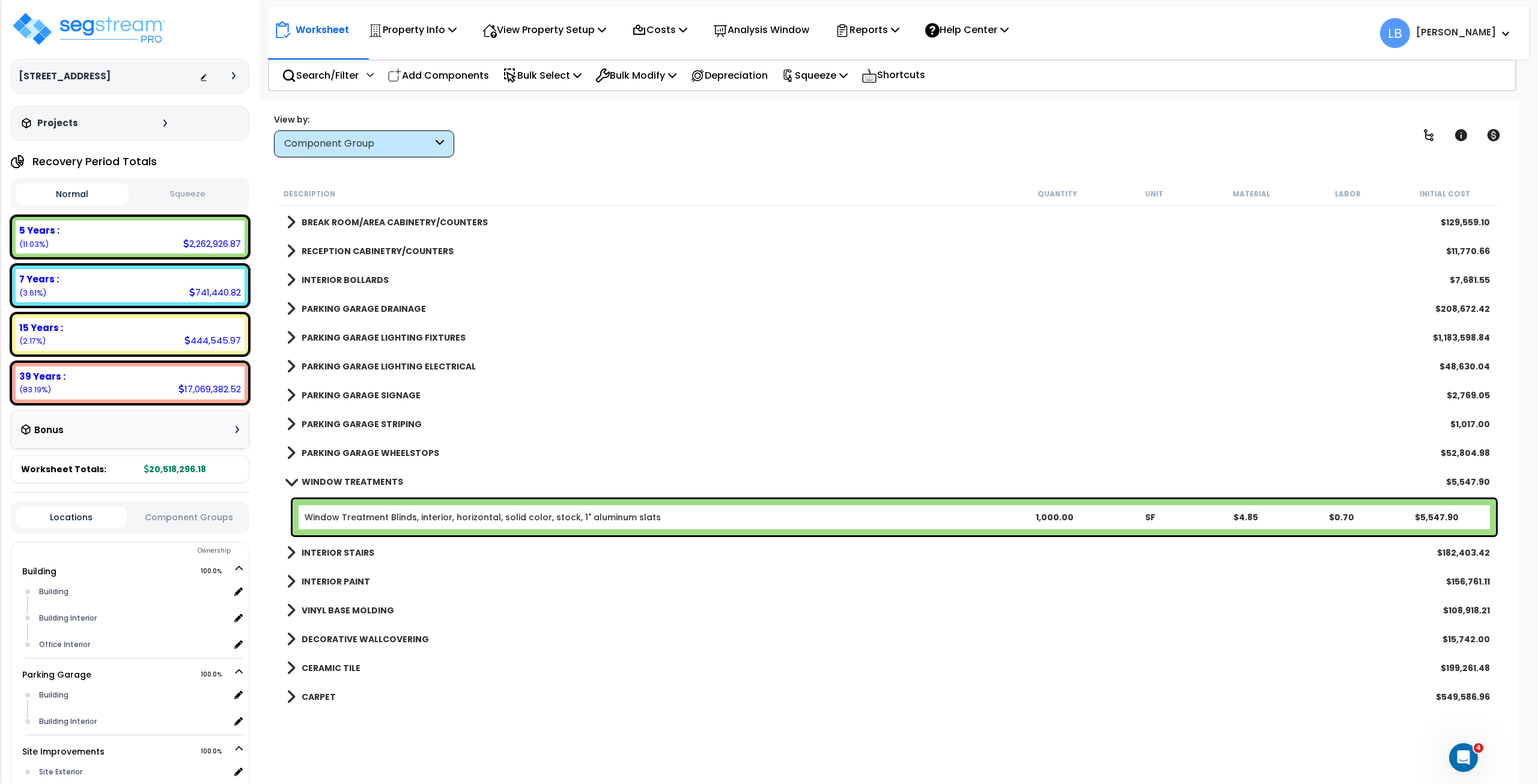
click at [1045, 514] on div "1,000.00" at bounding box center [1054, 517] width 94 height 12
click at [444, 450] on div "PARKING GARAGE WHEELSTOPS $52,804.98" at bounding box center [888, 452] width 1215 height 29
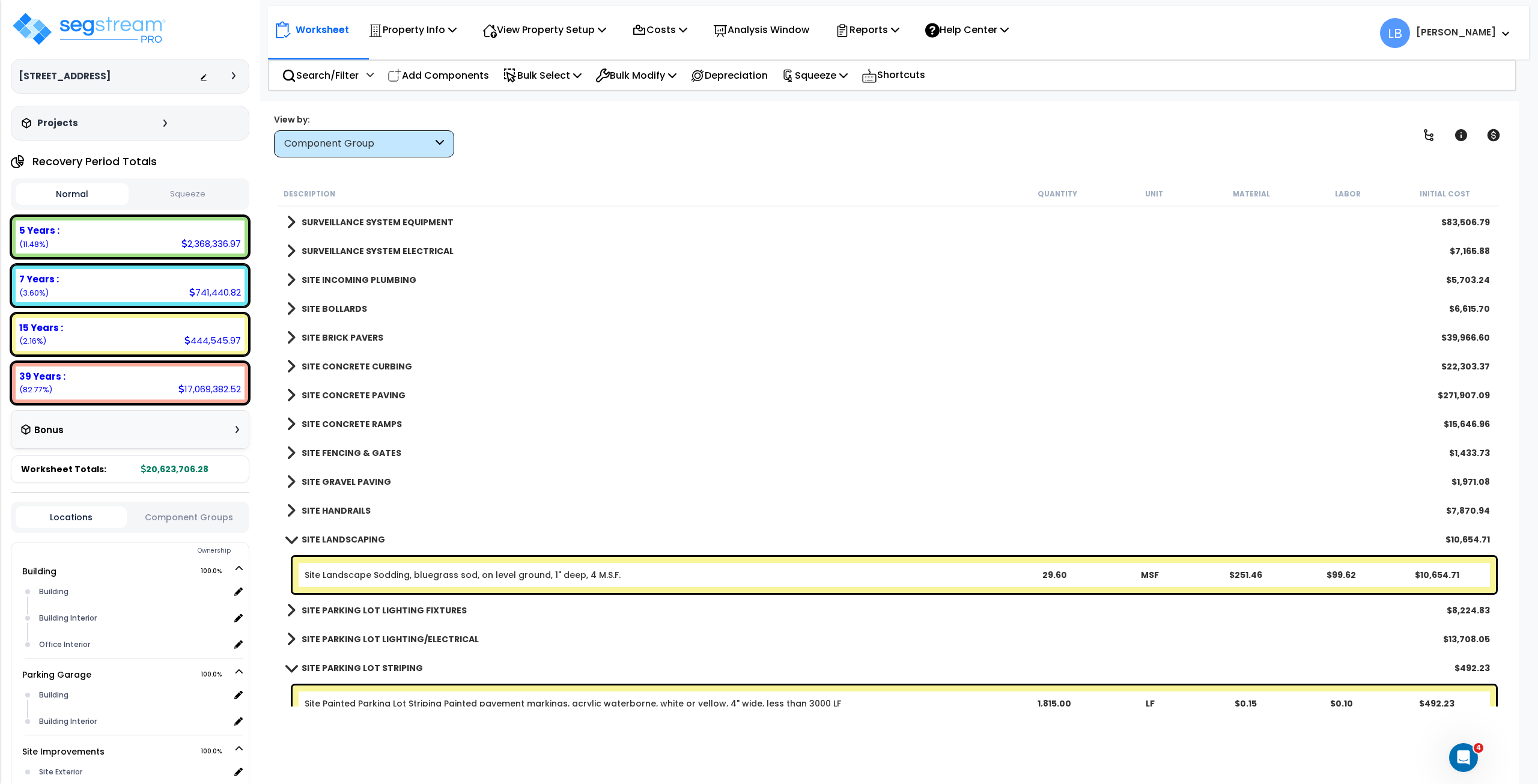
scroll to position [1979, 0]
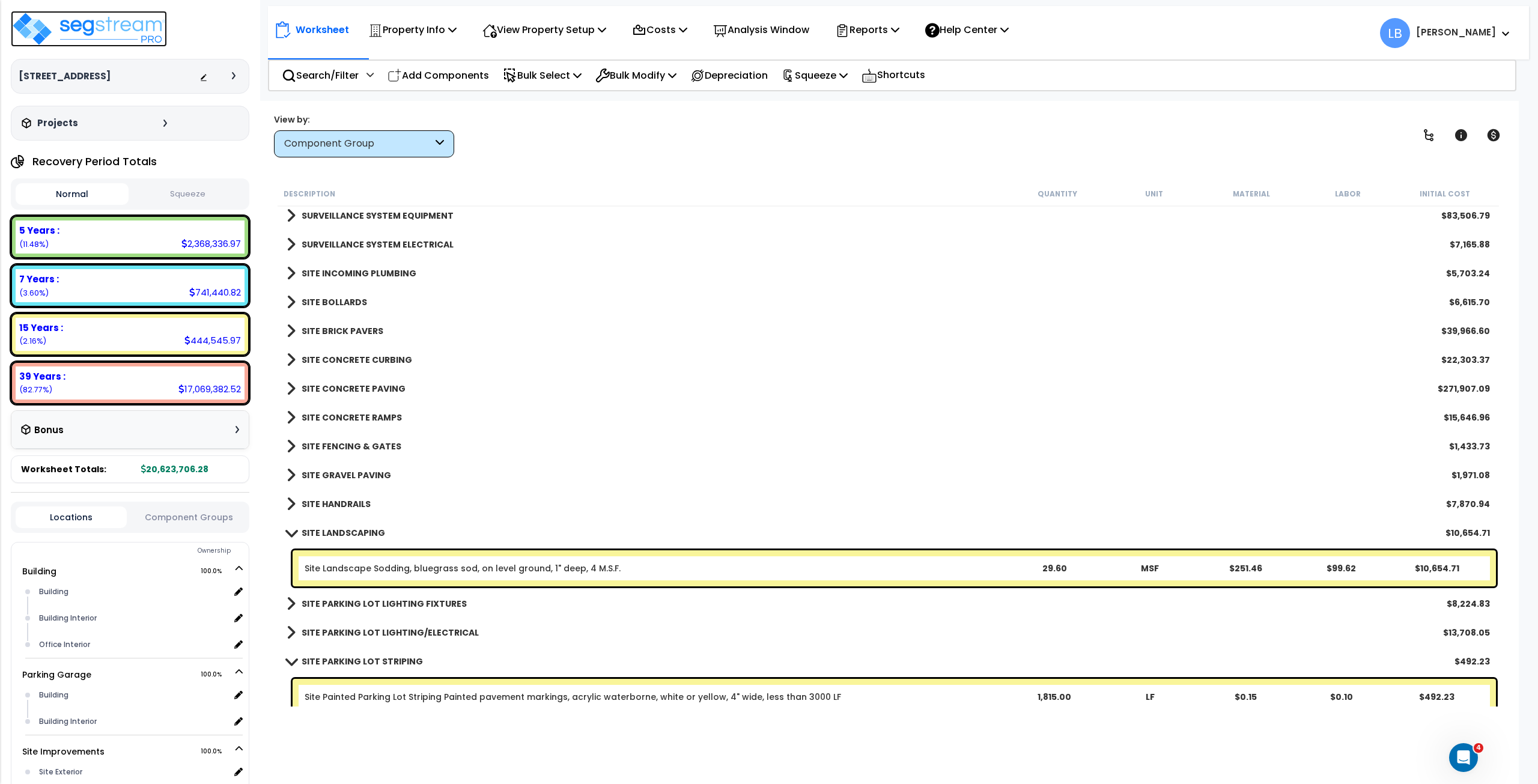
click at [118, 23] on img at bounding box center [89, 29] width 156 height 36
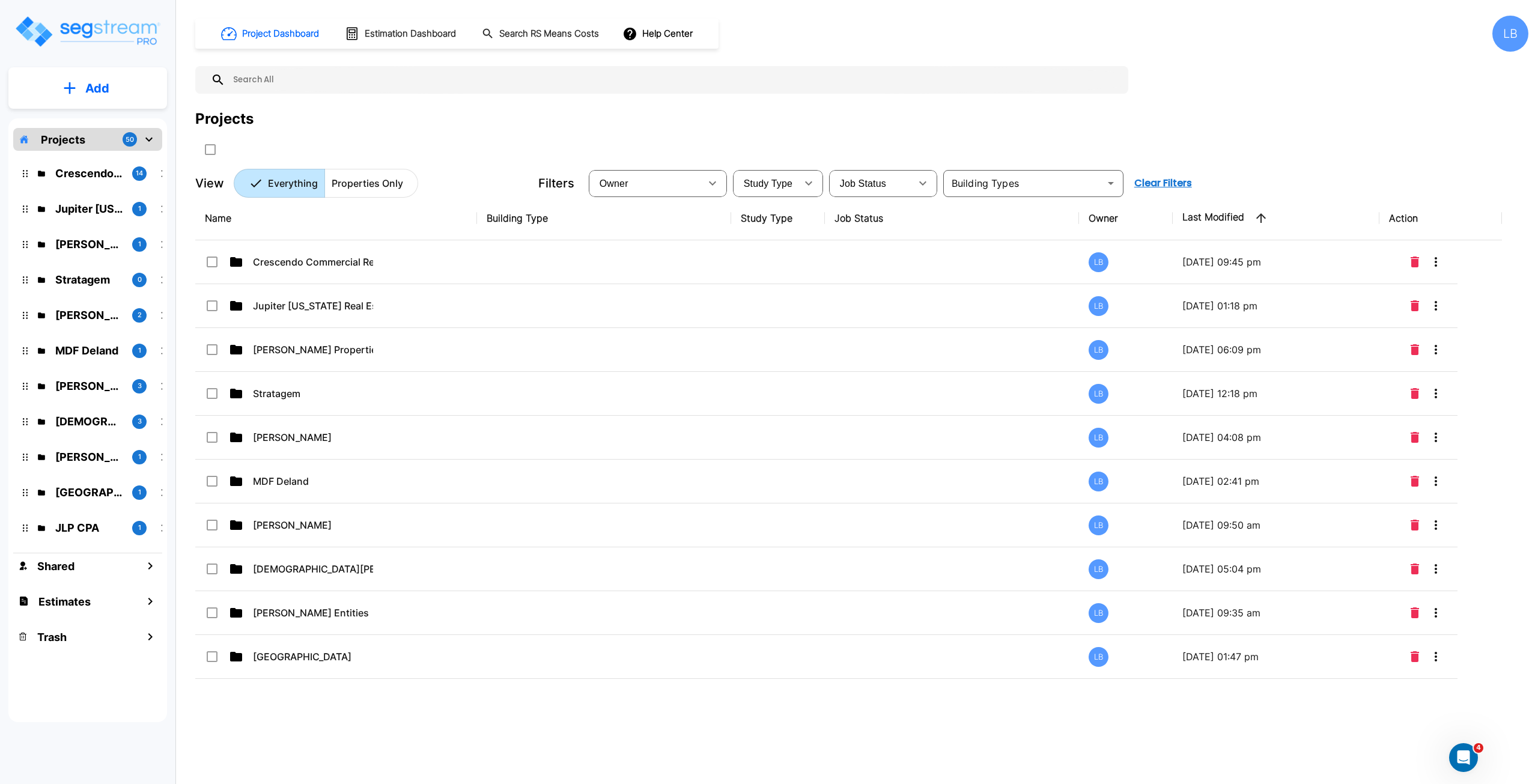
click at [321, 75] on input "text" at bounding box center [674, 80] width 897 height 28
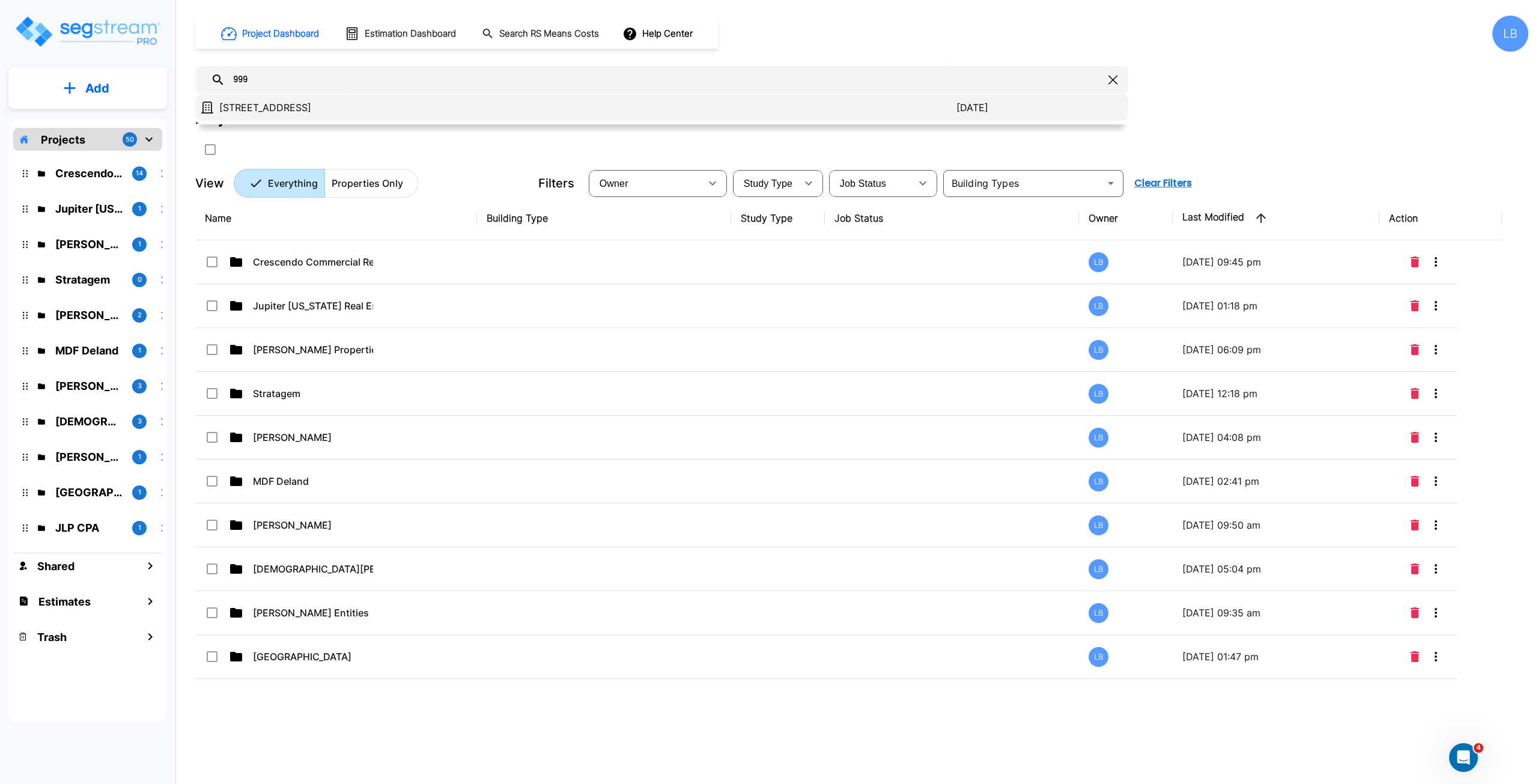
type input "999"
click at [319, 105] on p "[STREET_ADDRESS]" at bounding box center [587, 107] width 737 height 15
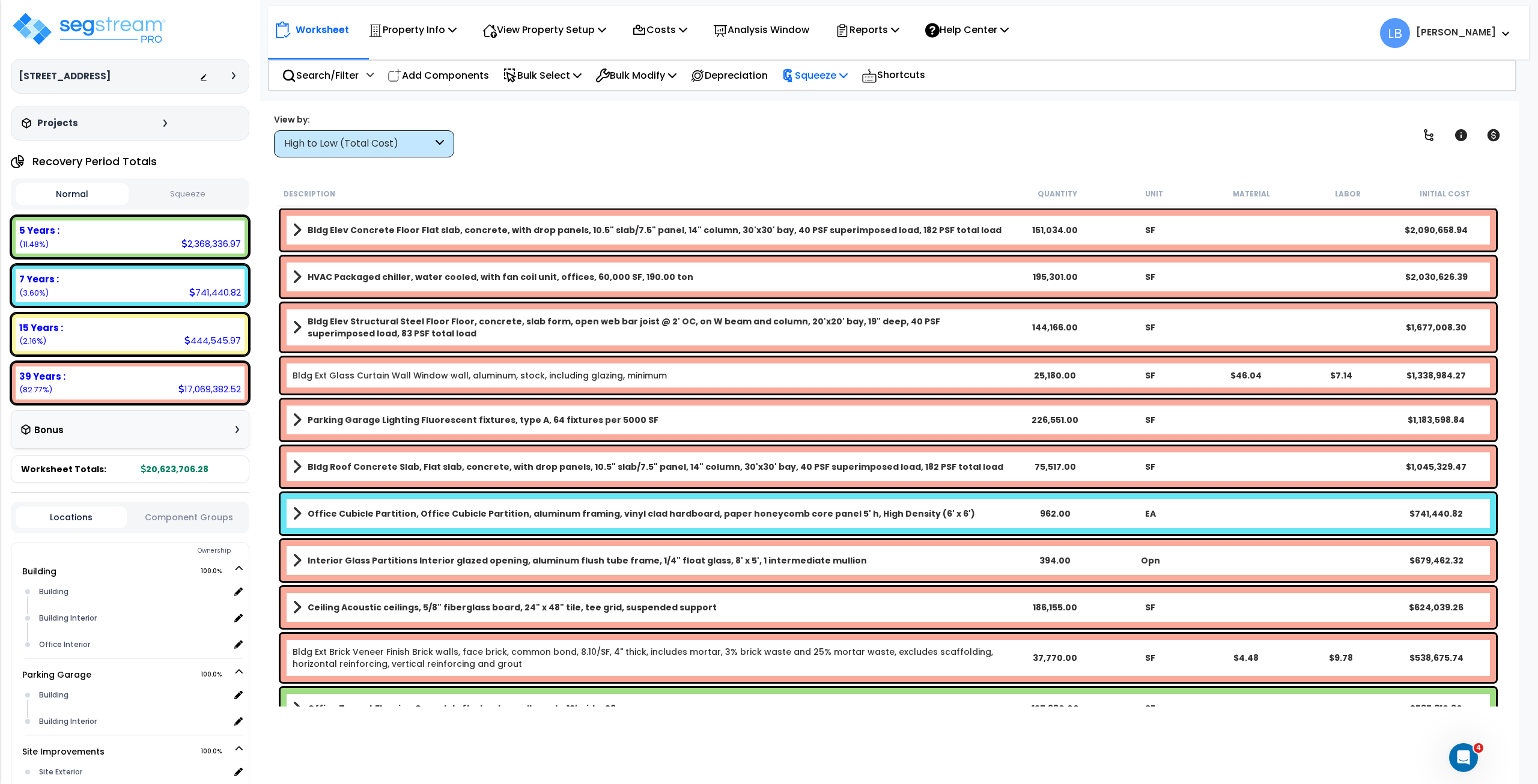
click at [829, 75] on p "Squeeze" at bounding box center [815, 75] width 66 height 16
click at [814, 104] on link "Squeeze" at bounding box center [835, 102] width 119 height 24
click at [0, 0] on div "Depreciable Tax Basis $ 2,871,004" at bounding box center [0, 0] width 0 height 0
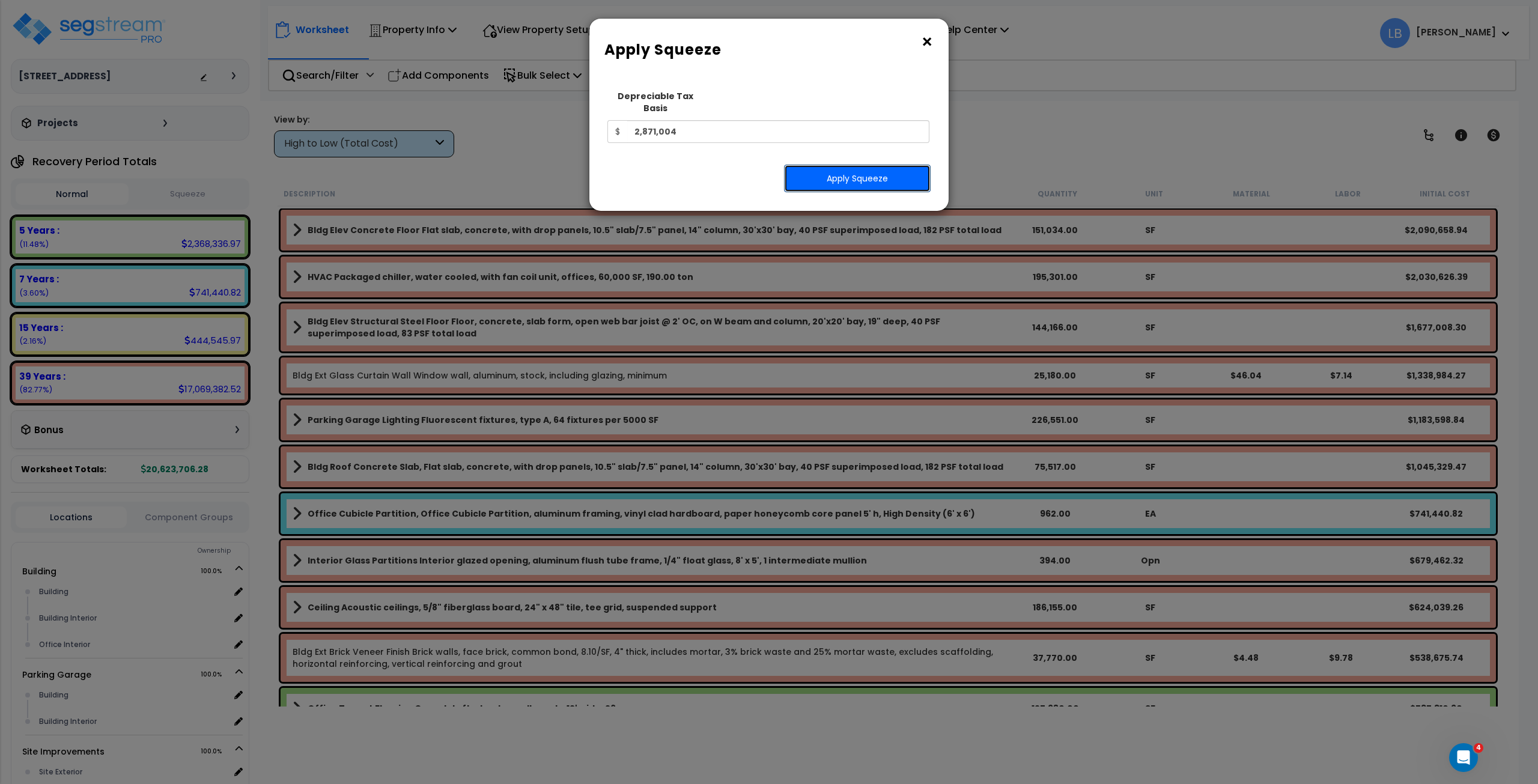
click at [837, 166] on button "Apply Squeeze" at bounding box center [857, 178] width 147 height 28
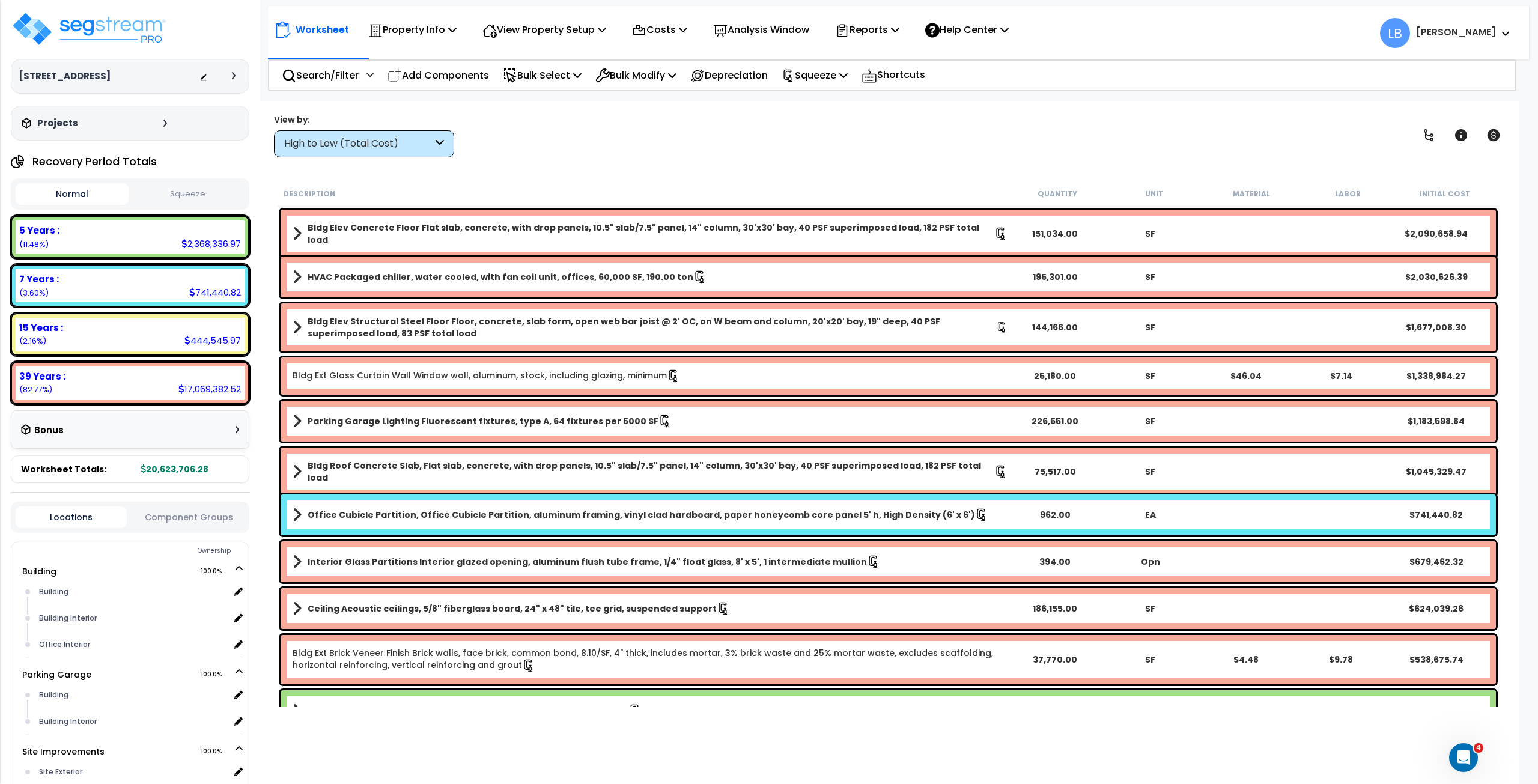
click at [191, 190] on button "Squeeze" at bounding box center [188, 194] width 113 height 21
click at [833, 73] on p "Squeeze" at bounding box center [815, 75] width 66 height 16
click at [833, 126] on link "Reset Squeeze" at bounding box center [835, 127] width 119 height 24
